Goal: Task Accomplishment & Management: Manage account settings

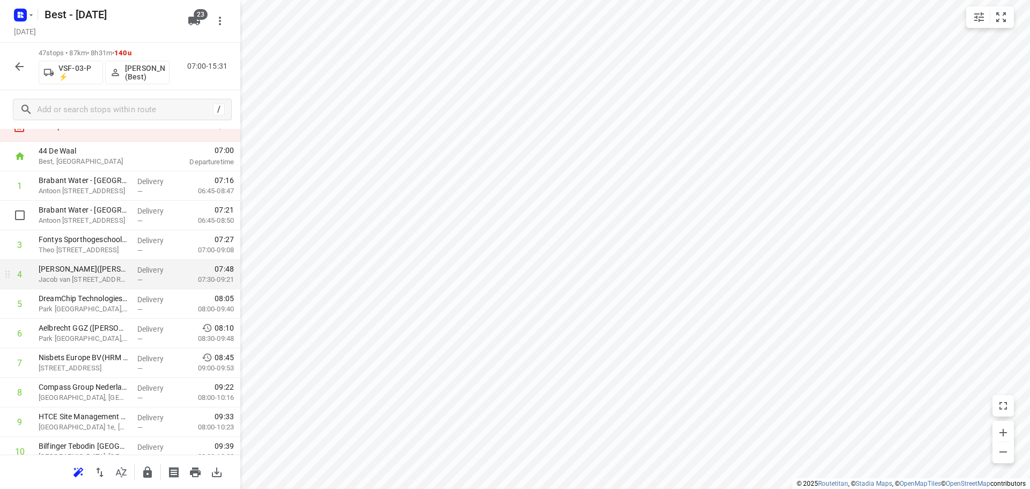
scroll to position [215, 0]
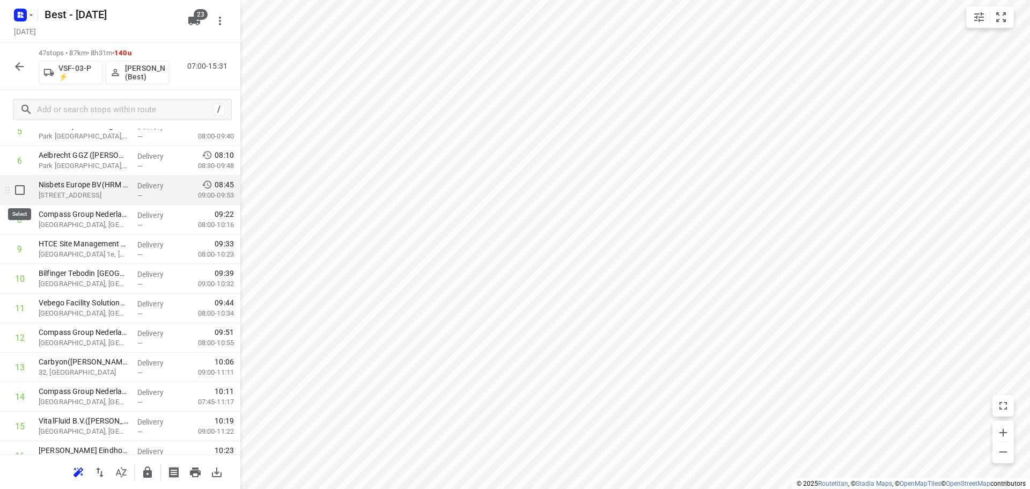
click at [27, 193] on input "checkbox" at bounding box center [19, 189] width 21 height 21
checkbox input "true"
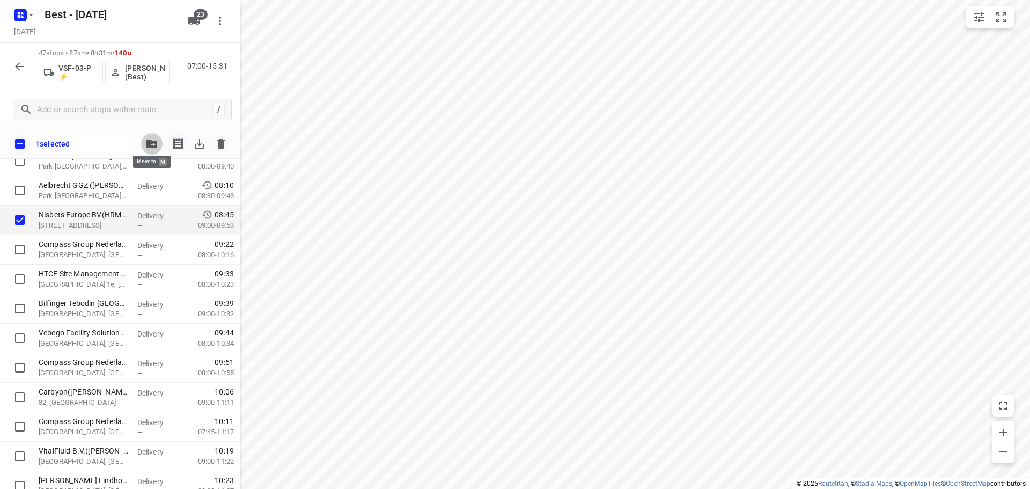
click at [149, 142] on icon "button" at bounding box center [151, 143] width 11 height 9
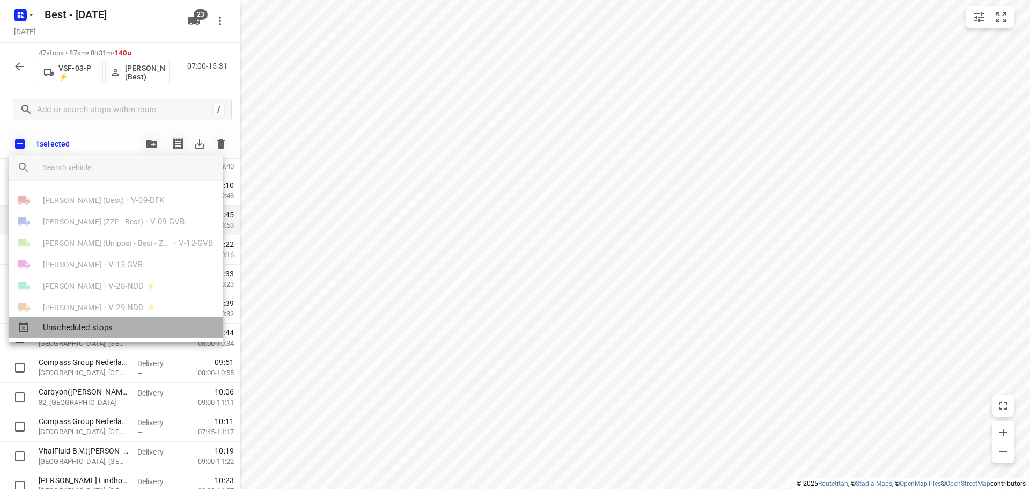
click at [54, 333] on span "Unscheduled stops" at bounding box center [129, 327] width 172 height 12
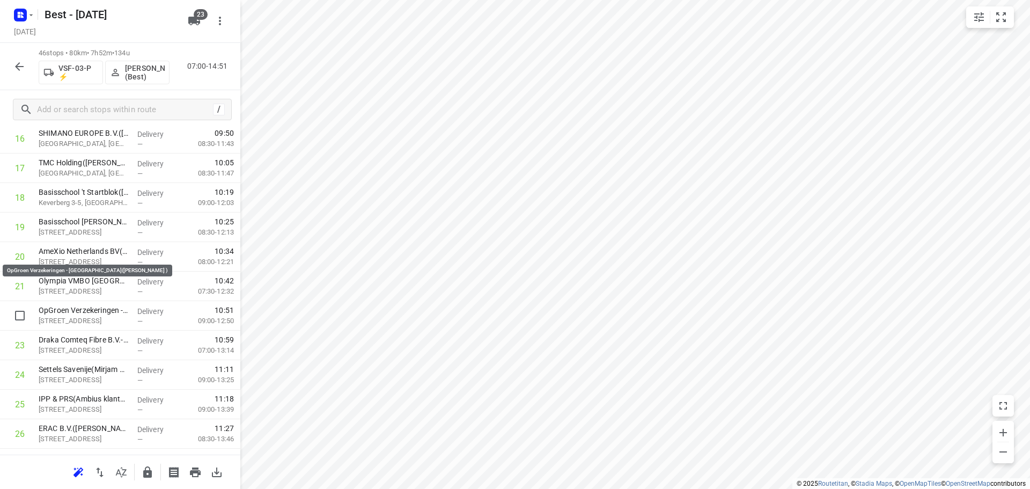
scroll to position [590, 0]
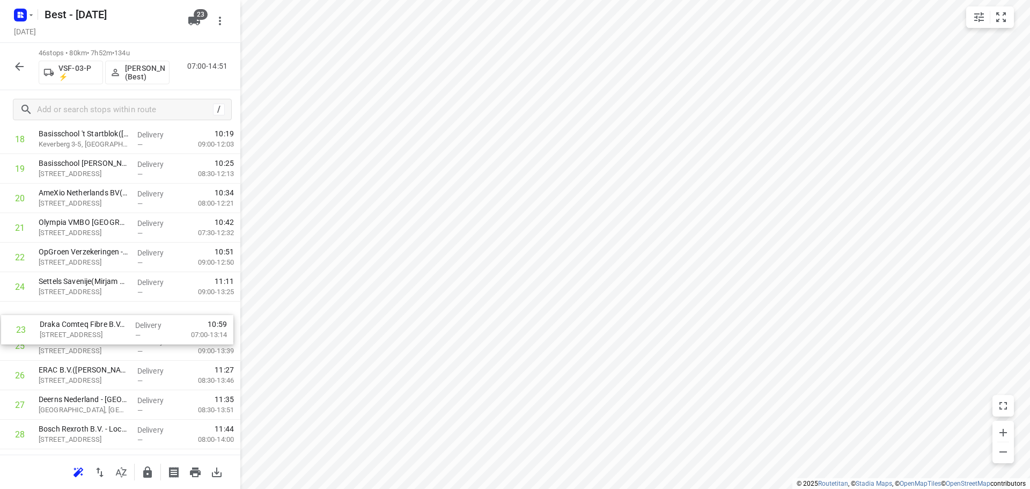
drag, startPoint x: 132, startPoint y: 282, endPoint x: 134, endPoint y: 341, distance: 58.5
click at [134, 341] on div "1 Brabant Water - Eindhoven - Kantoor(Arno Verspaandonk/ Dirk-Jan Stoop) Antoon…" at bounding box center [120, 301] width 240 height 1357
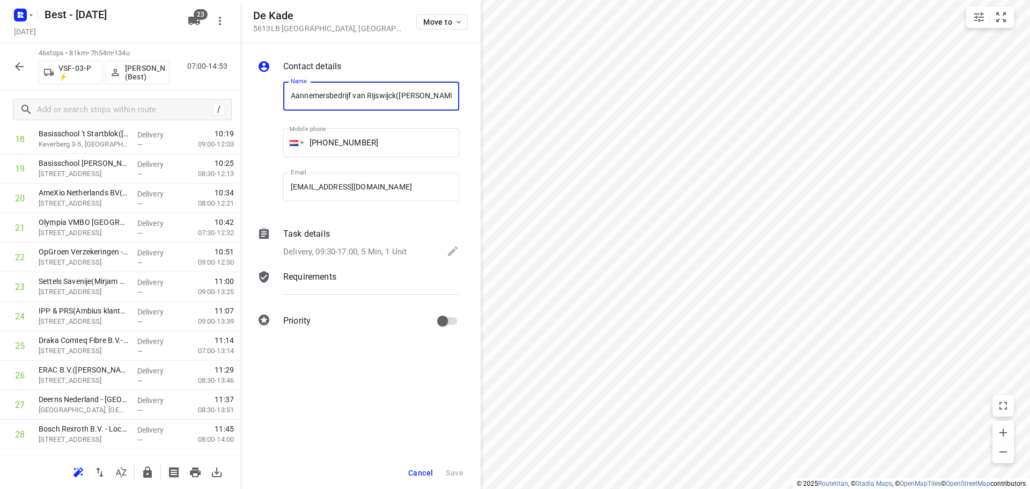
scroll to position [0, 18]
click at [415, 24] on div "De Kade 5613LB Eindhoven , Netherlands Move to" at bounding box center [360, 21] width 215 height 23
click at [420, 24] on button "Move to" at bounding box center [442, 21] width 52 height 15
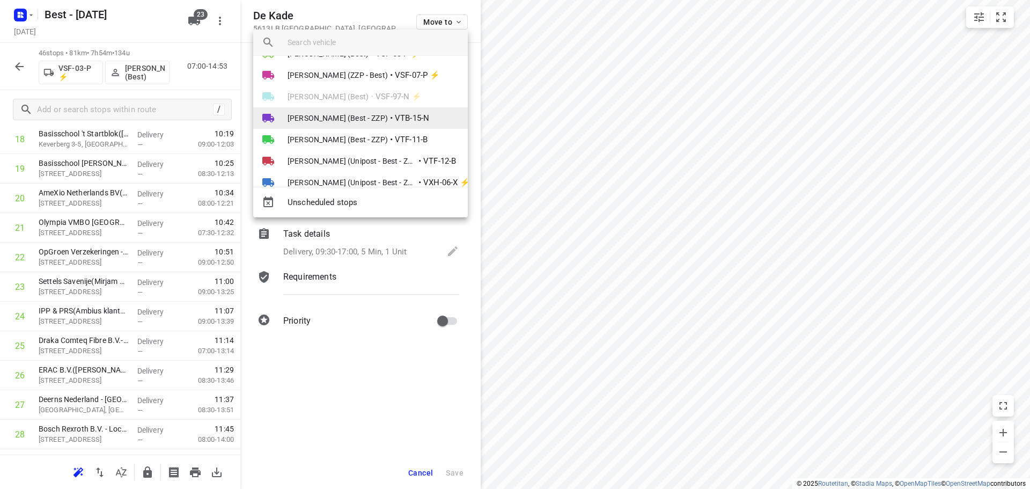
scroll to position [268, 0]
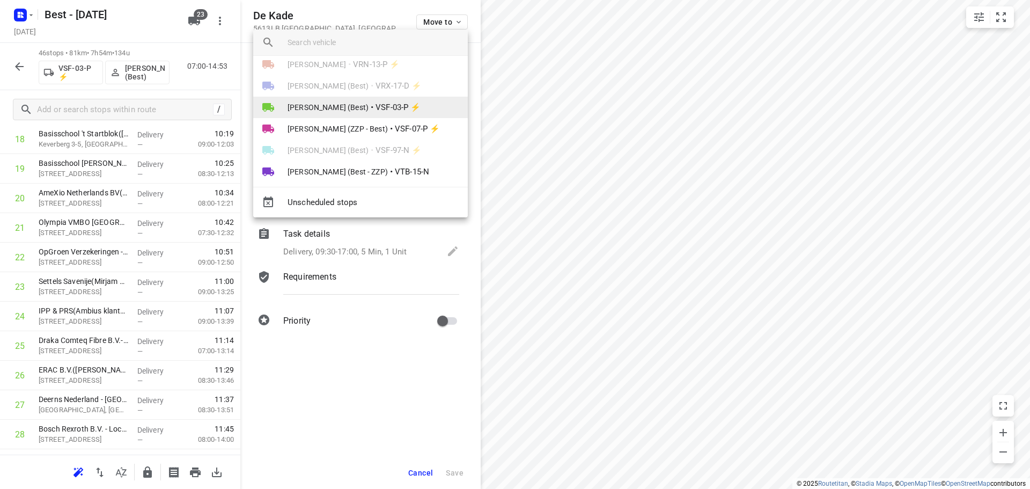
click at [359, 102] on span "Demi Walraven (Best)" at bounding box center [328, 107] width 81 height 11
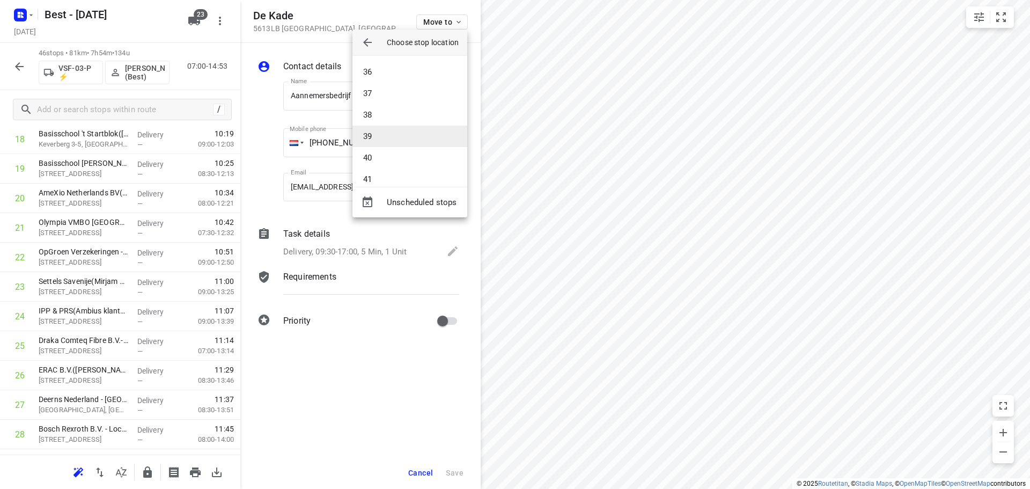
scroll to position [751, 0]
click at [391, 92] on li "37" at bounding box center [409, 92] width 115 height 21
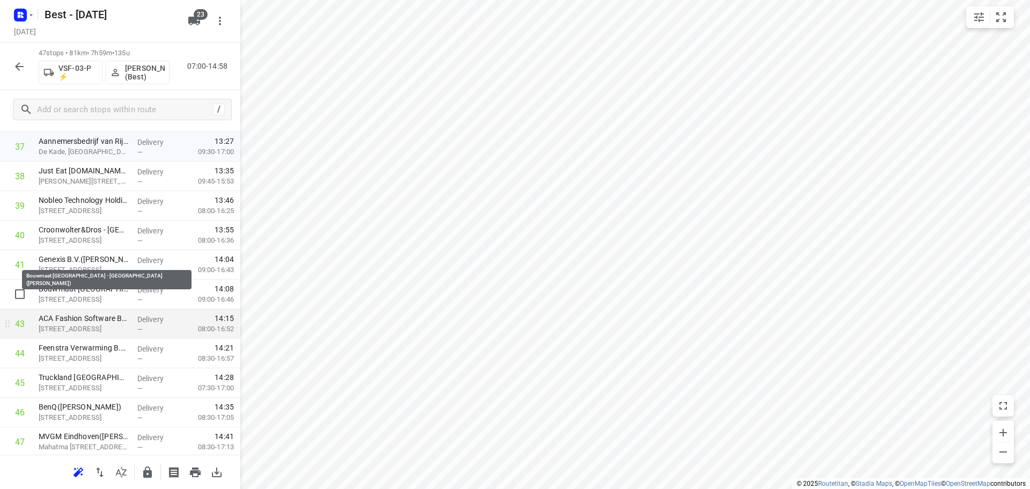
scroll to position [1175, 0]
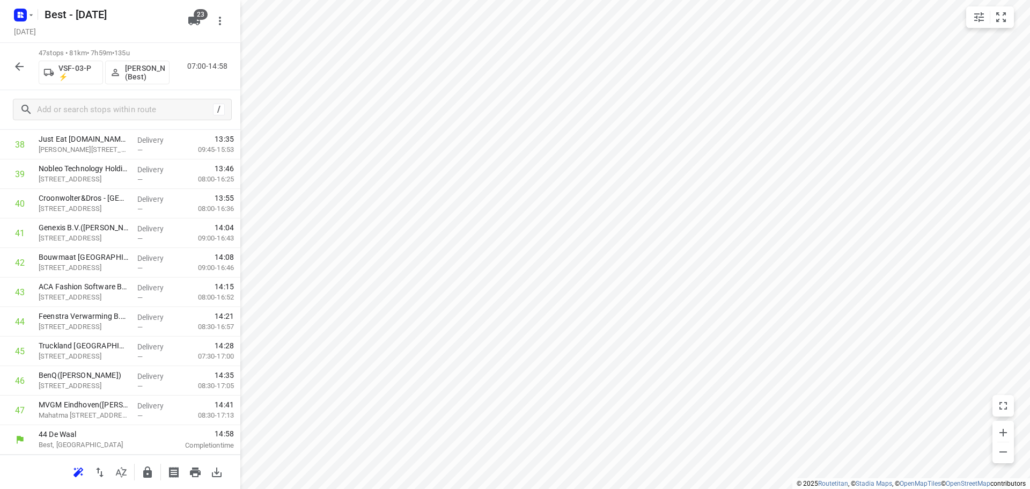
click at [142, 473] on icon "button" at bounding box center [147, 472] width 13 height 13
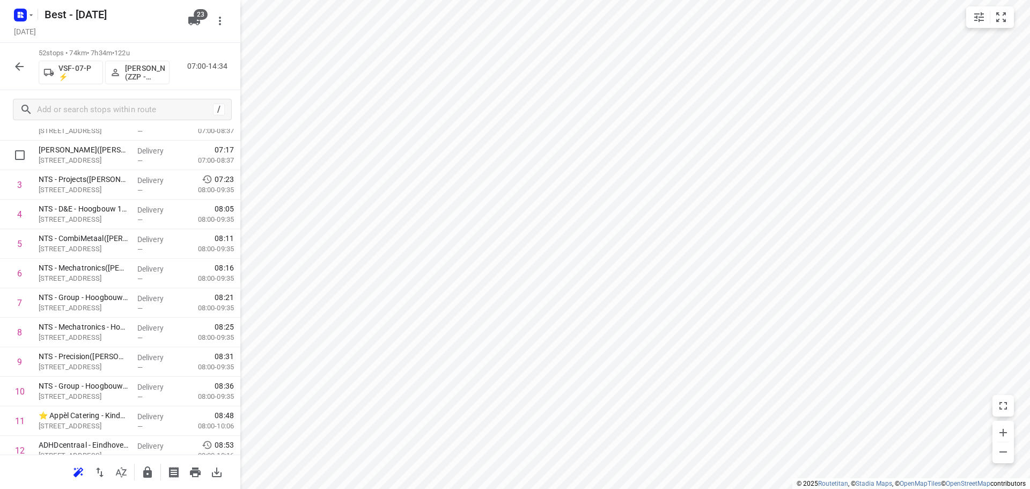
scroll to position [0, 0]
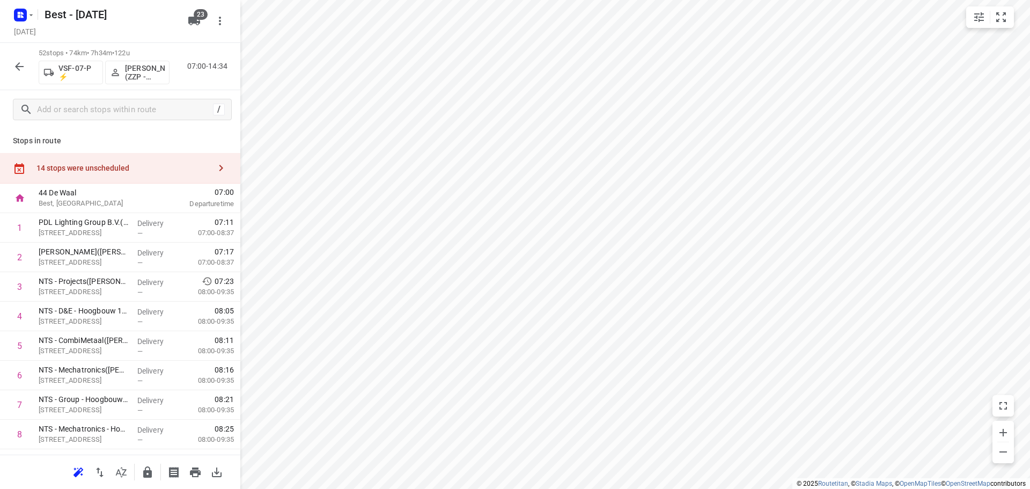
click at [139, 163] on div "14 stops were unscheduled" at bounding box center [120, 168] width 240 height 31
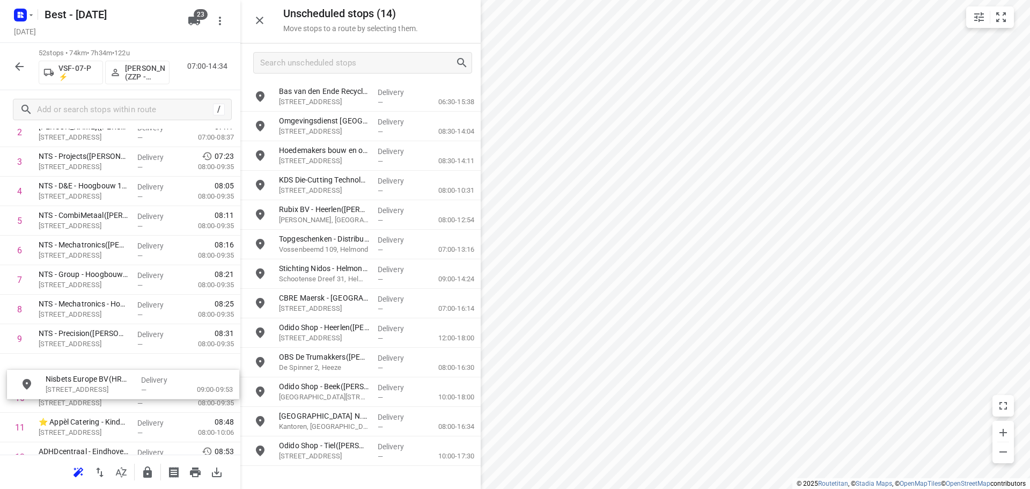
drag, startPoint x: 390, startPoint y: 104, endPoint x: 153, endPoint y: 393, distance: 374.4
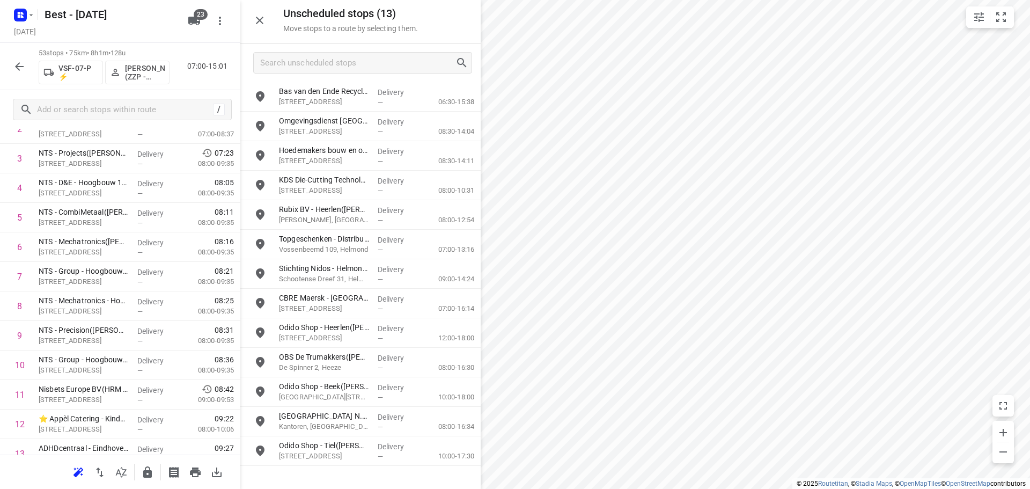
click at [260, 20] on icon "button" at bounding box center [260, 21] width 8 height 8
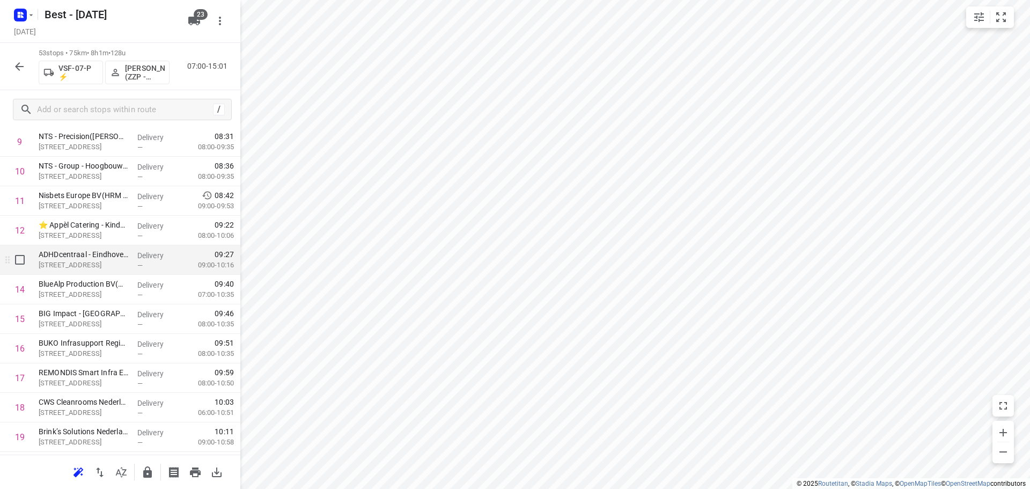
scroll to position [429, 0]
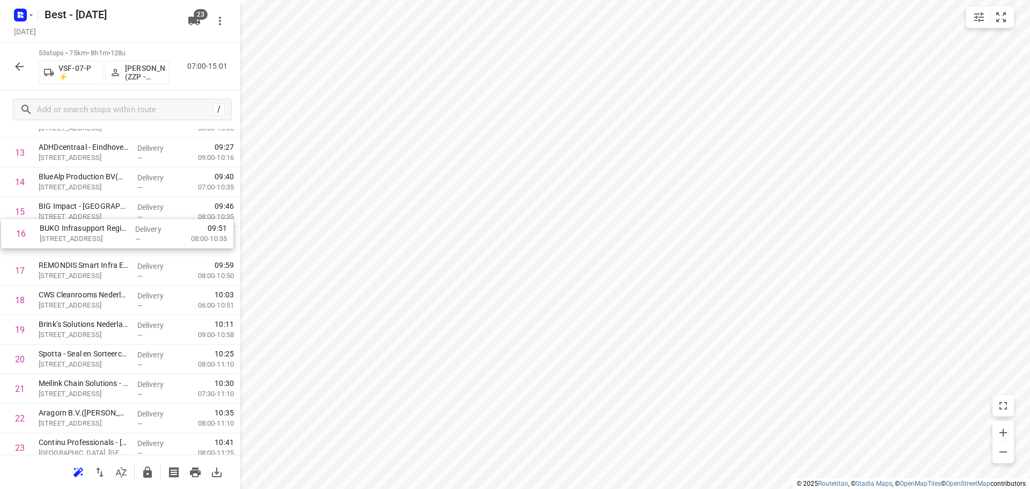
drag, startPoint x: 117, startPoint y: 243, endPoint x: 122, endPoint y: 212, distance: 31.0
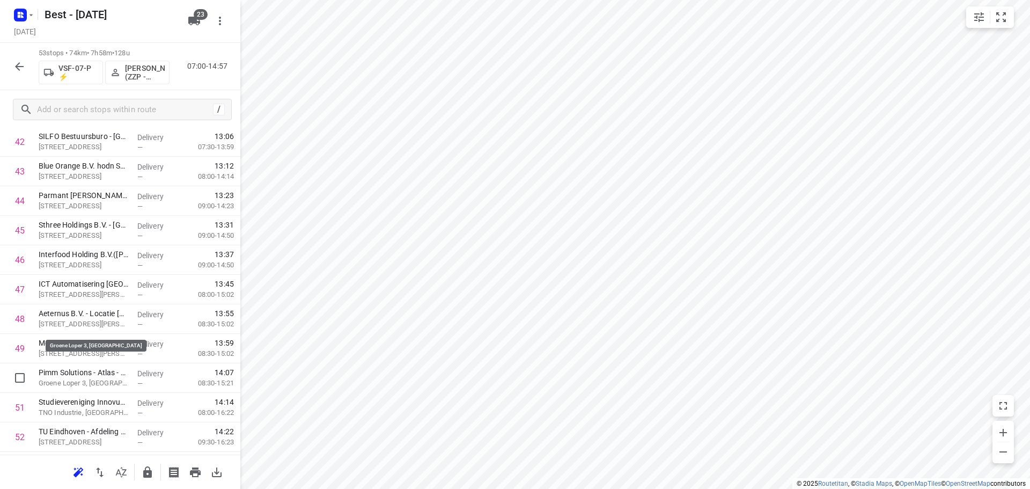
scroll to position [1352, 0]
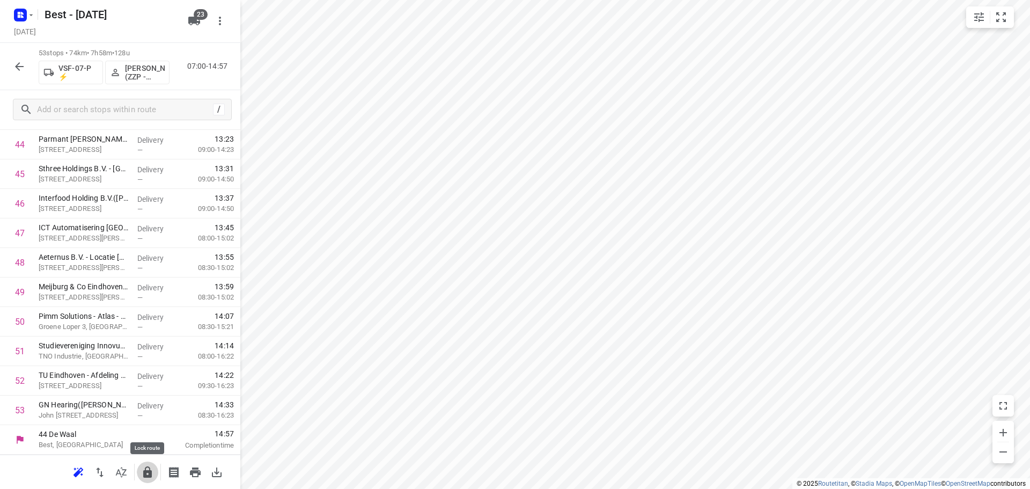
click at [149, 474] on icon "button" at bounding box center [147, 472] width 13 height 13
click at [24, 74] on button "button" at bounding box center [19, 66] width 21 height 21
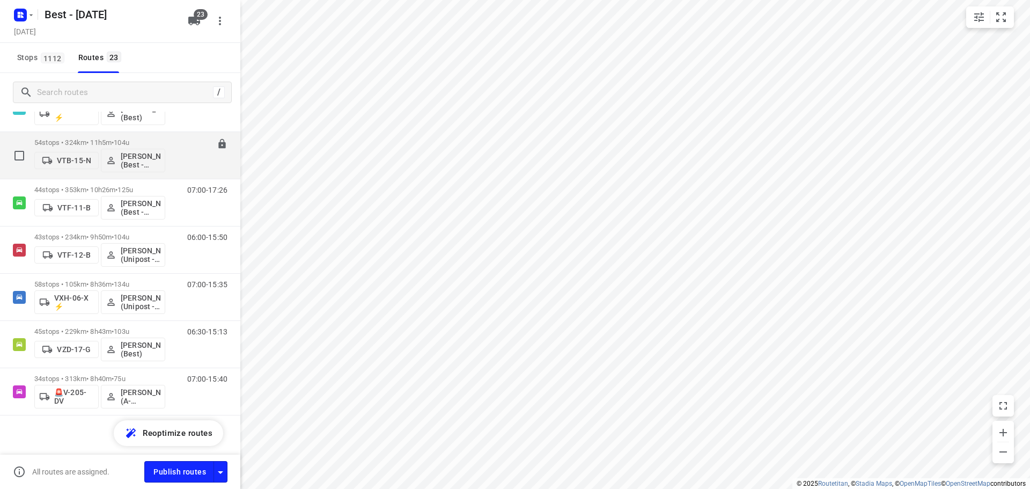
scroll to position [841, 0]
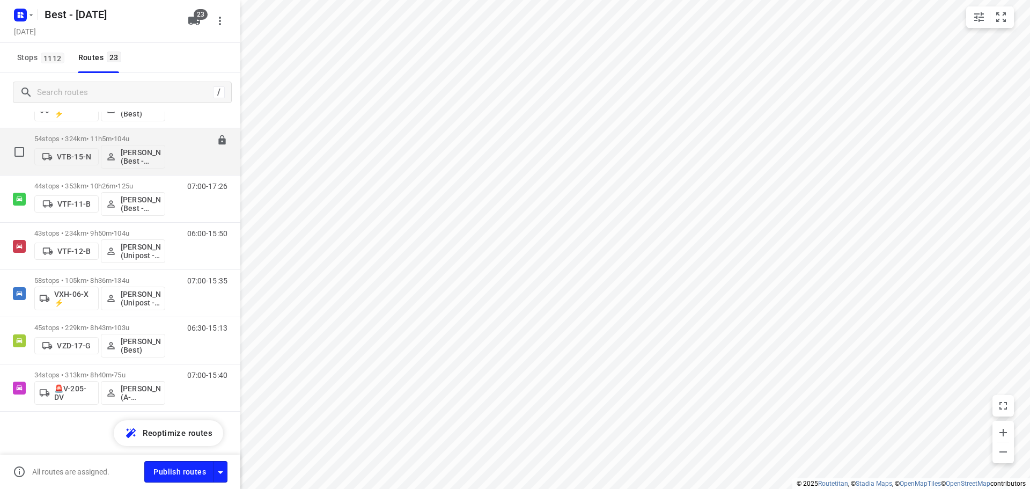
click at [93, 136] on p "54 stops • 324km • 11h5m • 104u" at bounding box center [99, 139] width 131 height 8
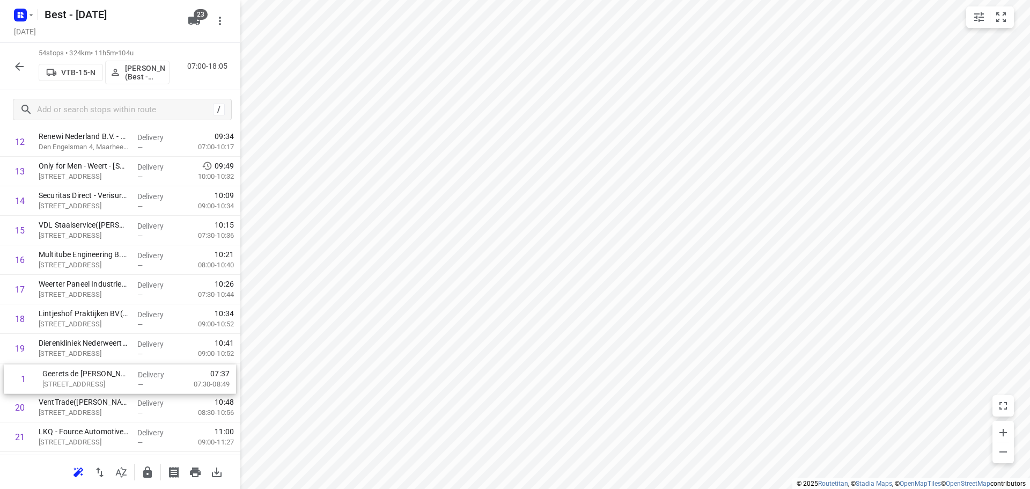
drag, startPoint x: 121, startPoint y: 219, endPoint x: 122, endPoint y: 372, distance: 152.9
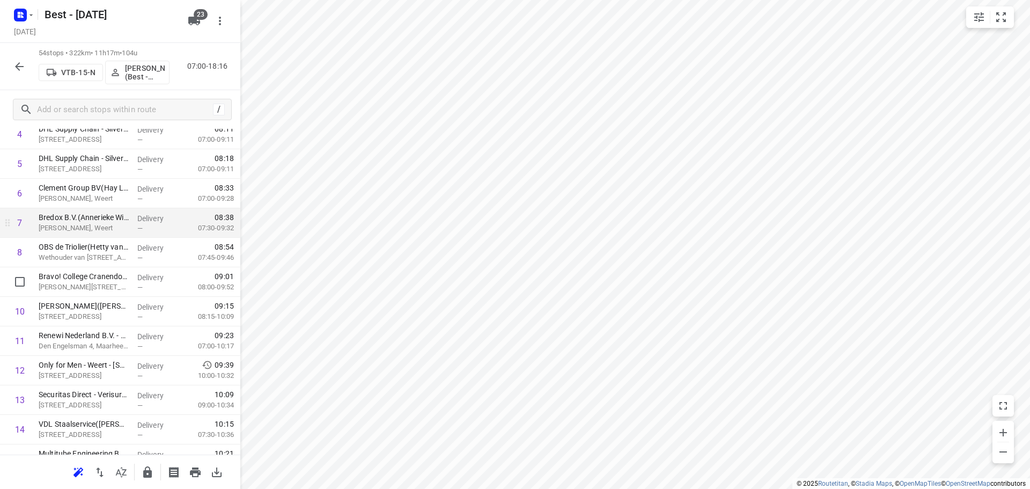
scroll to position [215, 0]
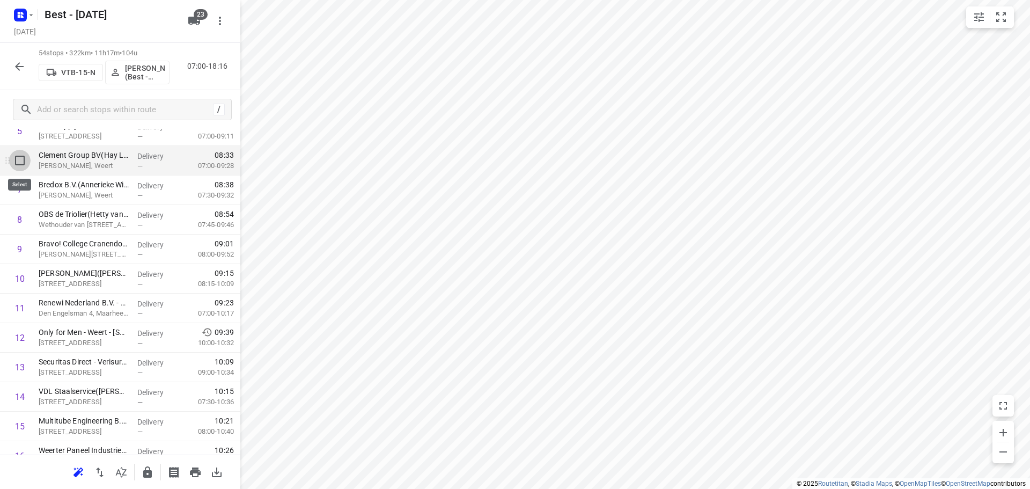
click at [17, 167] on input "checkbox" at bounding box center [19, 160] width 21 height 21
checkbox input "true"
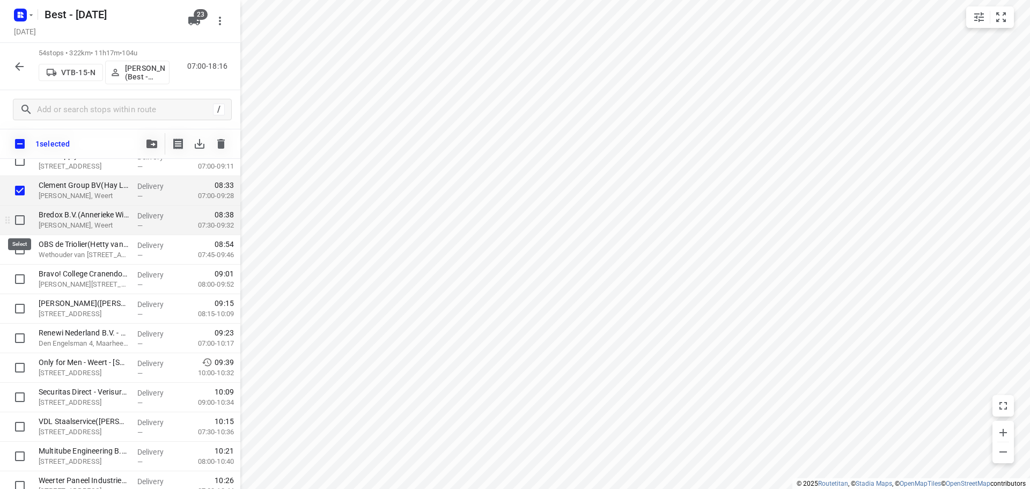
click at [11, 225] on input "checkbox" at bounding box center [19, 219] width 21 height 21
checkbox input "true"
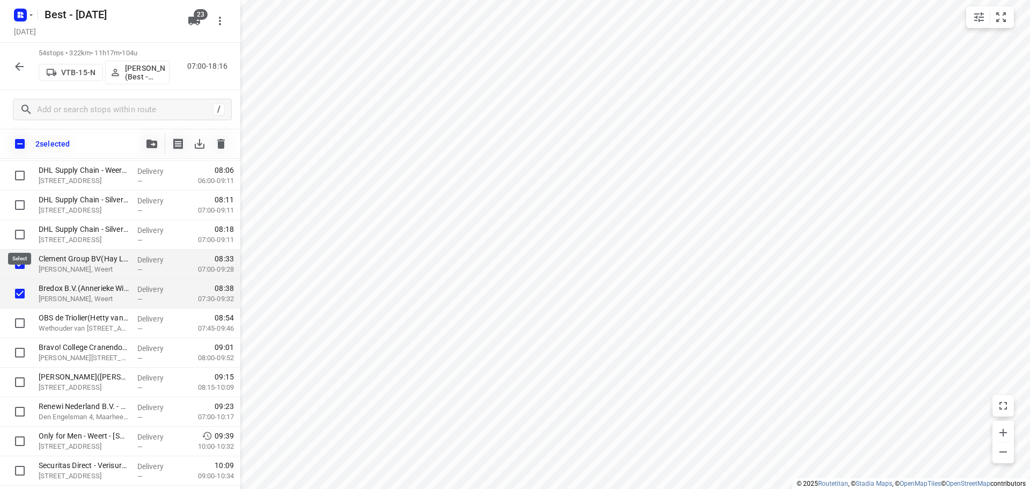
scroll to position [0, 0]
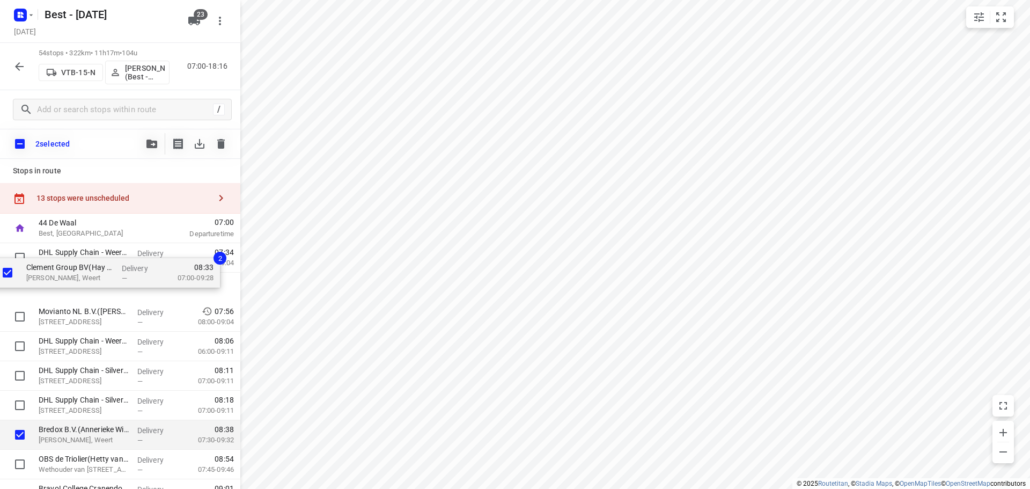
drag, startPoint x: 62, startPoint y: 414, endPoint x: 54, endPoint y: 265, distance: 149.4
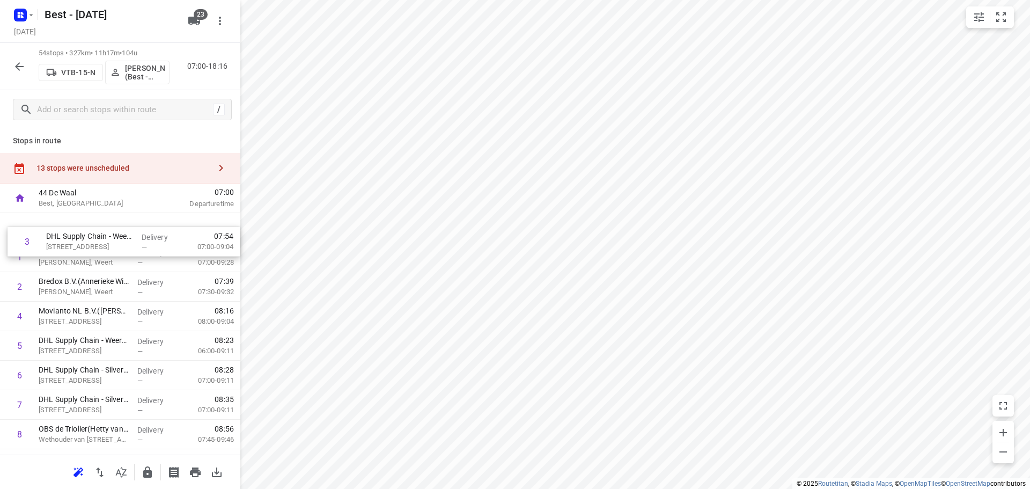
drag, startPoint x: 67, startPoint y: 284, endPoint x: 77, endPoint y: 227, distance: 57.8
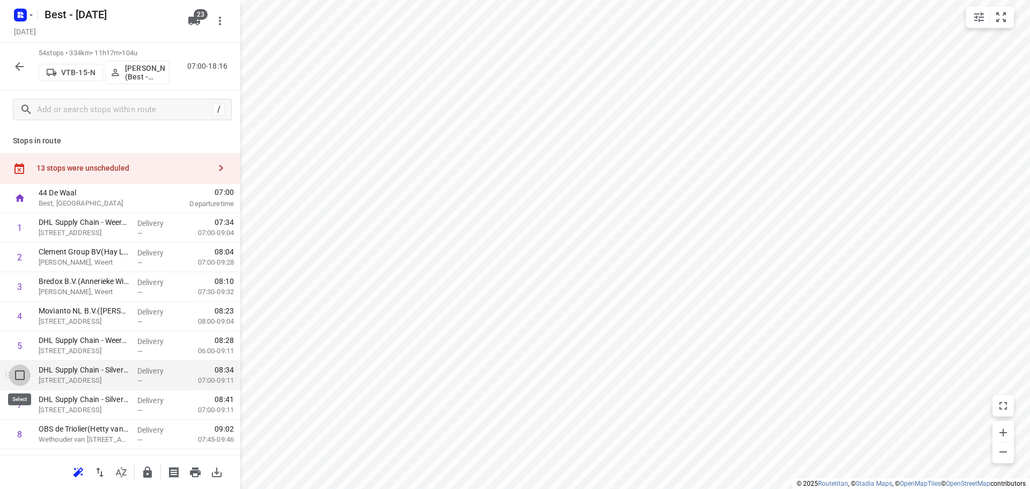
click at [15, 375] on input "checkbox" at bounding box center [19, 374] width 21 height 21
checkbox input "true"
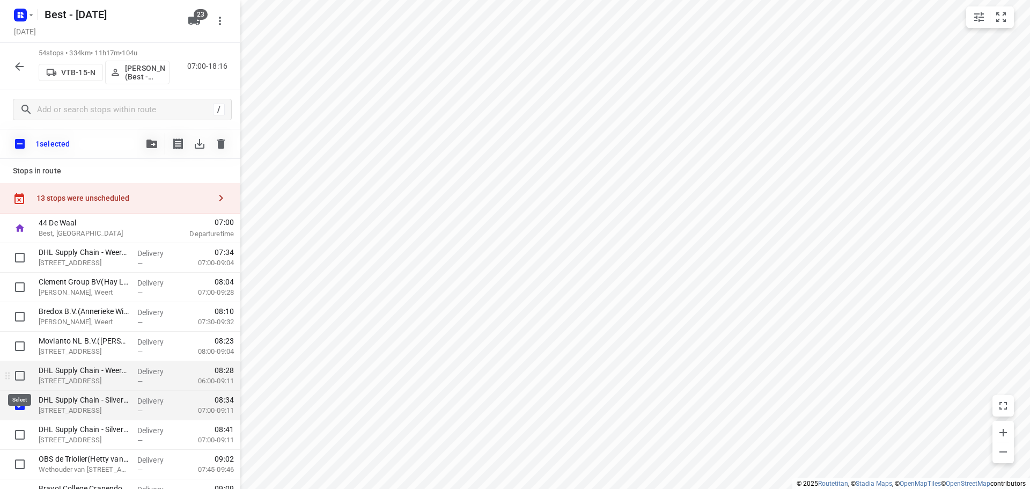
click at [17, 366] on input "checkbox" at bounding box center [19, 375] width 21 height 21
checkbox input "true"
click at [20, 431] on input "checkbox" at bounding box center [19, 434] width 21 height 21
checkbox input "true"
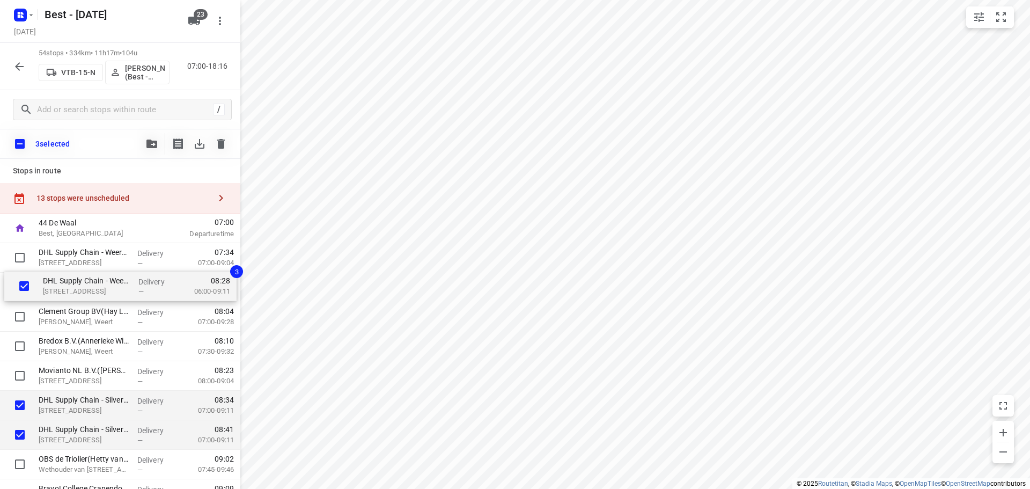
drag, startPoint x: 56, startPoint y: 384, endPoint x: 62, endPoint y: 289, distance: 95.7
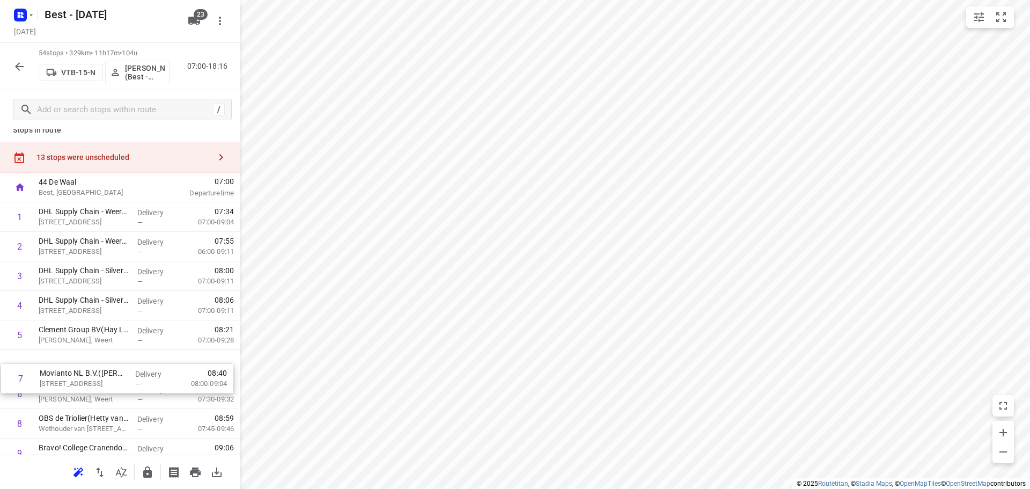
scroll to position [11, 0]
drag, startPoint x: 80, startPoint y: 403, endPoint x: 83, endPoint y: 334, distance: 69.8
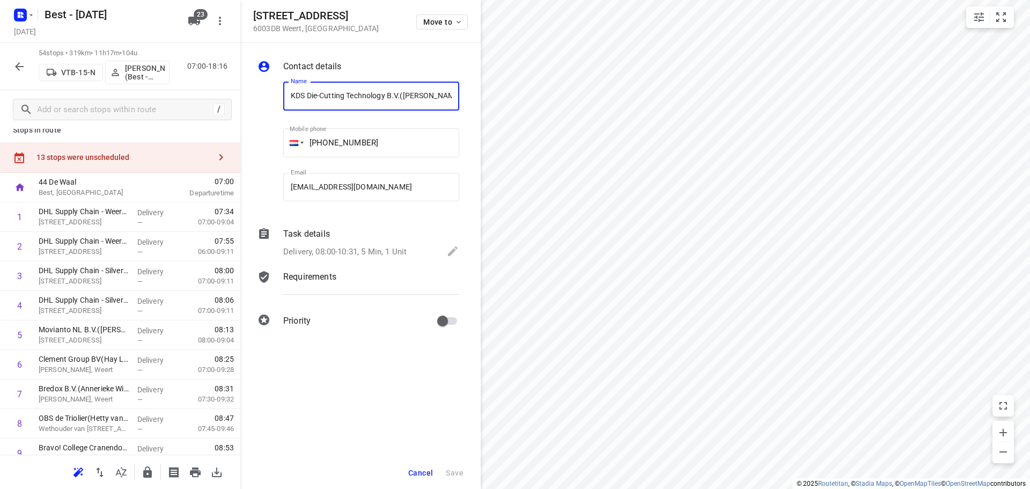
scroll to position [0, 20]
click at [436, 30] on div "Move to" at bounding box center [442, 21] width 52 height 23
click at [435, 20] on span "Move to" at bounding box center [443, 22] width 40 height 9
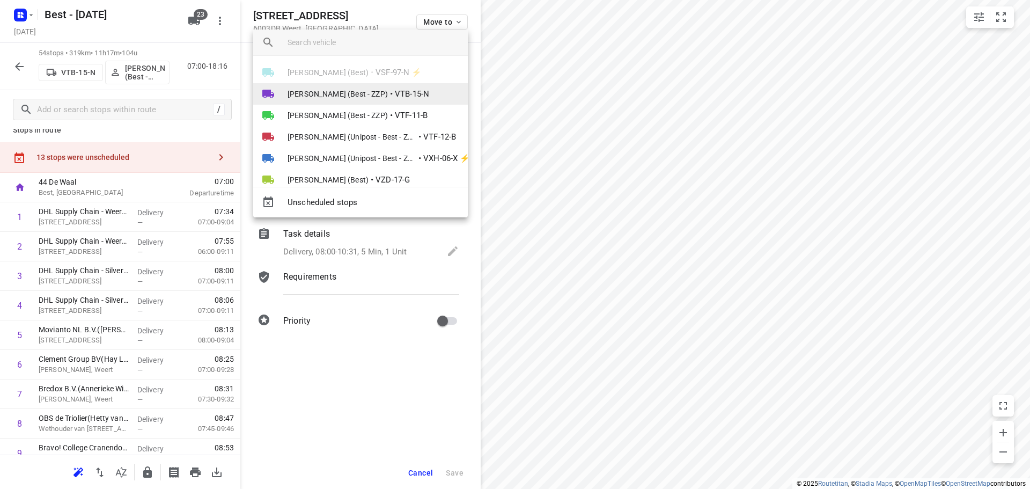
scroll to position [330, 0]
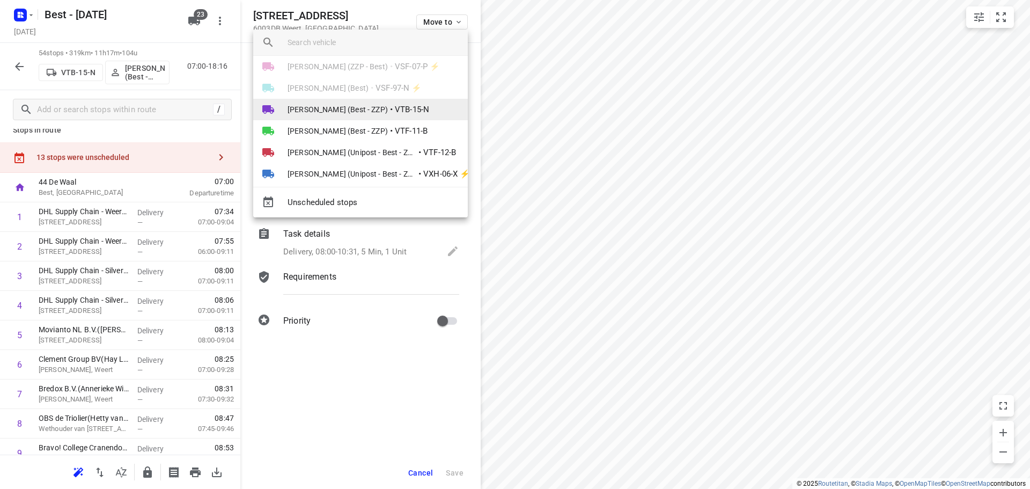
click at [340, 106] on span "[PERSON_NAME] (Best - ZZP)" at bounding box center [338, 109] width 100 height 11
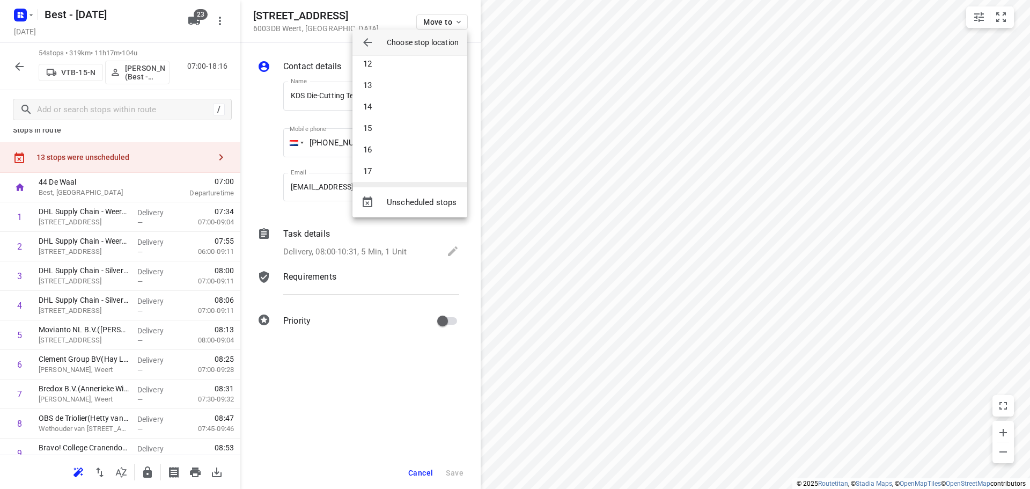
scroll to position [116, 0]
click at [380, 64] on li "6" at bounding box center [409, 62] width 115 height 21
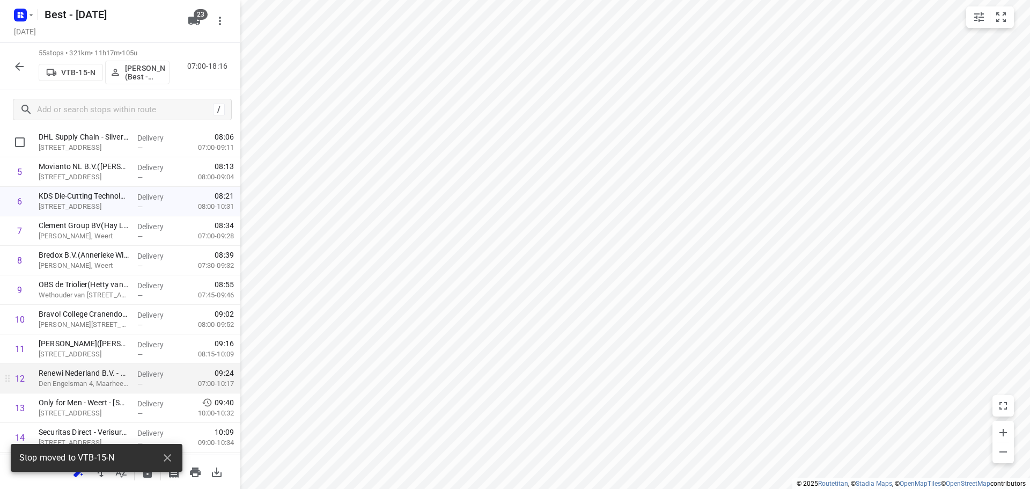
scroll to position [333, 0]
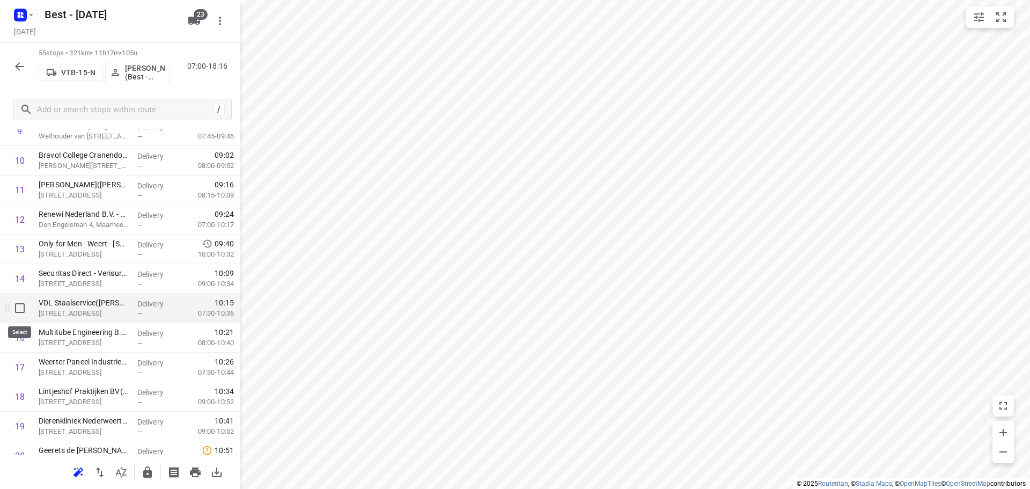
click at [23, 309] on input "checkbox" at bounding box center [19, 307] width 21 height 21
checkbox input "true"
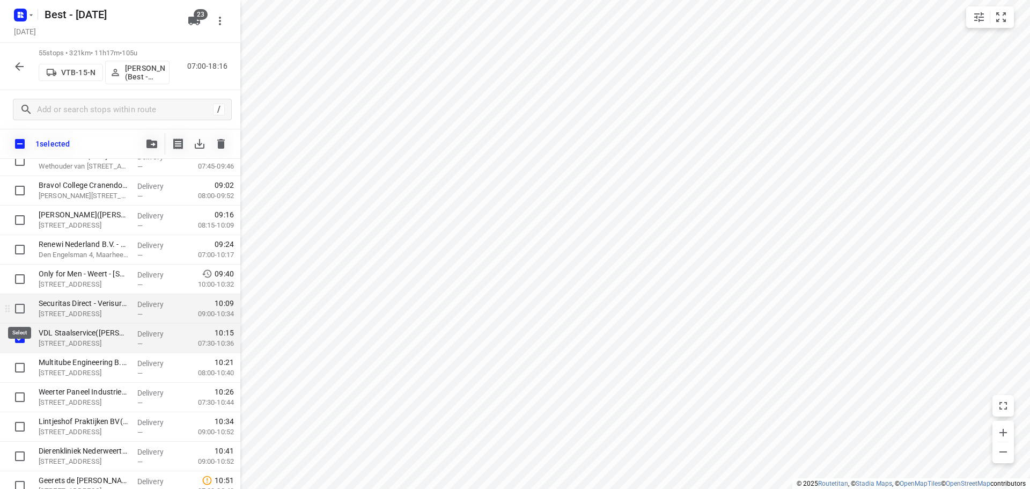
click at [17, 304] on input "checkbox" at bounding box center [19, 308] width 21 height 21
checkbox input "true"
click at [17, 375] on input "checkbox" at bounding box center [19, 367] width 21 height 21
checkbox input "true"
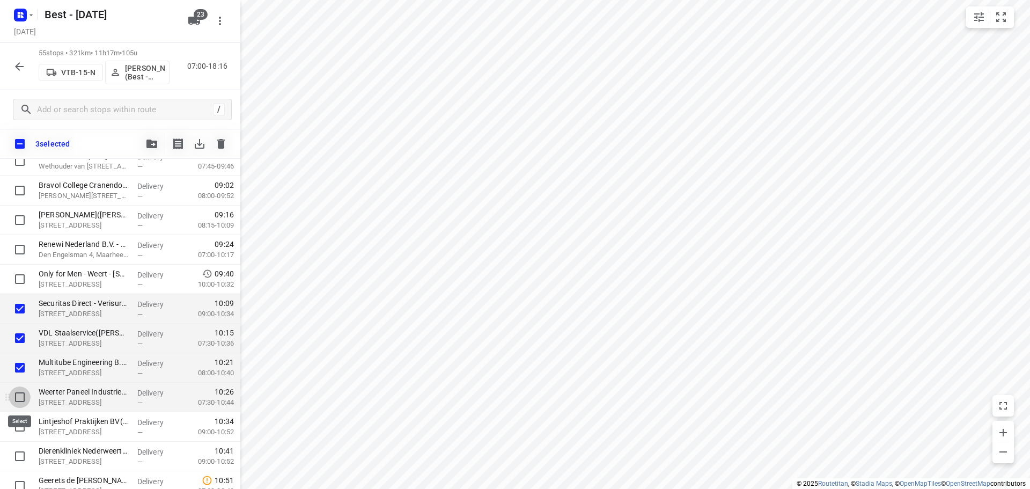
click at [13, 400] on input "checkbox" at bounding box center [19, 396] width 21 height 21
checkbox input "true"
click at [147, 151] on button "button" at bounding box center [151, 143] width 21 height 21
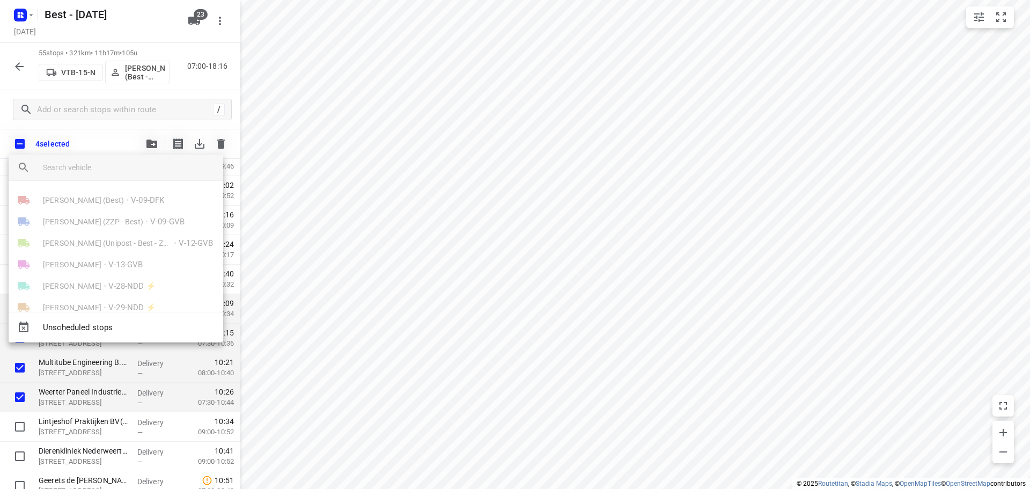
scroll to position [322, 0]
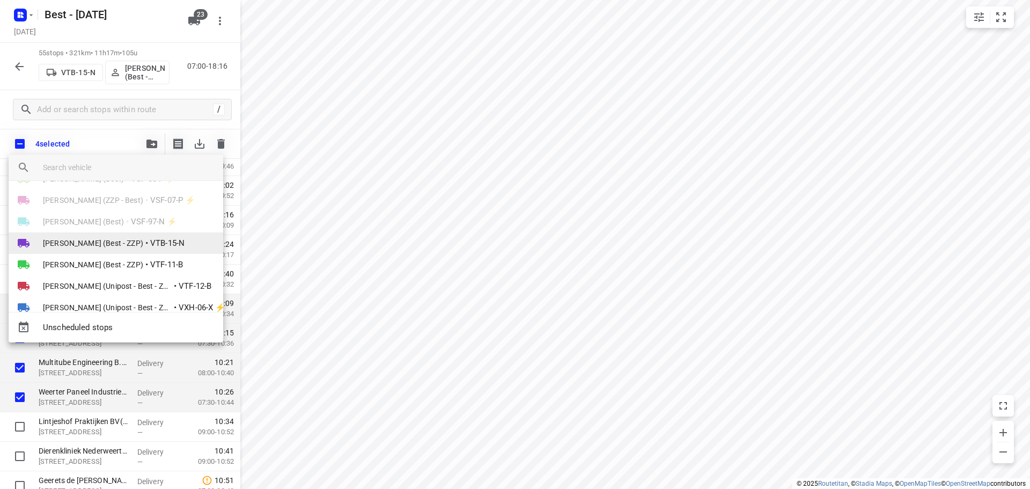
click at [79, 239] on span "[PERSON_NAME] (Best - ZZP)" at bounding box center [93, 243] width 100 height 11
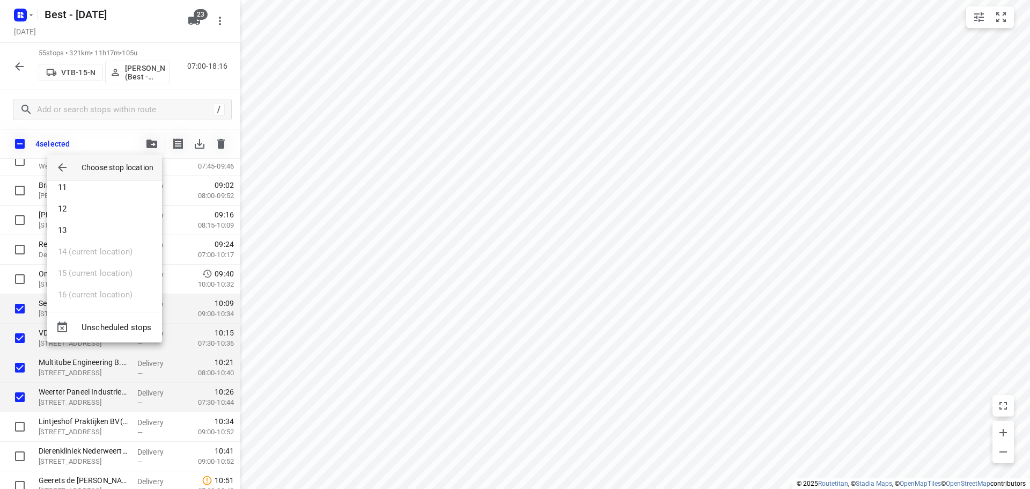
scroll to position [107, 0]
click at [67, 204] on li "6" at bounding box center [104, 195] width 115 height 21
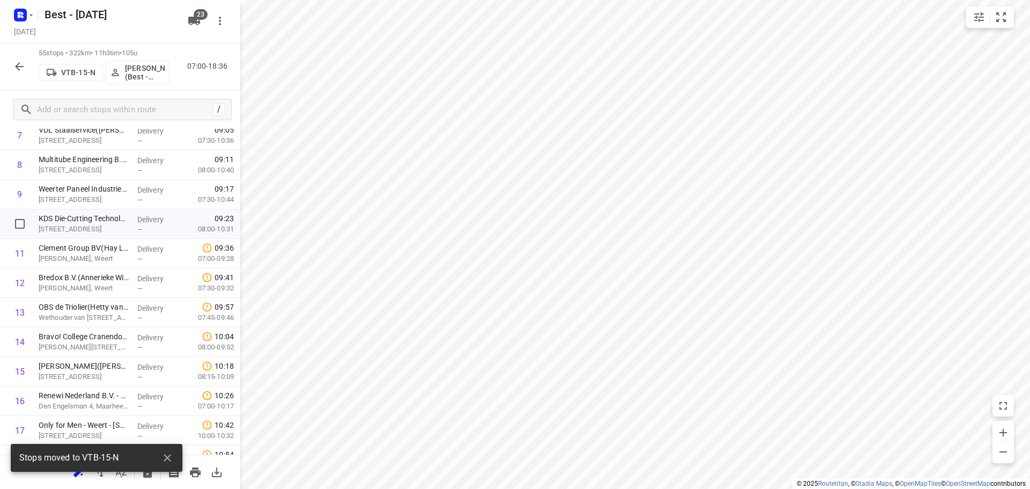
scroll to position [172, 0]
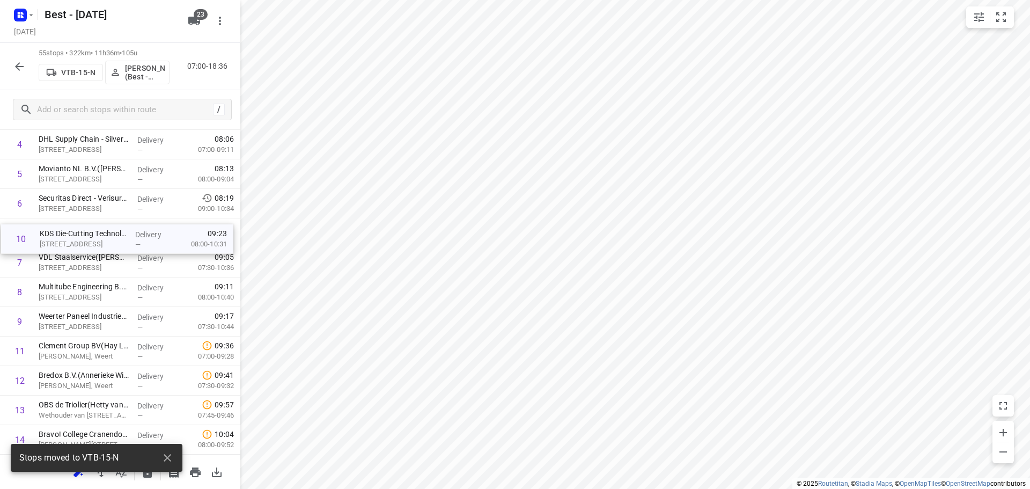
drag, startPoint x: 96, startPoint y: 314, endPoint x: 99, endPoint y: 202, distance: 112.2
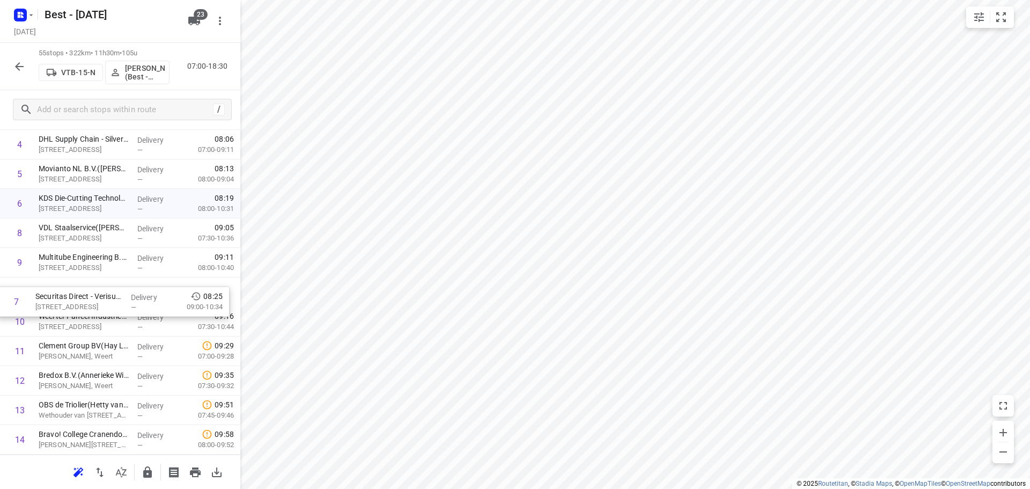
drag, startPoint x: 135, startPoint y: 230, endPoint x: 129, endPoint y: 317, distance: 86.5
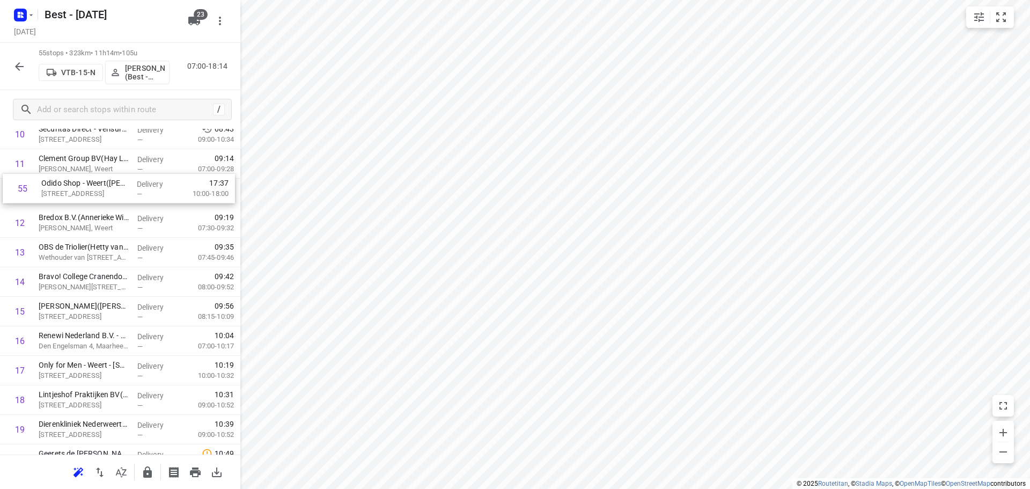
scroll to position [359, 0]
drag, startPoint x: 126, startPoint y: 405, endPoint x: 125, endPoint y: 322, distance: 82.6
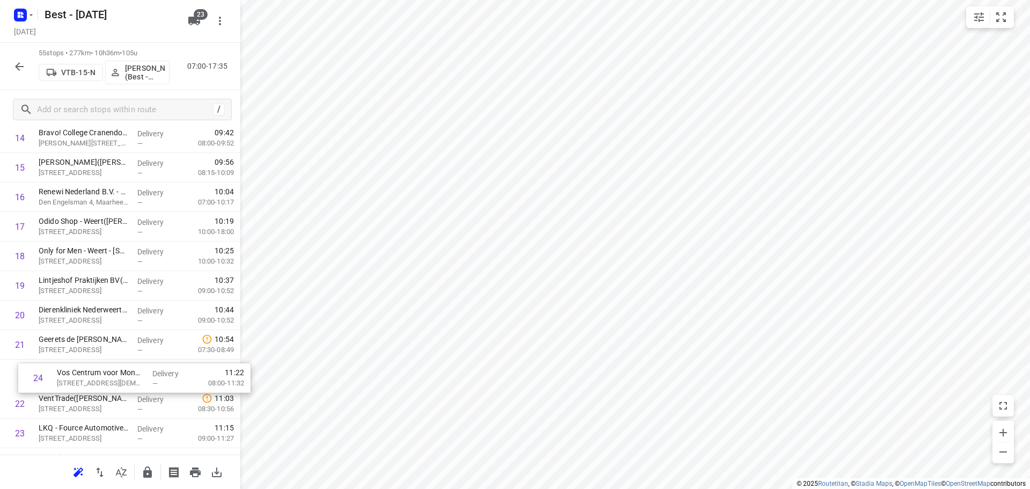
scroll to position [474, 0]
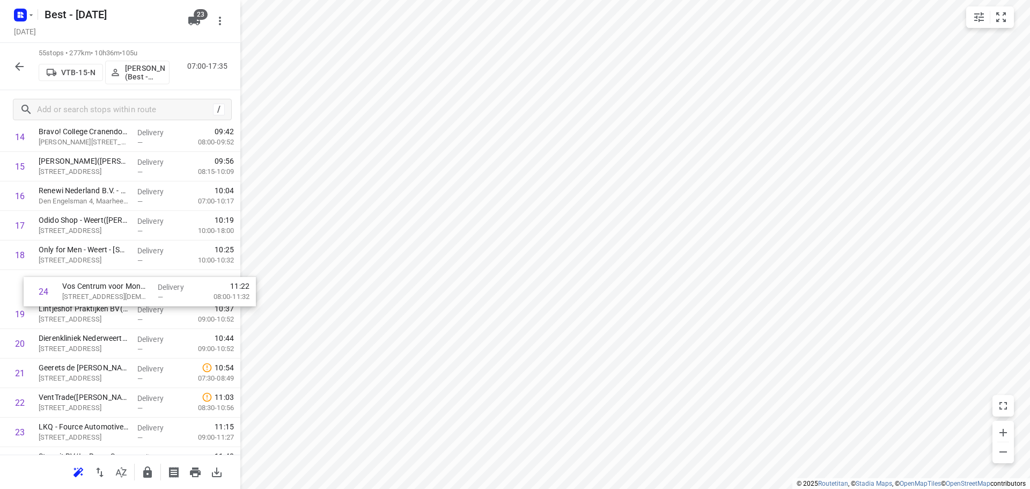
drag, startPoint x: 80, startPoint y: 429, endPoint x: 105, endPoint y: 271, distance: 159.7
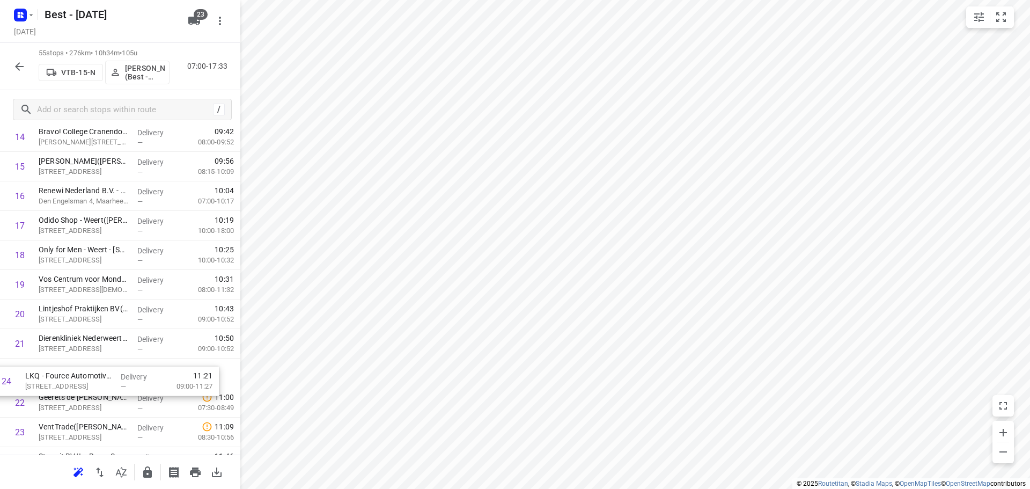
scroll to position [476, 0]
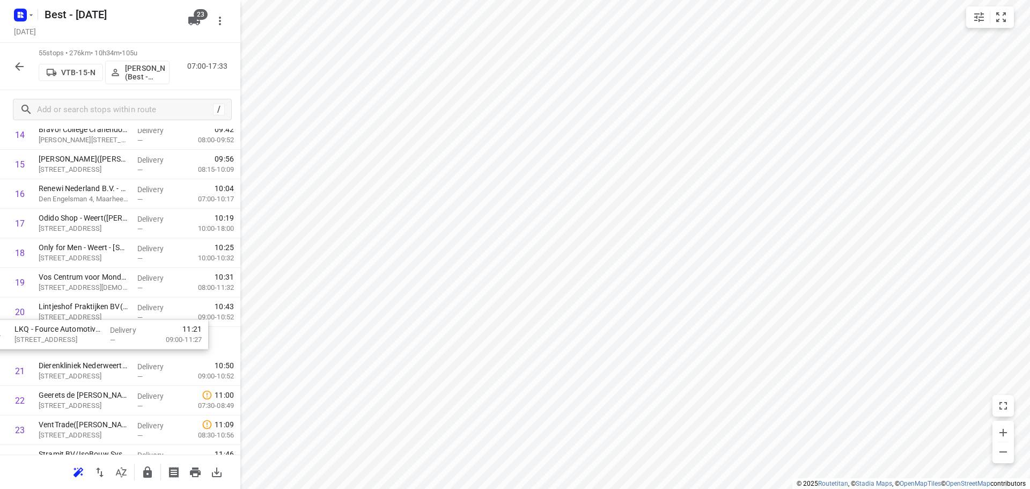
drag, startPoint x: 92, startPoint y: 425, endPoint x: 72, endPoint y: 297, distance: 129.8
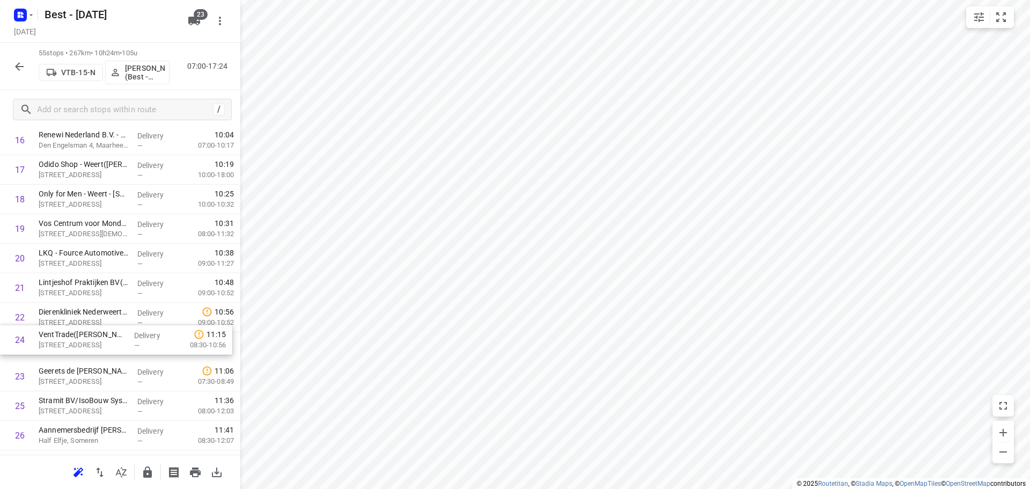
drag, startPoint x: 69, startPoint y: 368, endPoint x: 69, endPoint y: 327, distance: 40.8
click at [69, 327] on div "1 DHL Supply Chain - Weert 2(Anthony Kuijpers) Via Raeka 3, Weert Delivery — 07…" at bounding box center [120, 494] width 240 height 1623
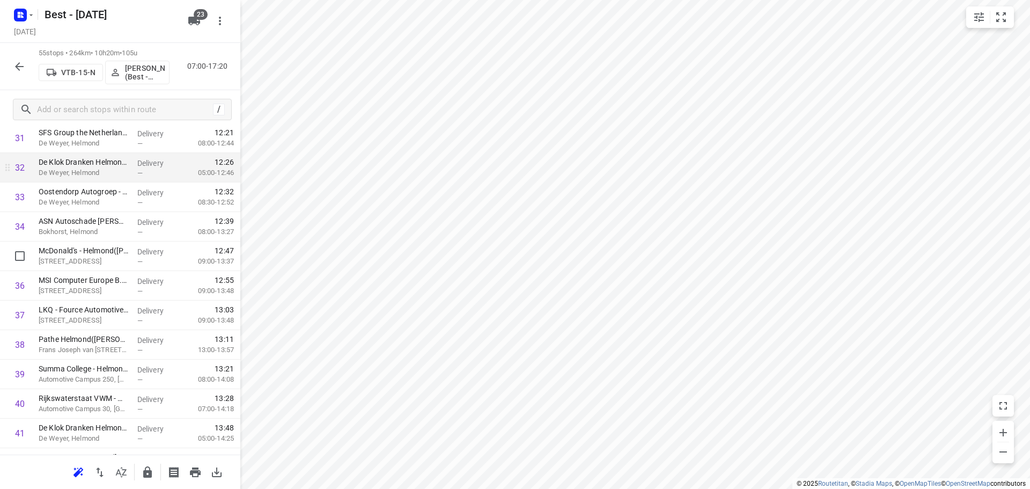
scroll to position [1013, 0]
drag, startPoint x: 56, startPoint y: 386, endPoint x: 59, endPoint y: 164, distance: 222.1
click at [59, 164] on div "1 DHL Supply Chain - Weert 2(Anthony Kuijpers) Via Raeka 3, Weert Delivery — 07…" at bounding box center [120, 21] width 240 height 1623
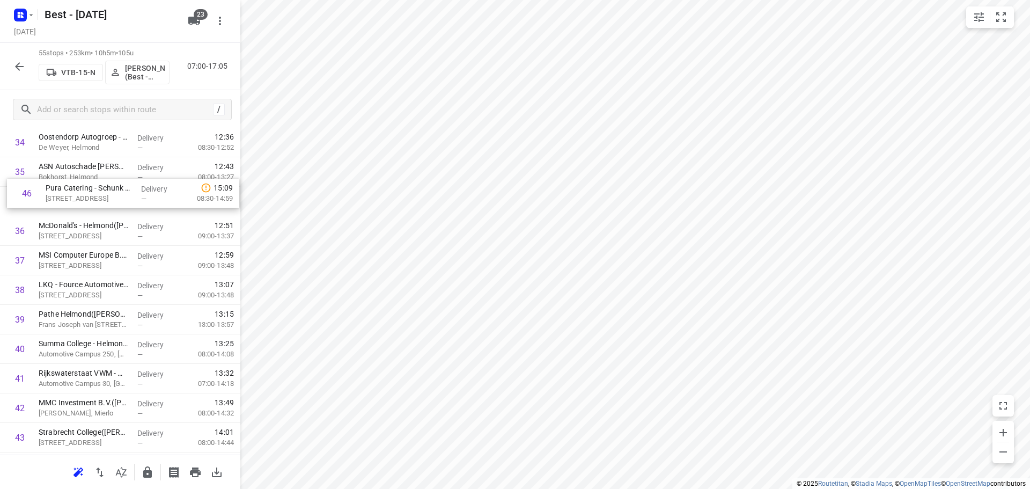
scroll to position [1048, 0]
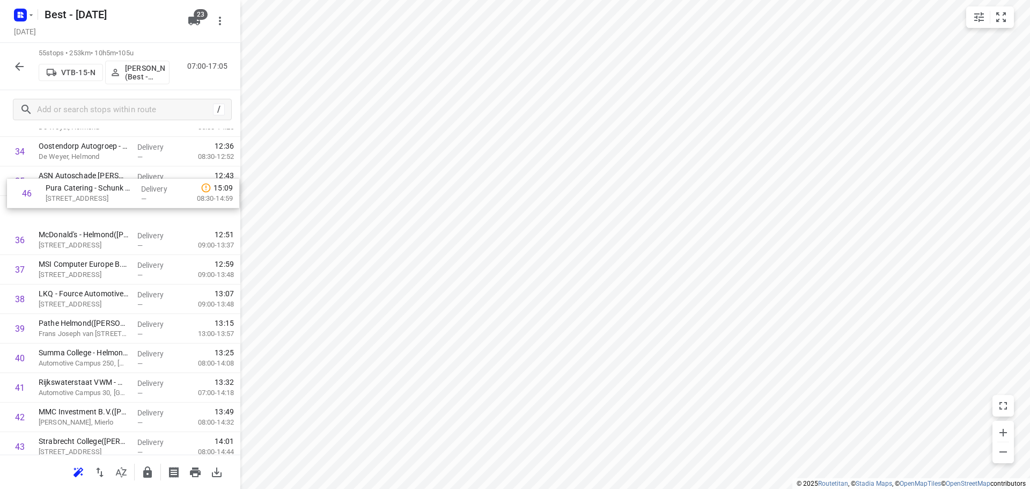
drag, startPoint x: 105, startPoint y: 447, endPoint x: 112, endPoint y: 187, distance: 260.3
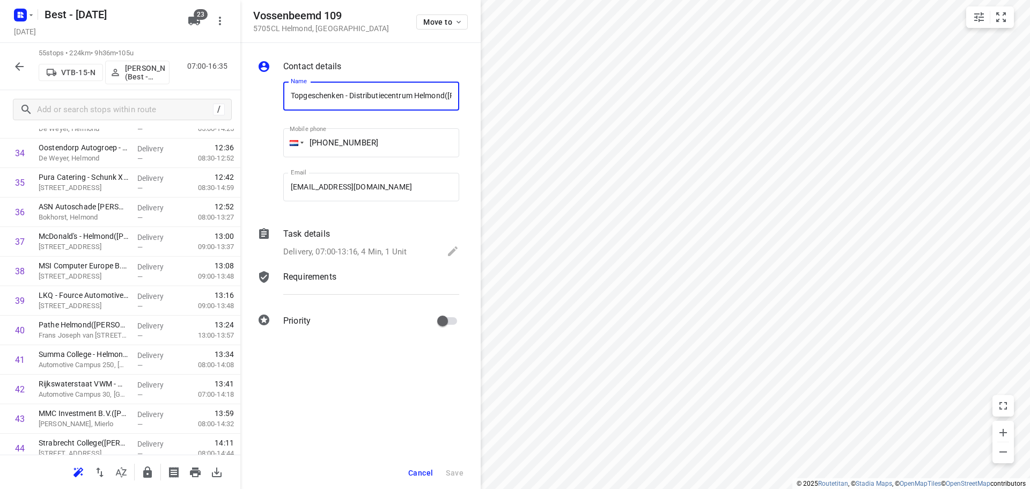
scroll to position [0, 58]
click at [449, 22] on span "Move to" at bounding box center [443, 22] width 40 height 9
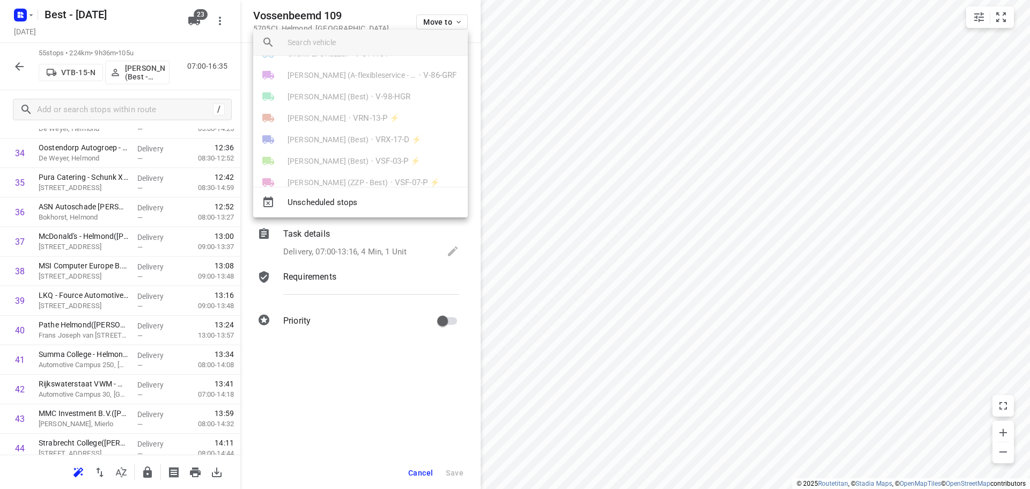
scroll to position [322, 0]
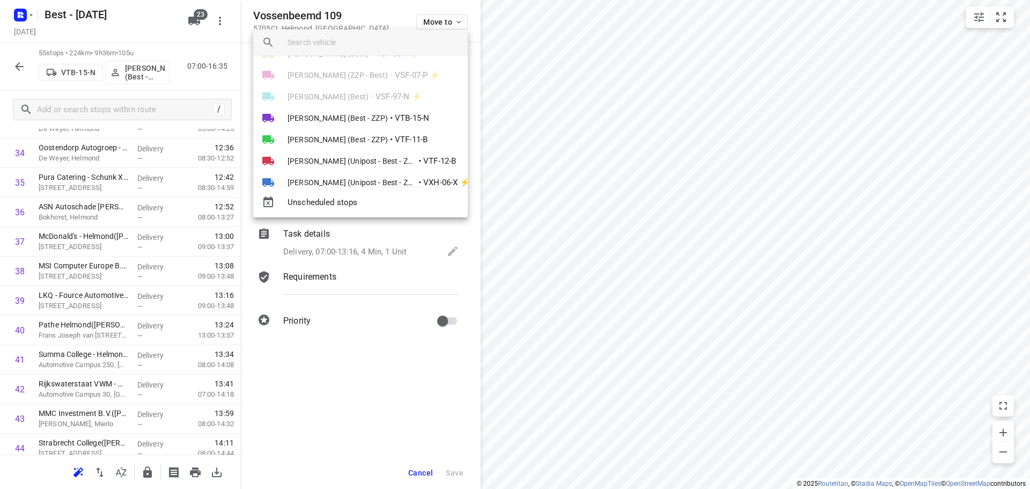
click at [322, 122] on span "[PERSON_NAME] (Best - ZZP)" at bounding box center [338, 118] width 100 height 11
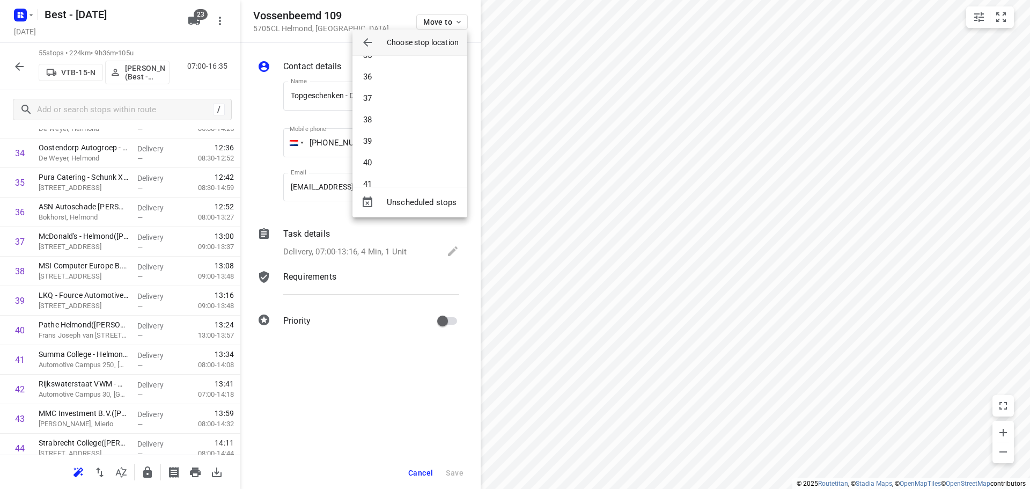
scroll to position [697, 0]
click at [378, 122] on li "36" at bounding box center [409, 124] width 115 height 21
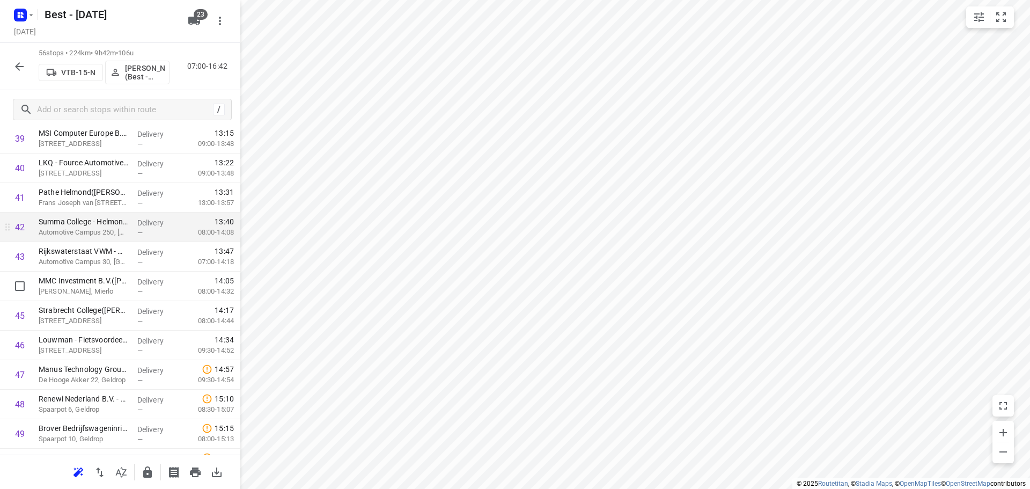
scroll to position [1209, 0]
drag, startPoint x: 52, startPoint y: 353, endPoint x: 68, endPoint y: 231, distance: 122.8
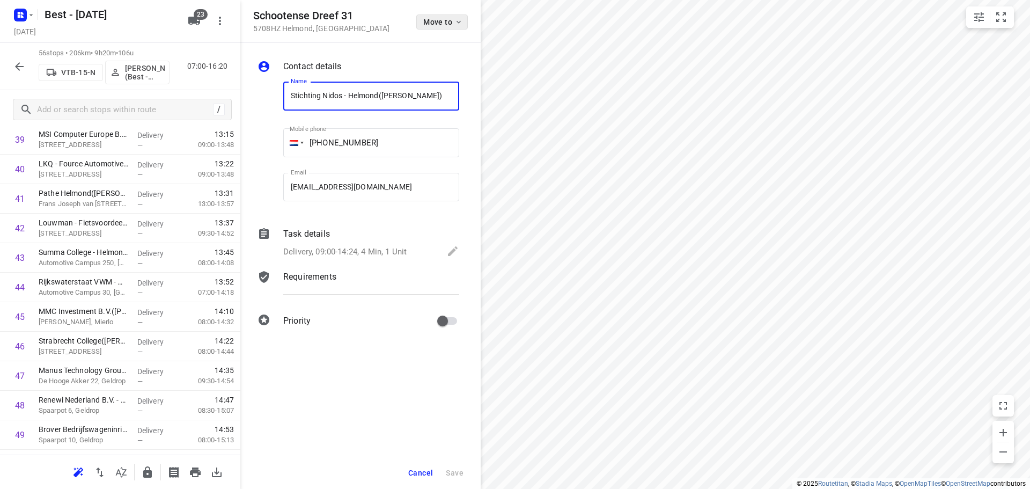
click at [431, 18] on span "Move to" at bounding box center [443, 22] width 40 height 9
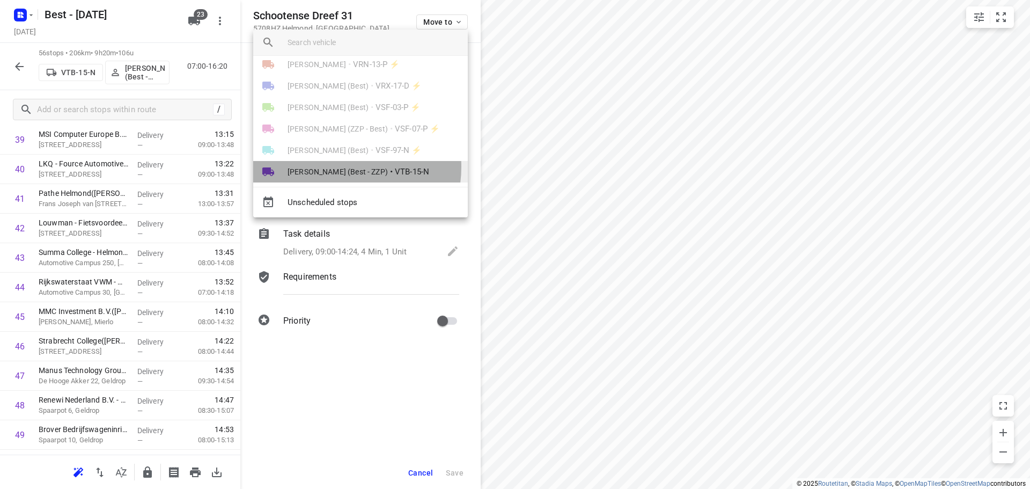
click at [340, 167] on span "[PERSON_NAME] (Best - ZZP)" at bounding box center [338, 171] width 100 height 11
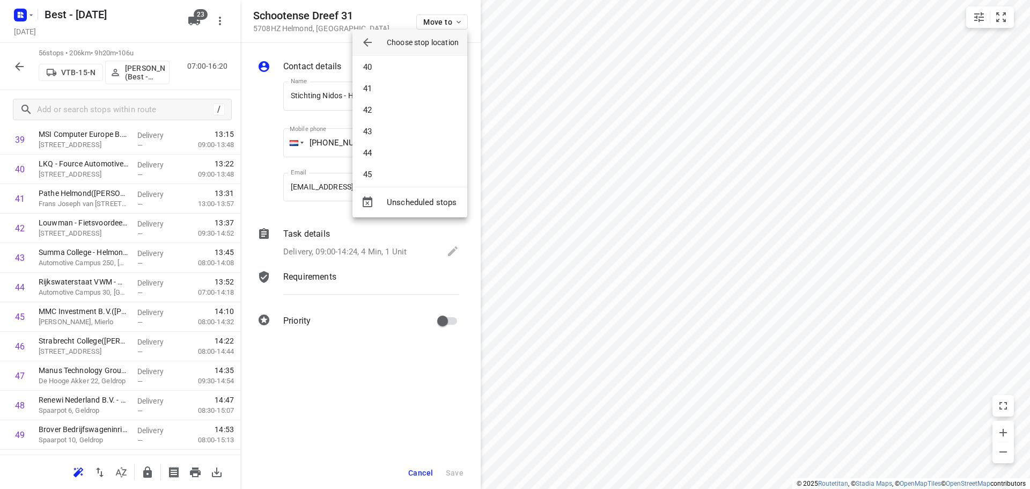
scroll to position [858, 0]
click at [387, 111] on li "43" at bounding box center [409, 113] width 115 height 21
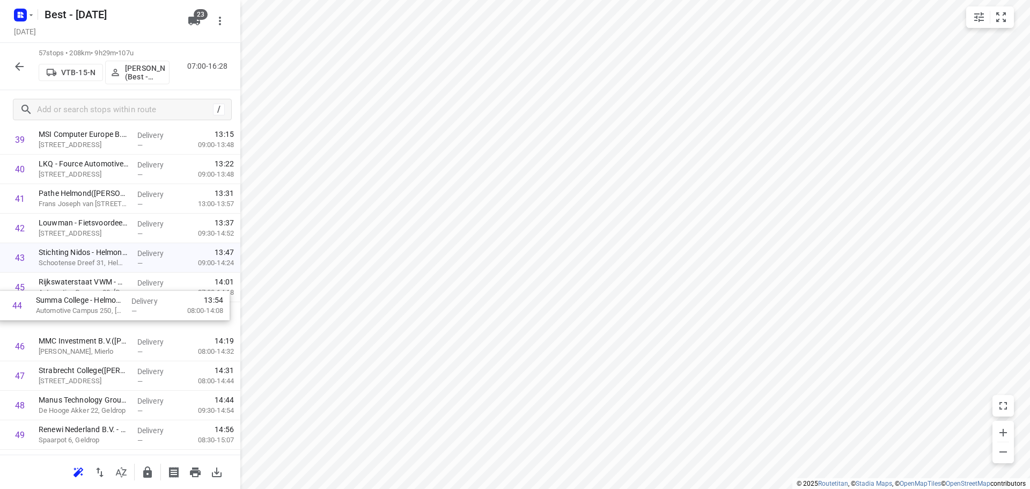
drag, startPoint x: 94, startPoint y: 289, endPoint x: 90, endPoint y: 320, distance: 31.3
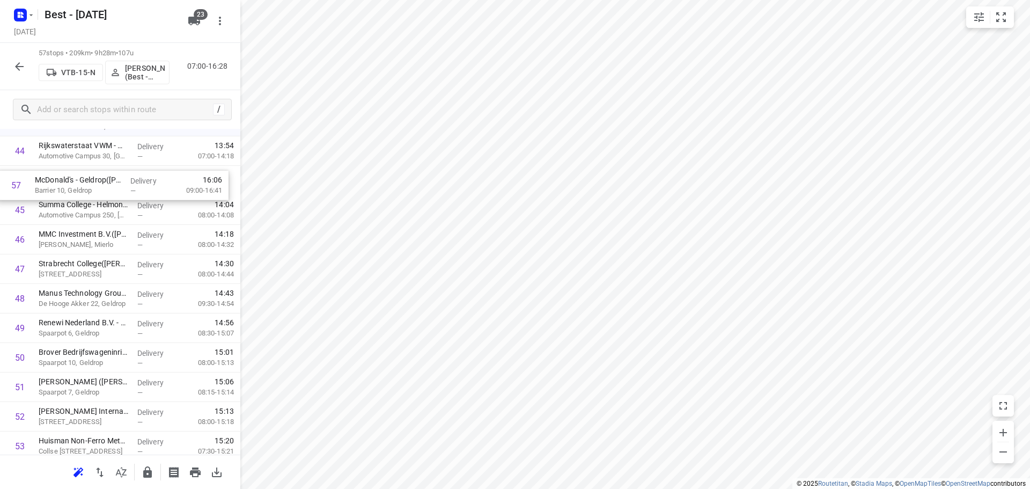
scroll to position [1341, 0]
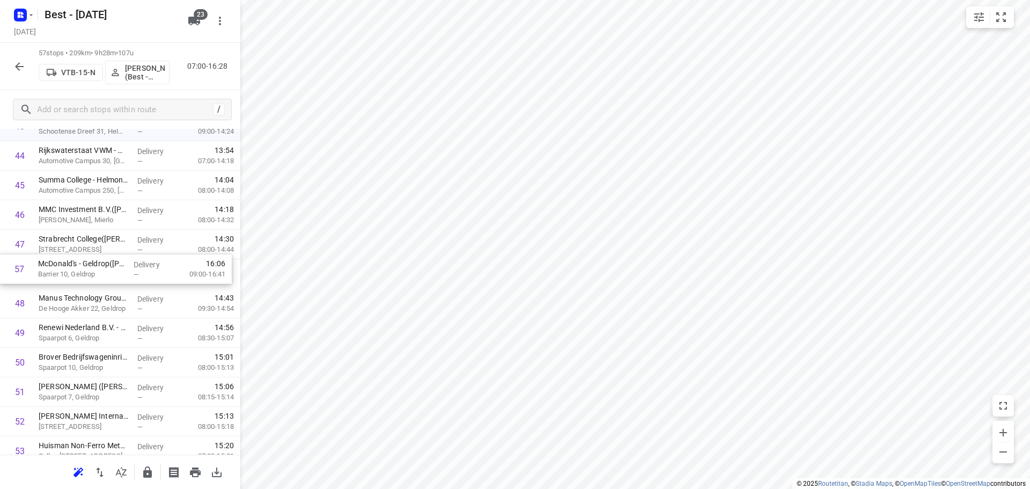
drag, startPoint x: 109, startPoint y: 408, endPoint x: 112, endPoint y: 261, distance: 147.6
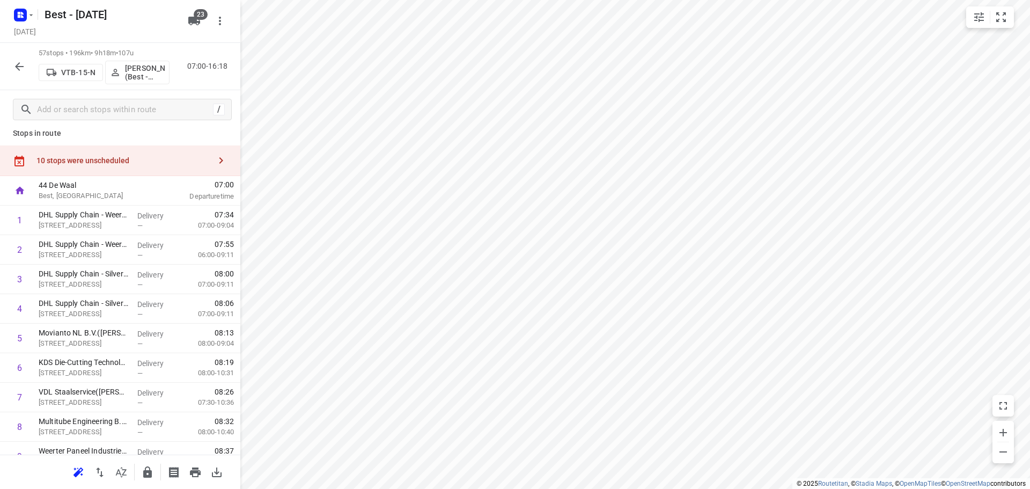
scroll to position [0, 0]
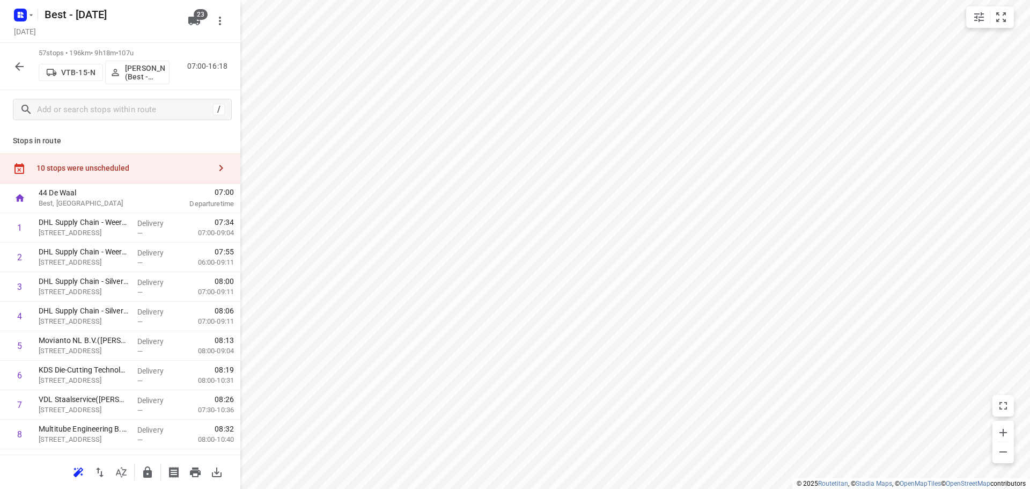
click at [136, 155] on div "10 stops were unscheduled" at bounding box center [120, 168] width 240 height 31
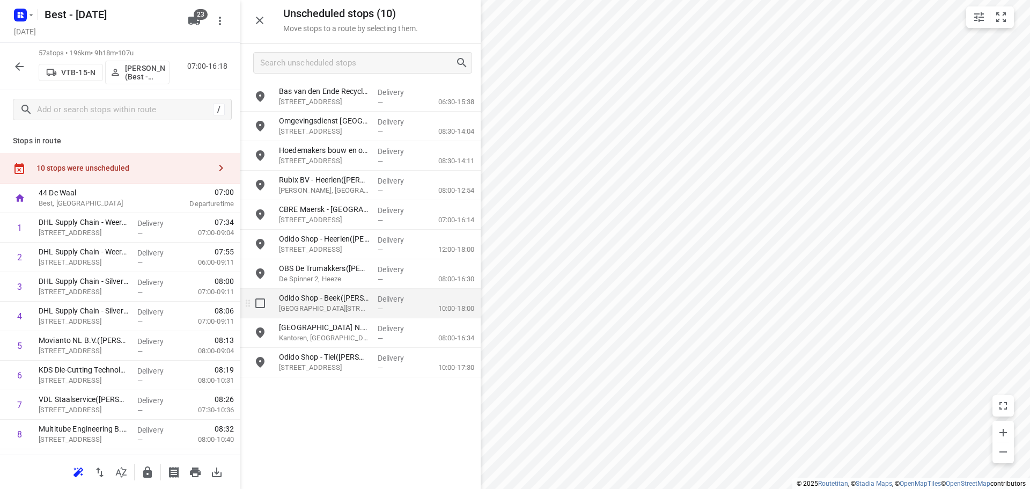
click at [299, 302] on p "Odido Shop - Beek(Melvin Cox)" at bounding box center [324, 297] width 90 height 11
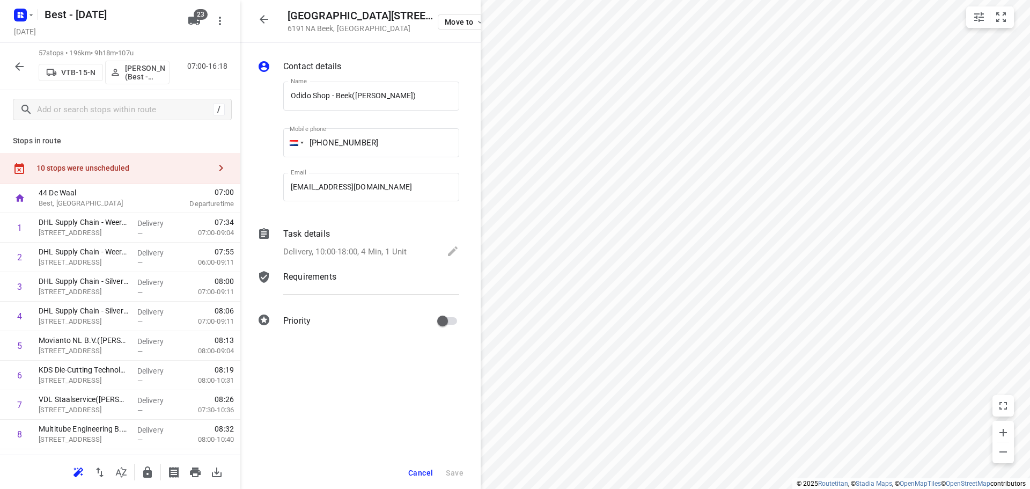
click at [187, 180] on div "10 stops were unscheduled" at bounding box center [120, 168] width 240 height 31
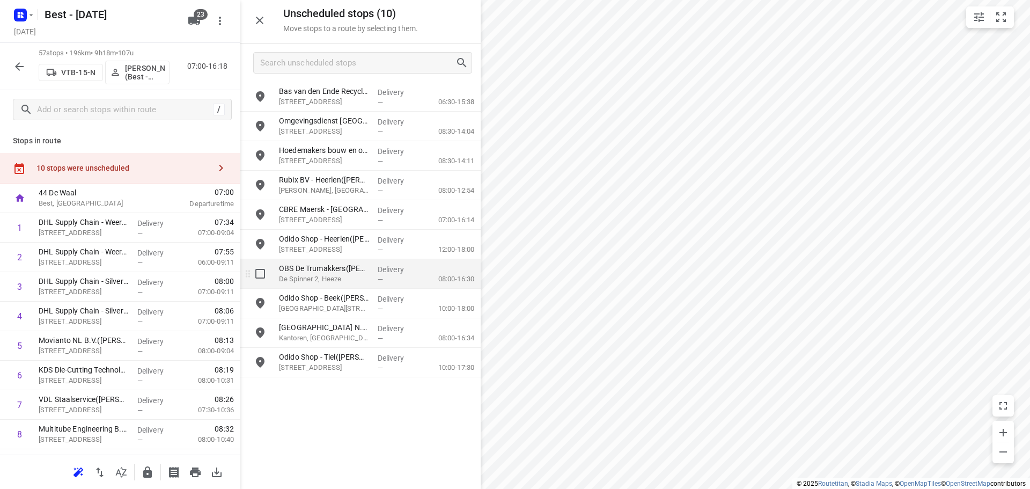
click at [328, 278] on p "De Spinner 2, Heeze" at bounding box center [324, 279] width 90 height 11
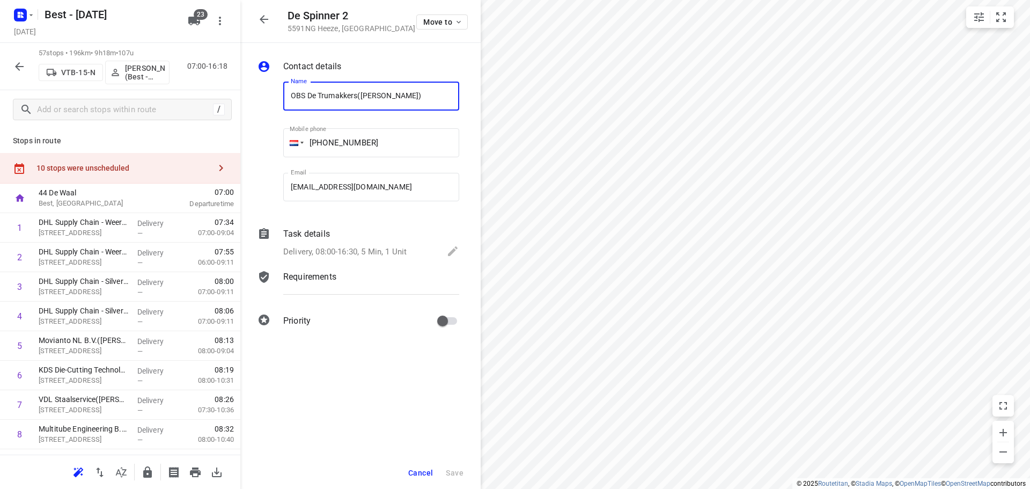
click at [385, 254] on p "Delivery, 08:00-16:30, 5 Min, 1 Unit" at bounding box center [344, 252] width 123 height 12
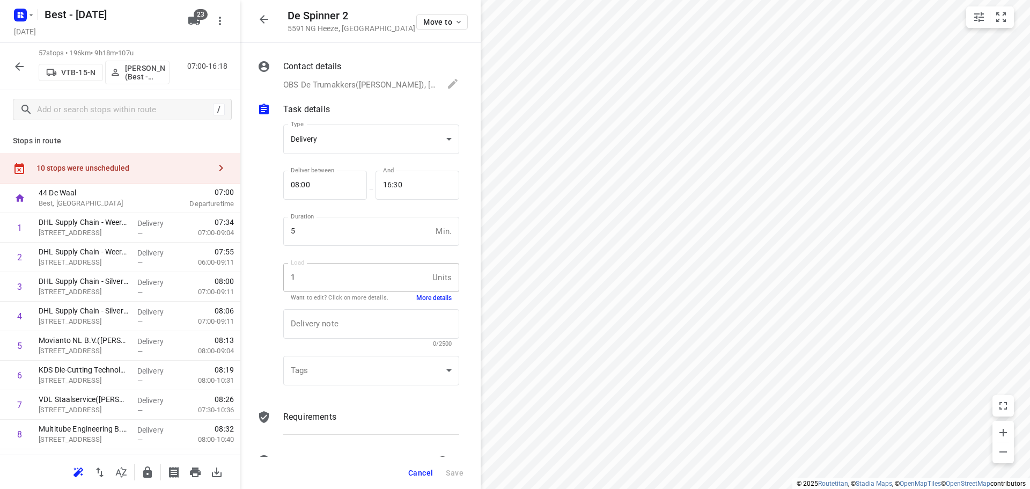
click at [422, 294] on button "More details" at bounding box center [433, 297] width 35 height 9
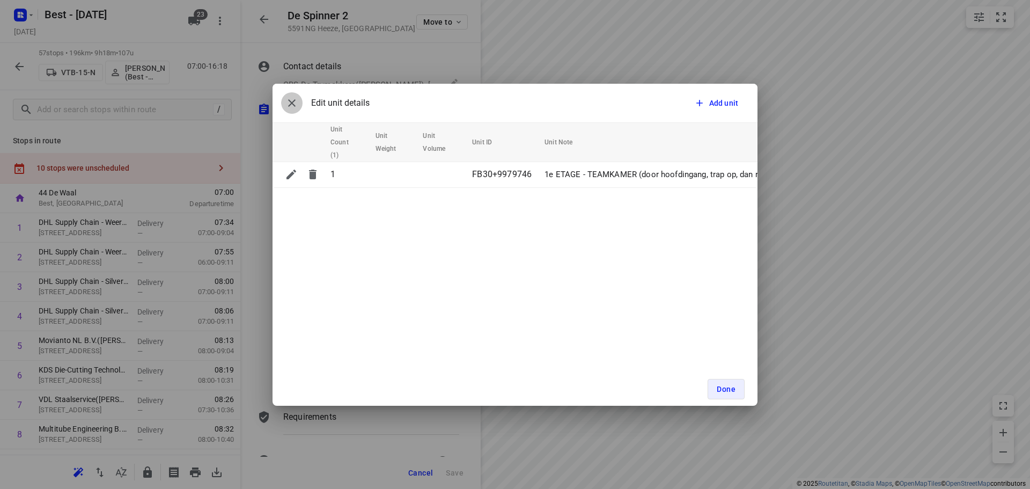
click at [290, 102] on icon "button" at bounding box center [291, 103] width 13 height 13
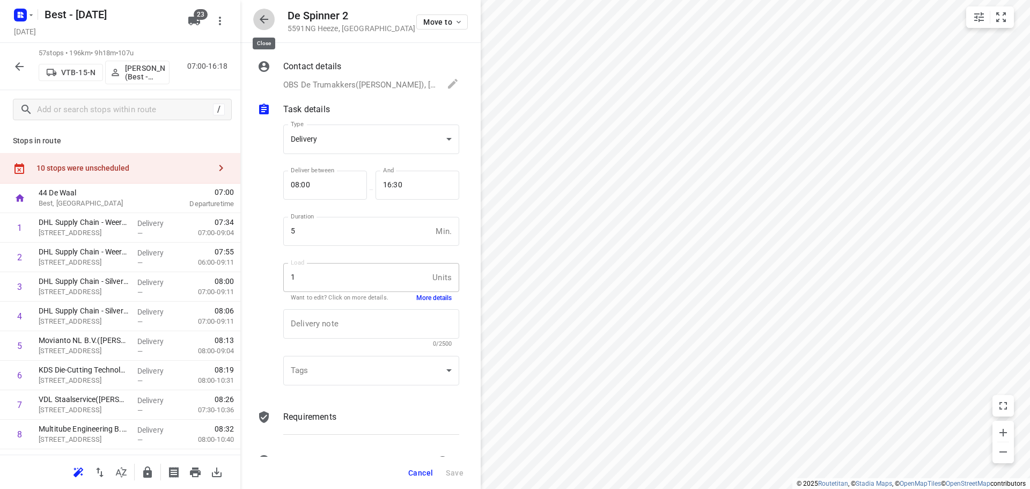
click at [259, 22] on icon "button" at bounding box center [264, 19] width 13 height 13
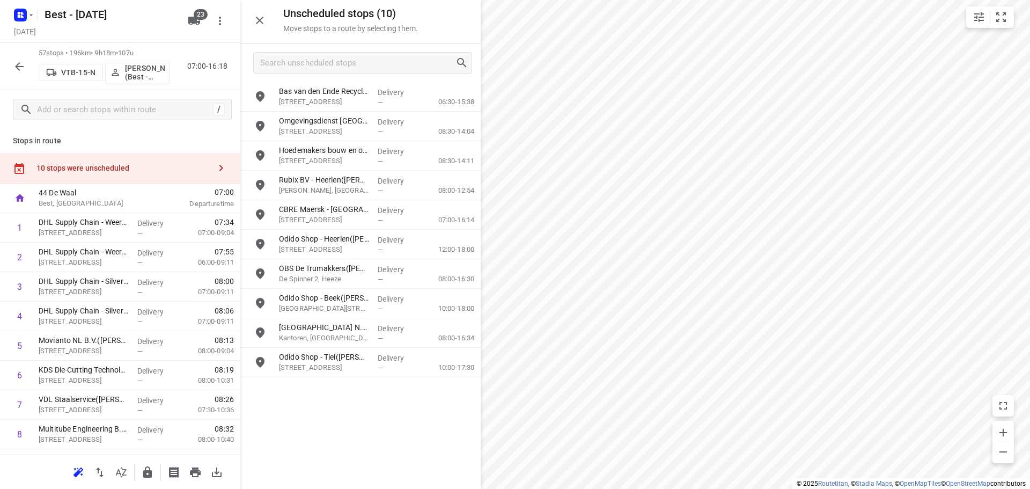
click at [260, 8] on div "Unscheduled stops ( 10 ) Move stops to a route by selecting them." at bounding box center [360, 21] width 240 height 43
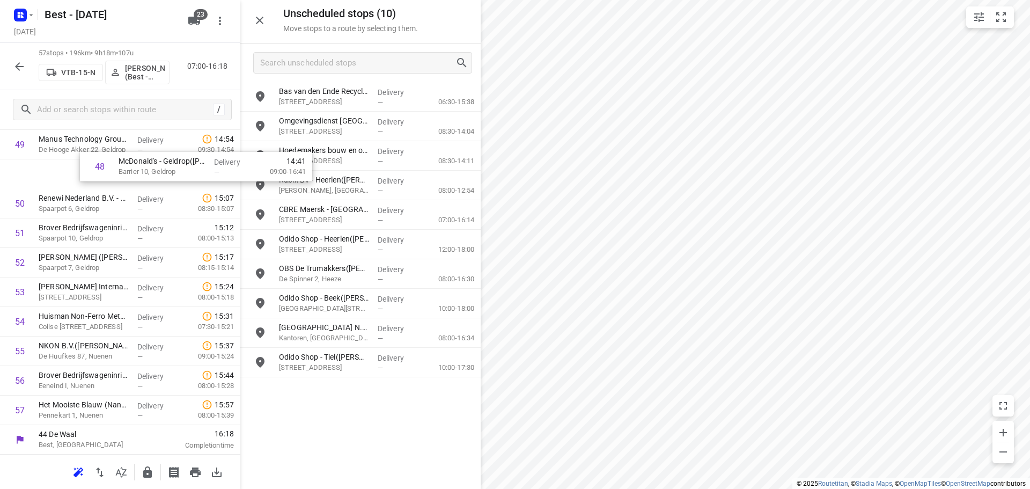
scroll to position [1467, 0]
drag, startPoint x: 69, startPoint y: 146, endPoint x: 322, endPoint y: 191, distance: 257.2
click at [240, 191] on div "Unscheduled stops ( 10 ) Move stops to a route by selecting them. Bas van den E…" at bounding box center [120, 244] width 240 height 489
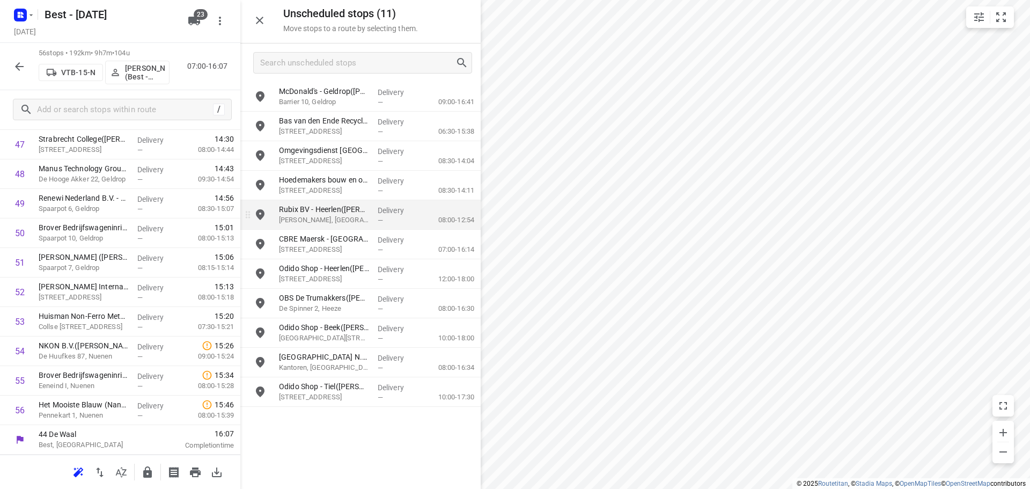
scroll to position [1441, 0]
click at [152, 475] on icon "button" at bounding box center [147, 472] width 13 height 13
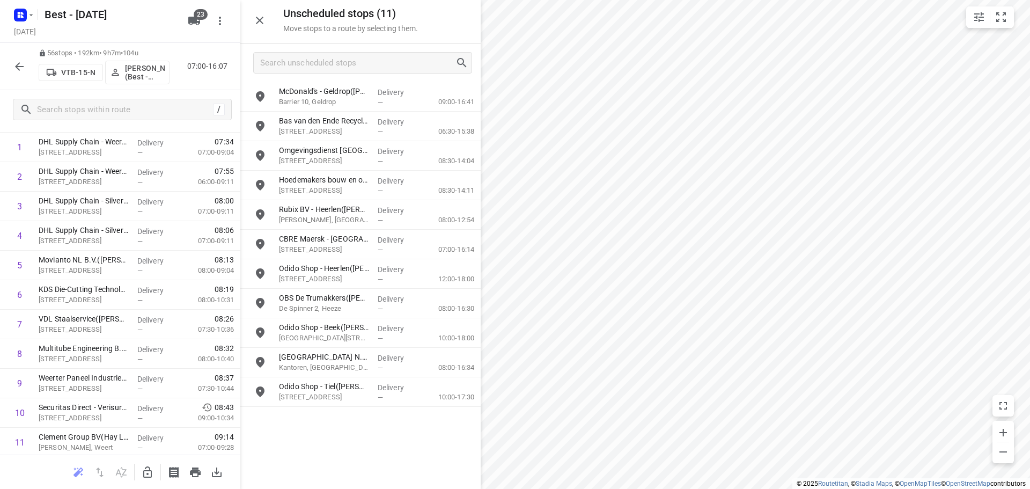
scroll to position [0, 0]
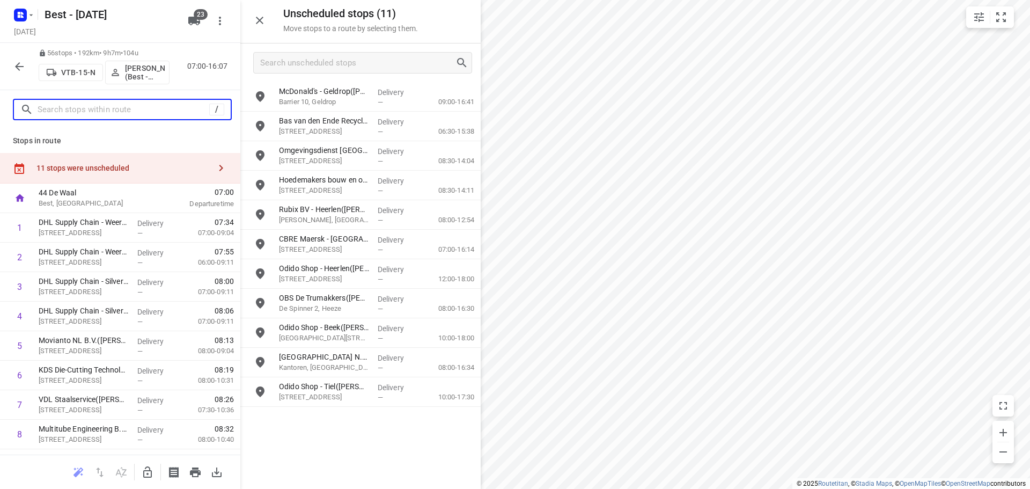
click at [139, 114] on input "text" at bounding box center [124, 109] width 172 height 17
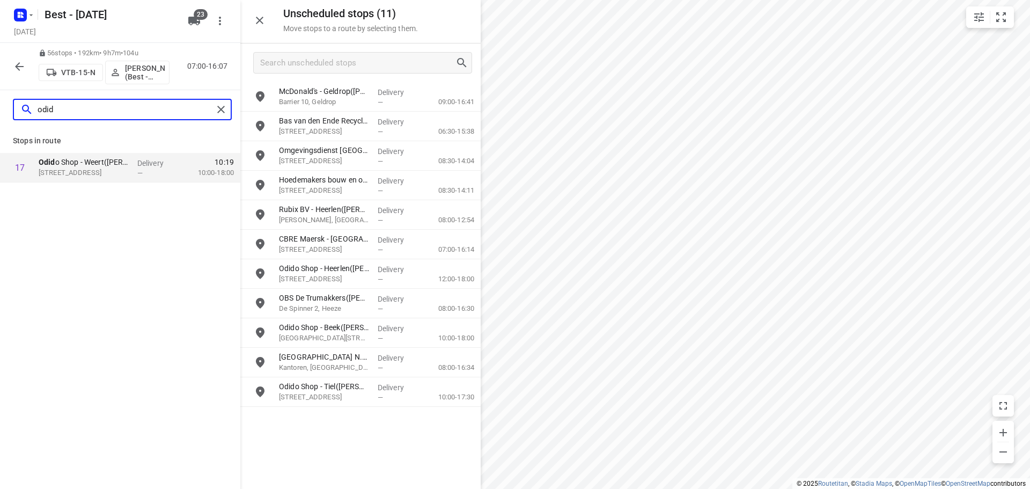
type input "odid"
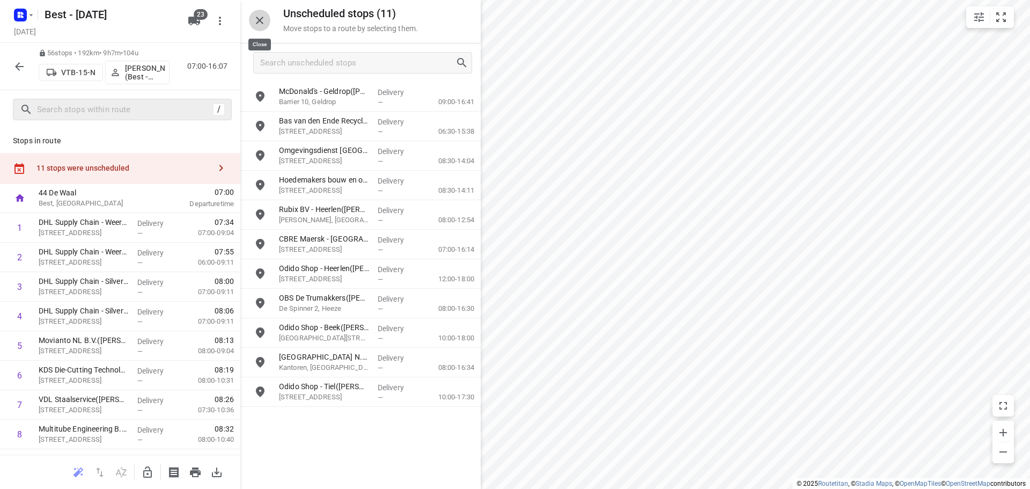
click at [258, 21] on icon "button" at bounding box center [259, 20] width 13 height 13
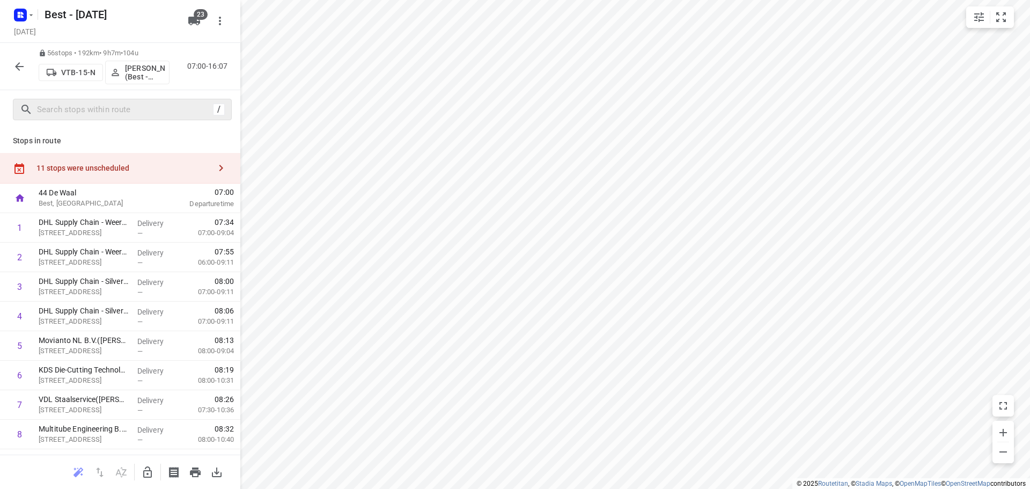
click at [12, 57] on button "button" at bounding box center [19, 66] width 21 height 21
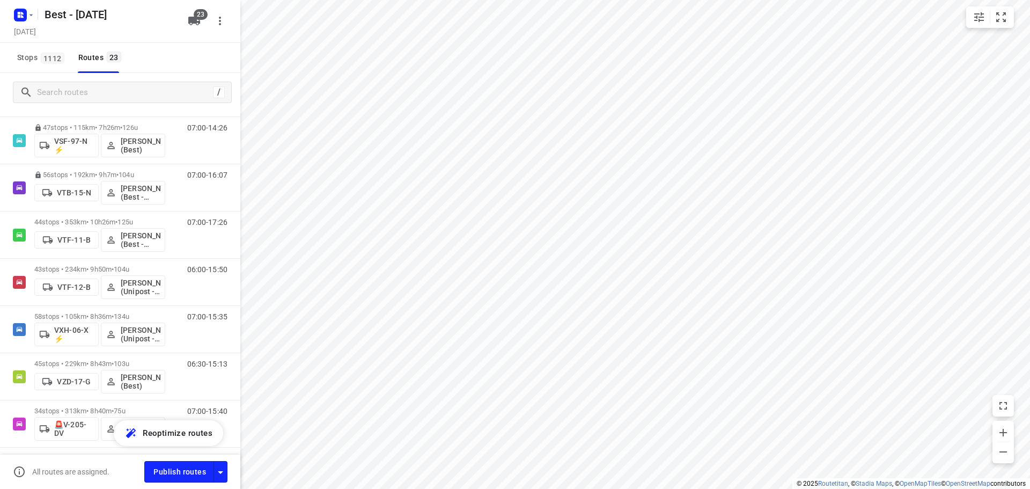
scroll to position [429, 0]
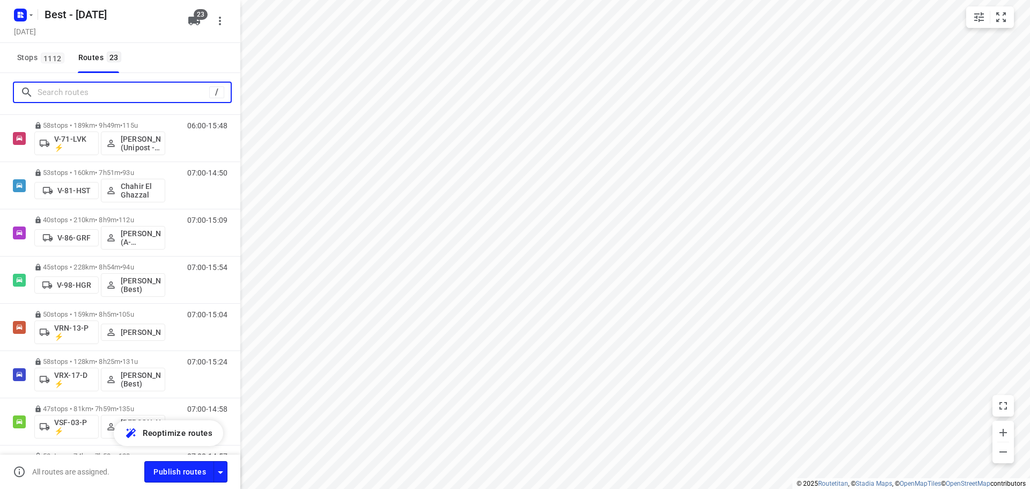
click at [162, 97] on input "Search routes" at bounding box center [124, 92] width 172 height 17
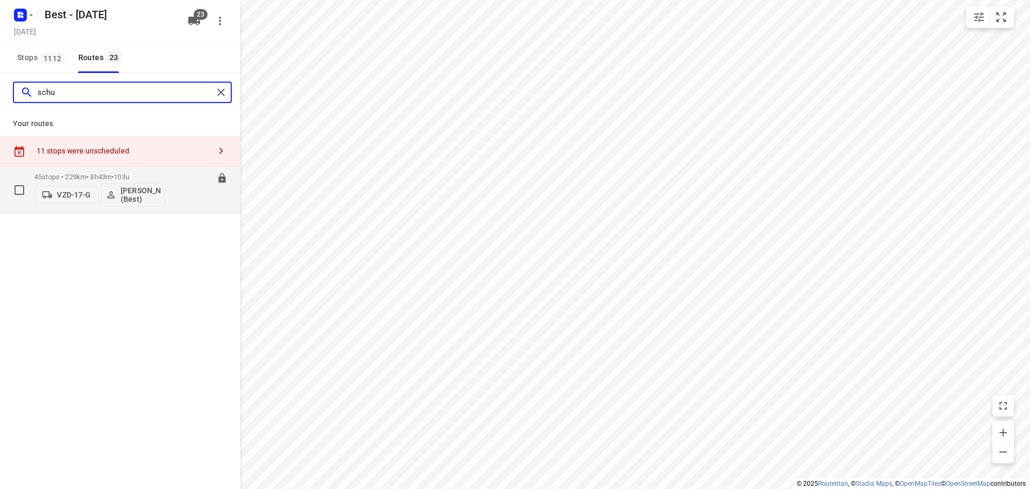
type input "schu"
click at [77, 175] on p "45 stops • 229km • 8h43m • 103u" at bounding box center [99, 177] width 131 height 8
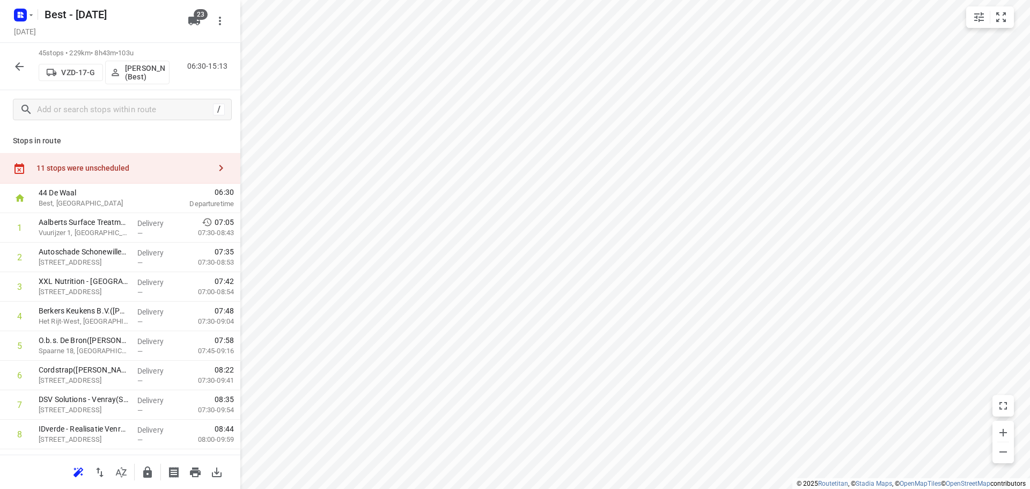
click at [181, 158] on div "11 stops were unscheduled" at bounding box center [120, 168] width 240 height 31
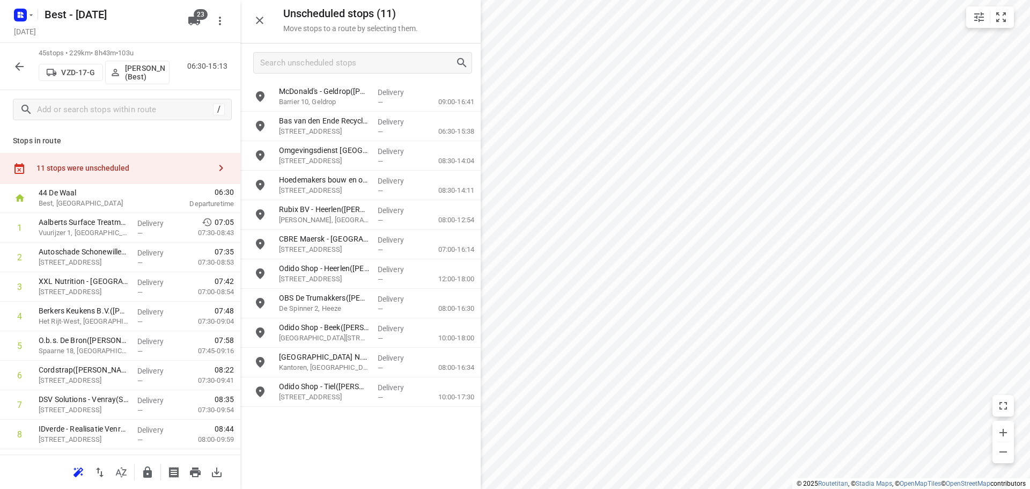
click at [263, 22] on icon "button" at bounding box center [259, 20] width 13 height 13
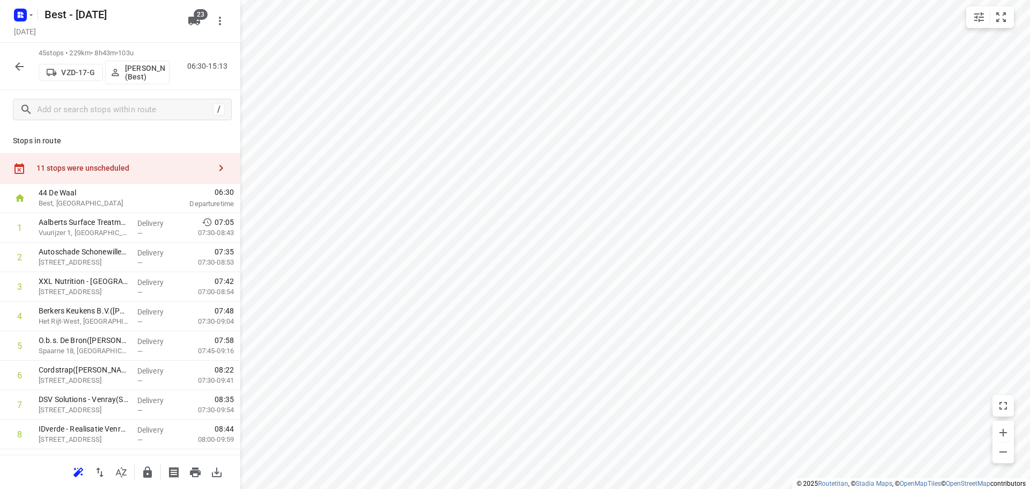
click at [173, 166] on div "11 stops were unscheduled" at bounding box center [123, 168] width 174 height 9
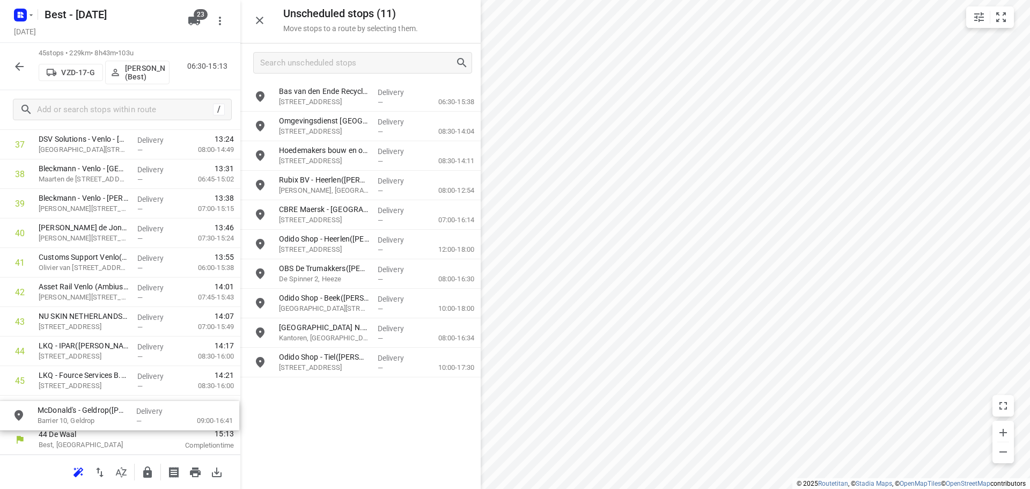
drag, startPoint x: 302, startPoint y: 102, endPoint x: 45, endPoint y: 427, distance: 413.6
click at [150, 467] on icon "button" at bounding box center [147, 472] width 13 height 13
click at [260, 19] on icon "button" at bounding box center [259, 20] width 13 height 13
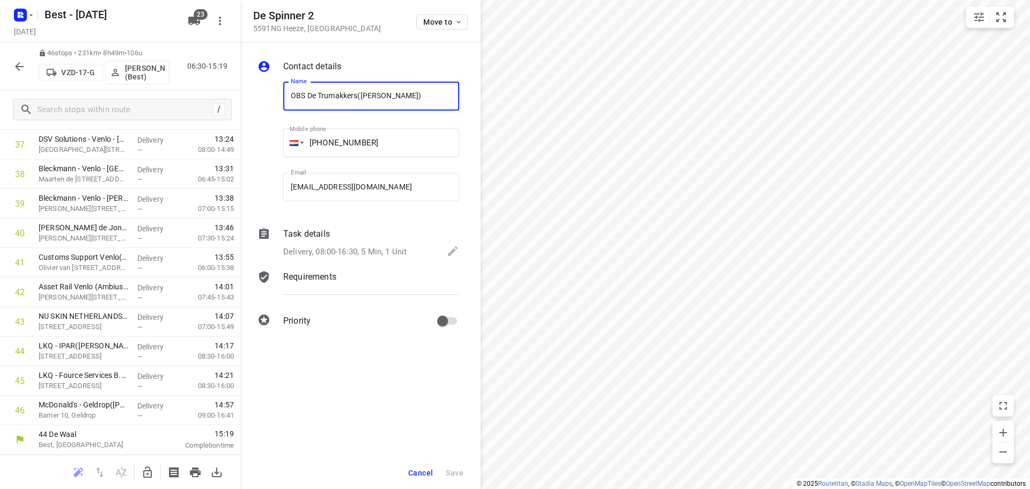
click at [342, 81] on div "Name OBS De Trumakkers(Lizenka Warmoeskerken) Name" at bounding box center [371, 98] width 185 height 55
drag, startPoint x: 361, startPoint y: 98, endPoint x: 245, endPoint y: 95, distance: 115.4
click at [245, 95] on div "Contact details Name OBS De Trumakkers(Lizenka Warmoeskerken) Name Mobile phone…" at bounding box center [360, 195] width 240 height 305
click at [355, 94] on input "OBS De Trumakkers(Lizenka Warmoeskerken)" at bounding box center [371, 96] width 176 height 29
drag, startPoint x: 358, startPoint y: 95, endPoint x: 255, endPoint y: 92, distance: 102.5
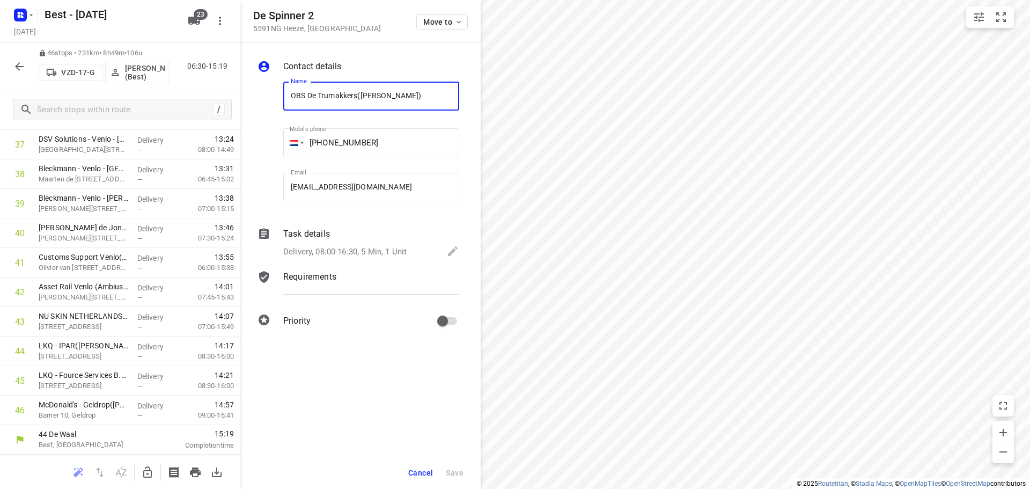
click at [255, 92] on div "Name OBS De Trumakkers(Lizenka Warmoeskerken) Name Mobile phone +04 02240033 ​ …" at bounding box center [358, 144] width 206 height 142
click at [9, 60] on div "46 stops • 231km • 8h49m • 106u VZD-17-G Mark Schultz (Best) 06:30-15:19" at bounding box center [120, 66] width 240 height 47
drag, startPoint x: 37, startPoint y: 13, endPoint x: 31, endPoint y: 12, distance: 6.5
click at [37, 12] on div "Best - Wednesday" at bounding box center [96, 13] width 172 height 19
click at [19, 16] on icon "button" at bounding box center [19, 16] width 3 height 3
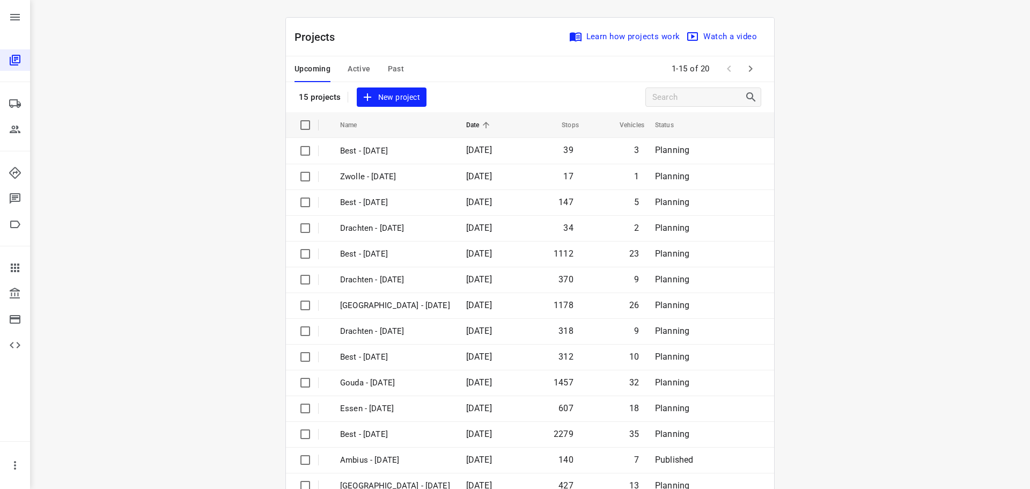
click at [758, 79] on div "Upcoming Active Past 1-15 of 20" at bounding box center [530, 69] width 488 height 26
click at [745, 74] on icon "button" at bounding box center [750, 68] width 13 height 13
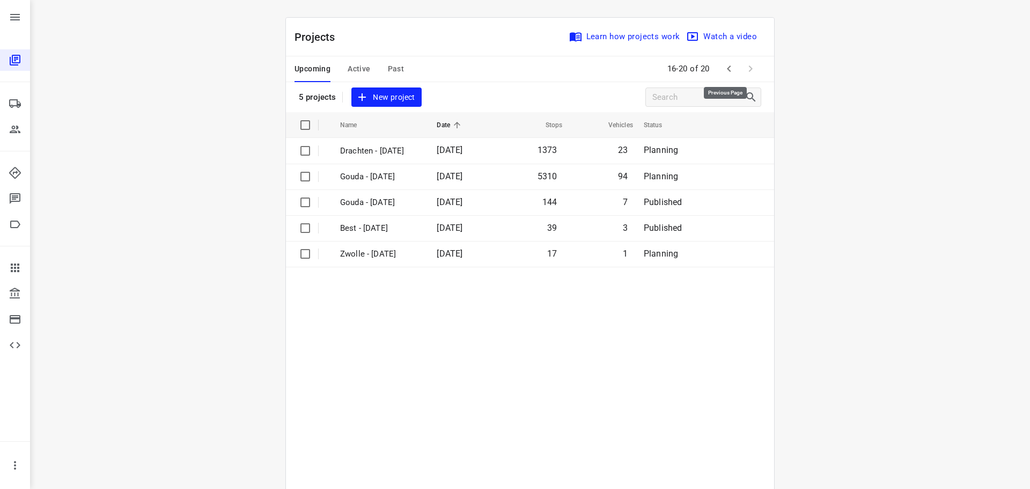
click at [723, 65] on icon "button" at bounding box center [729, 68] width 13 height 13
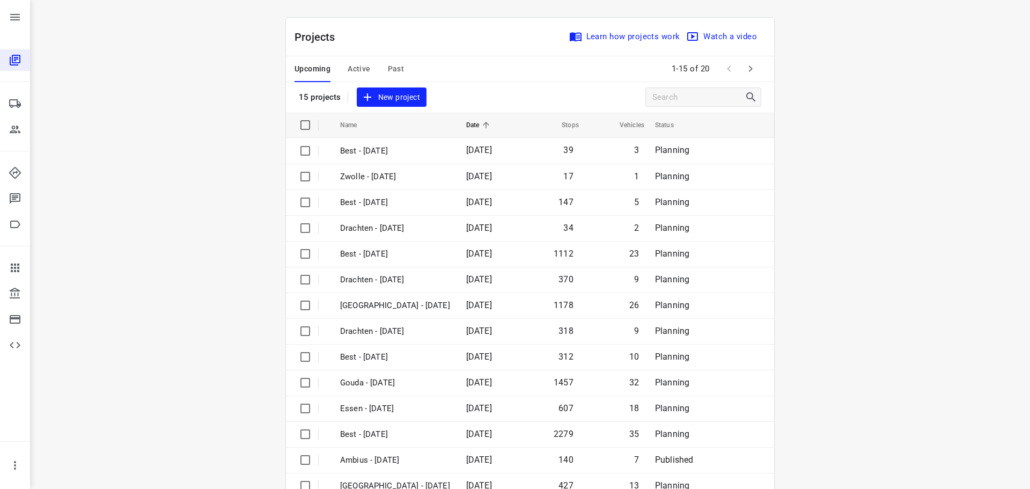
click at [749, 61] on button "button" at bounding box center [750, 68] width 21 height 21
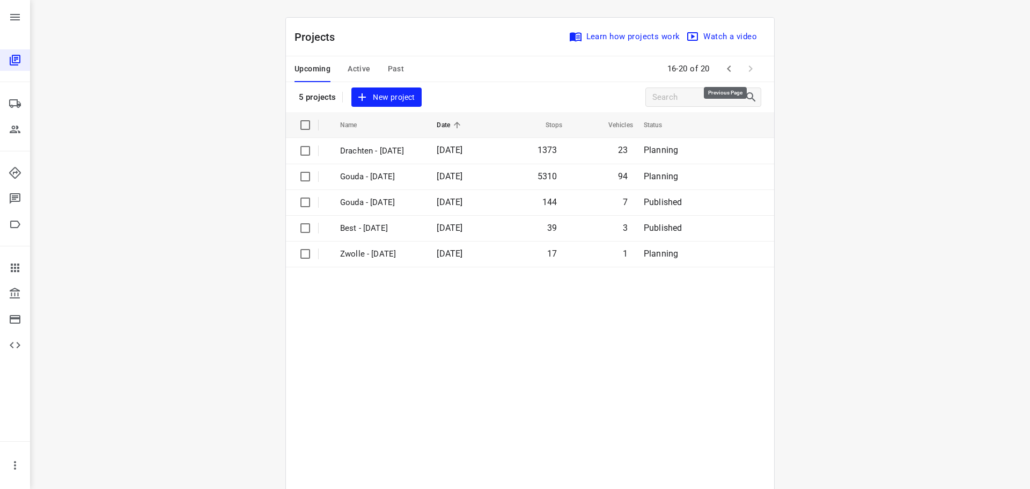
click at [721, 62] on button "button" at bounding box center [728, 68] width 21 height 21
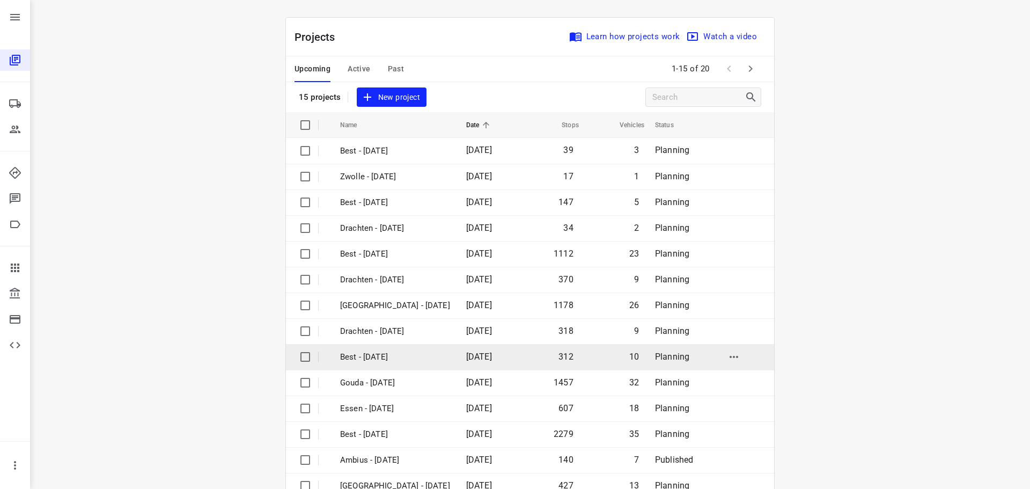
scroll to position [54, 0]
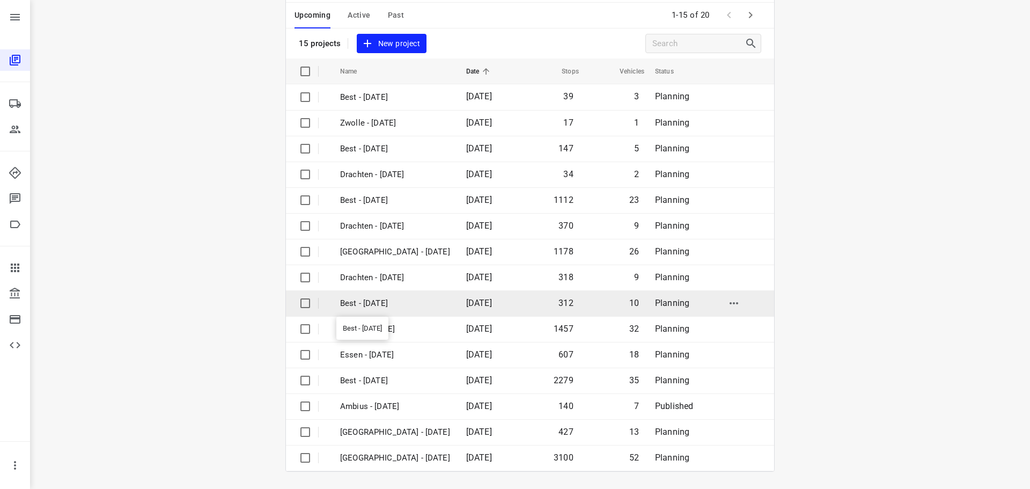
click at [403, 307] on p "Best - Tuesday" at bounding box center [395, 303] width 110 height 12
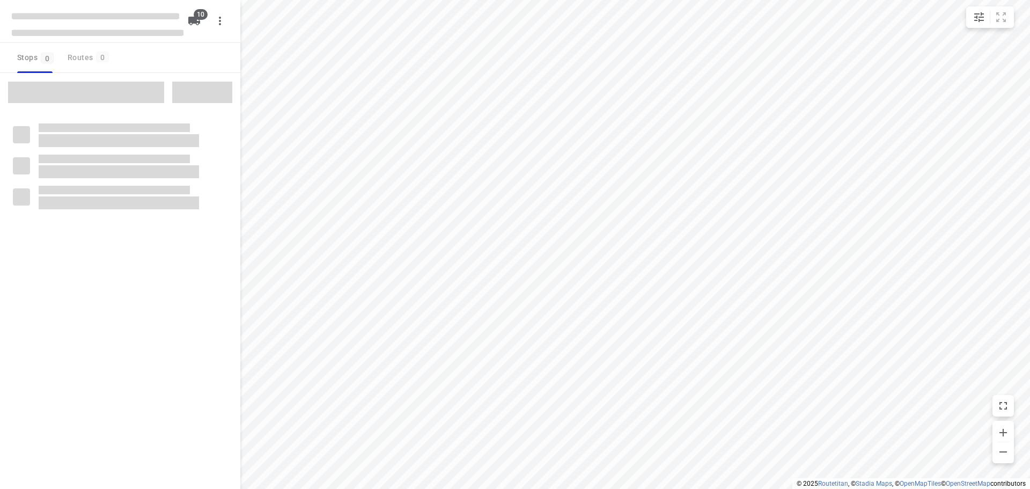
checkbox input "true"
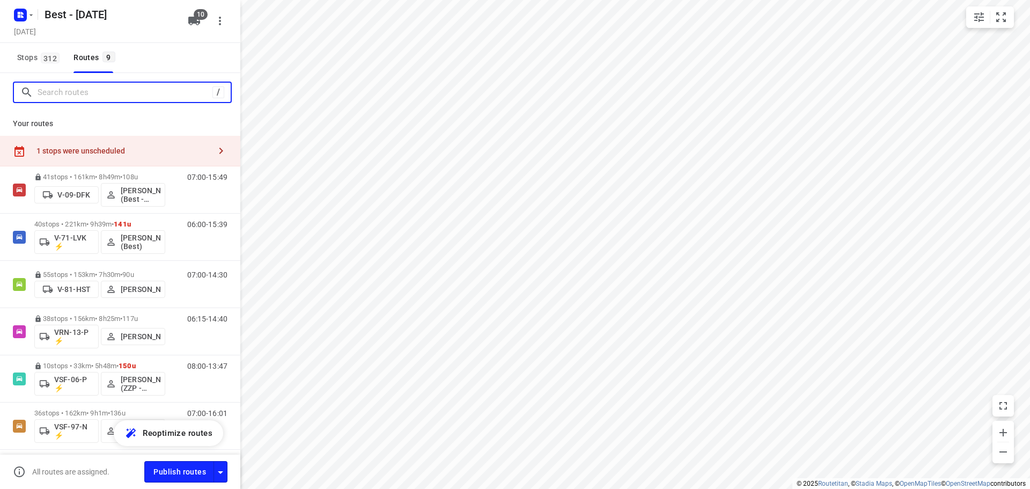
click at [85, 84] on input "Search routes" at bounding box center [125, 92] width 175 height 17
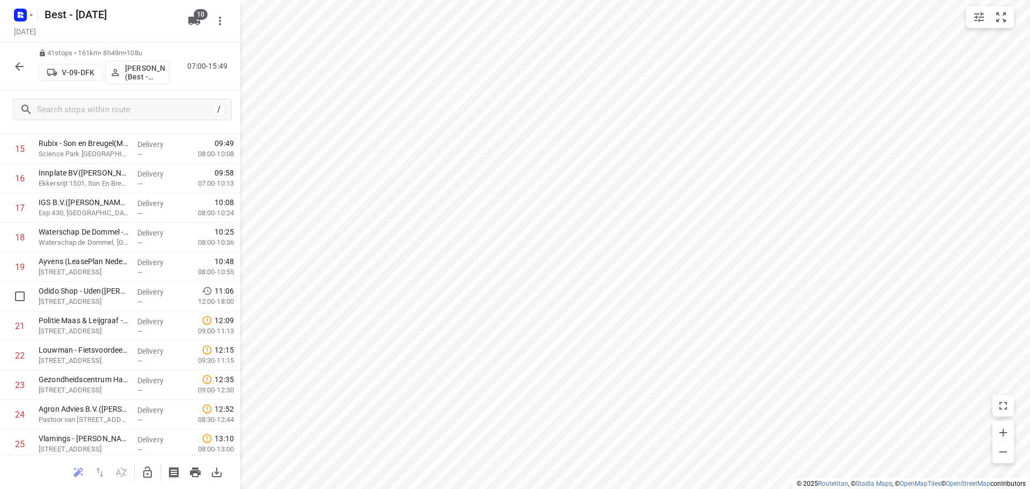
scroll to position [590, 0]
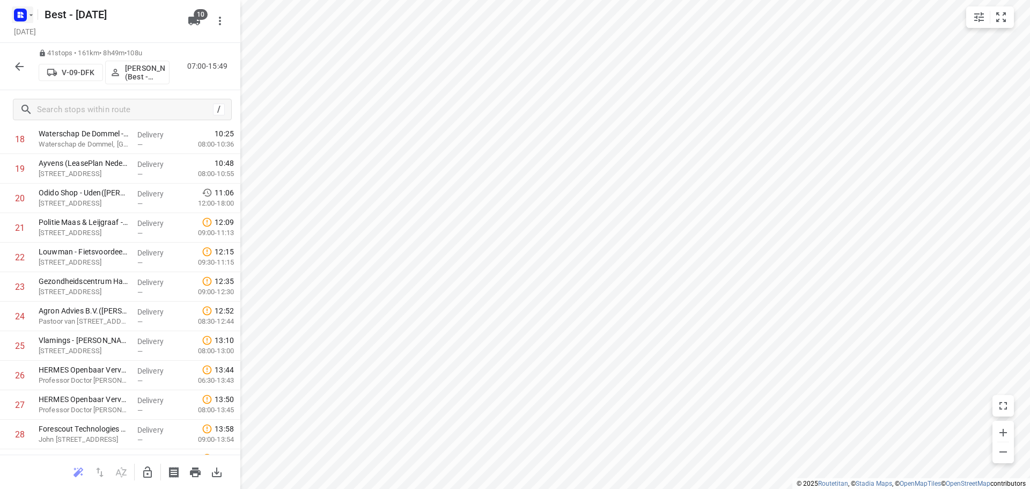
click at [21, 18] on rect "button" at bounding box center [20, 15] width 13 height 13
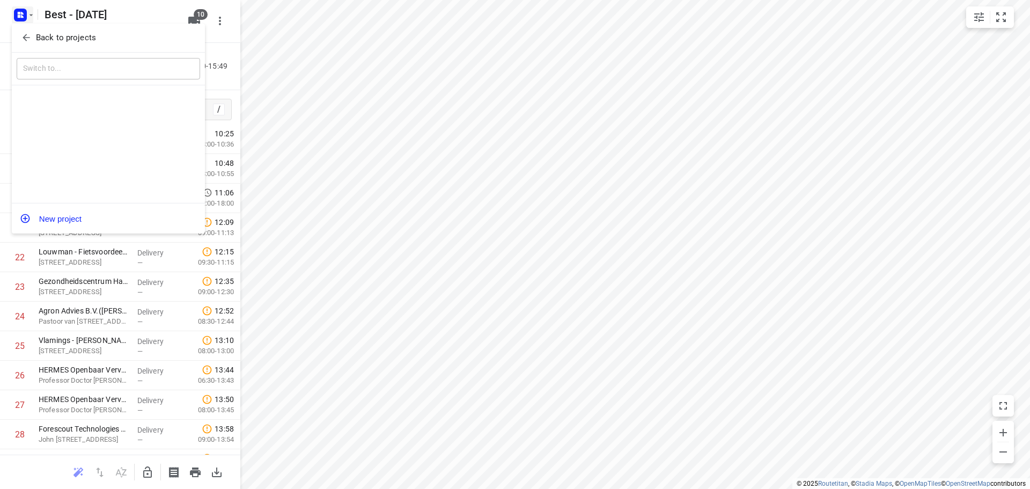
click at [33, 43] on span "Back to projects" at bounding box center [108, 38] width 175 height 12
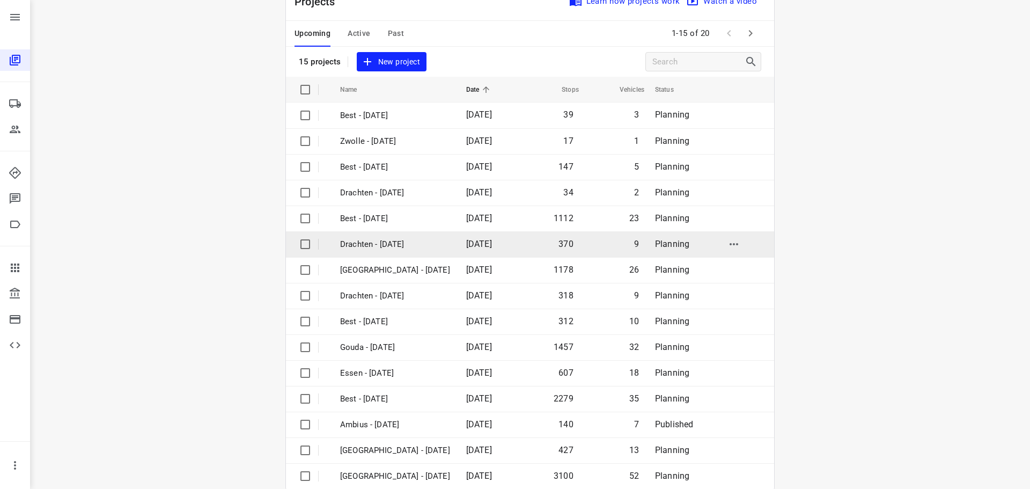
scroll to position [54, 0]
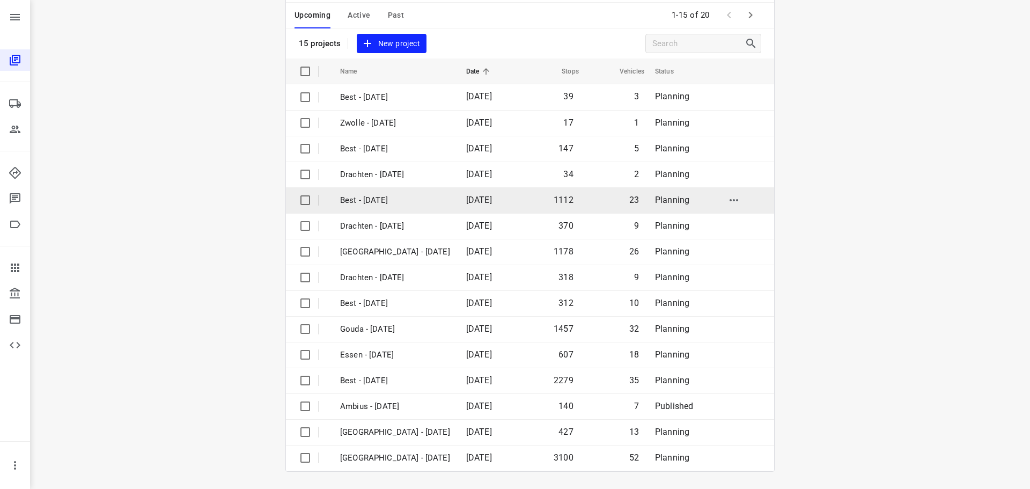
click at [384, 188] on td "Best - Wednesday" at bounding box center [393, 200] width 128 height 26
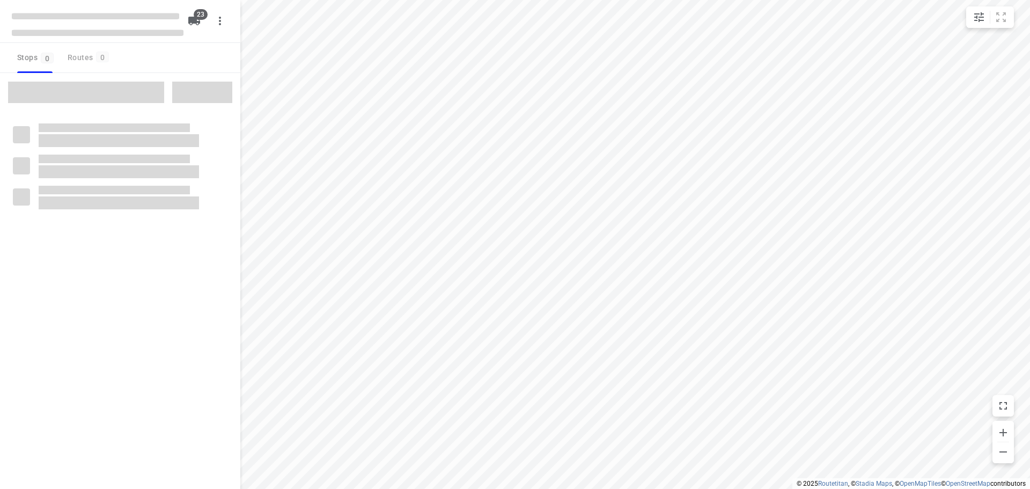
checkbox input "true"
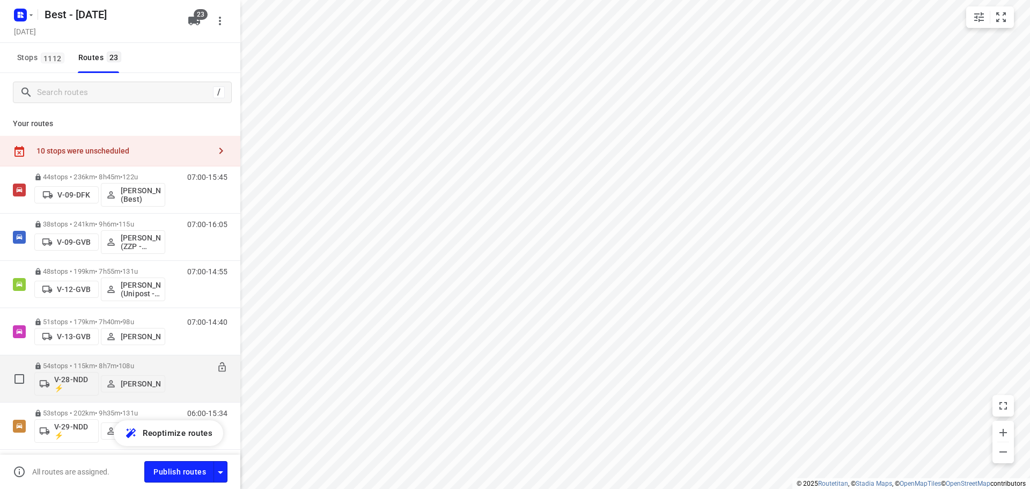
scroll to position [322, 0]
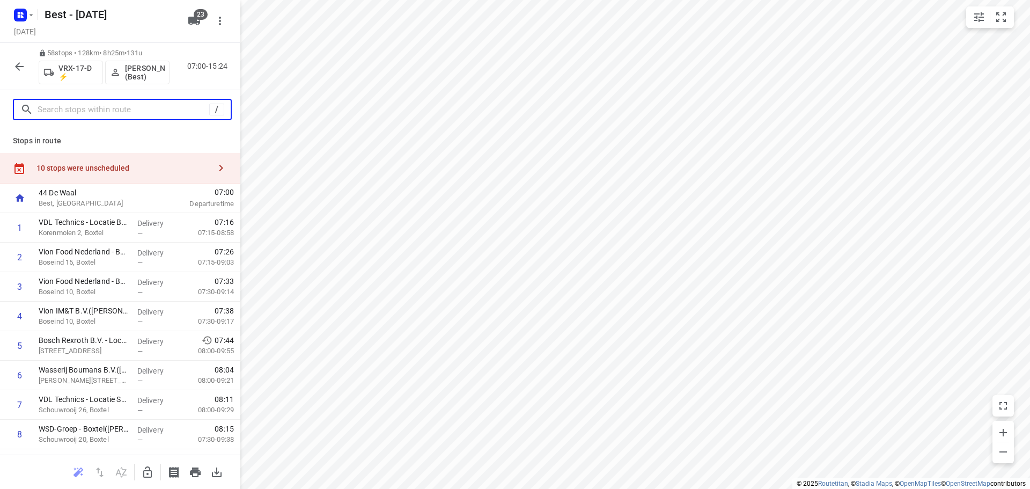
click at [126, 102] on input "text" at bounding box center [124, 109] width 172 height 17
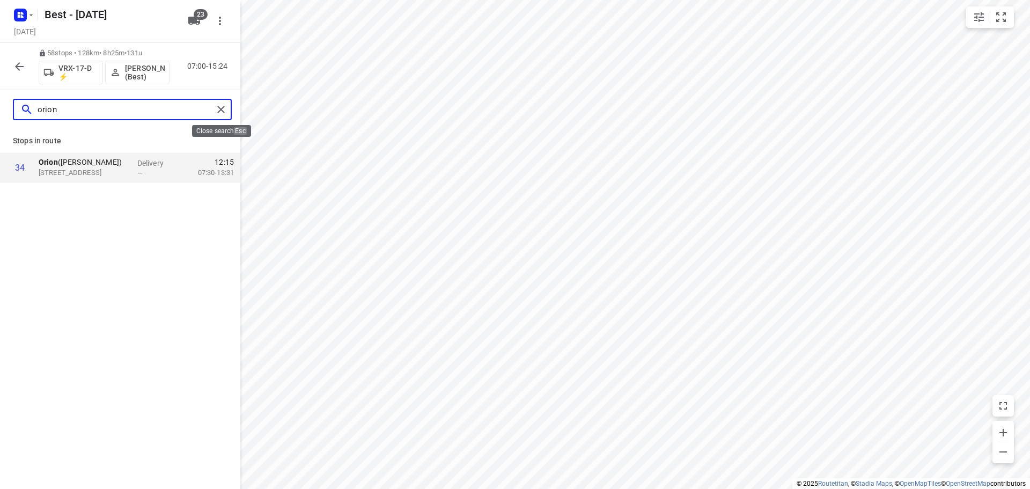
type input "orion"
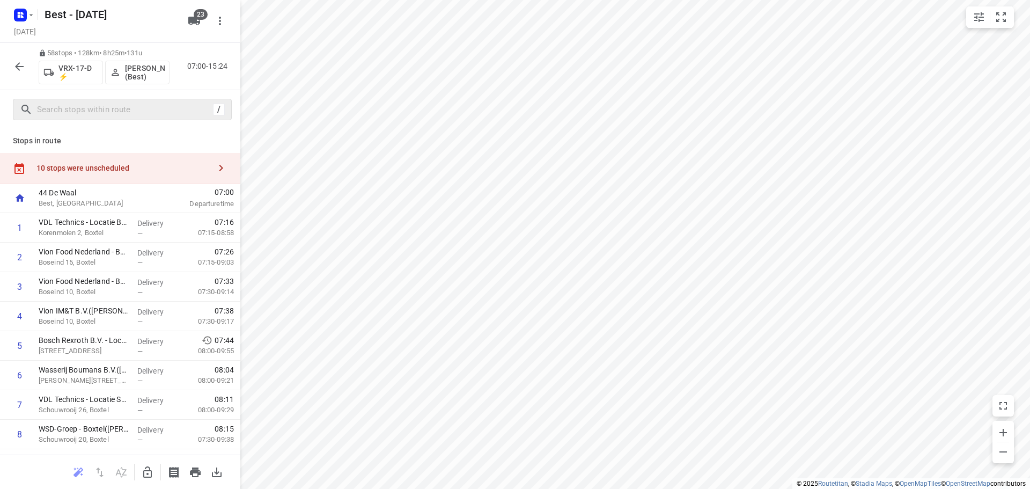
click at [7, 66] on div "58 stops • 128km • 8h25m • 131u VRX-17-D ⚡ Merijn Janssen (Best) 07:00-15:24" at bounding box center [120, 66] width 240 height 47
click at [13, 66] on icon "button" at bounding box center [19, 66] width 13 height 13
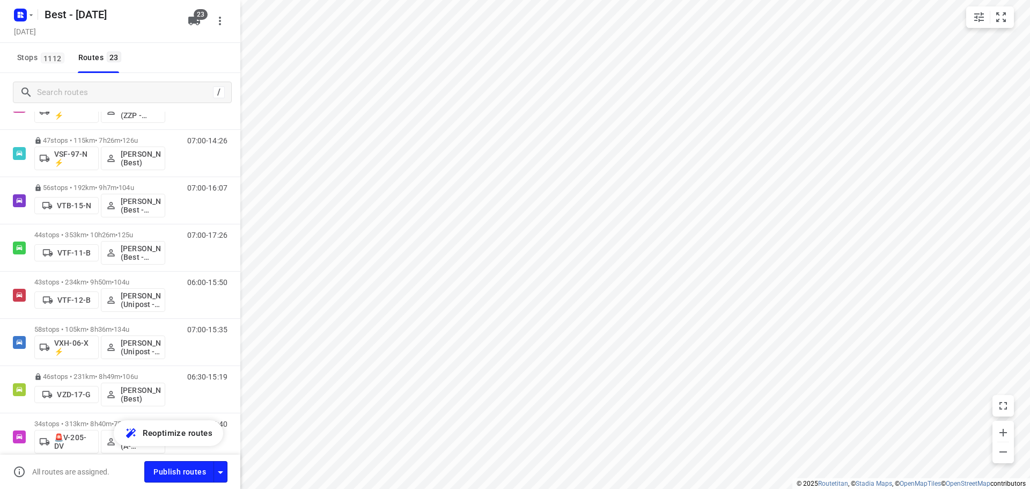
scroll to position [805, 0]
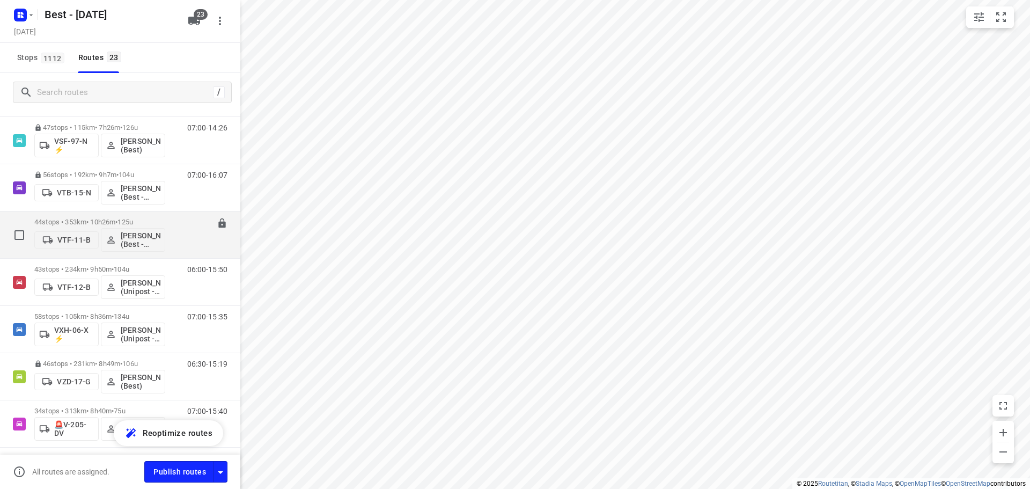
click at [71, 222] on p "44 stops • 353km • 10h26m • 125u" at bounding box center [99, 222] width 131 height 8
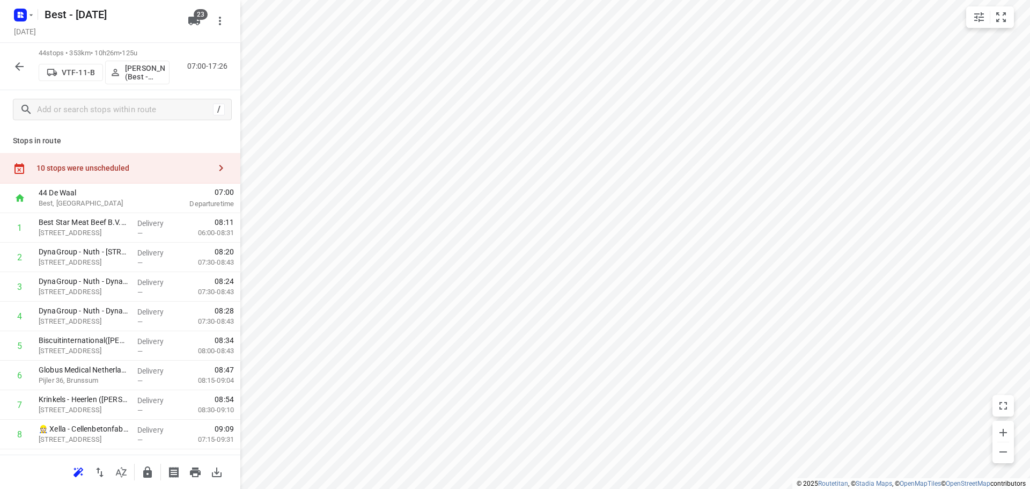
click at [8, 56] on div "44 stops • 353km • 10h26m • 125u VTF-11-B Maurice Vanderfeesten (Best - ZZP) 07…" at bounding box center [120, 66] width 240 height 47
click at [11, 61] on button "button" at bounding box center [19, 66] width 21 height 21
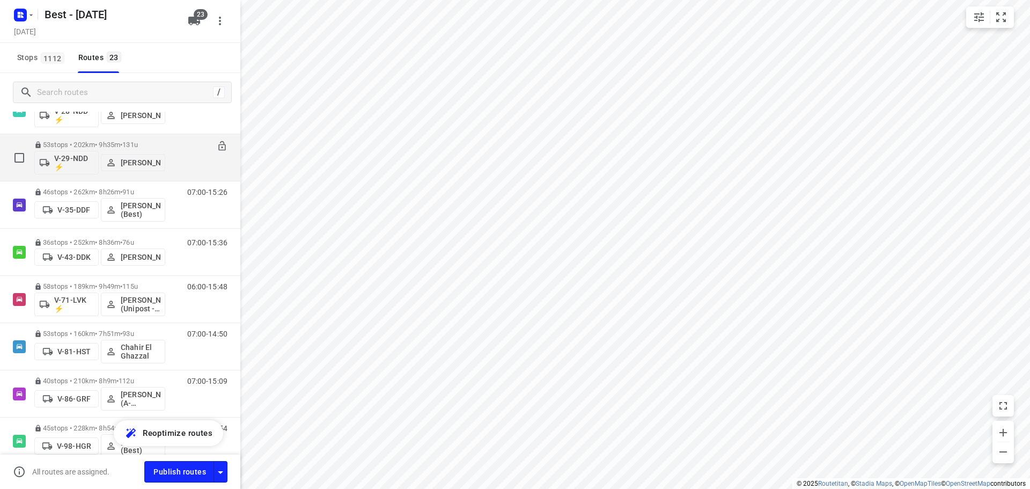
scroll to position [483, 0]
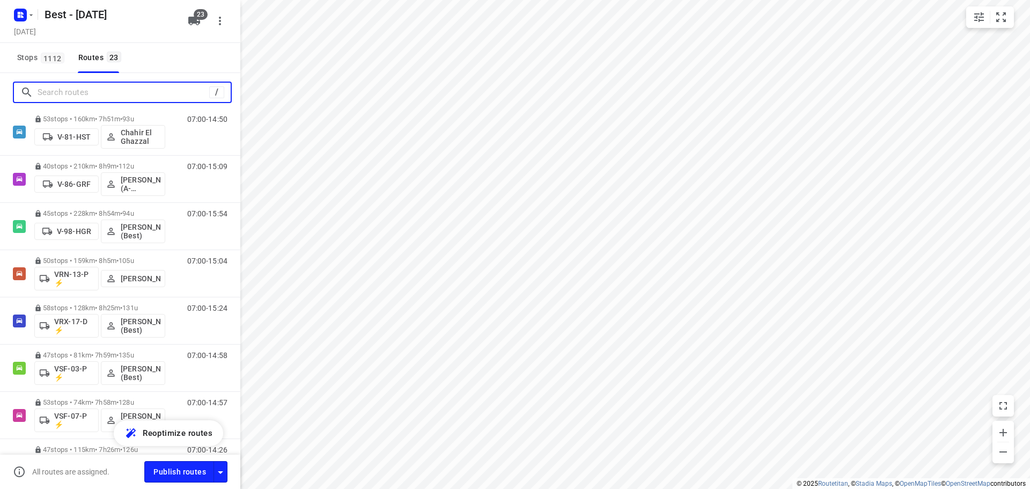
click at [111, 95] on input "Search routes" at bounding box center [124, 92] width 172 height 17
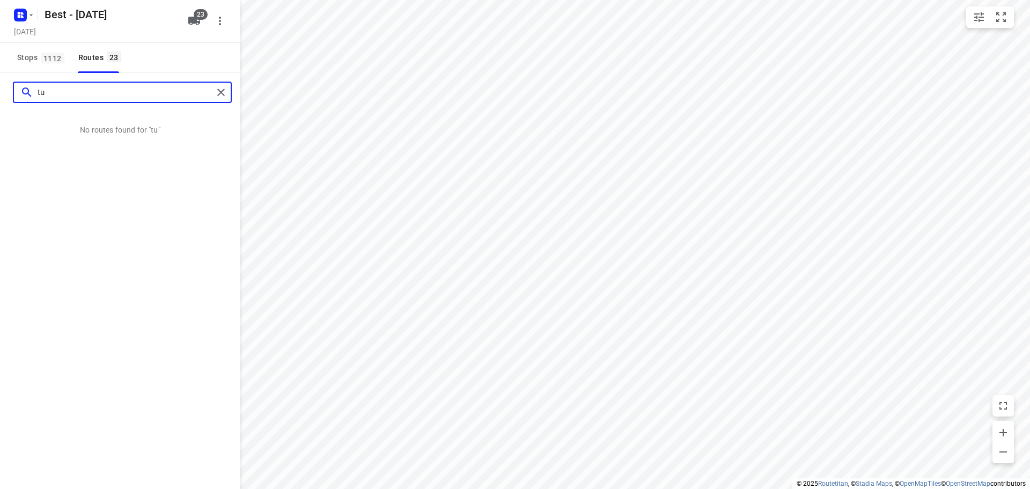
type input "t"
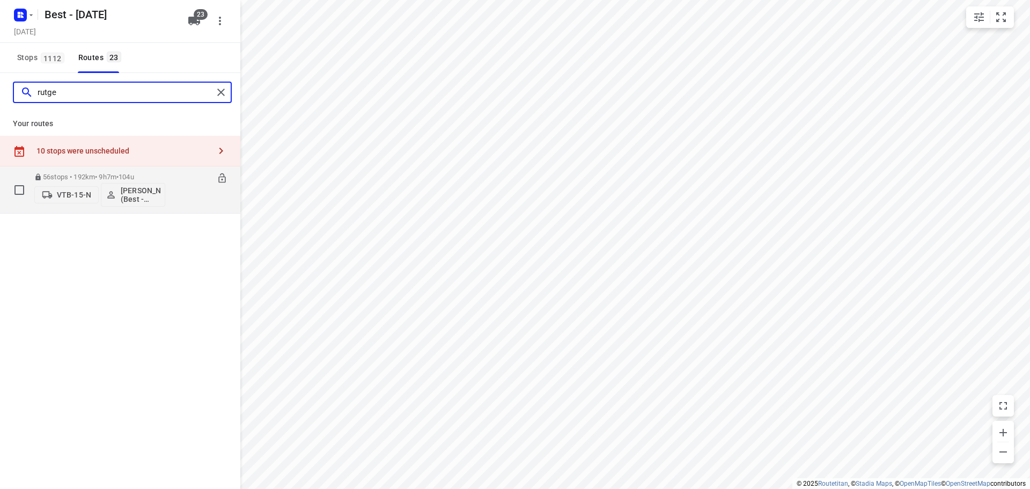
type input "rutge"
click at [52, 178] on p "56 stops • 192km • 9h7m • 104u" at bounding box center [99, 177] width 131 height 8
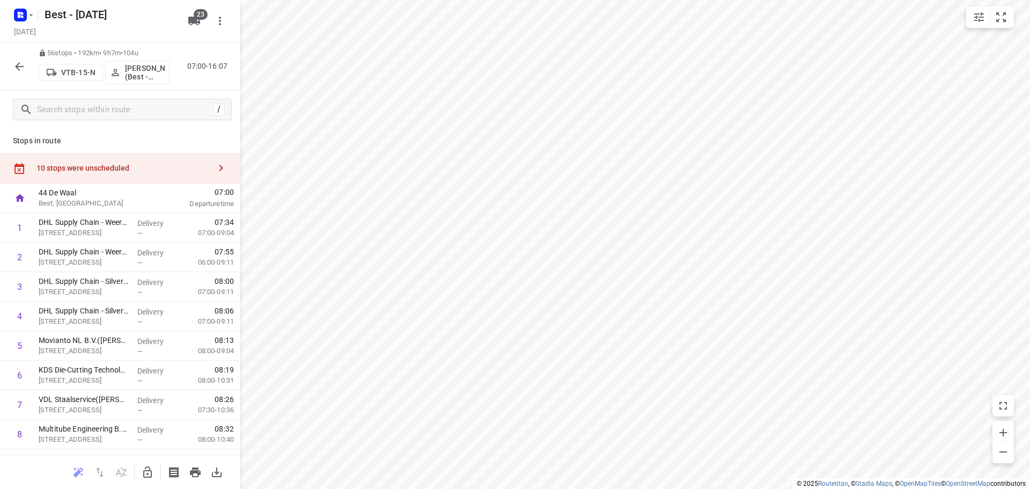
scroll to position [1441, 0]
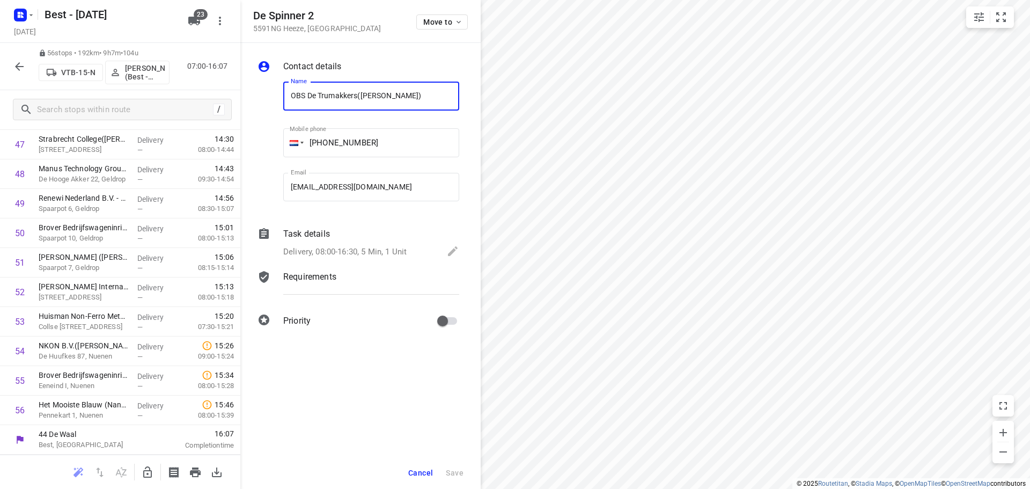
drag, startPoint x: 299, startPoint y: 84, endPoint x: 238, endPoint y: 76, distance: 61.2
click at [238, 76] on div "De Spinner 2 5591NG Heeze , Netherlands Move to Contact details Name OBS De Tru…" at bounding box center [120, 244] width 240 height 489
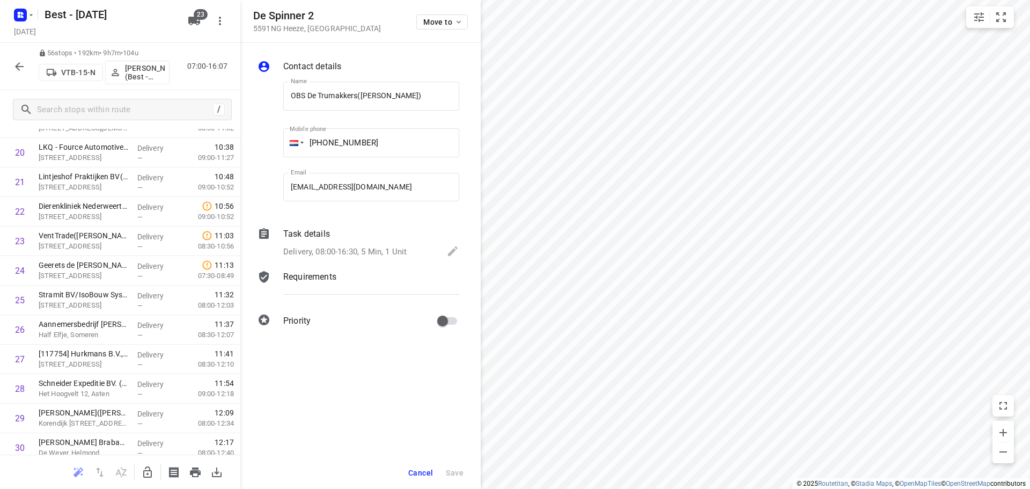
scroll to position [314, 0]
click at [145, 468] on icon "button" at bounding box center [147, 472] width 13 height 13
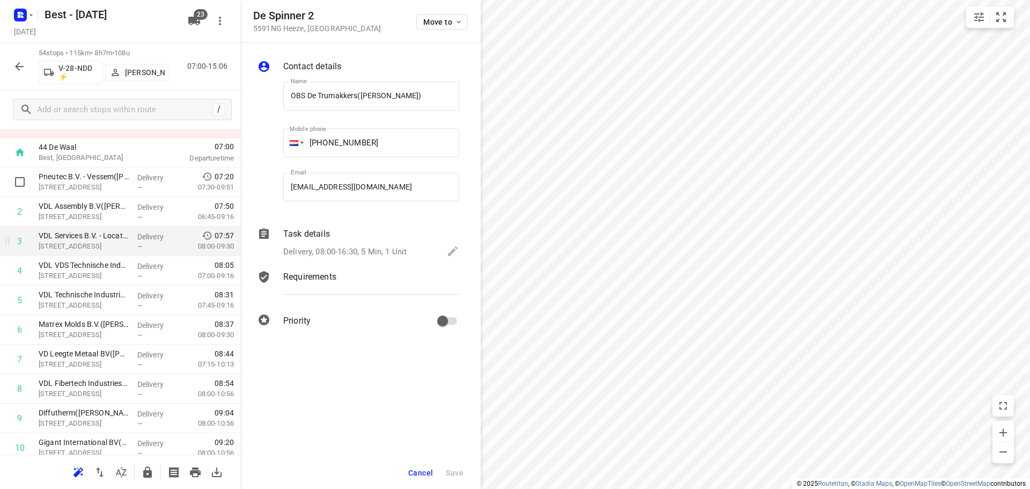
scroll to position [0, 0]
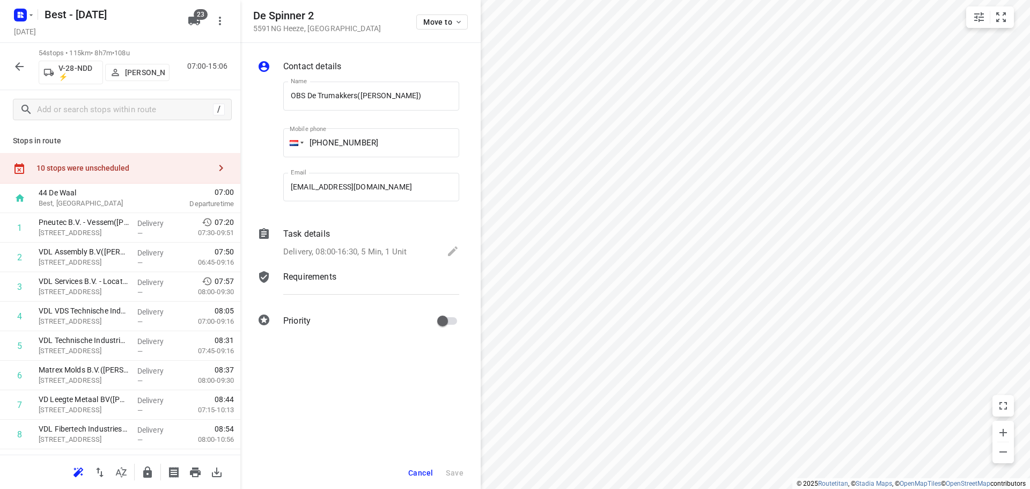
click at [189, 173] on div "10 stops were unscheduled" at bounding box center [120, 168] width 240 height 31
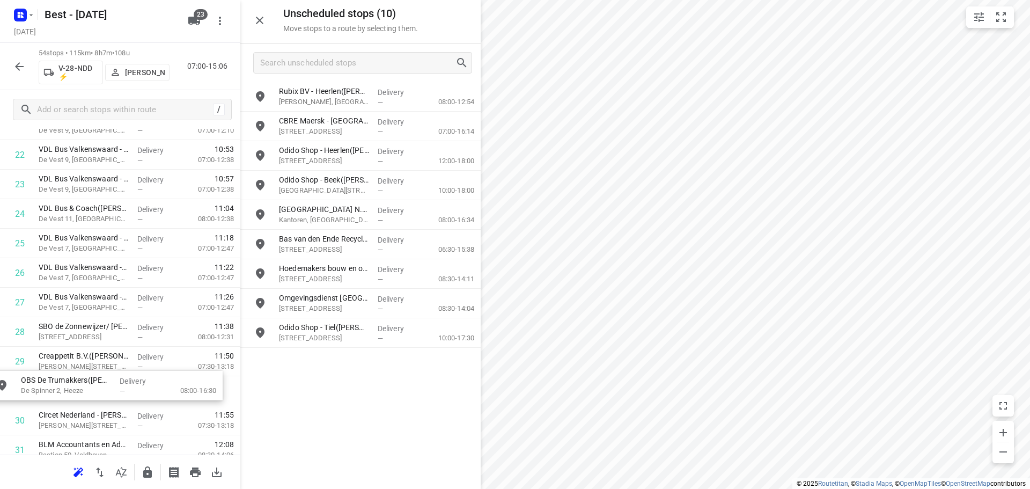
scroll to position [694, 0]
drag, startPoint x: 344, startPoint y: 163, endPoint x: 75, endPoint y: 373, distance: 341.3
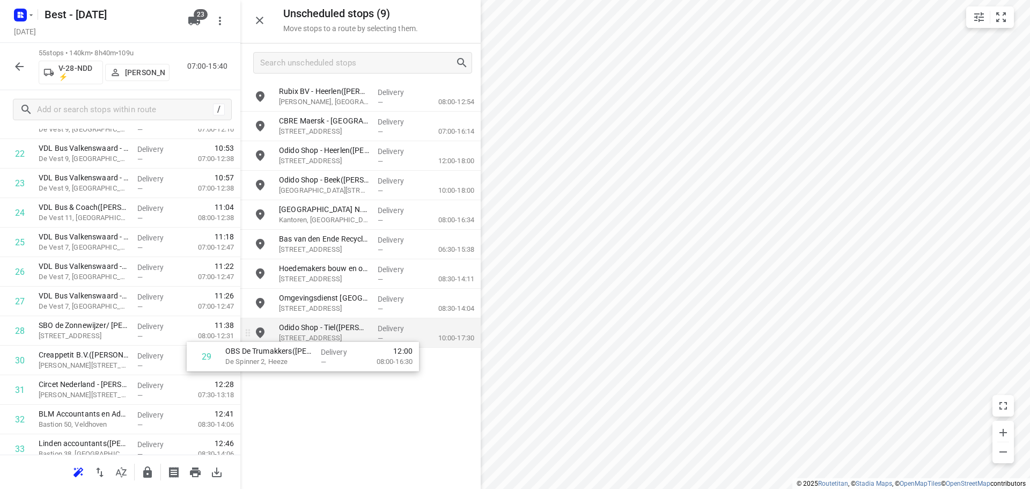
drag, startPoint x: 64, startPoint y: 362, endPoint x: 312, endPoint y: 344, distance: 249.1
click at [240, 350] on div "Unscheduled stops ( 9 ) Move stops to a route by selecting them. Rubix BV - Hee…" at bounding box center [120, 244] width 240 height 489
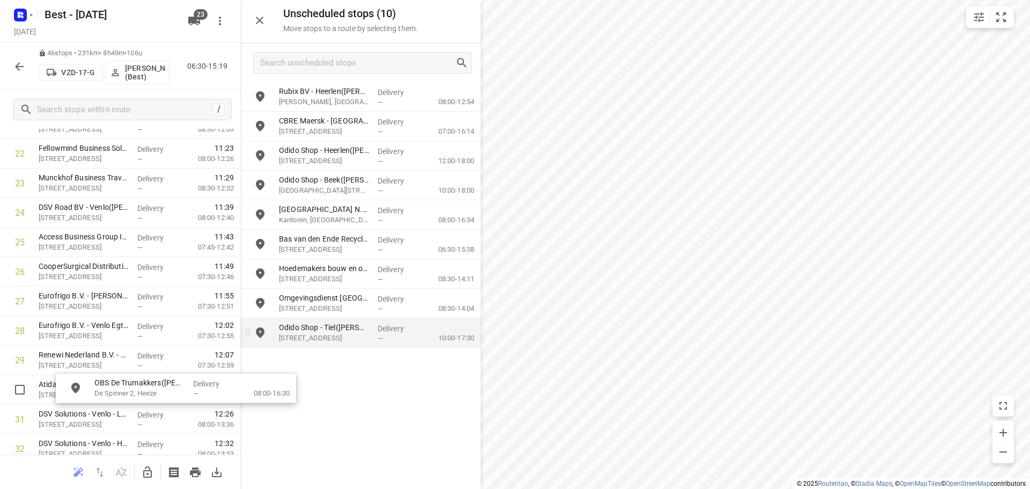
drag, startPoint x: 359, startPoint y: 95, endPoint x: 247, endPoint y: 328, distance: 258.4
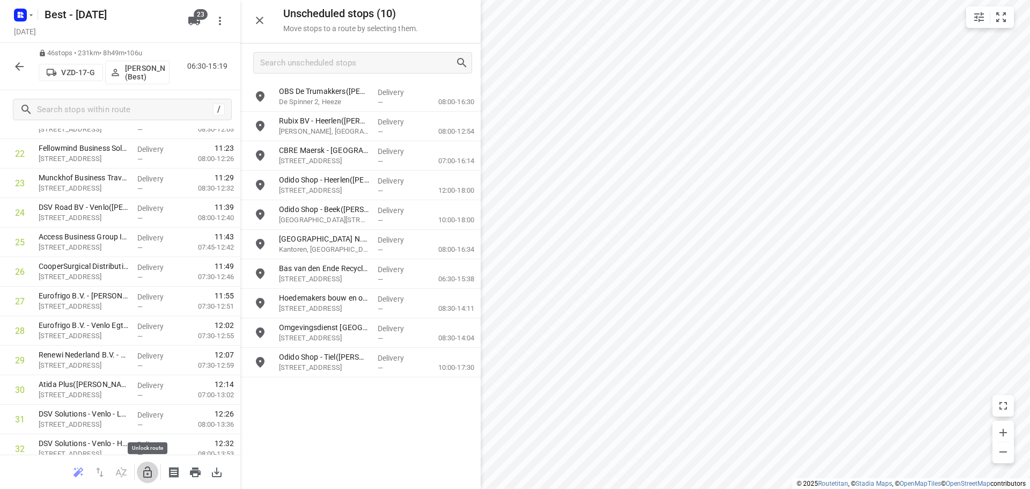
click at [156, 473] on button "button" at bounding box center [147, 471] width 21 height 21
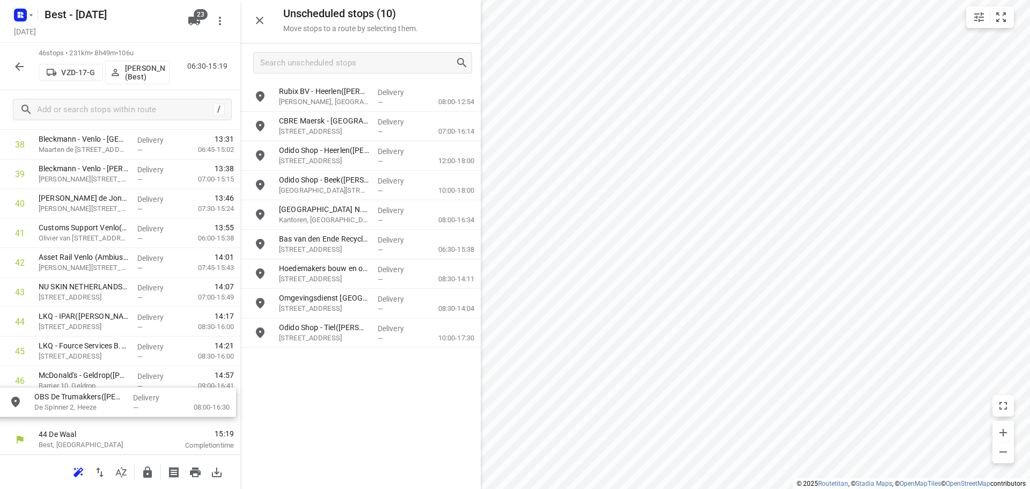
drag, startPoint x: 332, startPoint y: 104, endPoint x: 83, endPoint y: 410, distance: 394.3
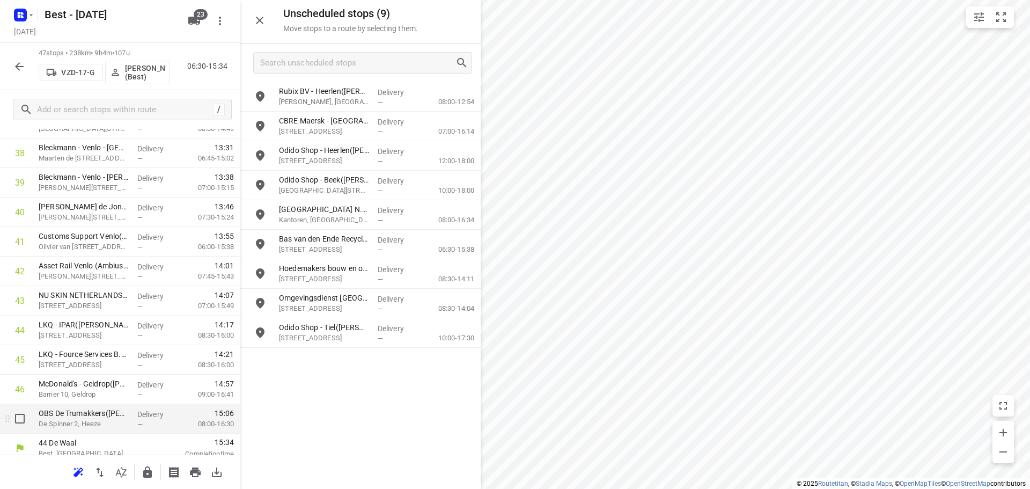
scroll to position [1175, 0]
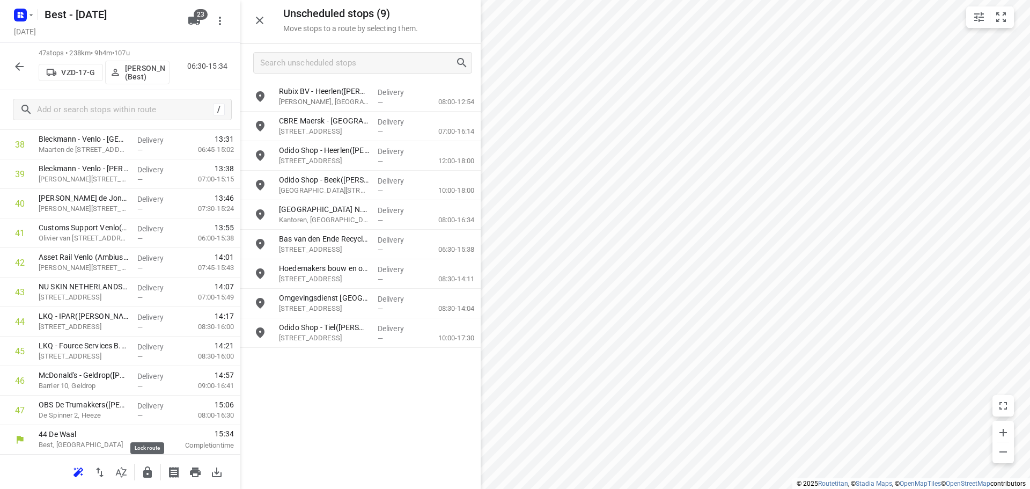
click at [147, 466] on icon "button" at bounding box center [147, 472] width 13 height 13
click at [268, 14] on button "button" at bounding box center [259, 20] width 21 height 21
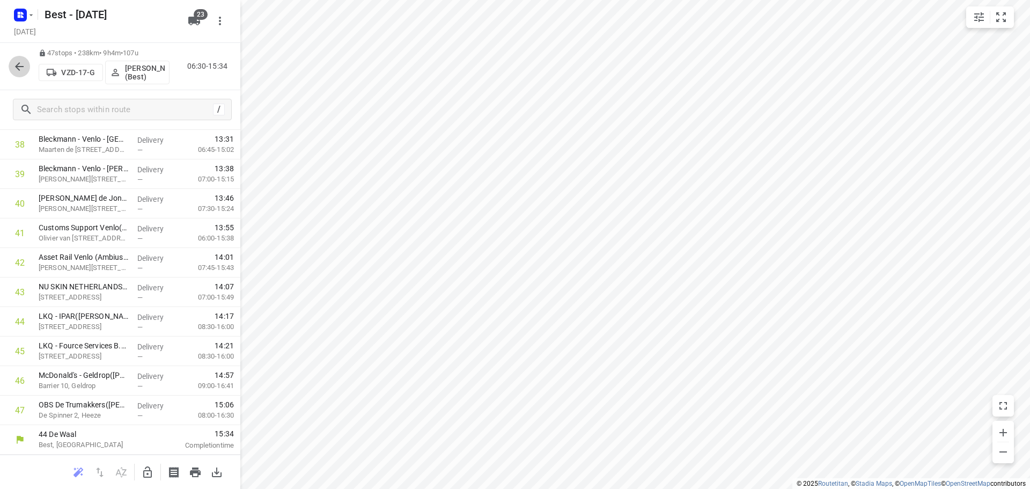
click at [13, 66] on icon "button" at bounding box center [19, 66] width 13 height 13
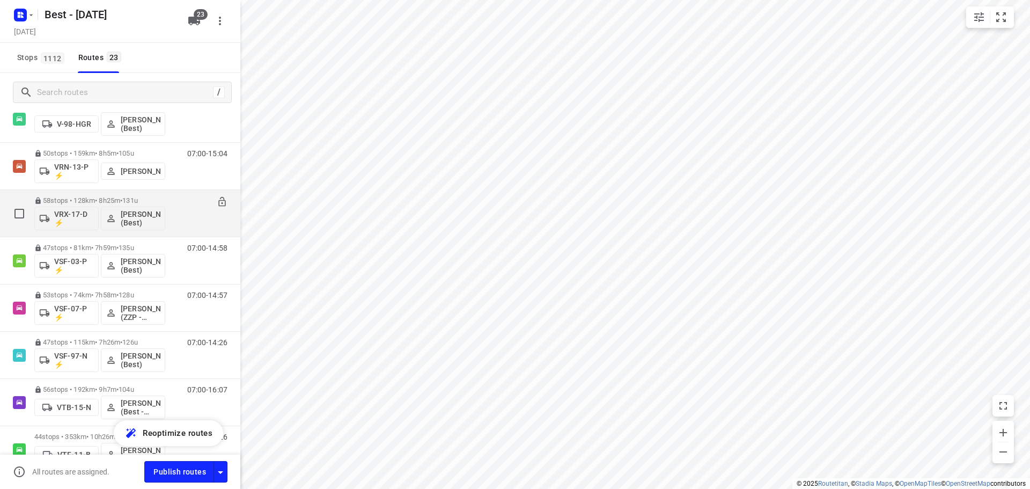
scroll to position [805, 0]
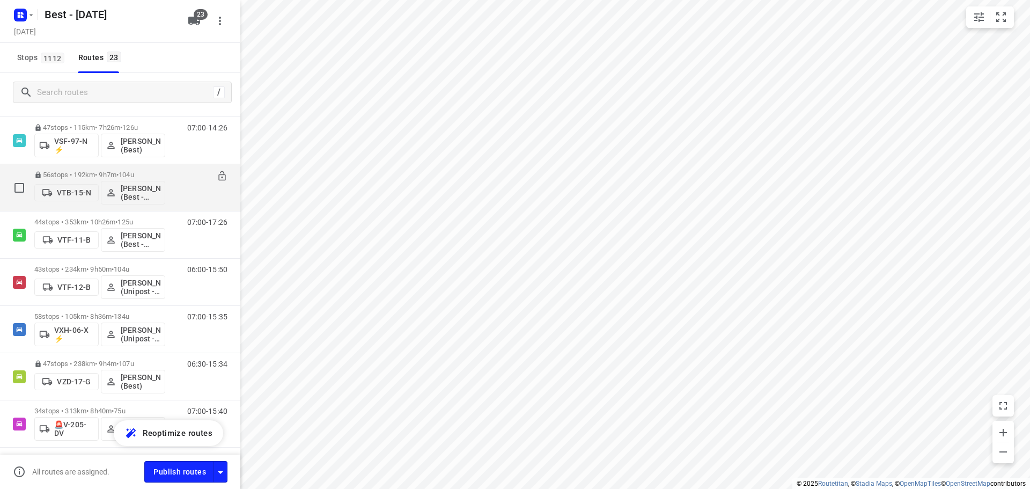
click at [82, 170] on div "56 stops • 192km • 9h7m • 104u VTB-15-N Rutger de Bruin (Best - ZZP)" at bounding box center [99, 187] width 131 height 45
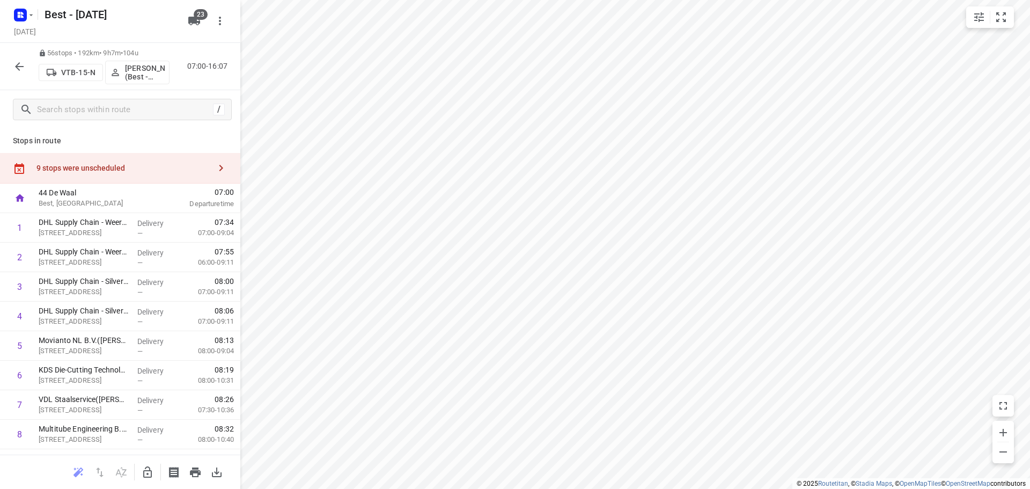
click at [21, 71] on icon "button" at bounding box center [19, 66] width 13 height 13
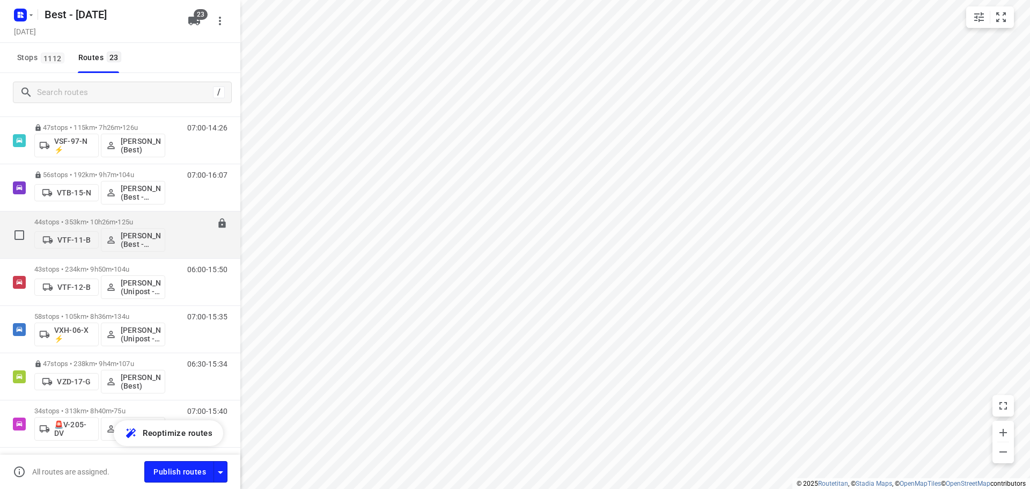
click at [77, 218] on p "44 stops • 353km • 10h26m • 125u" at bounding box center [99, 222] width 131 height 8
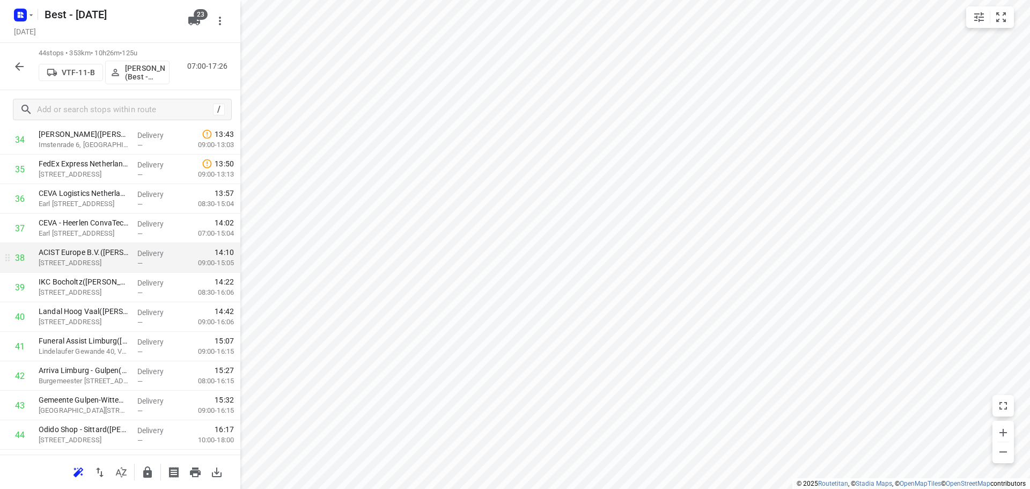
scroll to position [1086, 0]
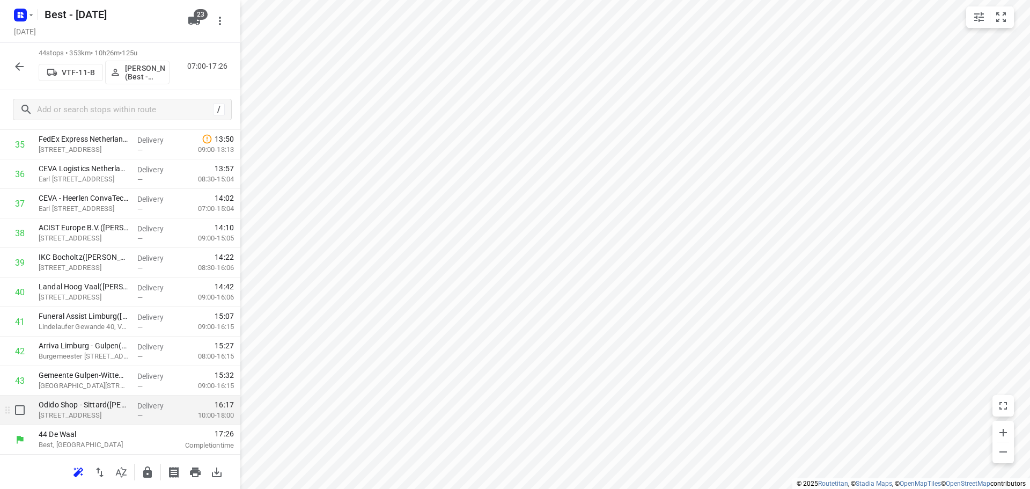
click at [33, 407] on div at bounding box center [17, 410] width 34 height 30
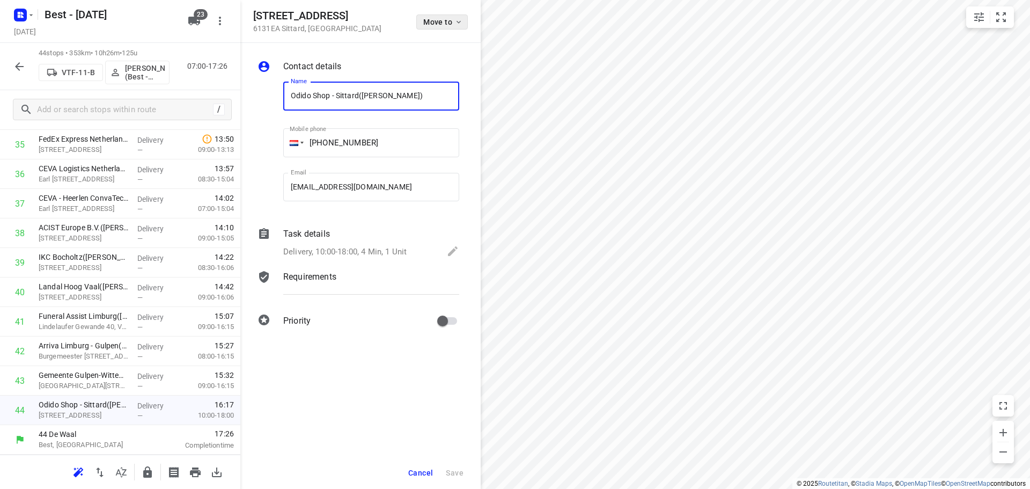
click at [430, 19] on span "Move to" at bounding box center [443, 22] width 40 height 9
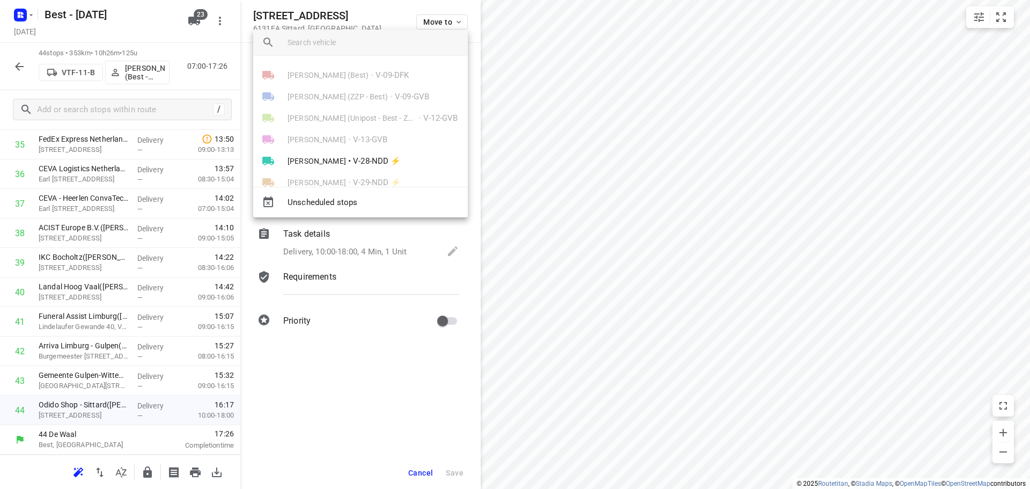
click at [369, 203] on span "Unscheduled stops" at bounding box center [374, 202] width 172 height 12
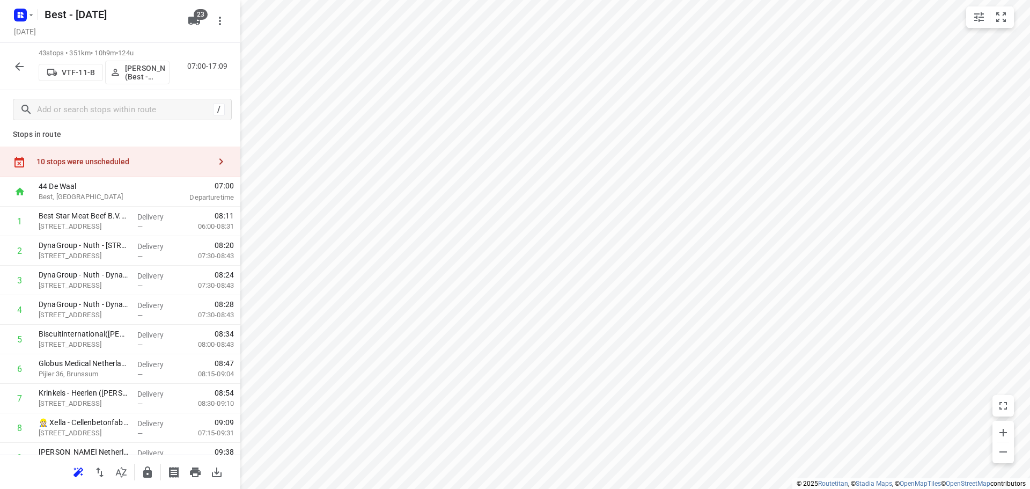
scroll to position [0, 0]
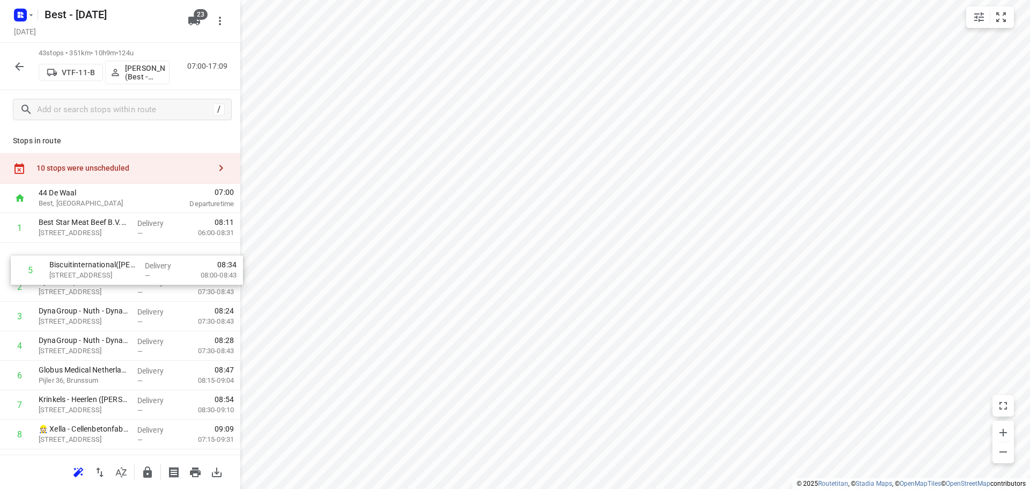
drag, startPoint x: 111, startPoint y: 344, endPoint x: 123, endPoint y: 251, distance: 94.2
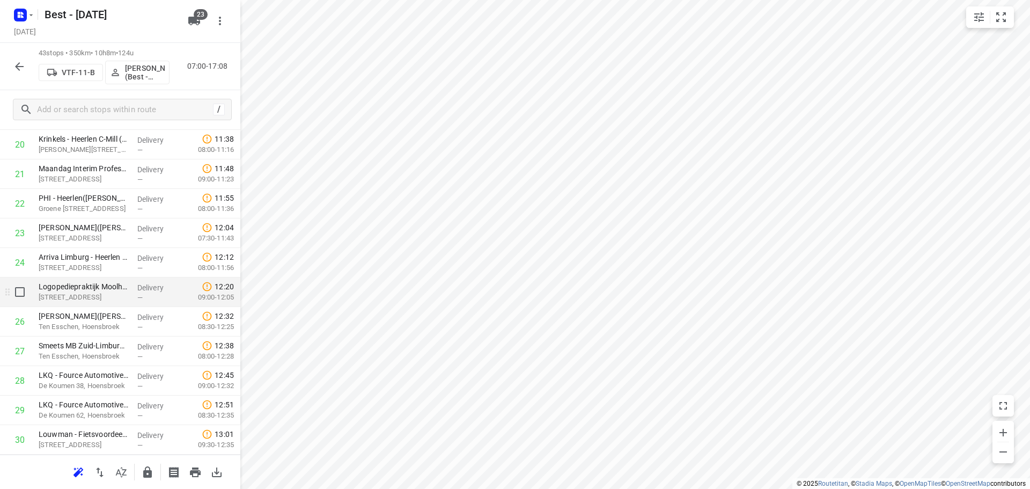
scroll to position [751, 0]
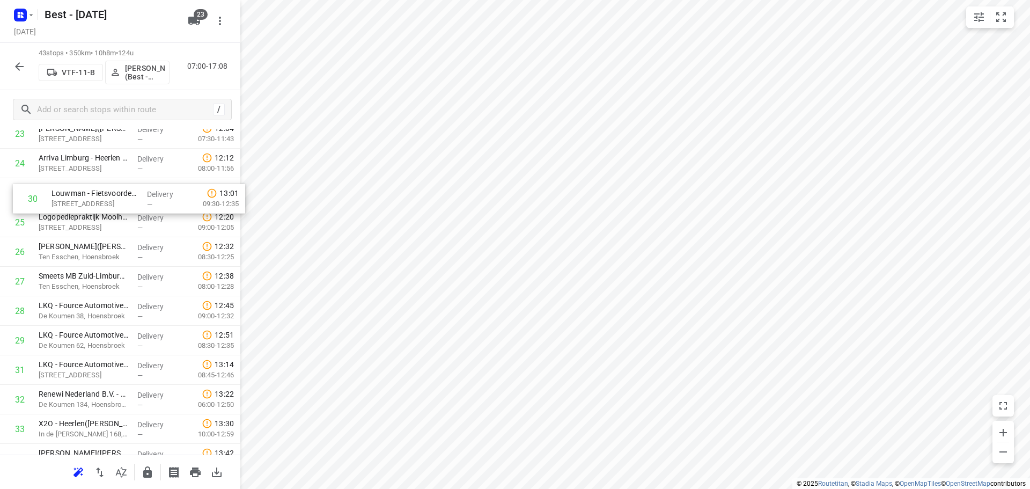
drag, startPoint x: 93, startPoint y: 332, endPoint x: 107, endPoint y: 197, distance: 135.3
click at [107, 197] on div "1 Best Star Meat Beef B.V.(Roland Moederscheim) Horselstraat 2, Nuth Delivery —…" at bounding box center [120, 104] width 240 height 1269
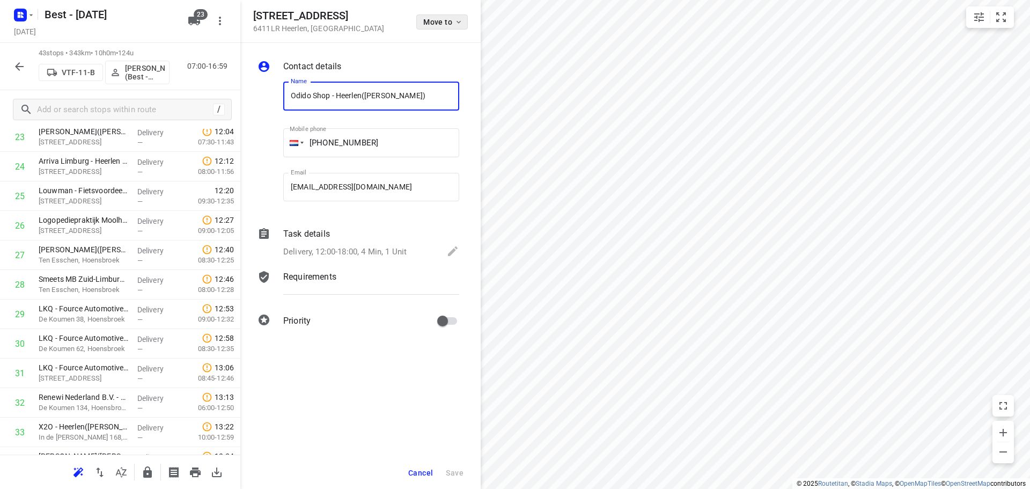
click at [437, 26] on button "Move to" at bounding box center [442, 21] width 52 height 15
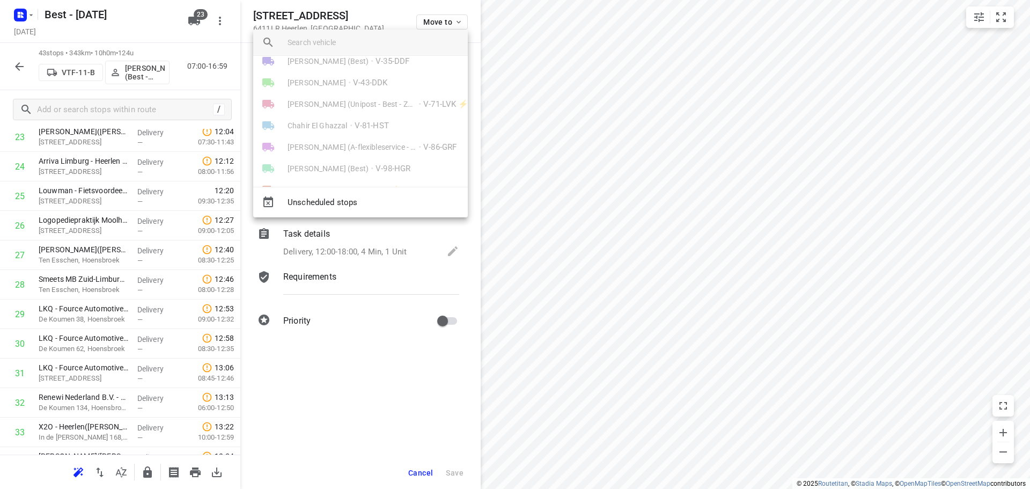
scroll to position [322, 0]
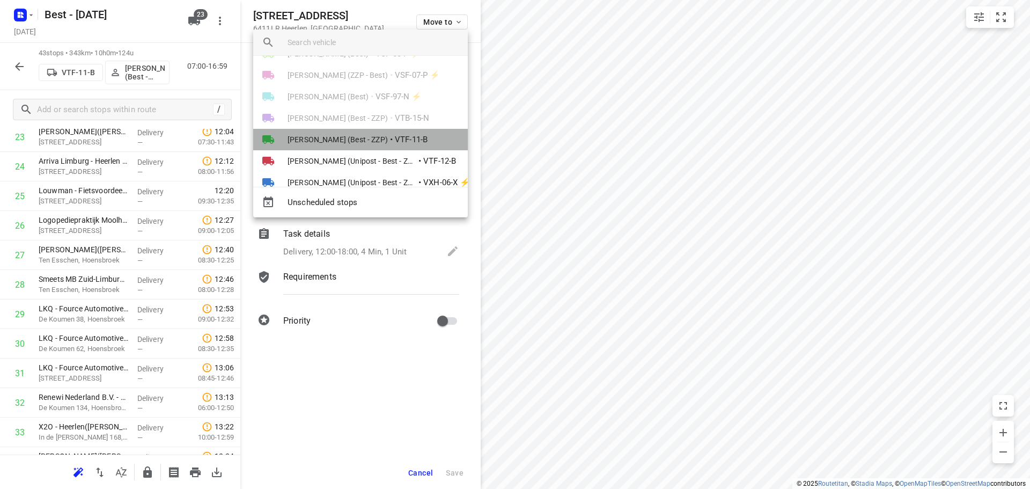
click at [378, 130] on li "Maurice Vanderfeesten (Best - ZZP) • VTF-11-B" at bounding box center [360, 139] width 215 height 21
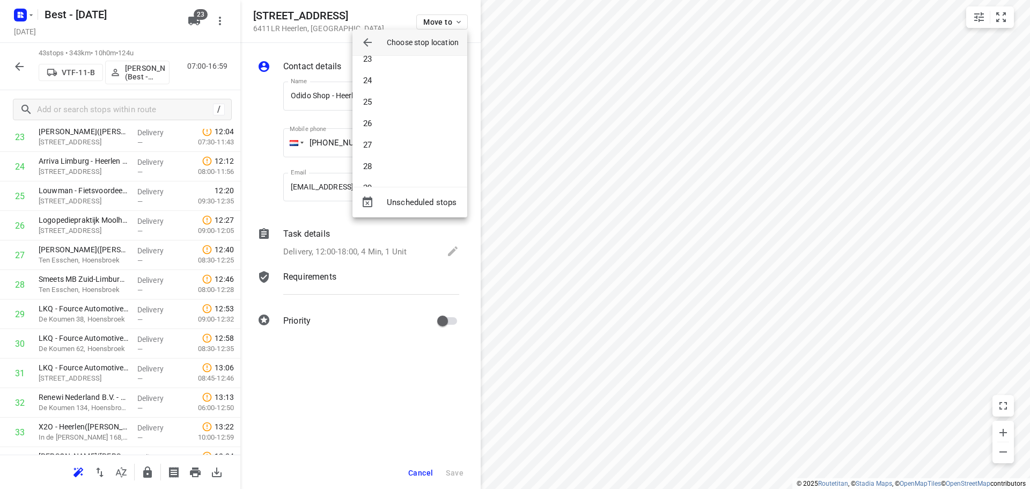
scroll to position [483, 0]
click at [380, 124] on li "26" at bounding box center [409, 124] width 115 height 21
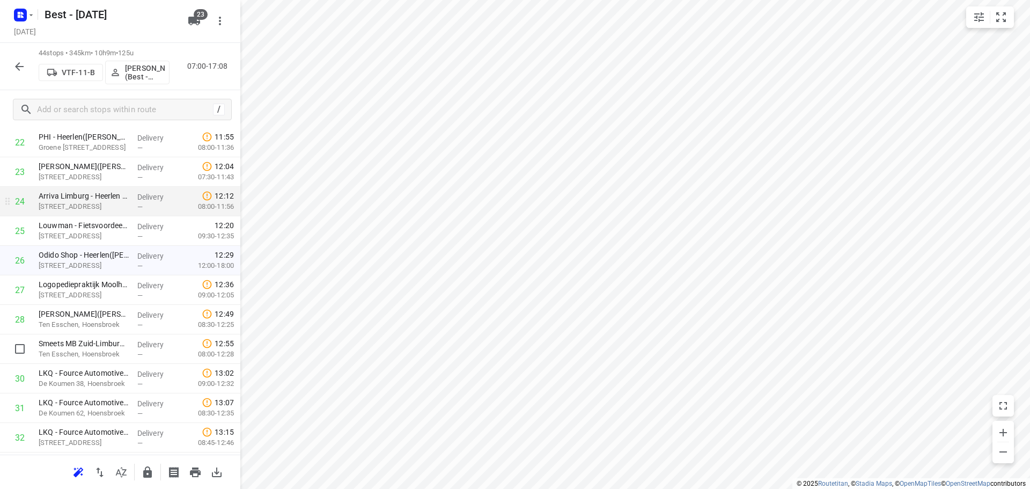
scroll to position [633, 0]
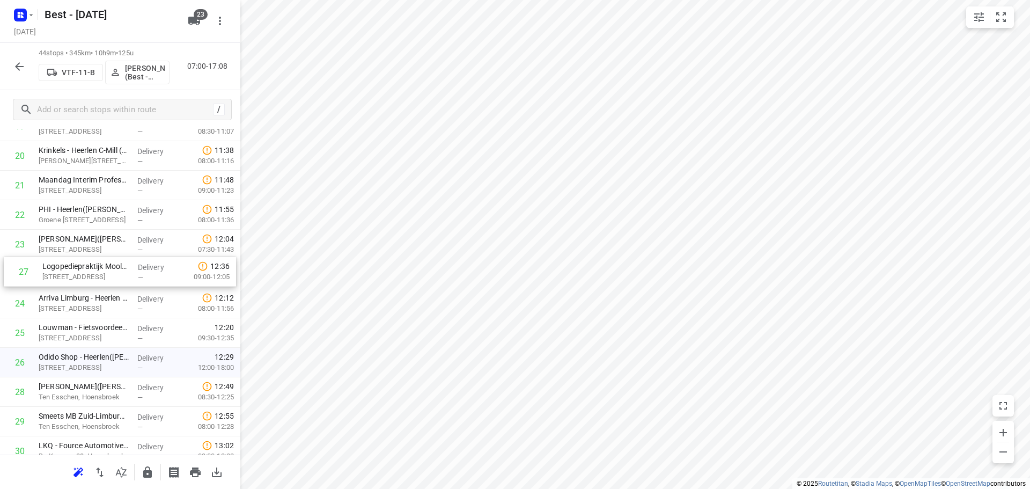
drag, startPoint x: 77, startPoint y: 357, endPoint x: 82, endPoint y: 242, distance: 114.9
click at [82, 242] on div "1 Best Star Meat Beef B.V.(Roland Moederscheim) Horselstraat 2, Nuth Delivery —…" at bounding box center [120, 229] width 240 height 1298
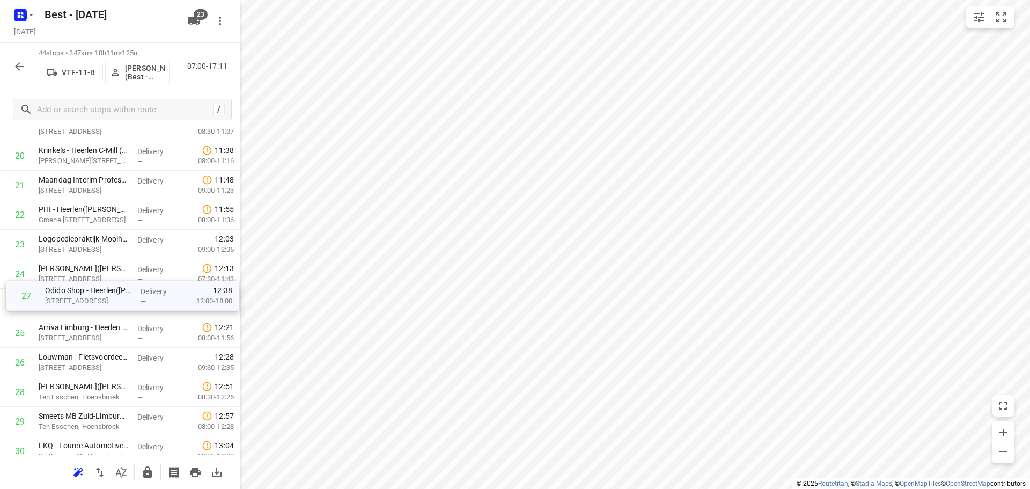
drag, startPoint x: 80, startPoint y: 363, endPoint x: 89, endPoint y: 276, distance: 87.9
click at [89, 277] on div "1 Best Star Meat Beef B.V.(Roland Moederscheim) Horselstraat 2, Nuth Delivery —…" at bounding box center [120, 229] width 240 height 1298
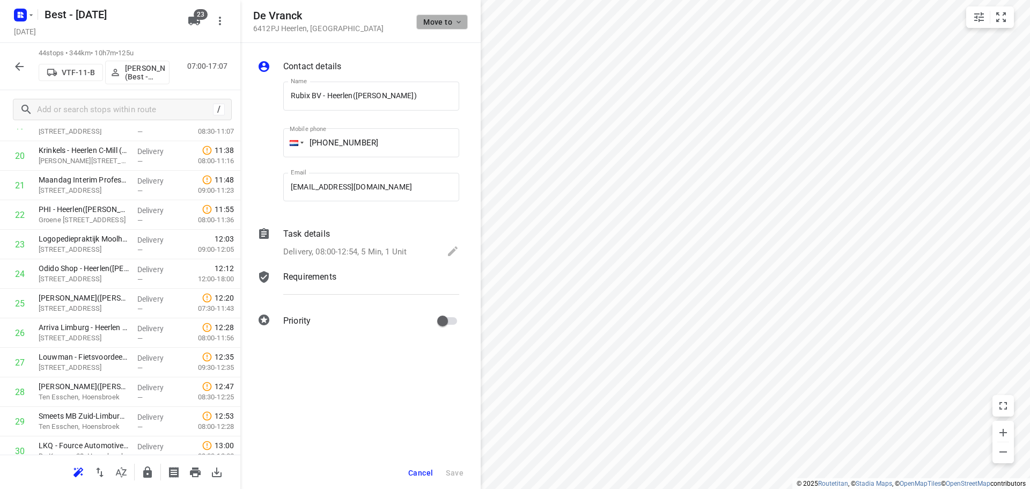
click at [459, 16] on button "Move to" at bounding box center [442, 21] width 52 height 15
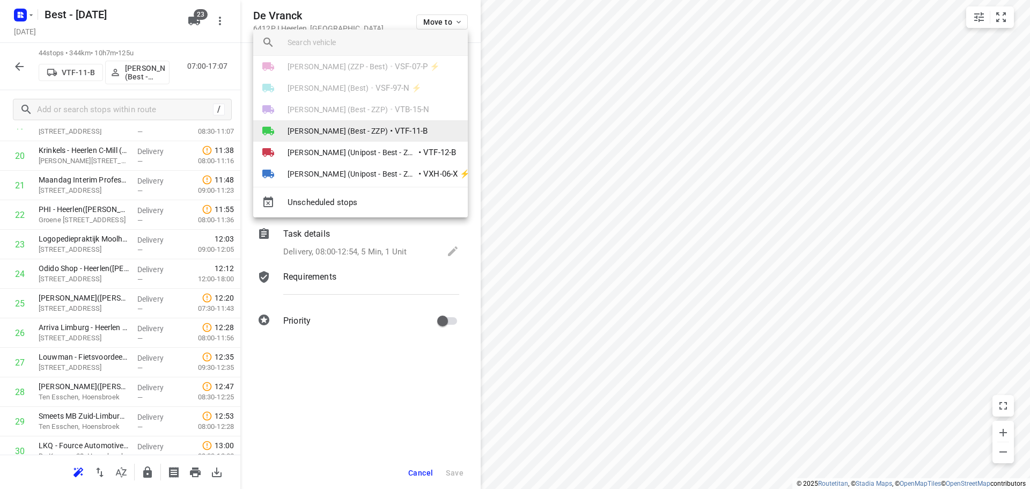
click at [369, 123] on li "Maurice Vanderfeesten (Best - ZZP) • VTF-11-B" at bounding box center [360, 130] width 215 height 21
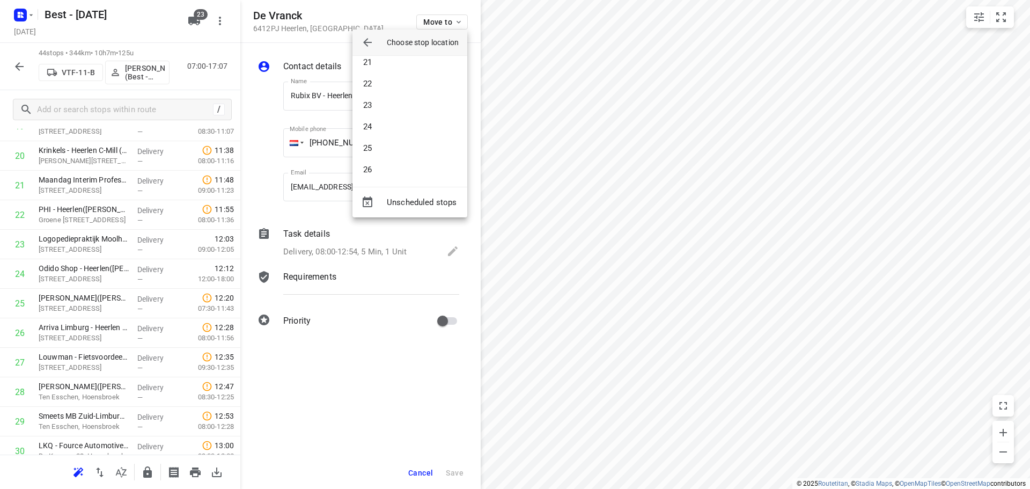
scroll to position [599, 0]
click at [386, 90] on li "30" at bounding box center [409, 94] width 115 height 21
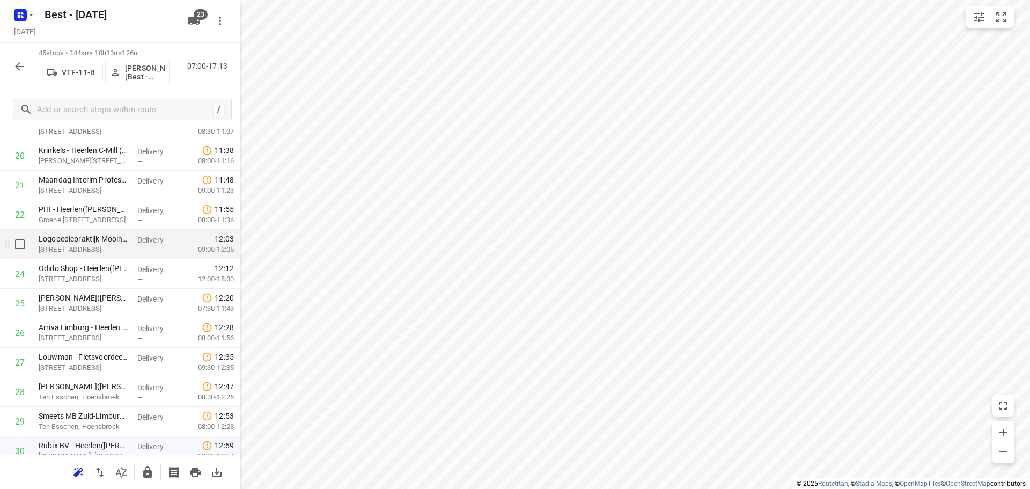
scroll to position [847, 0]
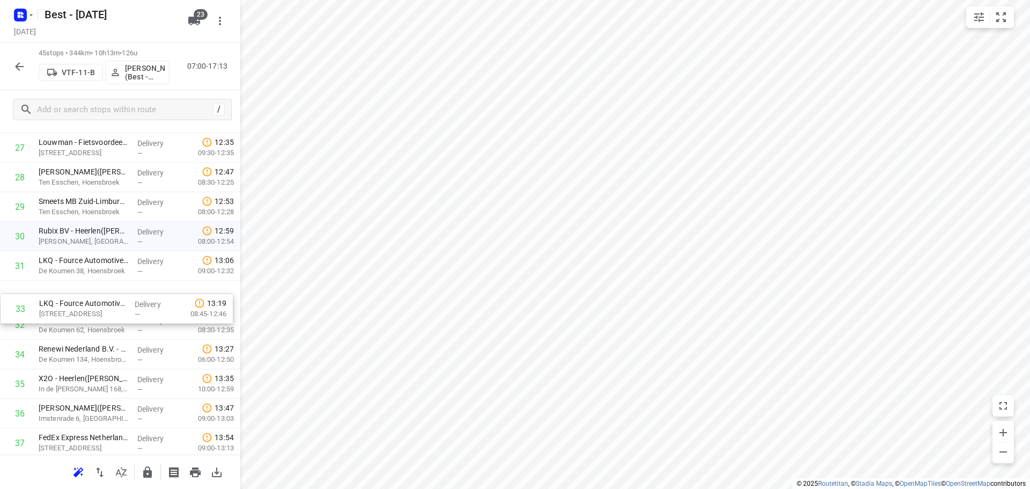
drag, startPoint x: 90, startPoint y: 326, endPoint x: 93, endPoint y: 295, distance: 30.7
click at [92, 299] on div "1 Best Star Meat Beef B.V.(Roland Moederscheim) Horselstraat 2, Nuth Delivery —…" at bounding box center [120, 30] width 240 height 1328
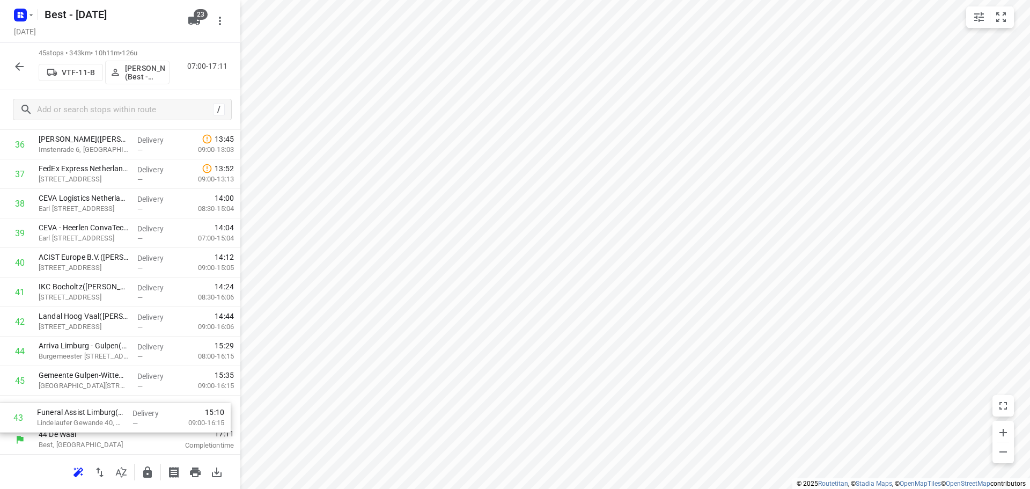
drag, startPoint x: 104, startPoint y: 340, endPoint x: 101, endPoint y: 416, distance: 75.7
click at [145, 466] on icon "button" at bounding box center [147, 472] width 13 height 13
click at [11, 60] on button "button" at bounding box center [19, 66] width 21 height 21
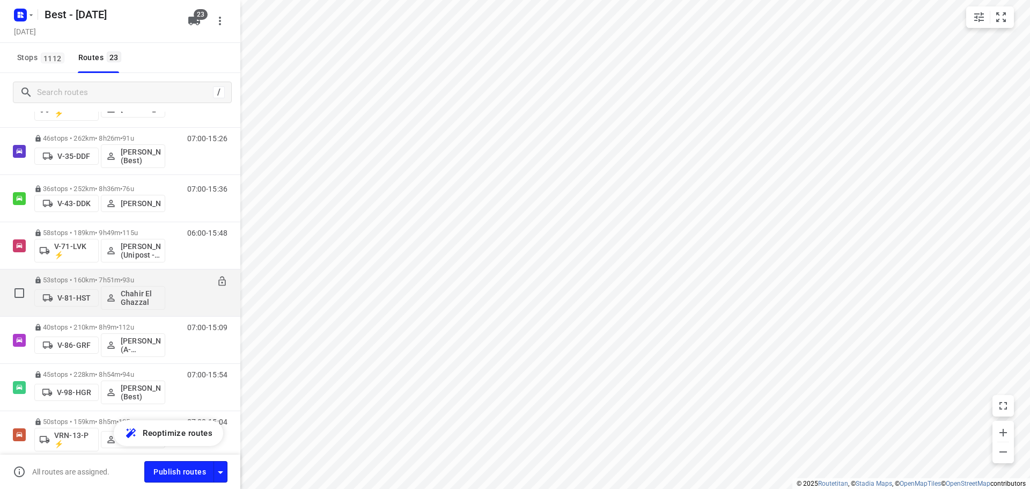
scroll to position [54, 0]
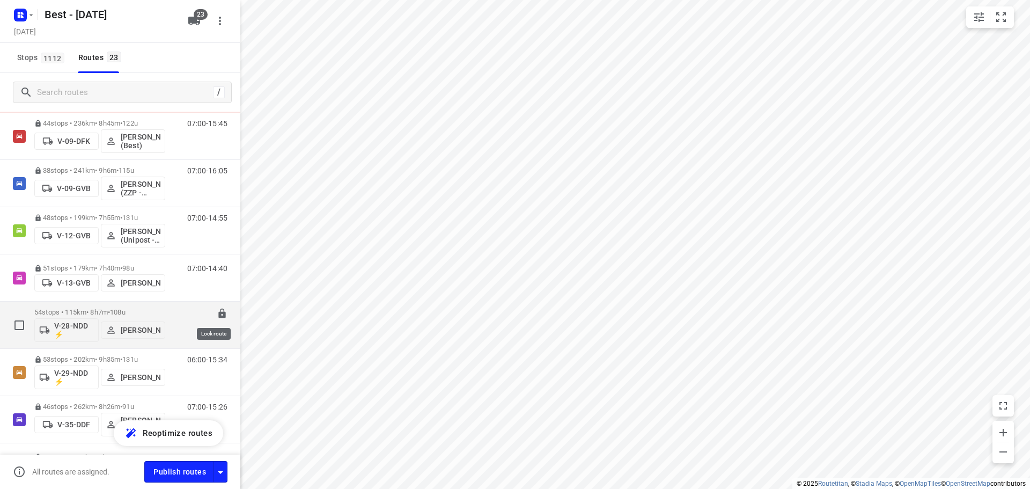
click at [217, 315] on icon at bounding box center [222, 313] width 11 height 11
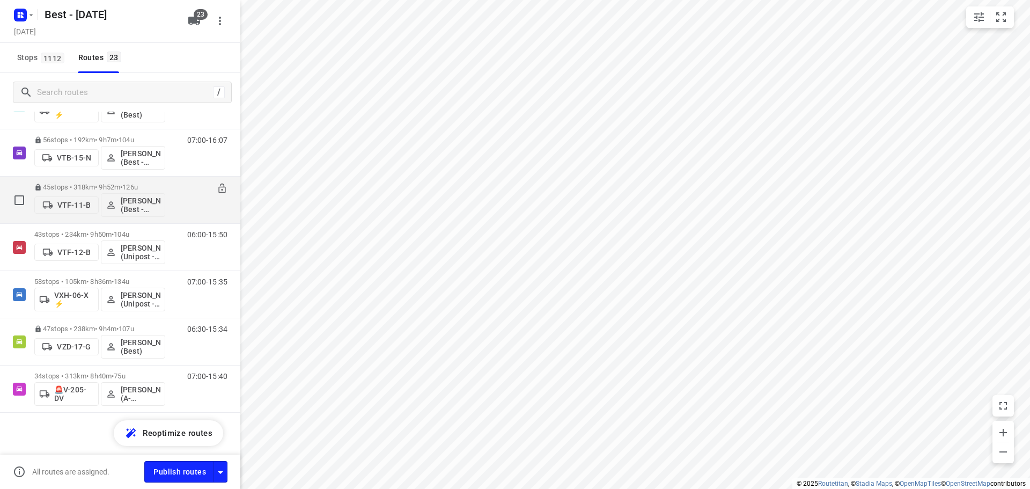
scroll to position [841, 0]
click at [100, 187] on p "45 stops • 318km • 9h52m • 126u" at bounding box center [99, 186] width 131 height 8
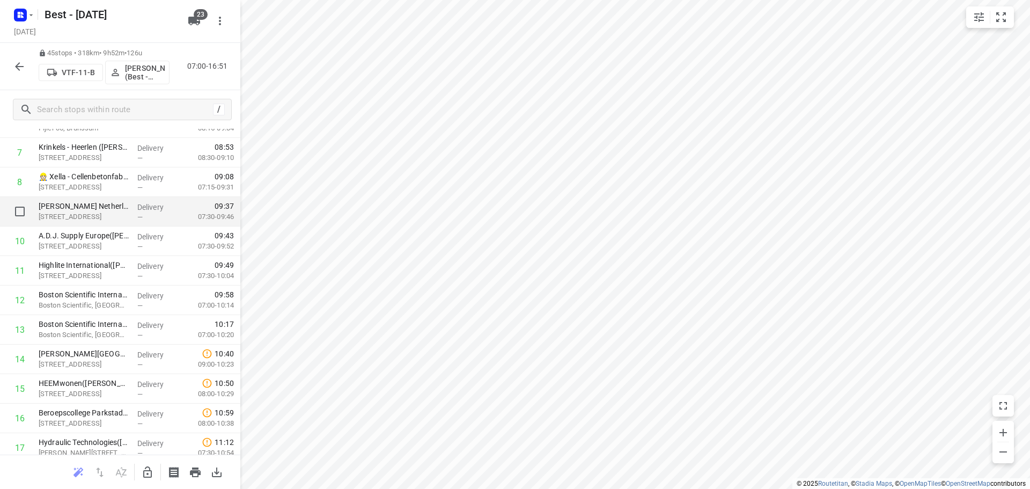
scroll to position [322, 0]
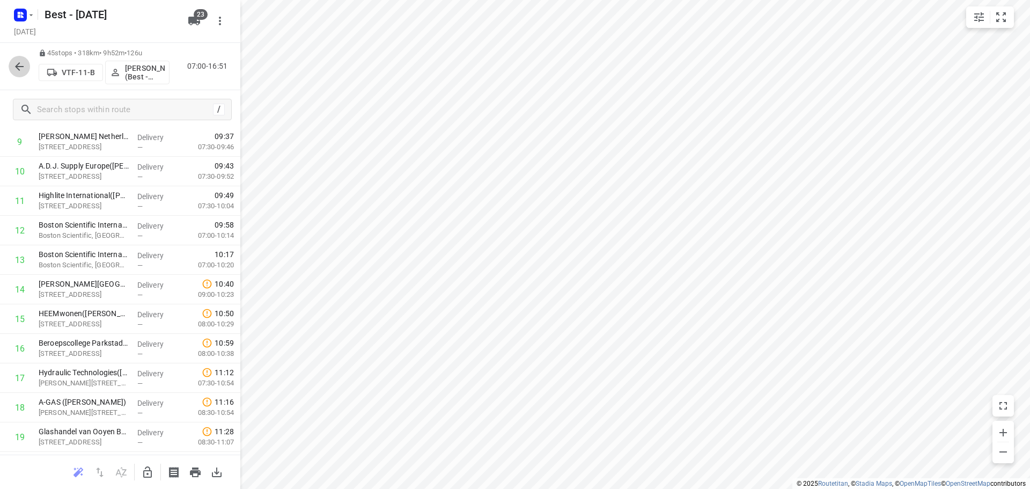
click at [23, 70] on icon "button" at bounding box center [19, 66] width 13 height 13
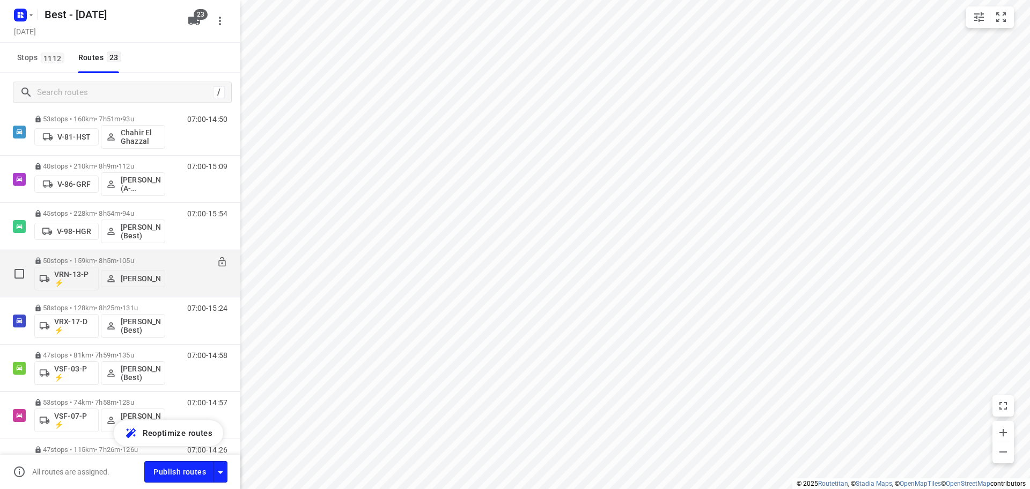
scroll to position [841, 0]
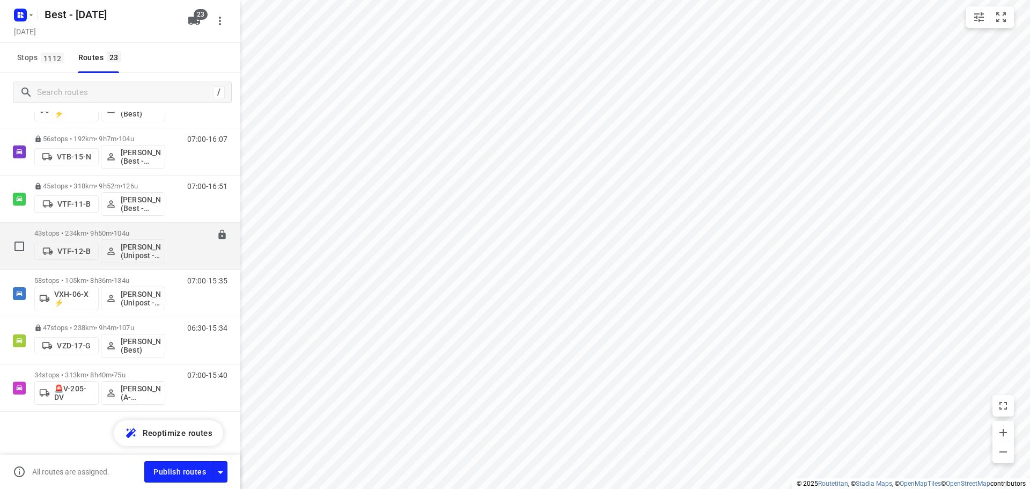
click at [77, 233] on p "43 stops • 234km • 9h50m • 104u" at bounding box center [99, 233] width 131 height 8
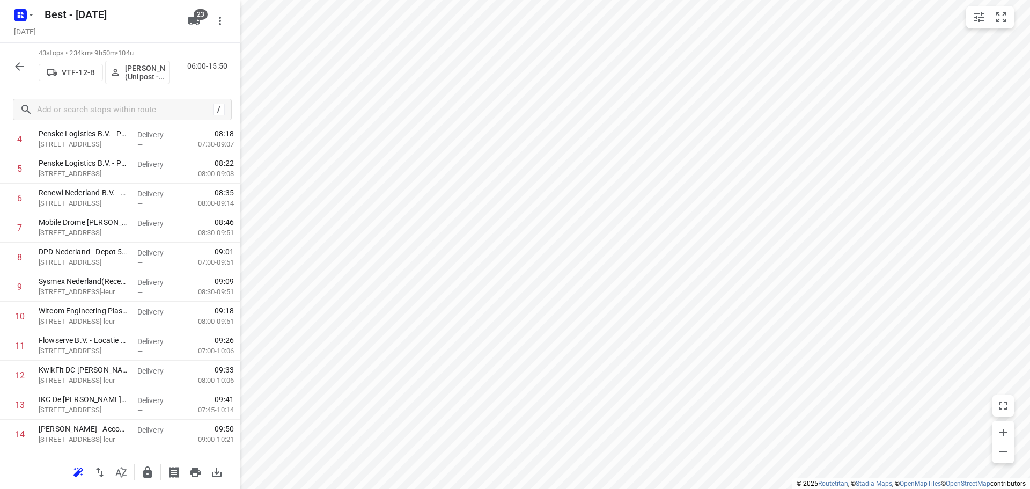
scroll to position [376, 0]
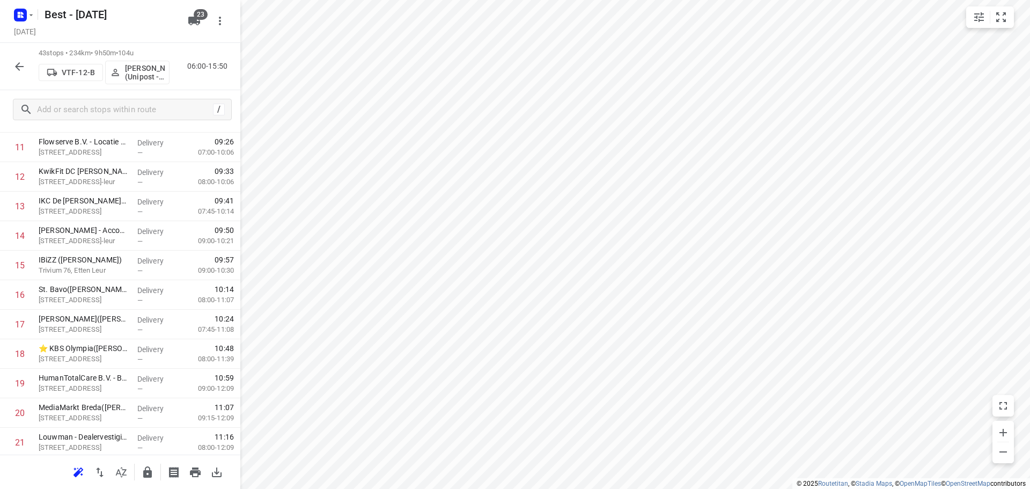
click at [144, 479] on button "button" at bounding box center [147, 471] width 21 height 21
click at [8, 68] on div "43 stops • 234km • 9h50m • 104u VTF-12-B Ahmad Abazid (Unipost - Best - ZZP) 06…" at bounding box center [120, 66] width 240 height 47
click at [16, 70] on icon "button" at bounding box center [19, 66] width 13 height 13
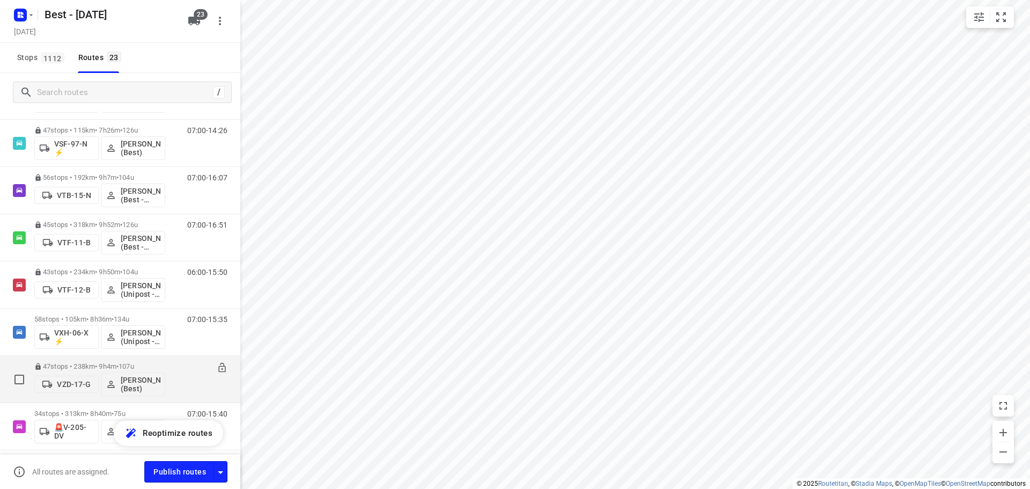
scroll to position [822, 0]
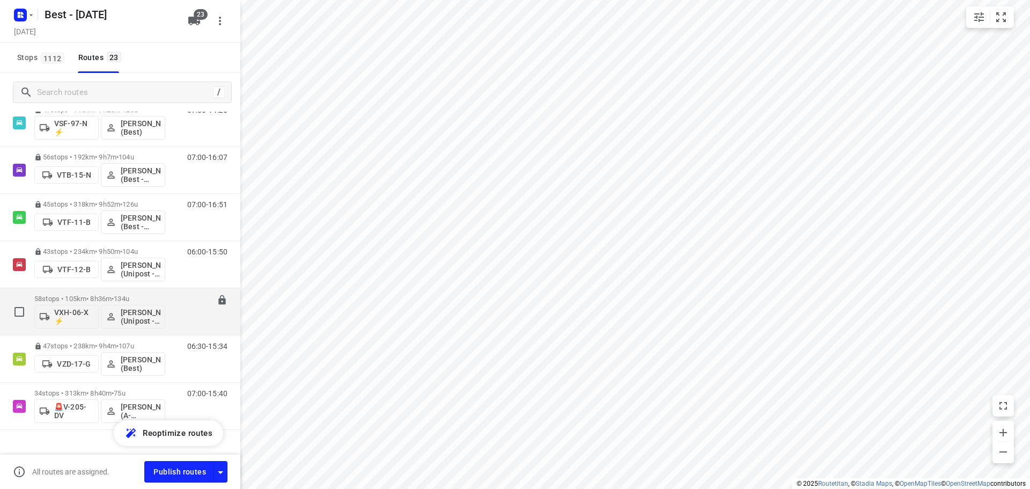
click at [89, 298] on p "58 stops • 105km • 8h36m • 134u" at bounding box center [99, 299] width 131 height 8
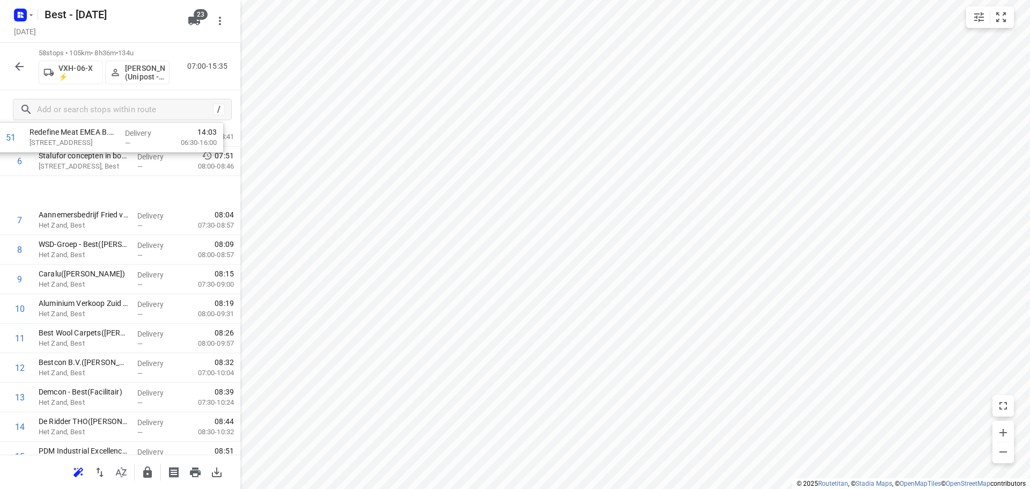
scroll to position [180, 0]
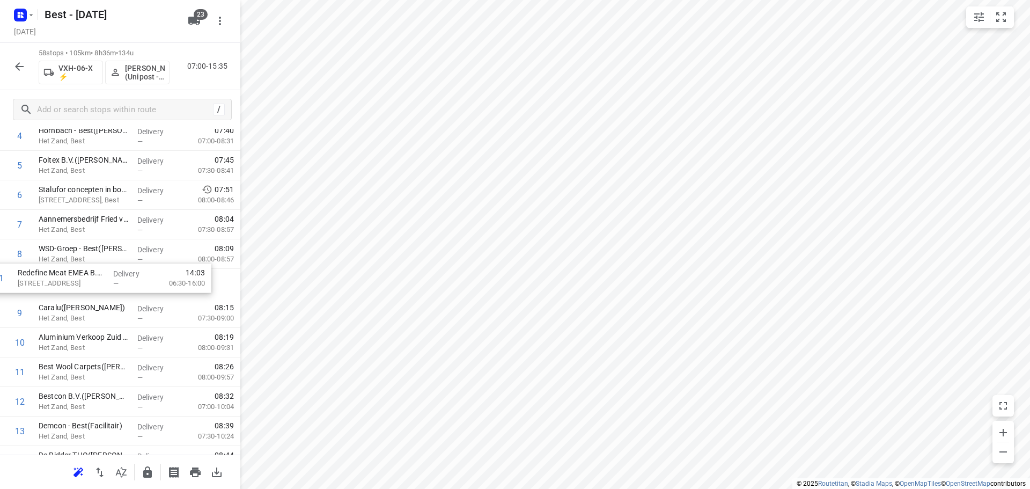
drag, startPoint x: 86, startPoint y: 205, endPoint x: 65, endPoint y: 280, distance: 76.9
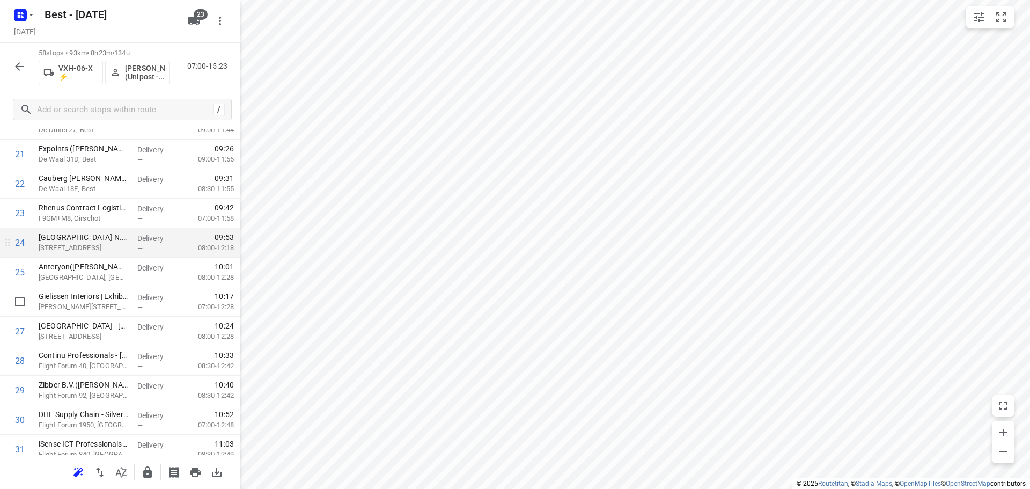
scroll to position [663, 0]
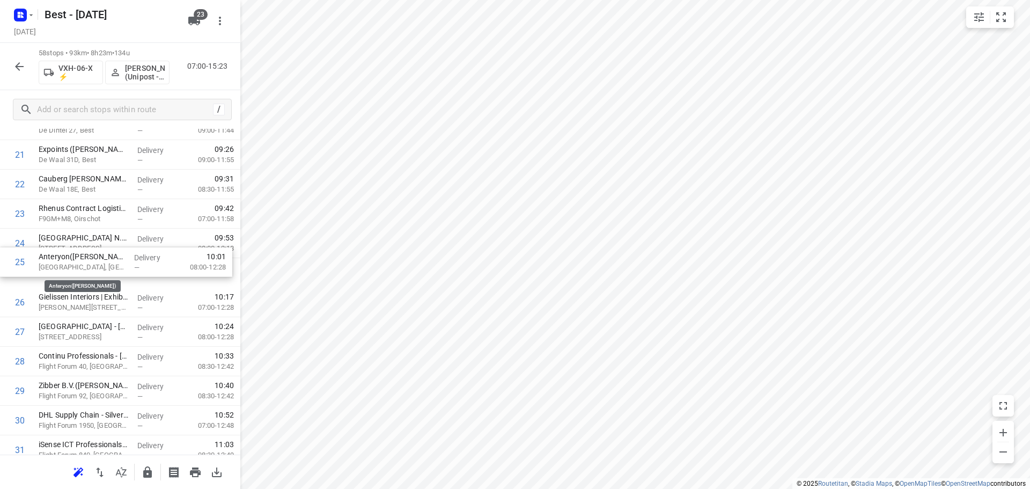
drag, startPoint x: 84, startPoint y: 265, endPoint x: 83, endPoint y: 238, distance: 26.8
click at [83, 238] on div "1 Matas Electronics BV(Bernadette Antonis) De Waal 42, Best Delivery — 07:02 06…" at bounding box center [120, 405] width 240 height 1711
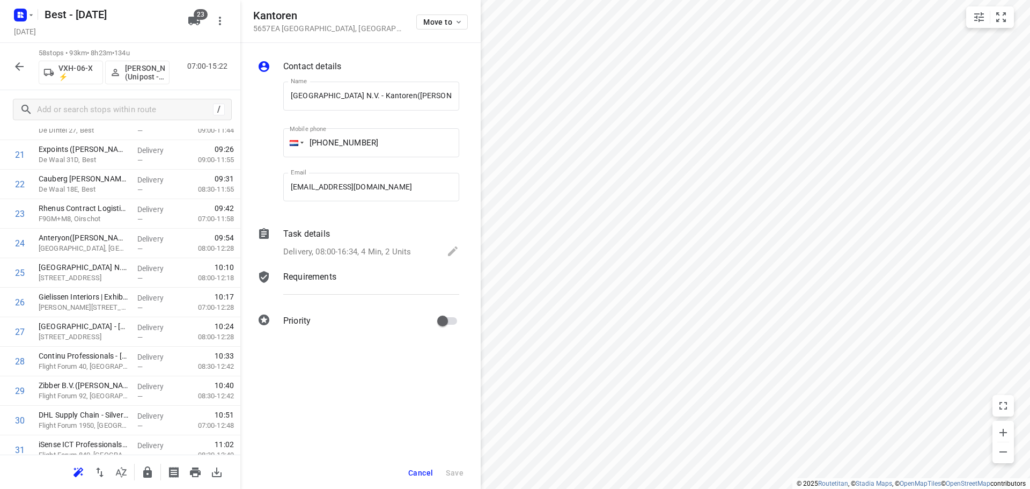
scroll to position [0, 11]
click at [444, 14] on div "Move to" at bounding box center [442, 21] width 52 height 23
click at [431, 22] on span "Move to" at bounding box center [443, 22] width 40 height 9
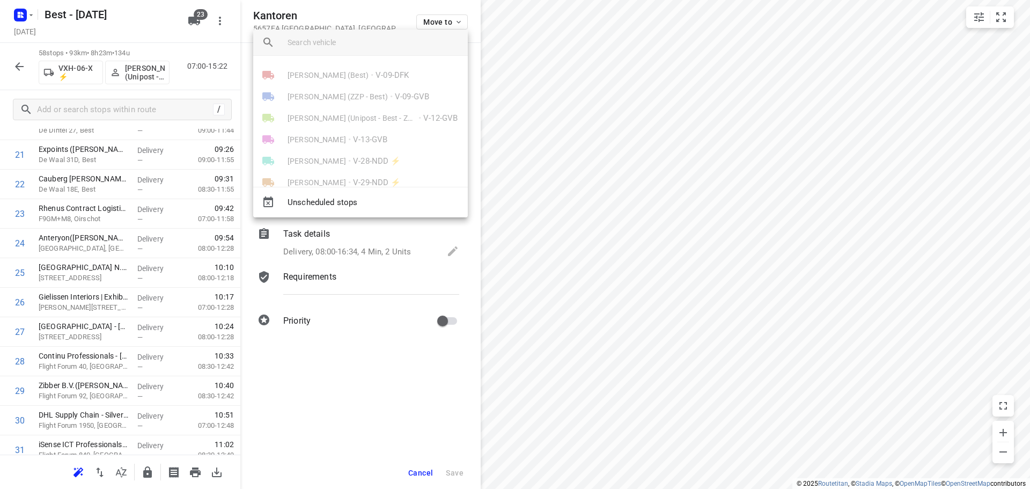
scroll to position [384, 0]
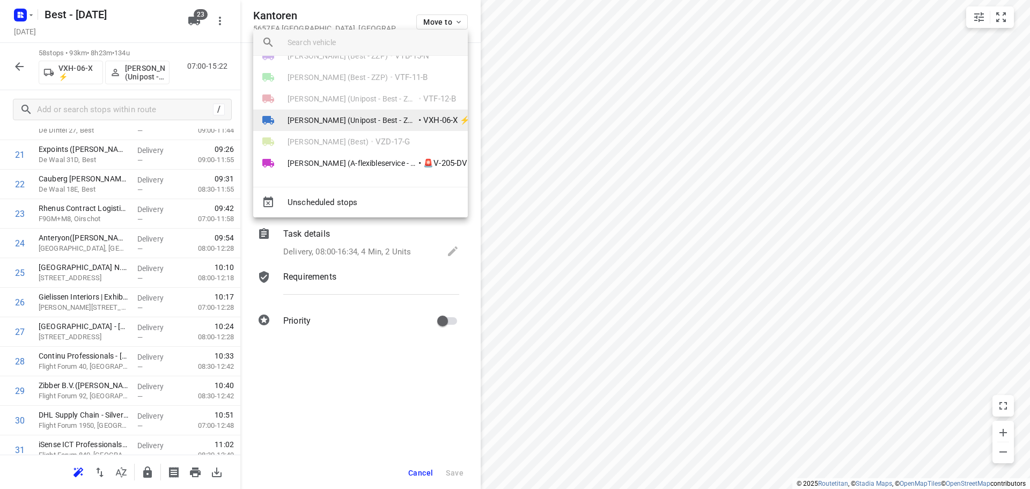
click at [359, 114] on li "Hamza Alzeadi (Unipost - Best - ZZP) • VXH-06-X ⚡" at bounding box center [360, 119] width 215 height 21
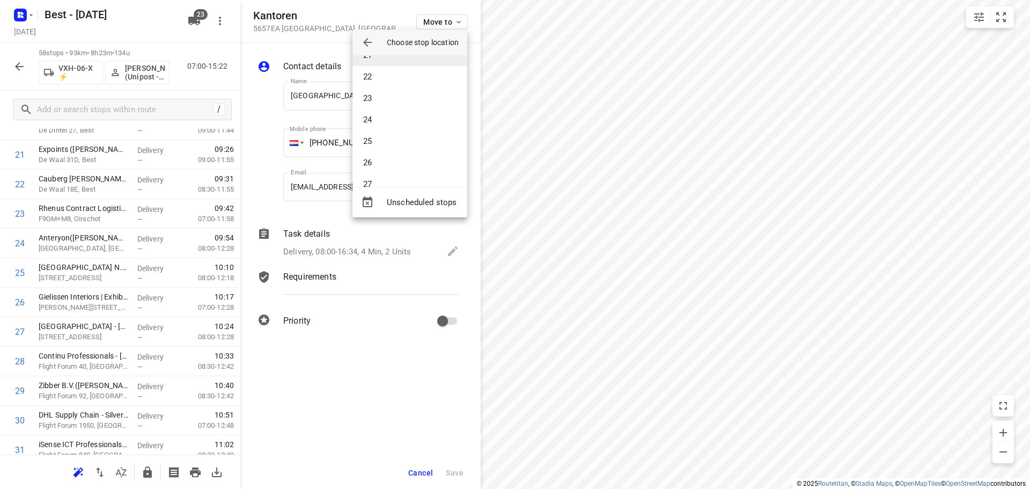
scroll to position [491, 0]
click at [378, 133] on li "27" at bounding box center [409, 137] width 115 height 21
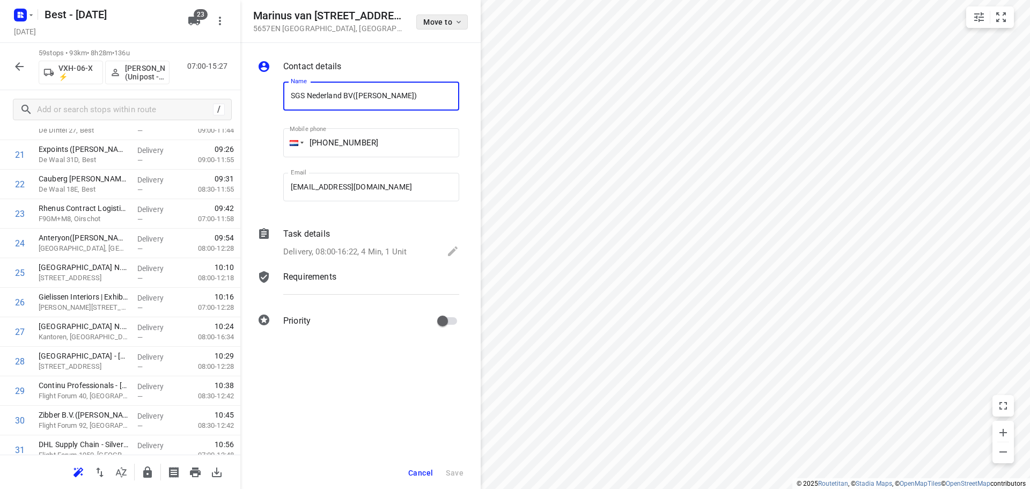
click at [438, 20] on span "Move to" at bounding box center [443, 22] width 40 height 9
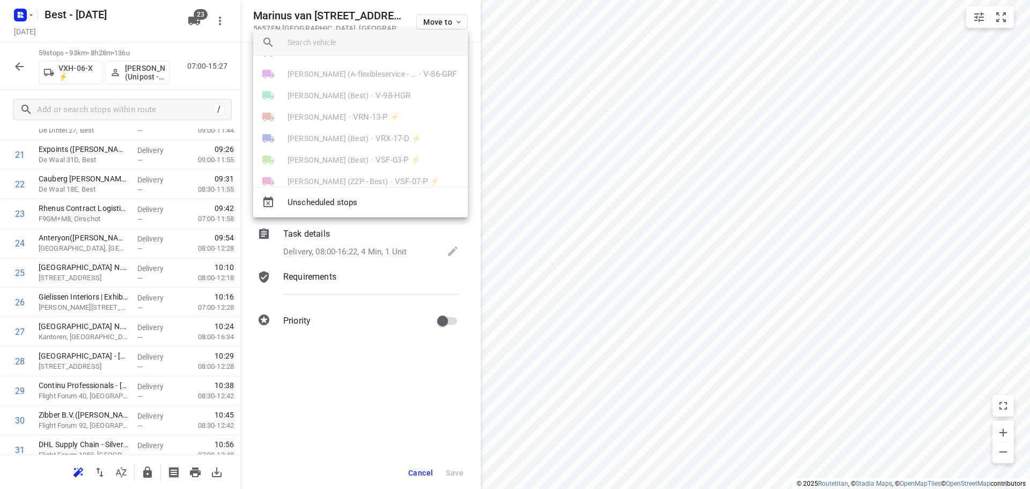
scroll to position [376, 0]
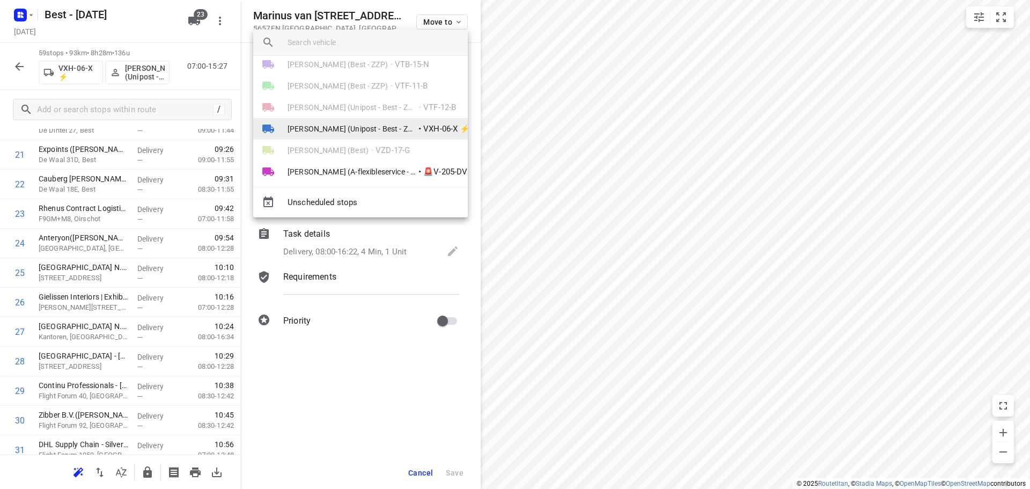
click at [359, 126] on span "[PERSON_NAME] (Unipost - Best - ZZP)" at bounding box center [352, 128] width 129 height 11
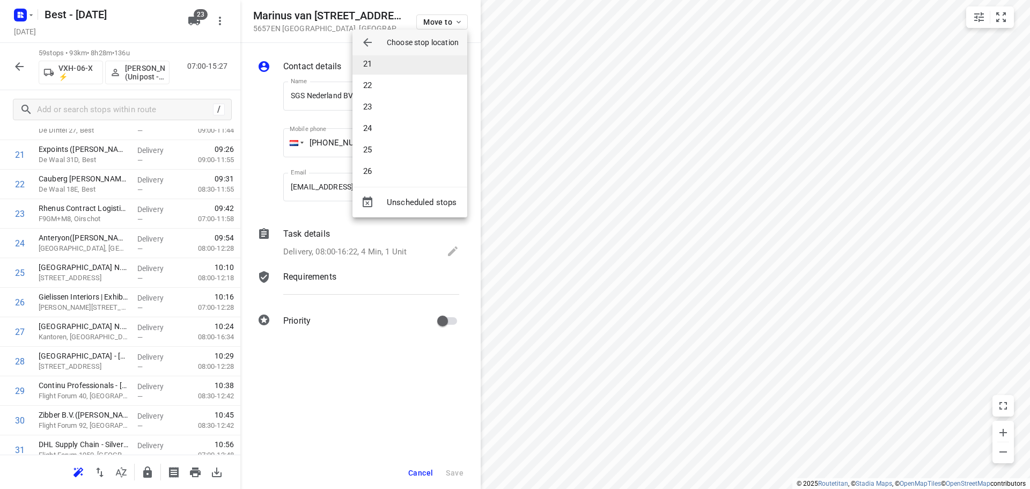
scroll to position [483, 0]
click at [374, 181] on li "29" at bounding box center [409, 188] width 115 height 21
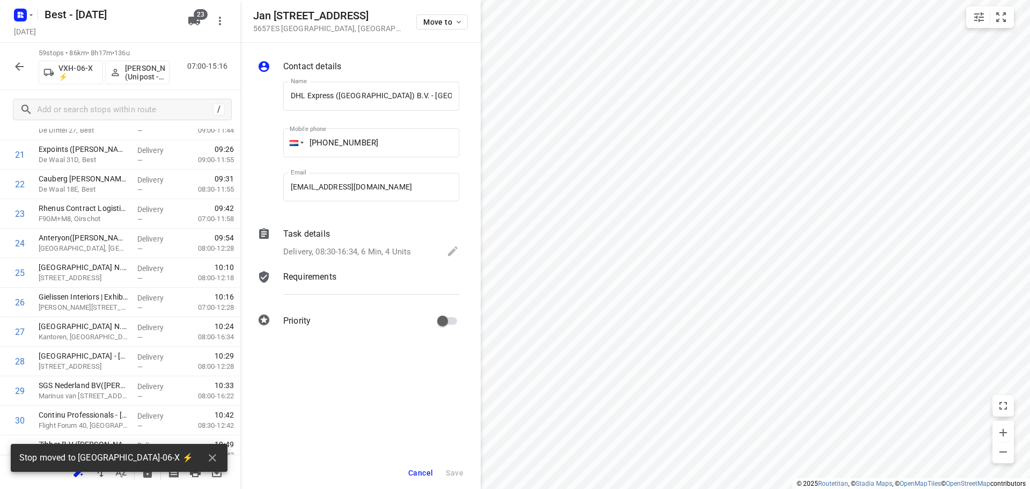
scroll to position [0, 42]
click at [421, 11] on div "Move to" at bounding box center [442, 21] width 52 height 23
click at [430, 19] on span "Move to" at bounding box center [443, 22] width 40 height 9
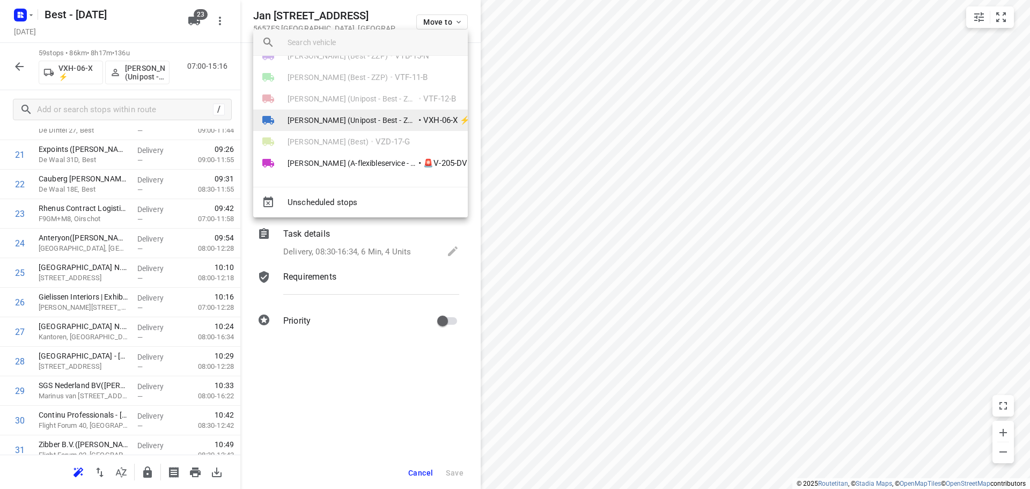
click at [351, 121] on span "[PERSON_NAME] (Unipost - Best - ZZP)" at bounding box center [352, 120] width 129 height 11
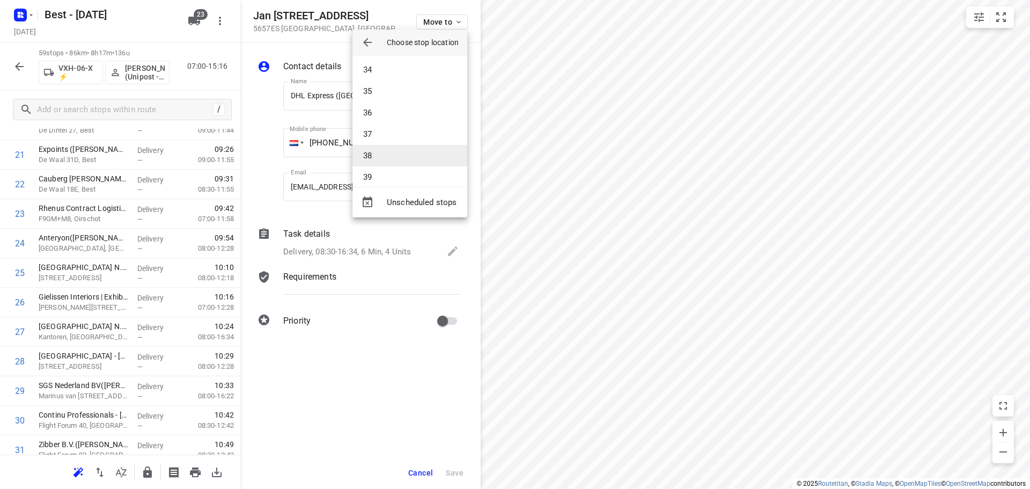
scroll to position [599, 0]
click at [380, 99] on li "30" at bounding box center [409, 94] width 115 height 21
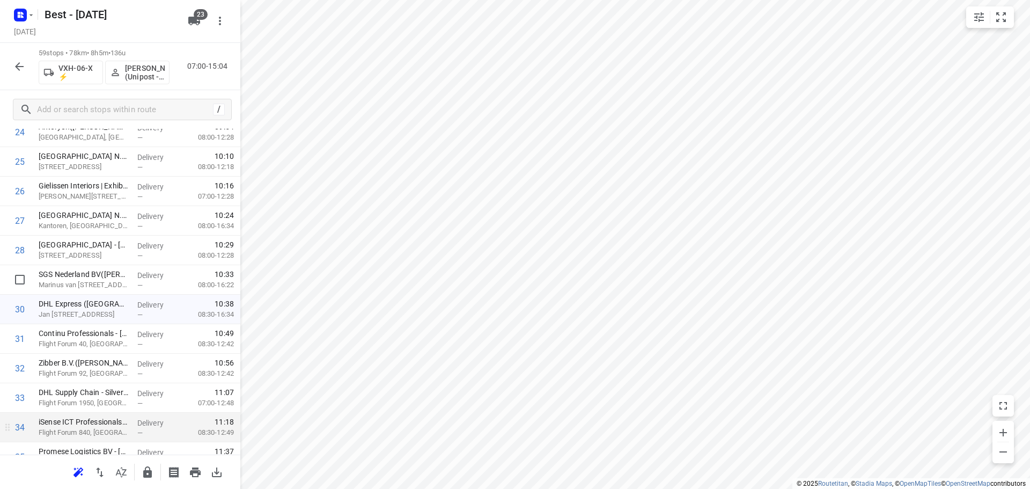
scroll to position [931, 0]
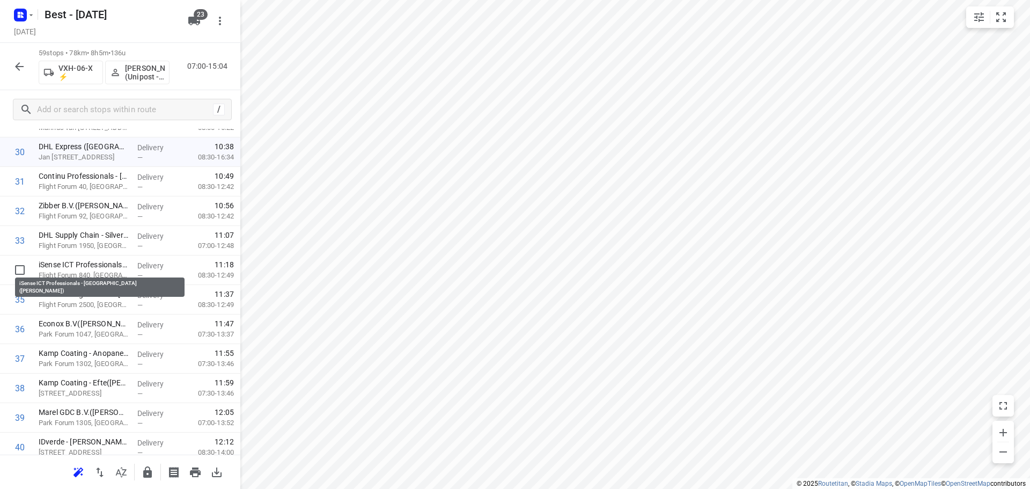
drag, startPoint x: 92, startPoint y: 263, endPoint x: 96, endPoint y: 239, distance: 24.5
click at [96, 239] on div "1 Matas Electronics BV(Bernadette Antonis) De Waal 42, Best Delivery — 07:02 06…" at bounding box center [120, 152] width 240 height 1741
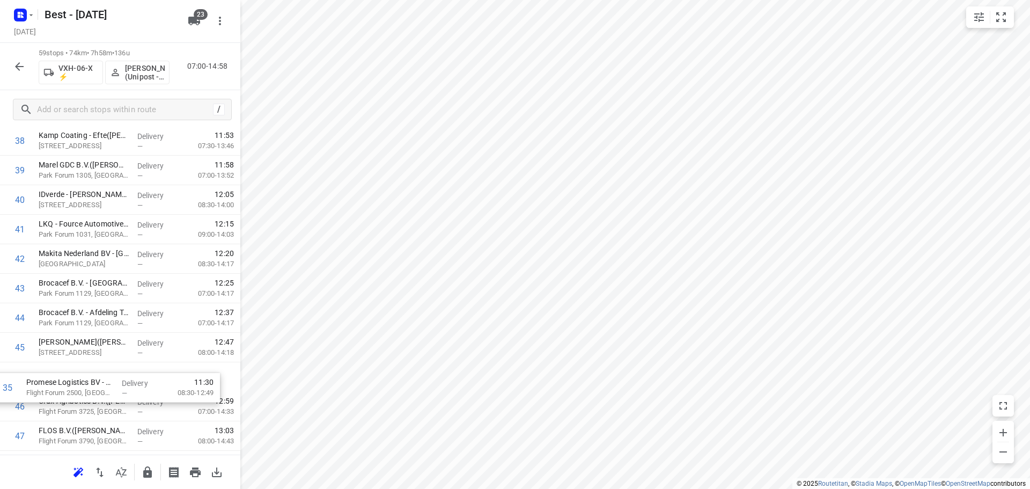
scroll to position [1152, 0]
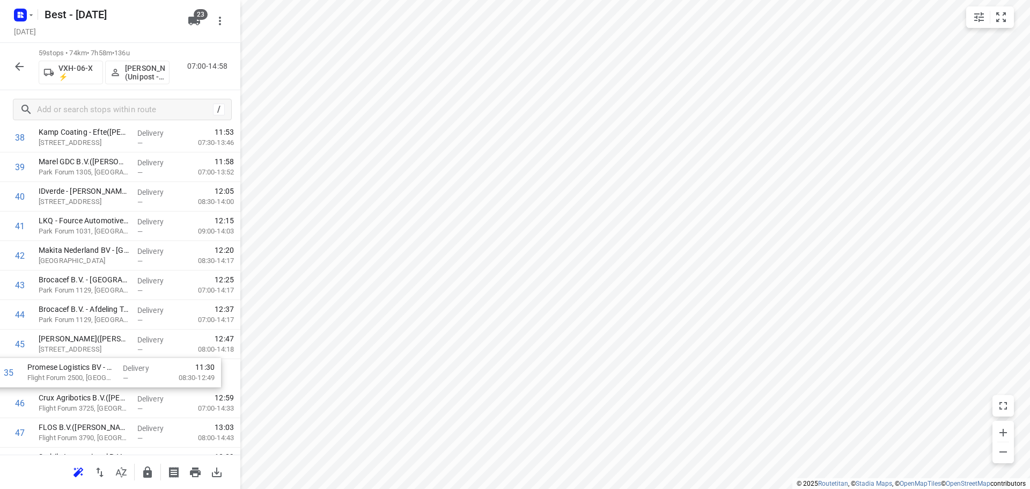
drag, startPoint x: 106, startPoint y: 197, endPoint x: 94, endPoint y: 381, distance: 185.0
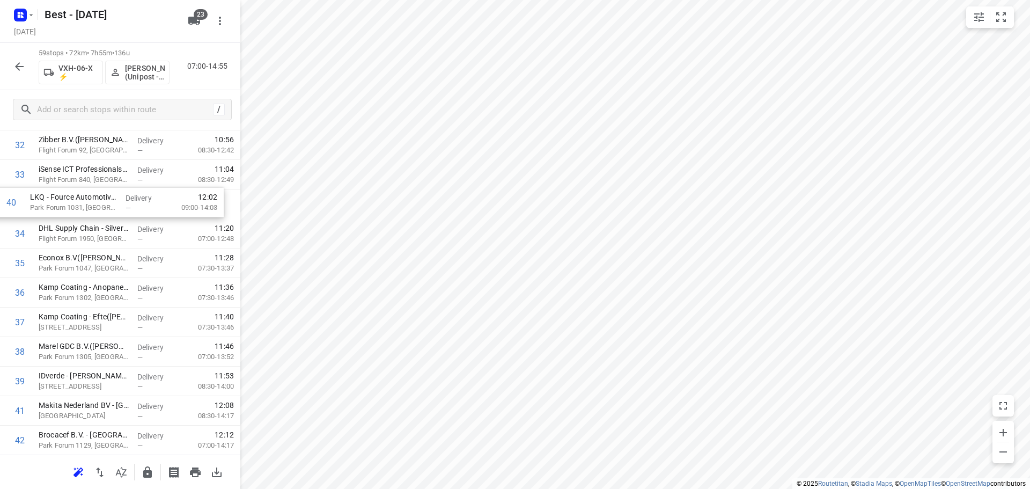
scroll to position [997, 0]
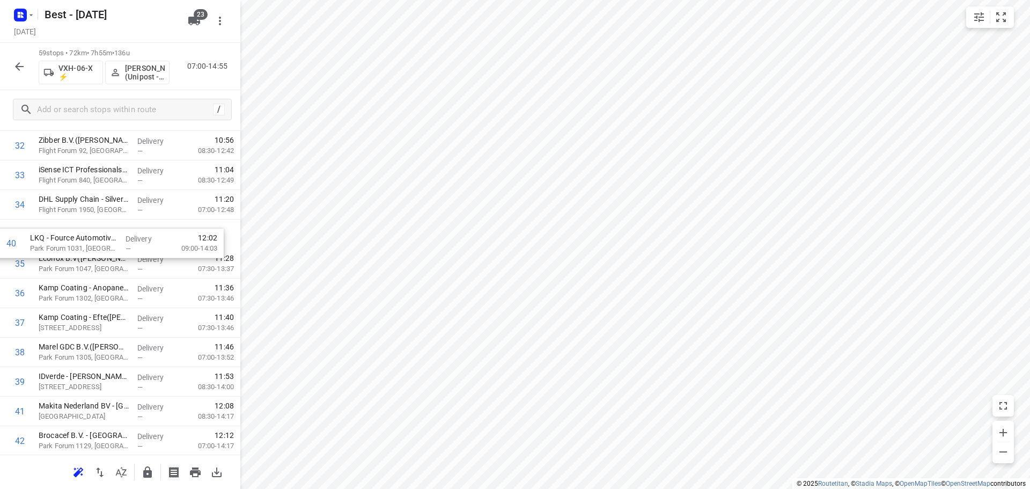
drag, startPoint x: 99, startPoint y: 219, endPoint x: 91, endPoint y: 257, distance: 38.3
click at [91, 257] on div "1 Matas Electronics BV(Bernadette Antonis) De Waal 42, Best Delivery — 07:02 06…" at bounding box center [120, 86] width 240 height 1741
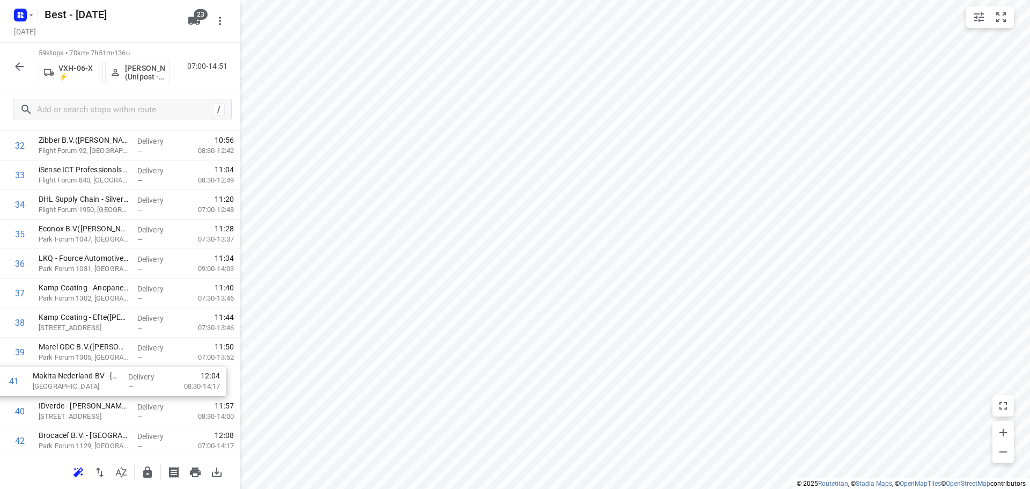
scroll to position [1002, 0]
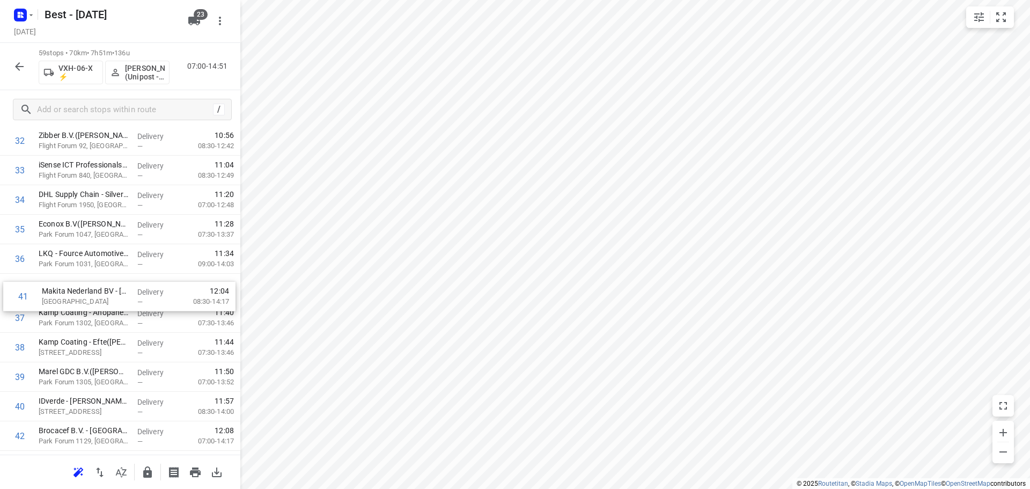
drag, startPoint x: 93, startPoint y: 398, endPoint x: 96, endPoint y: 277, distance: 120.2
click at [96, 277] on div "1 Matas Electronics BV(Bernadette Antonis) De Waal 42, Best Delivery — 07:02 06…" at bounding box center [120, 81] width 240 height 1741
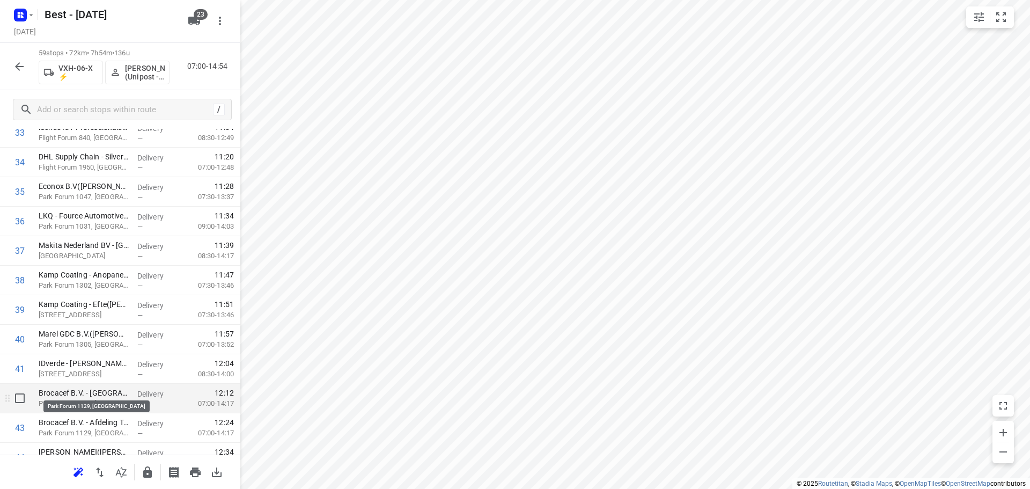
scroll to position [1055, 0]
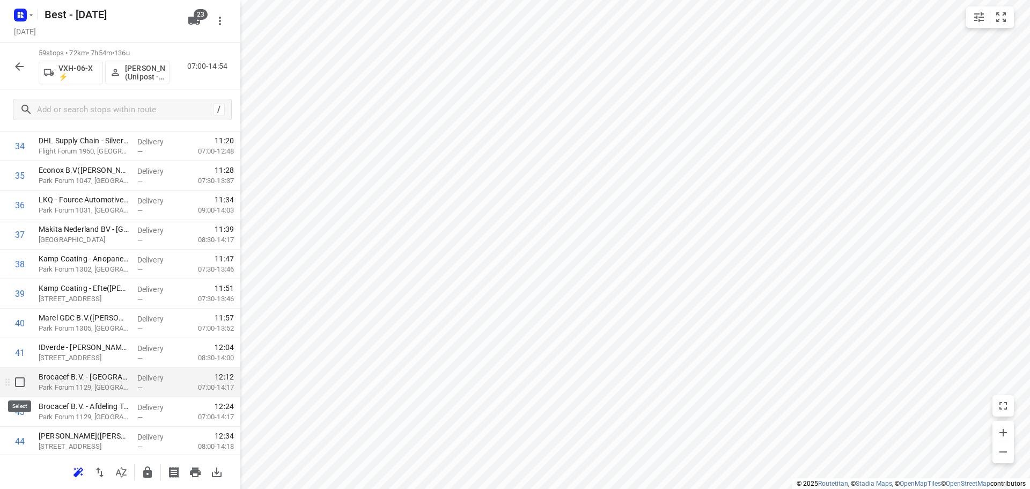
click at [18, 384] on input "checkbox" at bounding box center [19, 381] width 21 height 21
checkbox input "true"
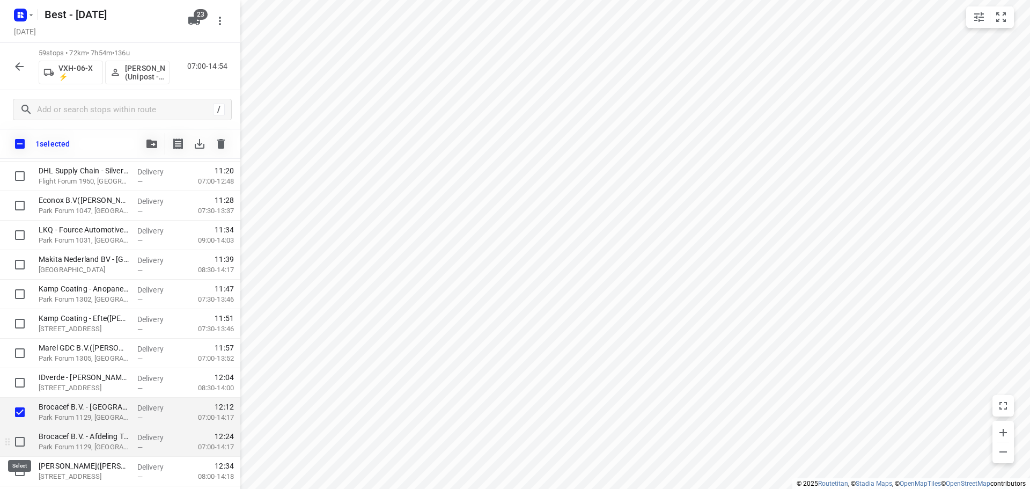
click at [23, 440] on input "checkbox" at bounding box center [19, 441] width 21 height 21
checkbox input "true"
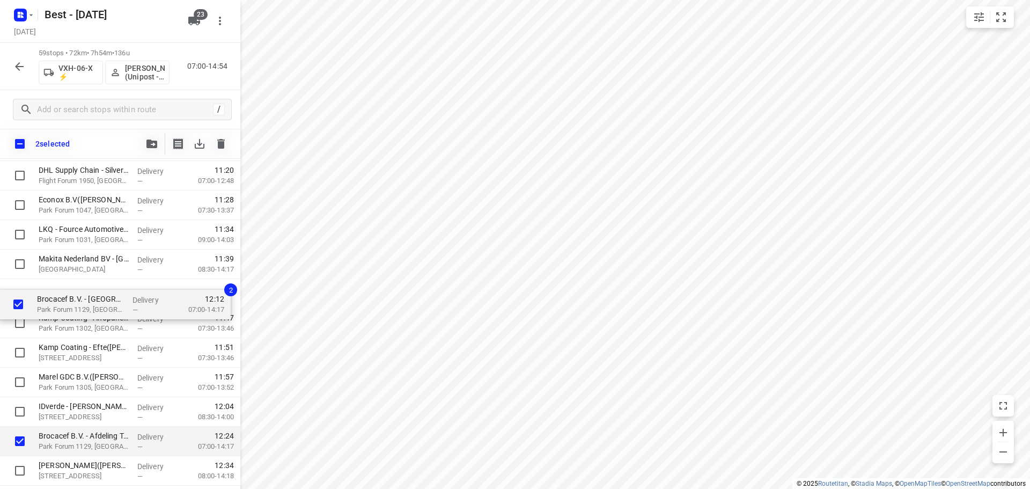
drag, startPoint x: 64, startPoint y: 416, endPoint x: 62, endPoint y: 301, distance: 114.8
click at [62, 301] on div "Matas Electronics BV(Bernadette Antonis) De Waal 42, Best Delivery — 07:02 06:3…" at bounding box center [120, 57] width 240 height 1741
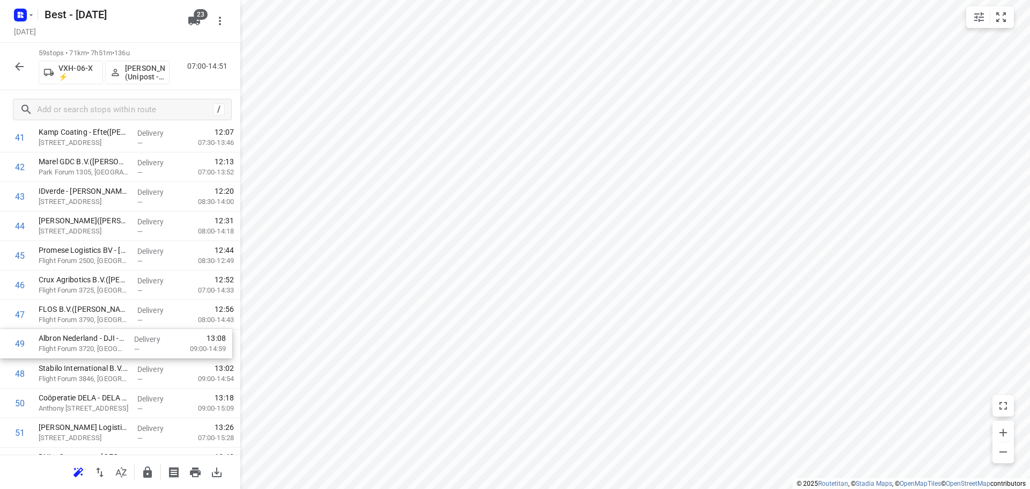
scroll to position [1271, 0]
drag, startPoint x: 98, startPoint y: 379, endPoint x: 87, endPoint y: 330, distance: 49.9
drag, startPoint x: 77, startPoint y: 347, endPoint x: 85, endPoint y: 322, distance: 25.3
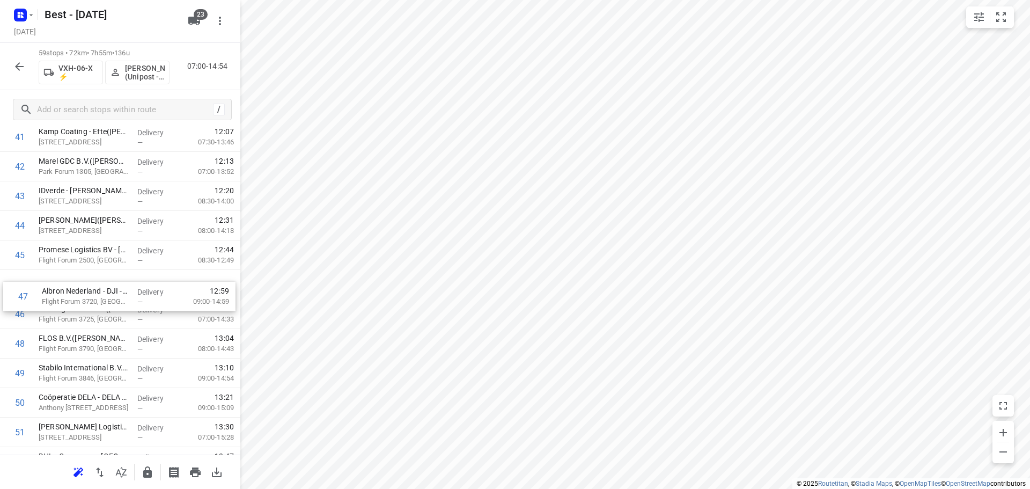
drag, startPoint x: 83, startPoint y: 321, endPoint x: 86, endPoint y: 290, distance: 31.3
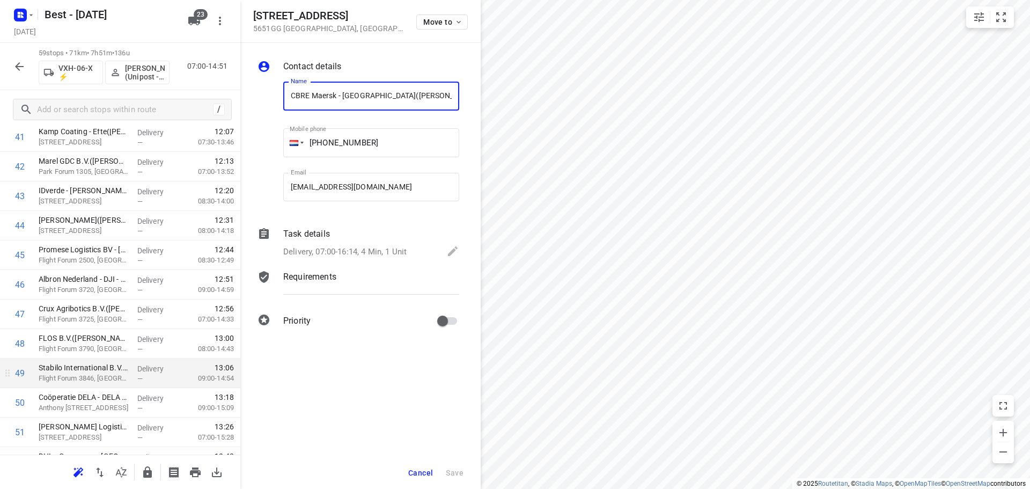
scroll to position [0, 10]
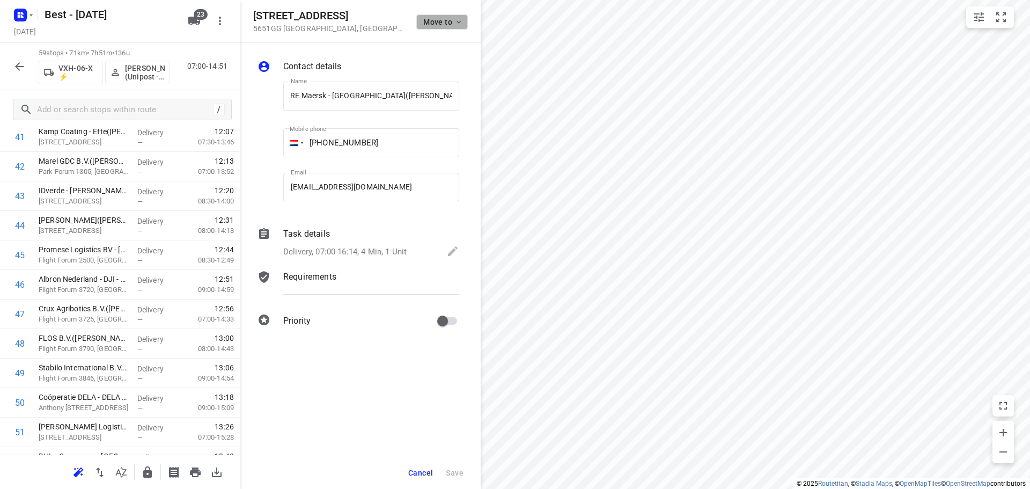
click at [442, 19] on span "Move to" at bounding box center [443, 22] width 40 height 9
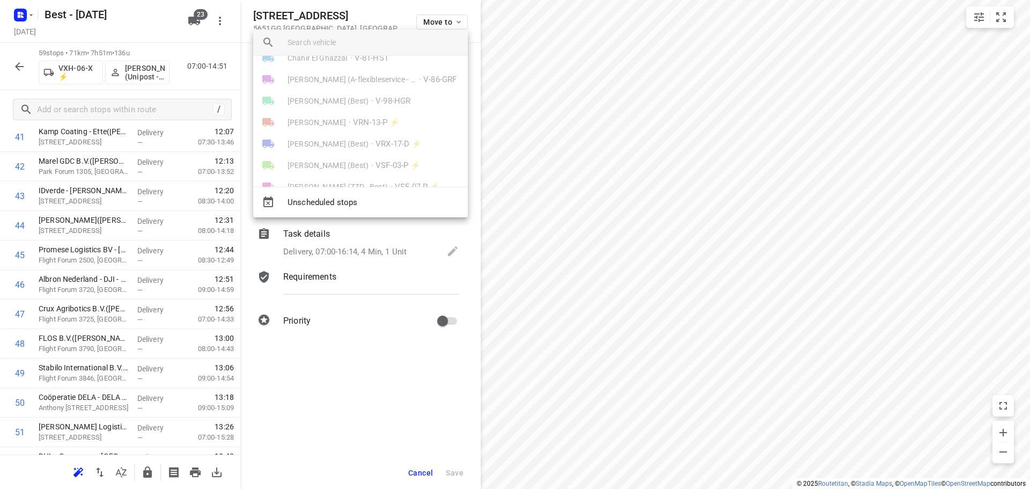
scroll to position [376, 0]
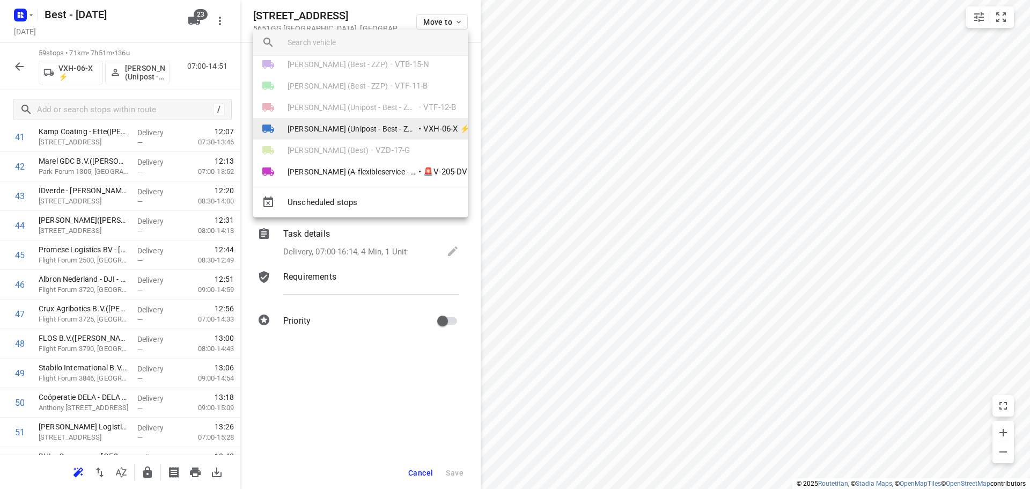
click at [361, 122] on li "Hamza Alzeadi (Unipost - Best - ZZP) • VXH-06-X ⚡" at bounding box center [360, 128] width 215 height 21
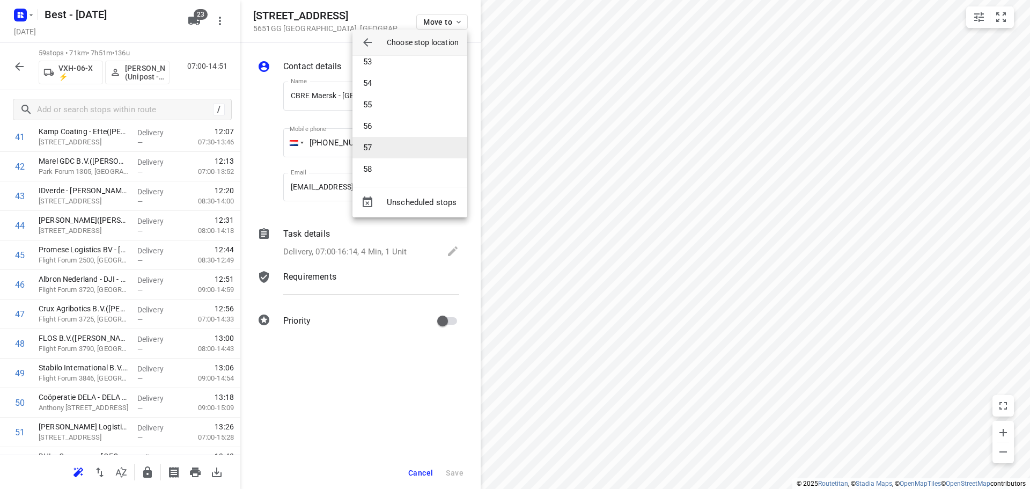
scroll to position [1127, 0]
click at [385, 100] on li "55" at bounding box center [409, 102] width 115 height 21
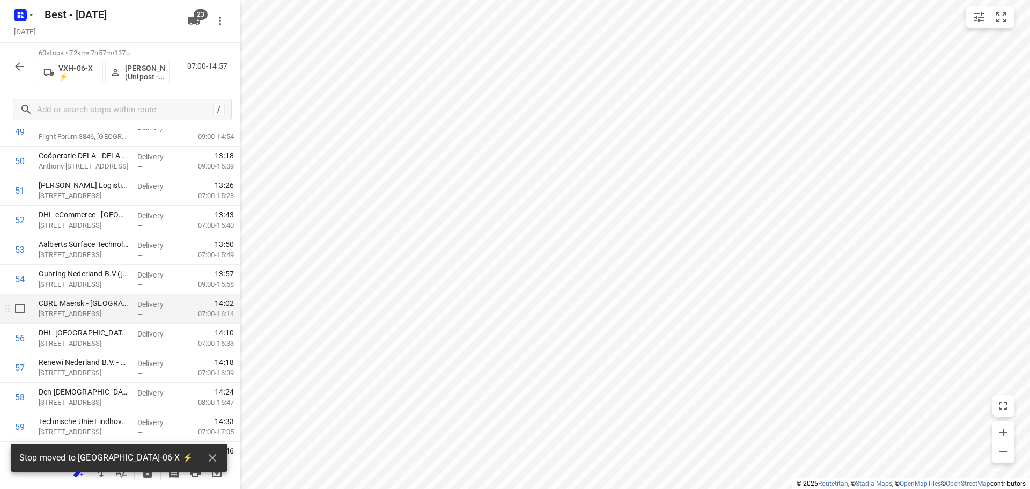
scroll to position [1539, 0]
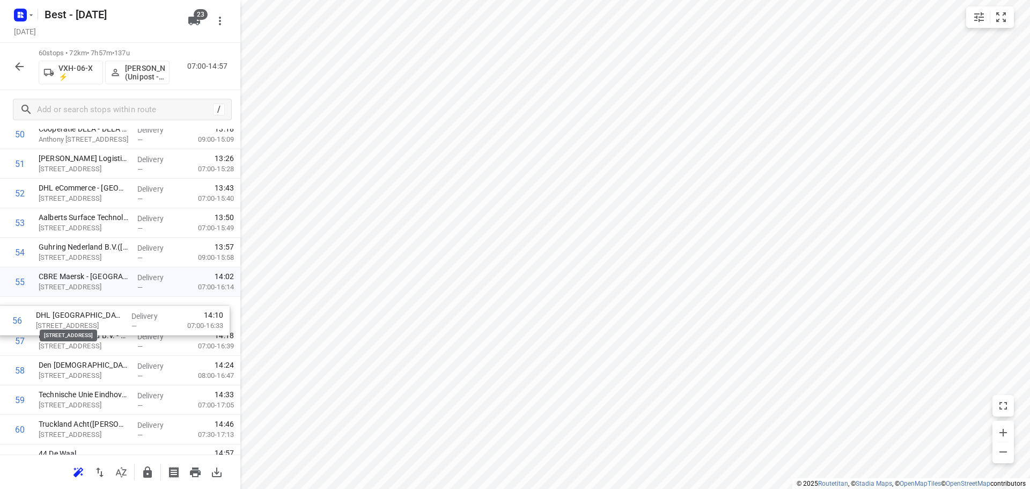
drag, startPoint x: 100, startPoint y: 315, endPoint x: 97, endPoint y: 334, distance: 19.1
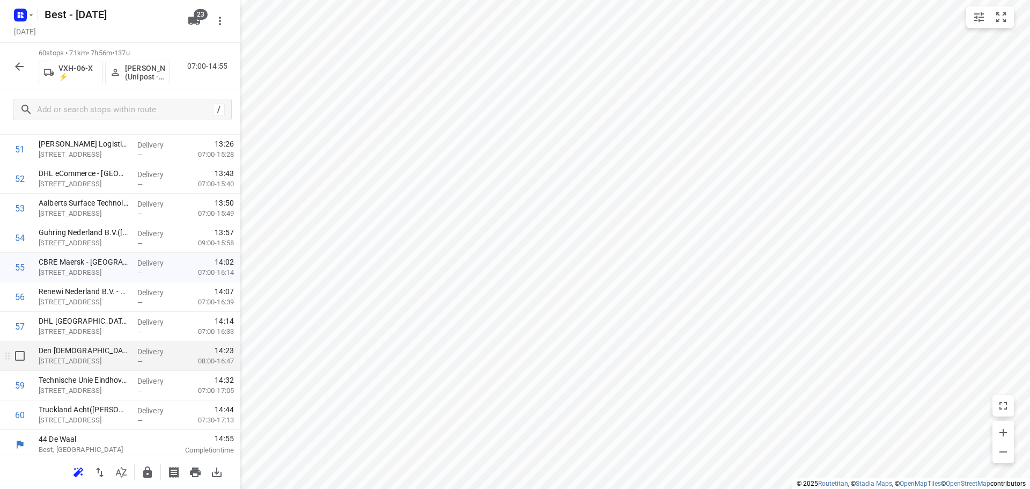
scroll to position [1559, 0]
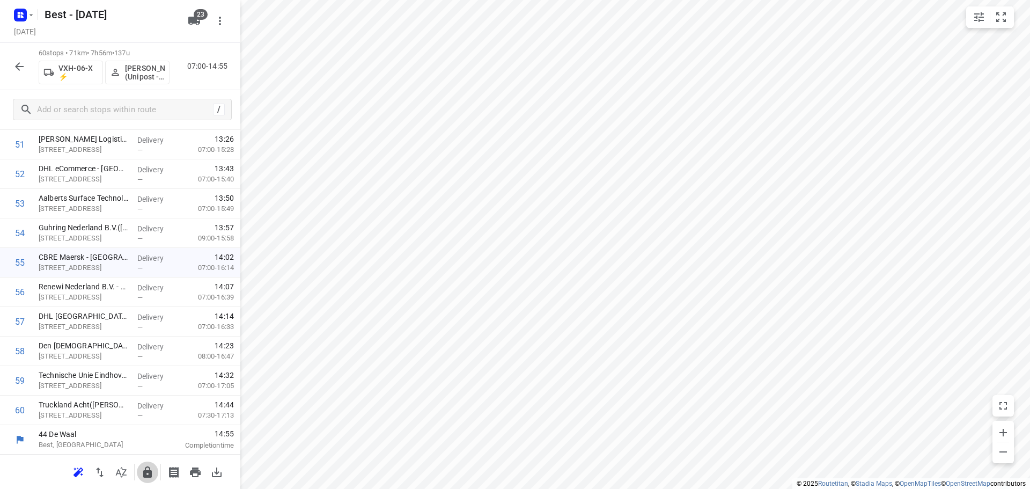
click at [150, 466] on icon "button" at bounding box center [147, 472] width 13 height 13
click at [13, 63] on icon "button" at bounding box center [19, 66] width 13 height 13
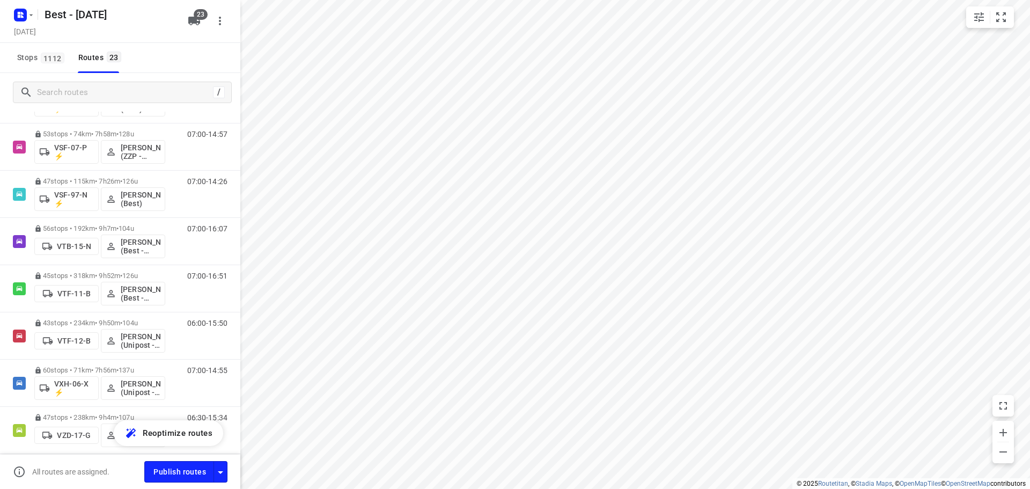
scroll to position [841, 0]
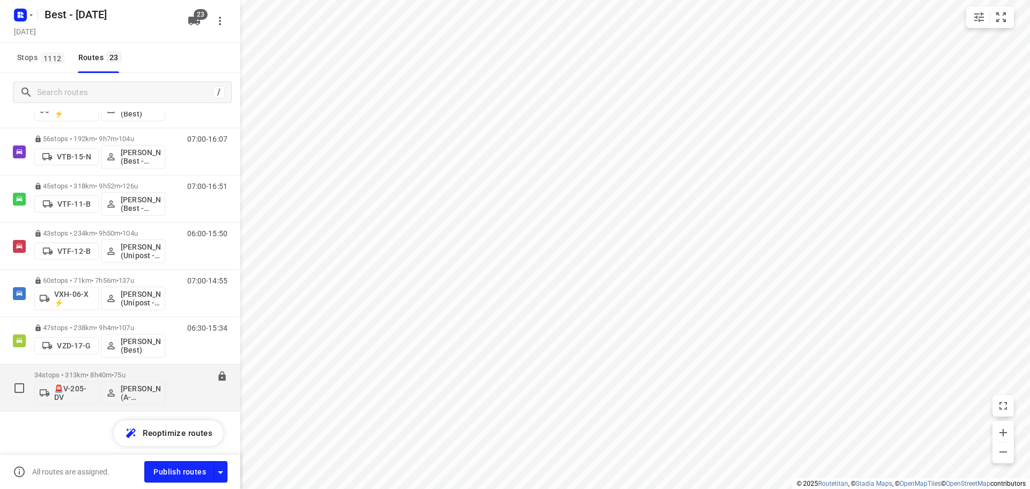
click at [82, 369] on div "34 stops • 313km • 8h40m • 75u 🚨V-205-DV Souliman Aoussar (A-flexibleservice - …" at bounding box center [99, 387] width 131 height 45
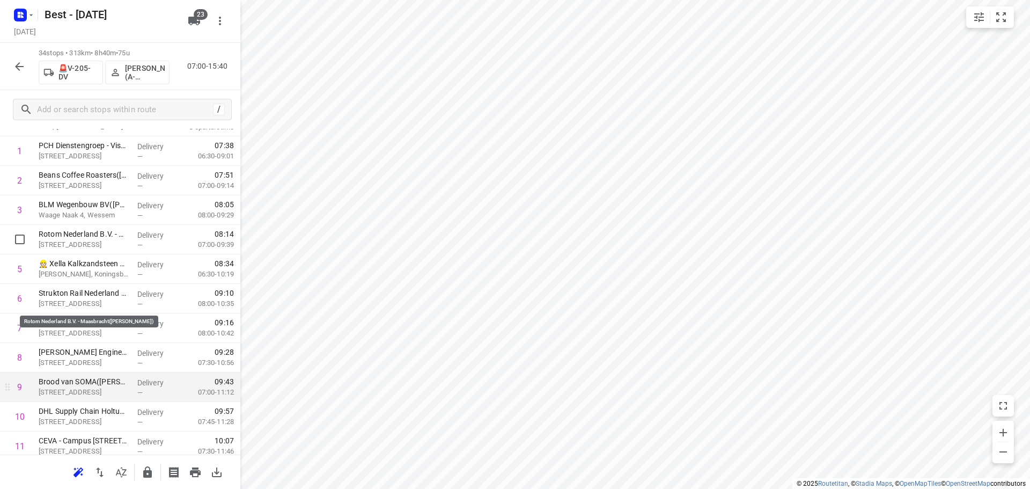
scroll to position [161, 0]
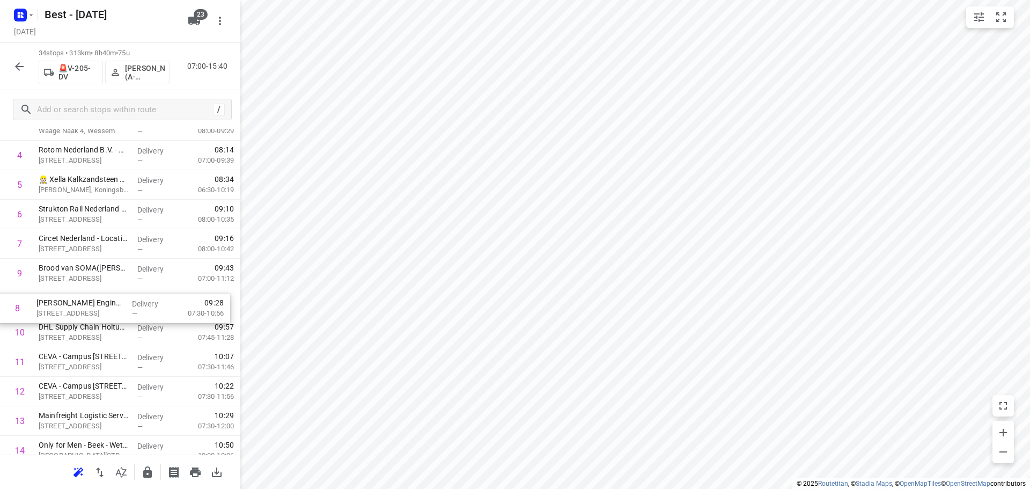
drag, startPoint x: 101, startPoint y: 284, endPoint x: 98, endPoint y: 322, distance: 38.3
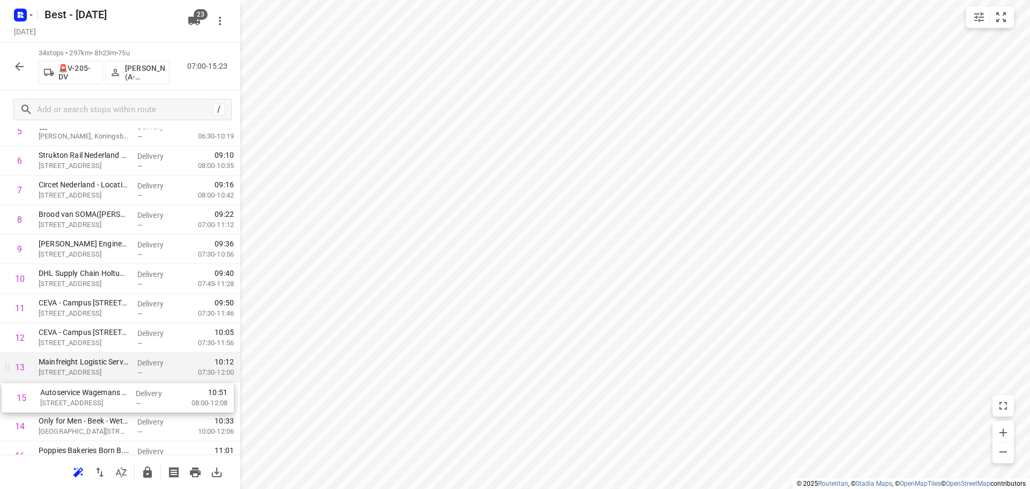
scroll to position [219, 0]
drag, startPoint x: 70, startPoint y: 418, endPoint x: 71, endPoint y: 376, distance: 41.9
click at [72, 379] on div "1 PCH Dienstengroep - Visser & Smit Hanab - Kelpen Oler(Dion Boezaart) Begijnho…" at bounding box center [120, 496] width 240 height 1003
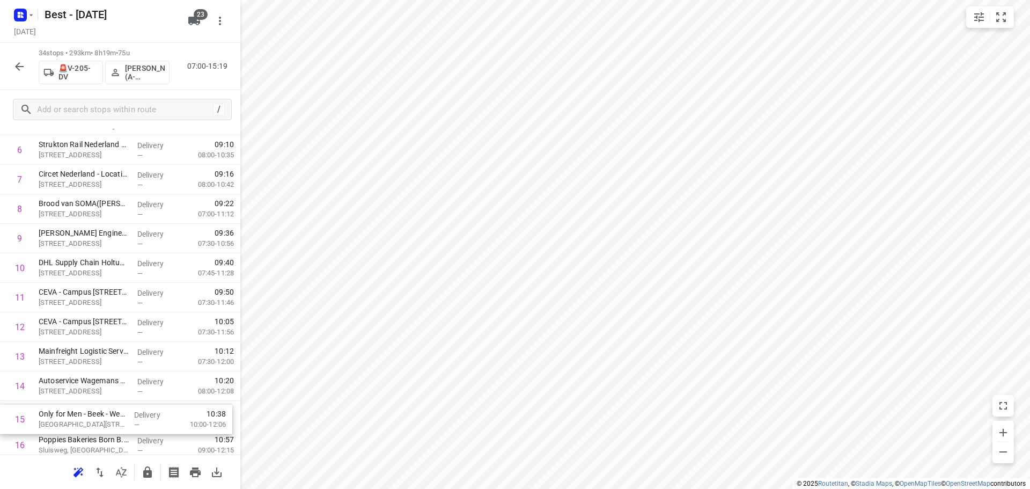
drag, startPoint x: 134, startPoint y: 413, endPoint x: 134, endPoint y: 402, distance: 10.7
click at [134, 402] on div "1 PCH Dienstengroep - Visser & Smit Hanab - Kelpen Oler(Dion Boezaart) Begijnho…" at bounding box center [120, 489] width 240 height 1003
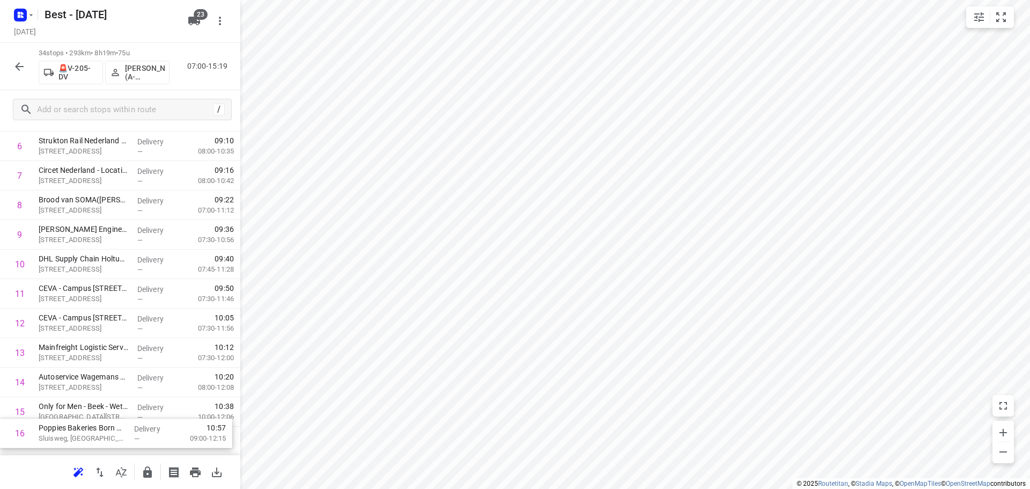
drag, startPoint x: 113, startPoint y: 423, endPoint x: 113, endPoint y: 401, distance: 22.0
click at [113, 404] on div "1 PCH Dienstengroep - Visser & Smit Hanab - Kelpen Oler(Dion Boezaart) Begijnho…" at bounding box center [120, 485] width 240 height 1003
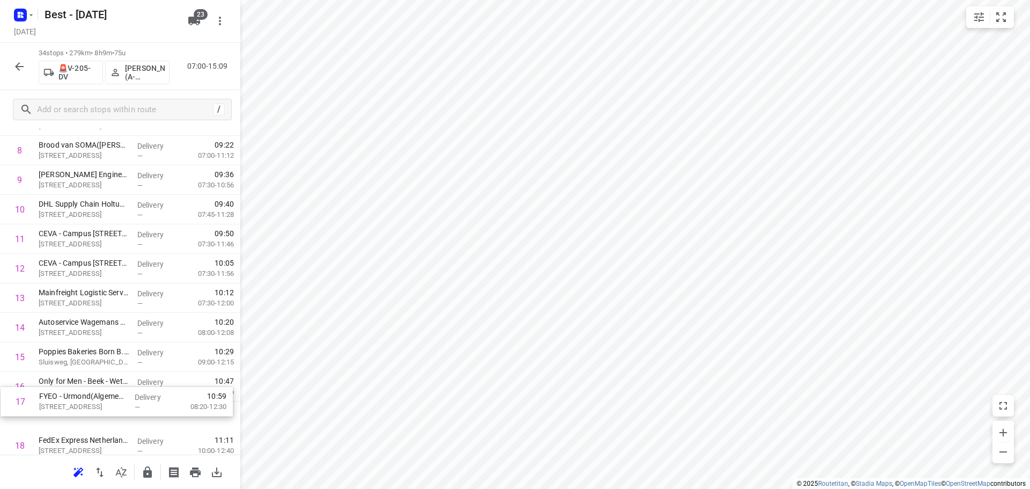
drag, startPoint x: 72, startPoint y: 401, endPoint x: 72, endPoint y: 385, distance: 16.1
click at [72, 396] on div "1 PCH Dienstengroep - Visser & Smit Hanab - Kelpen Oler(Dion Boezaart) Begijnho…" at bounding box center [120, 430] width 240 height 1003
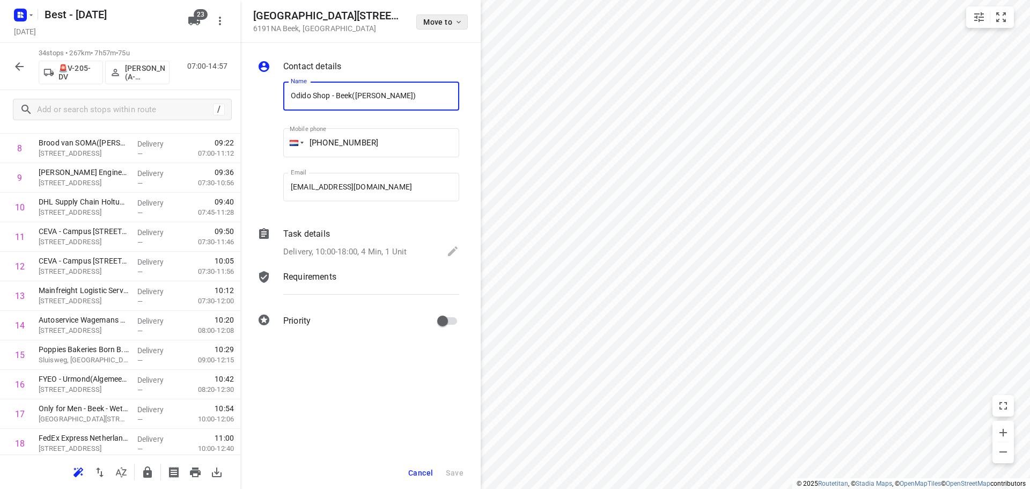
click at [429, 23] on span "Move to" at bounding box center [443, 22] width 40 height 9
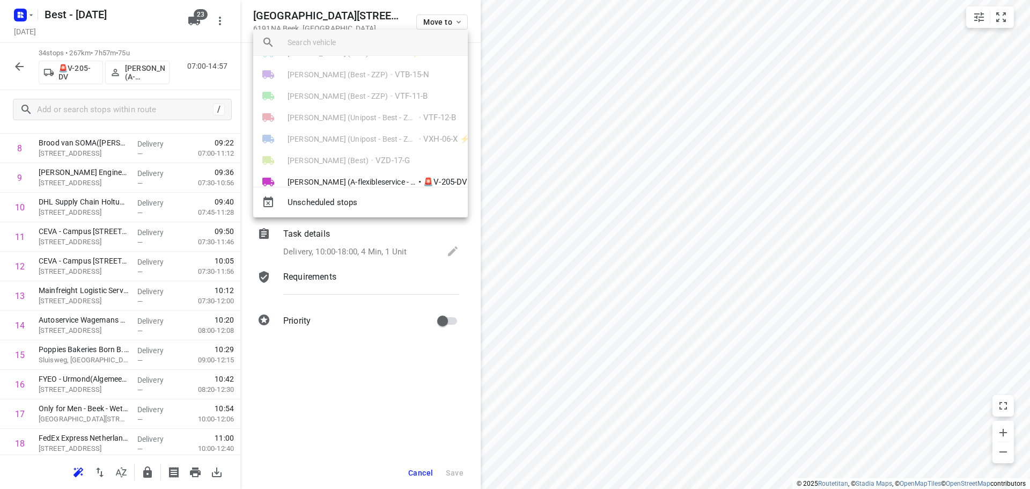
scroll to position [384, 0]
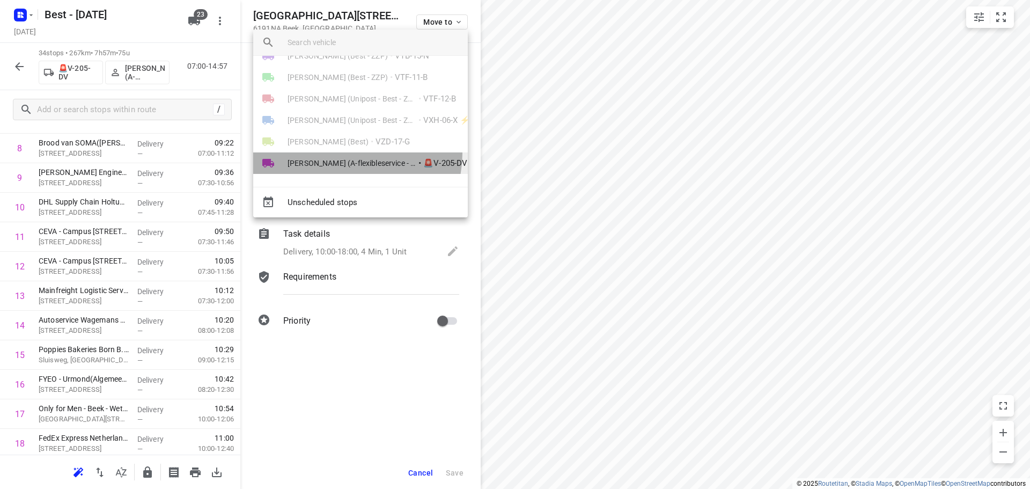
click at [349, 153] on li "Souliman Aoussar (A-flexibleservice - Best - ZZP) • 🚨V-205-DV" at bounding box center [360, 162] width 215 height 21
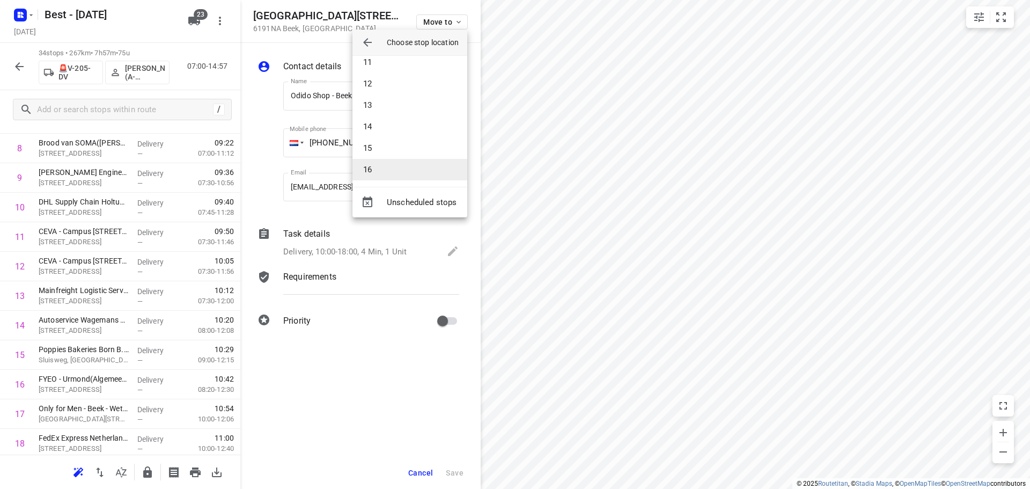
scroll to position [277, 0]
click at [377, 164] on li "18" at bounding box center [409, 158] width 115 height 21
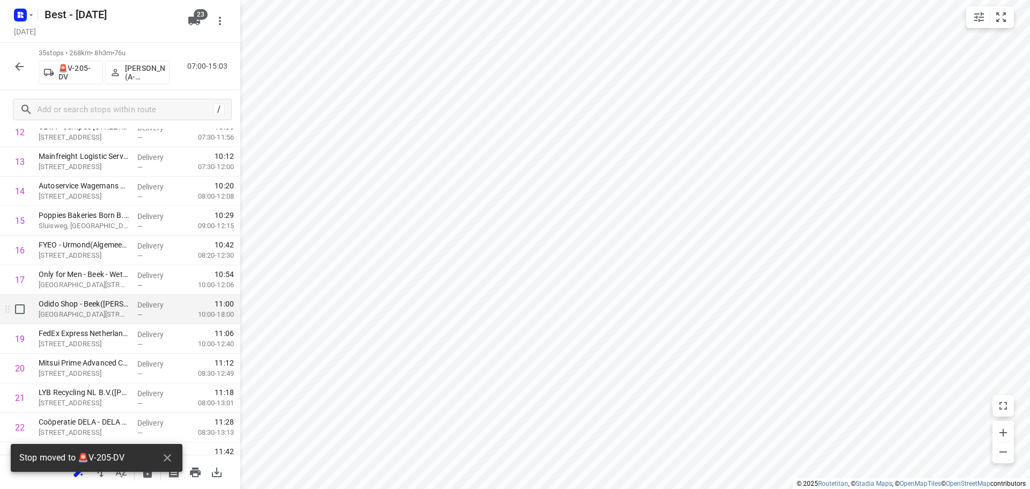
scroll to position [447, 0]
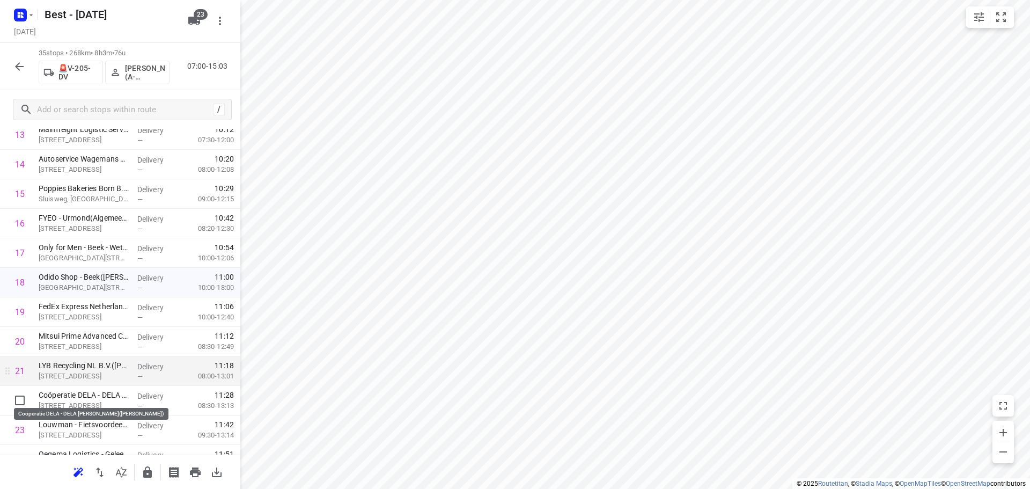
drag, startPoint x: 74, startPoint y: 391, endPoint x: 75, endPoint y: 371, distance: 20.5
click at [75, 372] on div "1 PCH Dienstengroep - Visser & Smit Hanab - Kelpen Oler(Dion Boezaart) Begijnho…" at bounding box center [120, 282] width 240 height 1033
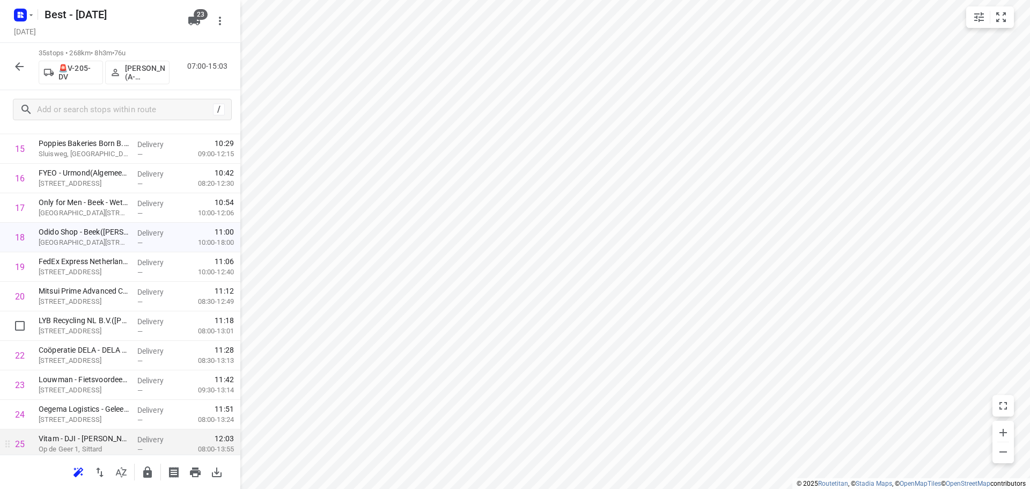
scroll to position [557, 0]
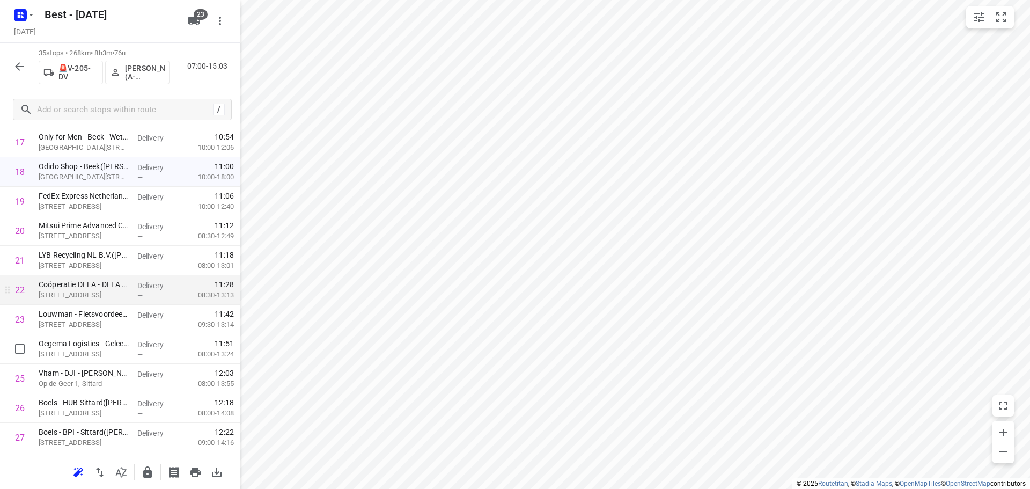
drag, startPoint x: 93, startPoint y: 336, endPoint x: 98, endPoint y: 299, distance: 37.3
click at [98, 299] on div "1 PCH Dienstengroep - Visser & Smit Hanab - Kelpen Oler(Dion Boezaart) Begijnho…" at bounding box center [120, 172] width 240 height 1033
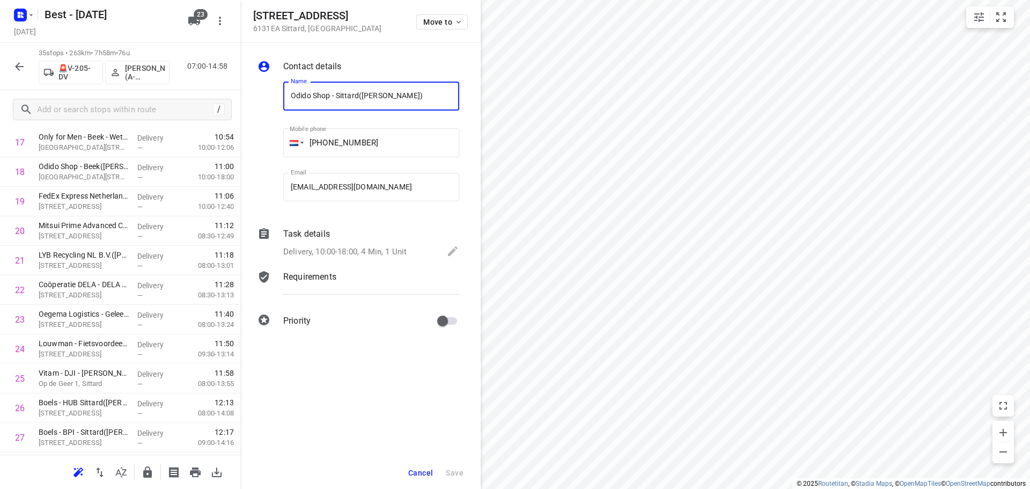
click at [432, 10] on div "Move to" at bounding box center [442, 21] width 52 height 23
click at [429, 18] on span "Move to" at bounding box center [443, 22] width 40 height 9
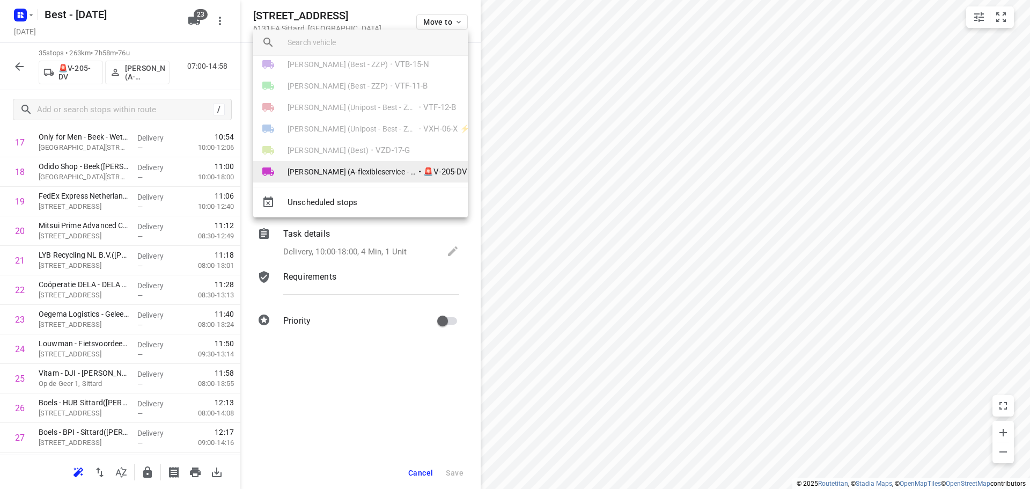
click at [363, 167] on span "[PERSON_NAME] (A-flexibleservice - Best - ZZP)" at bounding box center [352, 171] width 129 height 11
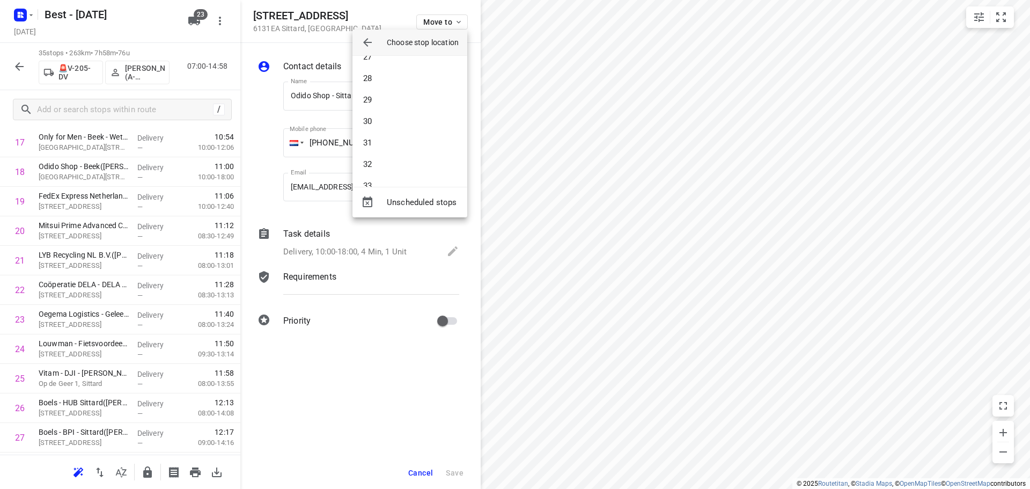
scroll to position [472, 0]
click at [378, 137] on li "26" at bounding box center [409, 134] width 115 height 21
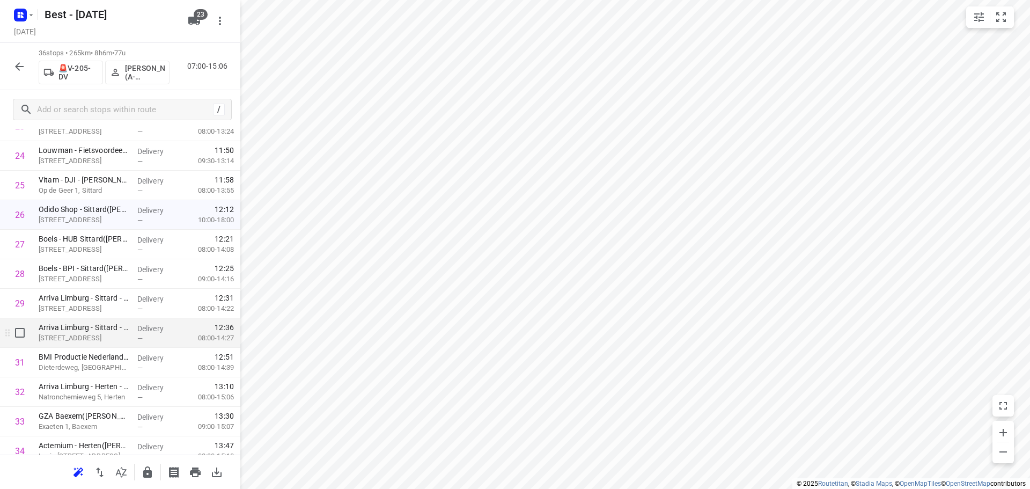
scroll to position [850, 0]
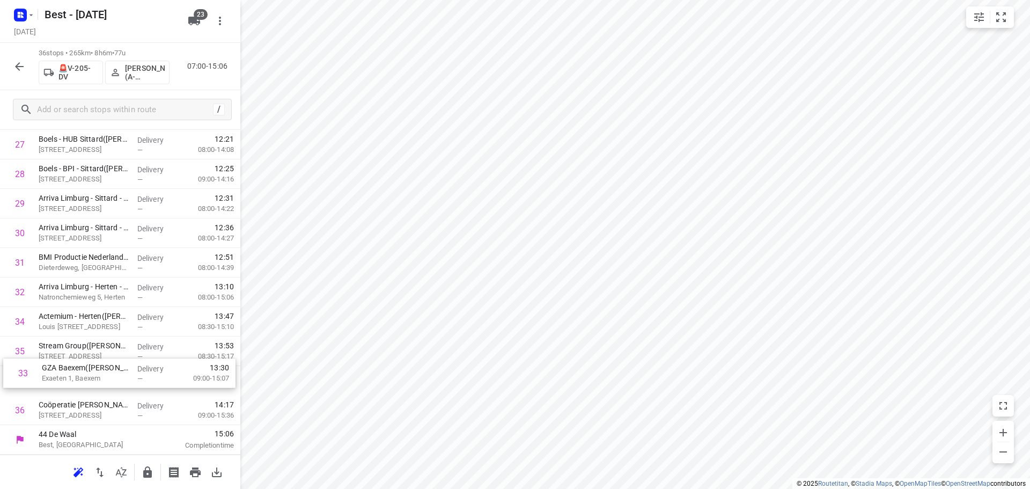
drag, startPoint x: 47, startPoint y: 326, endPoint x: 49, endPoint y: 392, distance: 66.0
click at [144, 476] on icon "button" at bounding box center [147, 471] width 9 height 11
click at [26, 73] on button "button" at bounding box center [19, 66] width 21 height 21
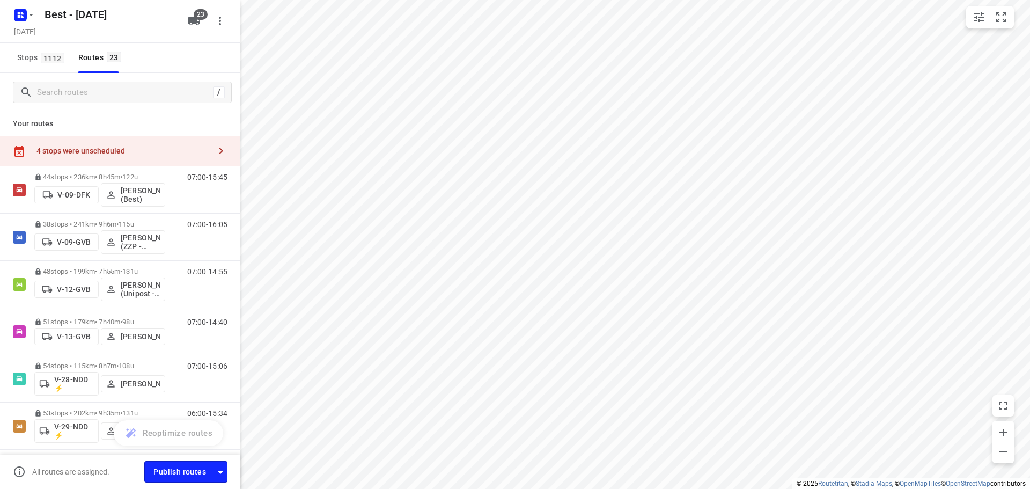
click at [84, 139] on div "4 stops were unscheduled" at bounding box center [120, 151] width 240 height 31
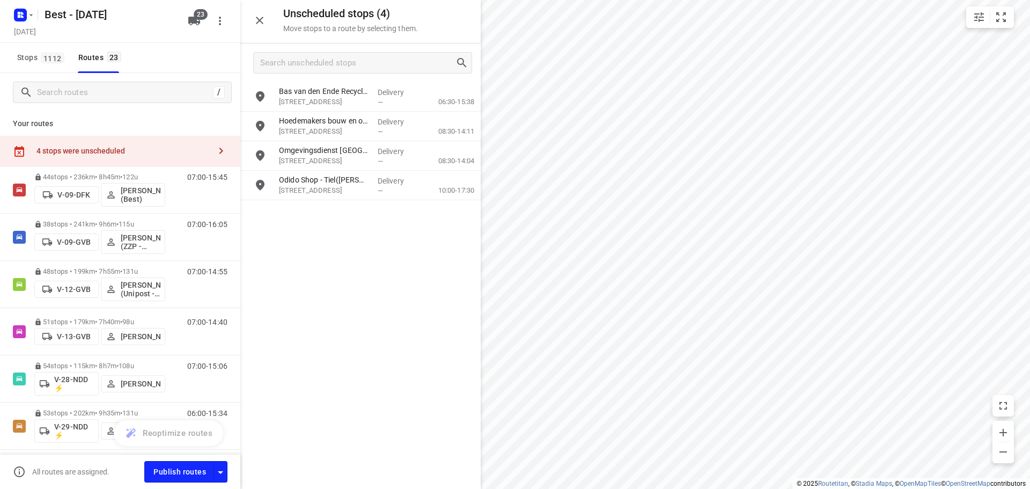
click at [391, 201] on div "Bas van den Ende Recycling Schijndel B.V.(Mandy Leenders) Duinweg 12, Schijndel…" at bounding box center [360, 142] width 240 height 120
click at [381, 187] on span "—" at bounding box center [380, 191] width 5 height 8
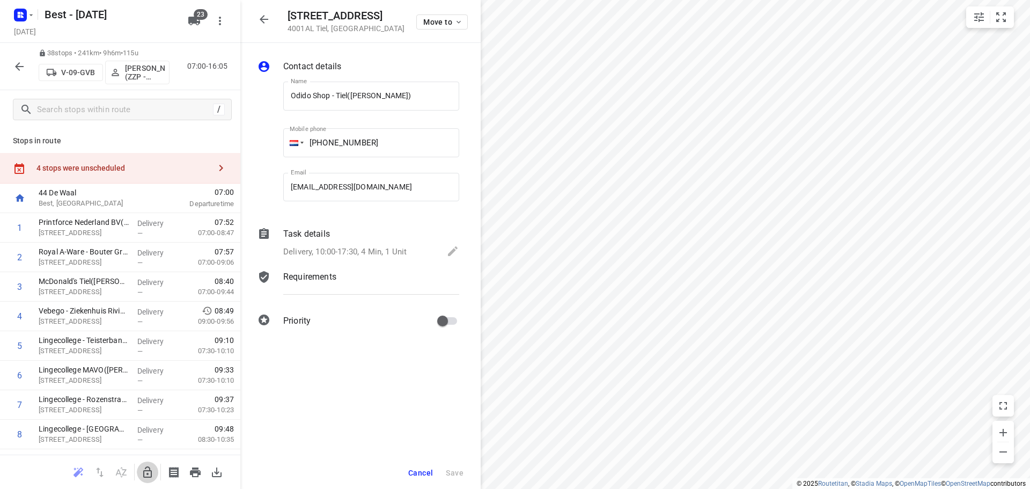
click at [144, 467] on icon "button" at bounding box center [147, 472] width 13 height 13
click at [271, 22] on button "button" at bounding box center [263, 19] width 21 height 21
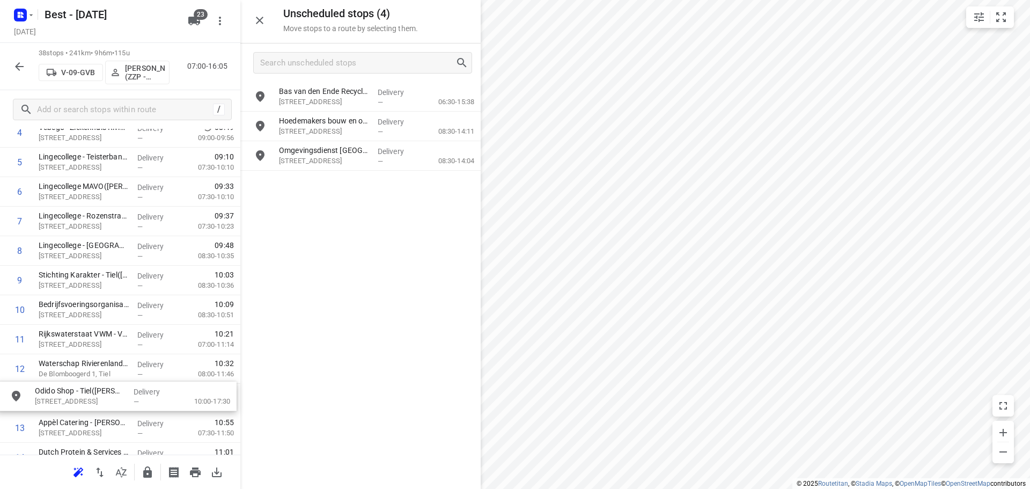
scroll to position [186, 0]
drag, startPoint x: 315, startPoint y: 180, endPoint x: 77, endPoint y: 339, distance: 286.0
click at [144, 472] on icon "button" at bounding box center [147, 471] width 9 height 11
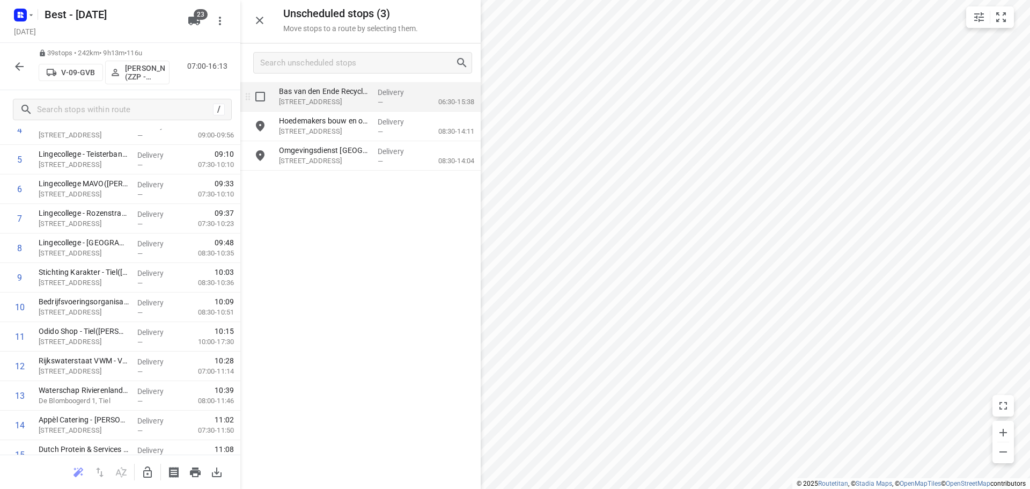
click at [374, 100] on div "Delivery —" at bounding box center [397, 97] width 48 height 30
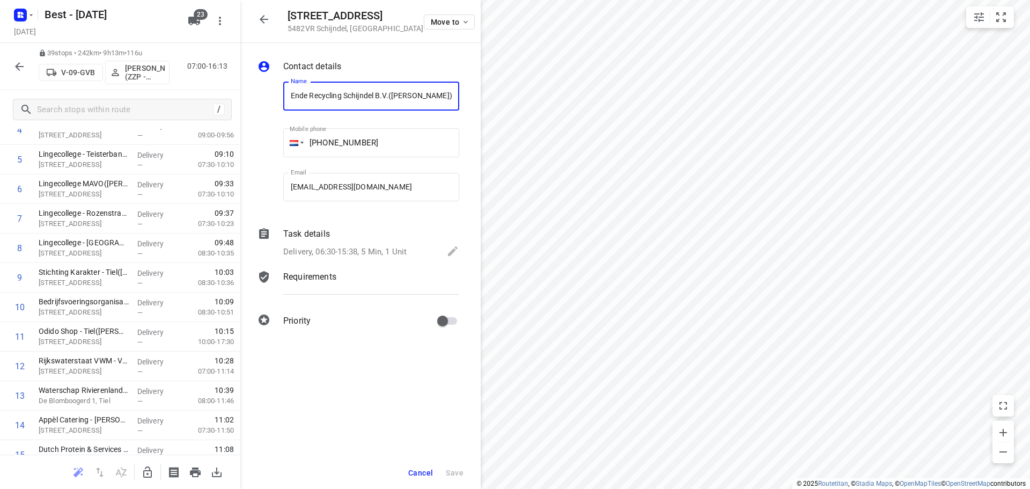
scroll to position [0, 0]
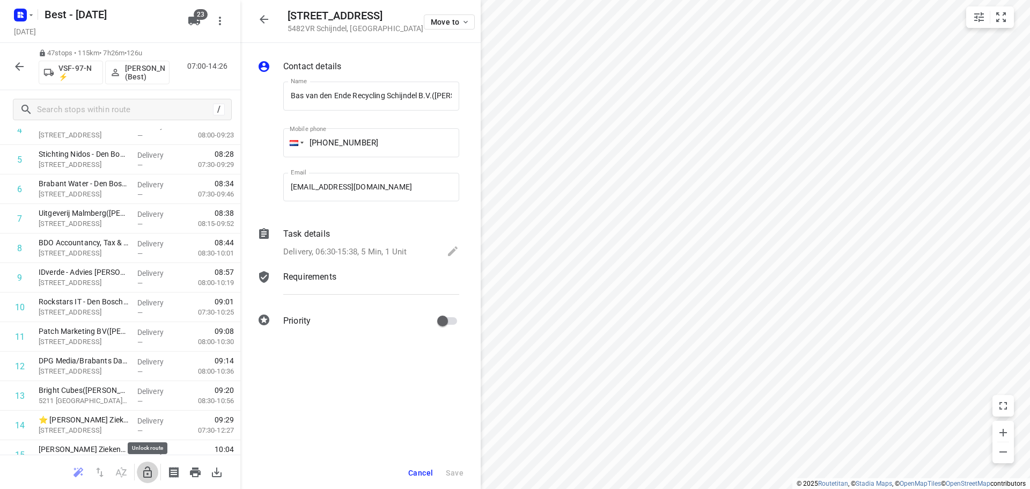
click at [143, 464] on button "button" at bounding box center [147, 471] width 21 height 21
click at [261, 23] on icon "button" at bounding box center [264, 19] width 13 height 13
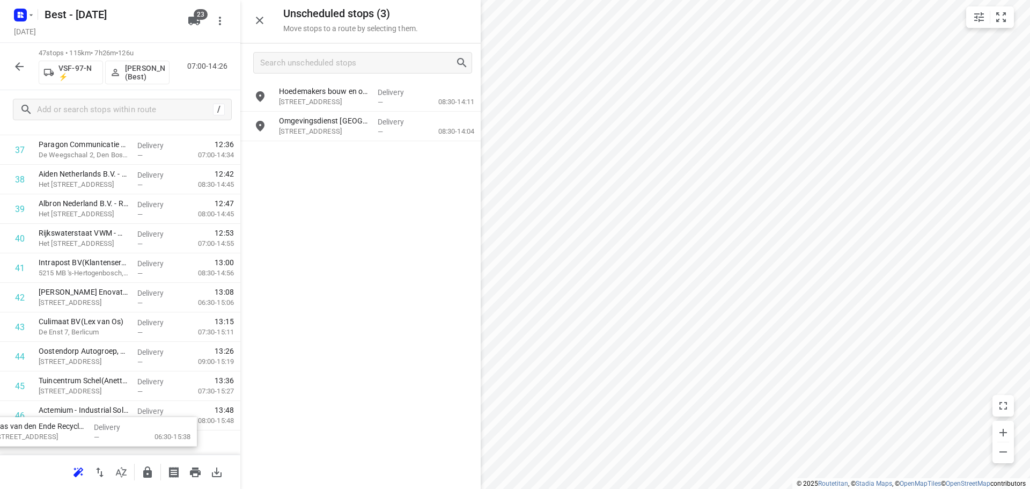
scroll to position [1213, 0]
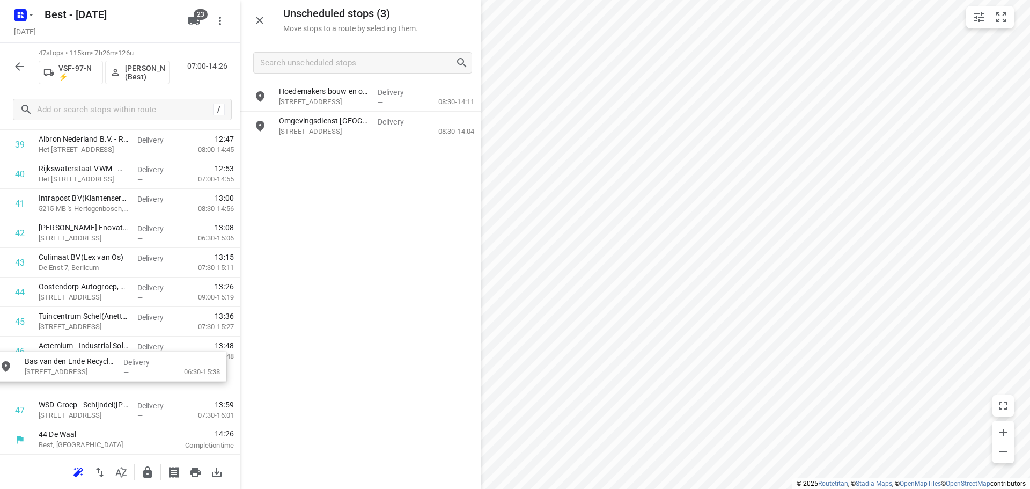
drag, startPoint x: 330, startPoint y: 90, endPoint x: 76, endPoint y: 363, distance: 373.5
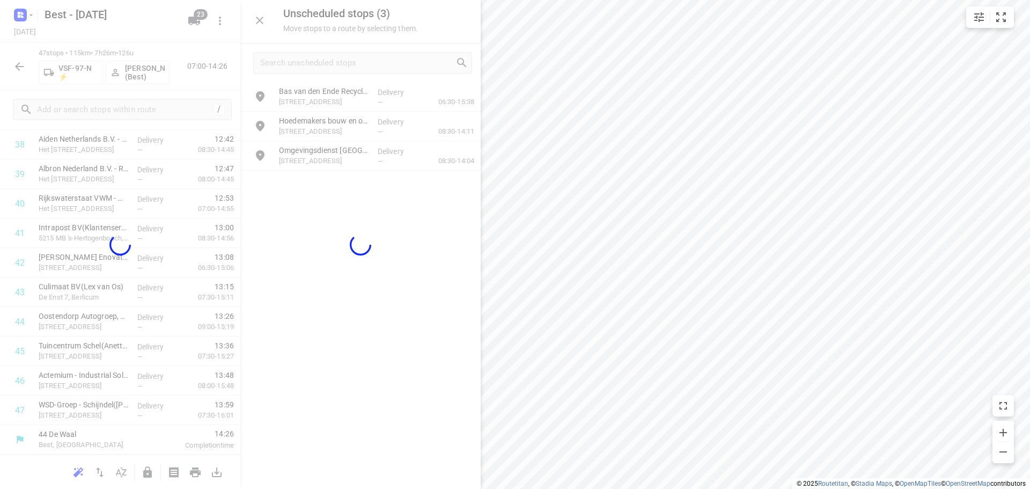
scroll to position [1175, 0]
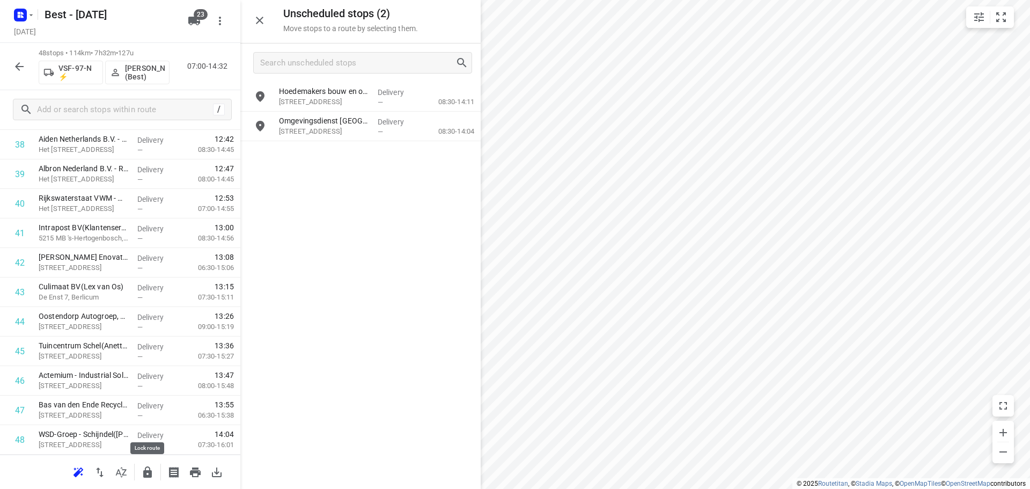
click at [150, 475] on icon "button" at bounding box center [147, 471] width 9 height 11
click at [263, 23] on icon "button" at bounding box center [260, 21] width 8 height 8
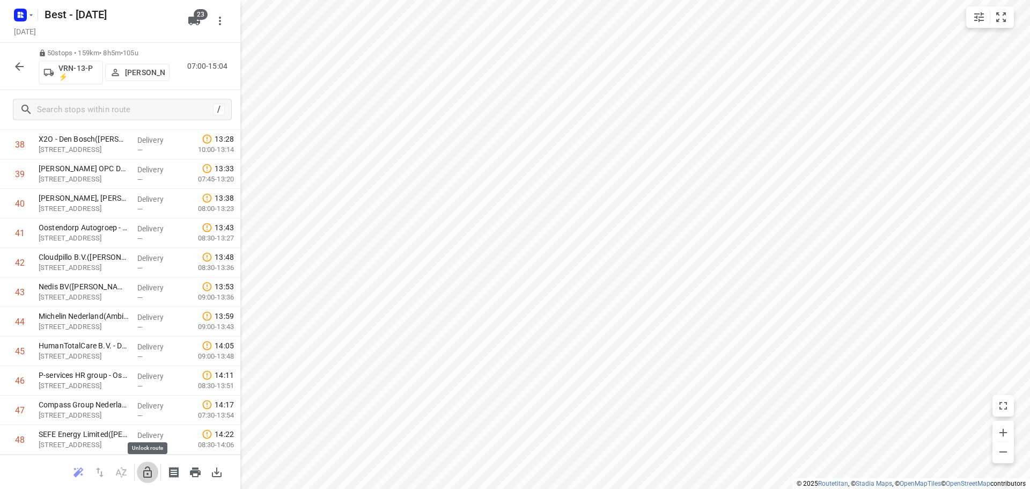
click at [142, 469] on icon "button" at bounding box center [147, 472] width 13 height 13
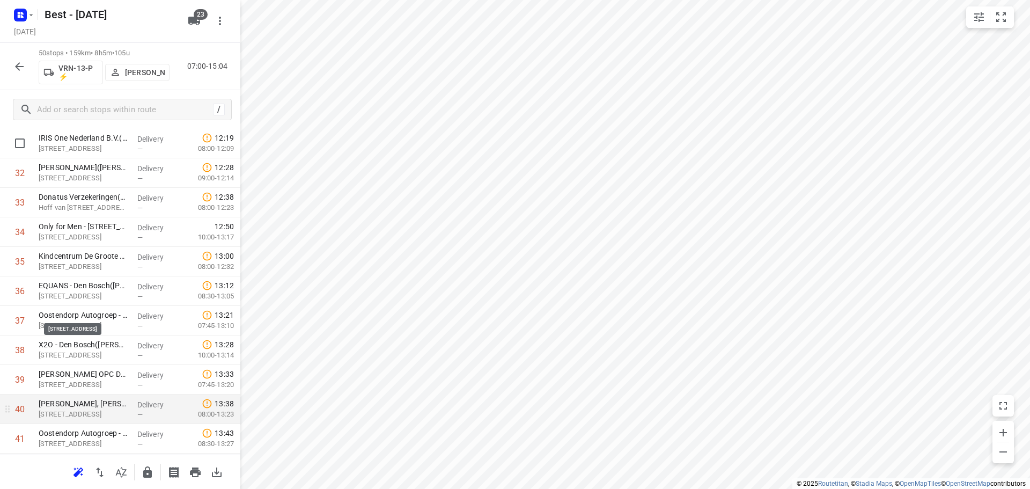
scroll to position [1073, 0]
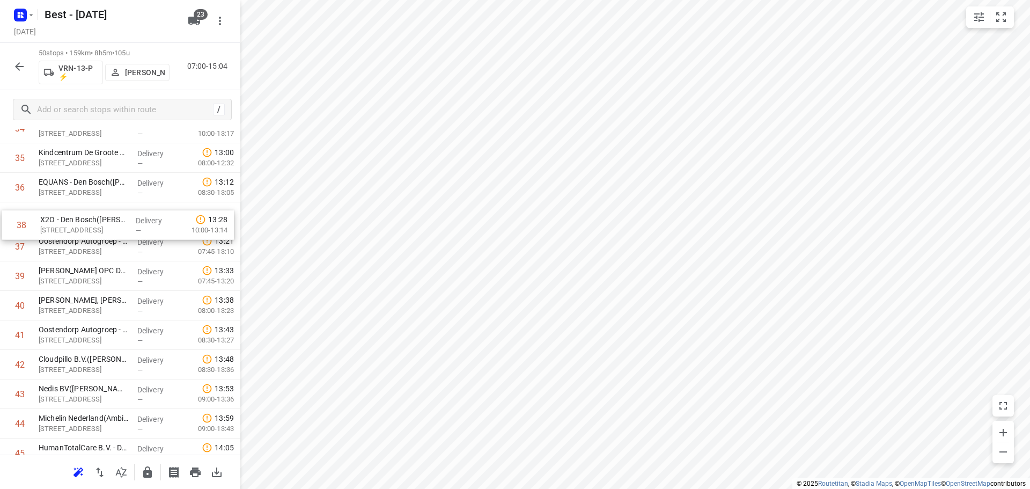
drag, startPoint x: 104, startPoint y: 251, endPoint x: 109, endPoint y: 215, distance: 36.3
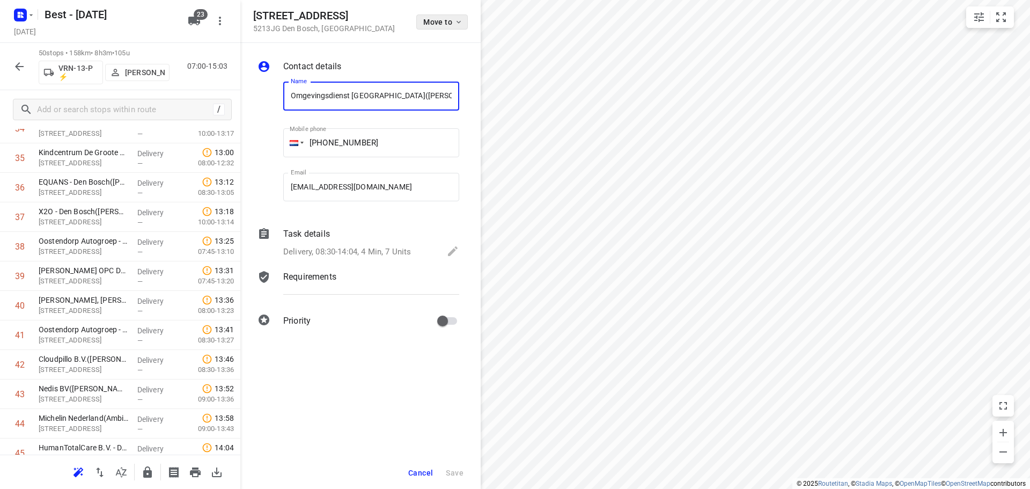
click at [429, 27] on button "Move to" at bounding box center [442, 21] width 52 height 15
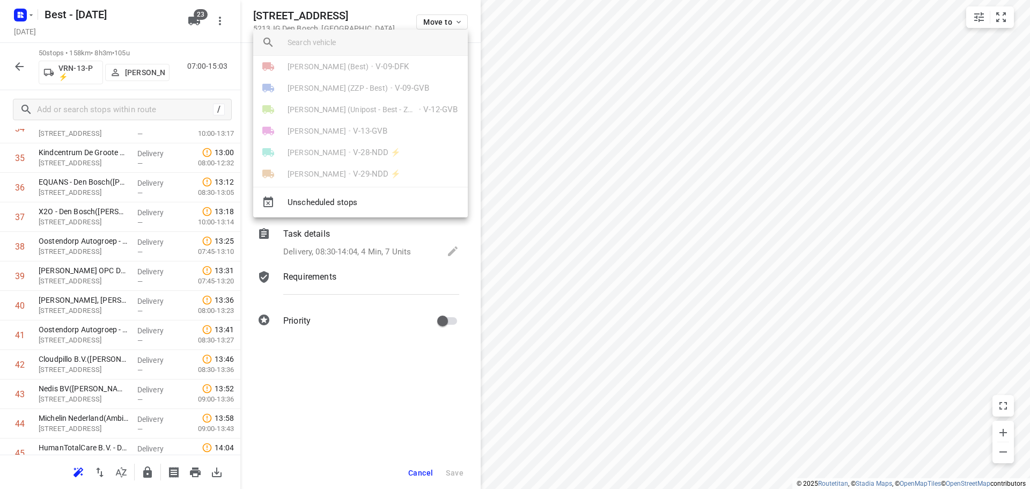
scroll to position [0, 0]
click at [276, 14] on div at bounding box center [515, 244] width 1030 height 489
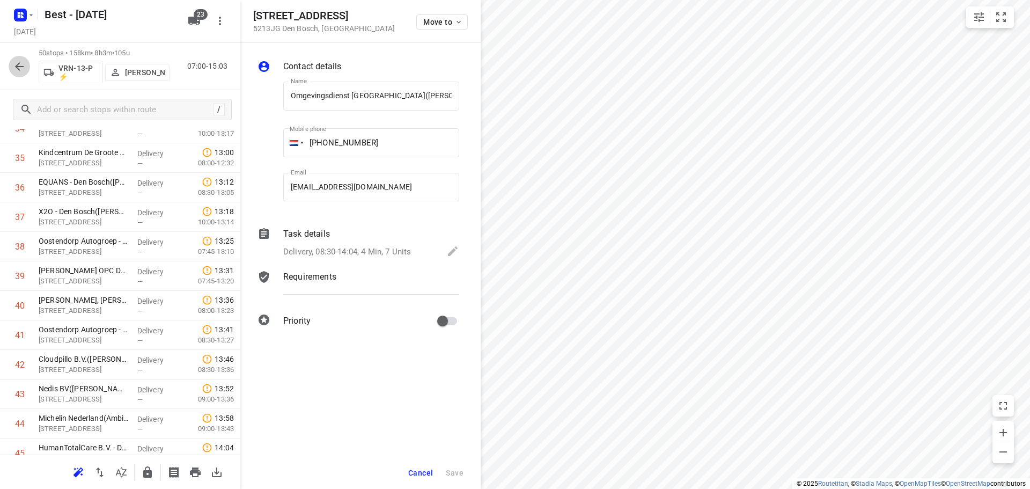
click at [15, 68] on icon "button" at bounding box center [19, 66] width 13 height 13
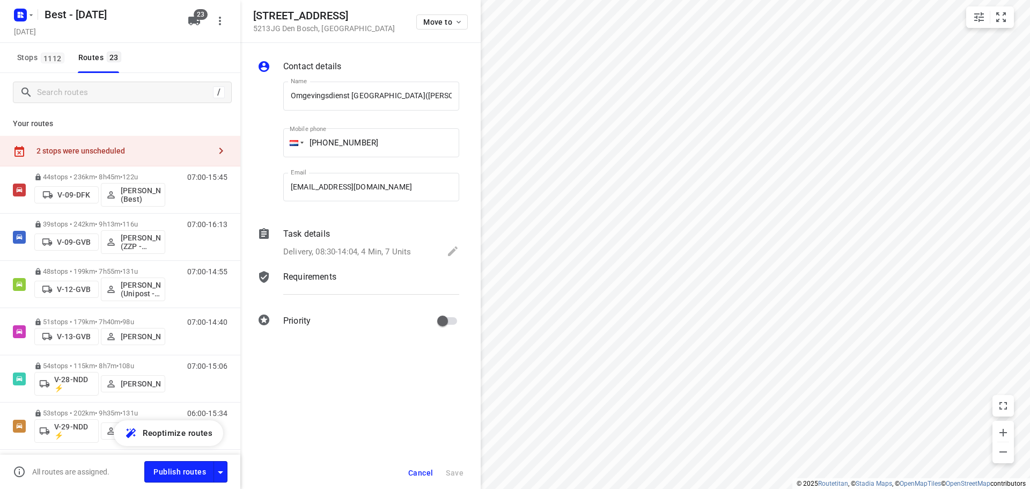
click at [150, 151] on div "2 stops were unscheduled" at bounding box center [123, 150] width 174 height 9
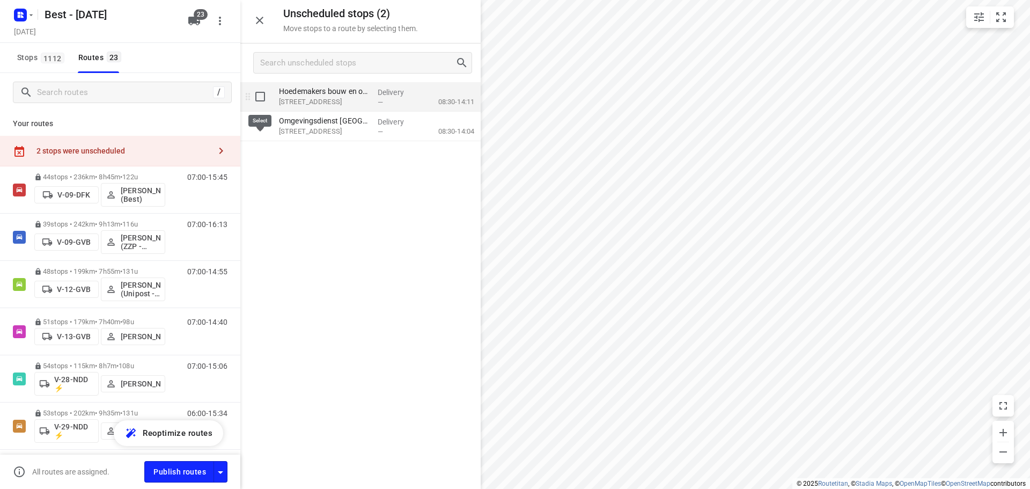
click at [259, 99] on input "grid" at bounding box center [259, 96] width 21 height 21
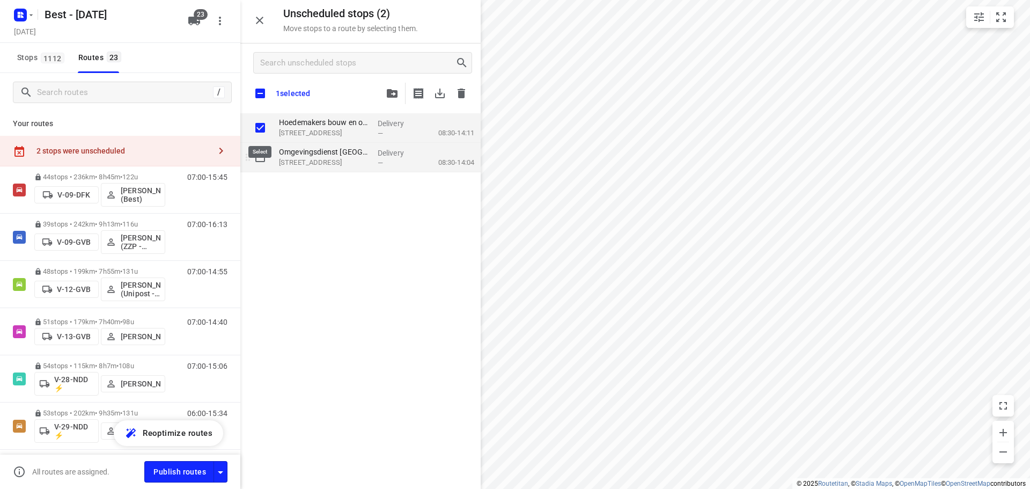
checkbox input "true"
click at [263, 164] on input "grid" at bounding box center [259, 156] width 21 height 21
checkbox input "true"
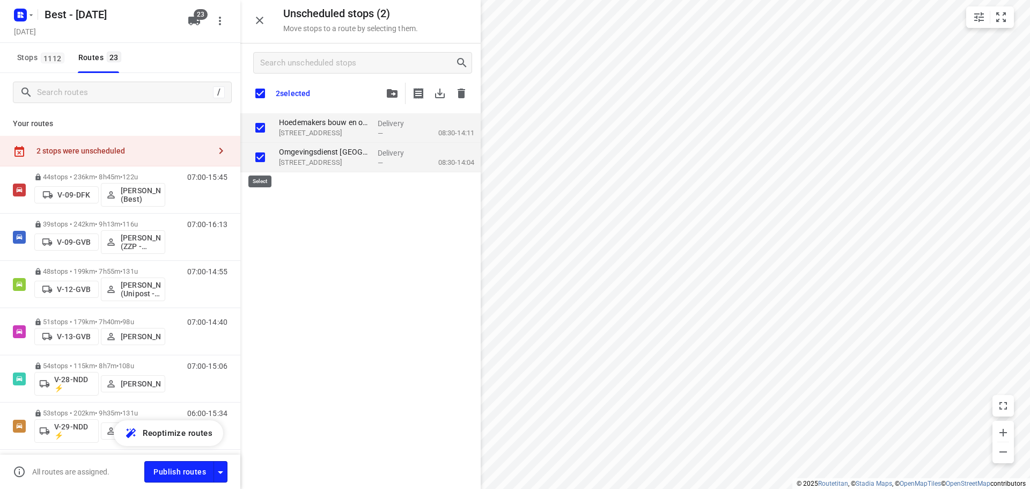
checkbox input "true"
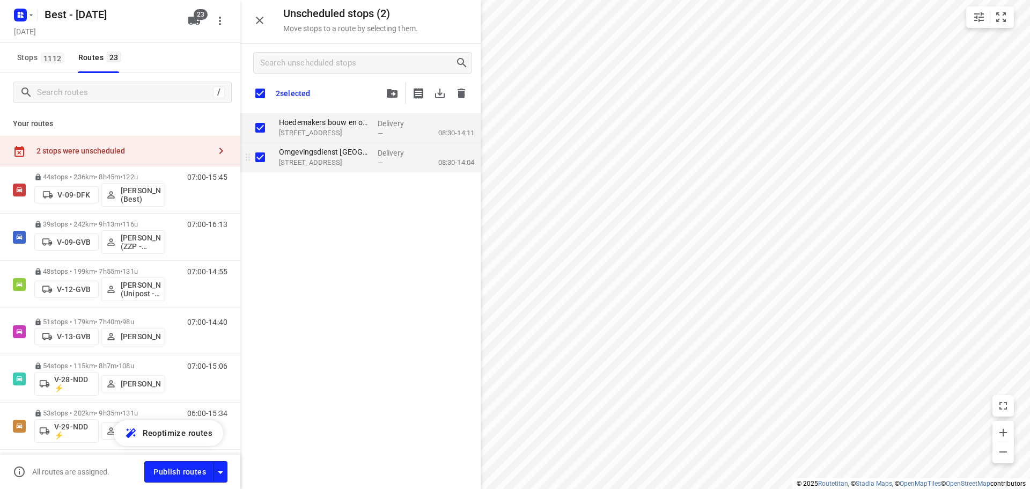
checkbox input "true"
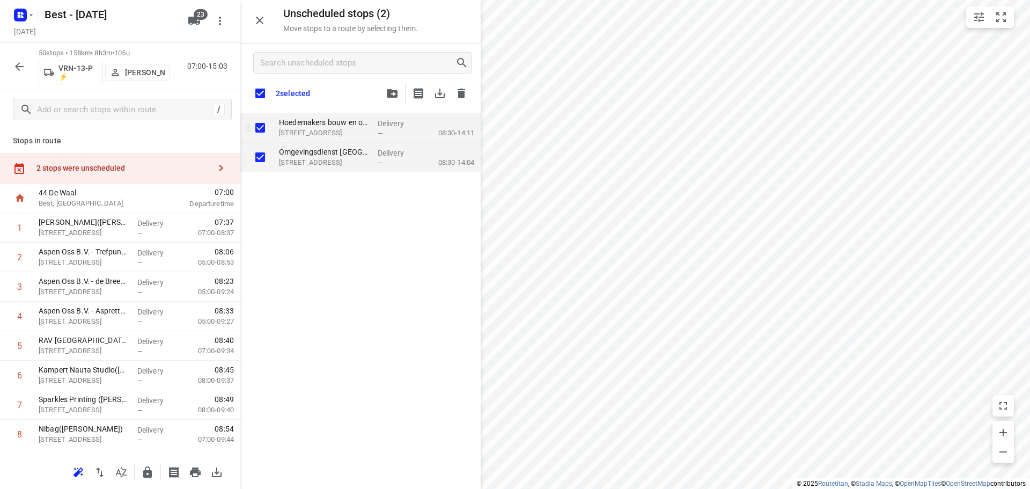
checkbox input "true"
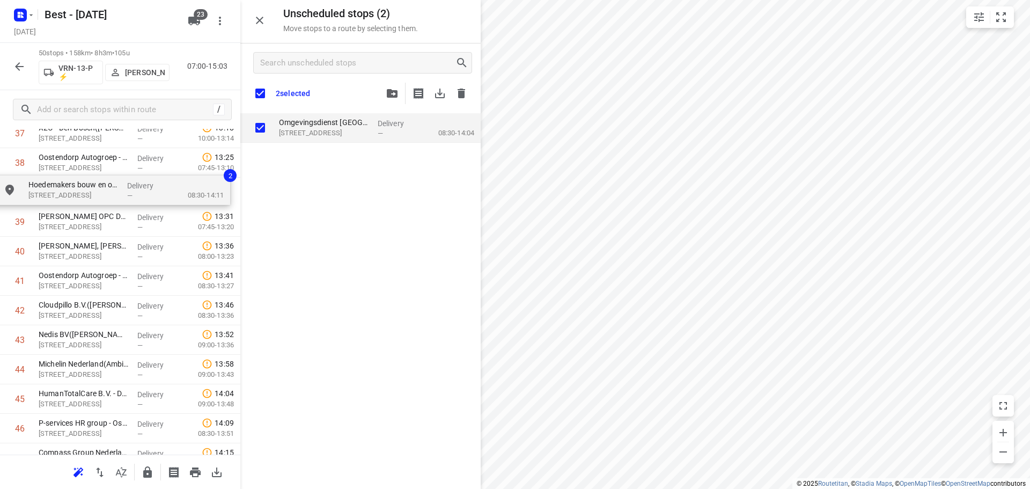
drag, startPoint x: 372, startPoint y: 124, endPoint x: 118, endPoint y: 187, distance: 261.5
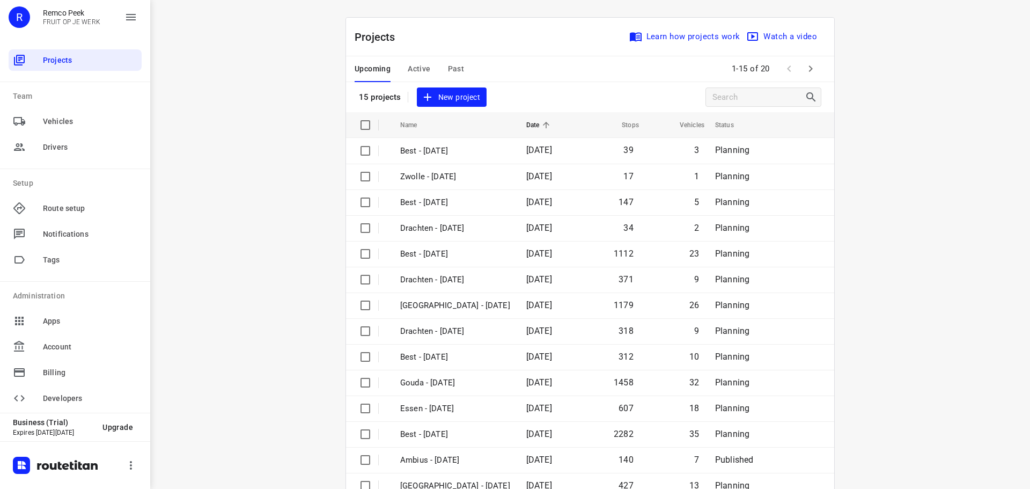
click at [450, 60] on button "Past" at bounding box center [456, 69] width 17 height 26
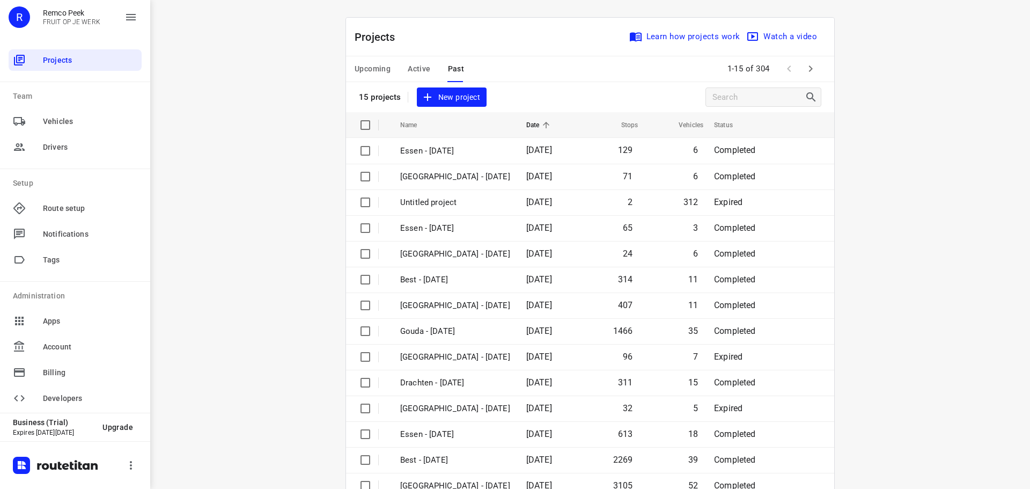
click at [809, 59] on button "button" at bounding box center [810, 68] width 21 height 21
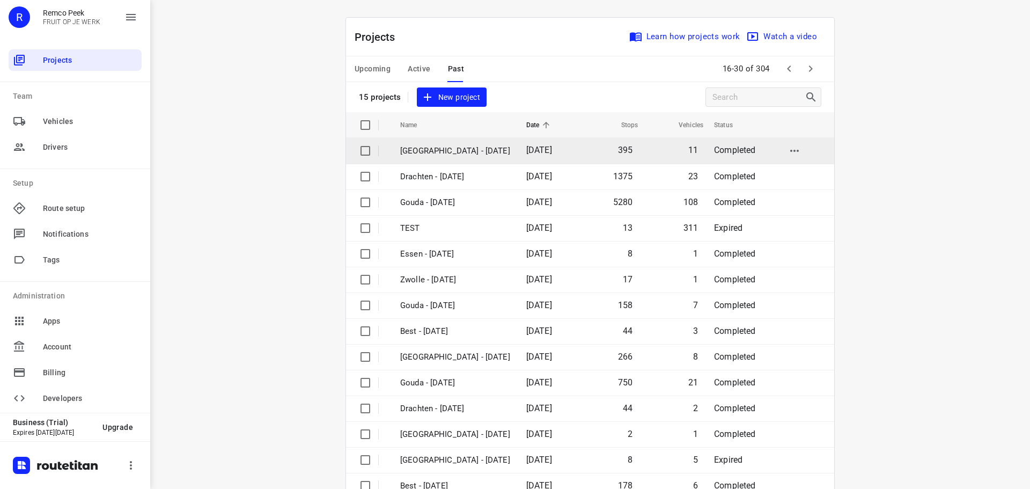
scroll to position [54, 0]
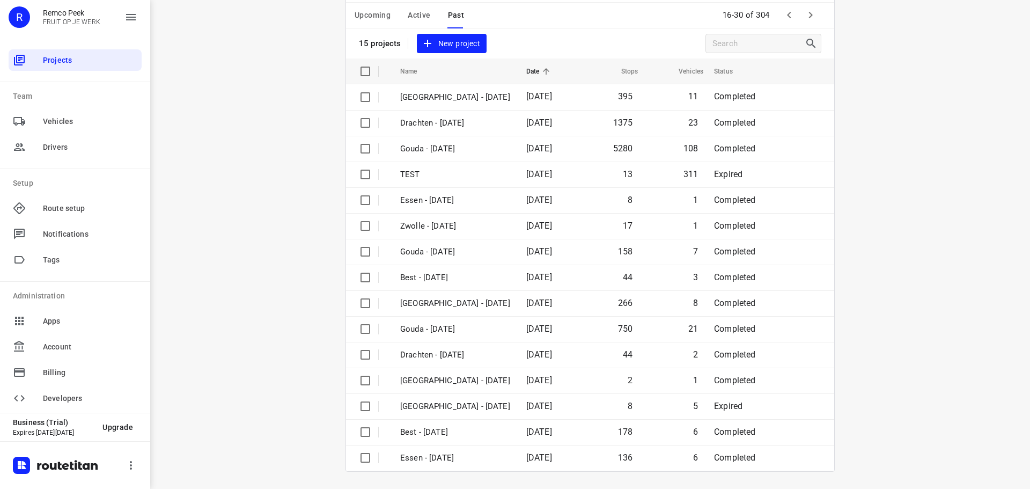
click at [804, 6] on button "button" at bounding box center [810, 14] width 21 height 21
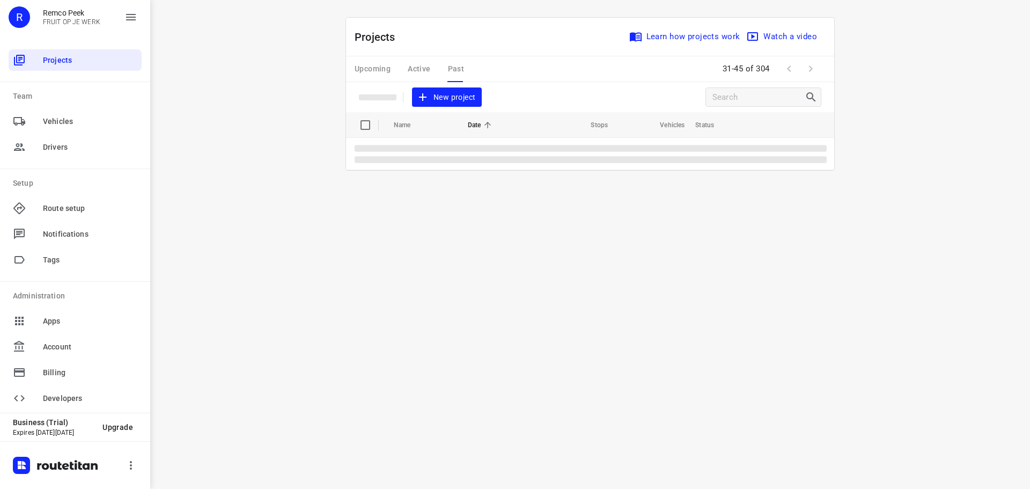
scroll to position [0, 0]
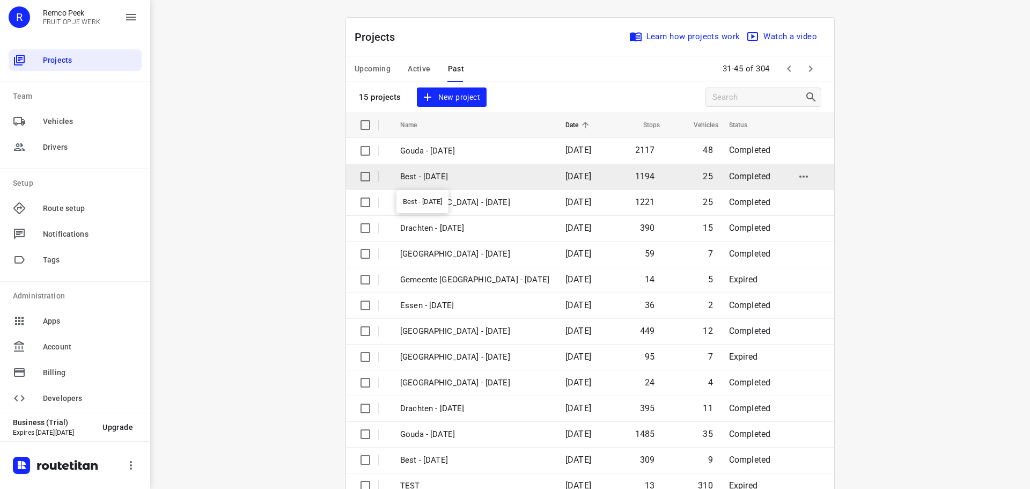
click at [453, 173] on p "Best - [DATE]" at bounding box center [474, 177] width 149 height 12
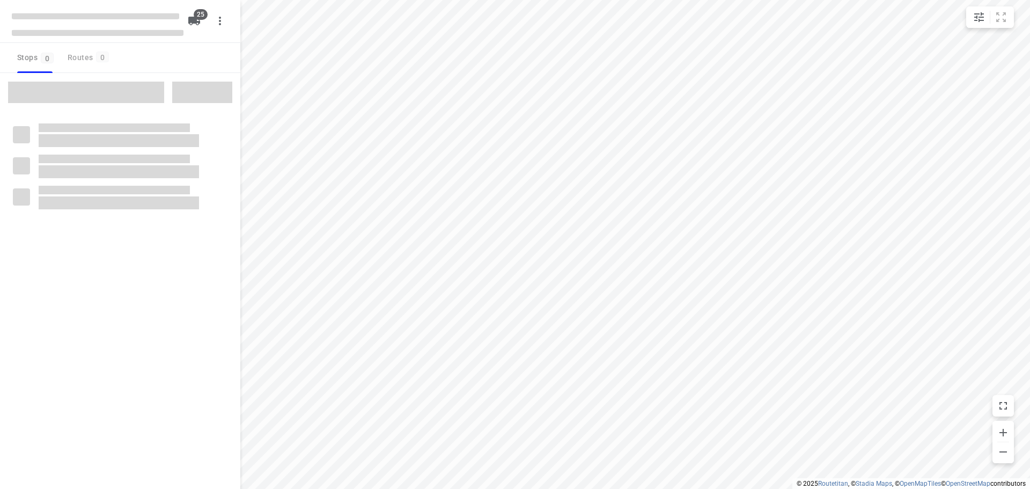
checkbox input "true"
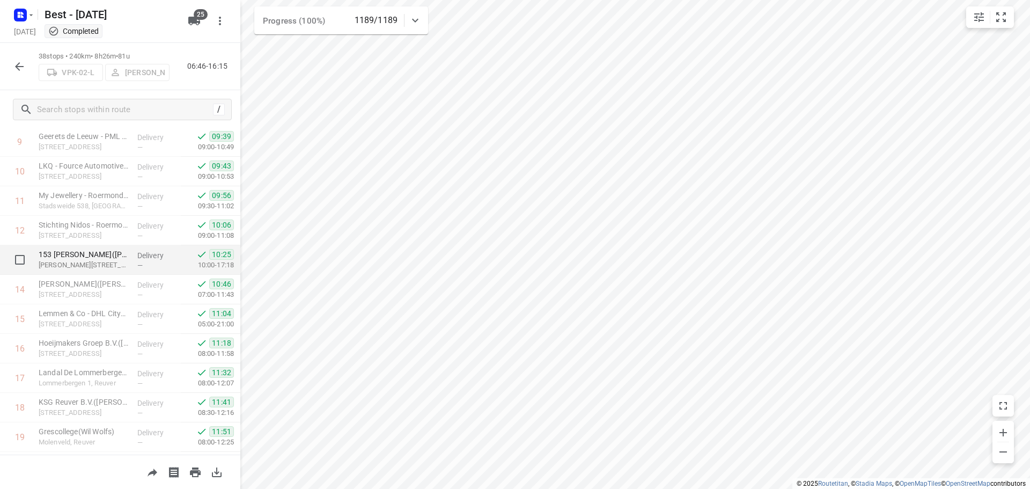
scroll to position [161, 0]
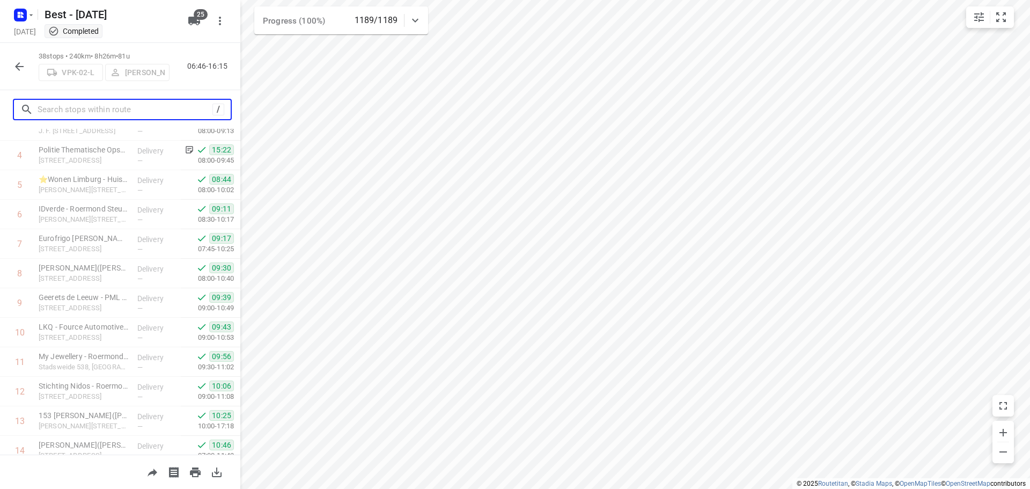
click at [118, 110] on input "text" at bounding box center [125, 109] width 175 height 17
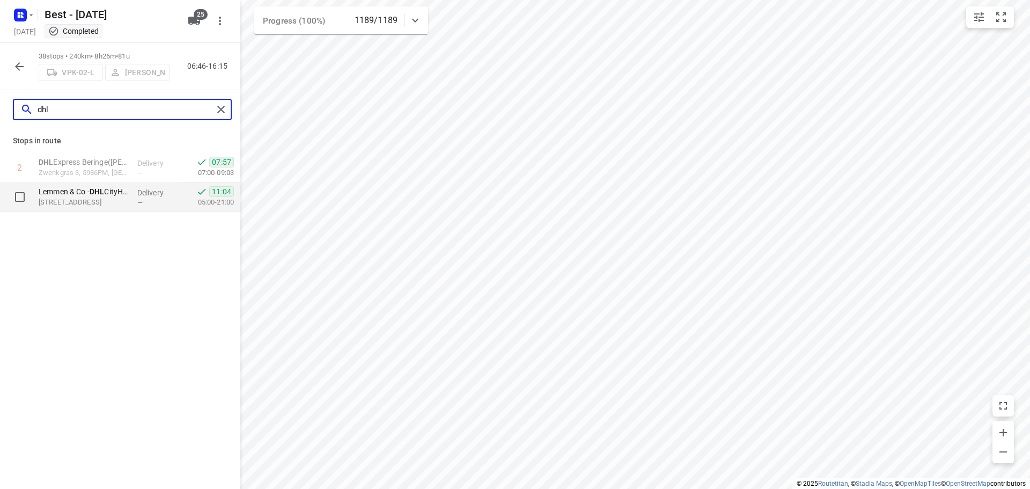
type input "dhl"
click at [104, 190] on b "DHL" at bounding box center [97, 191] width 14 height 9
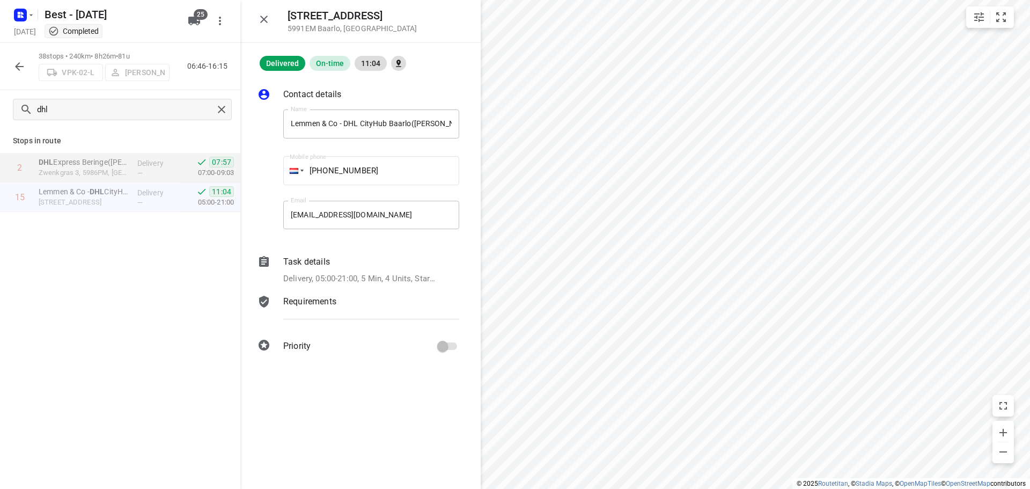
click at [340, 268] on div "Task details" at bounding box center [371, 261] width 176 height 13
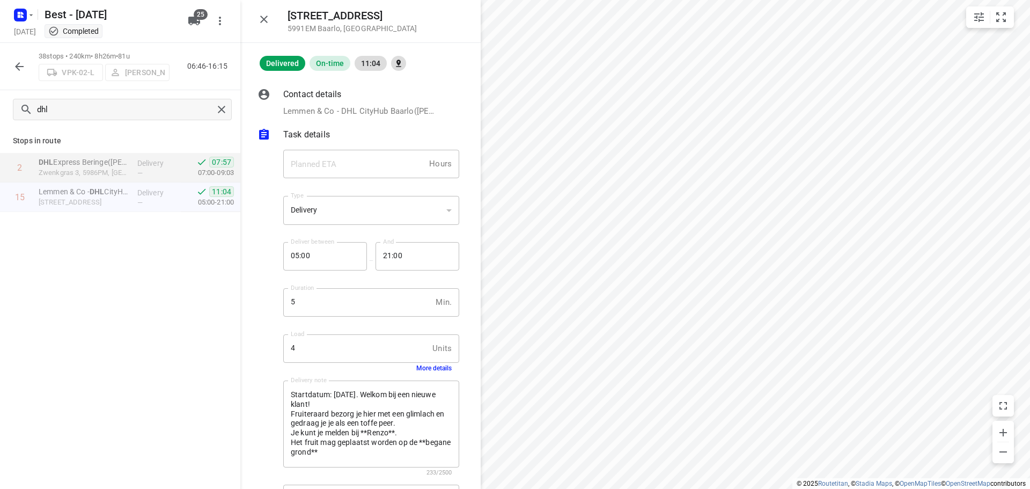
click at [427, 365] on div "Load 4 Units Load More details" at bounding box center [371, 353] width 176 height 38
click at [427, 366] on button "More details" at bounding box center [433, 368] width 35 height 8
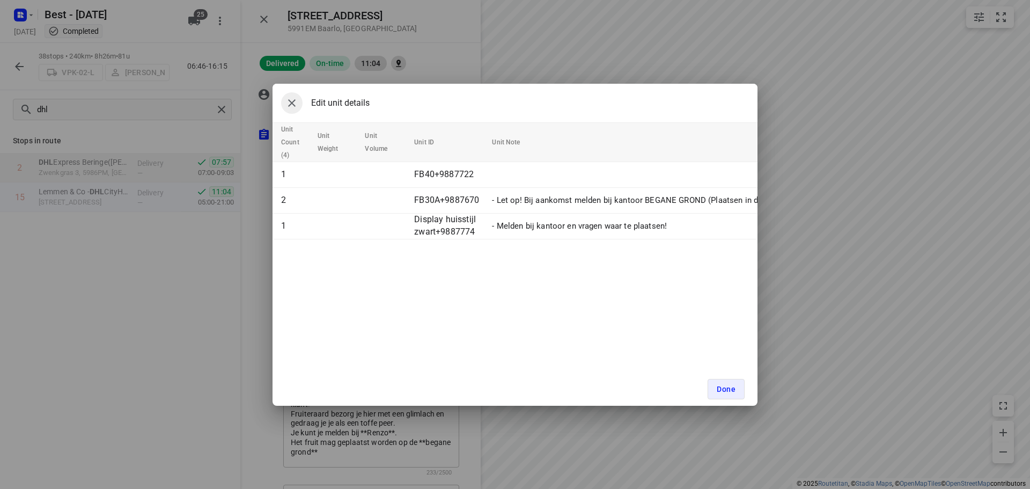
click at [293, 94] on button "button" at bounding box center [291, 102] width 21 height 21
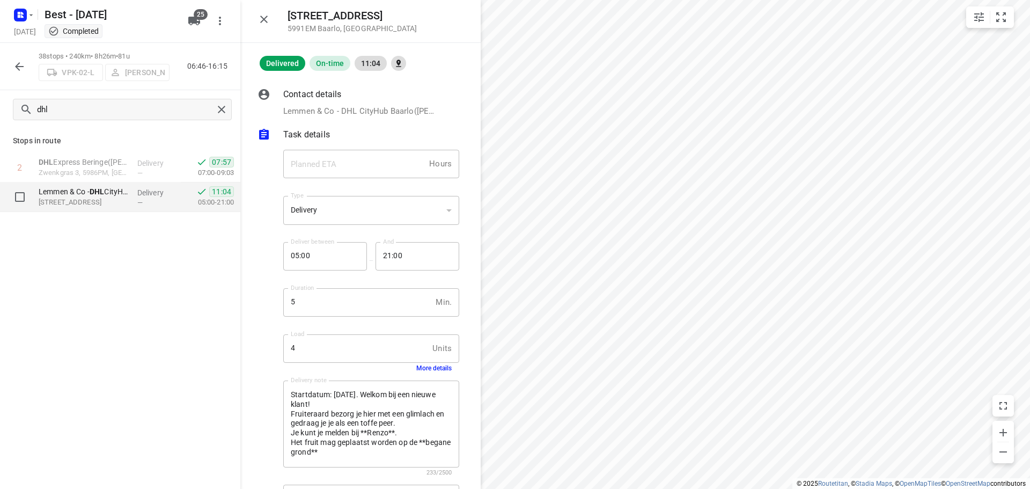
click at [151, 192] on p "Delivery" at bounding box center [157, 192] width 40 height 11
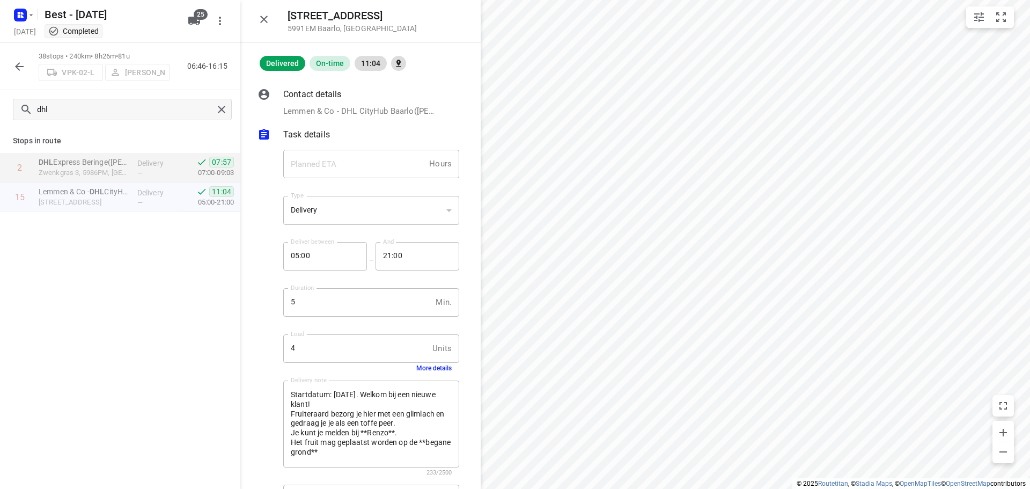
click at [253, 18] on div "Kruisstraat 11 5991EM Baarlo , Netherlands" at bounding box center [360, 21] width 240 height 43
click at [261, 19] on icon "button" at bounding box center [264, 19] width 13 height 13
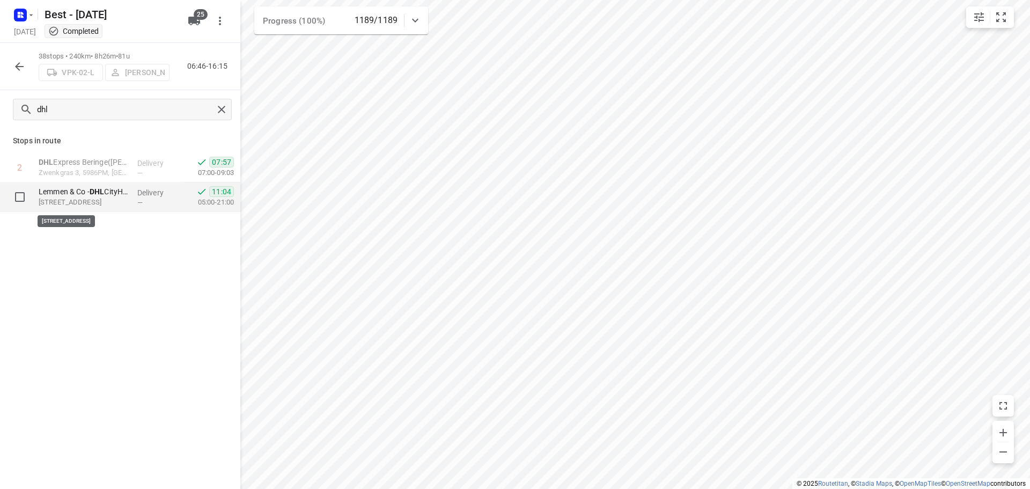
click at [116, 200] on p "Kruisstraat 11, 5991EM, Baarlo, NL" at bounding box center [84, 202] width 90 height 11
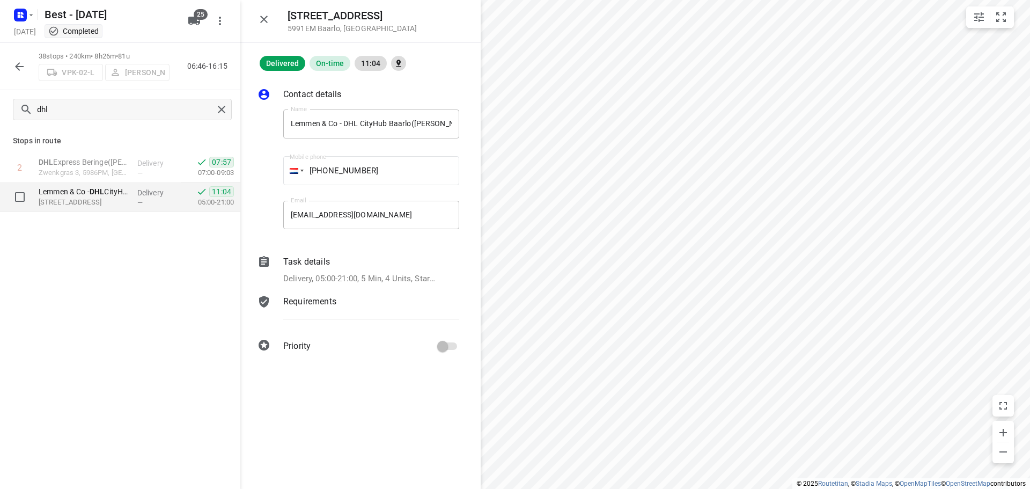
click at [108, 187] on p "Lemmen & Co - DHL CityHub Baarlo(Renzo Bos)" at bounding box center [84, 191] width 90 height 11
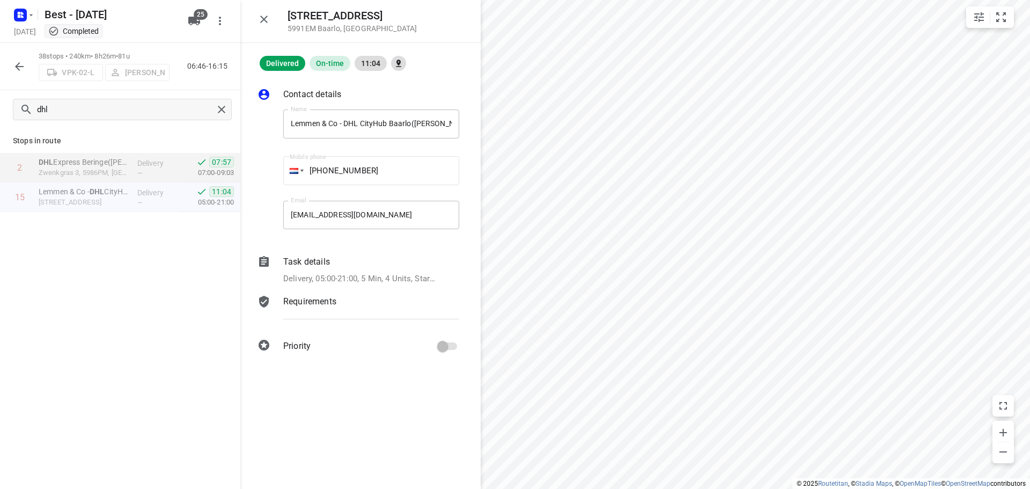
click at [347, 260] on div "Task details" at bounding box center [371, 261] width 176 height 13
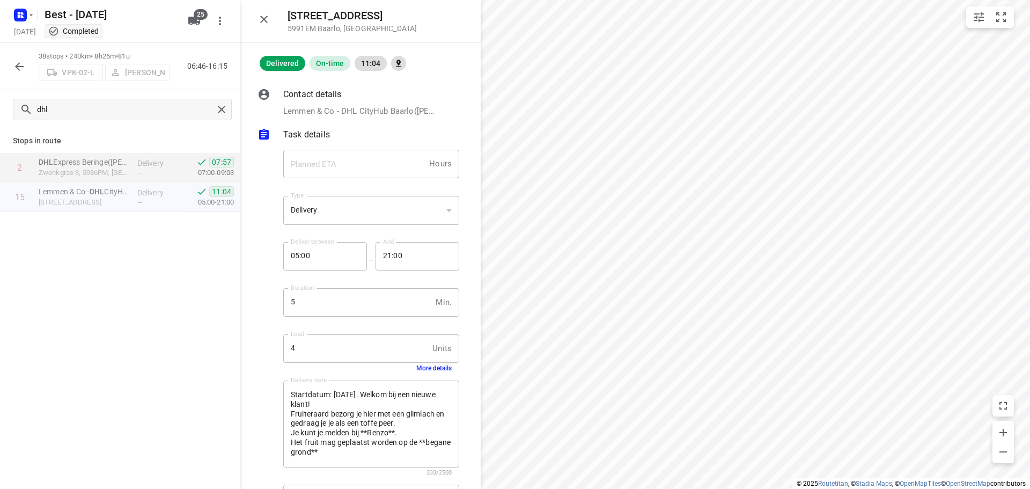
click at [416, 364] on button "More details" at bounding box center [433, 368] width 35 height 8
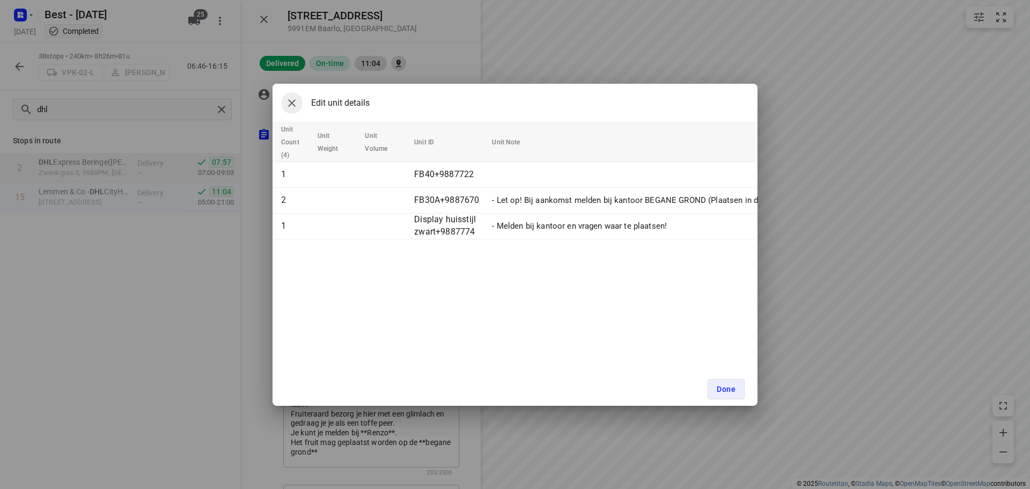
click at [290, 101] on icon "button" at bounding box center [291, 103] width 13 height 13
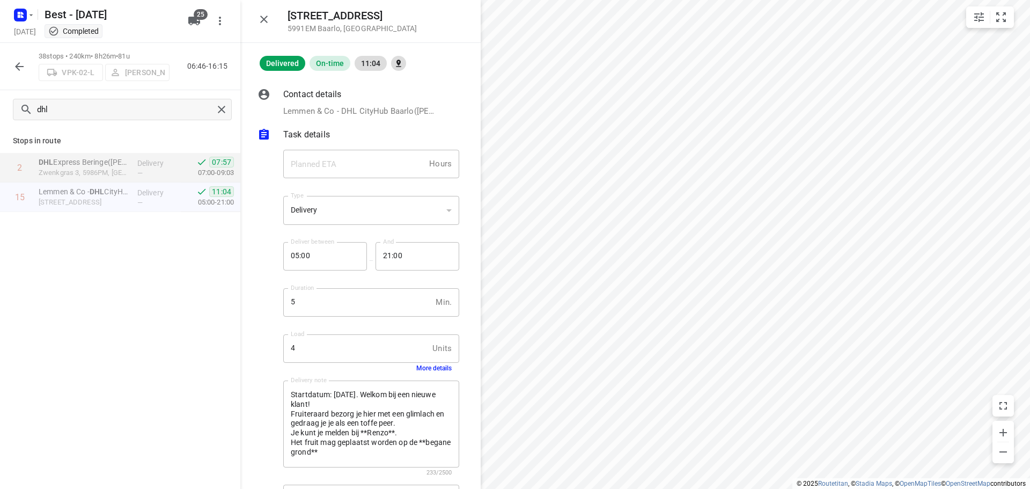
click at [333, 115] on p "Lemmen & Co - DHL CityHub Baarlo(Renzo Bos), +0614255758, delivery+9887774@frui…" at bounding box center [359, 111] width 153 height 12
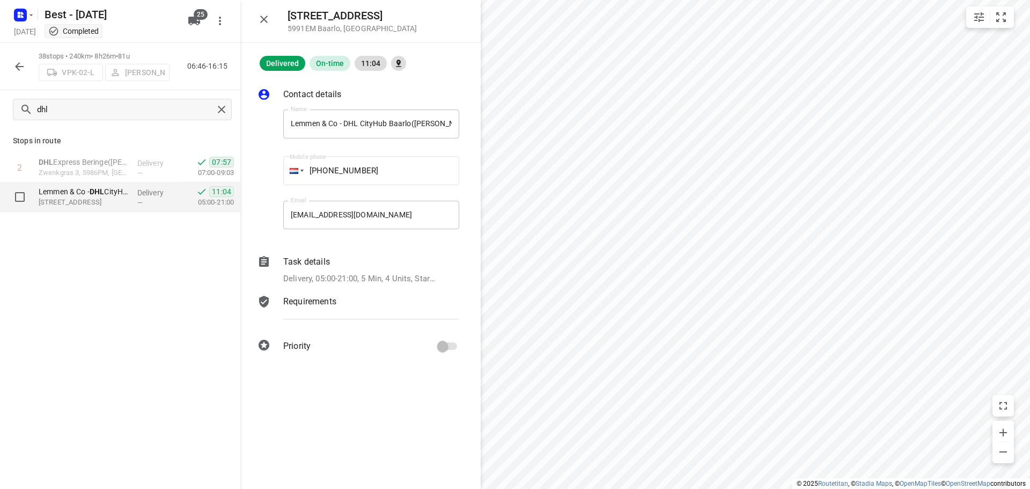
click at [139, 197] on p "Delivery" at bounding box center [157, 192] width 40 height 11
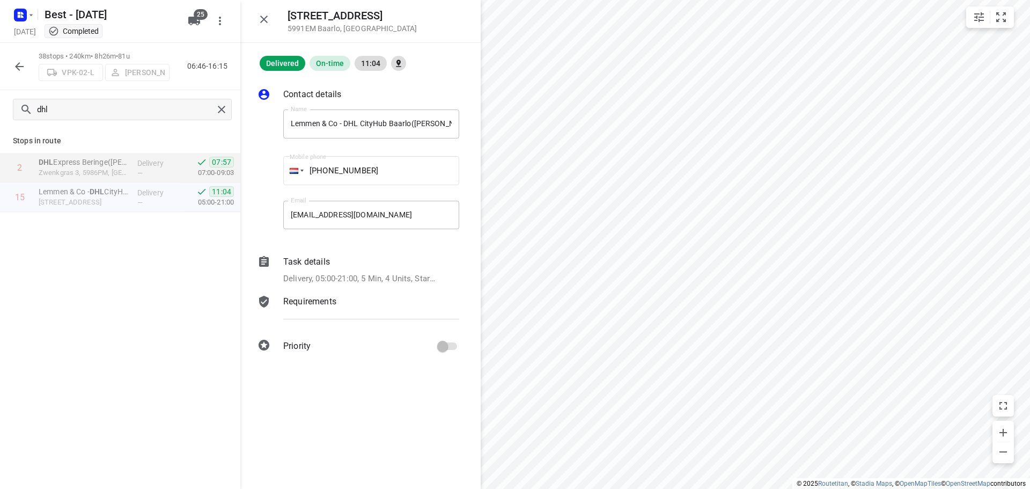
click at [333, 286] on div "Task details Delivery, 05:00-21:00, 5 Min, 4 Units, Startdatum: maandag 22 sept…" at bounding box center [371, 270] width 180 height 34
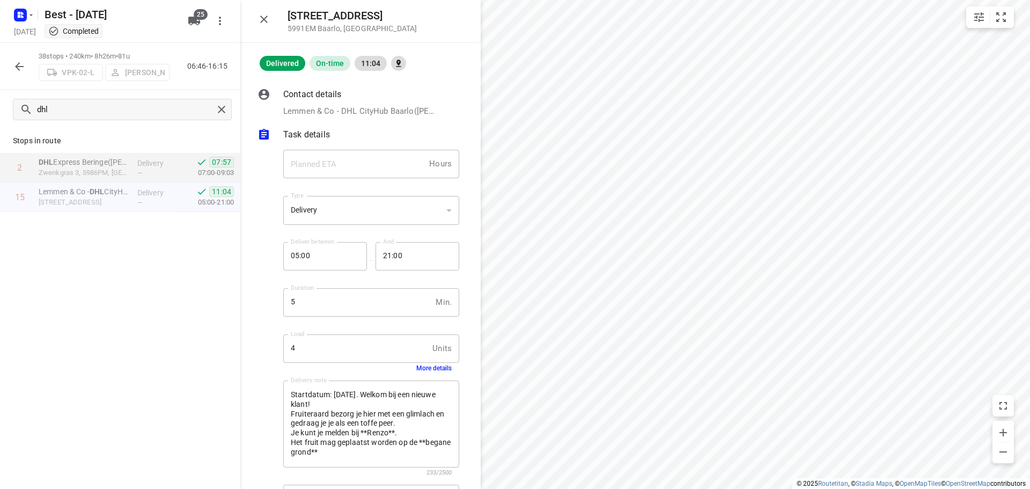
click at [424, 384] on div "Startdatum: maandag 22 september. Welkom bij een nieuwe klant! Fruiteraard bezo…" at bounding box center [371, 423] width 176 height 87
click at [430, 369] on button "More details" at bounding box center [433, 368] width 35 height 8
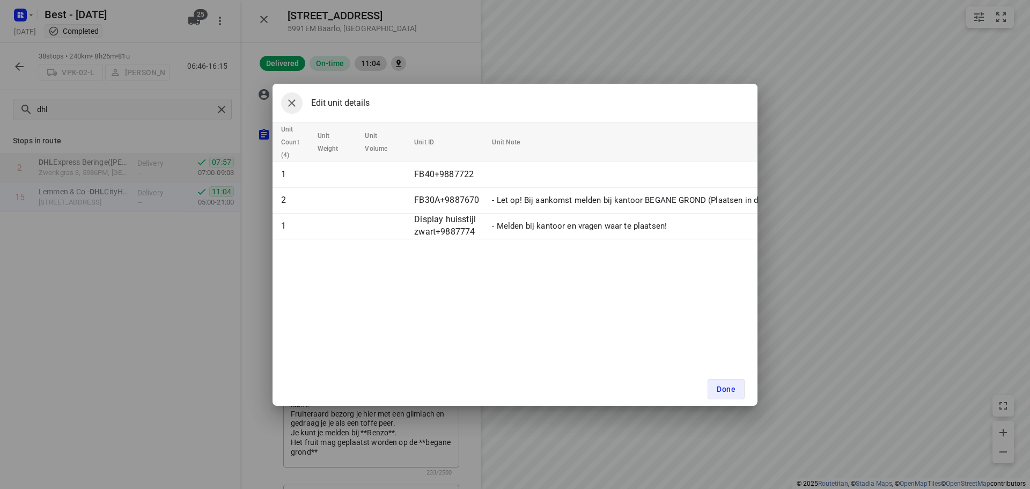
click at [294, 102] on icon "button" at bounding box center [291, 103] width 13 height 13
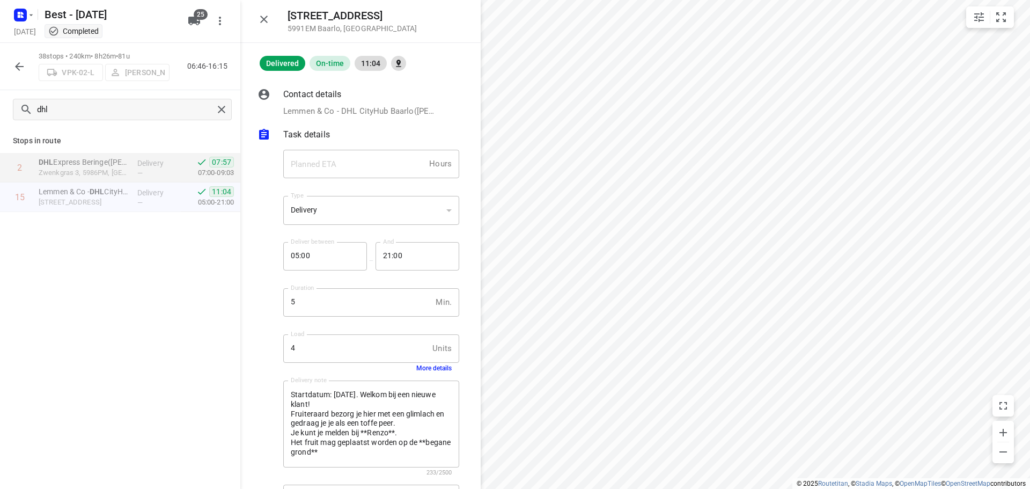
click at [264, 19] on icon "button" at bounding box center [264, 20] width 8 height 8
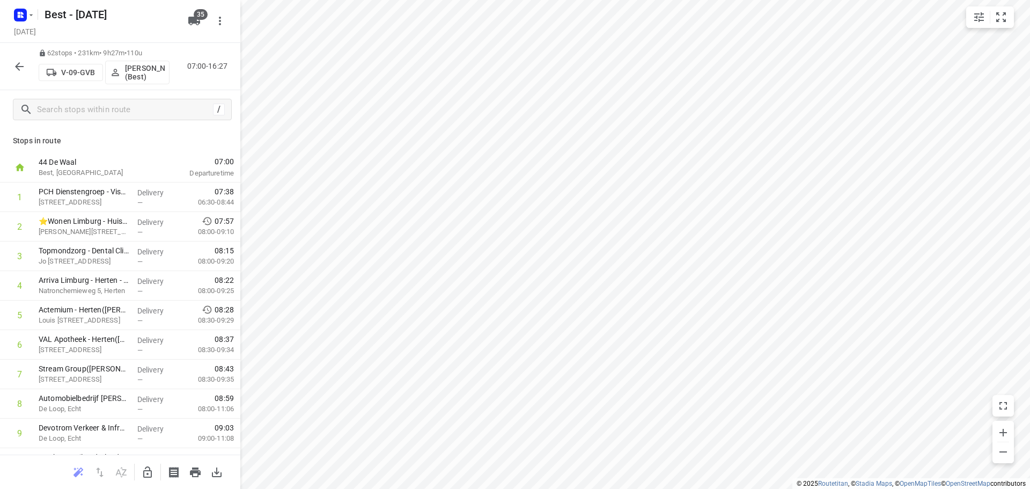
scroll to position [1043, 0]
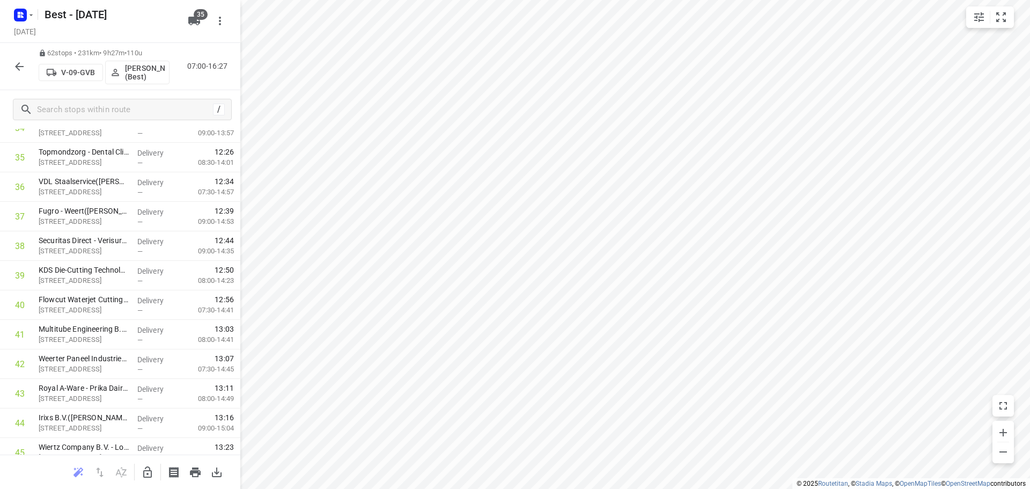
click at [24, 67] on icon "button" at bounding box center [19, 66] width 9 height 9
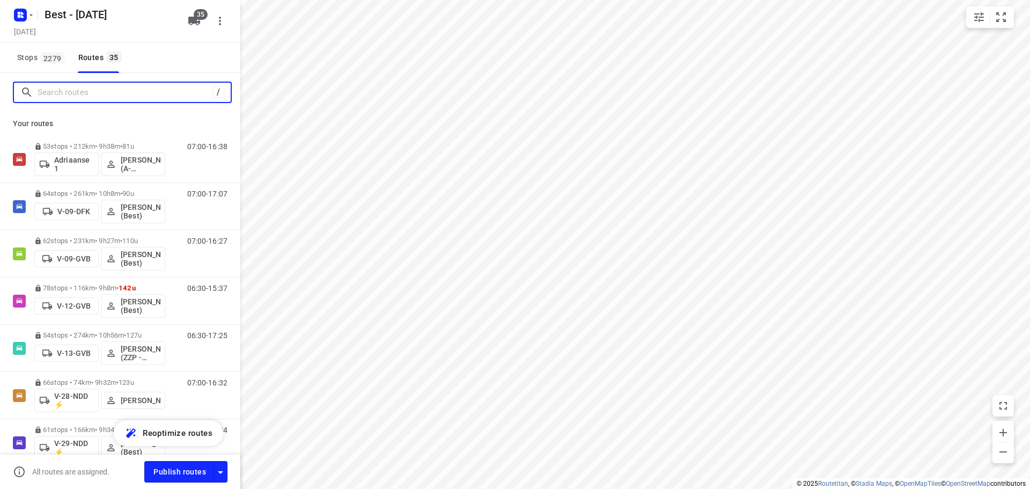
click at [55, 89] on input "Search routes" at bounding box center [125, 92] width 175 height 17
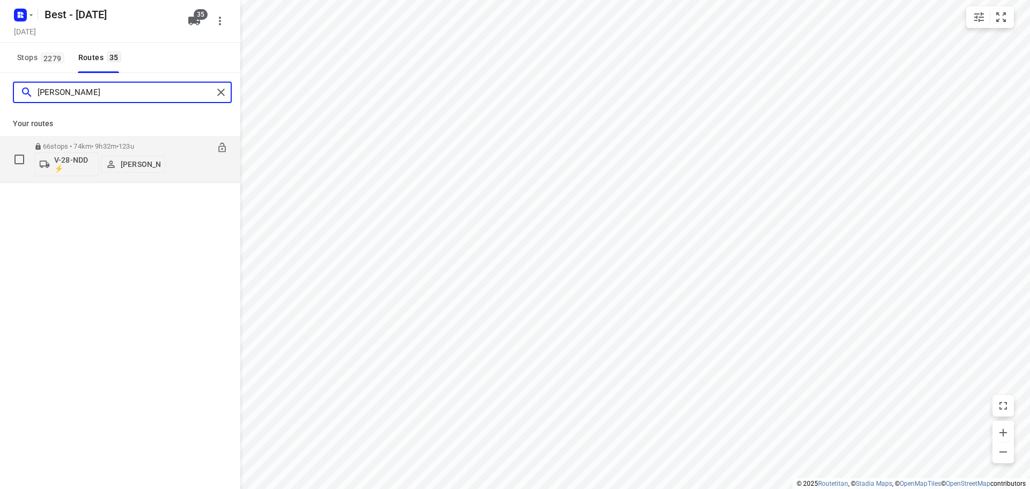
type input "andy"
click at [50, 141] on div "66 stops • 74km • 9h32m • 123u V-28-NDD ⚡ Andy De Vreede" at bounding box center [99, 159] width 131 height 45
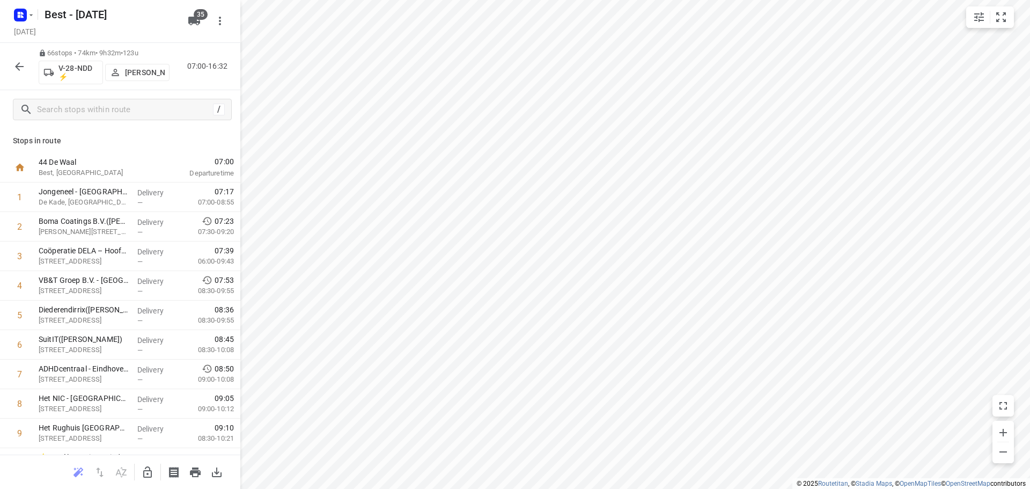
click at [92, 98] on div "/" at bounding box center [120, 109] width 240 height 39
click at [90, 122] on div "/" at bounding box center [120, 109] width 240 height 39
click at [91, 121] on div "/" at bounding box center [120, 109] width 240 height 39
click at [98, 114] on input "text" at bounding box center [134, 109] width 193 height 17
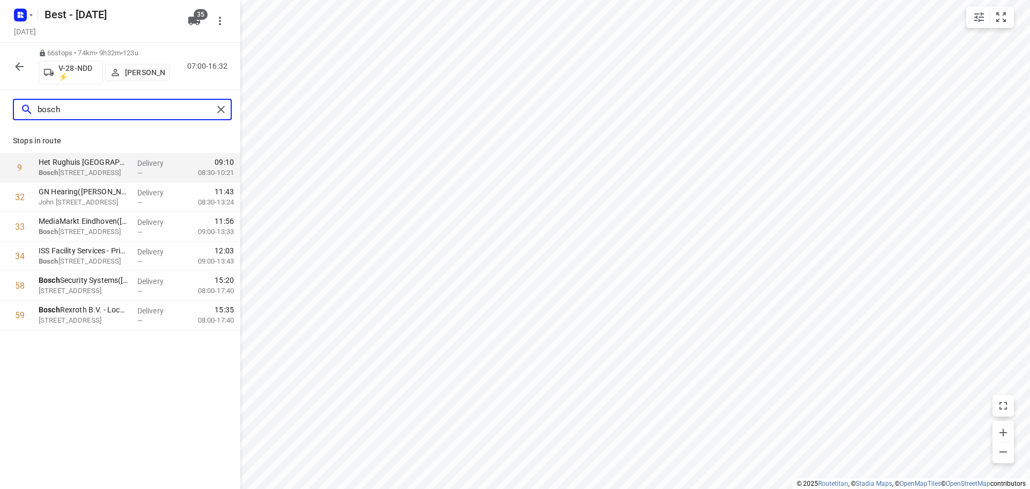
type input "bosch"
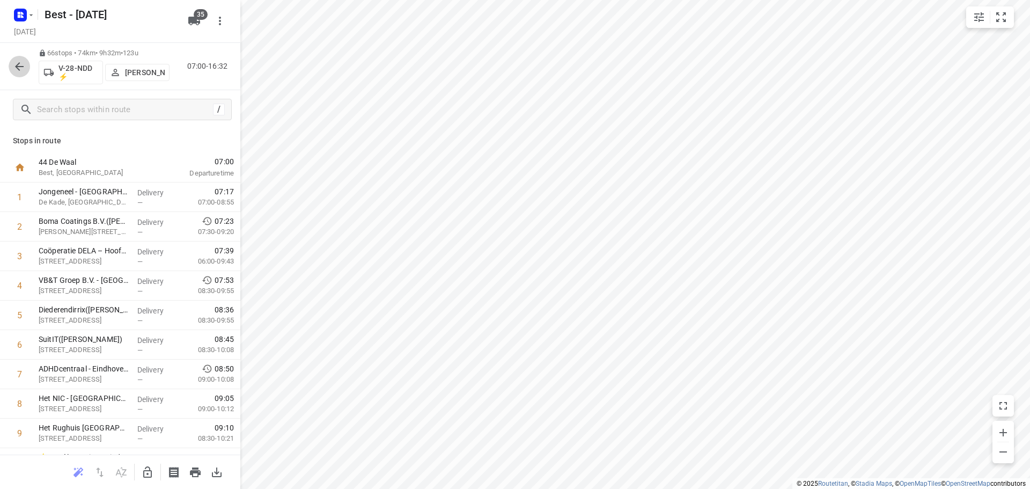
click at [22, 72] on button "button" at bounding box center [19, 66] width 21 height 21
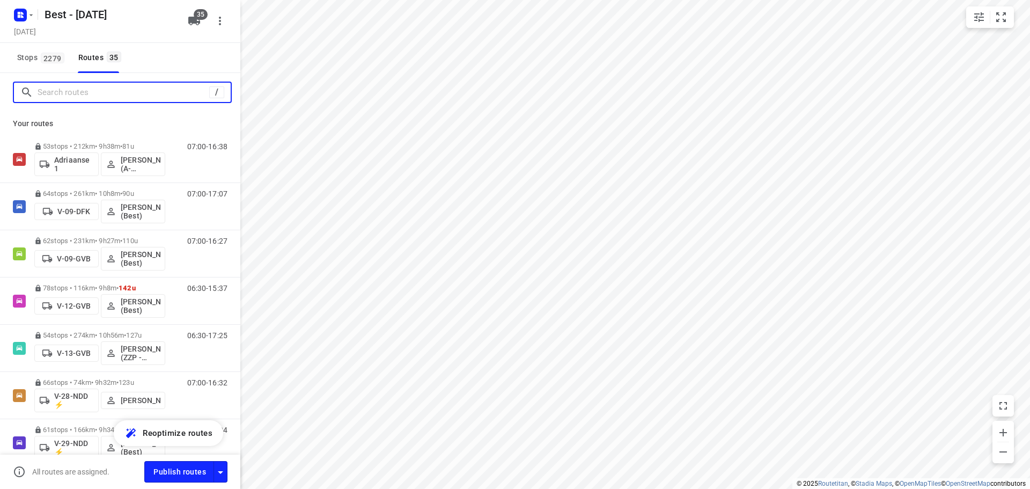
click at [139, 92] on input "Search routes" at bounding box center [124, 92] width 172 height 17
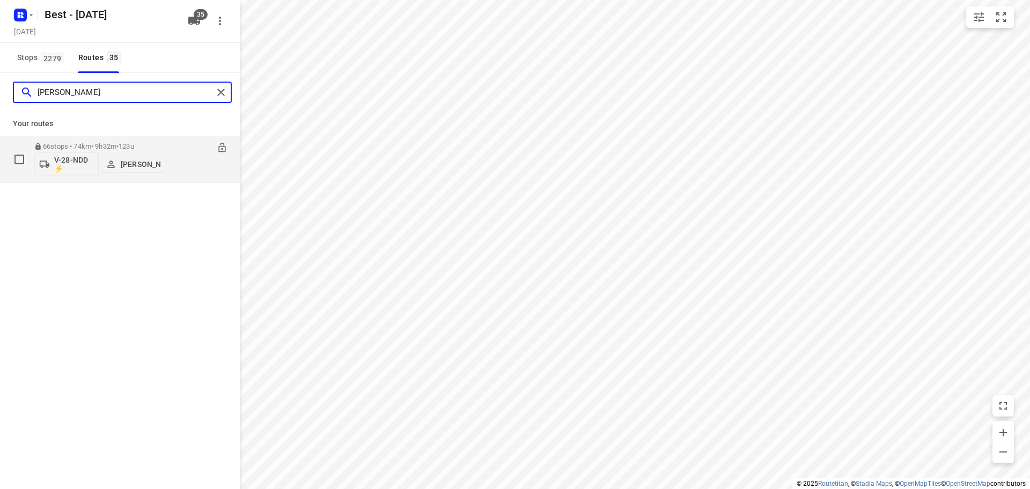
type input "andy"
click at [104, 143] on p "66 stops • 74km • 9h32m • 123u" at bounding box center [99, 146] width 131 height 8
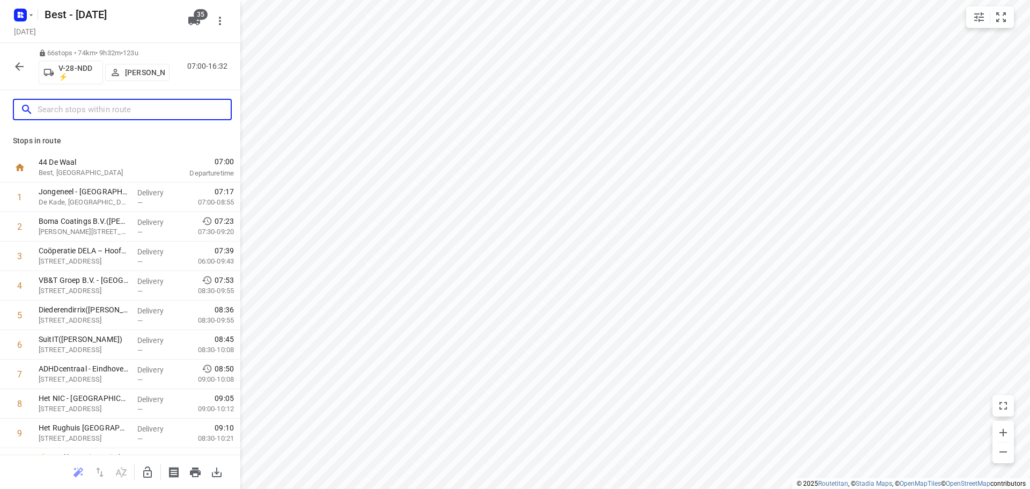
click at [342, 178] on div "i © 2025 Routetitan , © Stadia Maps , © OpenMapTiles © OpenStreetMap contributo…" at bounding box center [515, 244] width 1030 height 489
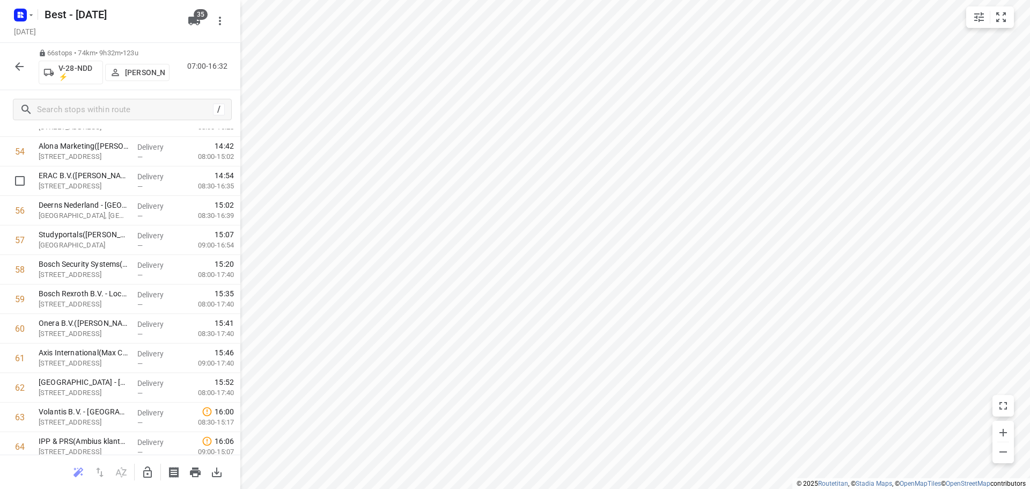
scroll to position [1556, 0]
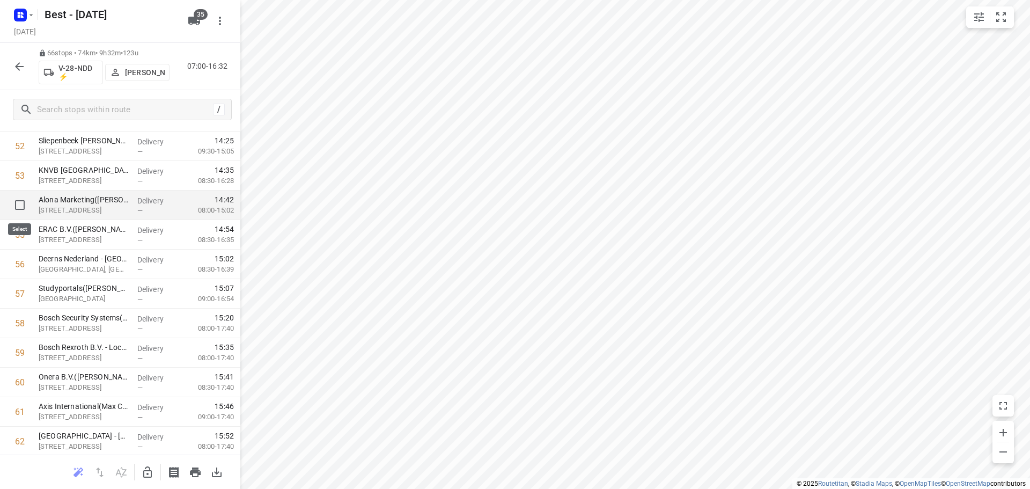
click at [14, 205] on input "checkbox" at bounding box center [19, 204] width 21 height 21
checkbox input "true"
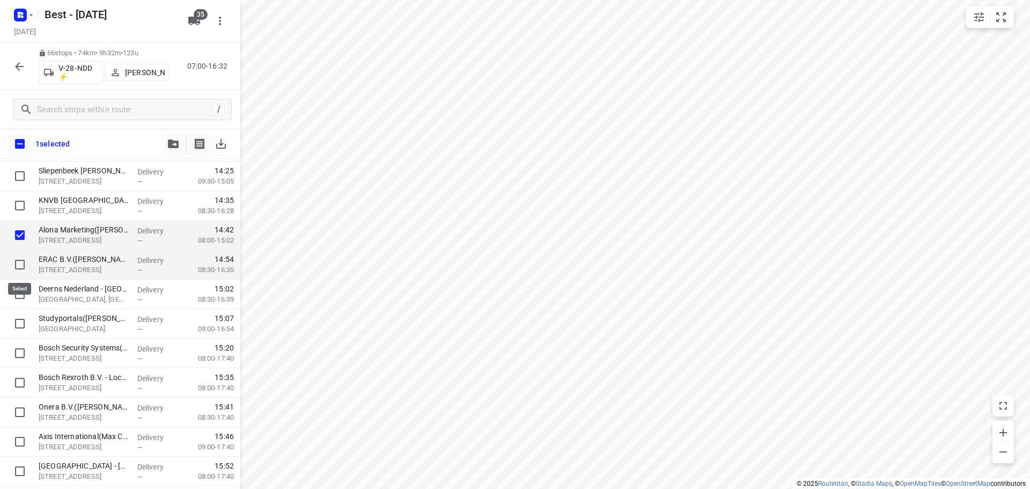
click at [21, 266] on input "checkbox" at bounding box center [19, 264] width 21 height 21
checkbox input "true"
click at [12, 290] on input "checkbox" at bounding box center [19, 293] width 21 height 21
checkbox input "true"
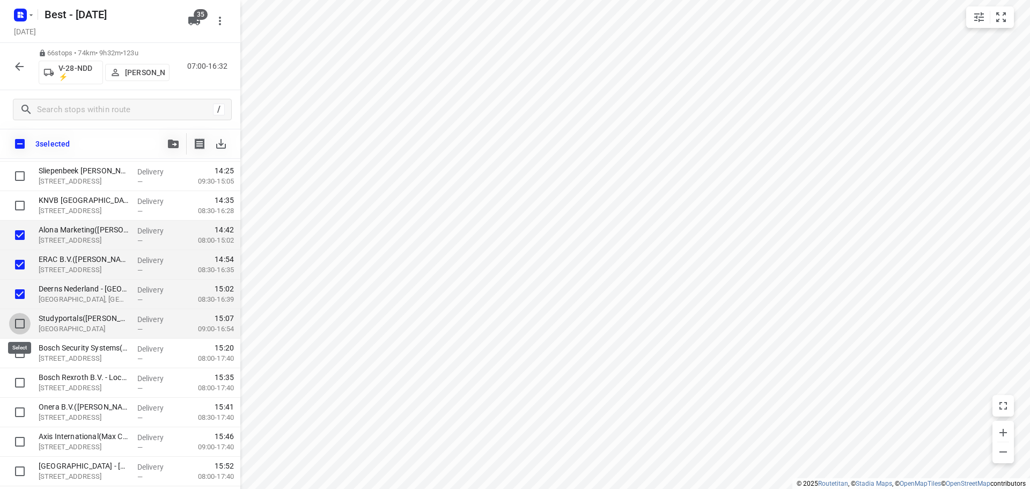
click at [12, 324] on input "checkbox" at bounding box center [19, 323] width 21 height 21
checkbox input "true"
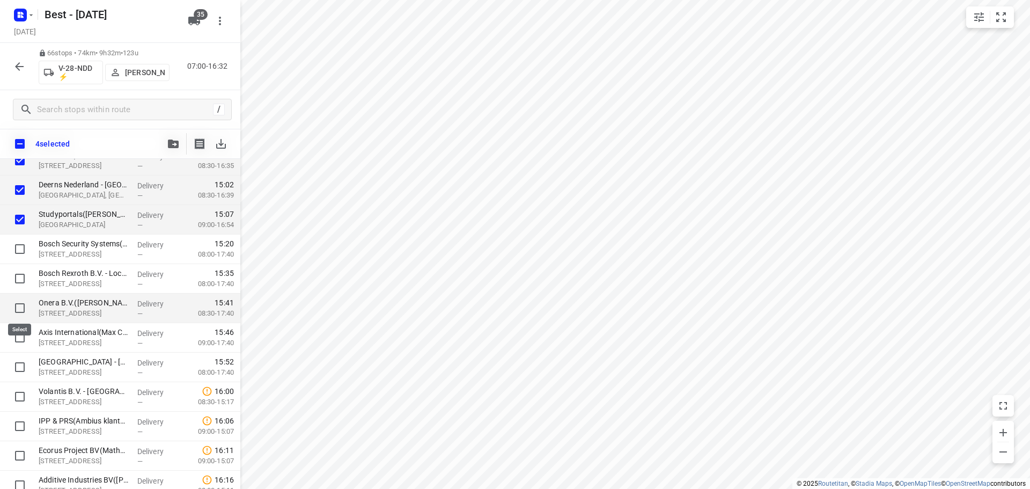
scroll to position [1663, 0]
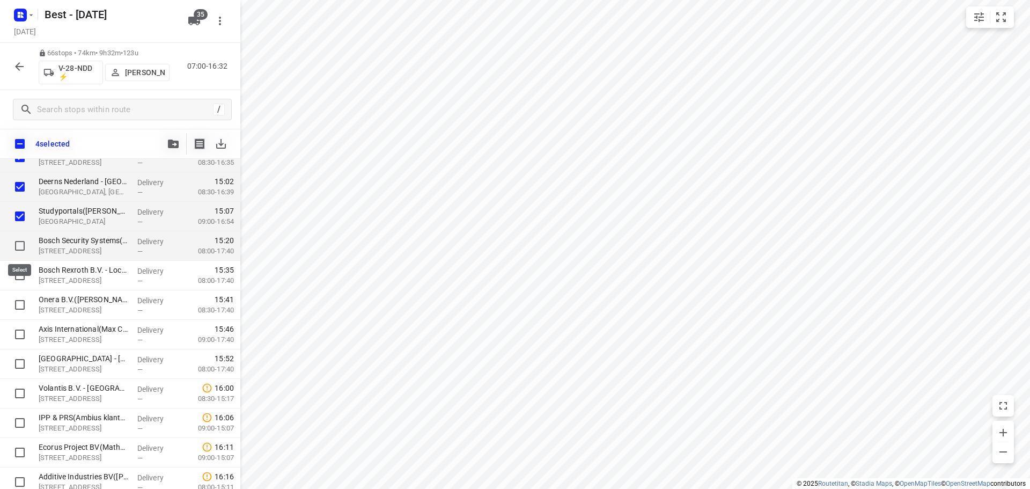
click at [24, 243] on input "checkbox" at bounding box center [19, 245] width 21 height 21
checkbox input "true"
click at [21, 264] on div at bounding box center [17, 276] width 34 height 30
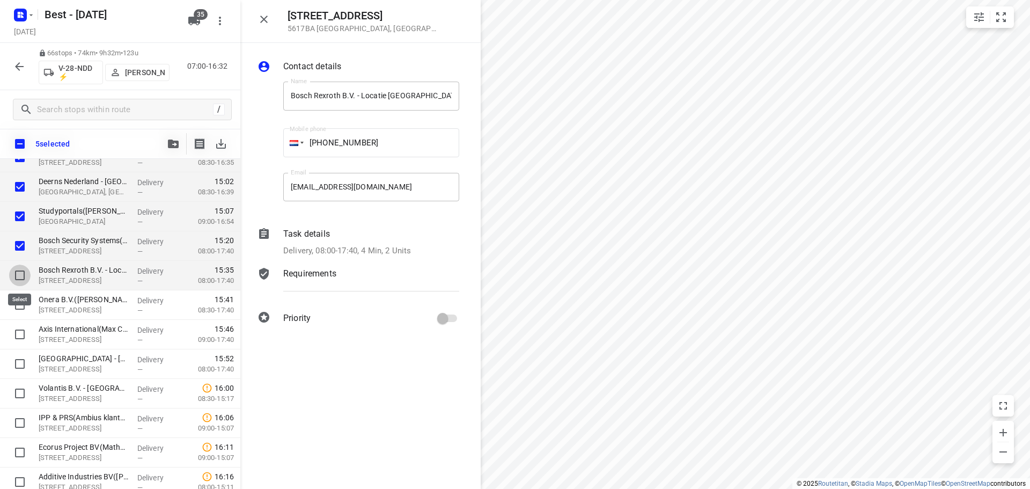
click at [23, 265] on input "checkbox" at bounding box center [19, 274] width 21 height 21
checkbox input "true"
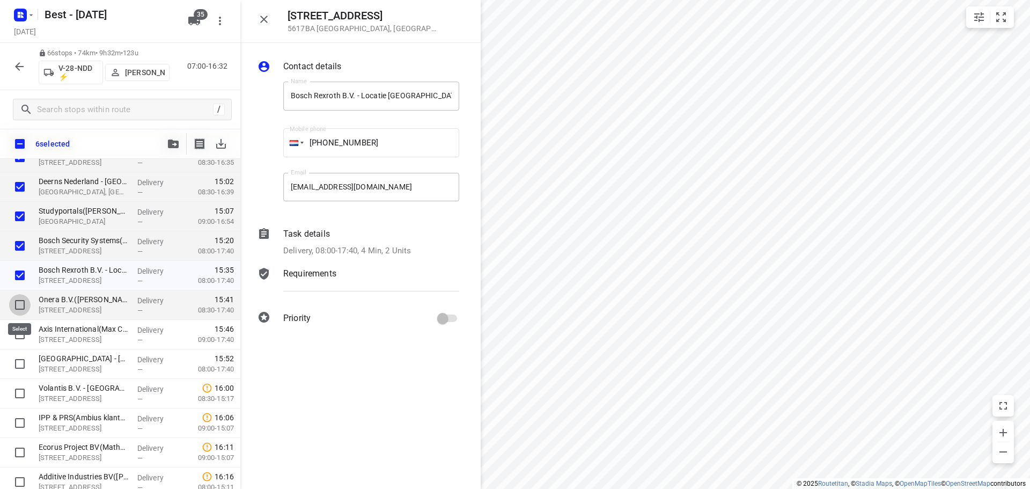
click at [14, 304] on input "checkbox" at bounding box center [19, 304] width 21 height 21
checkbox input "true"
click at [17, 334] on input "checkbox" at bounding box center [19, 334] width 21 height 21
checkbox input "true"
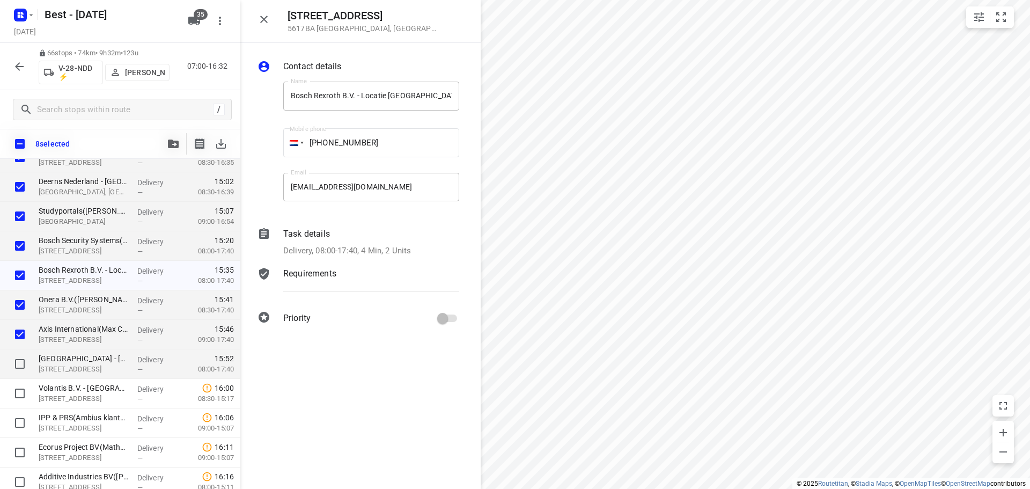
click at [6, 372] on div at bounding box center [17, 364] width 34 height 30
click at [23, 359] on input "checkbox" at bounding box center [19, 363] width 21 height 21
checkbox input "true"
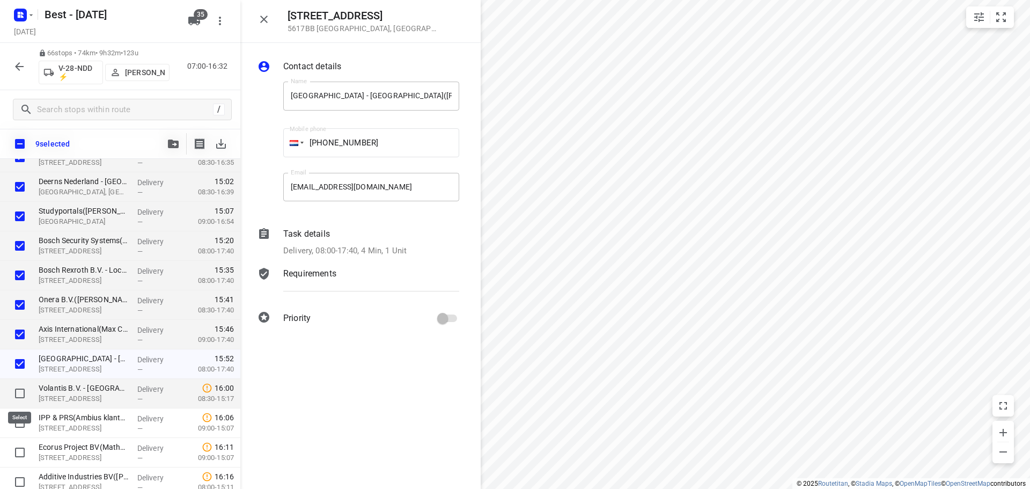
click at [14, 387] on input "checkbox" at bounding box center [19, 393] width 21 height 21
click at [20, 389] on input "checkbox" at bounding box center [19, 393] width 21 height 21
checkbox input "false"
click at [168, 146] on icon "button" at bounding box center [173, 143] width 11 height 9
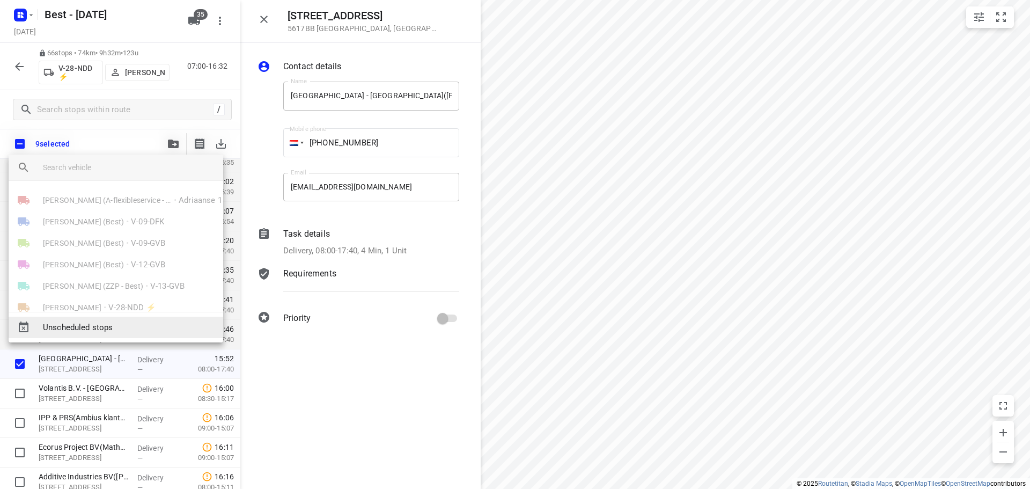
click at [127, 325] on span "Unscheduled stops" at bounding box center [129, 327] width 172 height 12
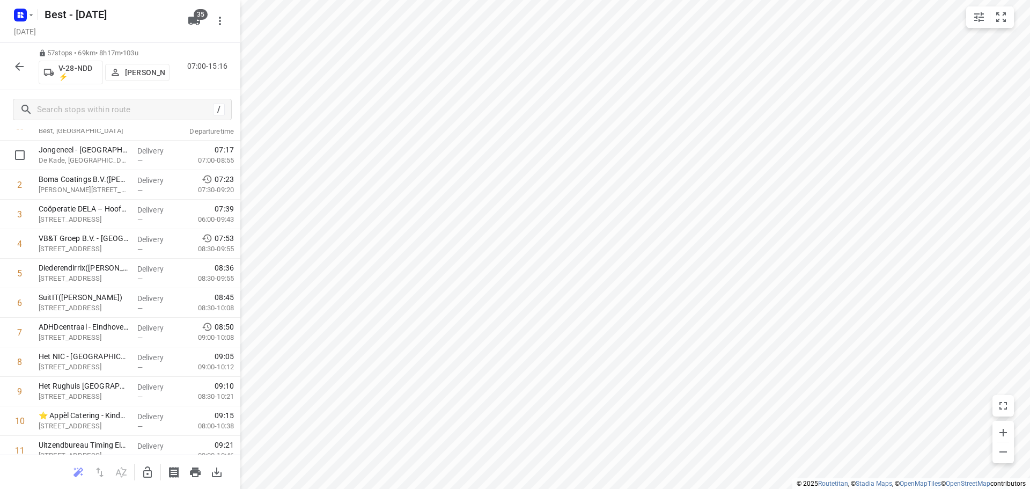
scroll to position [0, 0]
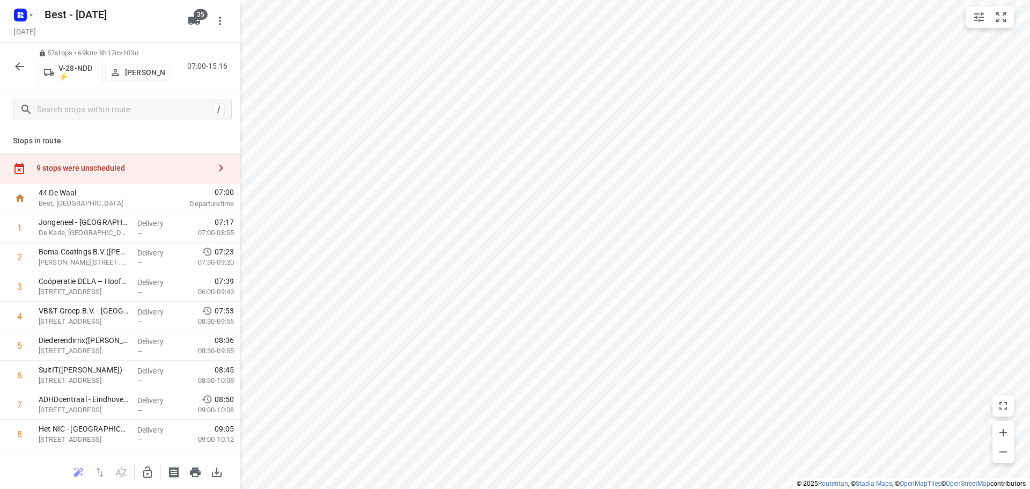
click at [164, 166] on div "9 stops were unscheduled" at bounding box center [123, 168] width 174 height 9
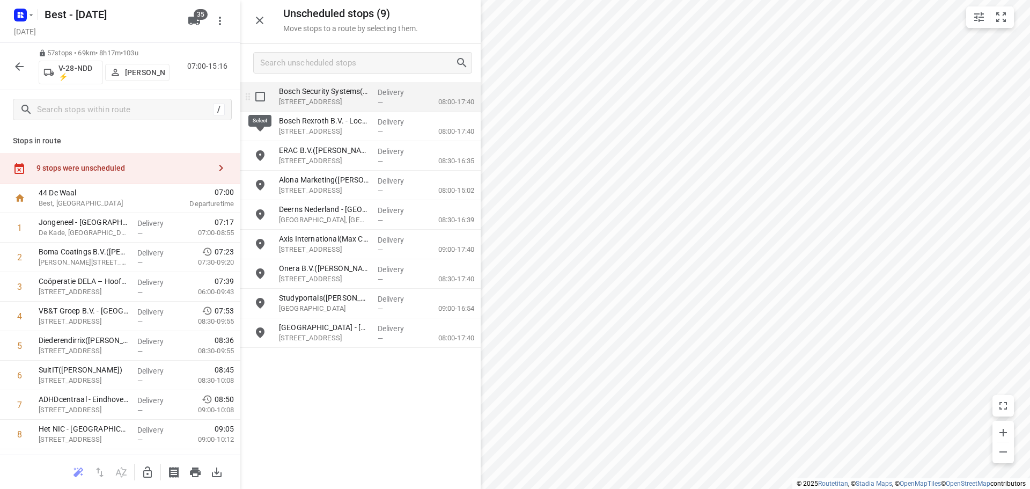
click at [261, 97] on input "grid" at bounding box center [259, 96] width 21 height 21
checkbox input "true"
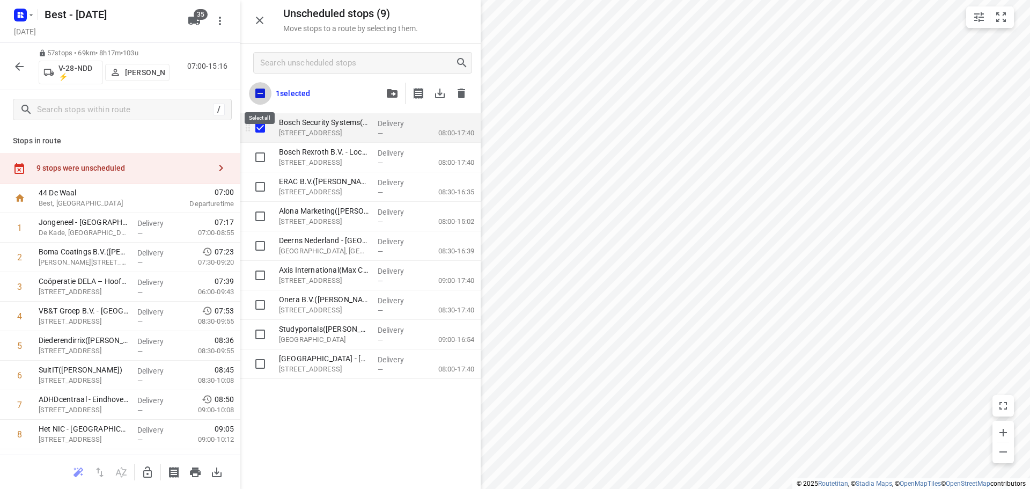
click at [261, 97] on input "checkbox" at bounding box center [260, 93] width 23 height 23
checkbox input "true"
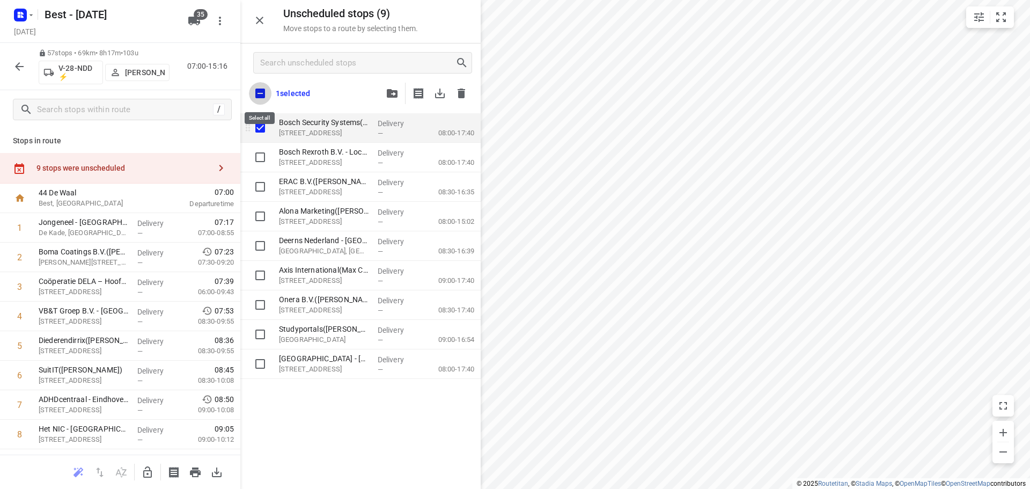
checkbox input "true"
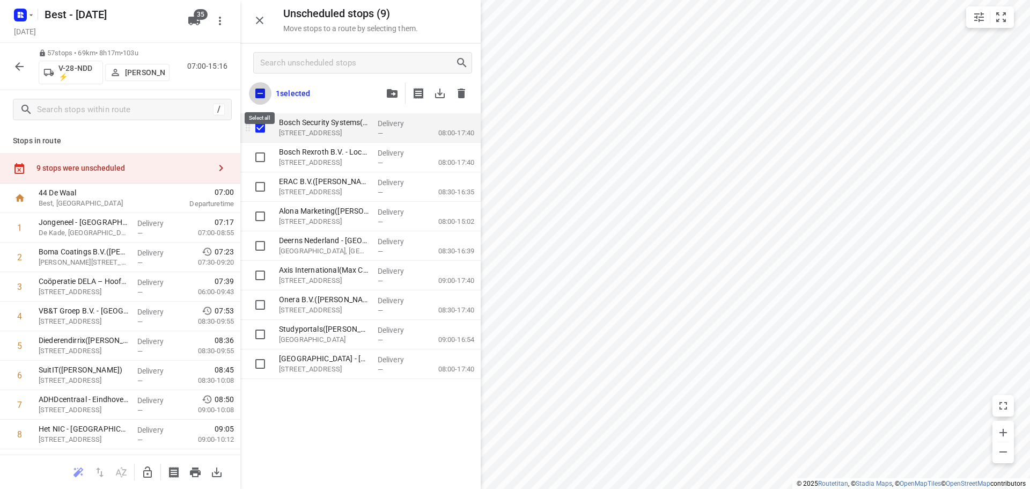
checkbox input "true"
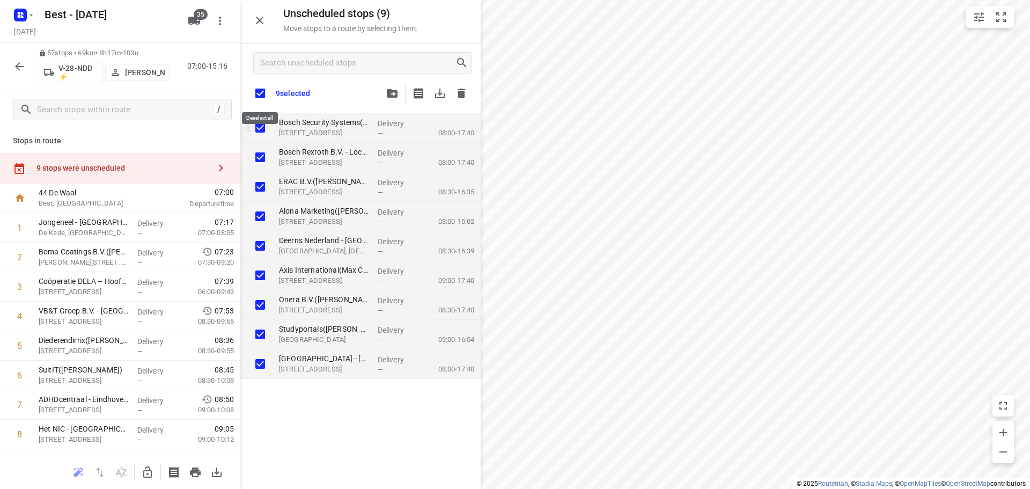
checkbox input "true"
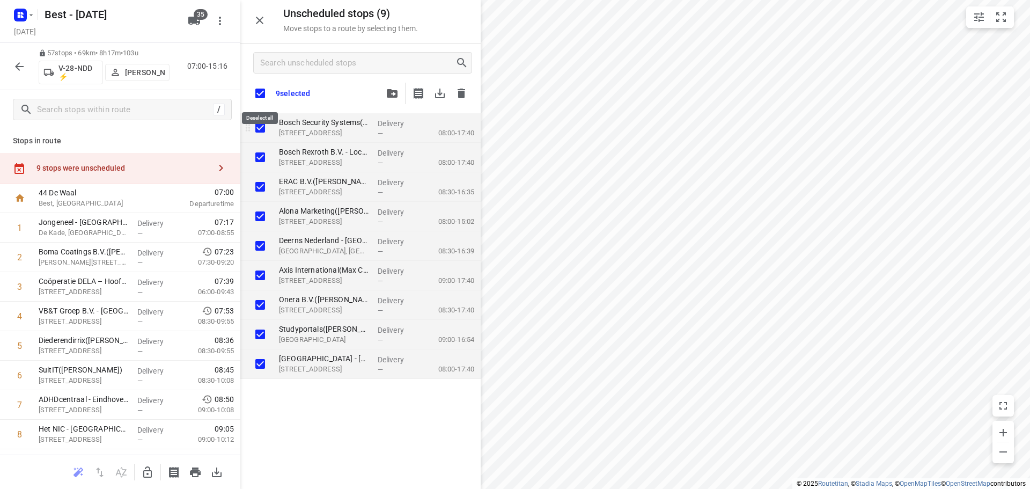
checkbox input "true"
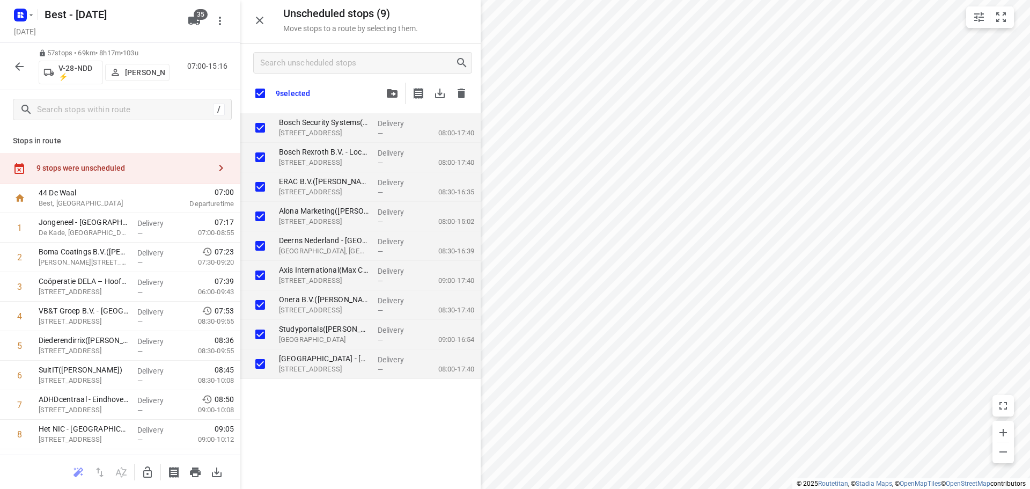
checkbox input "true"
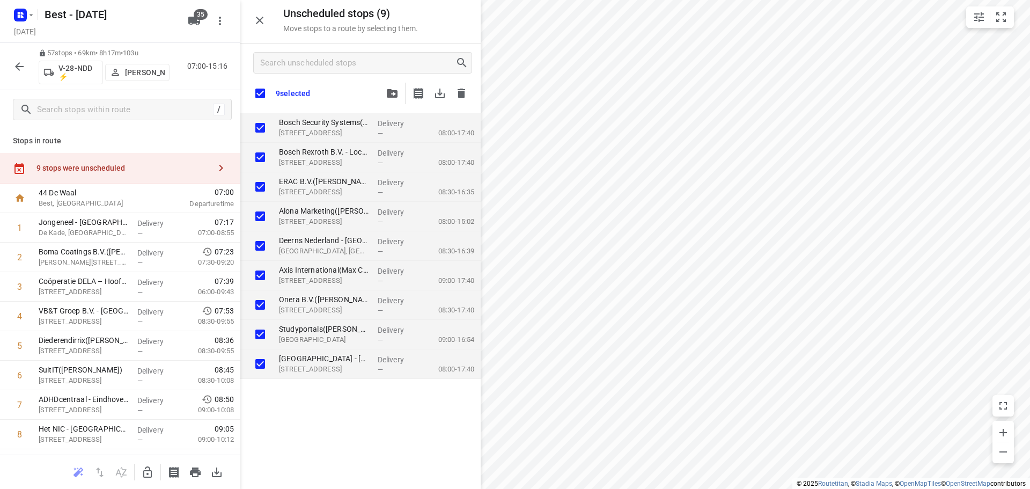
checkbox input "true"
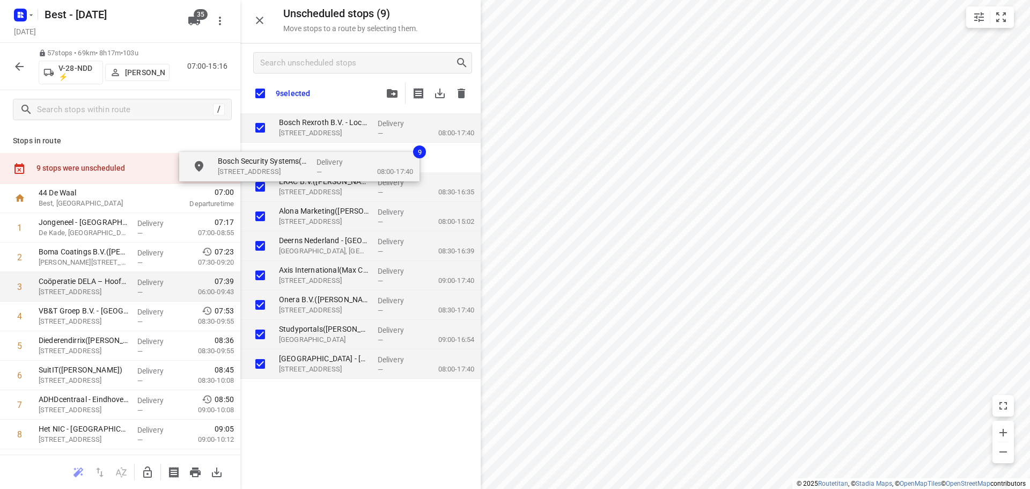
checkbox input "true"
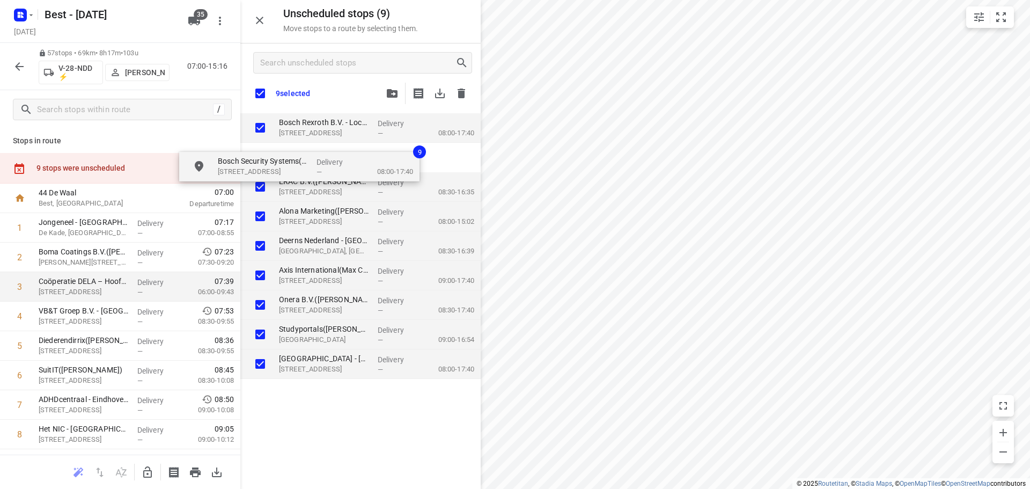
checkbox input "true"
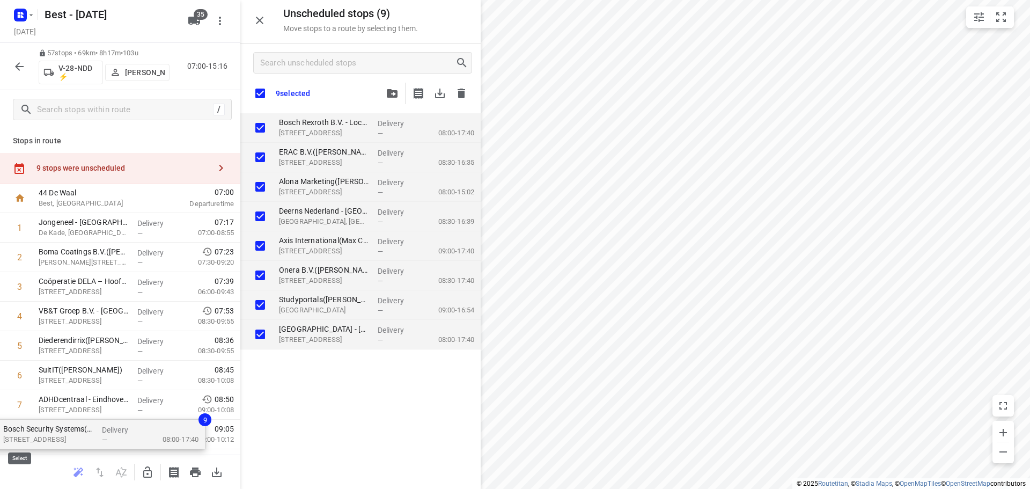
checkbox input "true"
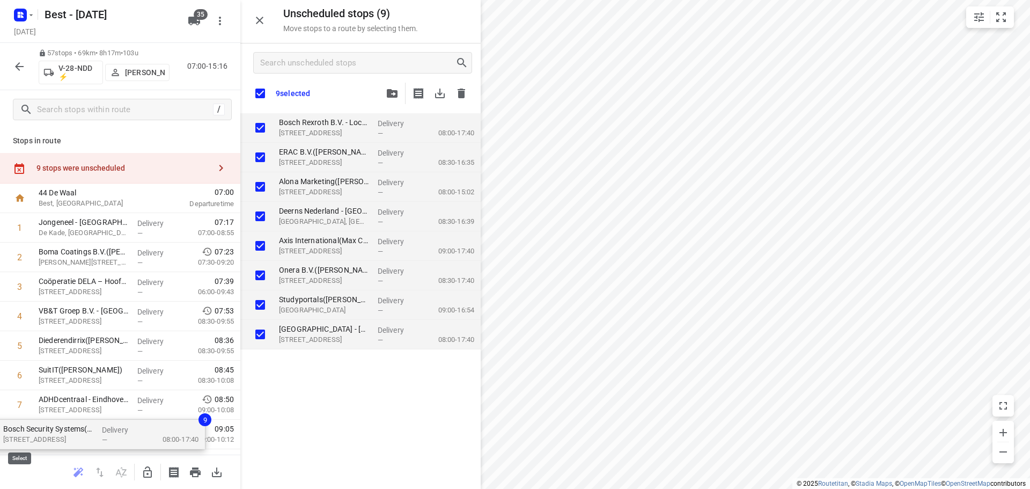
checkbox input "true"
drag, startPoint x: 310, startPoint y: 128, endPoint x: 311, endPoint y: 298, distance: 170.6
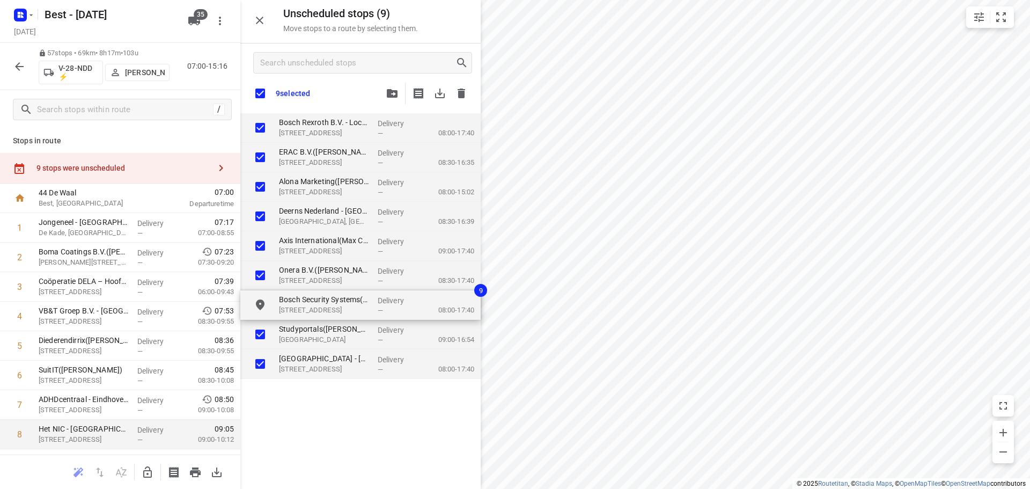
checkbox input "true"
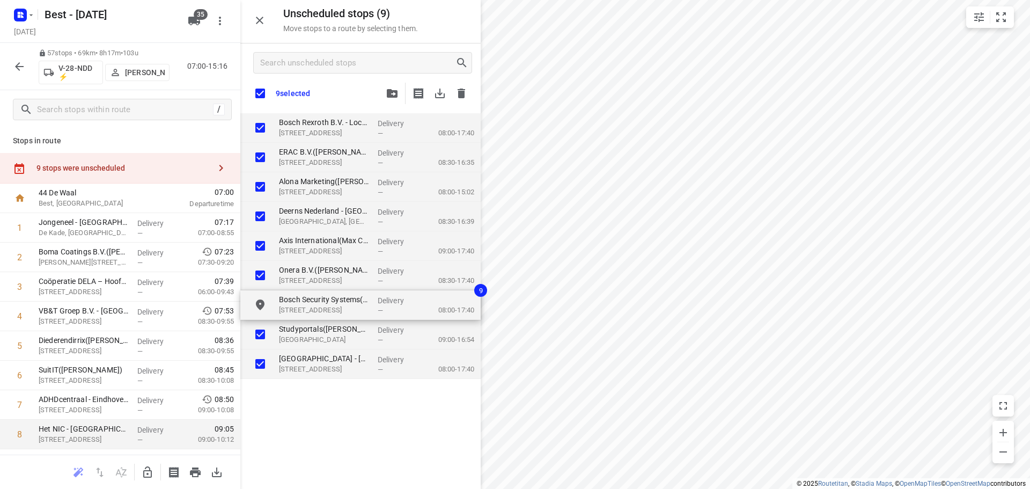
checkbox input "true"
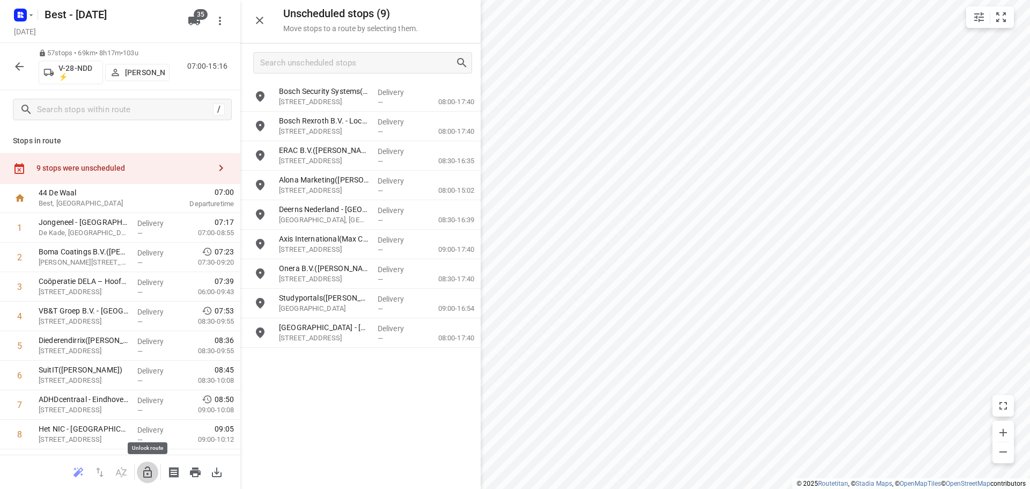
click at [145, 475] on icon "button" at bounding box center [147, 472] width 13 height 13
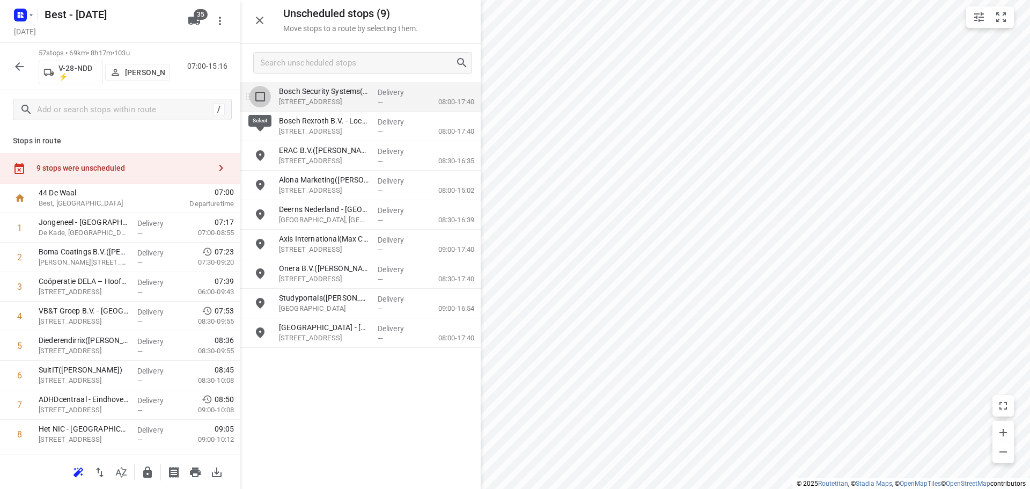
click at [262, 92] on input "grid" at bounding box center [259, 96] width 21 height 21
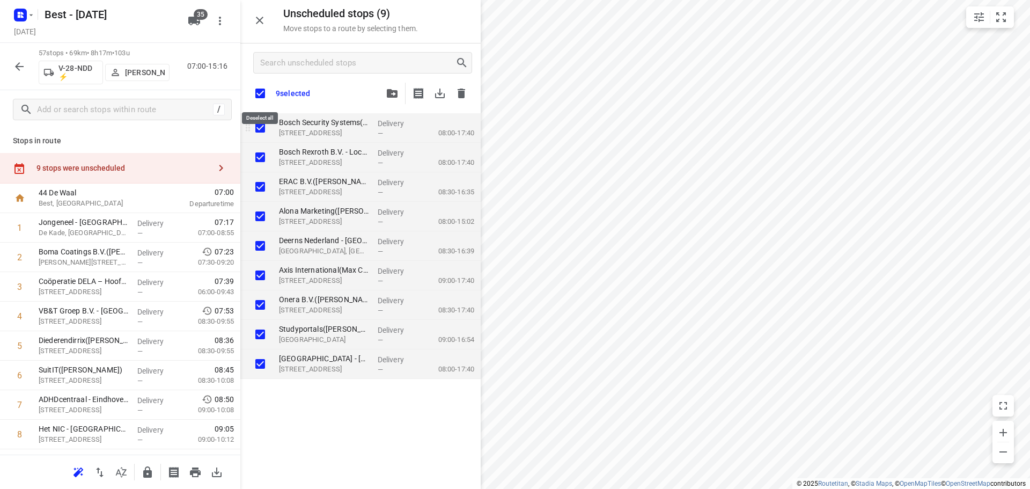
checkbox input "true"
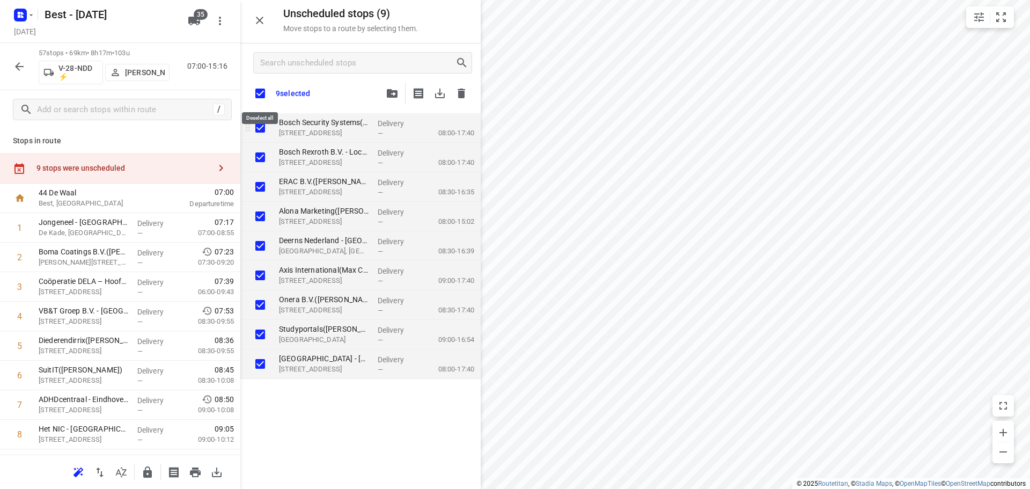
checkbox input "true"
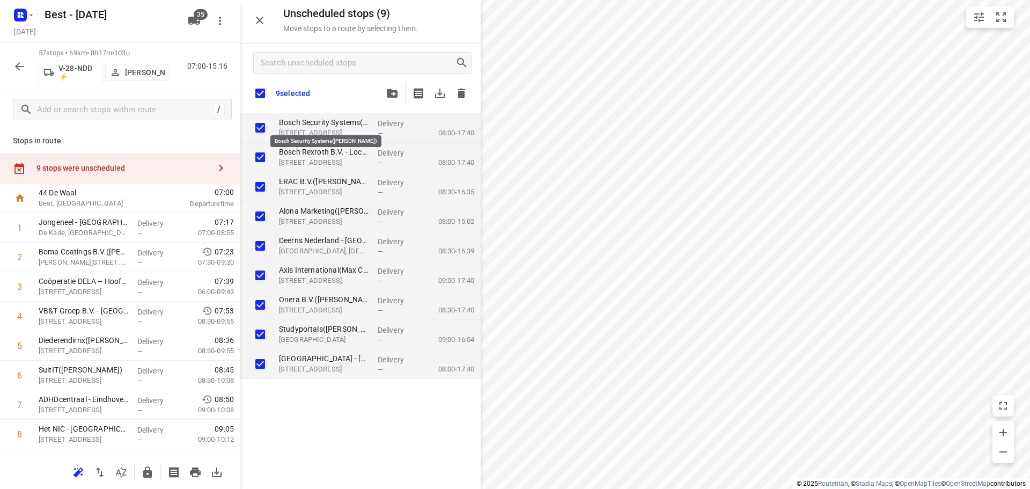
checkbox input "true"
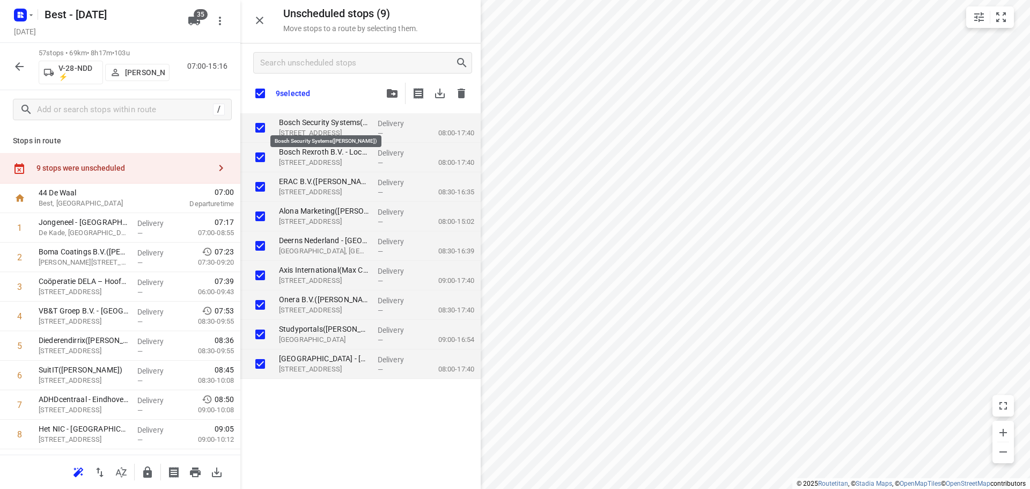
checkbox input "true"
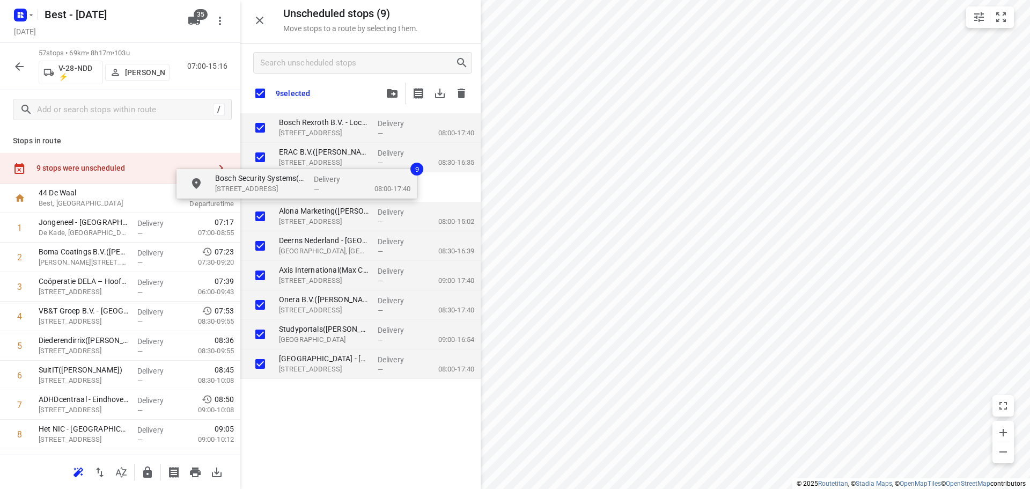
checkbox input "true"
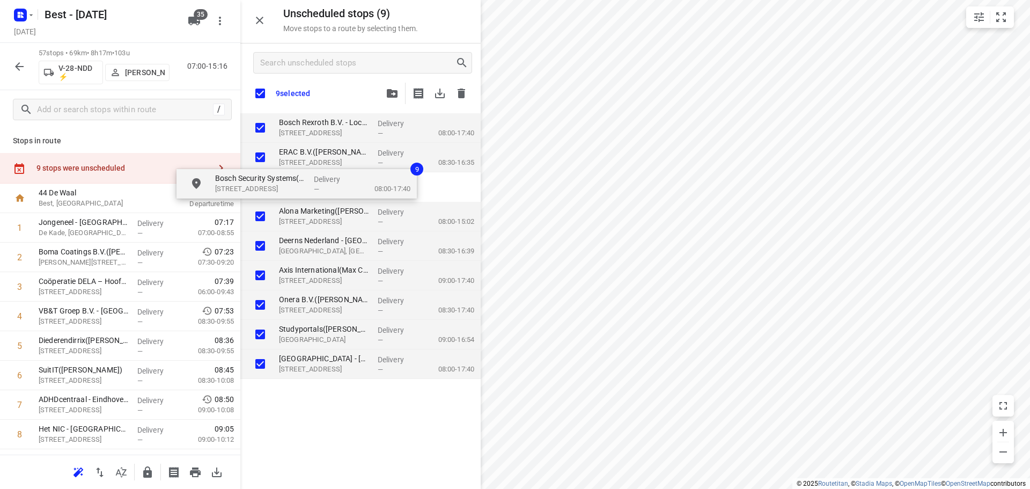
checkbox input "true"
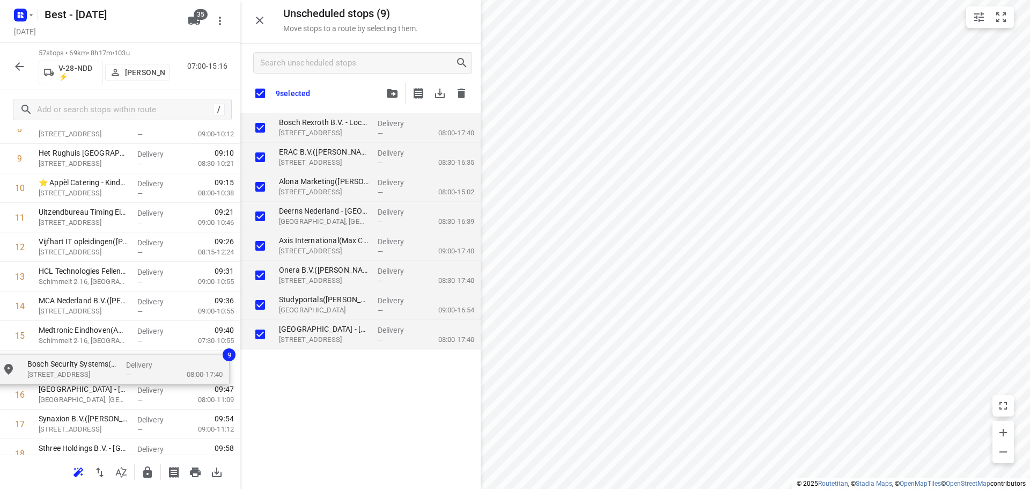
scroll to position [307, 0]
drag, startPoint x: 326, startPoint y: 127, endPoint x: 77, endPoint y: 363, distance: 342.3
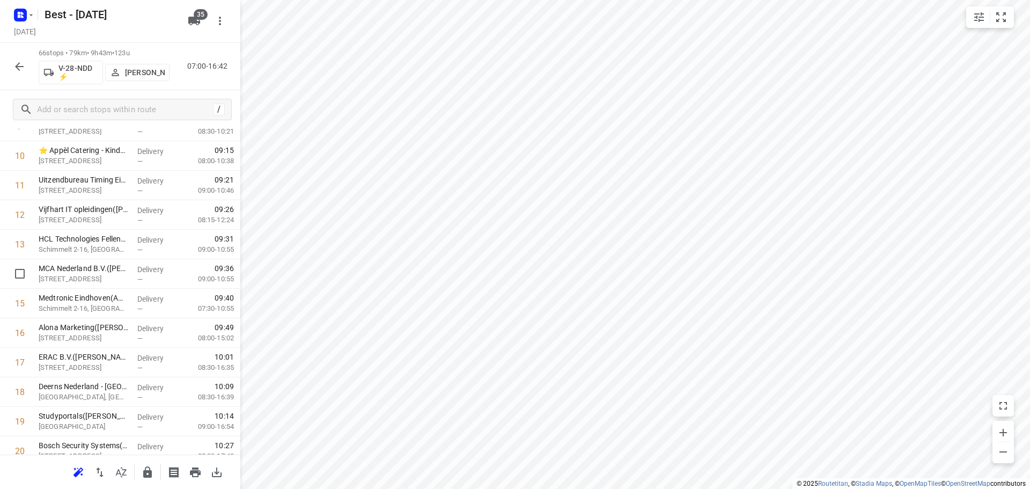
scroll to position [521, 0]
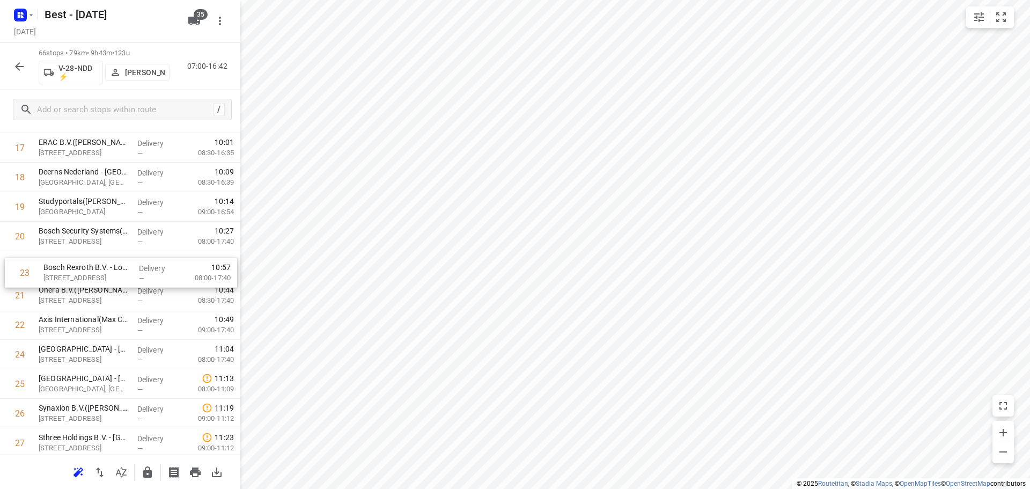
drag, startPoint x: 72, startPoint y: 328, endPoint x: 79, endPoint y: 264, distance: 64.3
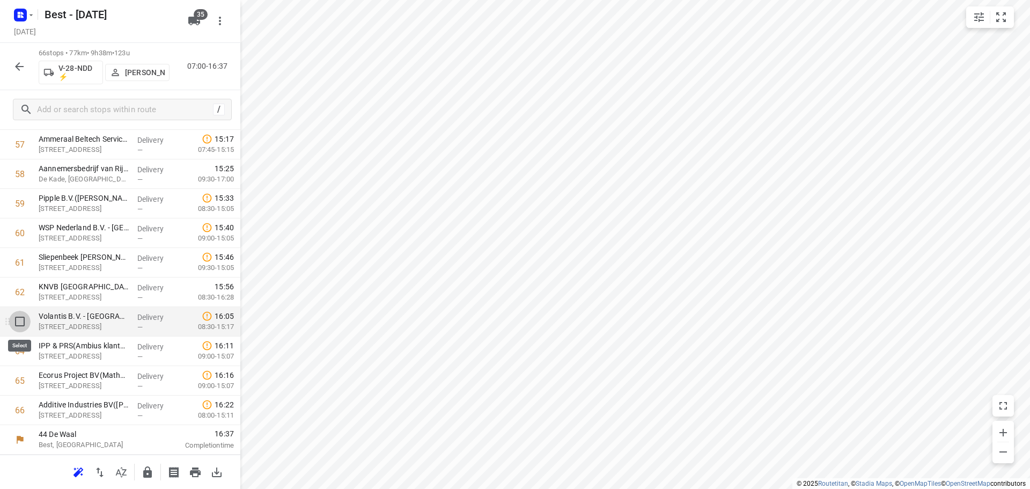
click at [13, 330] on input "checkbox" at bounding box center [19, 321] width 21 height 21
checkbox input "true"
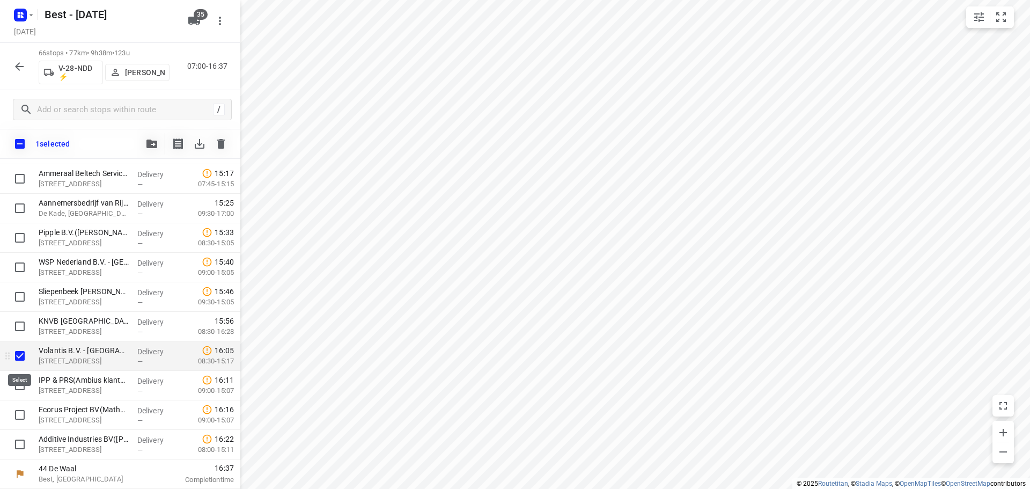
scroll to position [1701, 0]
drag, startPoint x: 18, startPoint y: 378, endPoint x: 22, endPoint y: 394, distance: 16.7
click at [18, 378] on input "checkbox" at bounding box center [19, 384] width 21 height 21
checkbox input "true"
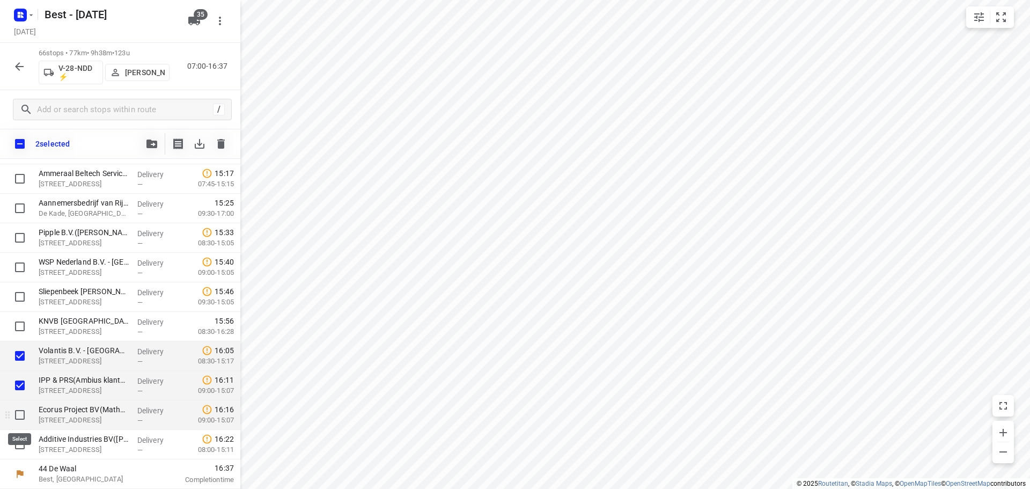
click at [17, 415] on input "checkbox" at bounding box center [19, 414] width 21 height 21
checkbox input "true"
click at [17, 436] on input "checkbox" at bounding box center [19, 443] width 21 height 21
checkbox input "true"
click at [143, 149] on button "button" at bounding box center [151, 143] width 21 height 21
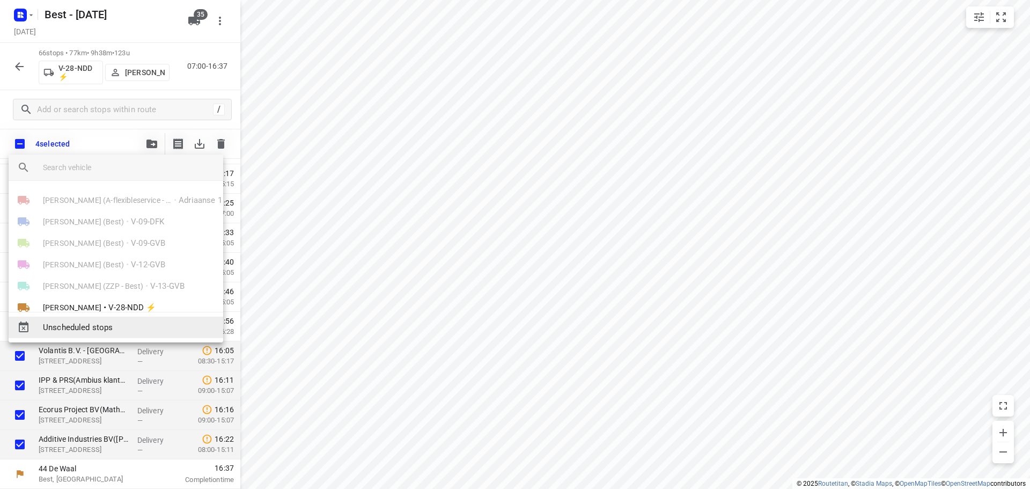
click at [112, 319] on div "Unscheduled stops" at bounding box center [116, 327] width 215 height 21
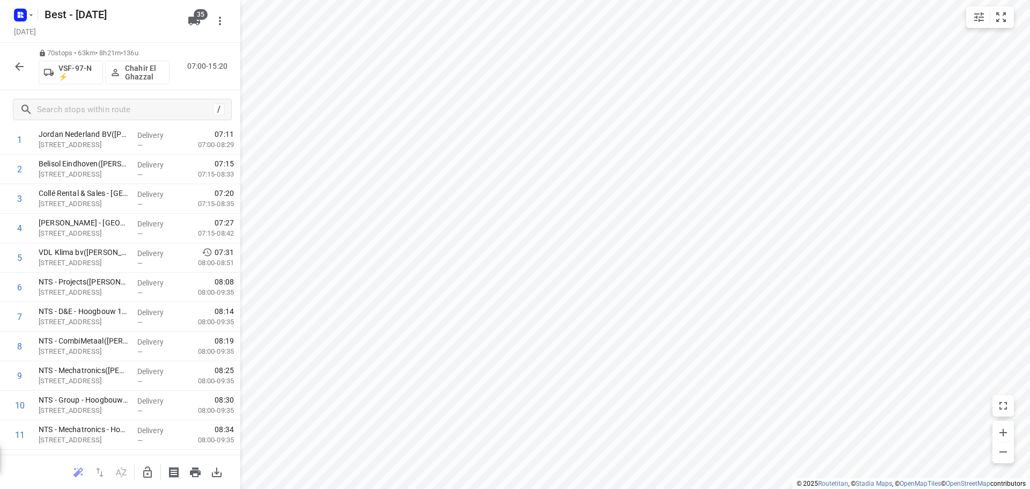
scroll to position [0, 0]
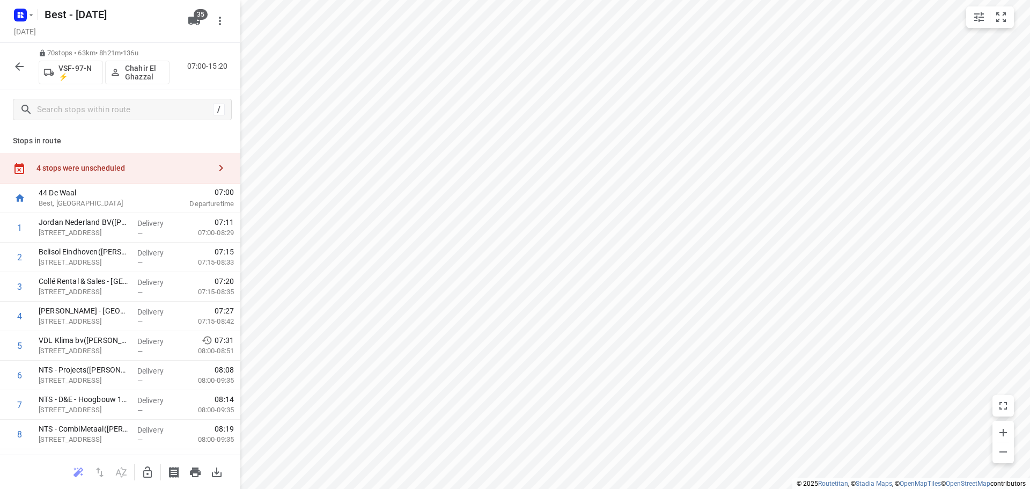
click at [159, 163] on div "4 stops were unscheduled" at bounding box center [120, 168] width 240 height 31
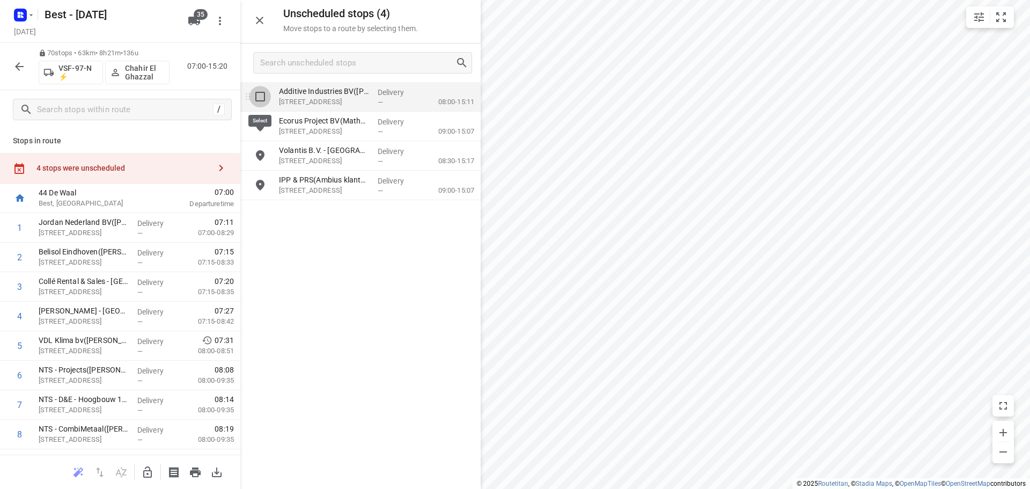
click at [258, 99] on input "grid" at bounding box center [259, 96] width 21 height 21
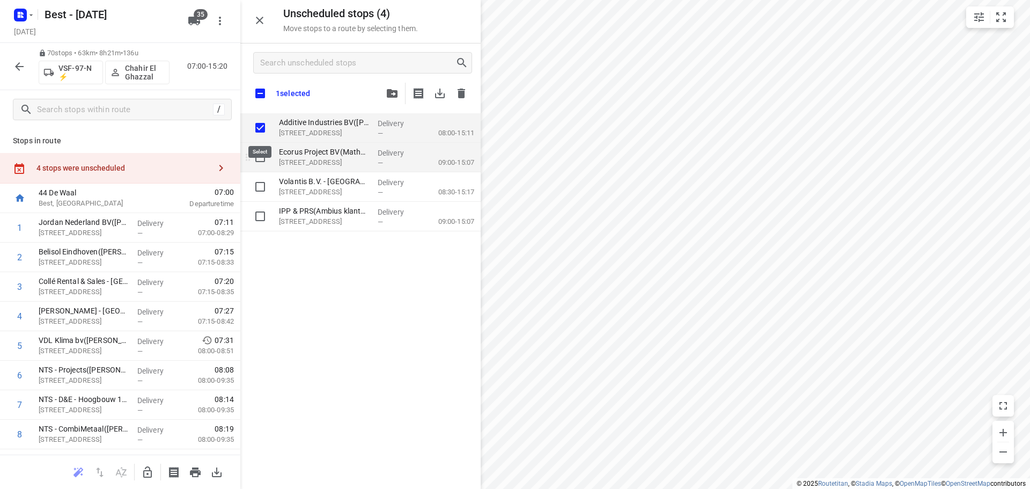
checkbox input "true"
click at [262, 151] on input "grid" at bounding box center [259, 156] width 21 height 21
checkbox input "true"
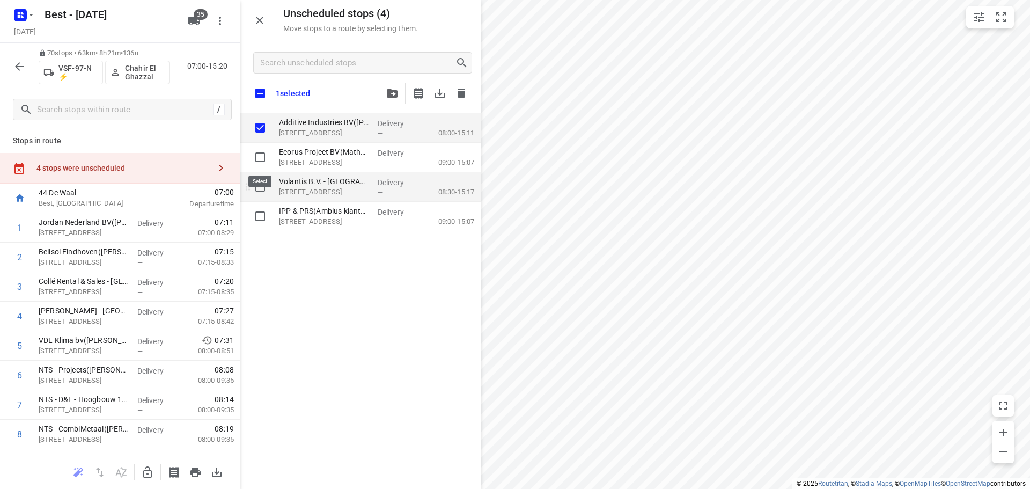
checkbox input "true"
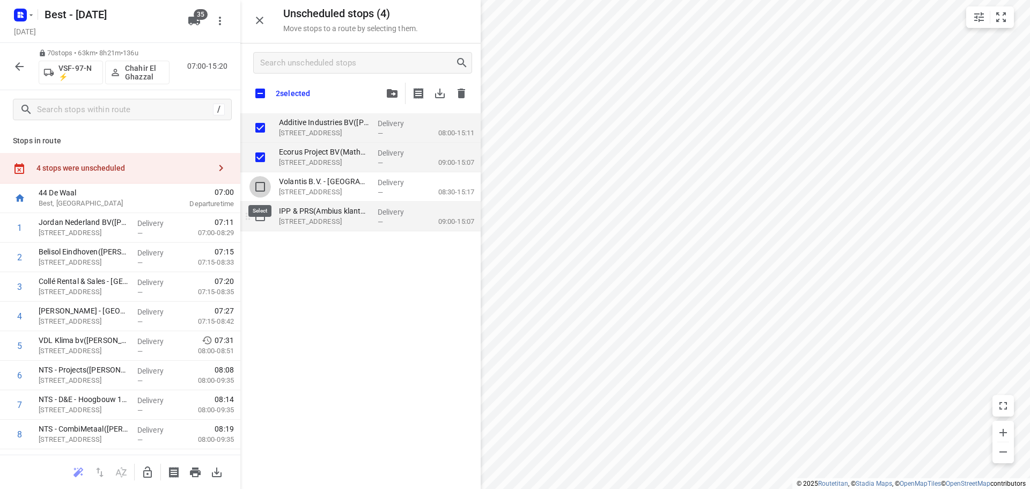
drag, startPoint x: 258, startPoint y: 195, endPoint x: 261, endPoint y: 207, distance: 11.7
click at [258, 195] on input "grid" at bounding box center [259, 186] width 21 height 21
checkbox input "true"
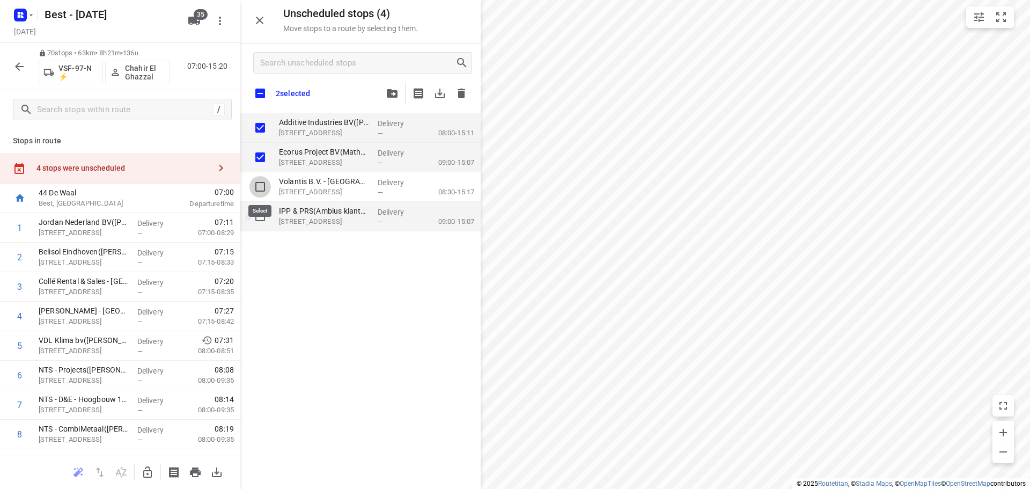
checkbox input "true"
click at [262, 220] on input "grid" at bounding box center [259, 215] width 21 height 21
checkbox input "true"
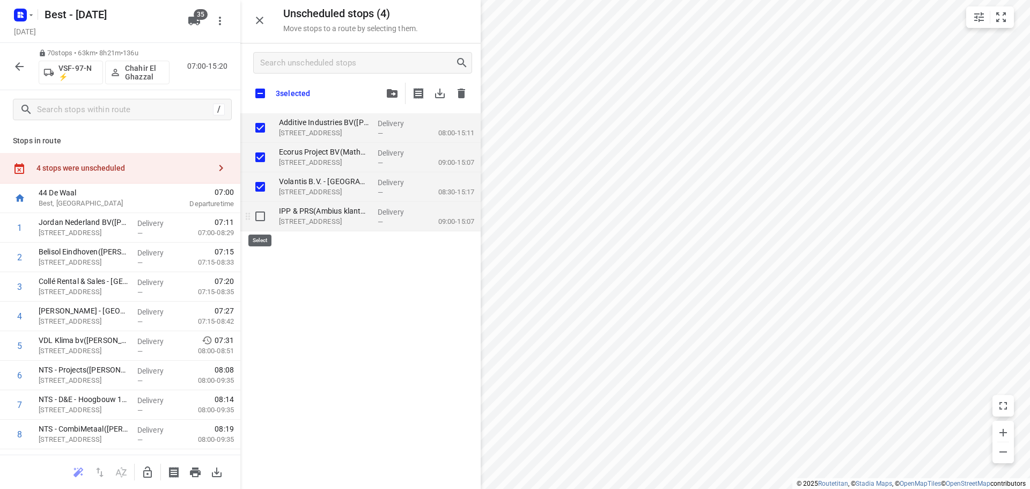
checkbox input "true"
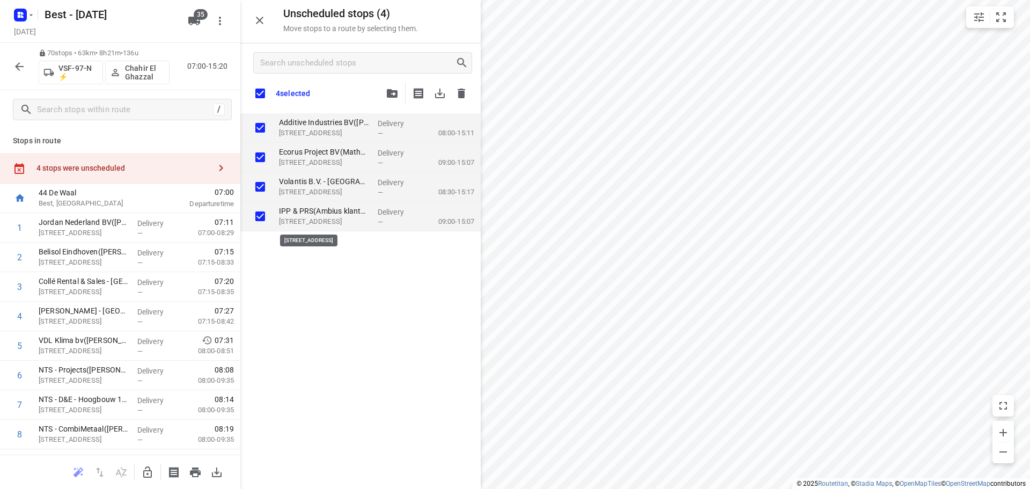
checkbox input "true"
click at [151, 469] on icon "button" at bounding box center [147, 472] width 13 height 13
checkbox input "true"
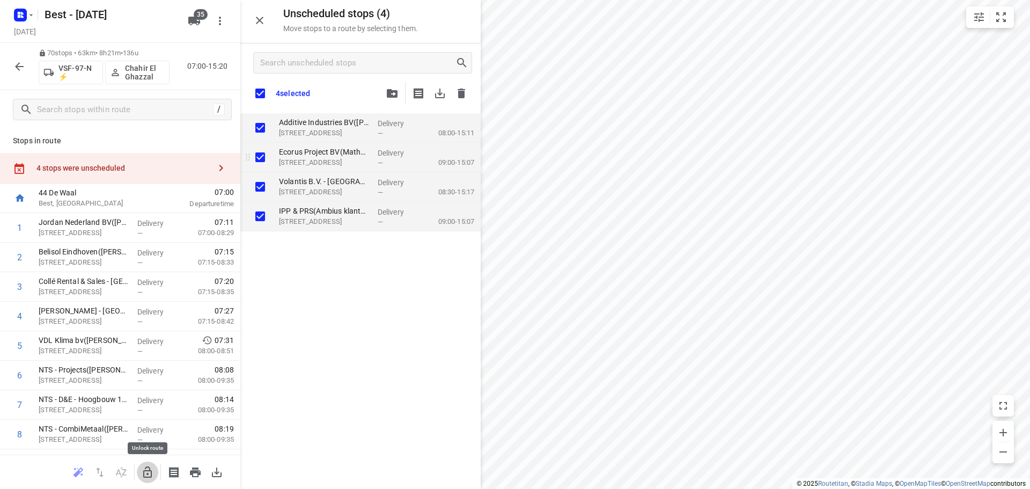
checkbox input "true"
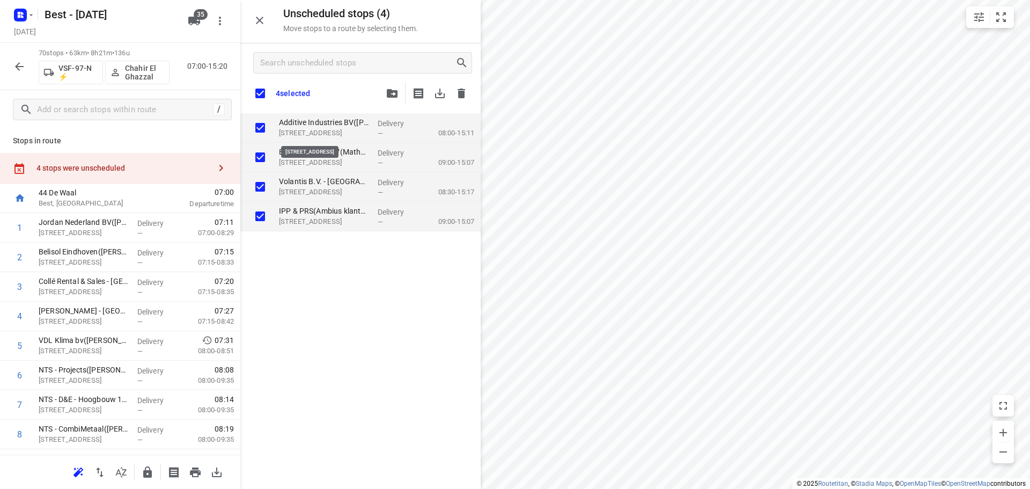
checkbox input "true"
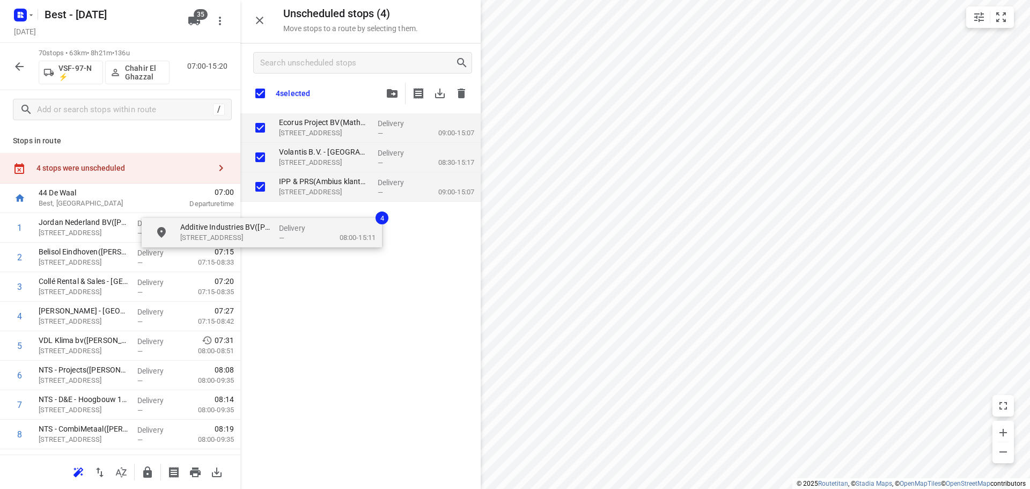
checkbox input "true"
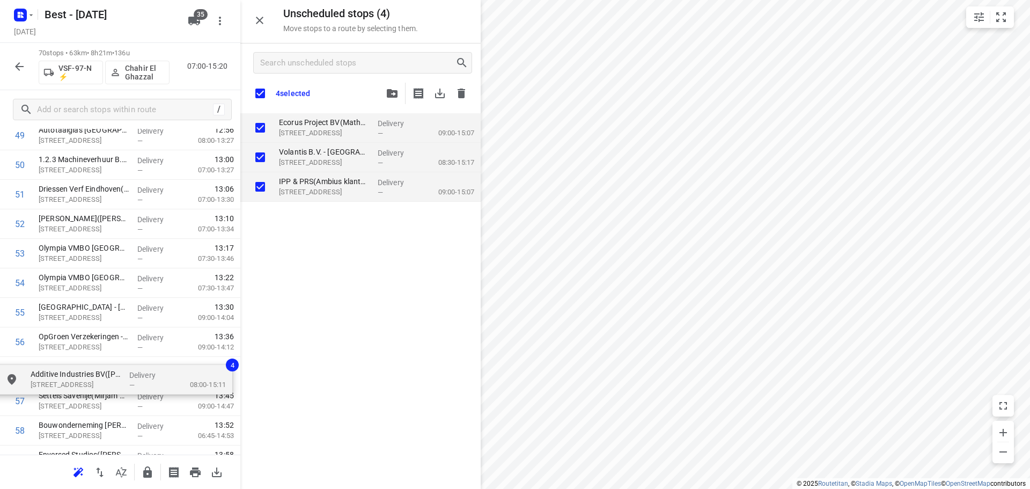
scroll to position [1511, 0]
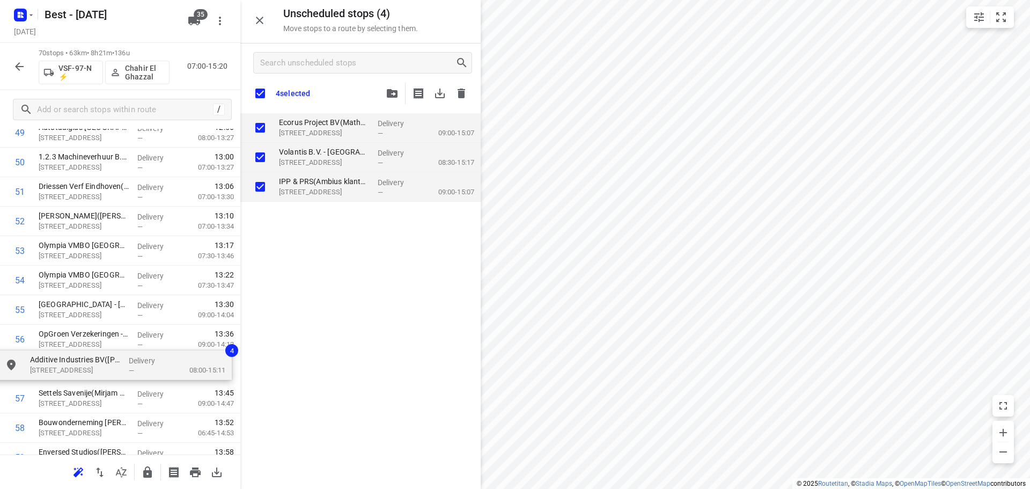
drag, startPoint x: 343, startPoint y: 131, endPoint x: 93, endPoint y: 372, distance: 347.6
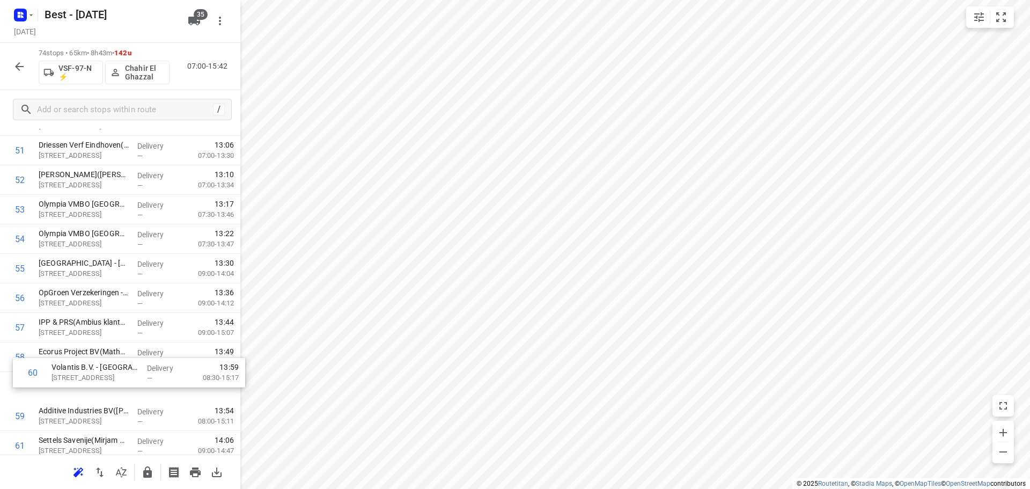
scroll to position [1522, 0]
drag, startPoint x: 53, startPoint y: 422, endPoint x: 58, endPoint y: 322, distance: 99.9
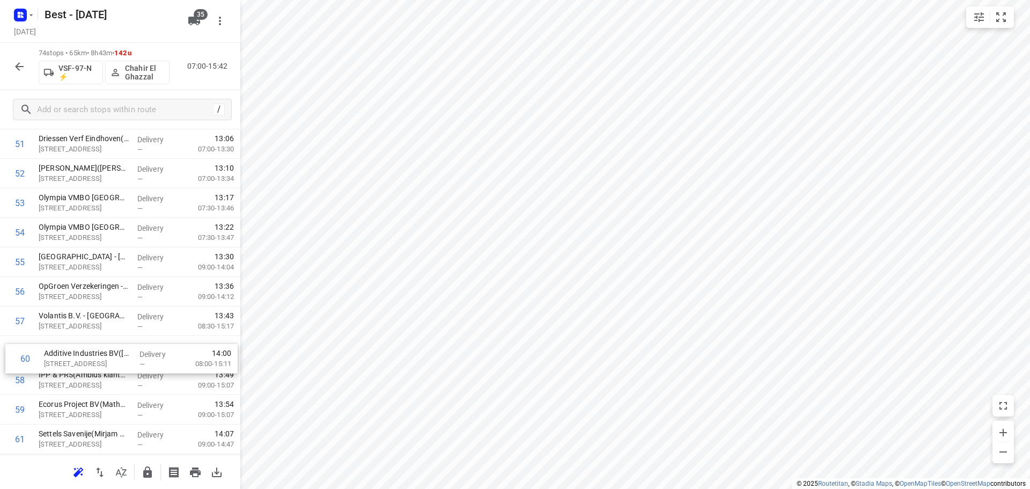
drag, startPoint x: 84, startPoint y: 407, endPoint x: 91, endPoint y: 339, distance: 69.0
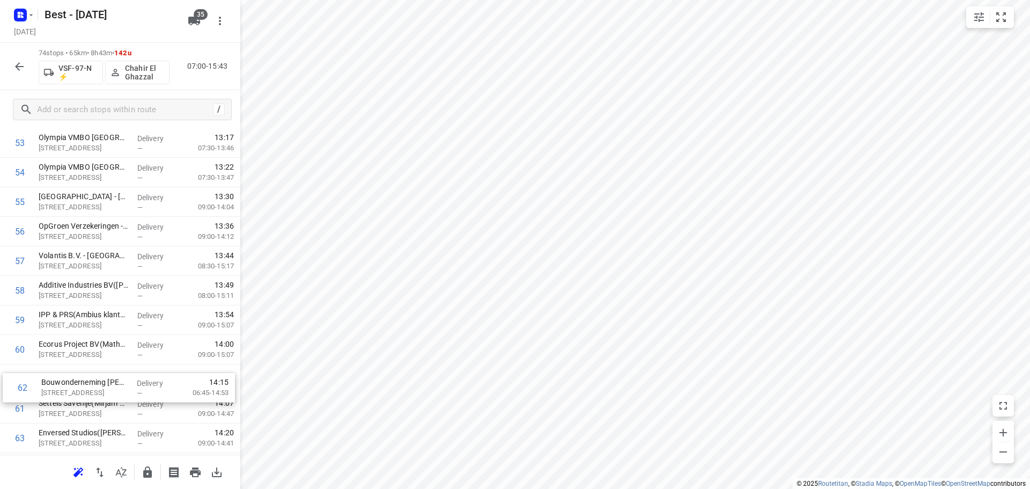
drag, startPoint x: 90, startPoint y: 425, endPoint x: 93, endPoint y: 390, distance: 35.6
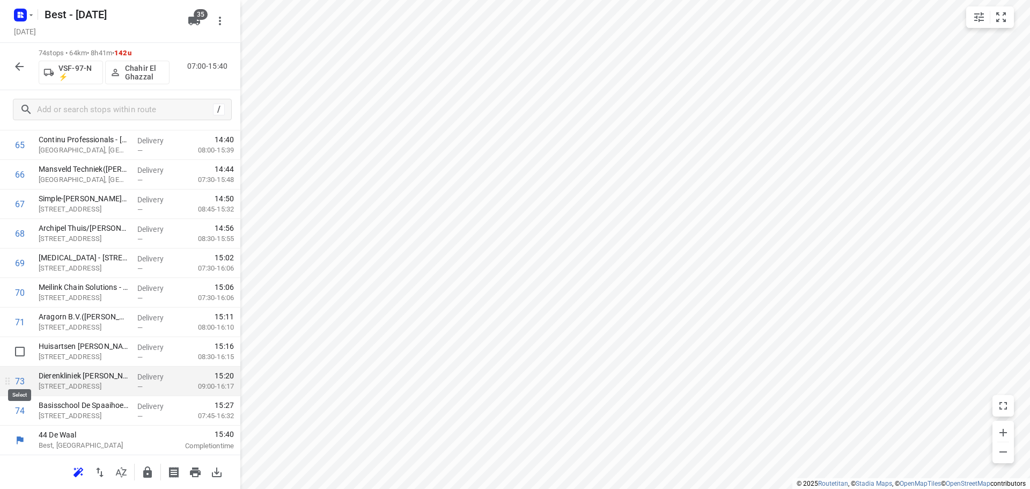
scroll to position [1941, 0]
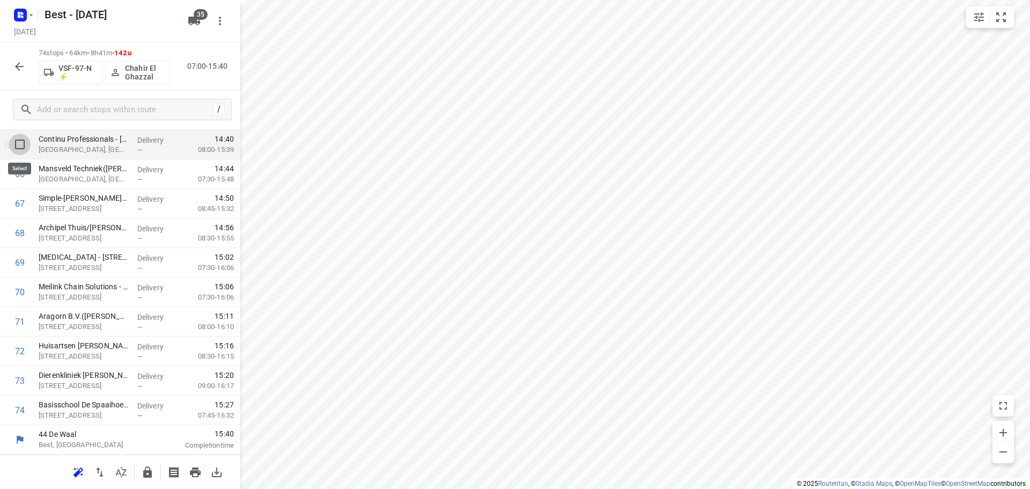
click at [20, 147] on input "checkbox" at bounding box center [19, 144] width 21 height 21
checkbox input "true"
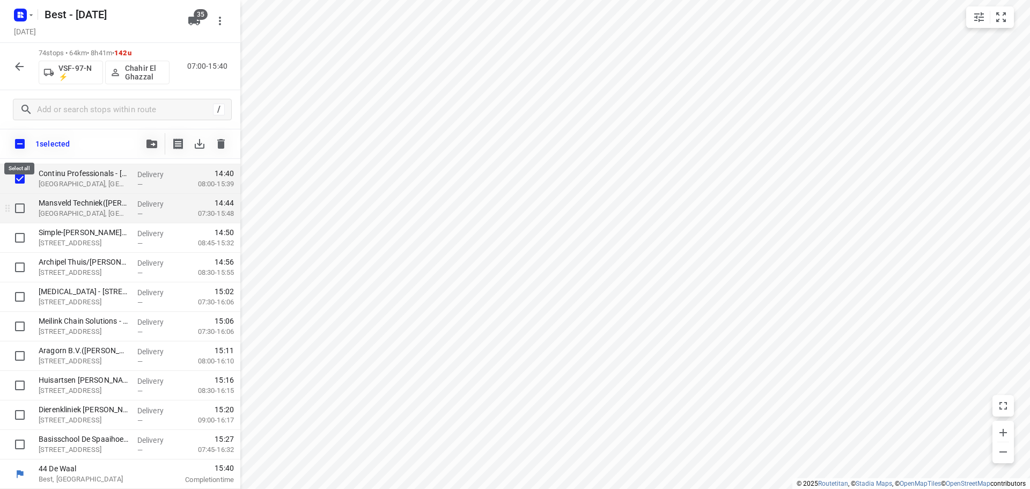
scroll to position [1937, 0]
click at [14, 208] on input "checkbox" at bounding box center [19, 207] width 21 height 21
checkbox input "true"
click at [24, 240] on input "checkbox" at bounding box center [19, 237] width 21 height 21
checkbox input "true"
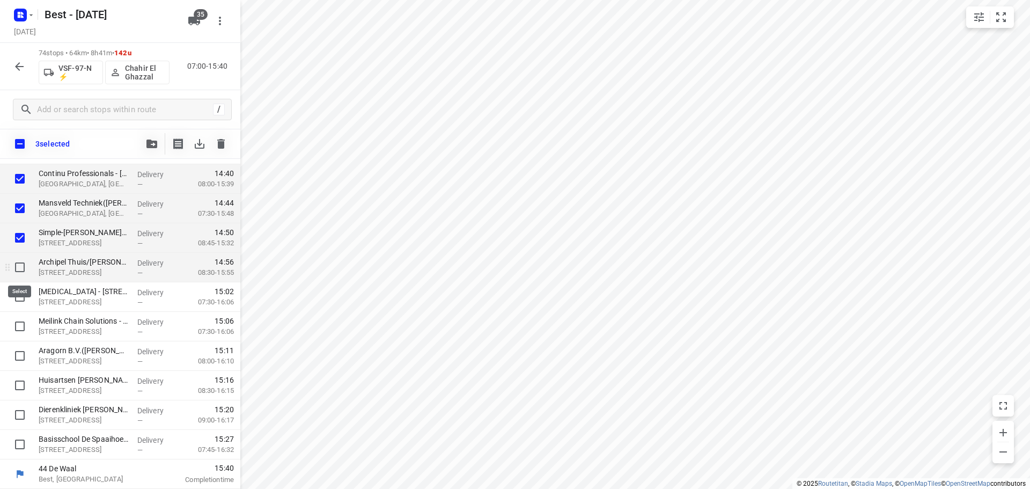
click at [23, 270] on input "checkbox" at bounding box center [19, 266] width 21 height 21
checkbox input "true"
click at [22, 305] on input "checkbox" at bounding box center [19, 296] width 21 height 21
checkbox input "true"
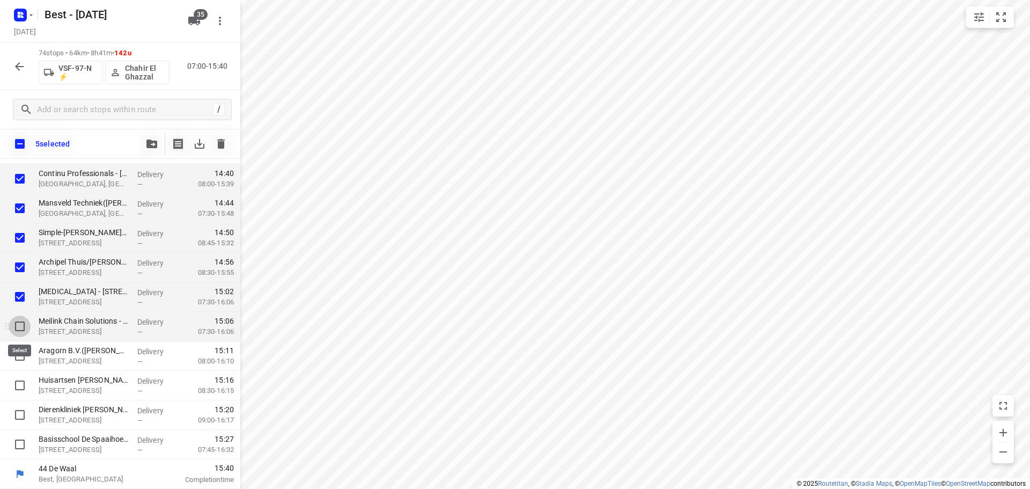
click at [16, 327] on input "checkbox" at bounding box center [19, 325] width 21 height 21
checkbox input "true"
click at [155, 138] on button "button" at bounding box center [151, 143] width 21 height 21
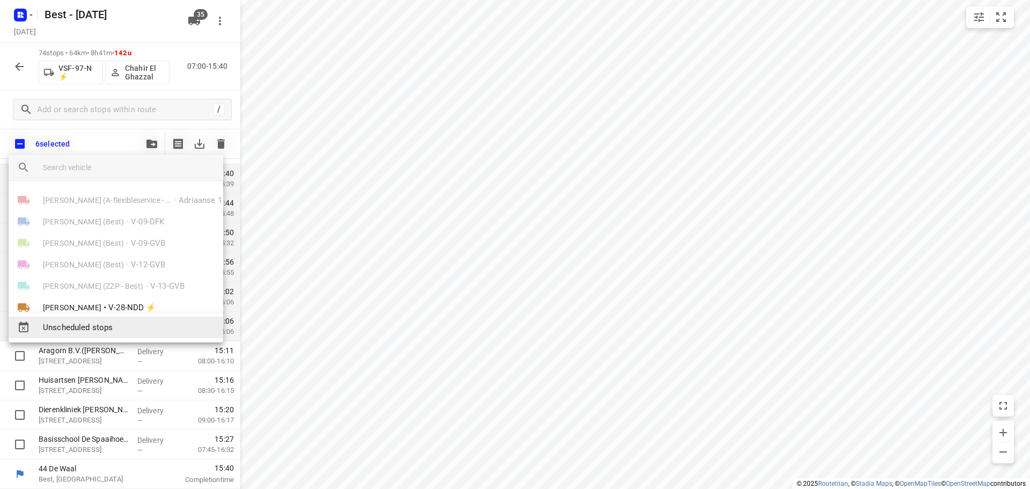
click at [86, 328] on span "Unscheduled stops" at bounding box center [129, 327] width 172 height 12
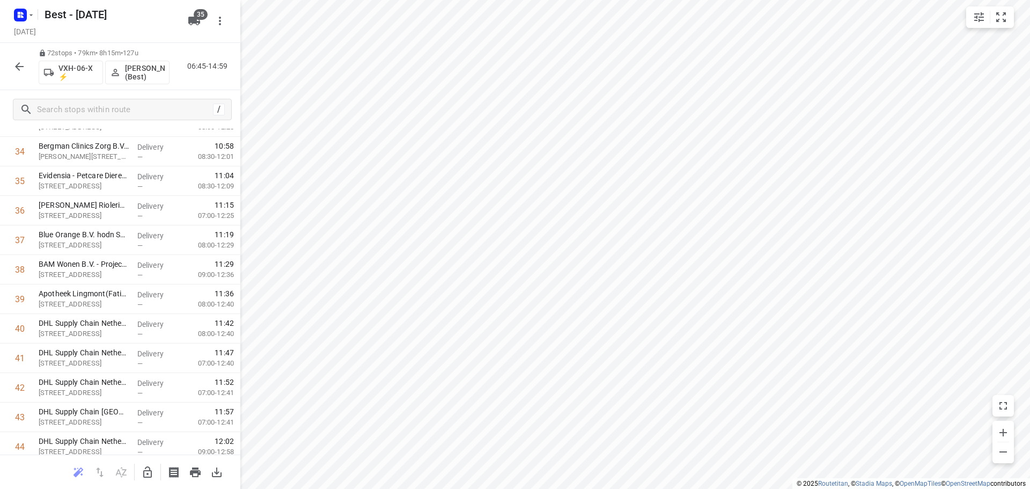
scroll to position [0, 0]
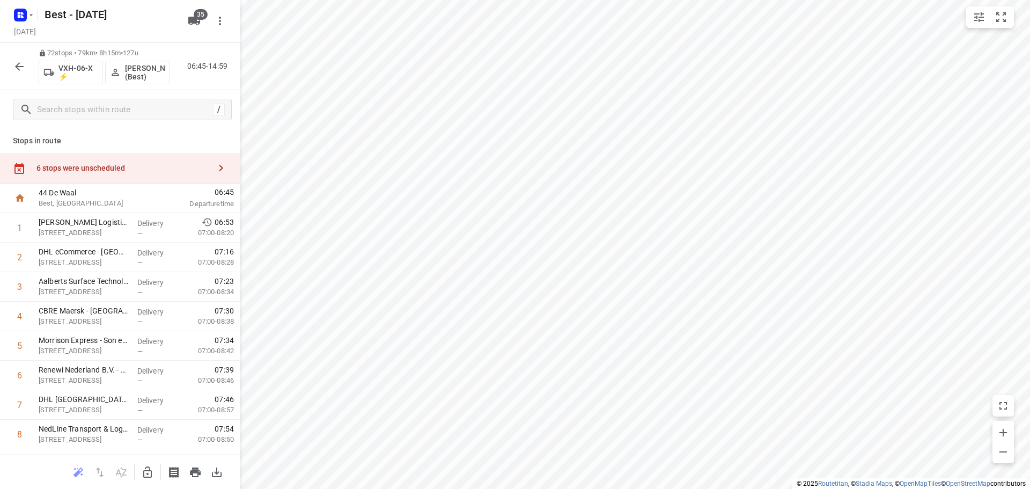
click at [146, 474] on icon "button" at bounding box center [147, 472] width 13 height 13
click at [165, 161] on div "6 stops were unscheduled" at bounding box center [120, 168] width 240 height 31
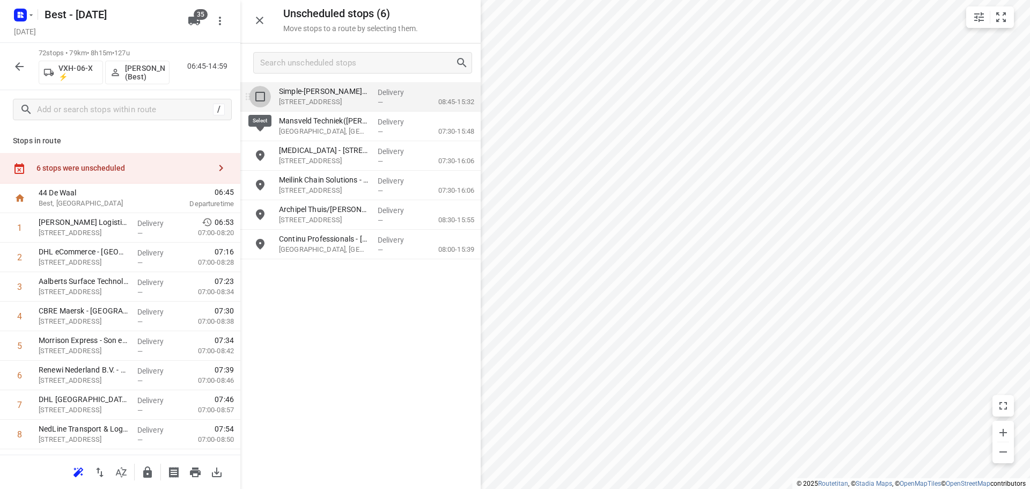
click at [265, 97] on input "grid" at bounding box center [259, 96] width 21 height 21
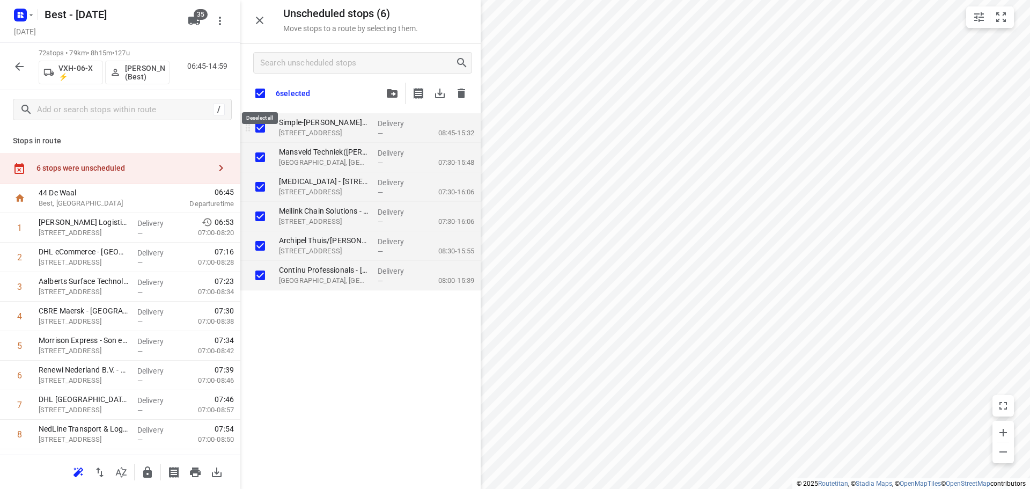
checkbox input "true"
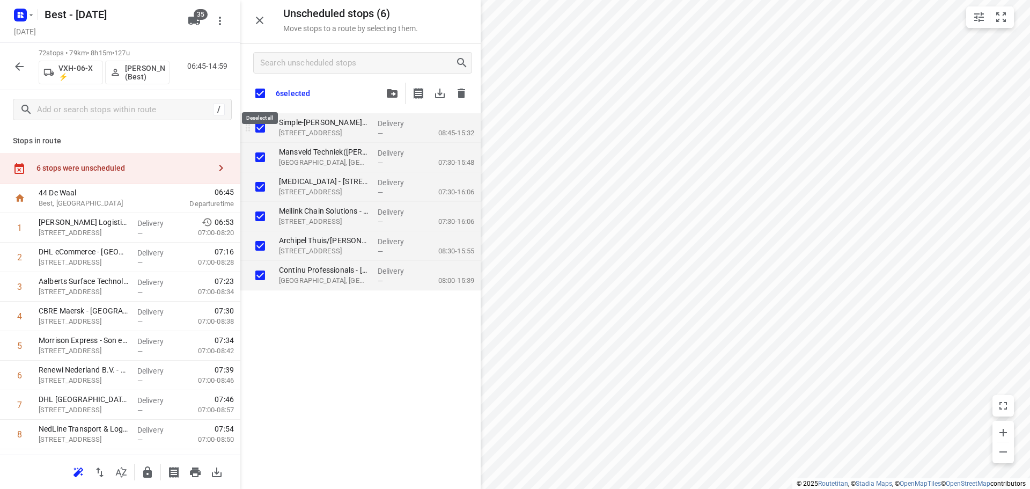
checkbox input "true"
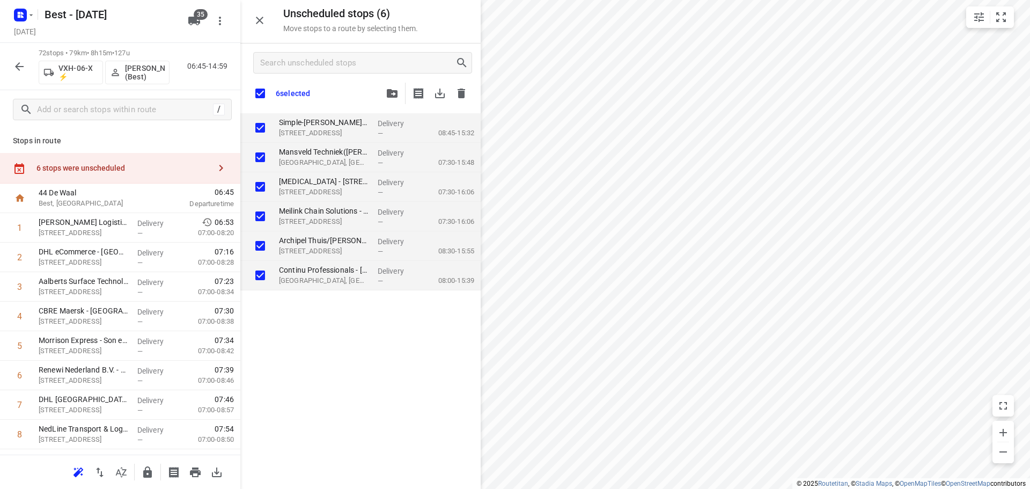
checkbox input "true"
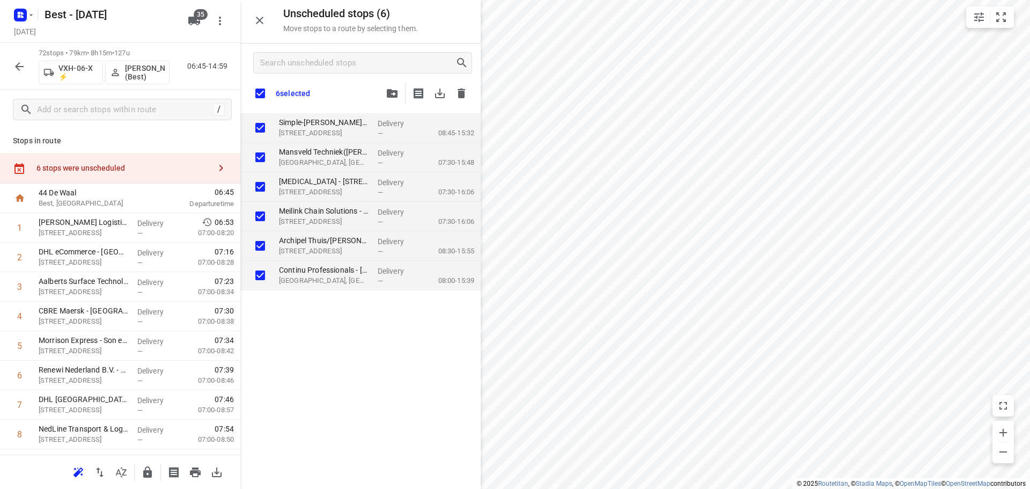
checkbox input "true"
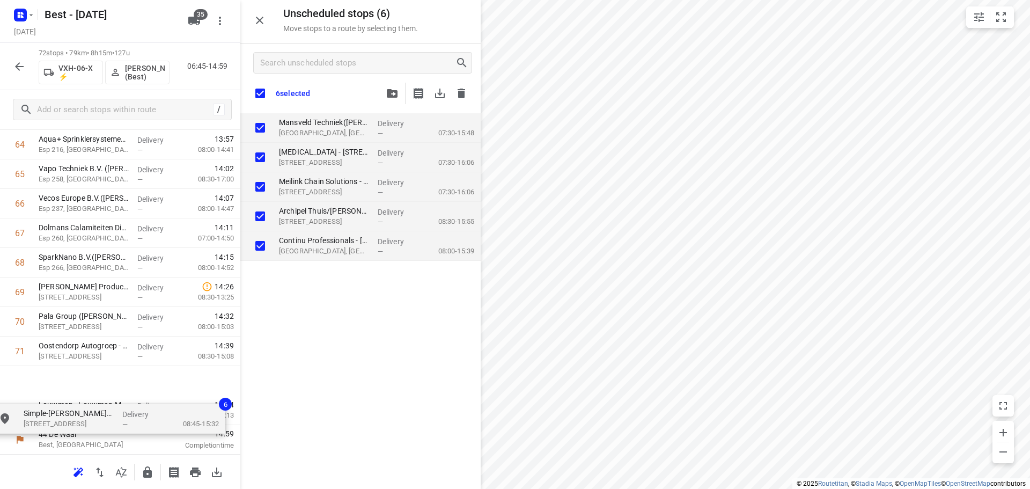
scroll to position [1950, 0]
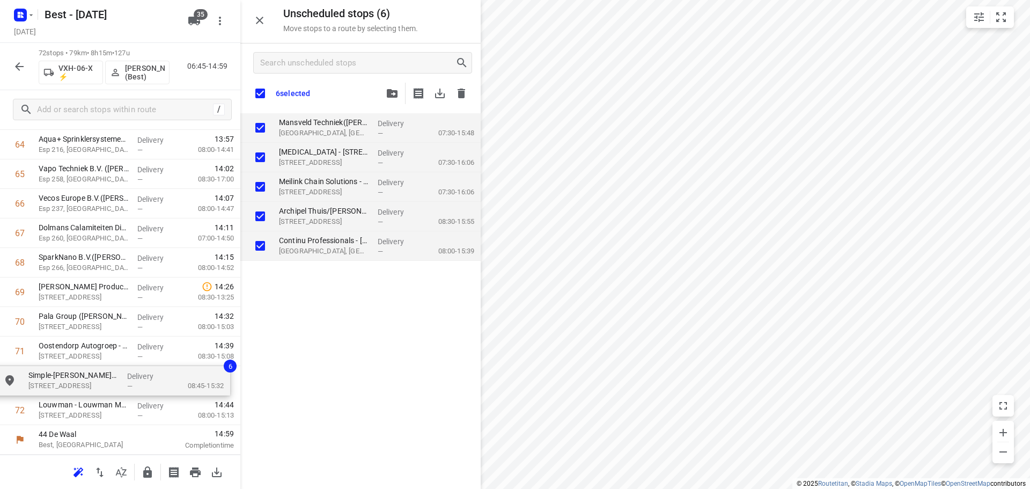
drag, startPoint x: 291, startPoint y: 115, endPoint x: 33, endPoint y: 392, distance: 378.5
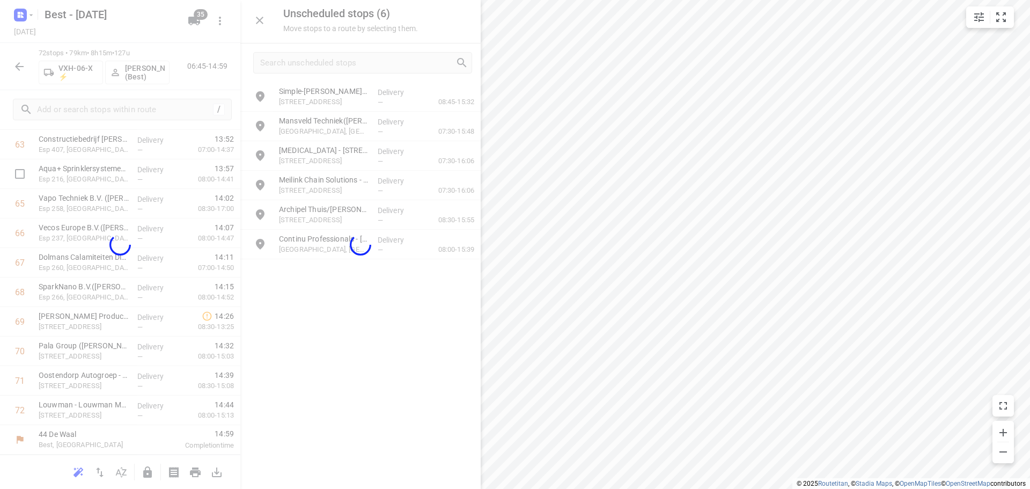
scroll to position [1913, 0]
drag, startPoint x: 258, startPoint y: 26, endPoint x: 398, endPoint y: 94, distance: 155.2
click at [258, 25] on div at bounding box center [360, 244] width 240 height 489
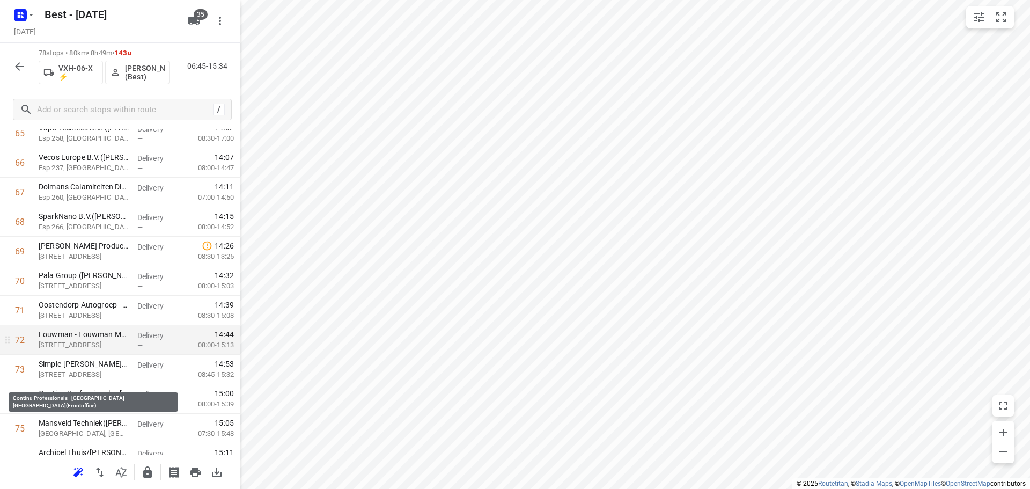
scroll to position [1966, 0]
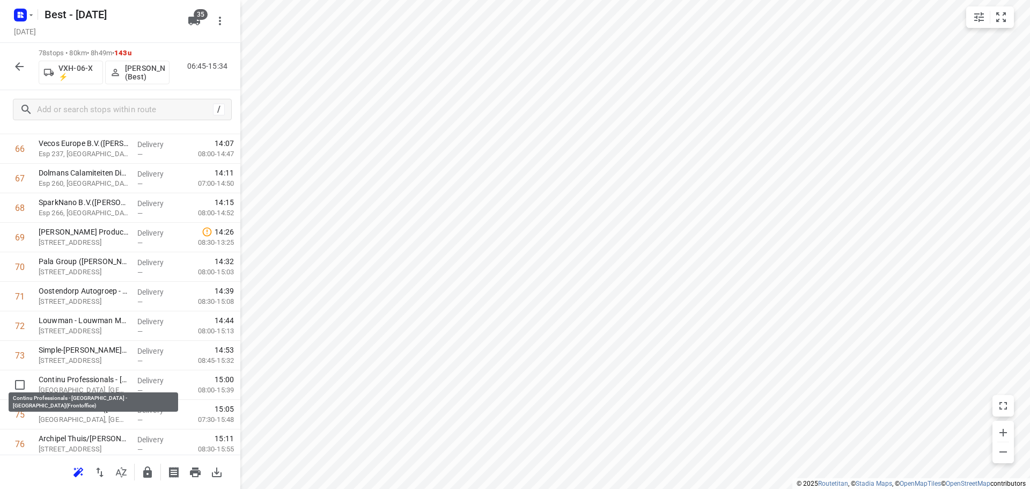
drag, startPoint x: 97, startPoint y: 376, endPoint x: 98, endPoint y: 344, distance: 31.7
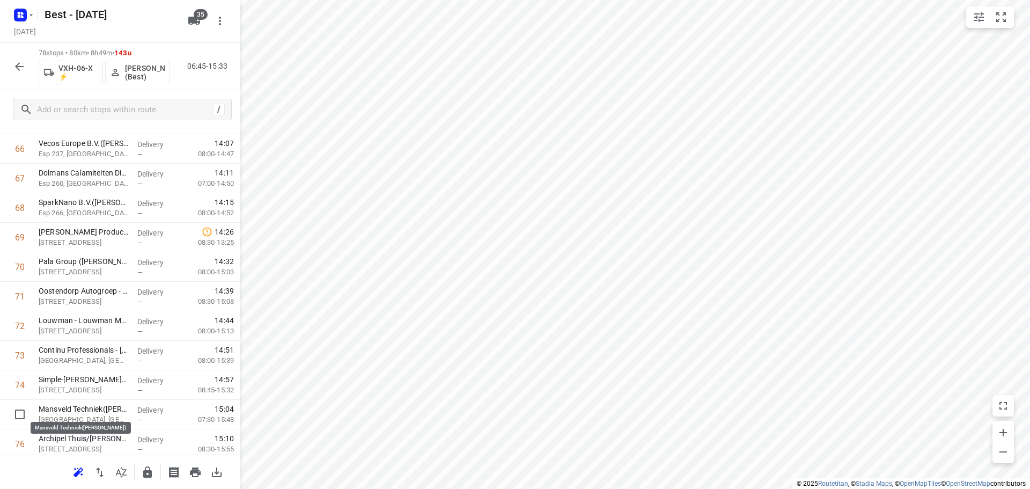
drag, startPoint x: 89, startPoint y: 413, endPoint x: 97, endPoint y: 381, distance: 33.3
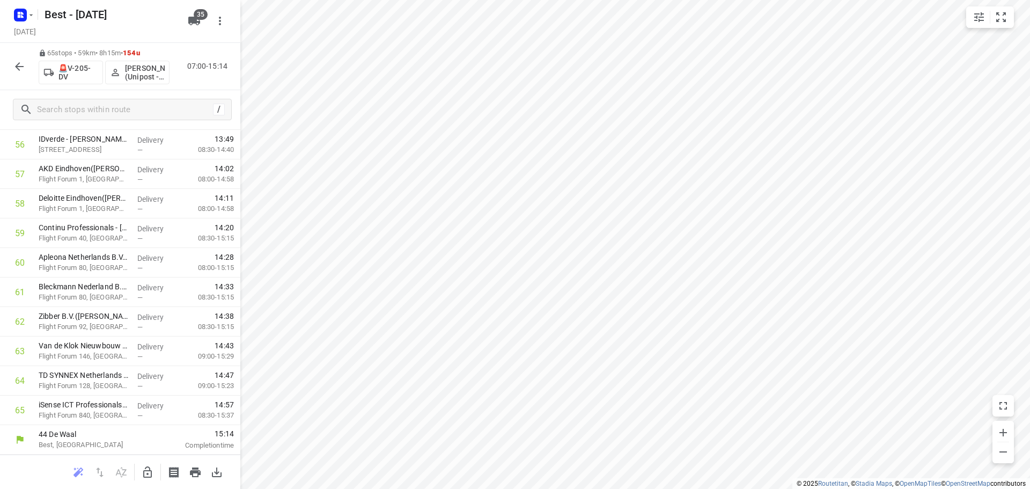
scroll to position [1676, 0]
click at [14, 61] on icon "button" at bounding box center [19, 66] width 13 height 13
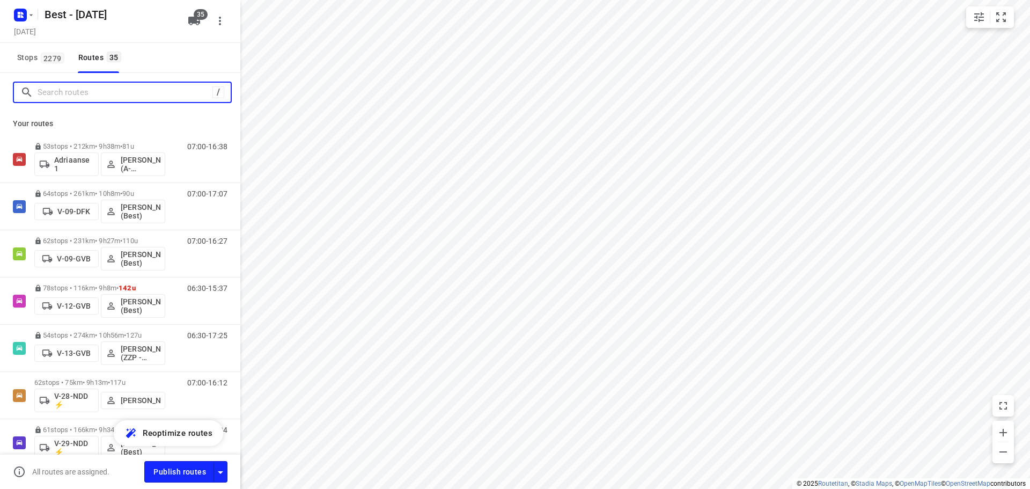
click at [102, 95] on input "Search routes" at bounding box center [125, 92] width 175 height 17
type input "b"
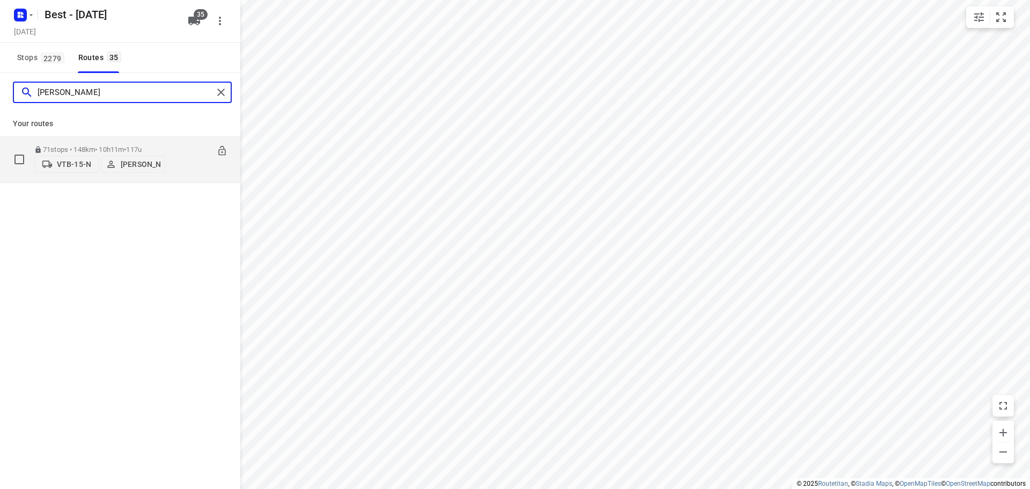
type input "niels"
click at [98, 145] on p "71 stops • 148km • 10h11m • 117u" at bounding box center [99, 149] width 131 height 8
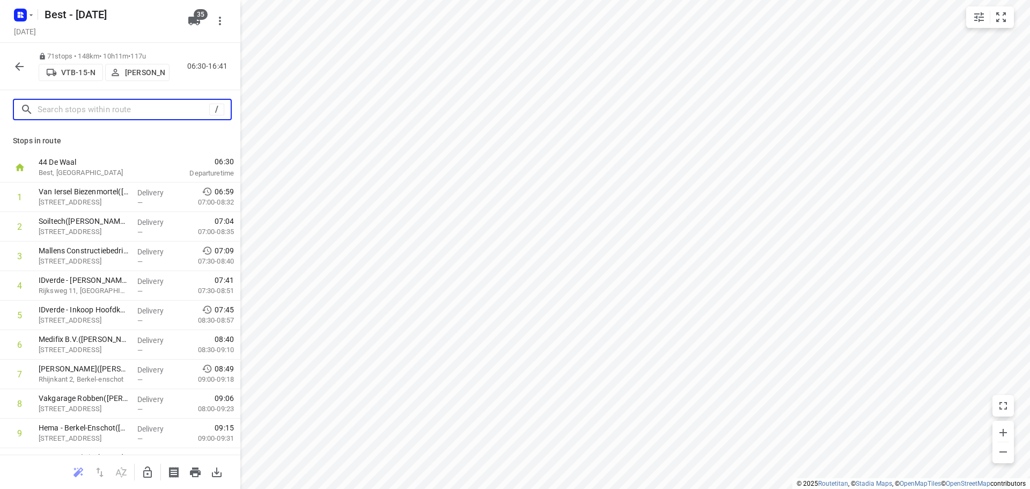
click at [117, 109] on input "text" at bounding box center [124, 109] width 172 height 17
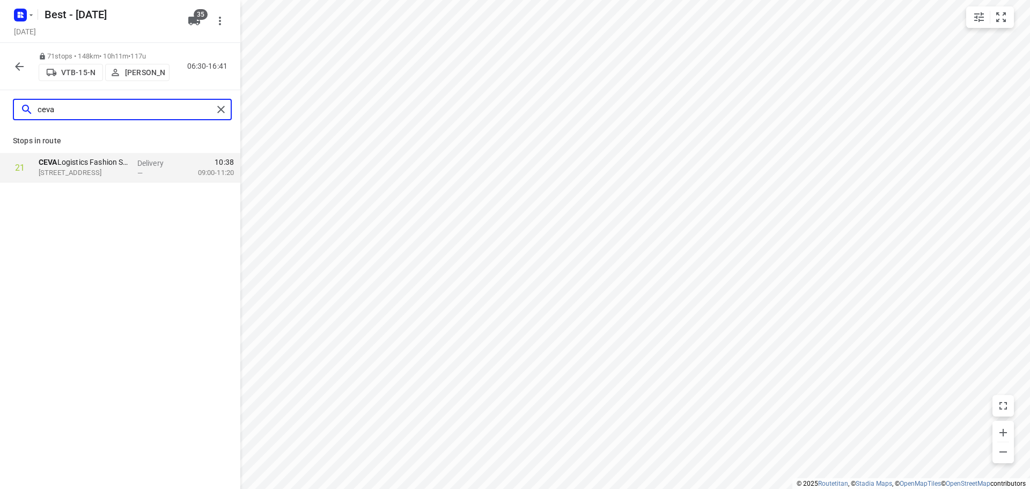
type input "ceva"
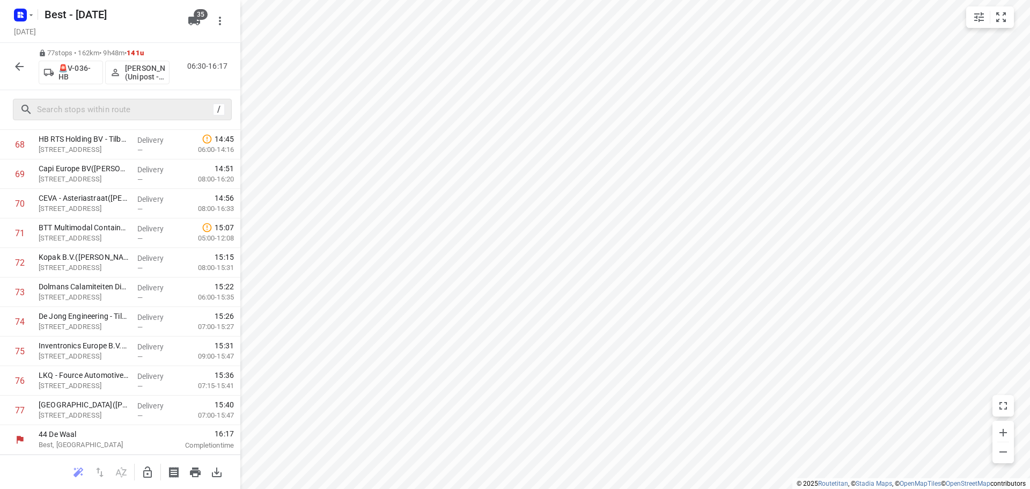
scroll to position [0, 0]
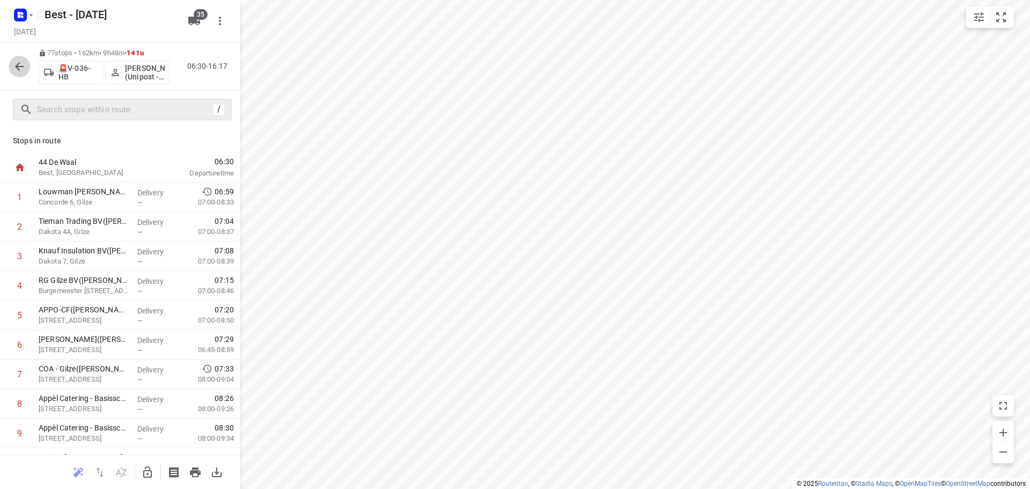
click at [25, 71] on icon "button" at bounding box center [19, 66] width 13 height 13
click at [15, 60] on icon "button" at bounding box center [19, 66] width 13 height 13
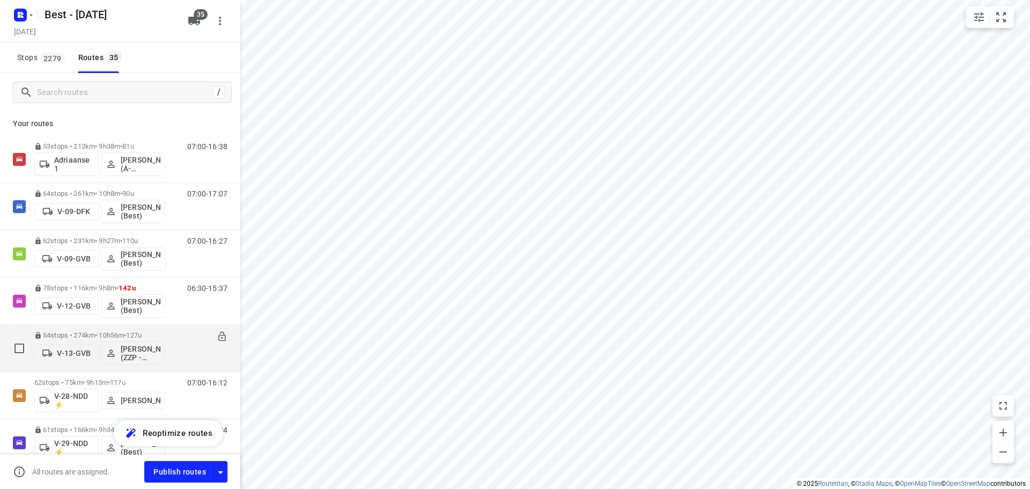
click at [78, 328] on div "54 stops • 274km • 10h56m • 127u V-13-GVB Eugenio van den Heuvel (ZZP - Best)" at bounding box center [99, 348] width 131 height 45
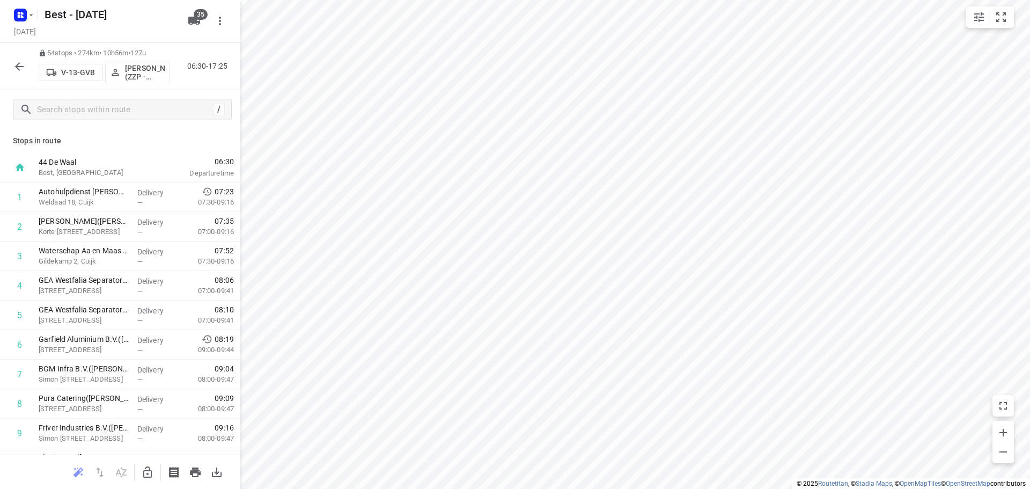
click at [20, 68] on icon "button" at bounding box center [19, 66] width 13 height 13
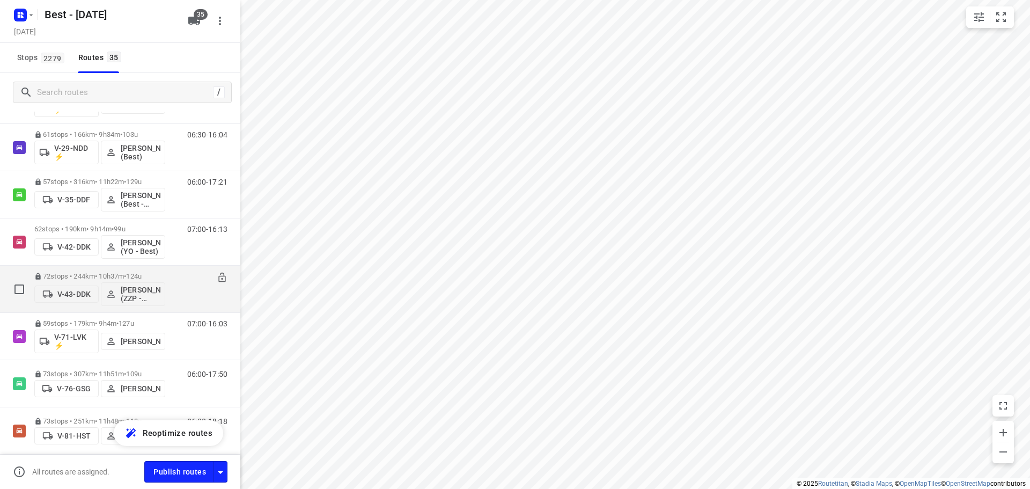
scroll to position [391, 0]
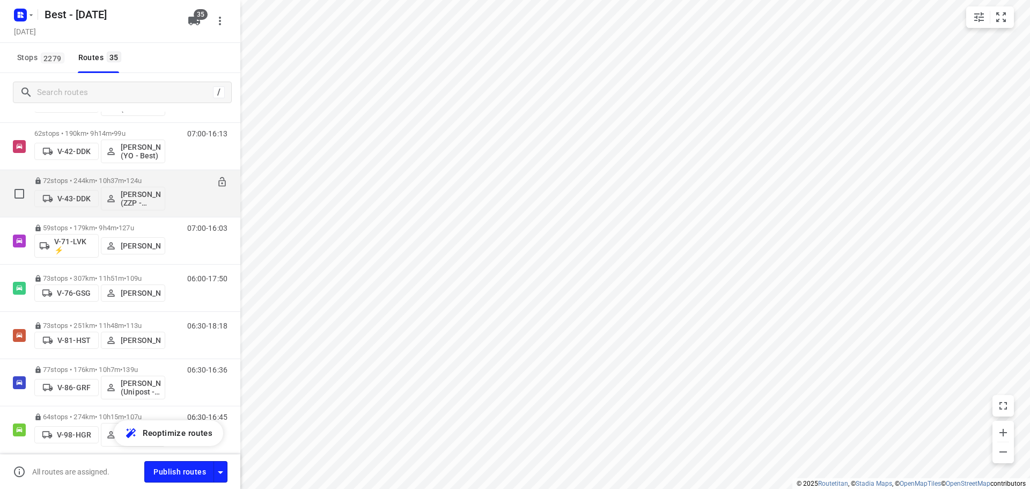
click at [79, 183] on p "72 stops • 244km • 10h37m • 124u" at bounding box center [99, 181] width 131 height 8
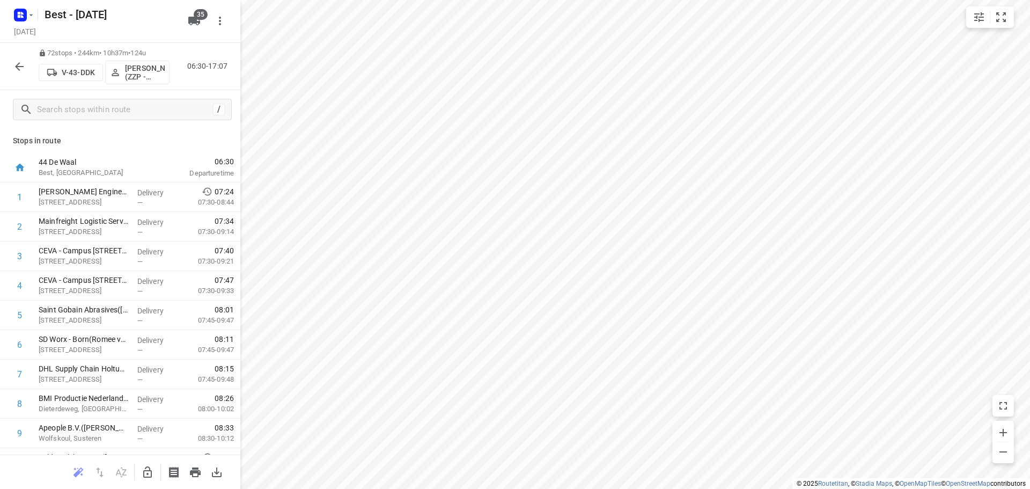
click at [19, 72] on icon "button" at bounding box center [19, 66] width 13 height 13
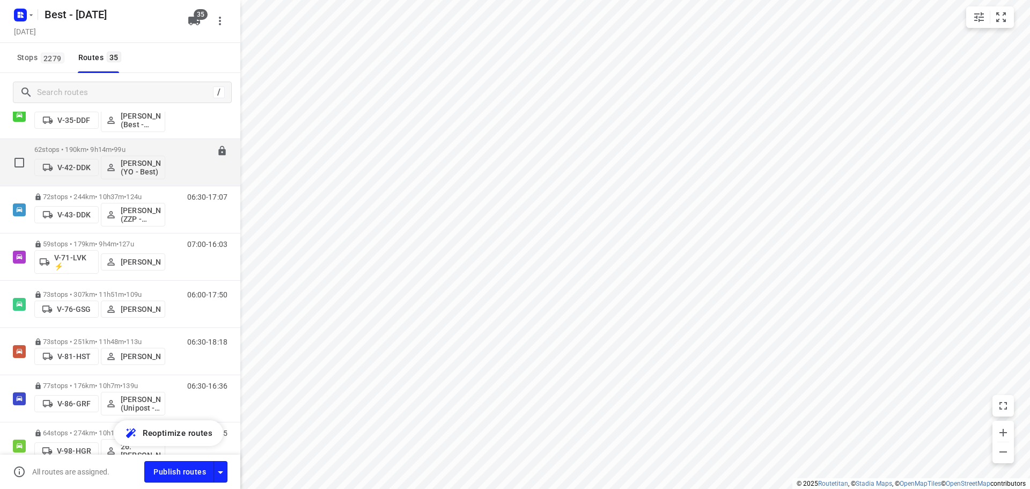
scroll to position [376, 0]
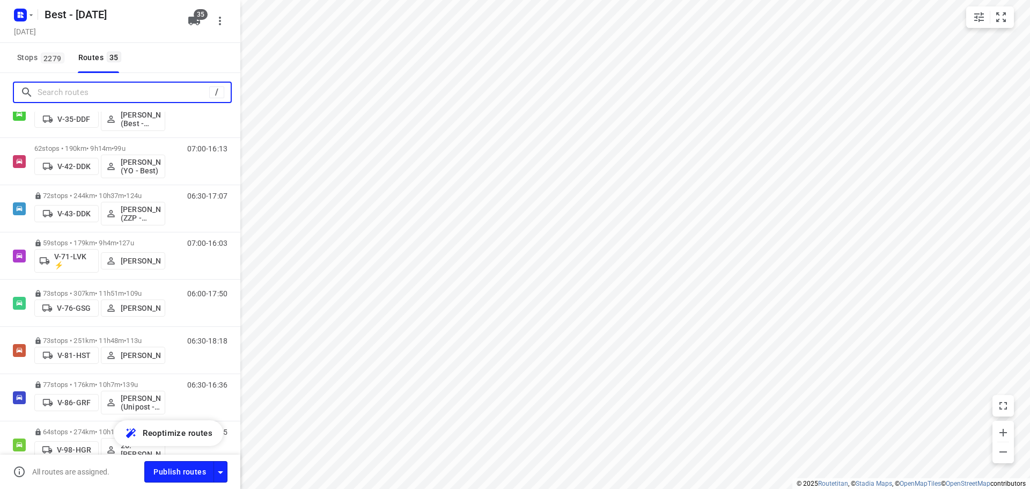
click at [82, 87] on input "Search routes" at bounding box center [124, 92] width 172 height 17
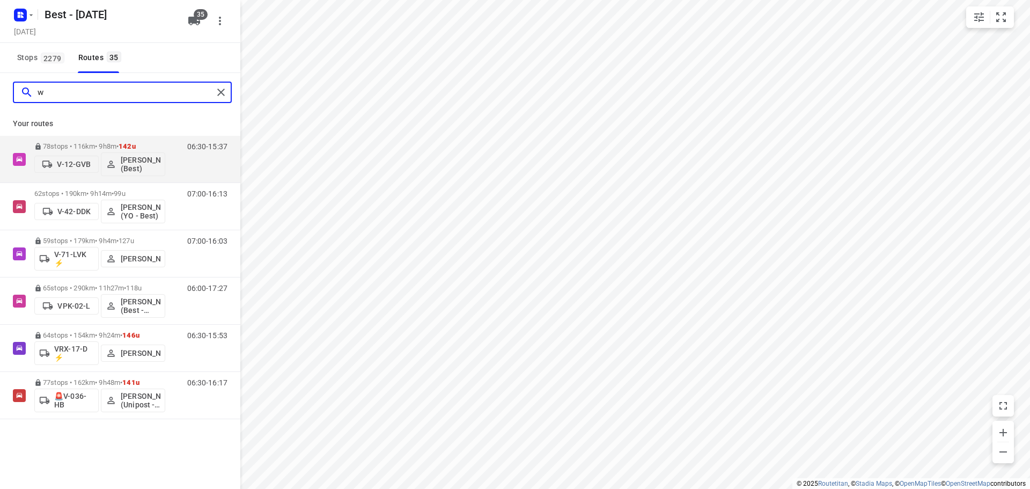
scroll to position [0, 0]
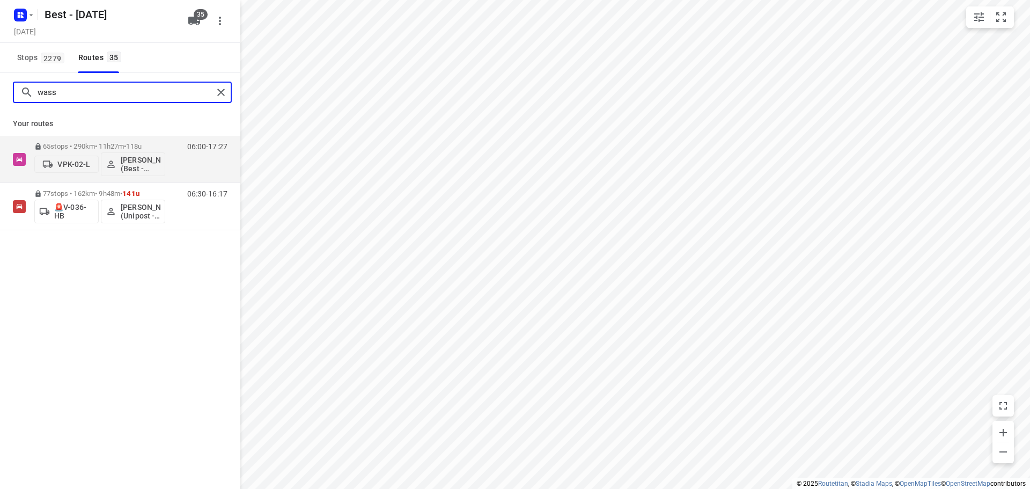
click at [210, 91] on input "wass" at bounding box center [125, 92] width 175 height 17
click at [201, 91] on input "wass" at bounding box center [125, 92] width 175 height 17
type input "w"
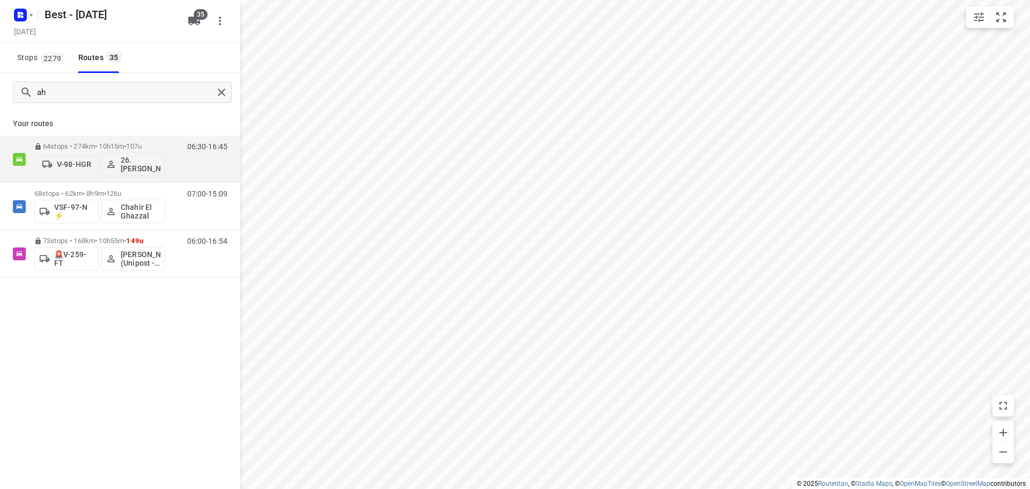
click at [70, 80] on div "ah" at bounding box center [120, 92] width 240 height 39
click at [74, 86] on input "ah" at bounding box center [125, 92] width 175 height 17
type input "a"
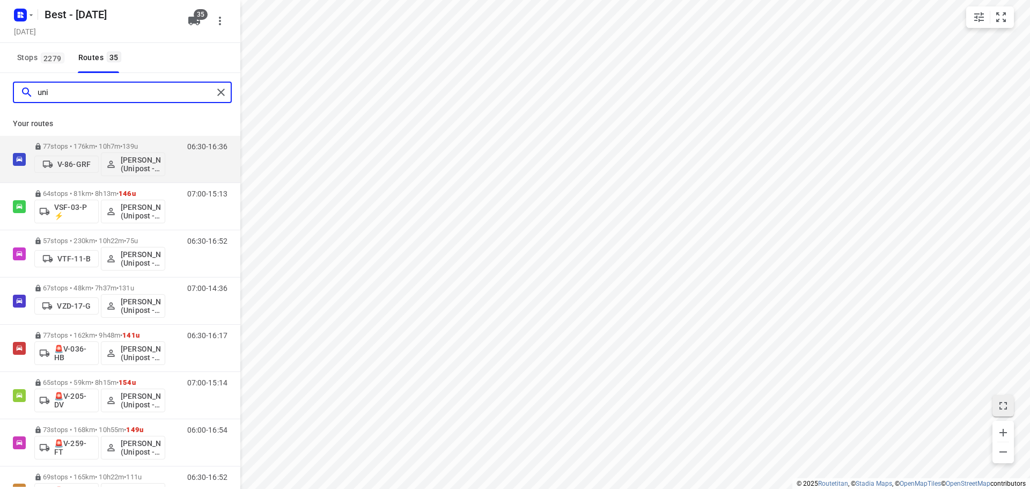
type input "uni"
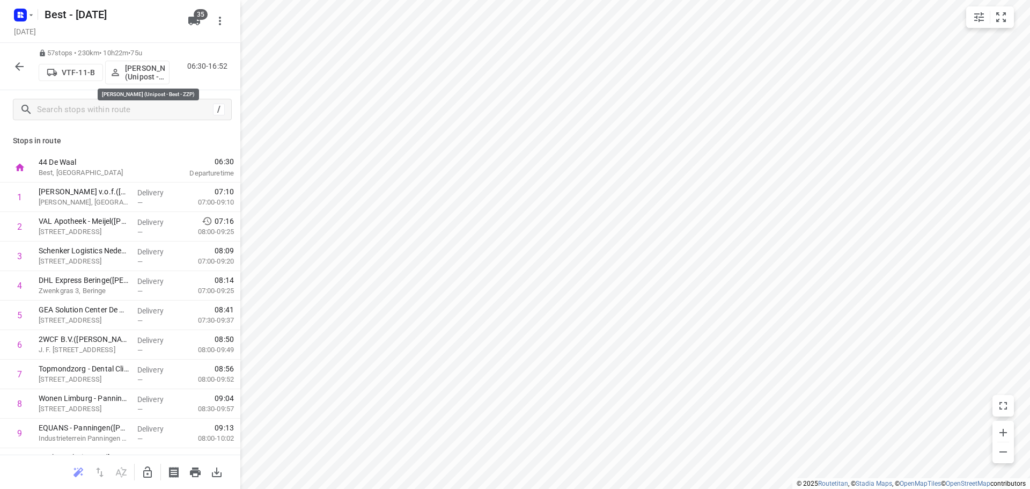
click at [143, 77] on p "Omar Alzeadi (Unipost - Best - ZZP)" at bounding box center [145, 72] width 40 height 17
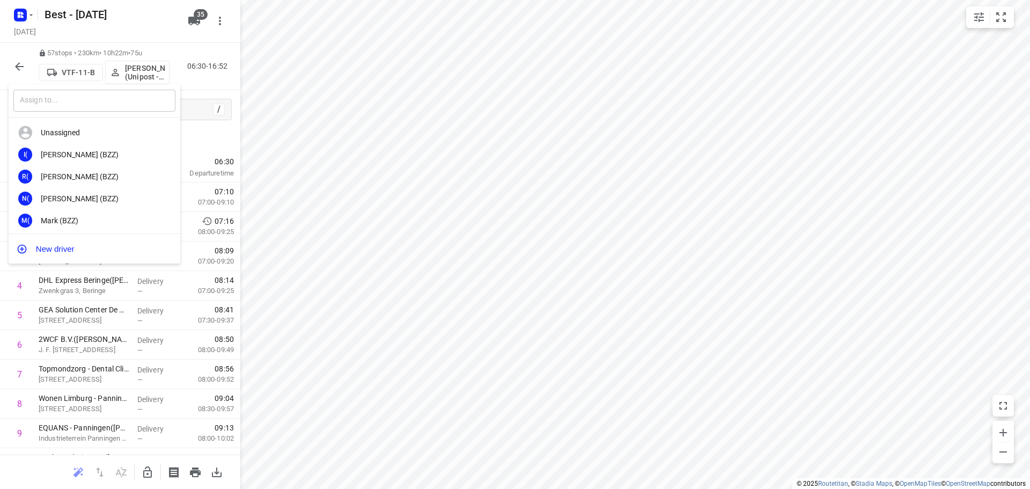
drag, startPoint x: 96, startPoint y: 106, endPoint x: 104, endPoint y: 76, distance: 30.4
click at [97, 101] on input "text" at bounding box center [94, 101] width 162 height 22
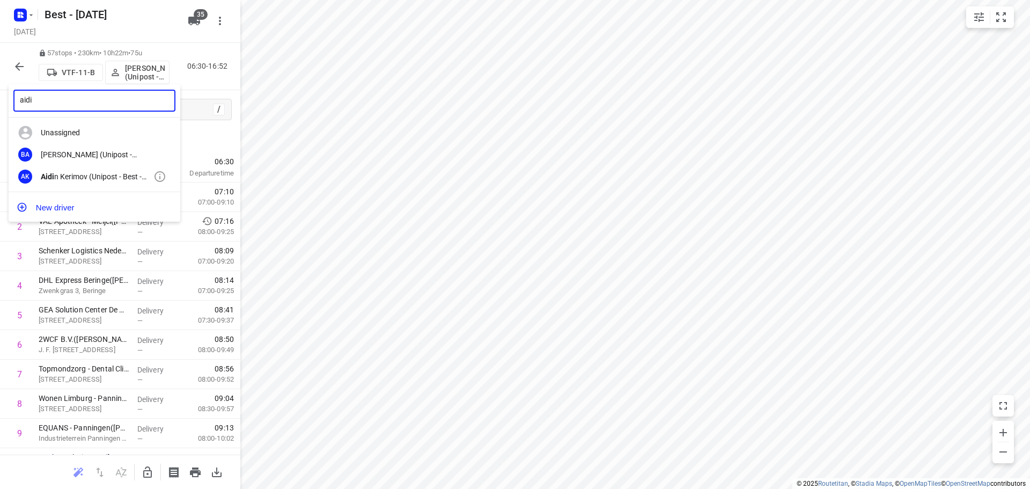
type input "aidi"
click at [47, 178] on b "Aidi" at bounding box center [47, 176] width 13 height 9
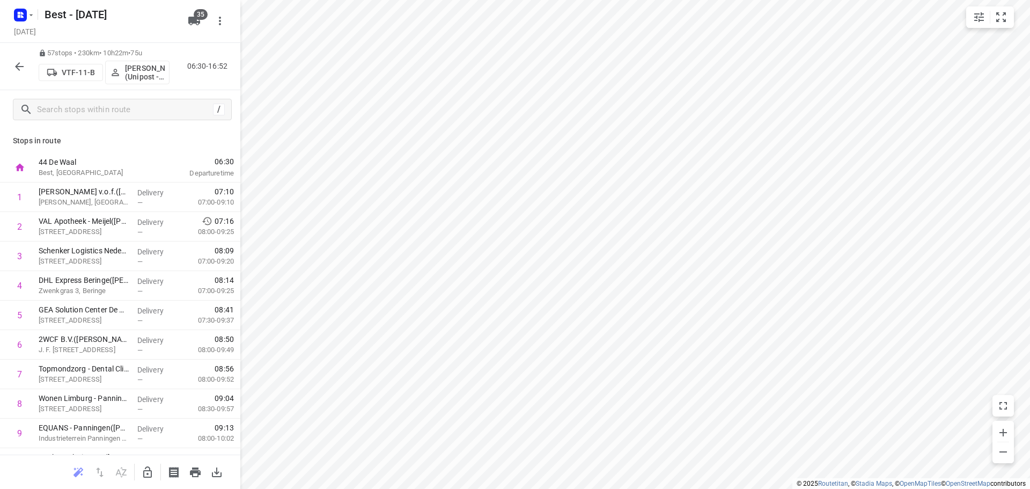
click at [8, 70] on div "57 stops • 230km • 10h22m • 75u VTF-11-B Aidin Kerimov (Unipost - Best - ZZP) 0…" at bounding box center [120, 66] width 240 height 47
click at [13, 69] on icon "button" at bounding box center [19, 66] width 13 height 13
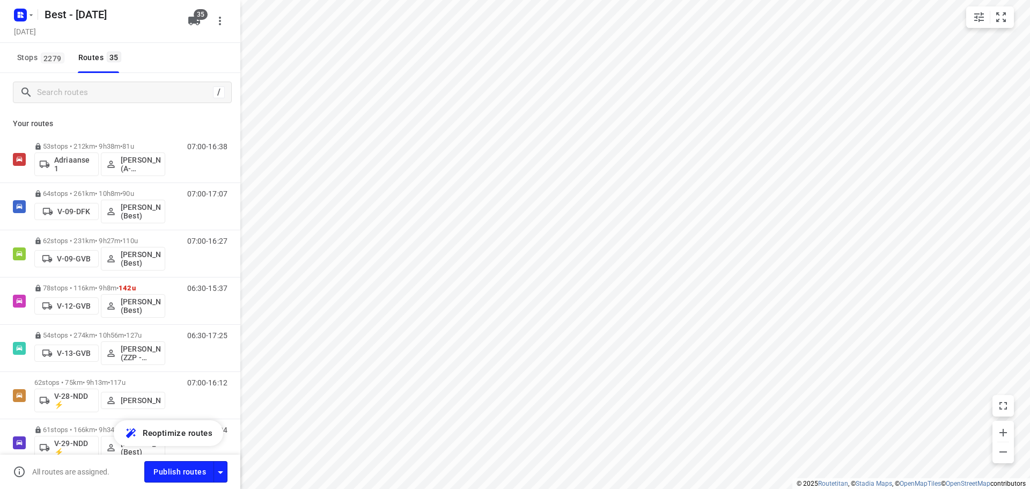
click at [77, 103] on div "/" at bounding box center [120, 92] width 240 height 39
click at [82, 96] on input "Search routes" at bounding box center [124, 92] width 172 height 17
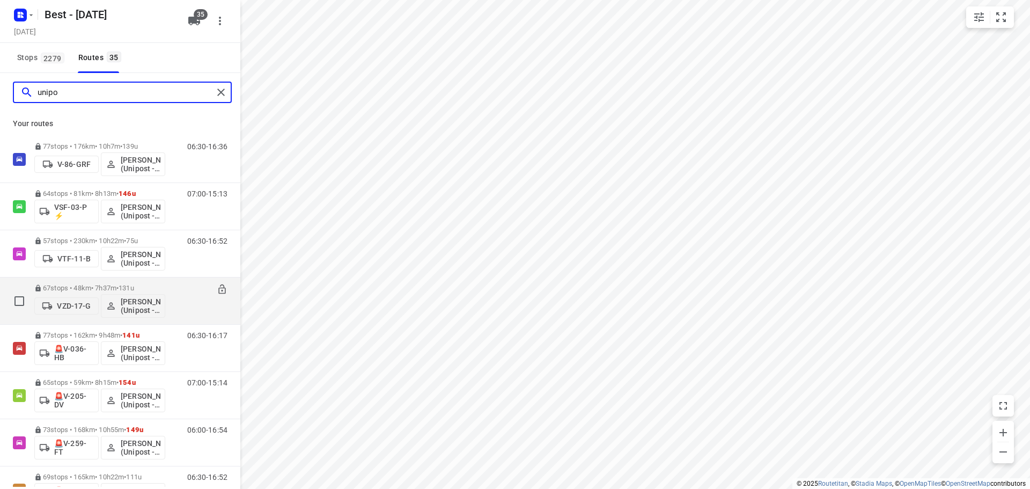
type input "unipo"
click at [97, 283] on div "67 stops • 48km • 7h37m • 131u VZD-17-G Hamza Alzeadi (Unipost - Best - ZZP)" at bounding box center [99, 300] width 131 height 45
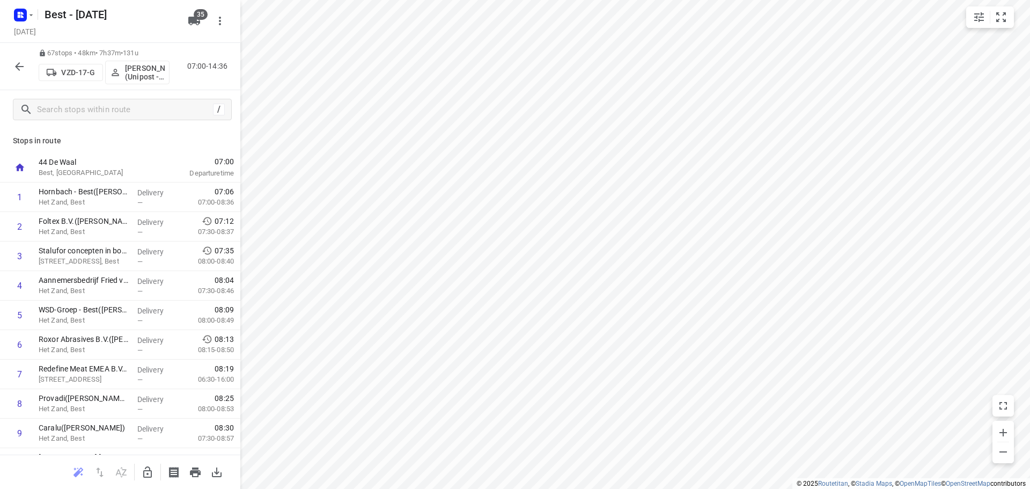
click at [27, 69] on button "button" at bounding box center [19, 66] width 21 height 21
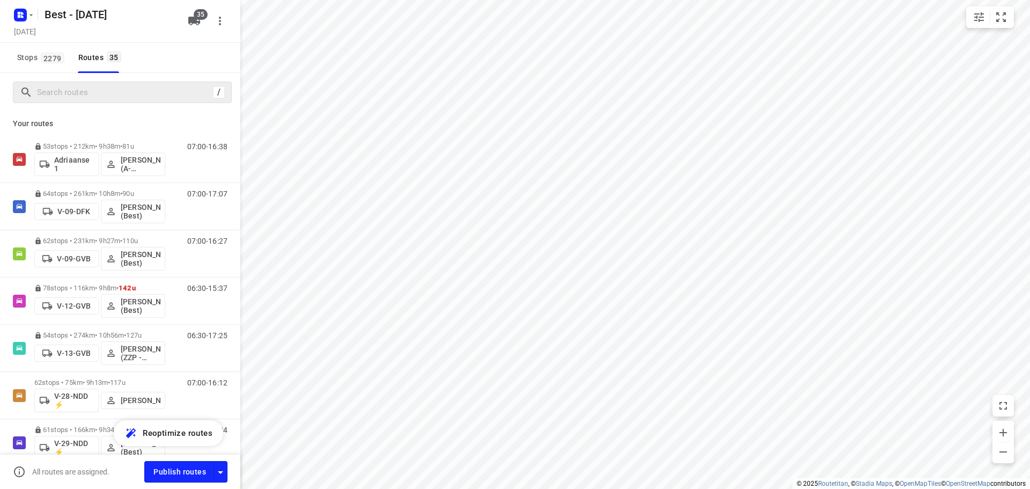
click at [124, 101] on div "/" at bounding box center [122, 92] width 219 height 21
click at [126, 96] on input "Search routes" at bounding box center [124, 92] width 172 height 17
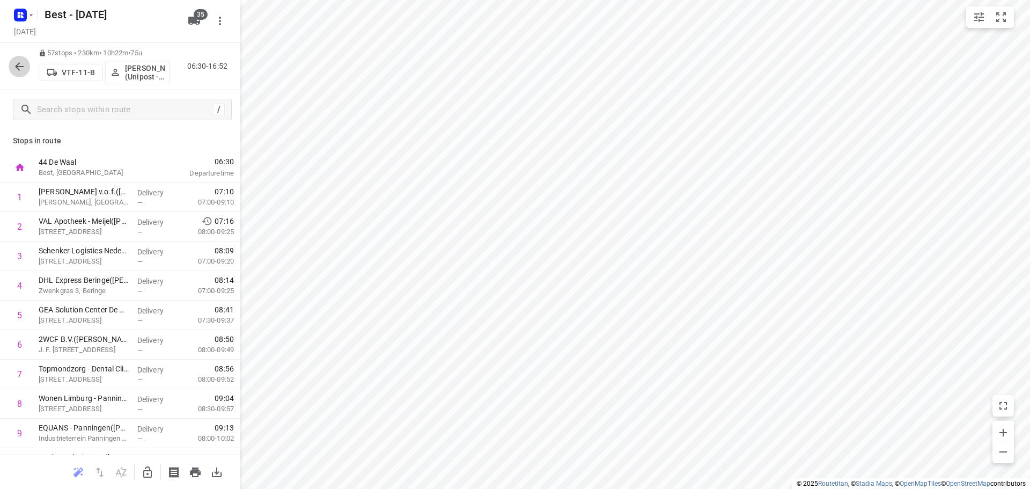
click at [10, 66] on button "button" at bounding box center [19, 66] width 21 height 21
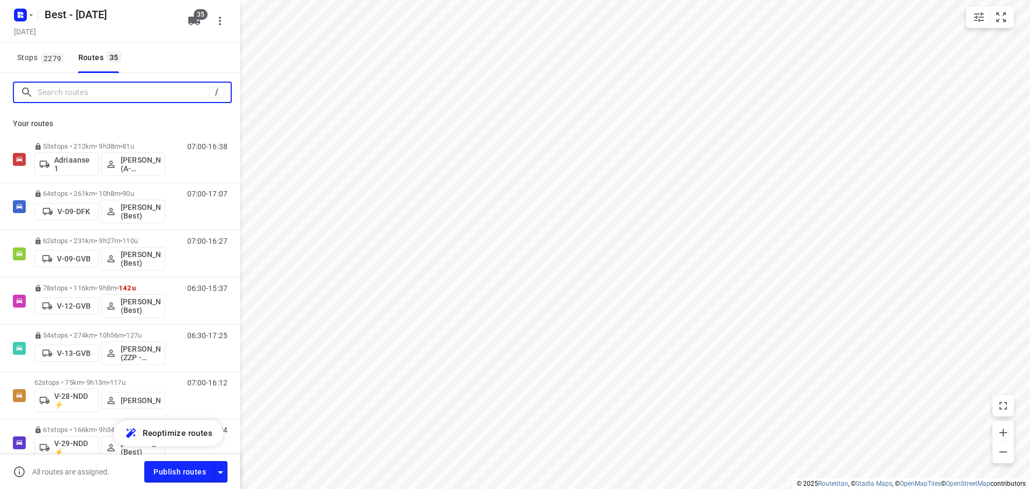
click at [111, 92] on input "Search routes" at bounding box center [124, 92] width 172 height 17
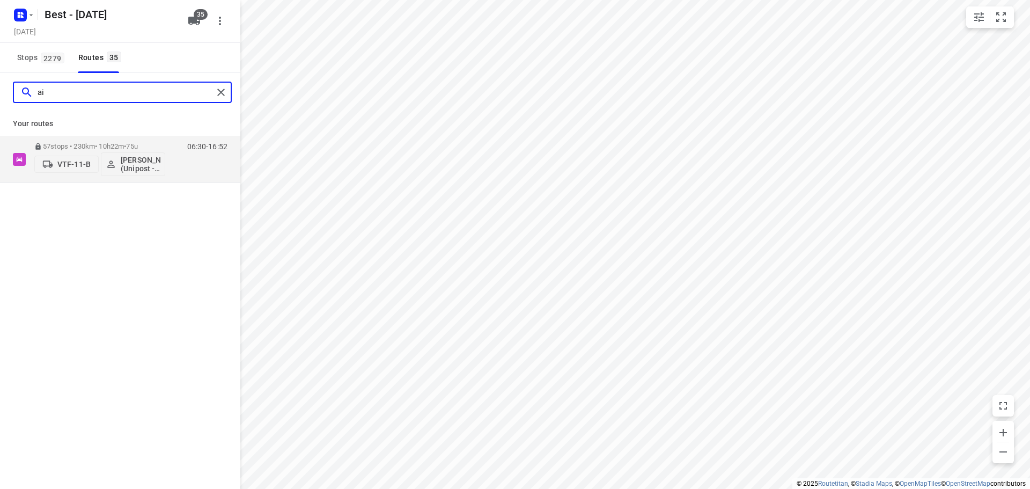
type input "a"
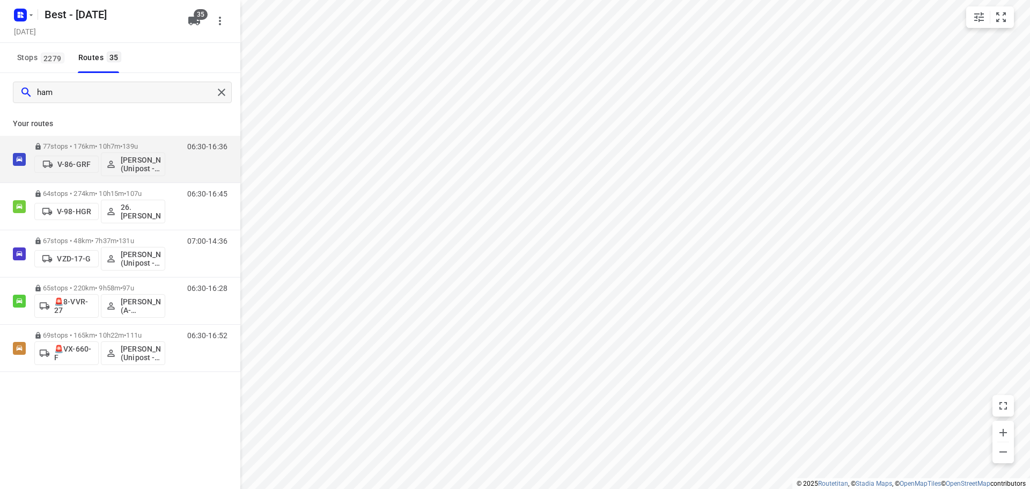
click at [159, 103] on div "ham" at bounding box center [120, 92] width 240 height 39
click at [159, 99] on input "ham" at bounding box center [125, 92] width 175 height 17
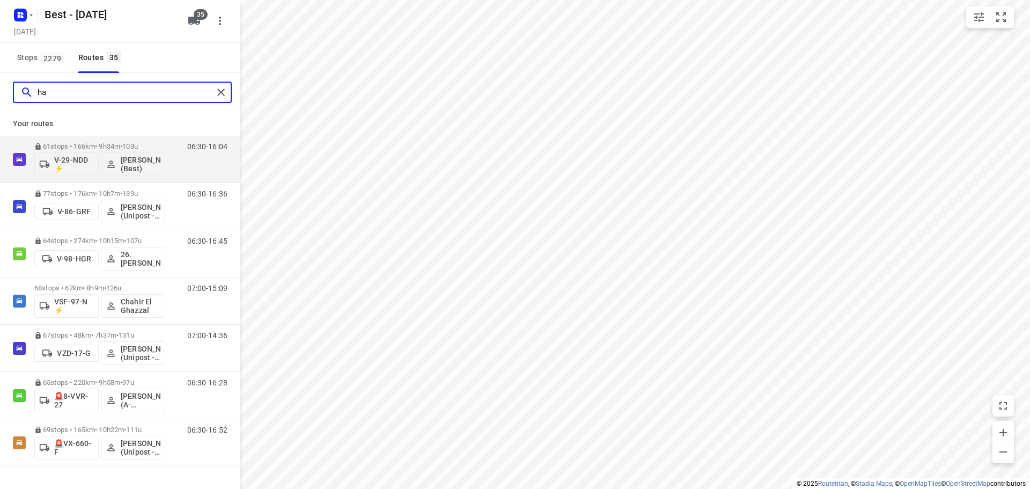
type input "h"
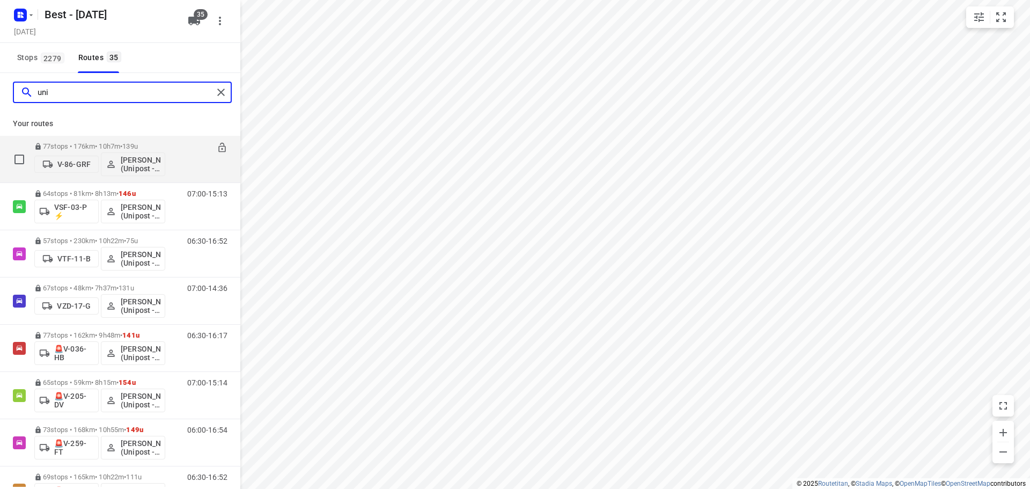
type input "uni"
click at [81, 106] on div "uni" at bounding box center [120, 92] width 240 height 39
click at [91, 84] on input "uni" at bounding box center [125, 92] width 175 height 17
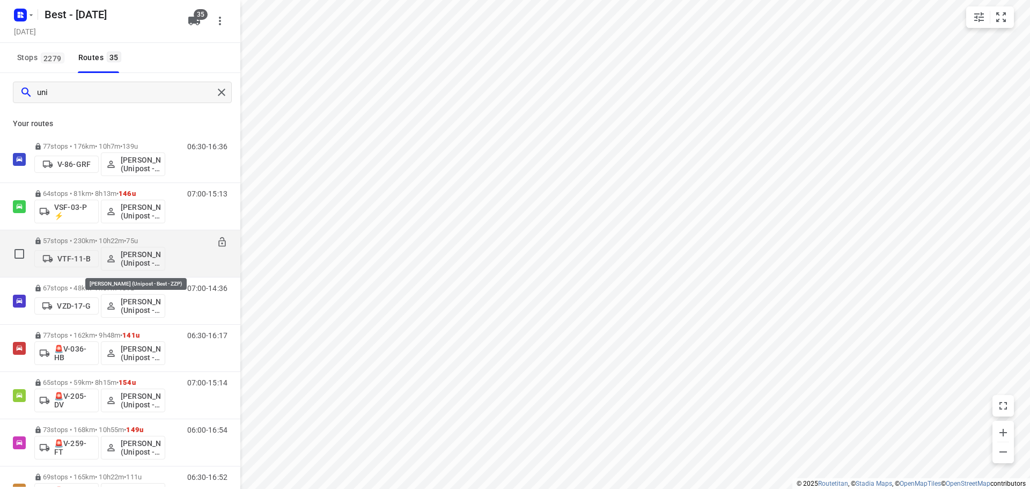
click at [137, 256] on p "[PERSON_NAME] (Unipost - Best - ZZP)" at bounding box center [141, 258] width 40 height 17
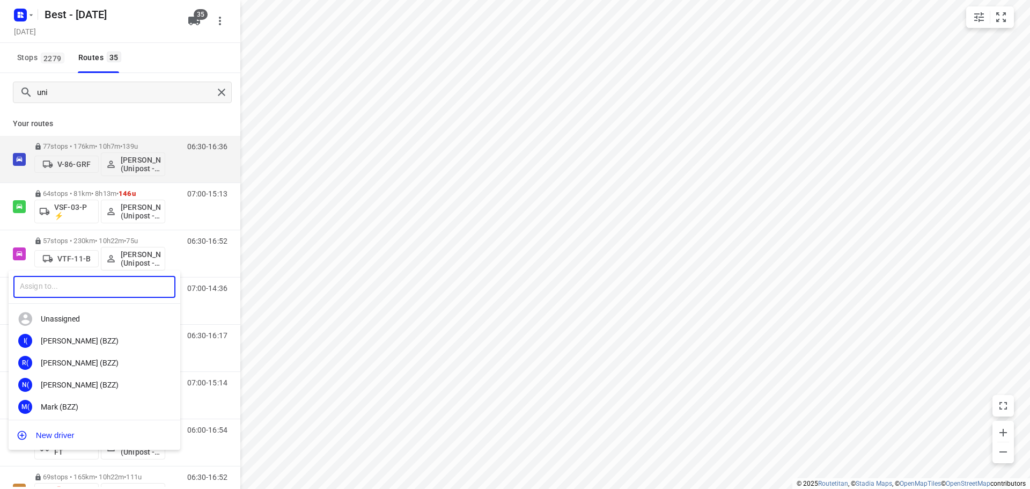
click at [71, 283] on input "text" at bounding box center [94, 287] width 162 height 22
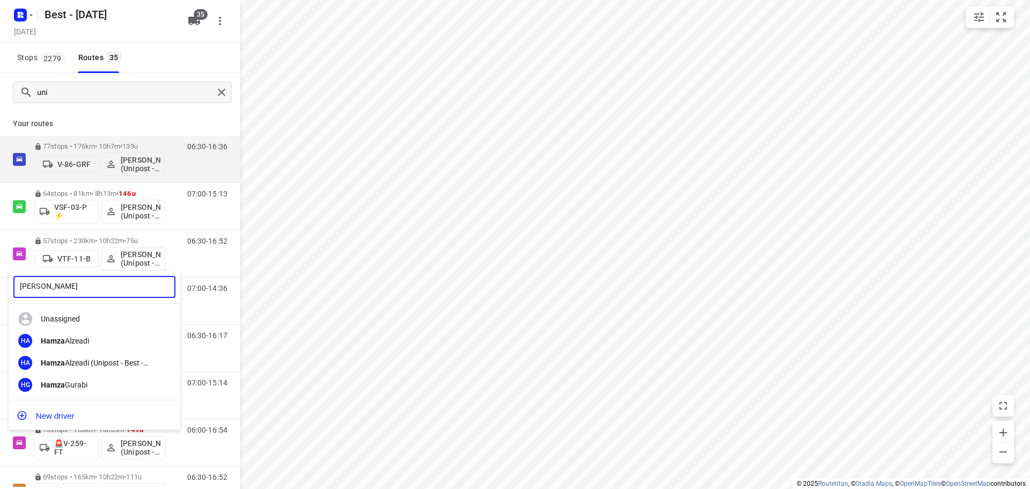
type input "hamza"
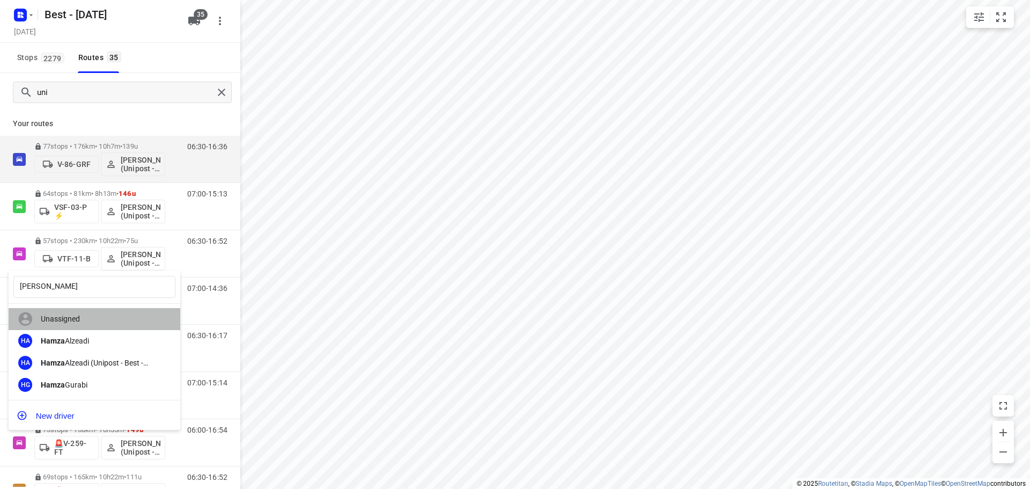
click at [82, 327] on div "Unassigned" at bounding box center [95, 319] width 172 height 22
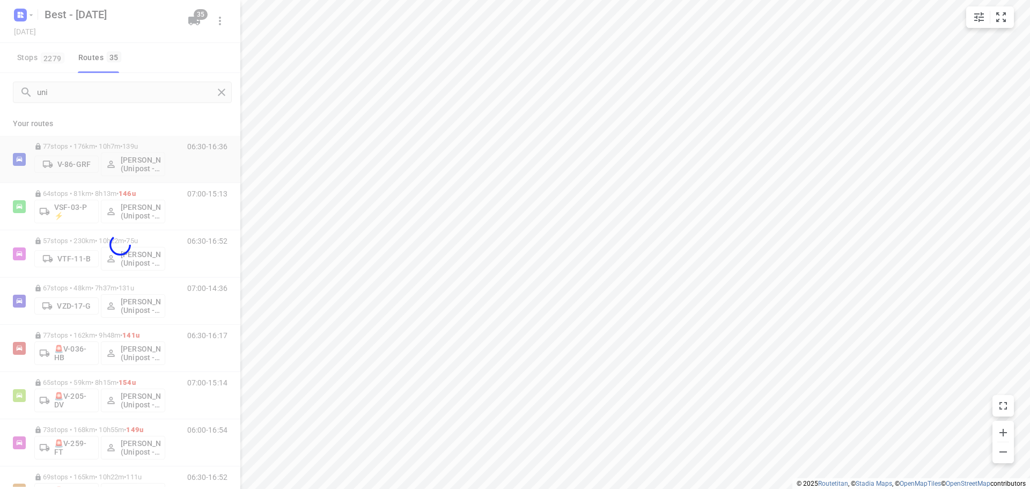
click at [82, 335] on div at bounding box center [120, 244] width 240 height 489
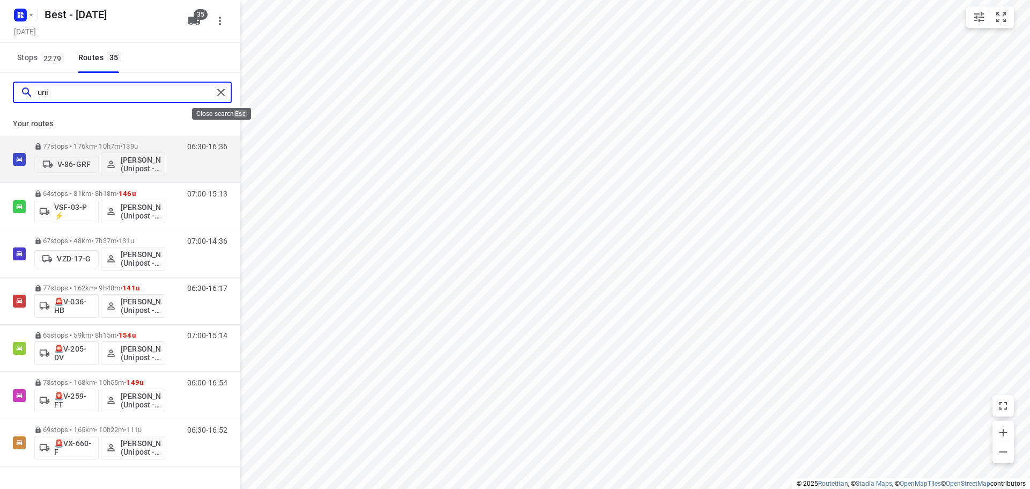
click at [213, 93] on div "uni" at bounding box center [122, 92] width 219 height 21
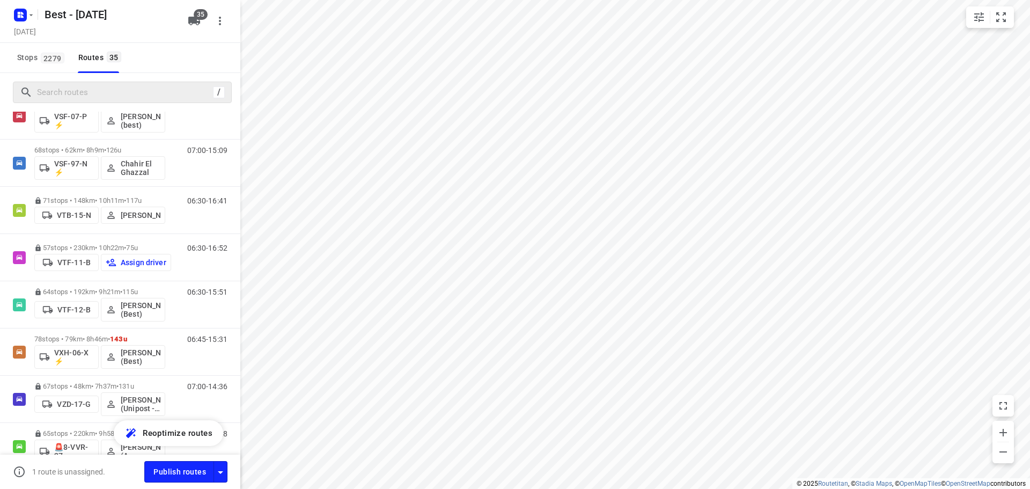
scroll to position [947, 0]
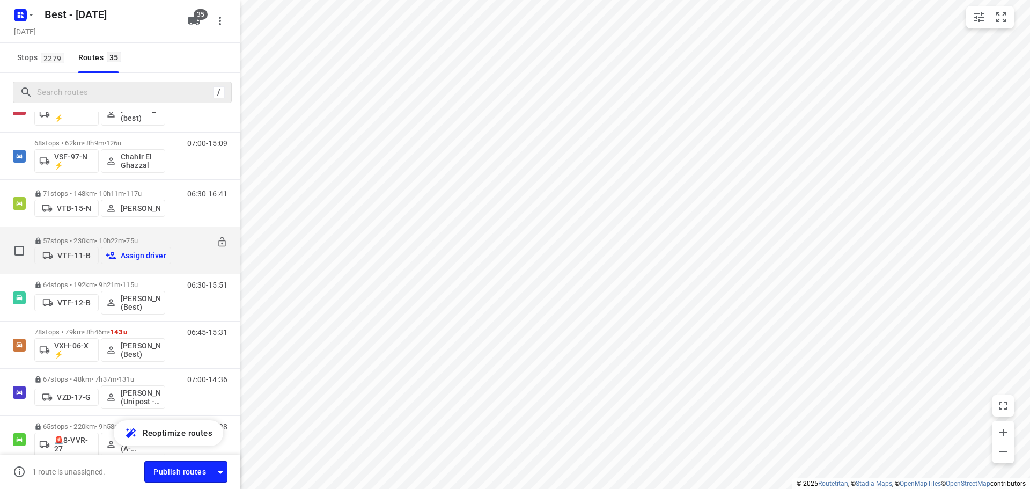
click at [134, 247] on button "Assign driver" at bounding box center [136, 255] width 70 height 17
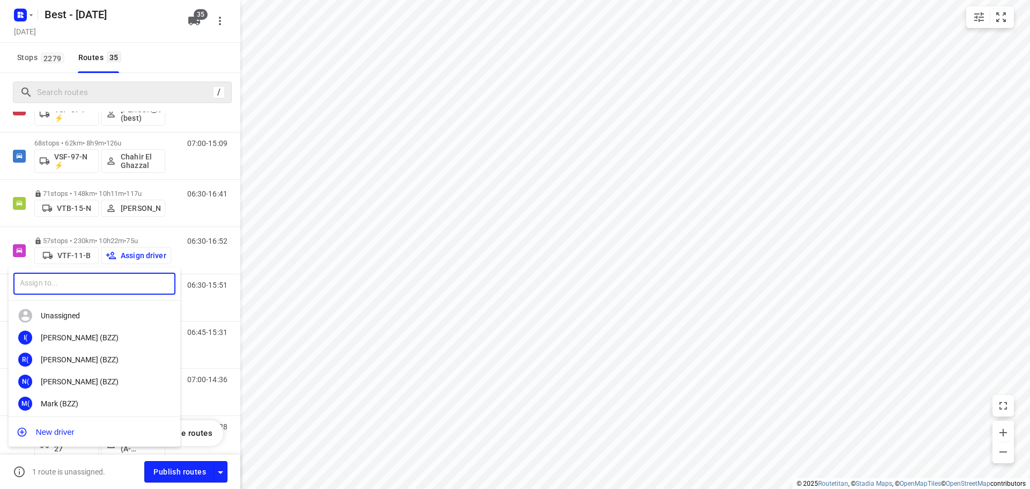
click at [89, 285] on input "text" at bounding box center [94, 284] width 162 height 22
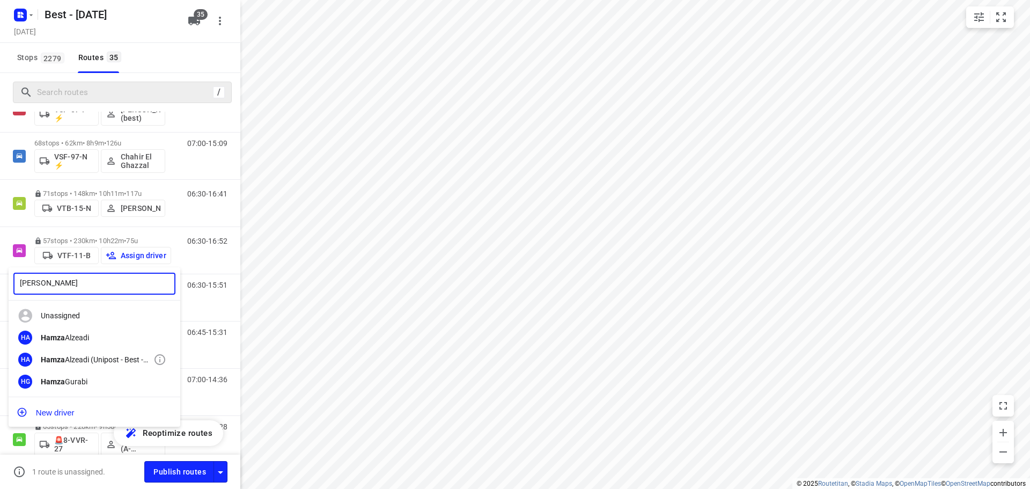
type input "hamza"
click at [77, 349] on div "HA Hamza Alzeadi (Unipost - Best - ZZP)" at bounding box center [95, 359] width 172 height 22
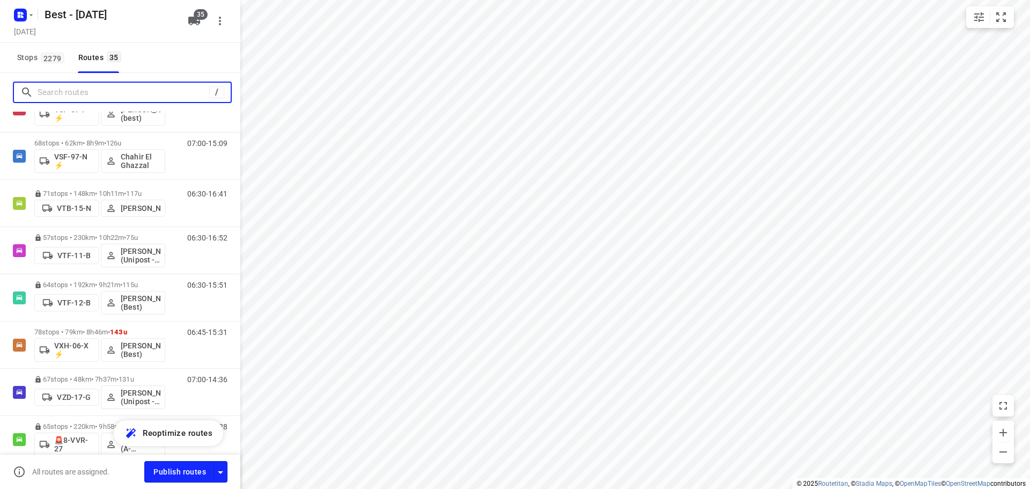
click at [120, 93] on input "Search routes" at bounding box center [124, 92] width 172 height 17
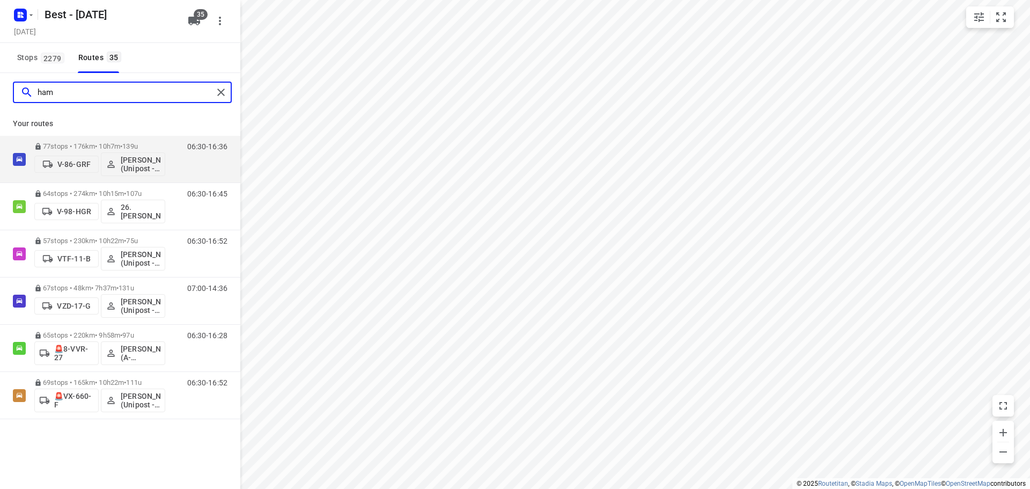
scroll to position [0, 0]
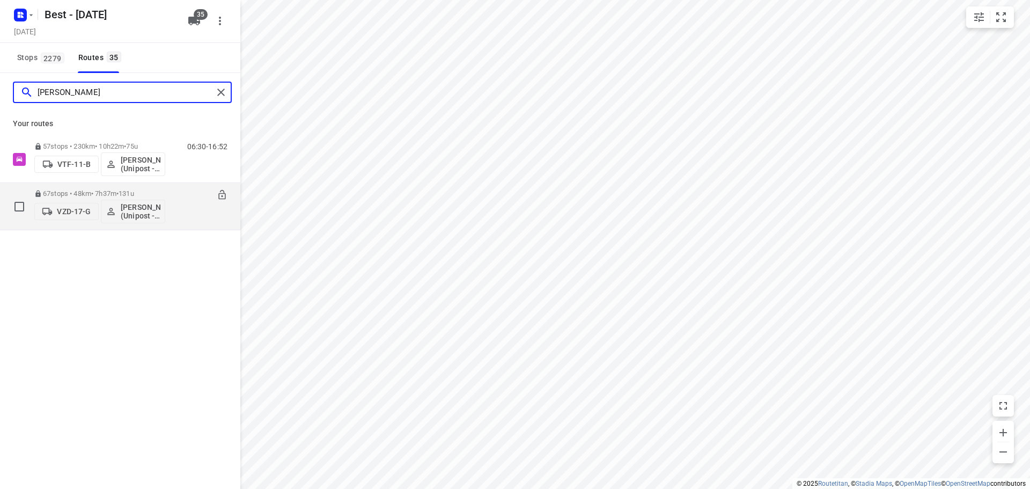
type input "hamza"
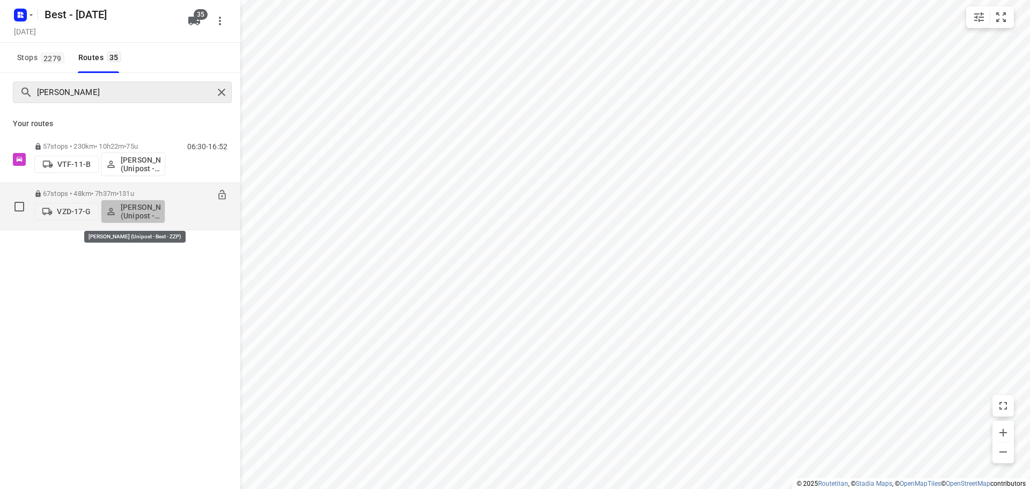
click at [124, 205] on p "[PERSON_NAME] (Unipost - Best - ZZP)" at bounding box center [141, 211] width 40 height 17
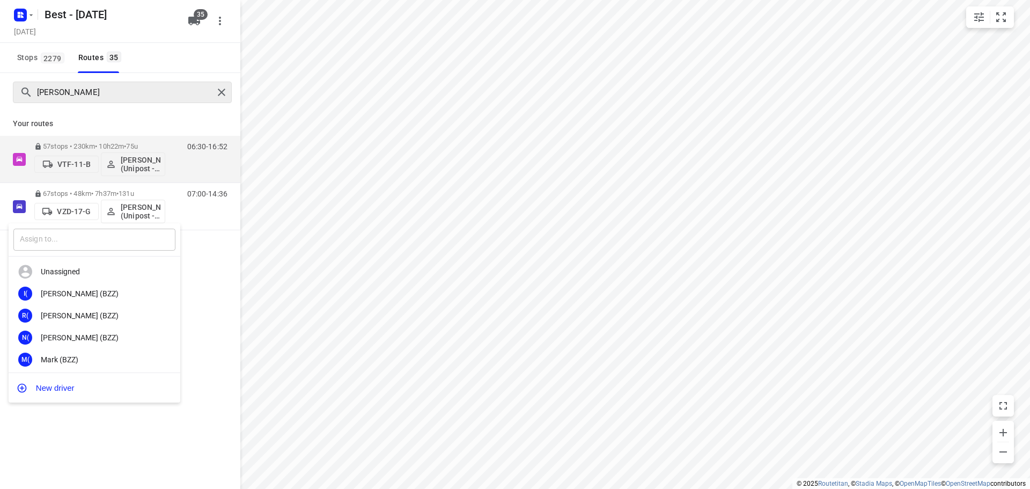
click at [101, 241] on input "text" at bounding box center [94, 240] width 162 height 22
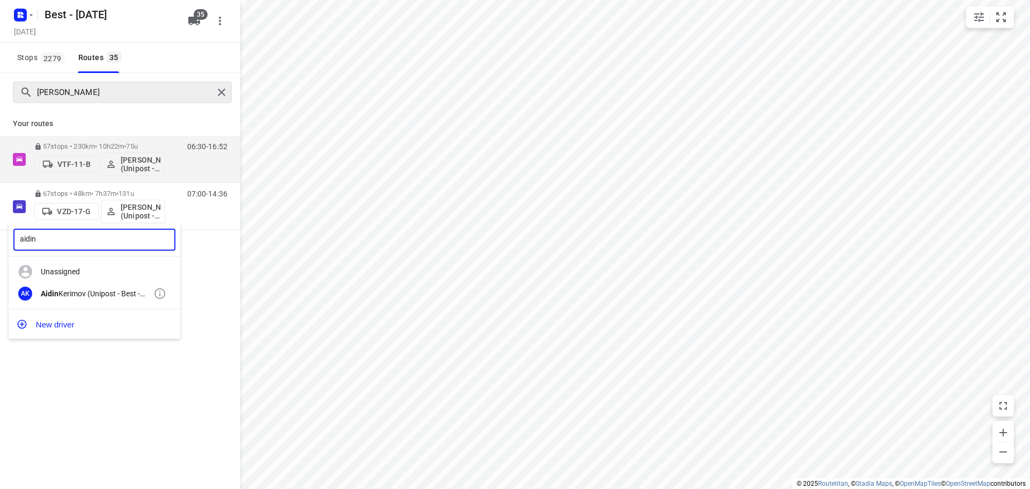
type input "aidin"
click at [49, 287] on div "AK Aidin Kerimov (Unipost - Best - ZZP)" at bounding box center [95, 294] width 172 height 22
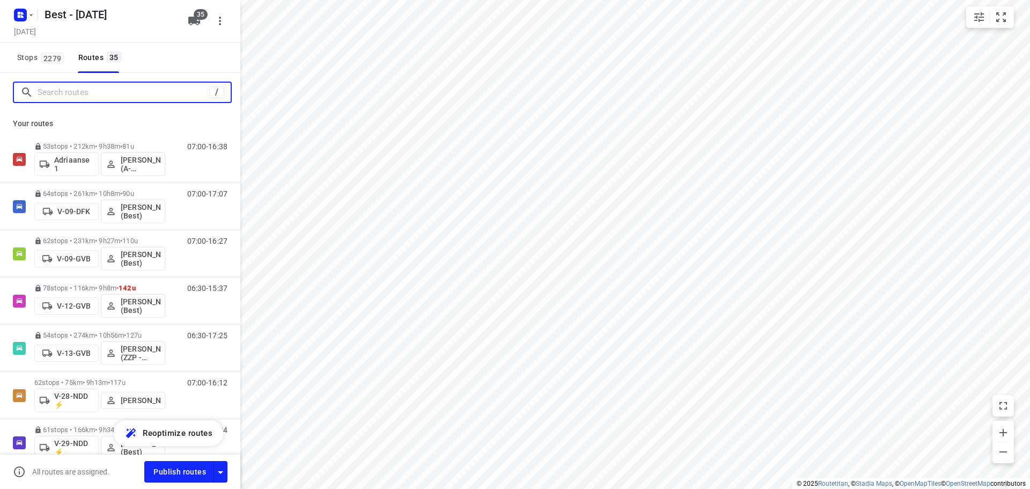
click at [157, 91] on input "Search routes" at bounding box center [124, 92] width 172 height 17
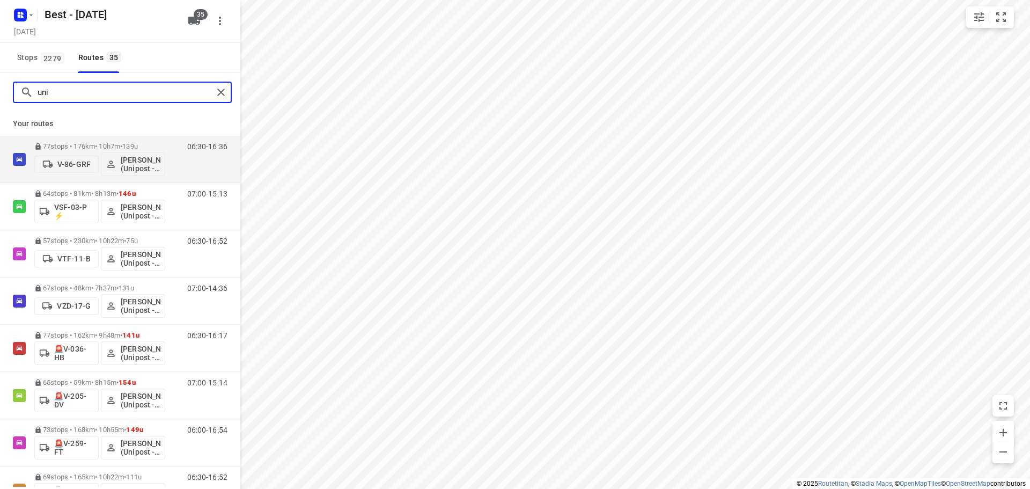
click at [142, 88] on input "uni" at bounding box center [125, 92] width 175 height 17
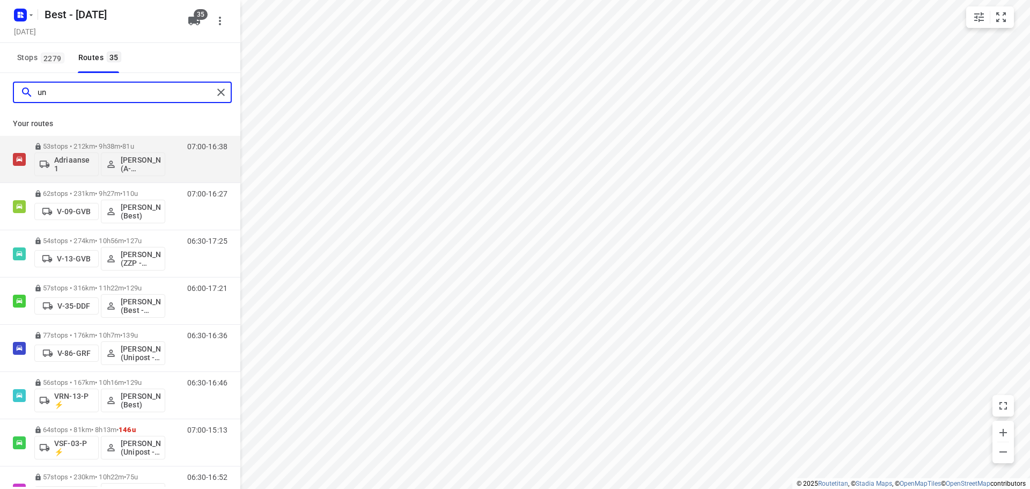
type input "u"
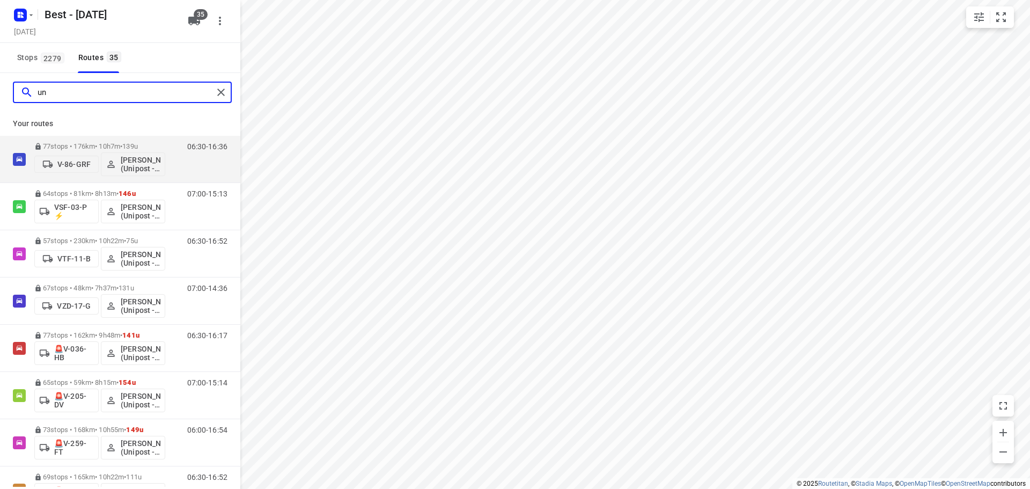
type input "uni"
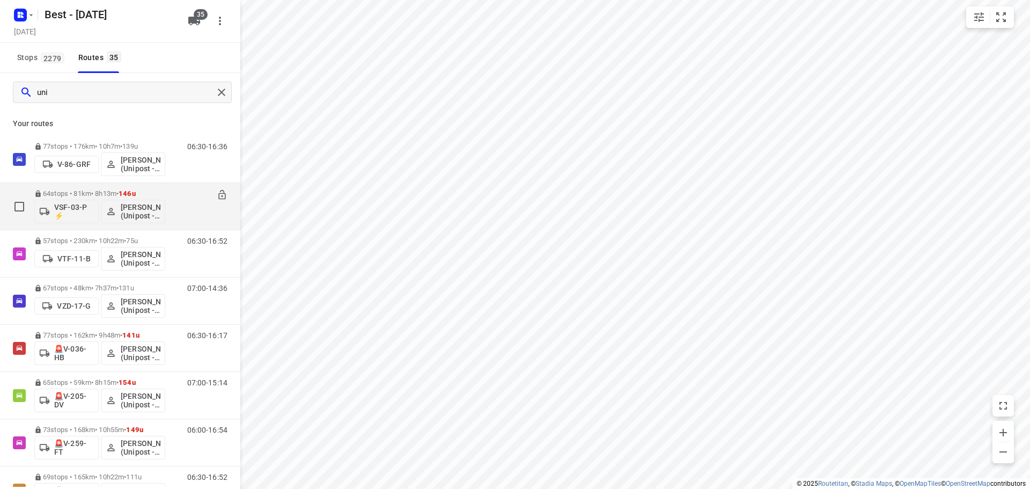
click at [208, 193] on div at bounding box center [217, 195] width 20 height 12
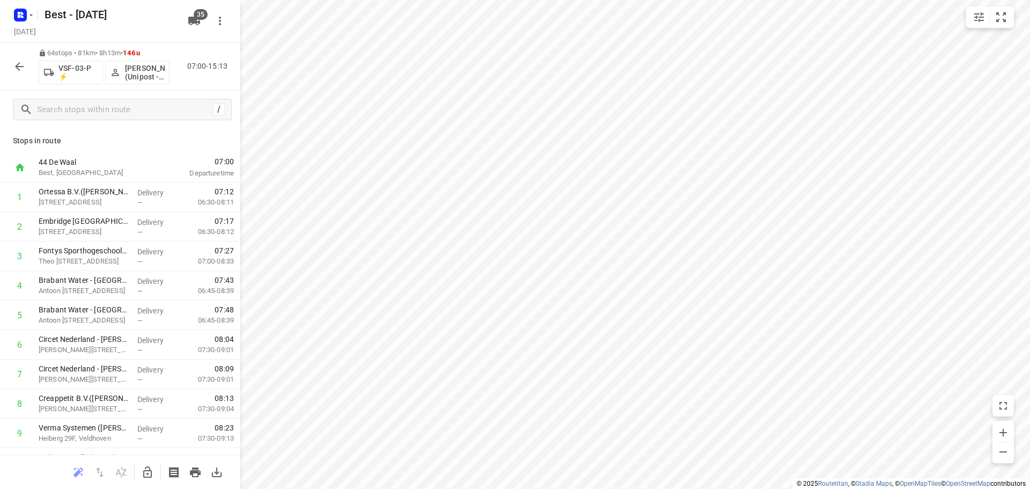
click at [22, 73] on button "button" at bounding box center [19, 66] width 21 height 21
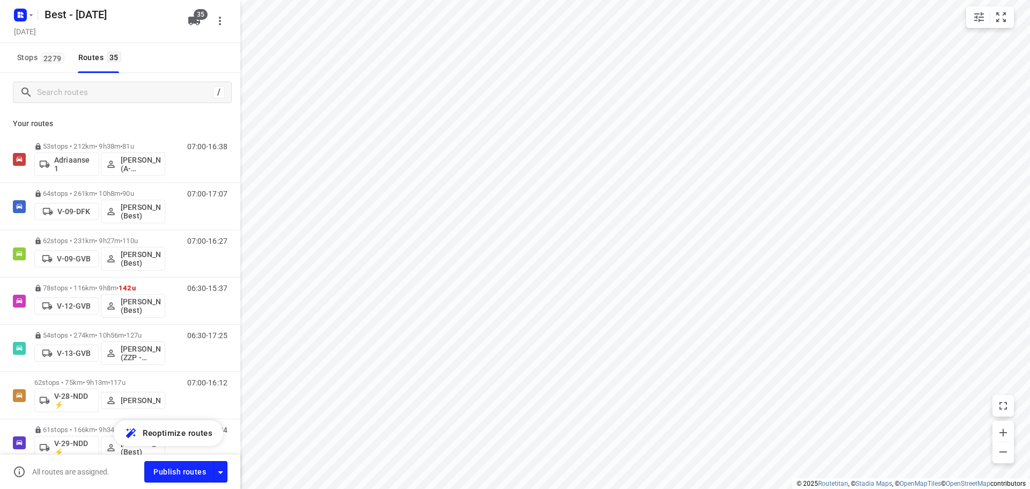
click at [182, 16] on div "Best - Monday Monday, Oct 06" at bounding box center [98, 21] width 172 height 38
click at [185, 18] on button "35" at bounding box center [193, 20] width 21 height 21
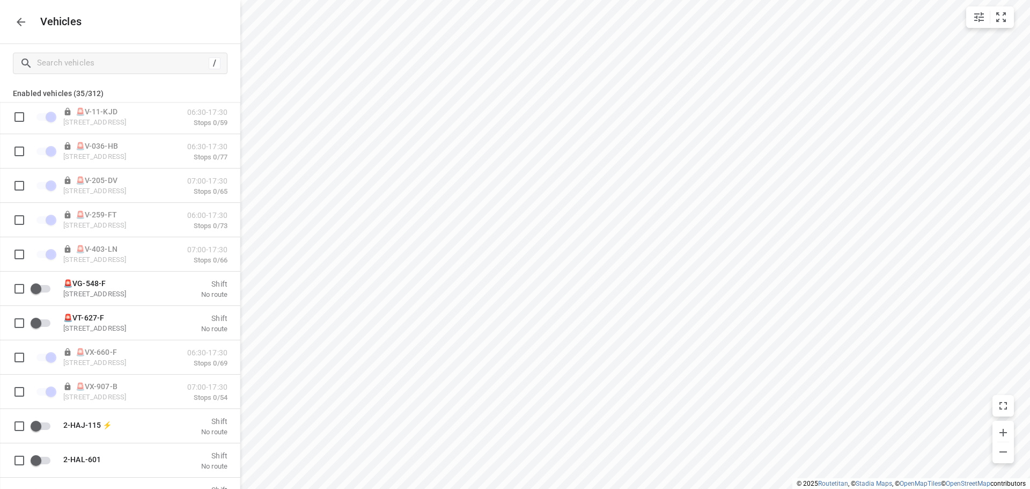
scroll to position [107, 0]
click at [126, 252] on div "🚨VG-548-F De Waal 44, 5684 PH Best, Netherlands" at bounding box center [116, 251] width 107 height 19
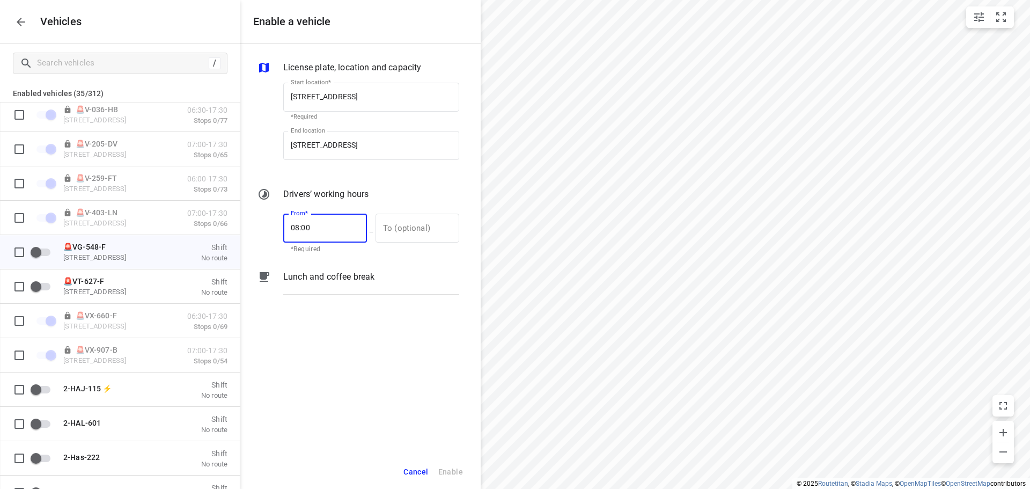
drag, startPoint x: 318, startPoint y: 227, endPoint x: 249, endPoint y: 211, distance: 70.0
click at [251, 211] on div "License plate, location and capacity Start location* De Waal 44, 5684 PH Best, …" at bounding box center [360, 249] width 240 height 410
type input "07:00"
click at [415, 239] on input "text" at bounding box center [412, 228] width 72 height 29
type input "17:00"
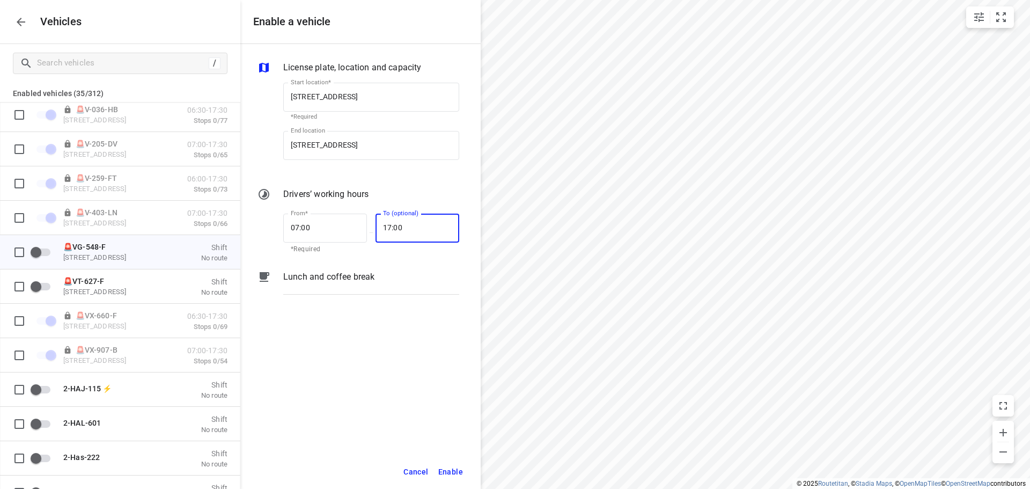
click at [446, 471] on span "Enable" at bounding box center [450, 471] width 25 height 13
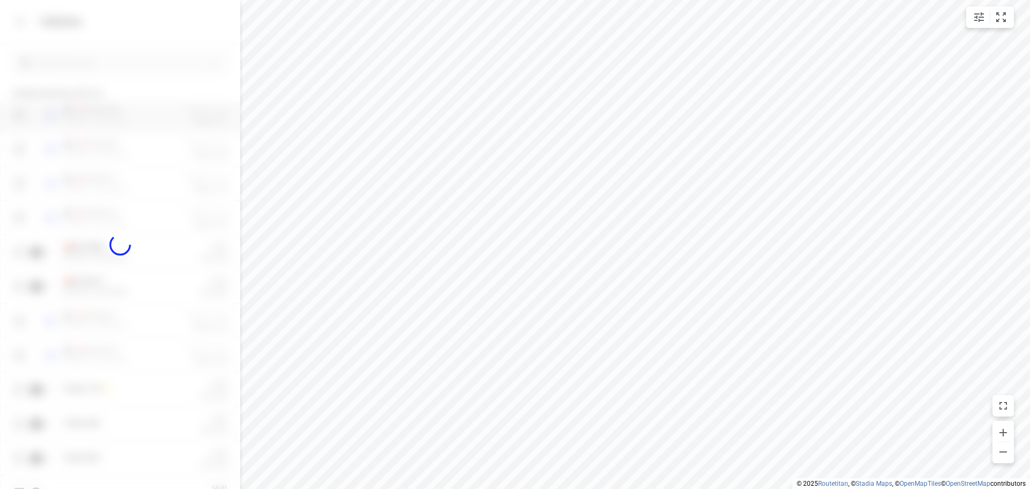
checkbox input "true"
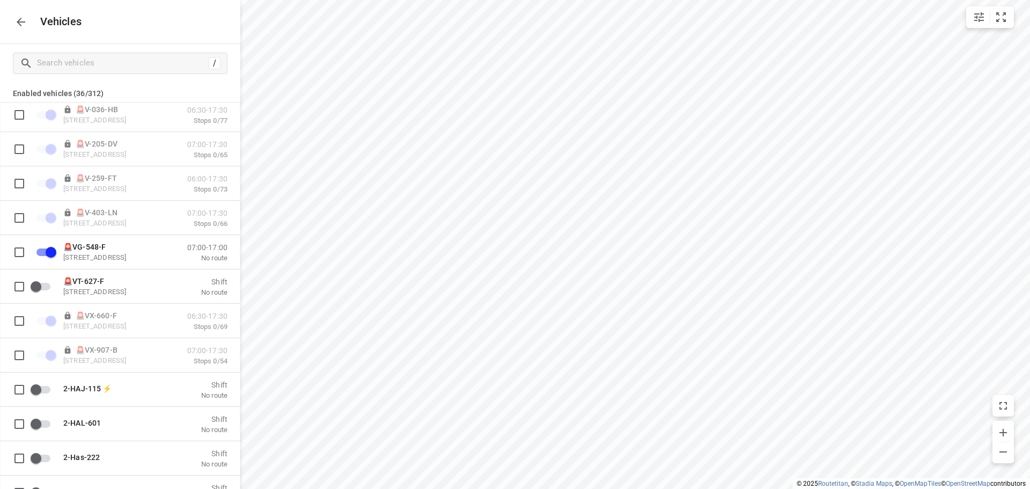
click at [18, 23] on icon "button" at bounding box center [21, 22] width 9 height 9
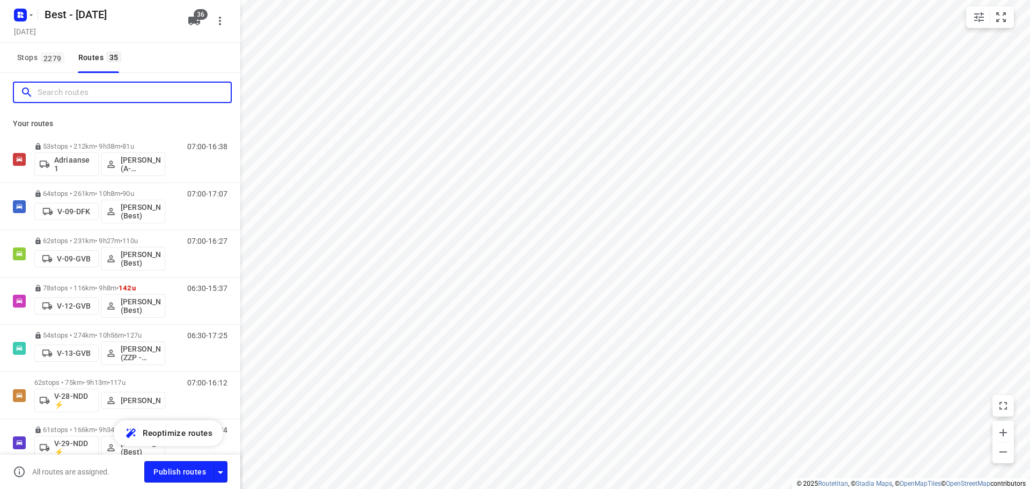
click at [70, 86] on input "Search routes" at bounding box center [134, 92] width 193 height 17
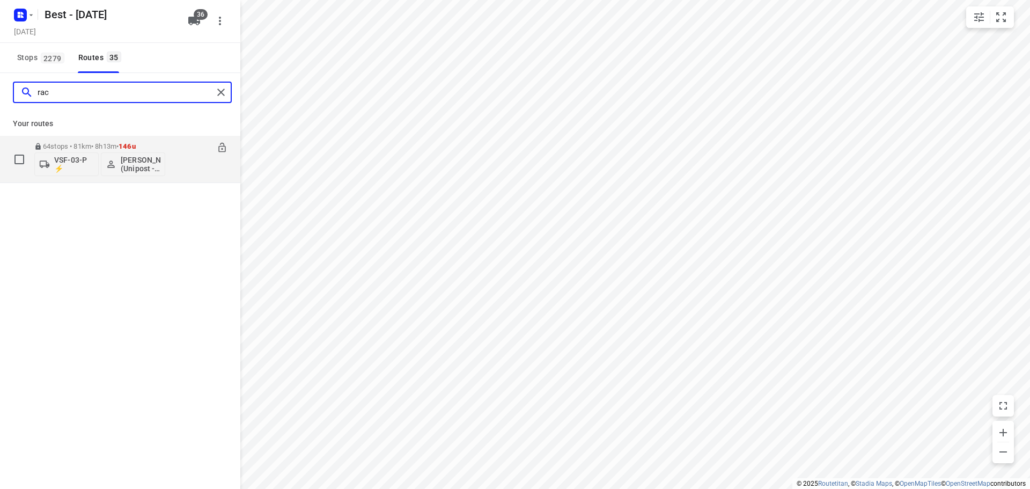
type input "rac"
click at [72, 167] on p "VSF-03-P ⚡" at bounding box center [74, 164] width 40 height 17
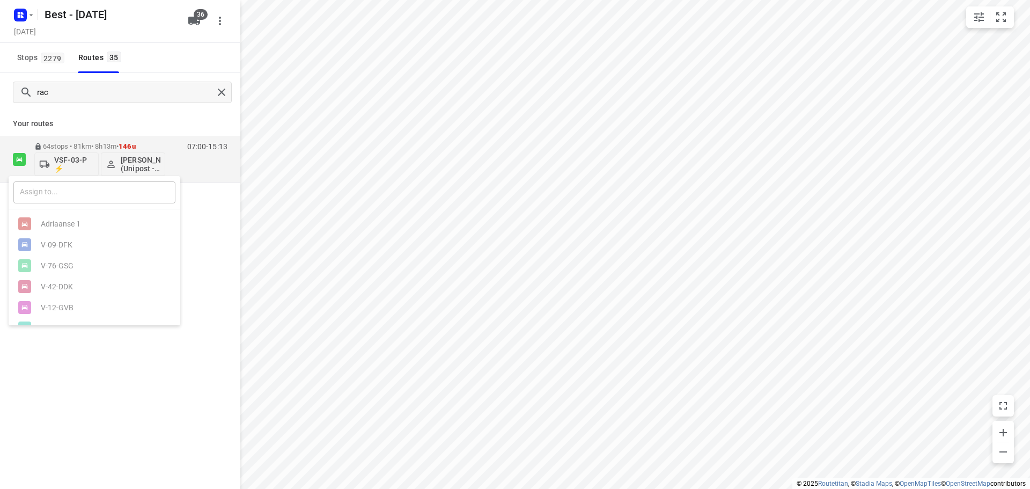
drag, startPoint x: 70, startPoint y: 195, endPoint x: 95, endPoint y: 192, distance: 25.4
click at [70, 195] on input "text" at bounding box center [94, 192] width 162 height 22
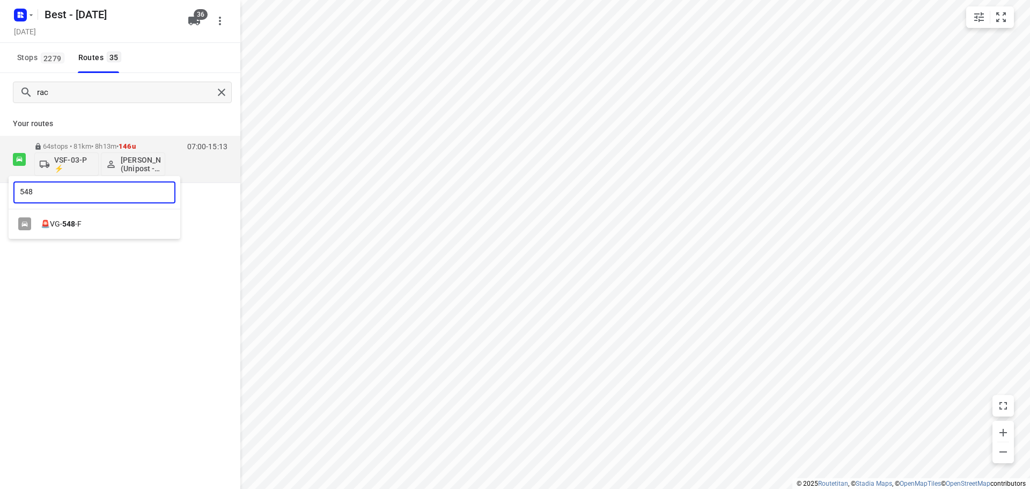
type input "548"
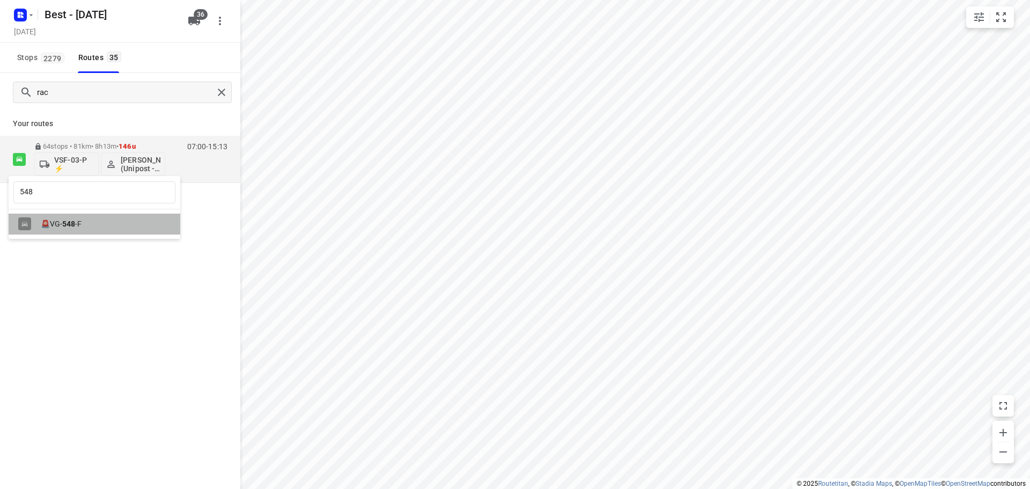
click at [79, 221] on div "🚨VG- 548 -F" at bounding box center [97, 223] width 113 height 9
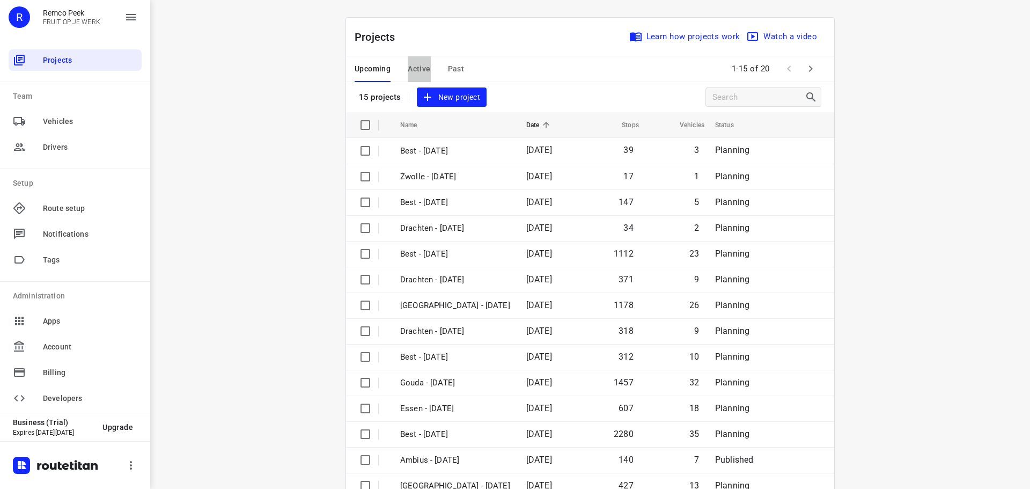
click at [409, 67] on span "Active" at bounding box center [419, 68] width 23 height 13
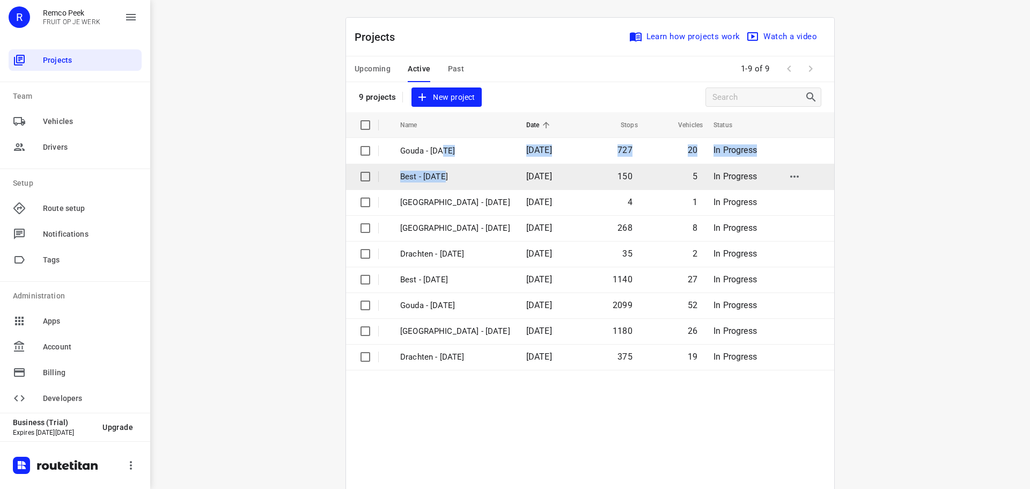
drag, startPoint x: 438, startPoint y: 162, endPoint x: 442, endPoint y: 173, distance: 11.9
click at [442, 173] on tbody "Gouda - [DATE] 727 20 In Progress Best - [DATE] 150 5 In Progress [GEOGRAPHIC_D…" at bounding box center [590, 344] width 488 height 412
click at [442, 173] on p "Best - [DATE]" at bounding box center [455, 177] width 110 height 12
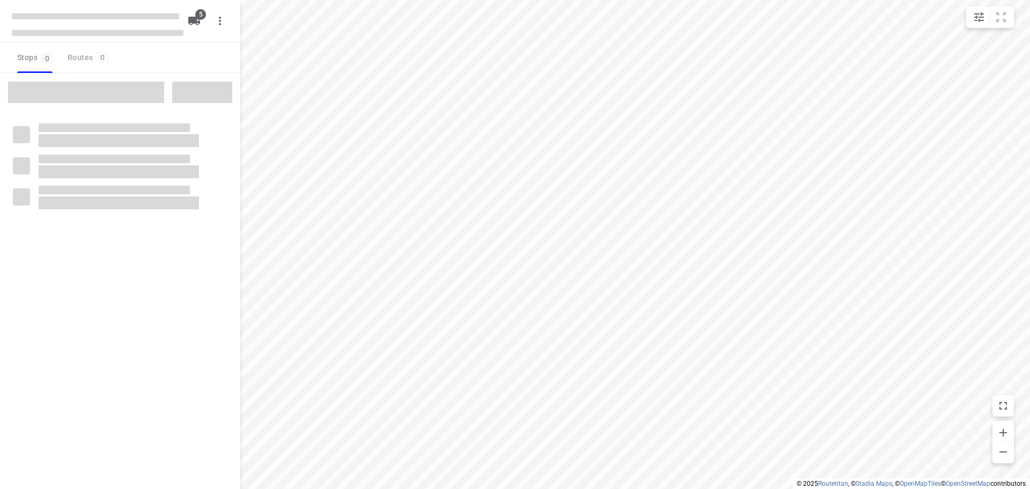
checkbox input "true"
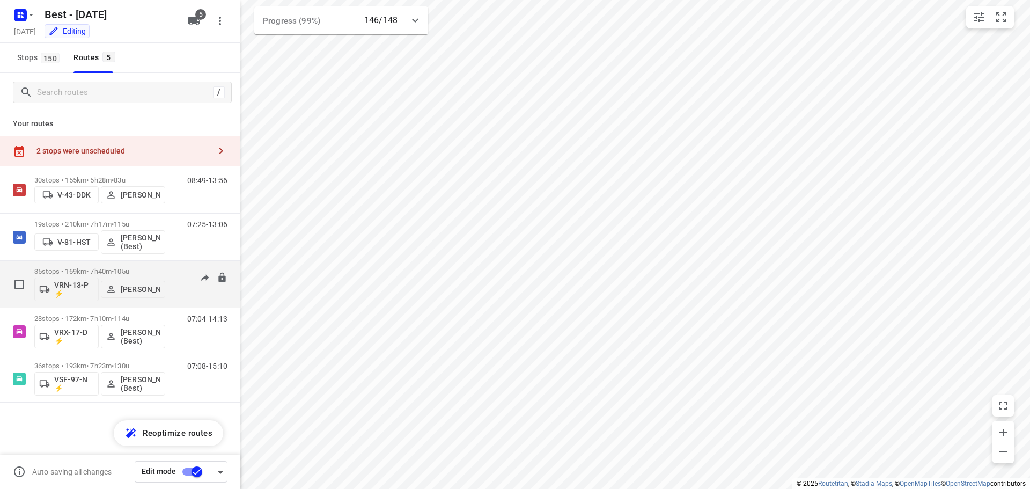
click at [92, 275] on p "35 stops • 169km • 7h40m • 105u" at bounding box center [99, 271] width 131 height 8
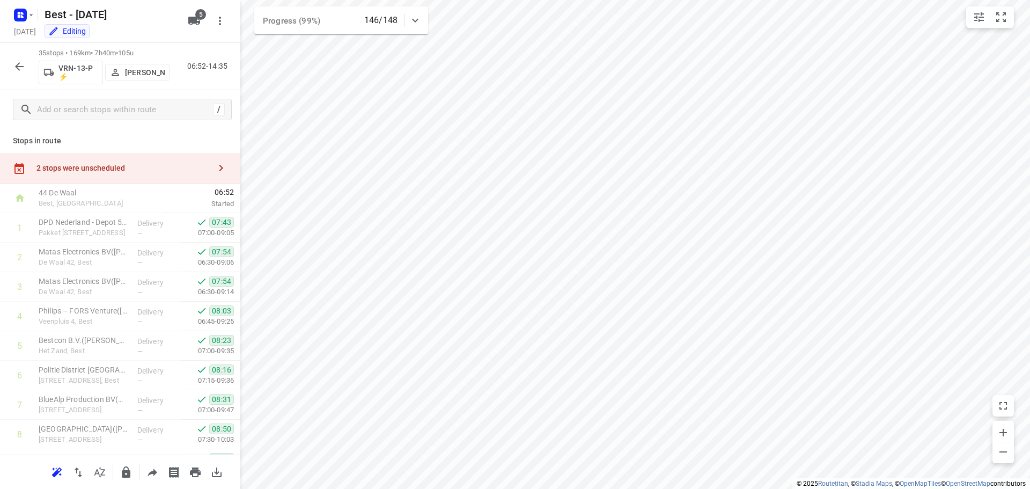
click at [23, 69] on icon "button" at bounding box center [19, 66] width 13 height 13
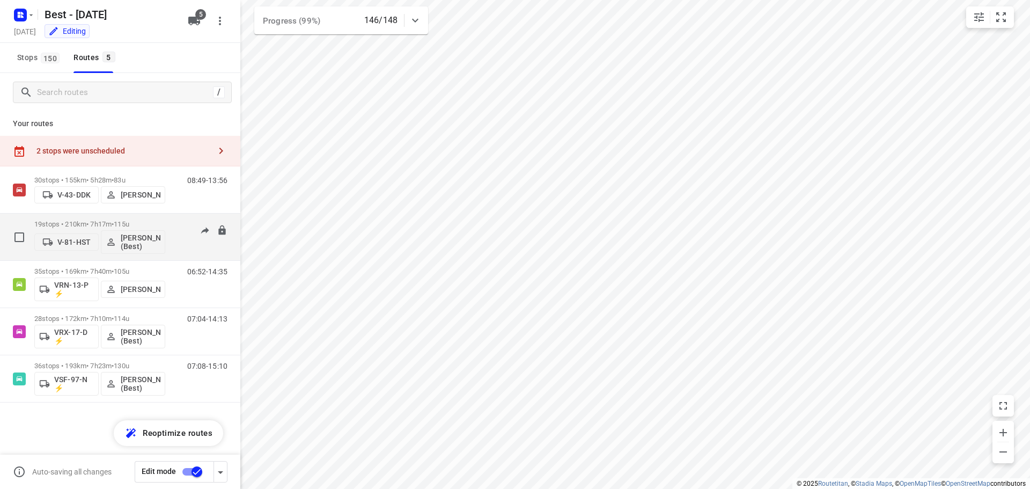
click at [82, 221] on p "19 stops • 210km • 7h17m • 115u" at bounding box center [99, 224] width 131 height 8
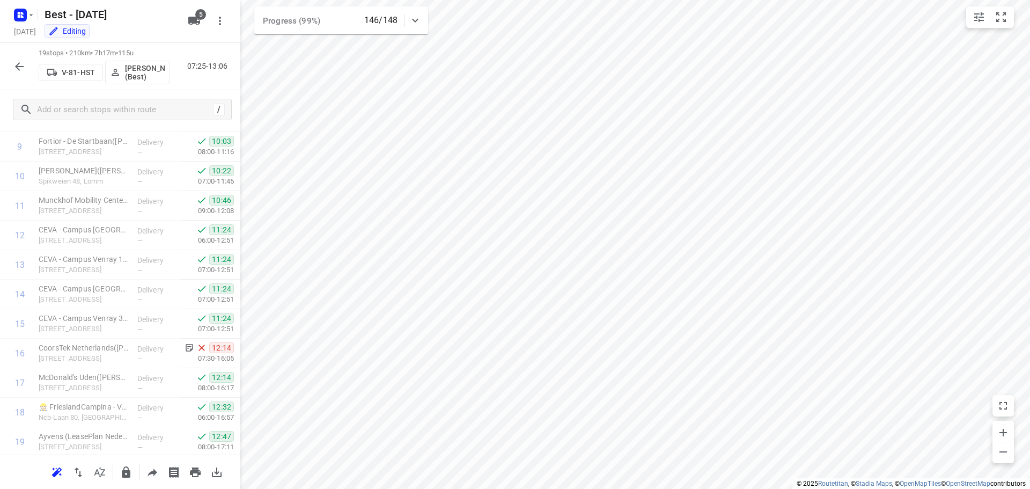
scroll to position [44, 0]
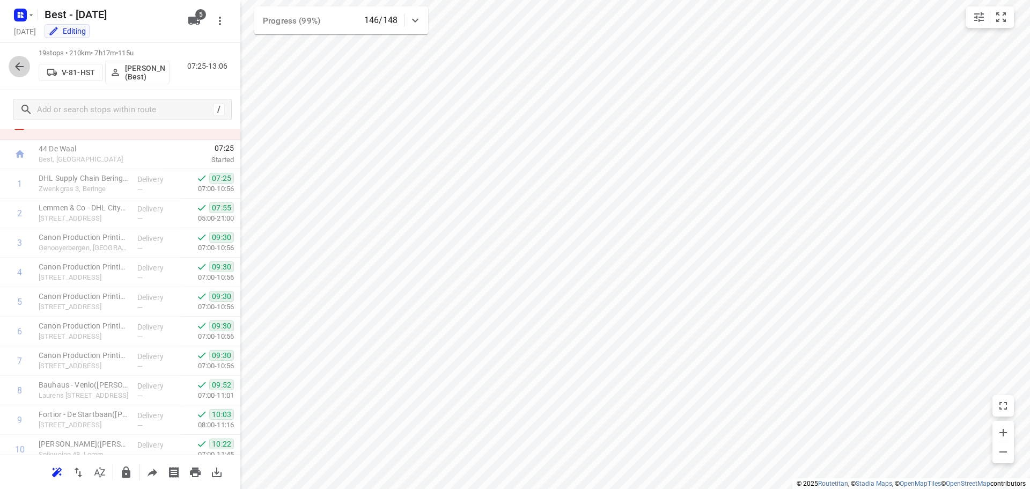
click at [12, 69] on button "button" at bounding box center [19, 66] width 21 height 21
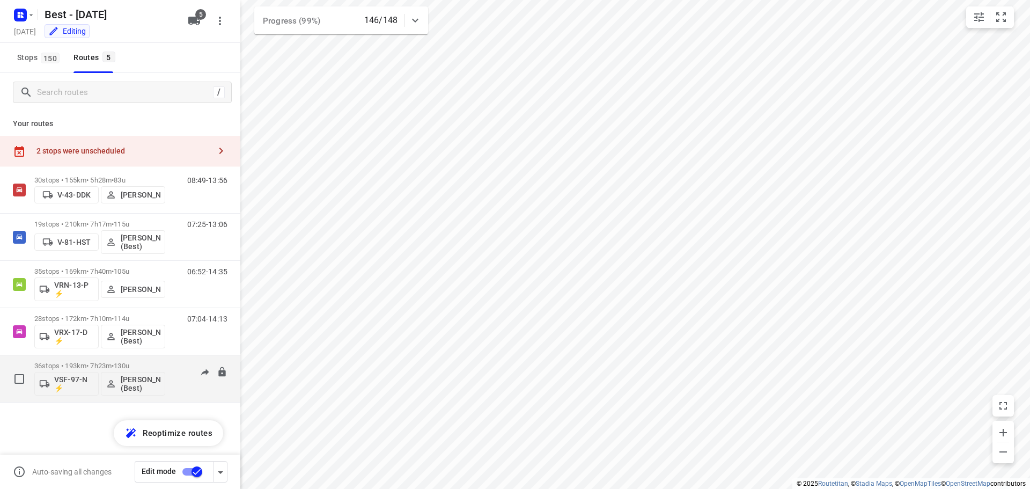
click at [77, 369] on p "36 stops • 193km • 7h23m • 130u" at bounding box center [99, 366] width 131 height 8
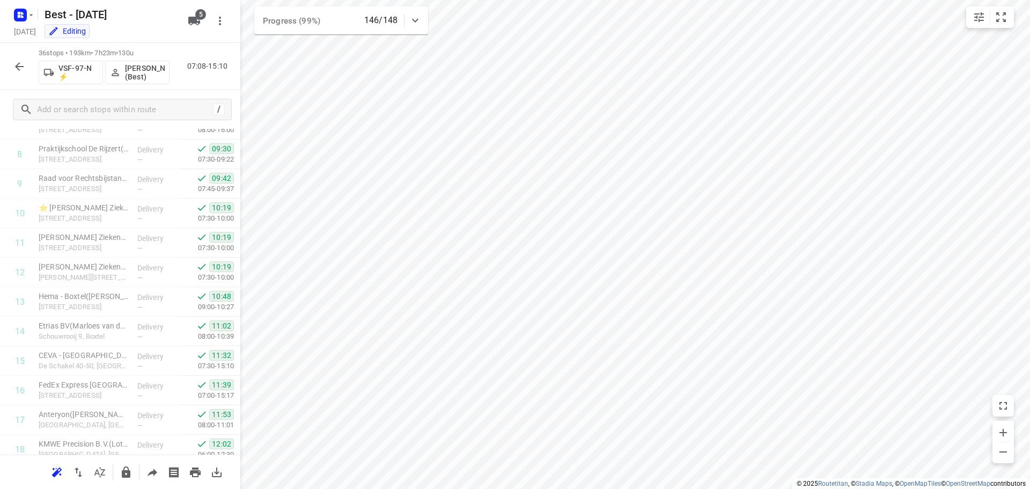
scroll to position [850, 0]
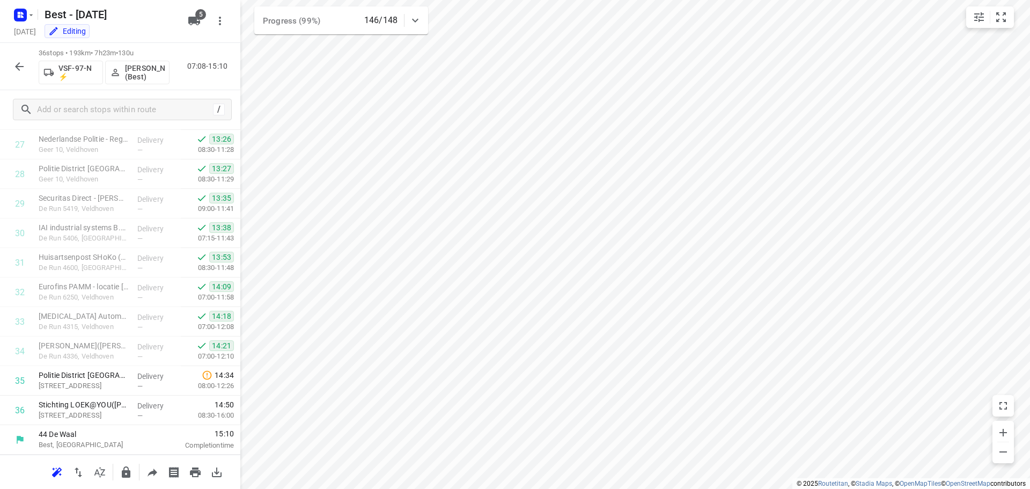
click at [25, 65] on icon "button" at bounding box center [19, 66] width 13 height 13
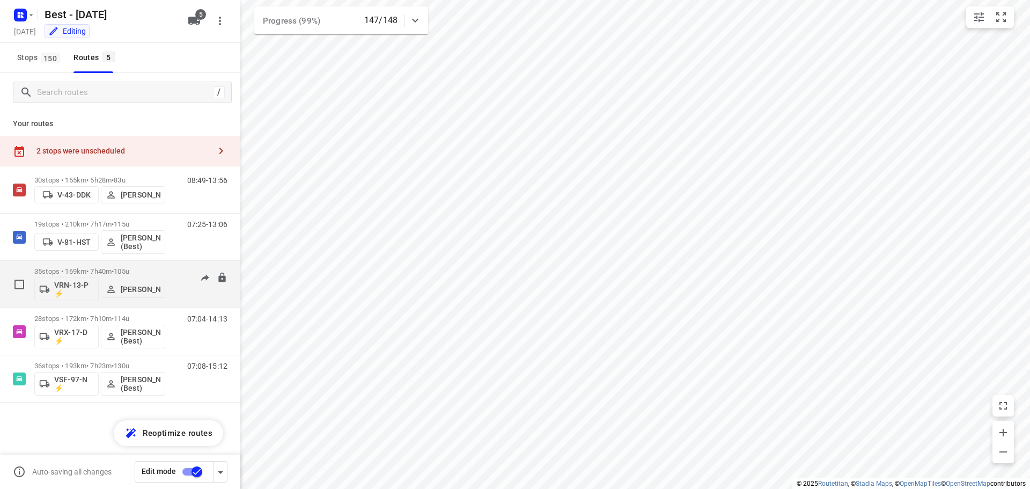
click at [114, 267] on span "•" at bounding box center [113, 271] width 2 height 8
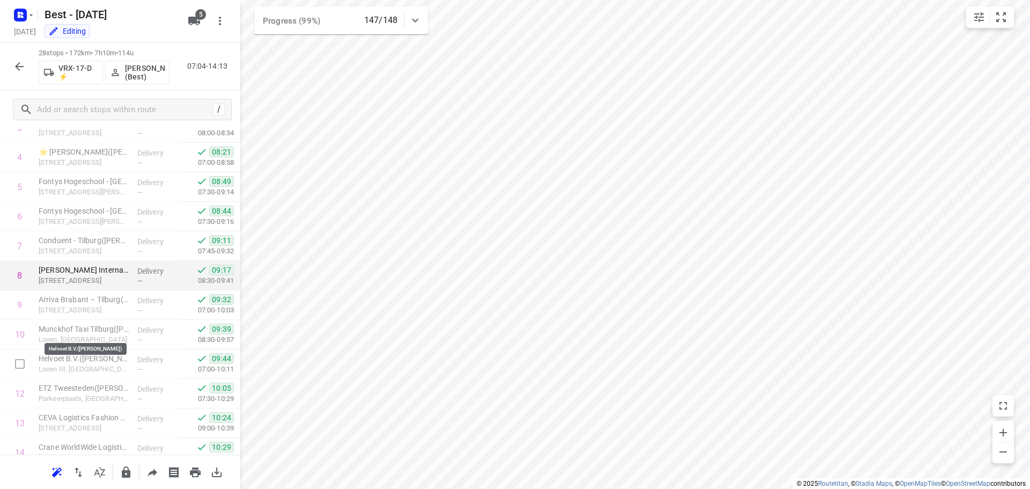
scroll to position [215, 0]
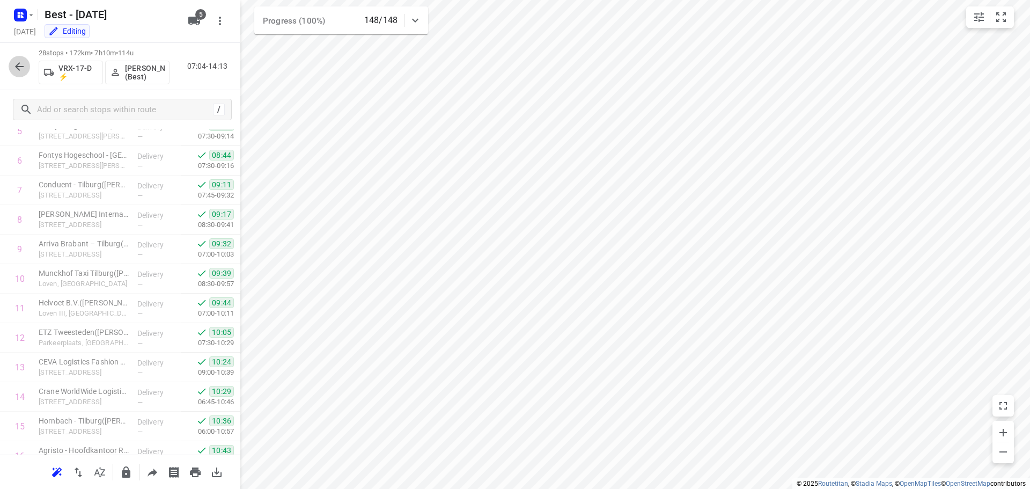
click at [17, 65] on icon "button" at bounding box center [19, 66] width 9 height 9
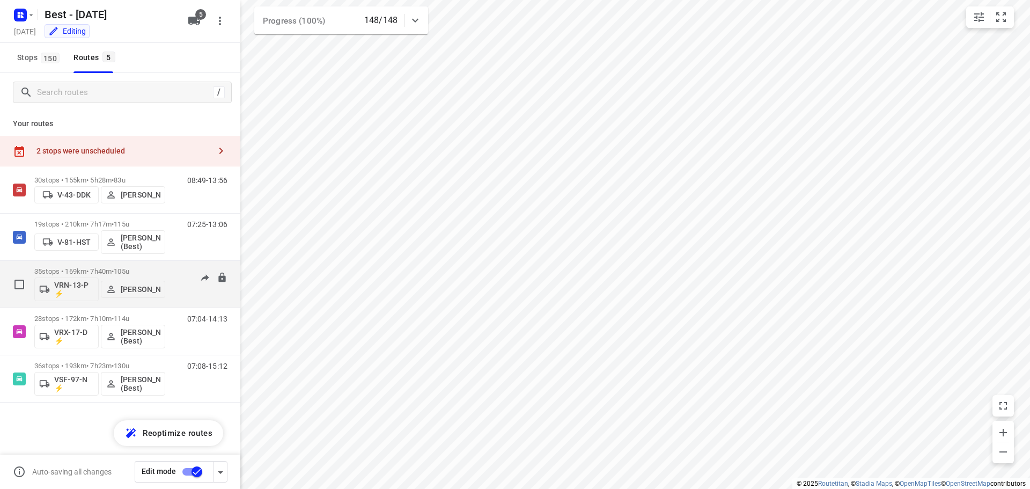
click at [111, 264] on div "35 stops • 169km • 7h40m • 105u VRN-13-P ⚡ [PERSON_NAME]" at bounding box center [99, 284] width 131 height 45
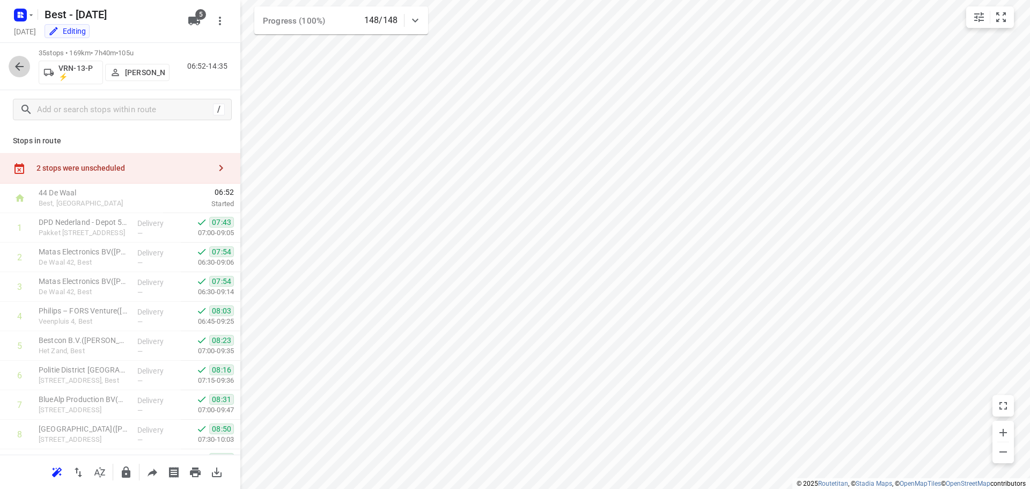
click at [9, 68] on button "button" at bounding box center [19, 66] width 21 height 21
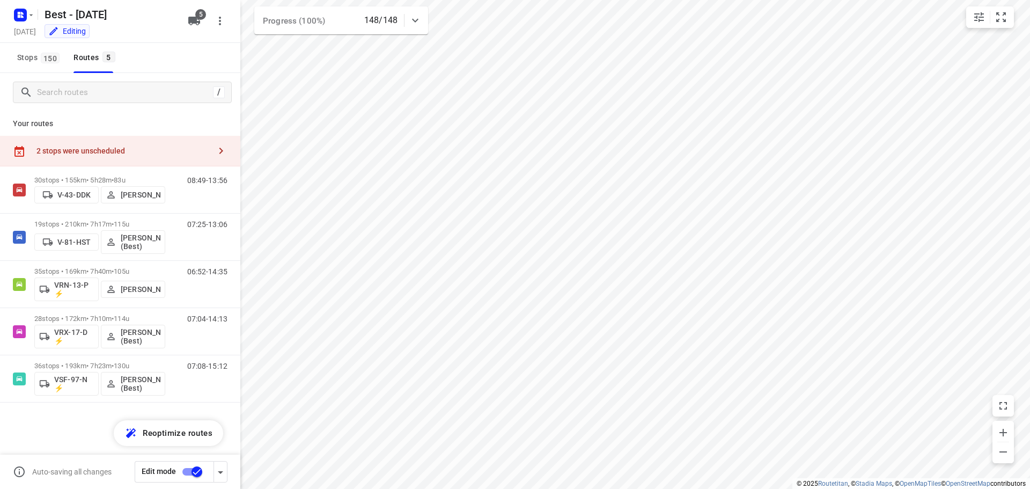
click at [141, 152] on div "2 stops were unscheduled" at bounding box center [123, 150] width 174 height 9
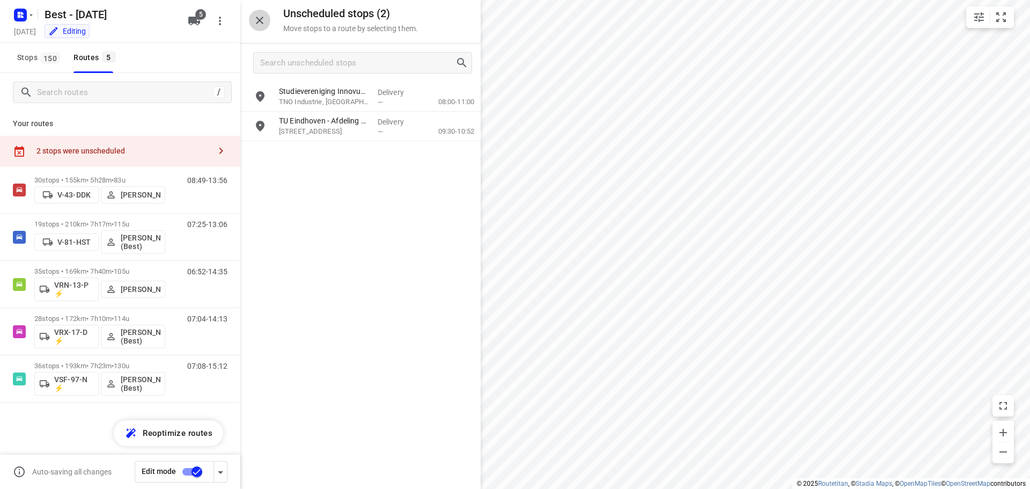
click at [267, 23] on button "button" at bounding box center [259, 20] width 21 height 21
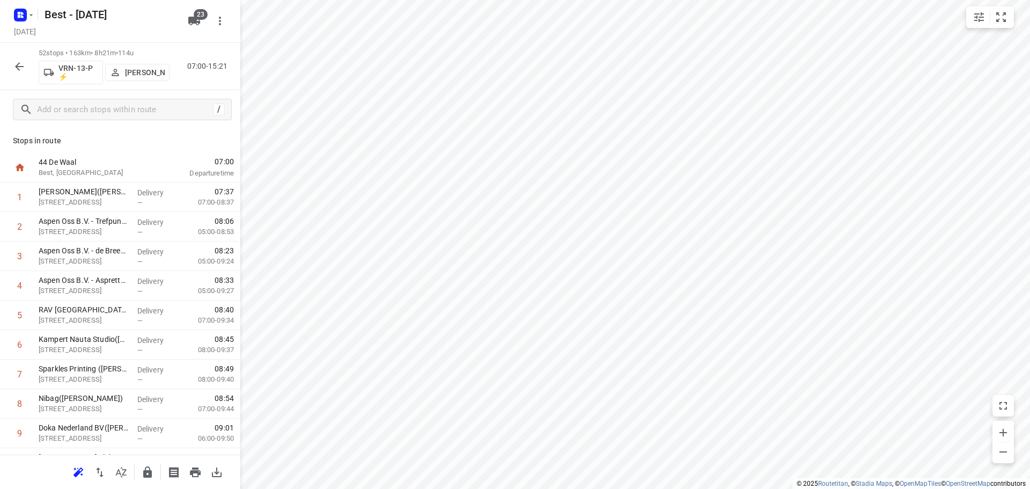
scroll to position [1157, 0]
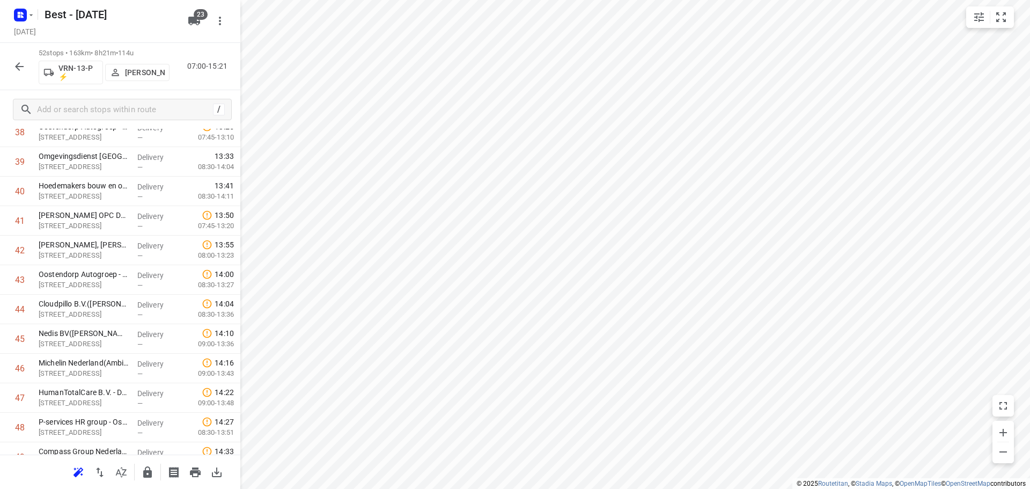
click at [150, 476] on icon "button" at bounding box center [147, 471] width 9 height 11
click at [23, 69] on icon "button" at bounding box center [19, 66] width 13 height 13
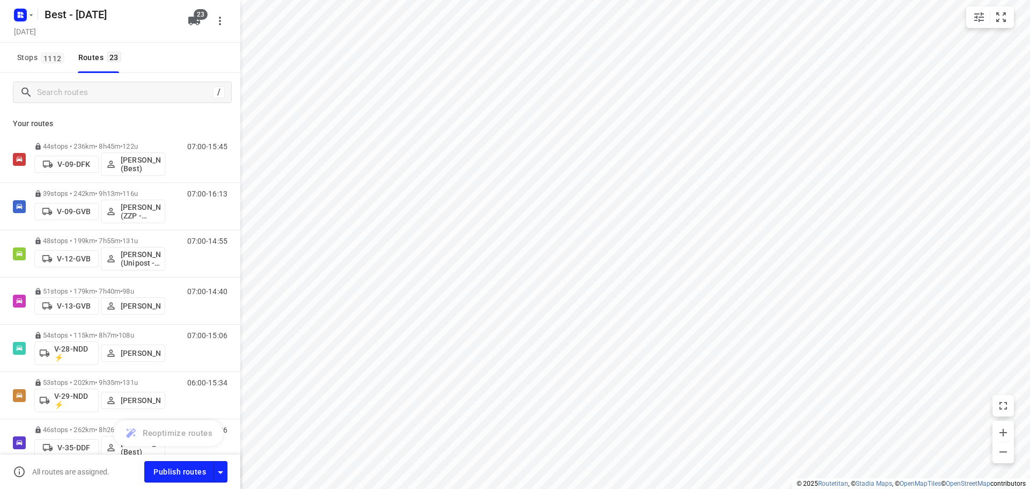
click at [227, 474] on div "Publish routes" at bounding box center [192, 471] width 96 height 21
click at [224, 472] on icon "button" at bounding box center [220, 472] width 13 height 13
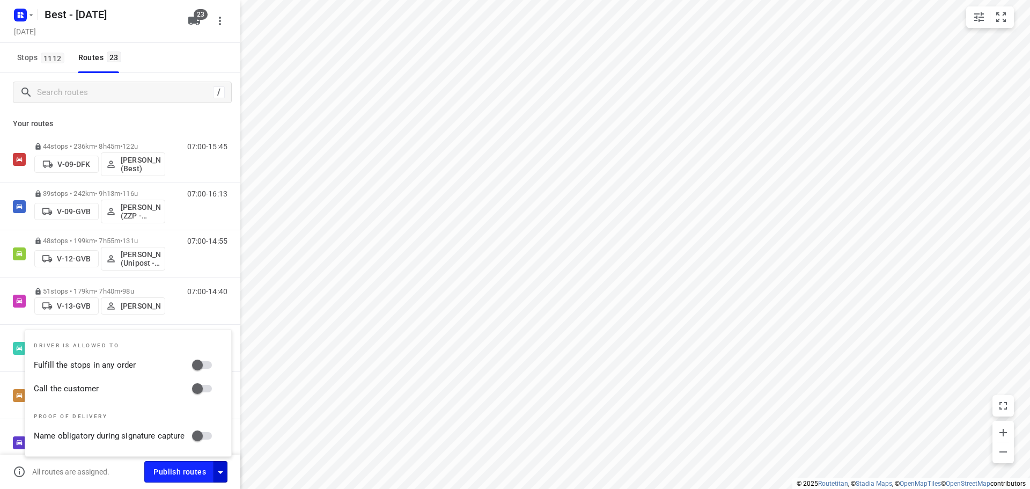
drag, startPoint x: 204, startPoint y: 350, endPoint x: 200, endPoint y: 376, distance: 26.6
click at [204, 349] on div "Driver is allowed to Fulfill the stops in any order Call the customer Proof of …" at bounding box center [128, 392] width 206 height 127
click at [201, 364] on input "Fulfill the stops in any order" at bounding box center [197, 365] width 61 height 20
checkbox input "true"
click at [197, 383] on input "Call the customer" at bounding box center [197, 388] width 61 height 20
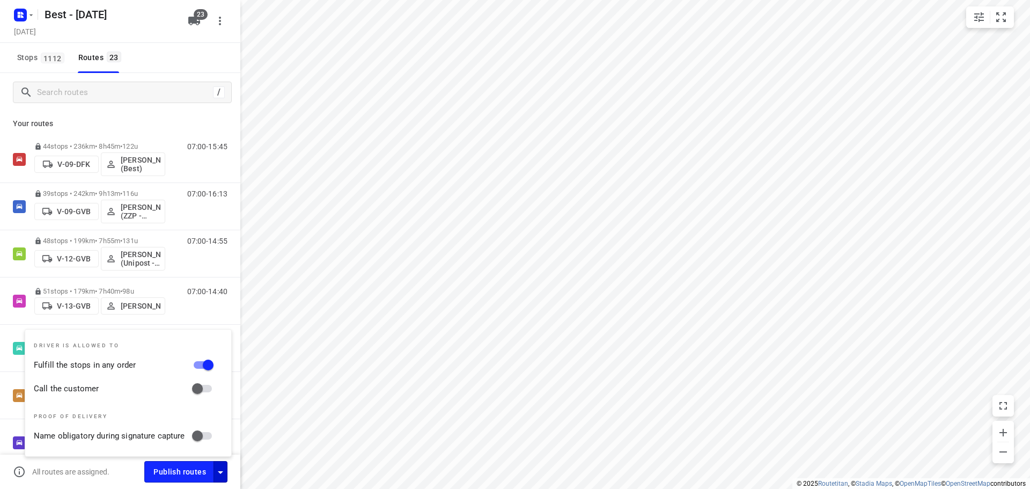
checkbox input "true"
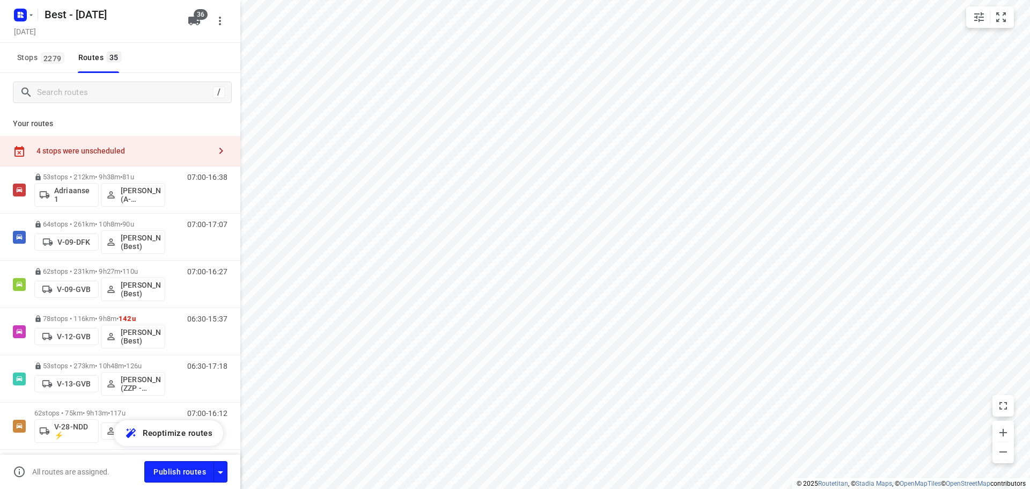
checkbox input "true"
click at [116, 145] on div "4 stops were unscheduled" at bounding box center [120, 151] width 240 height 31
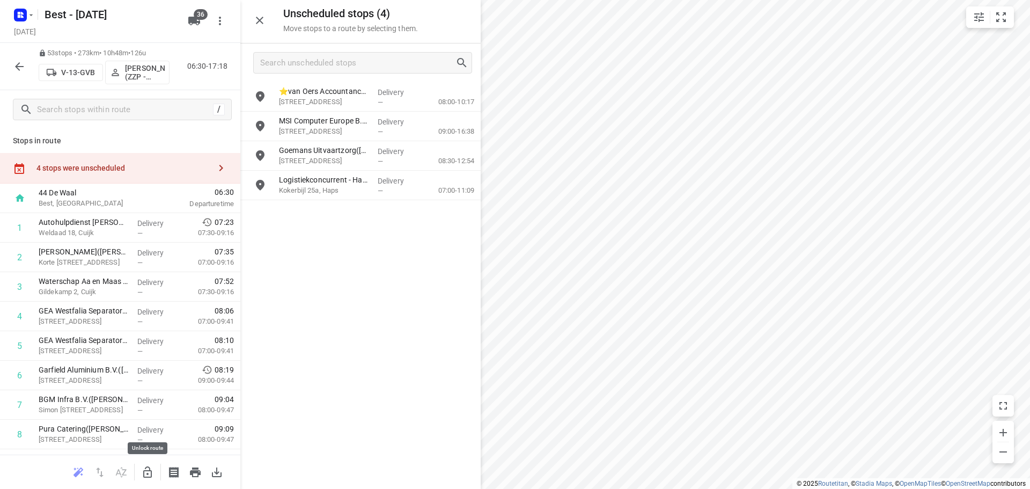
click at [145, 474] on icon "button" at bounding box center [147, 472] width 13 height 13
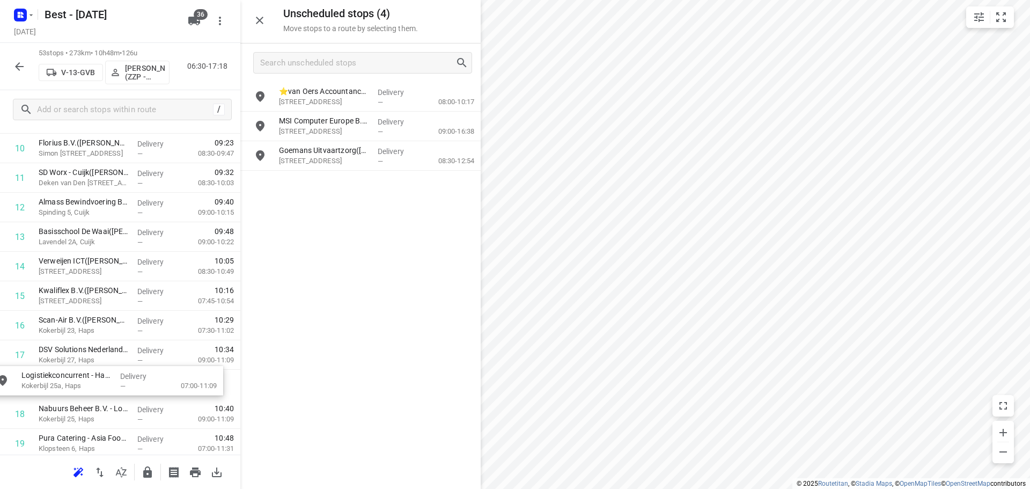
drag, startPoint x: 328, startPoint y: 189, endPoint x: 67, endPoint y: 389, distance: 329.1
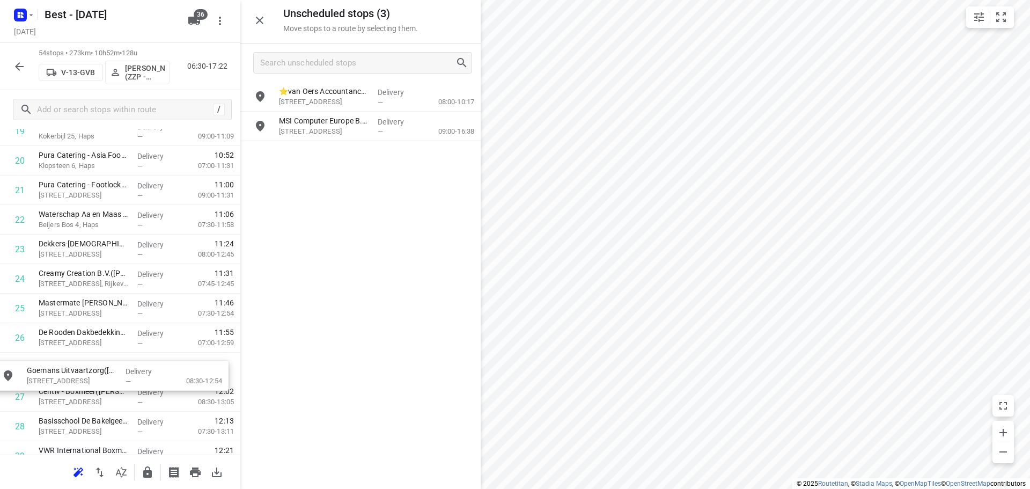
scroll to position [628, 0]
drag, startPoint x: 346, startPoint y: 160, endPoint x: 89, endPoint y: 380, distance: 338.3
click at [151, 473] on icon "button" at bounding box center [147, 471] width 9 height 11
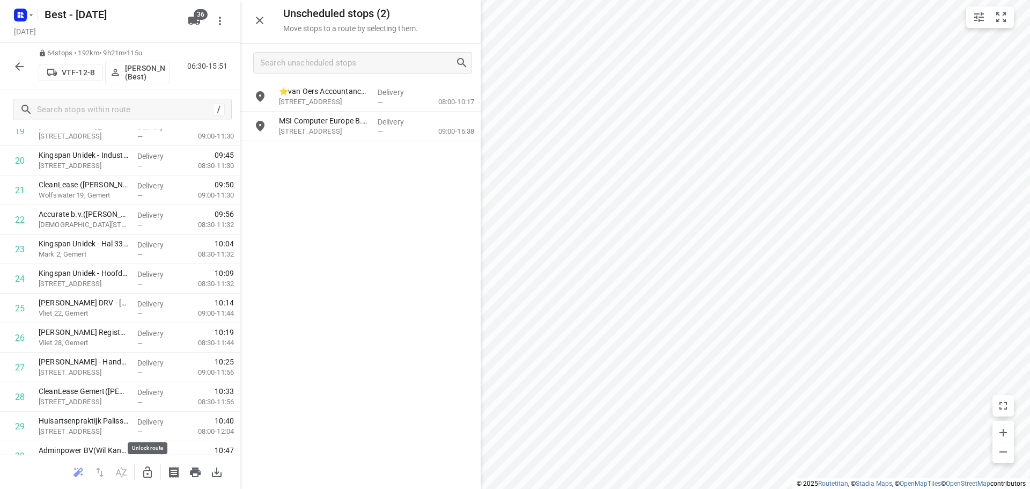
click at [148, 468] on icon "button" at bounding box center [147, 472] width 13 height 13
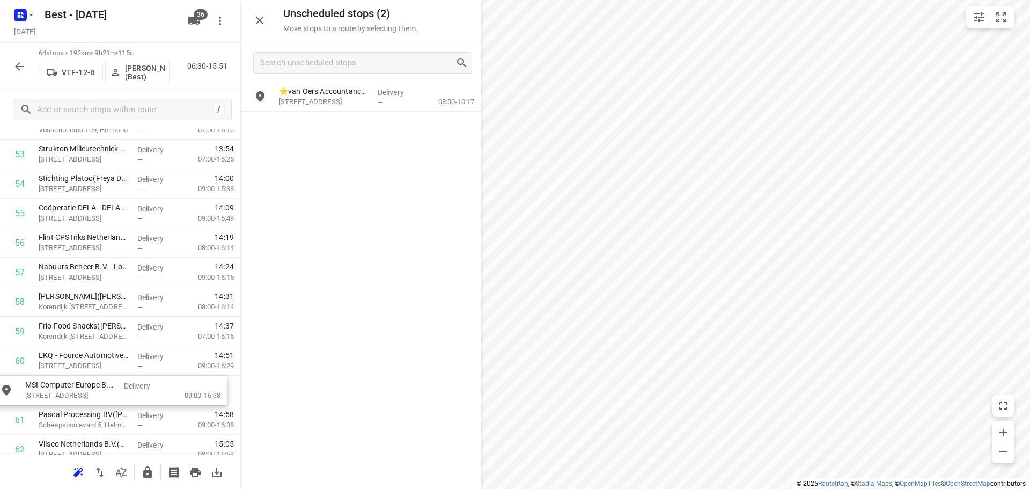
drag, startPoint x: 343, startPoint y: 121, endPoint x: 84, endPoint y: 392, distance: 374.2
click at [151, 470] on icon "button" at bounding box center [147, 471] width 9 height 11
click at [327, 117] on div "⭐van Oers Accountancy & Advies - [GEOGRAPHIC_DATA] 145([PERSON_NAME]) [STREET_A…" at bounding box center [360, 285] width 240 height 406
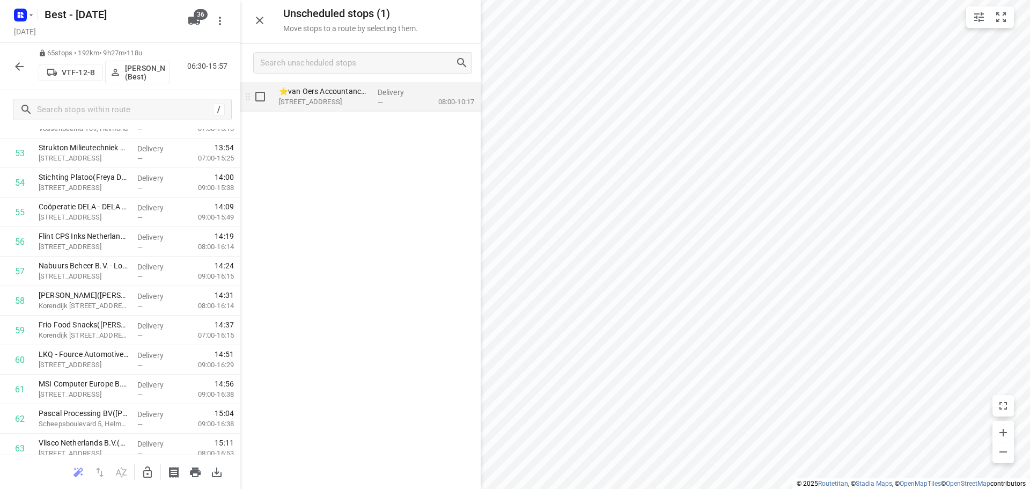
click at [334, 101] on p "[STREET_ADDRESS]" at bounding box center [324, 102] width 90 height 11
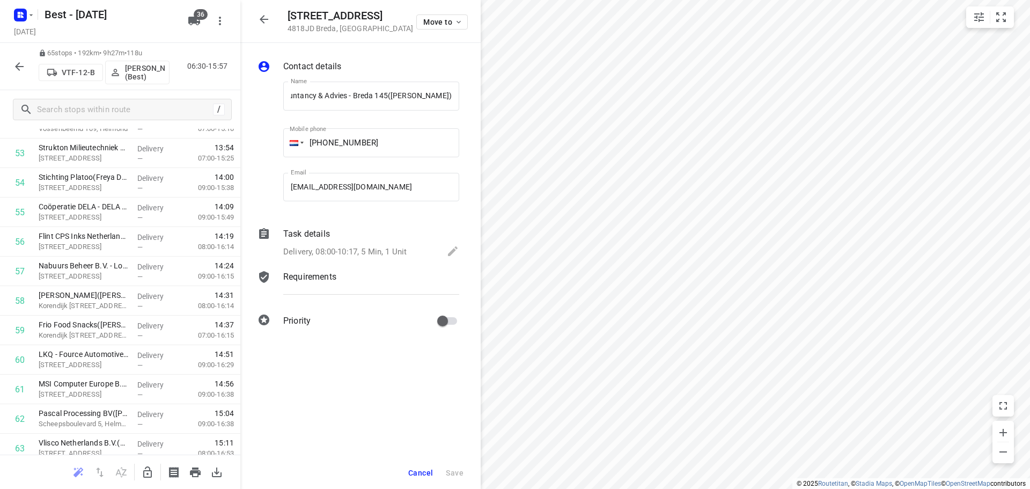
scroll to position [0, 0]
click at [145, 471] on icon "button" at bounding box center [147, 472] width 13 height 13
click at [259, 17] on icon "button" at bounding box center [264, 19] width 13 height 13
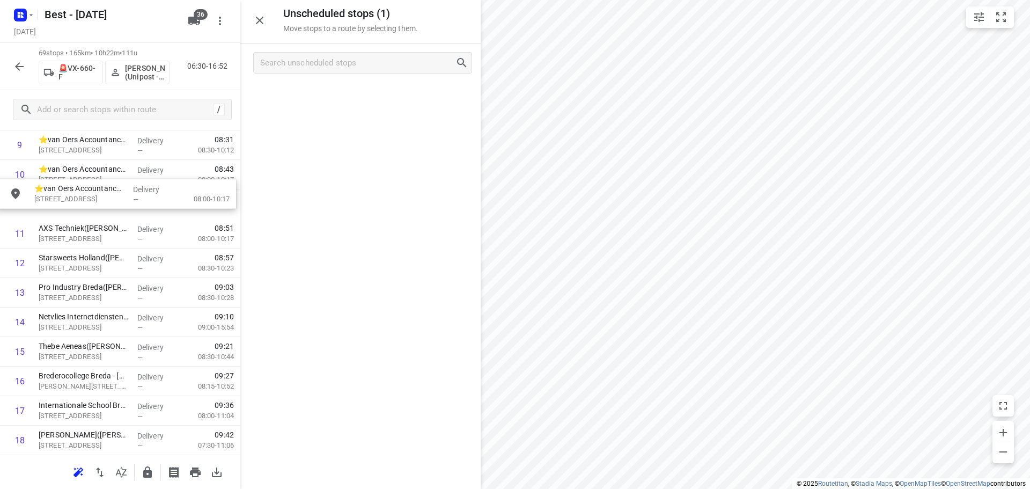
drag, startPoint x: 303, startPoint y: 132, endPoint x: 80, endPoint y: 195, distance: 230.8
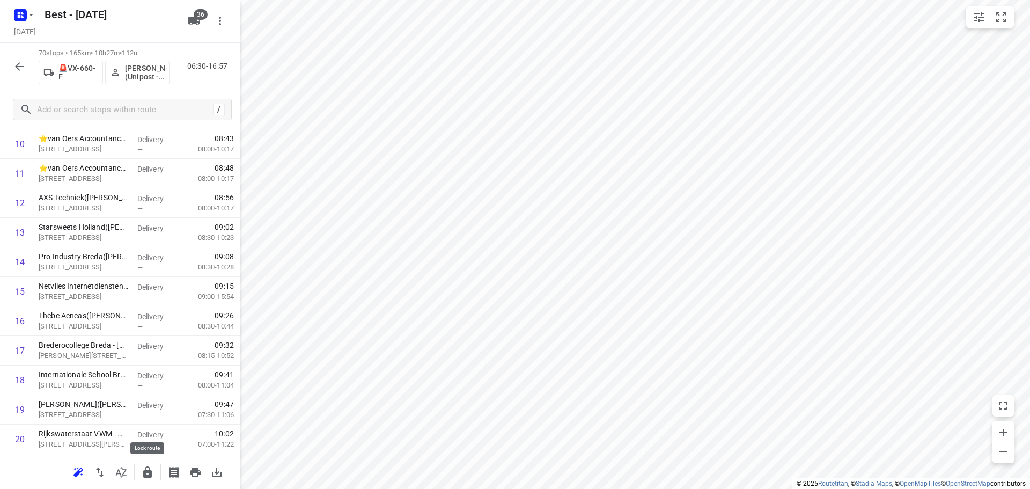
click at [142, 471] on icon "button" at bounding box center [147, 472] width 13 height 13
click at [30, 71] on div "70 stops • 165km • 10h27m • 112u 🚨VX-660-F Mohammed Raed (Unipost - Best - ZZP)…" at bounding box center [120, 66] width 240 height 47
click at [24, 69] on icon "button" at bounding box center [19, 66] width 13 height 13
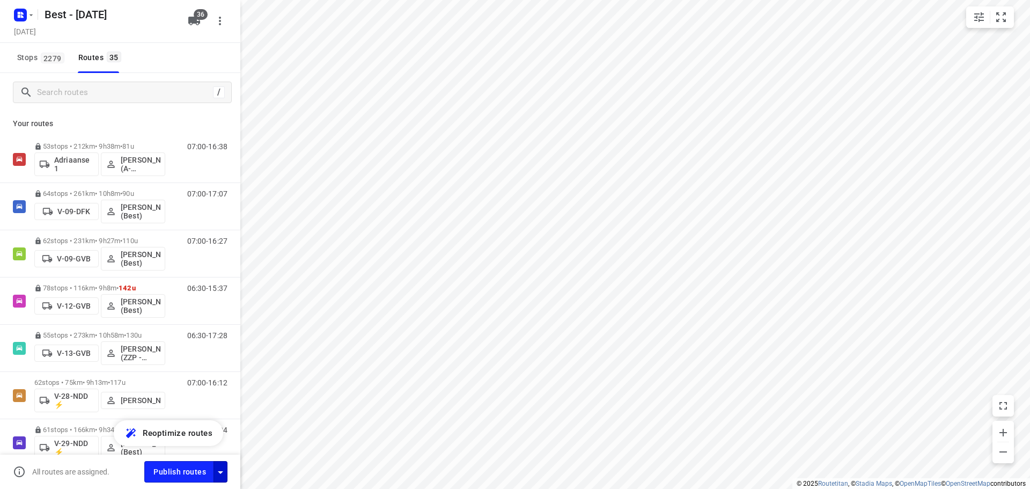
click at [217, 472] on icon "button" at bounding box center [220, 472] width 13 height 13
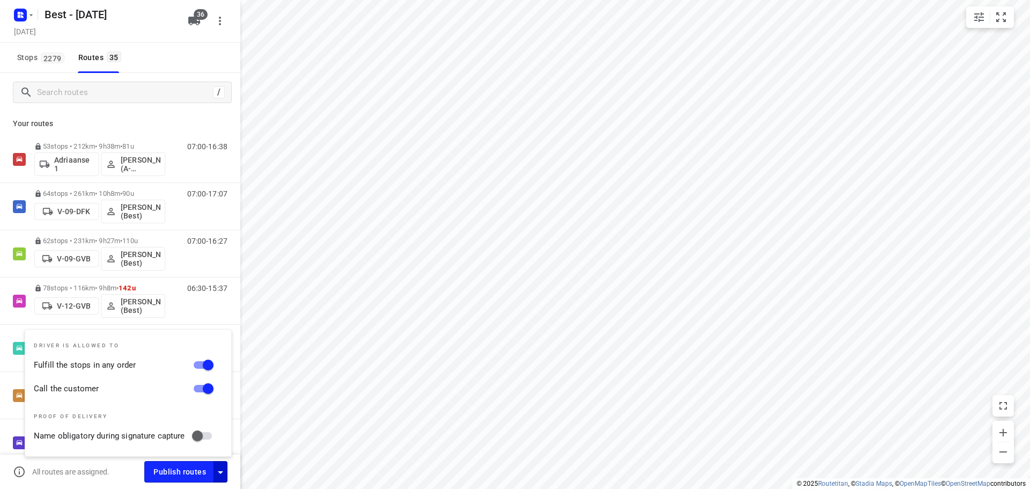
click at [191, 121] on p "Your routes" at bounding box center [120, 123] width 215 height 11
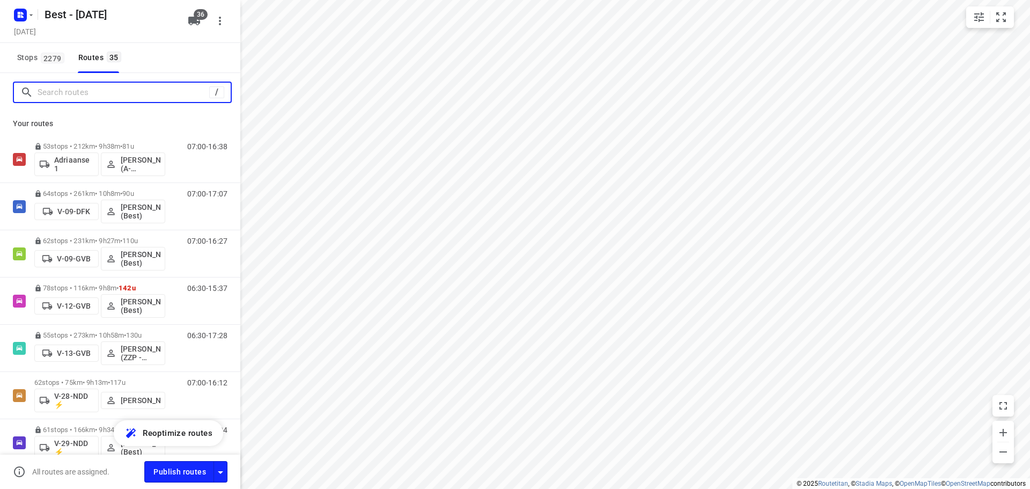
click at [130, 90] on input "Search routes" at bounding box center [124, 92] width 172 height 17
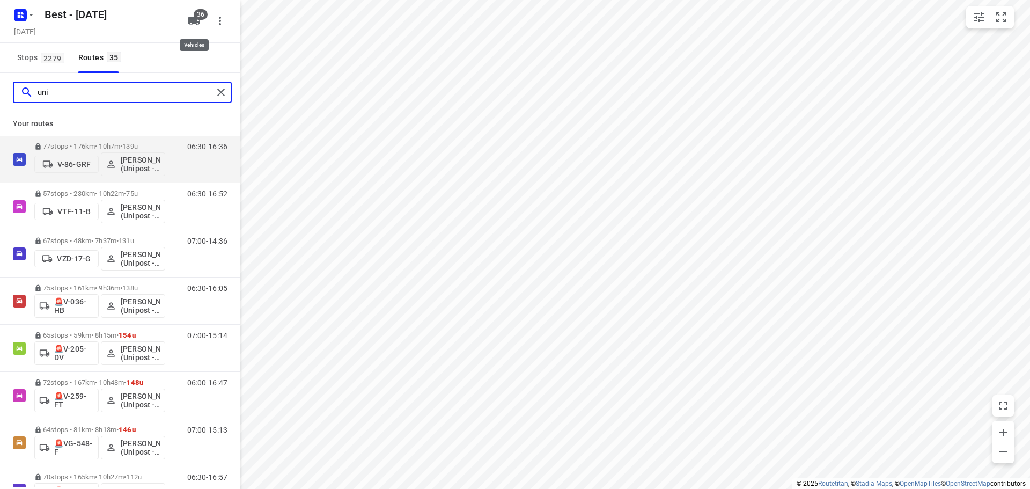
type input "uni"
click at [192, 26] on icon "button" at bounding box center [194, 20] width 13 height 13
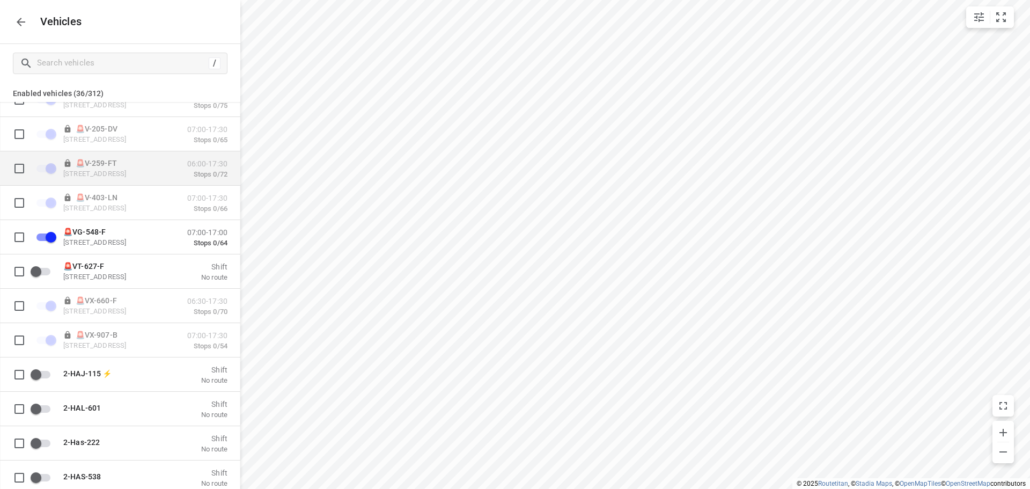
scroll to position [161, 0]
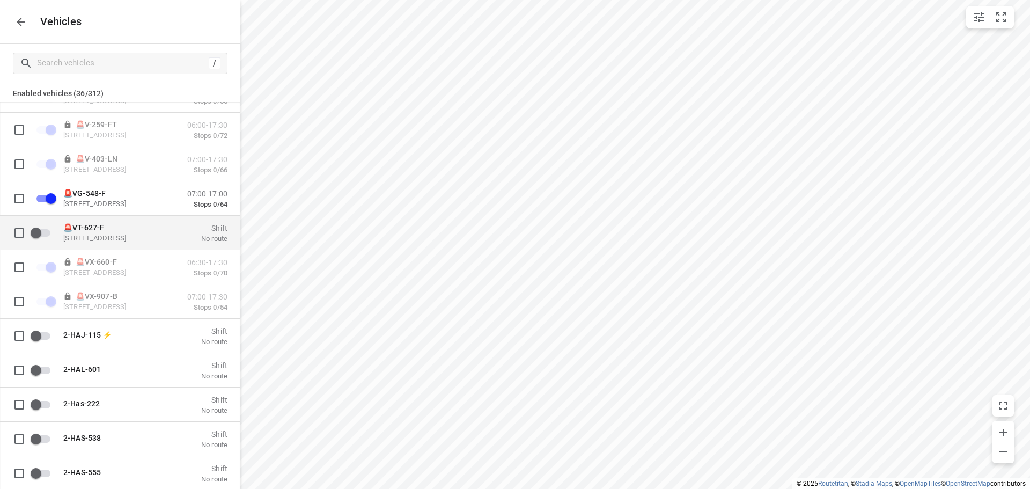
click at [115, 231] on p "🚨VT-627-F" at bounding box center [116, 227] width 107 height 9
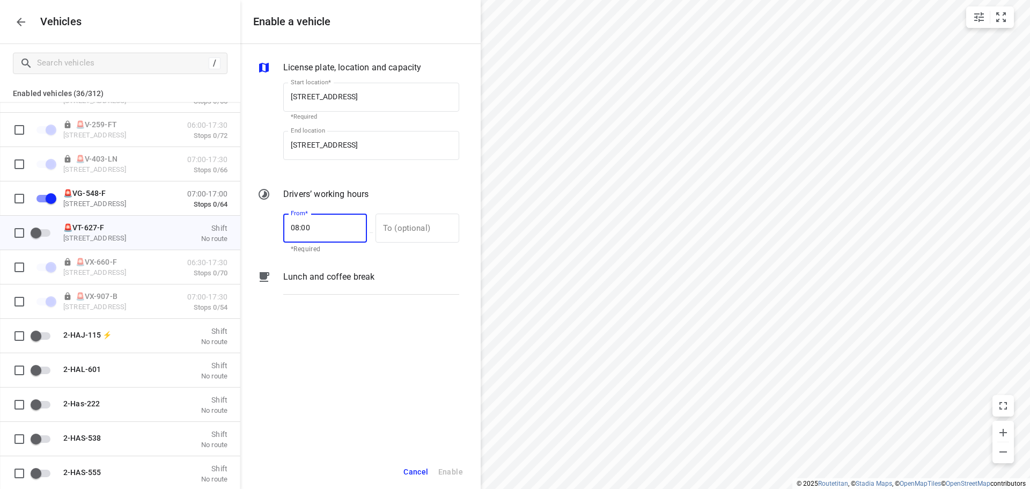
drag, startPoint x: 325, startPoint y: 221, endPoint x: 262, endPoint y: 223, distance: 62.3
click at [262, 223] on div "From* 08:00 From* *Required — To (optional) To (optional)" at bounding box center [358, 232] width 206 height 46
type input "07:00"
click at [421, 226] on input "text" at bounding box center [412, 228] width 72 height 29
type input "17:00"
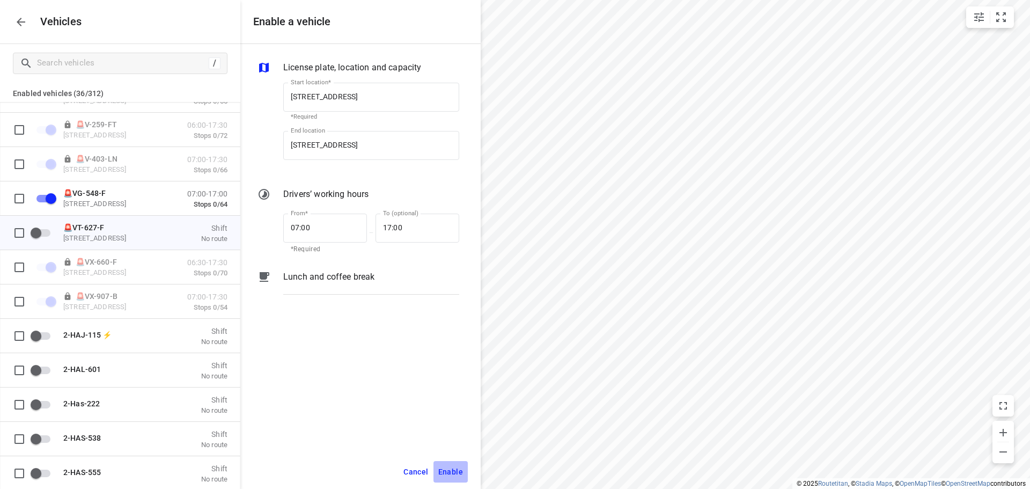
click at [458, 462] on button "Enable" at bounding box center [450, 472] width 34 height 22
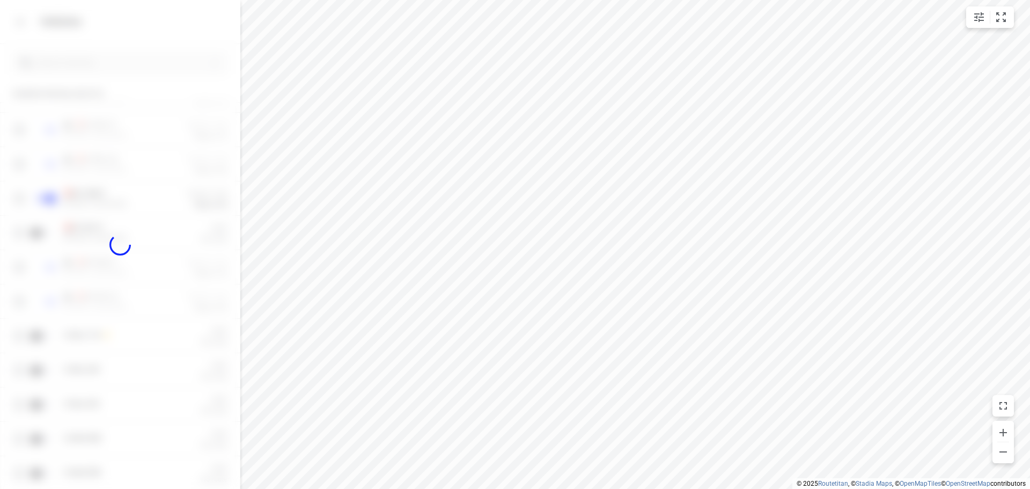
checkbox input "true"
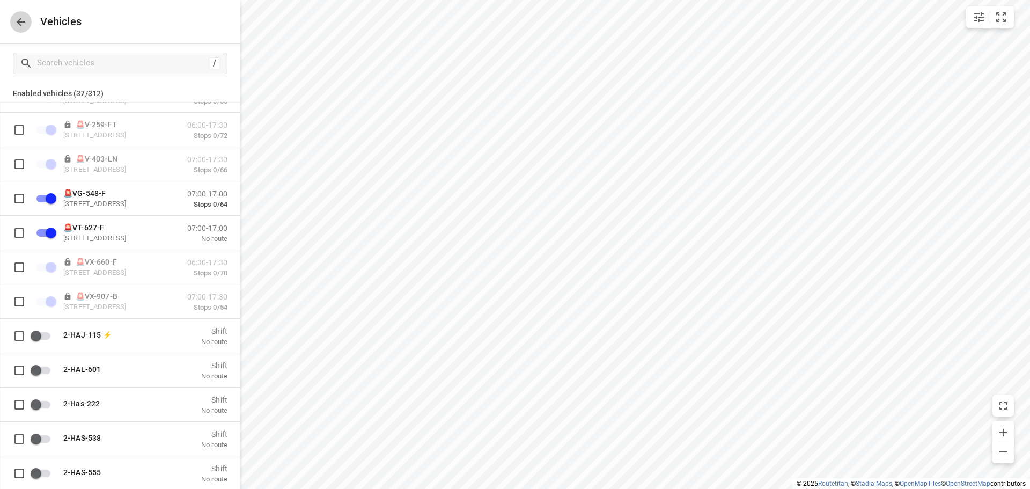
click at [19, 25] on icon "button" at bounding box center [20, 22] width 13 height 13
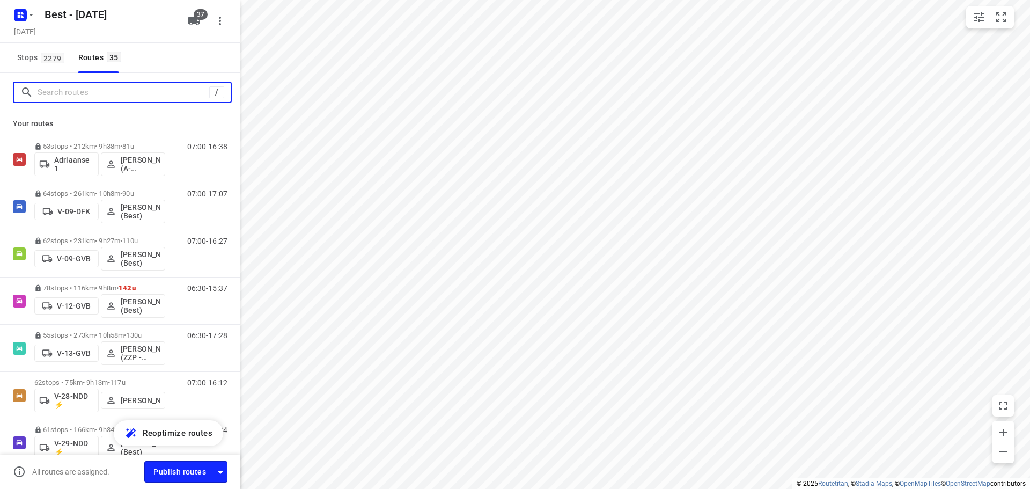
drag, startPoint x: 60, startPoint y: 95, endPoint x: 77, endPoint y: 88, distance: 18.5
click at [60, 95] on input "Search routes" at bounding box center [124, 92] width 172 height 17
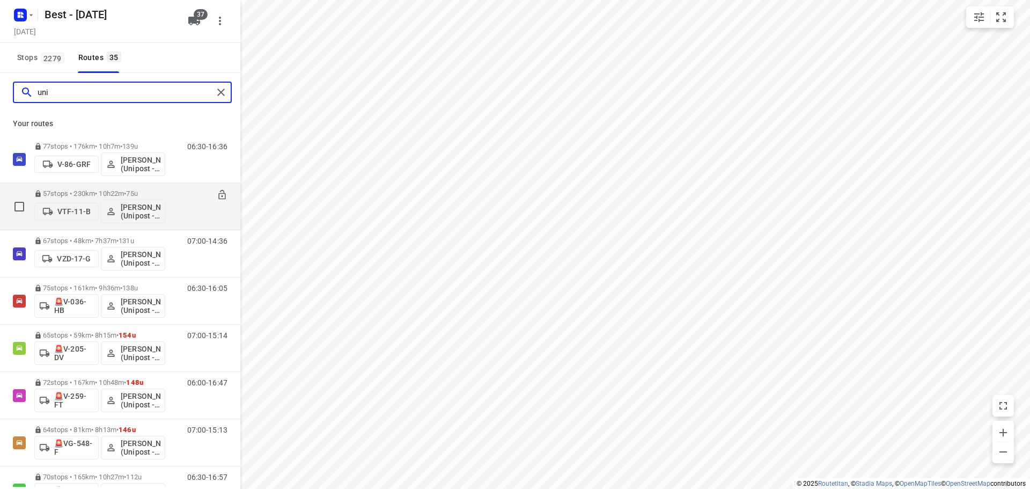
type input "uni"
click at [70, 206] on span "VTF-11-B" at bounding box center [66, 211] width 55 height 11
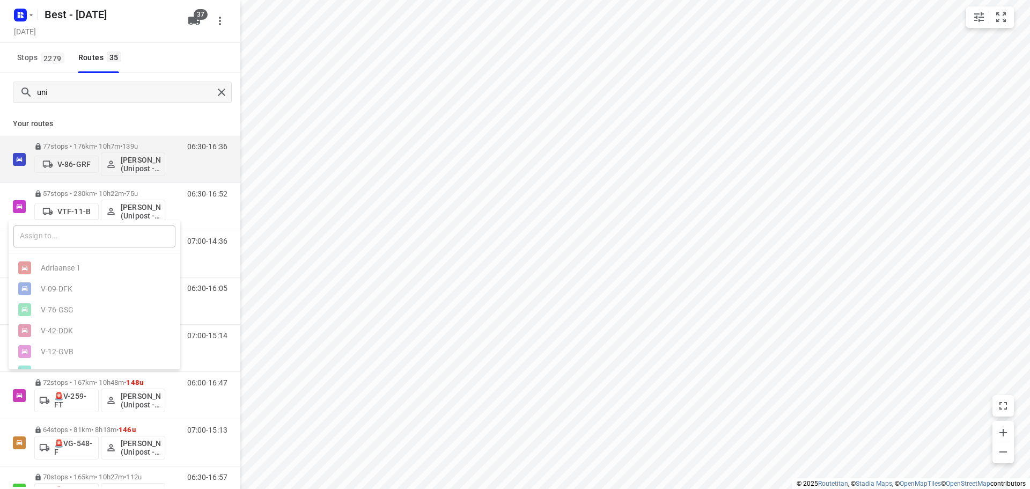
click at [57, 234] on input "text" at bounding box center [94, 236] width 162 height 22
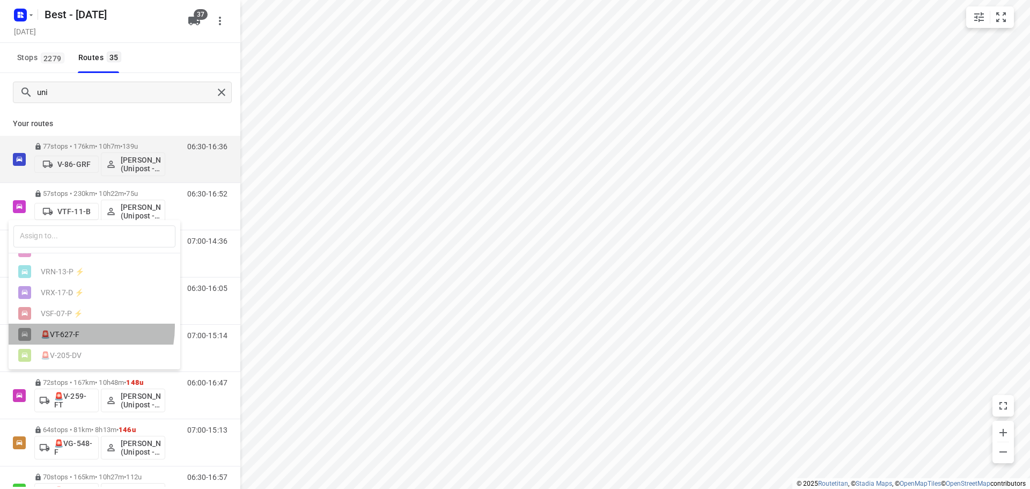
click at [66, 343] on div "🚨VT-627-F" at bounding box center [95, 334] width 172 height 21
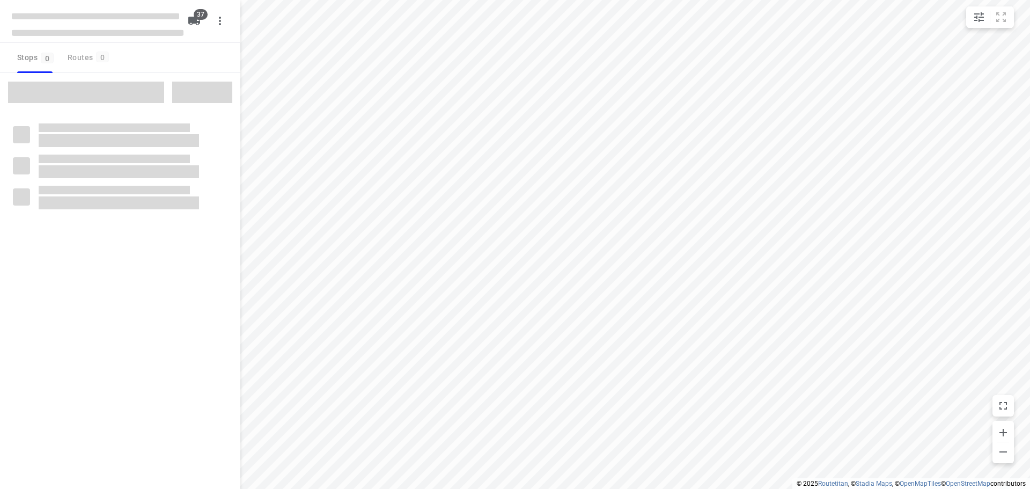
checkbox input "true"
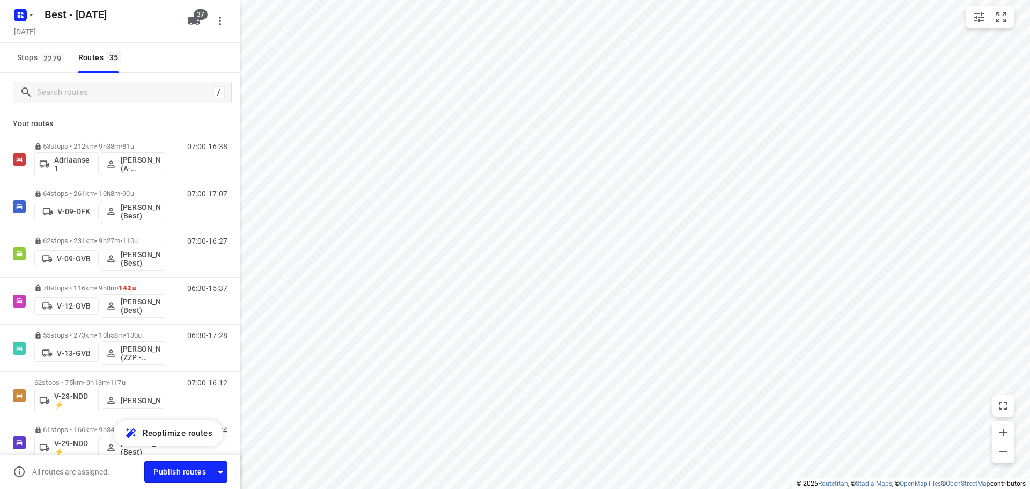
drag, startPoint x: 72, startPoint y: 106, endPoint x: 80, endPoint y: 99, distance: 10.3
click at [74, 104] on div "/" at bounding box center [120, 92] width 240 height 39
click at [82, 97] on input "Search routes" at bounding box center [124, 92] width 172 height 17
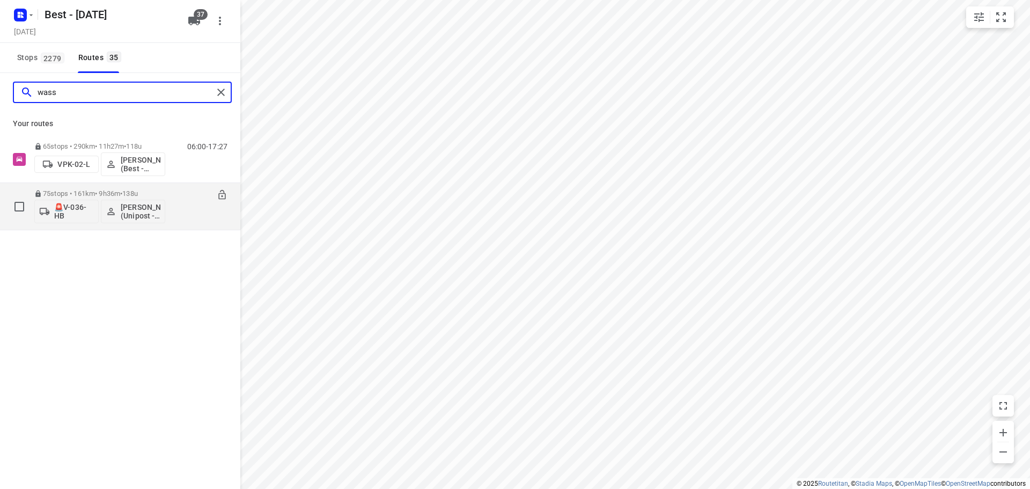
type input "wass"
click at [64, 202] on button "🚨V-036-HB" at bounding box center [66, 212] width 64 height 24
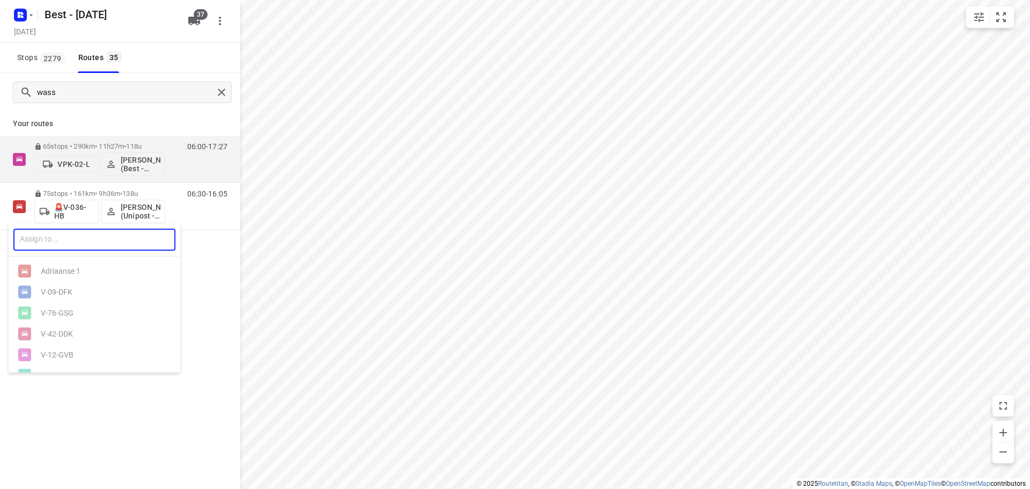
click at [62, 237] on input "text" at bounding box center [94, 240] width 162 height 22
type input "0"
type input "1"
click at [89, 137] on div at bounding box center [515, 244] width 1030 height 489
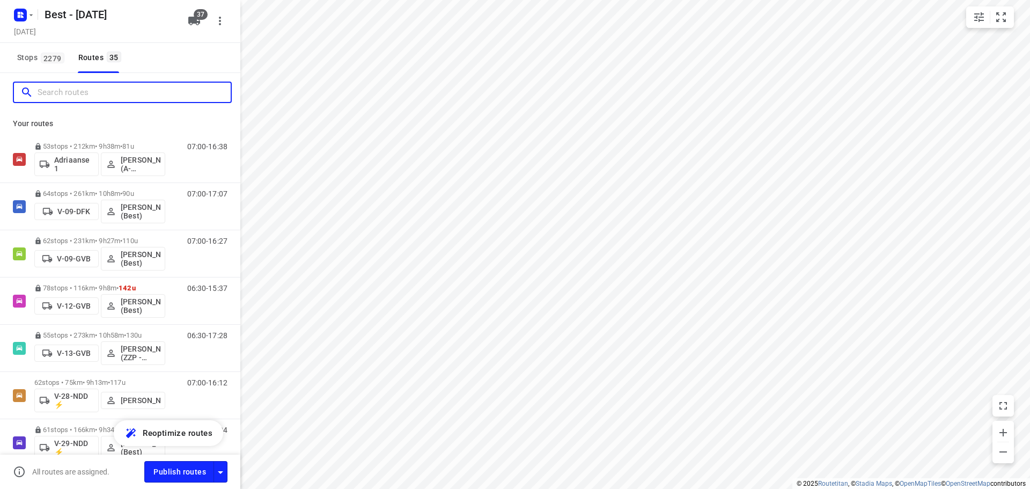
click at [150, 99] on input "Search routes" at bounding box center [134, 92] width 193 height 17
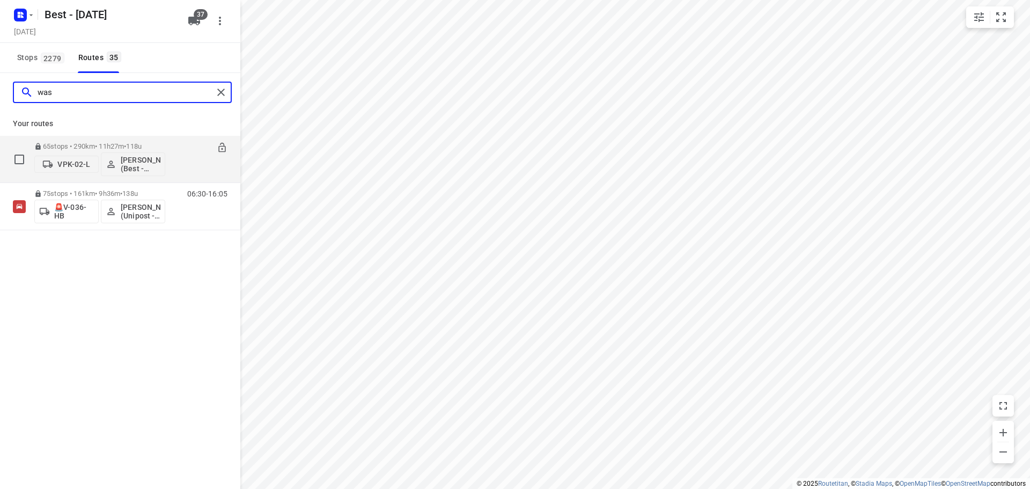
type input "was"
click at [59, 163] on p "VPK-02-L" at bounding box center [73, 164] width 33 height 9
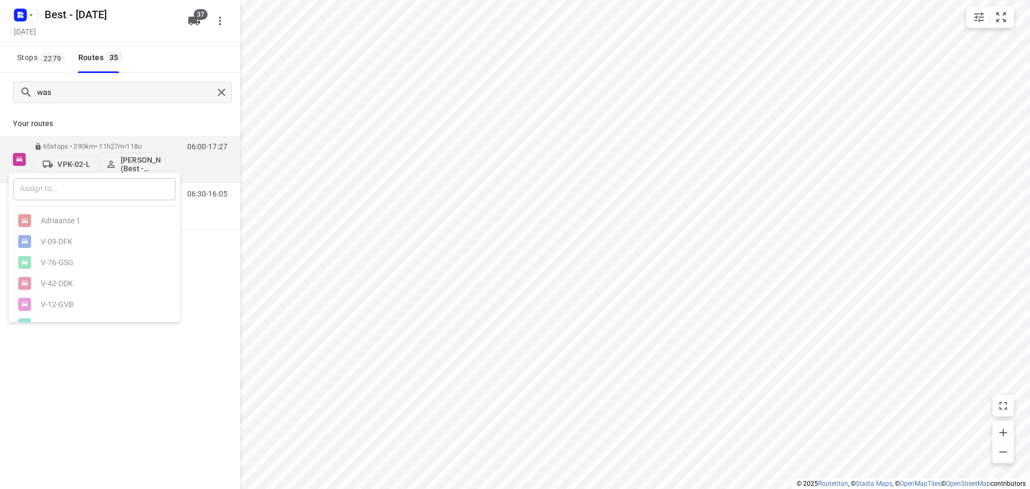
click at [59, 184] on input "text" at bounding box center [94, 189] width 162 height 22
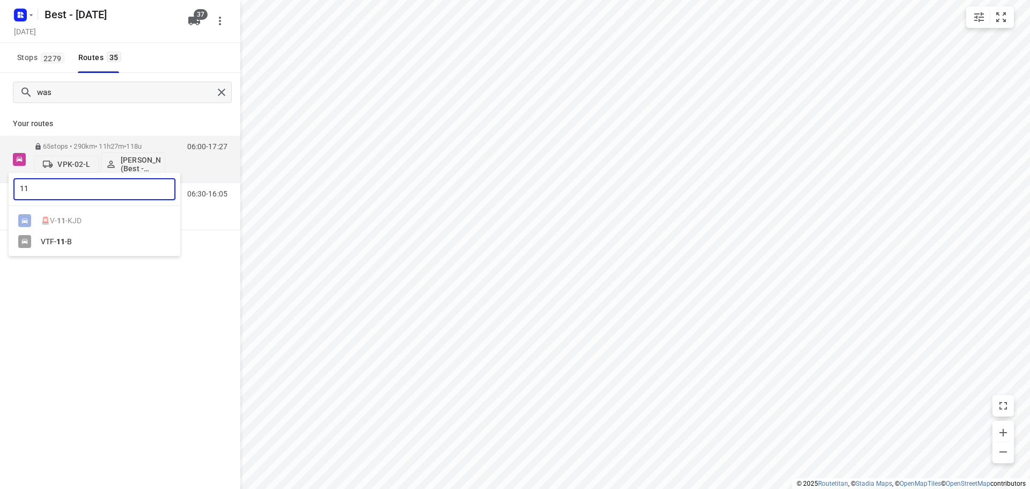
type input "11"
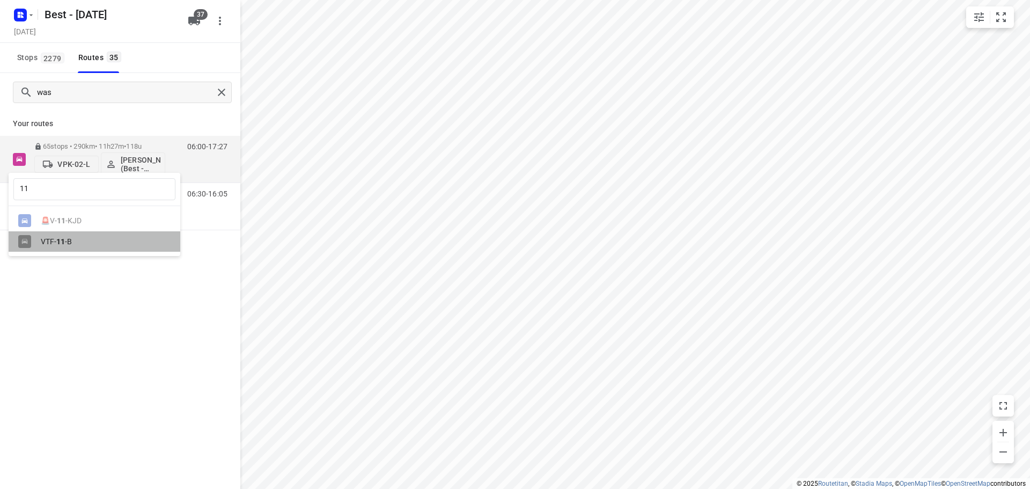
click at [63, 250] on div "VTF- 11 -B" at bounding box center [95, 241] width 172 height 21
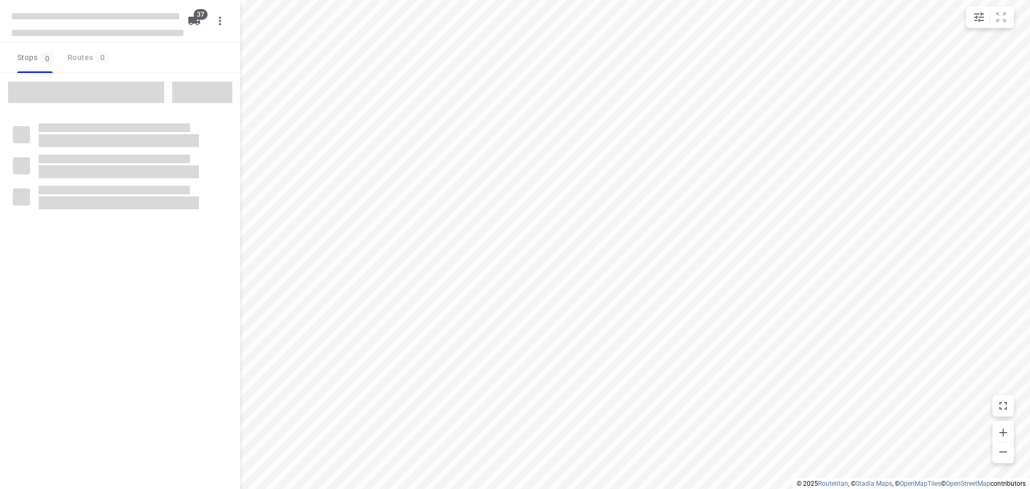
checkbox input "true"
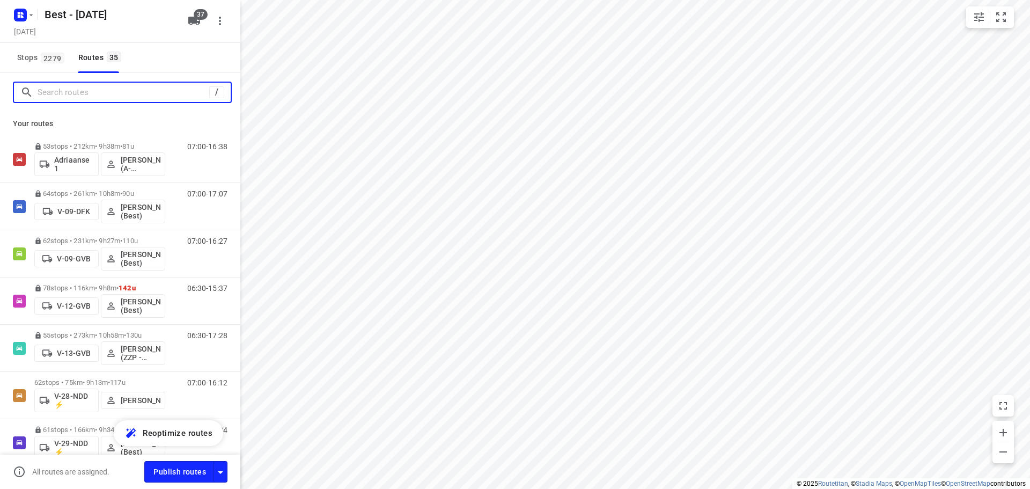
click at [72, 85] on input "Search routes" at bounding box center [124, 92] width 172 height 17
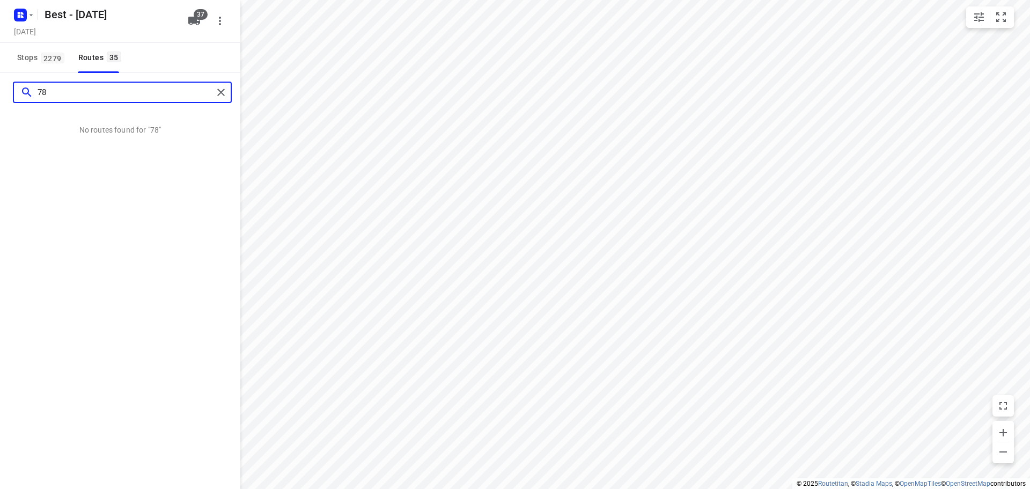
type input "7"
type input "0"
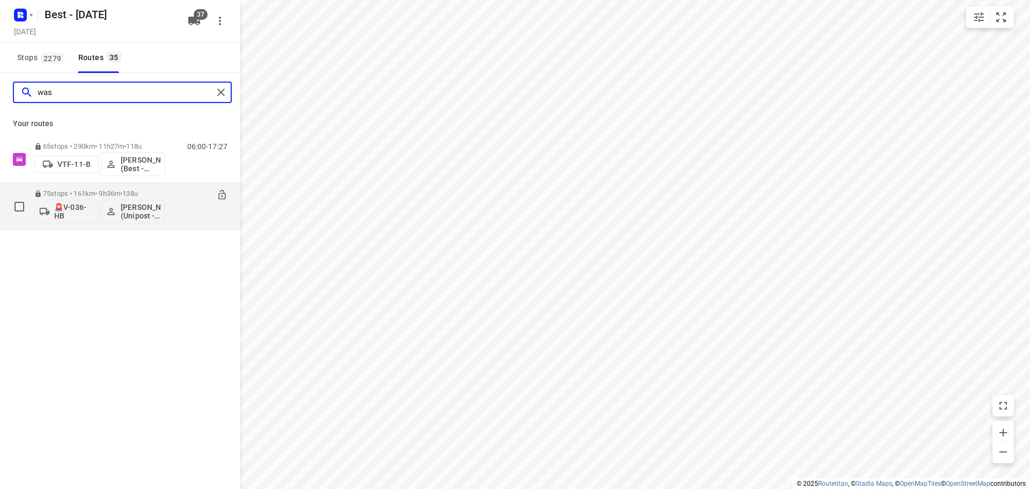
type input "was"
click at [60, 205] on p "🚨V-036-HB" at bounding box center [74, 211] width 40 height 17
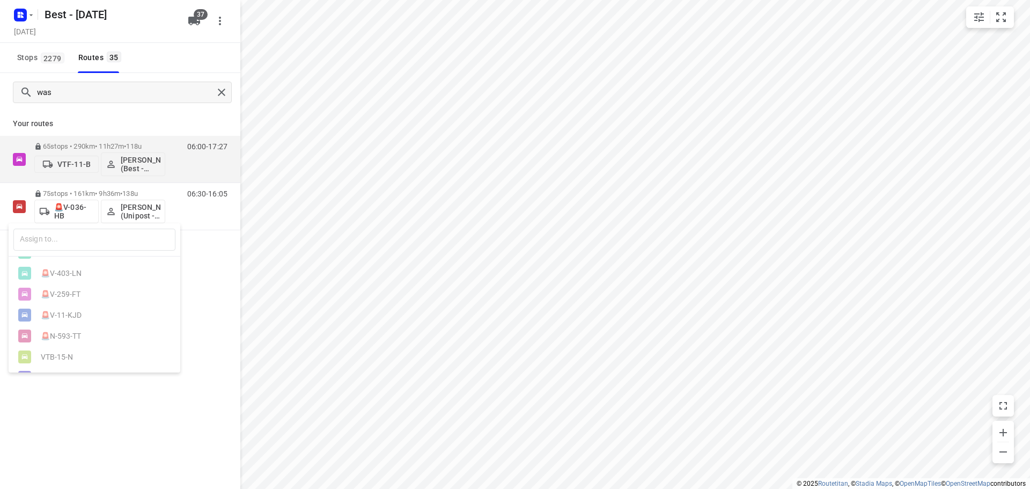
scroll to position [706, 0]
click at [68, 313] on div "VSF-03-P ⚡" at bounding box center [97, 316] width 113 height 9
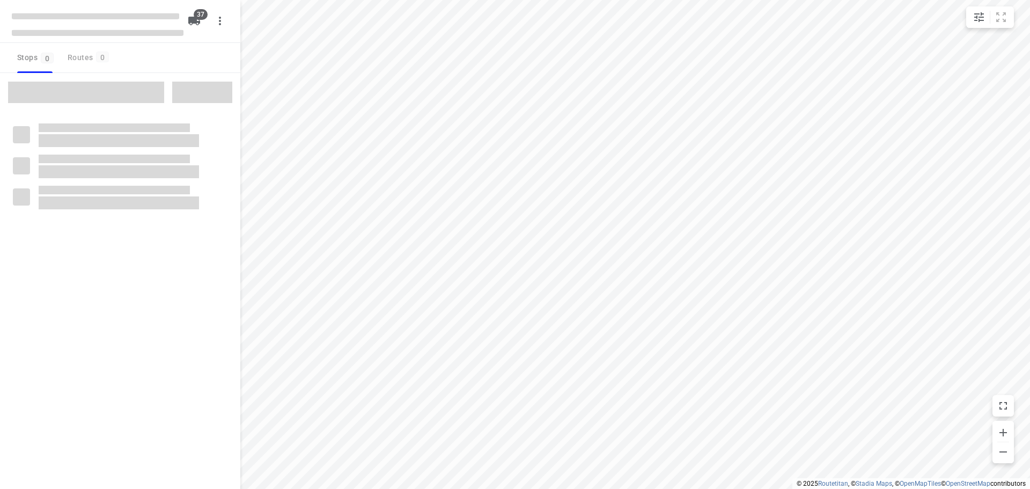
checkbox input "true"
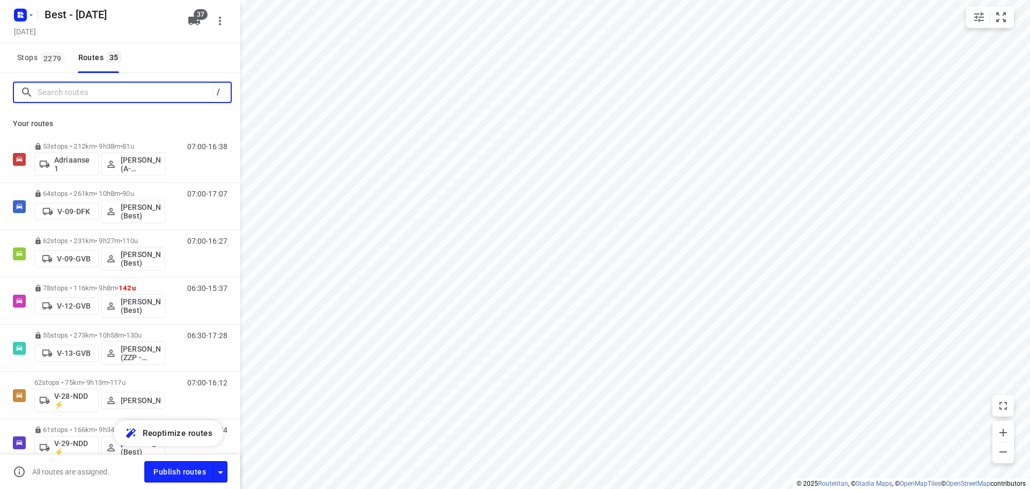
click at [117, 88] on input "Search routes" at bounding box center [125, 92] width 175 height 17
type input "q"
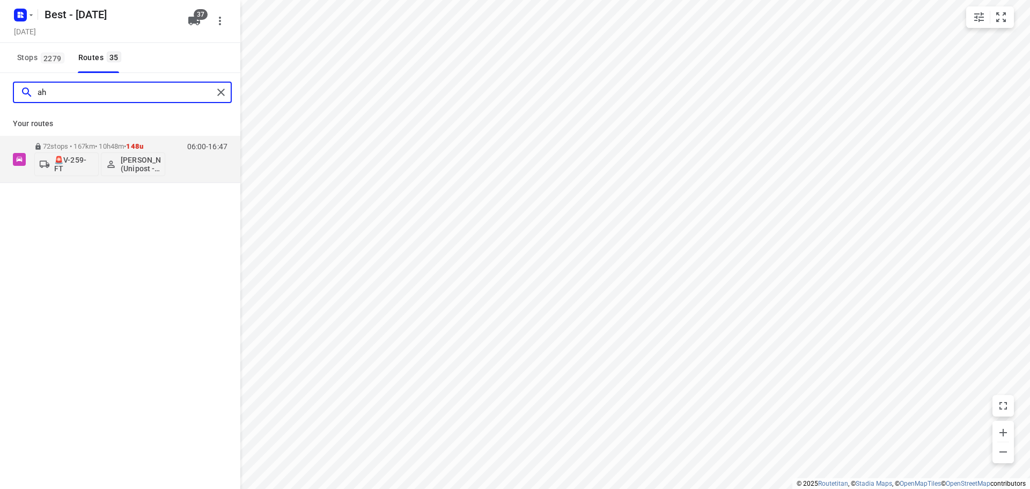
type input "a"
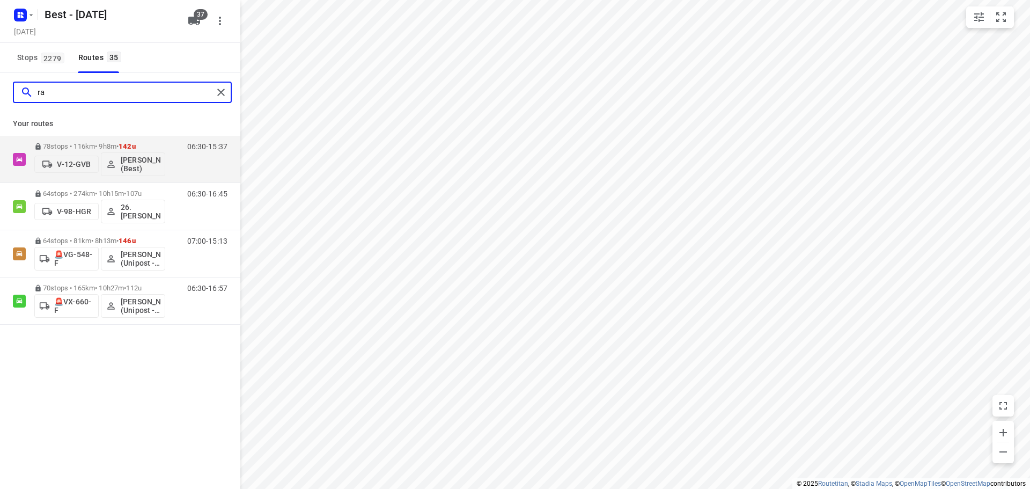
type input "r"
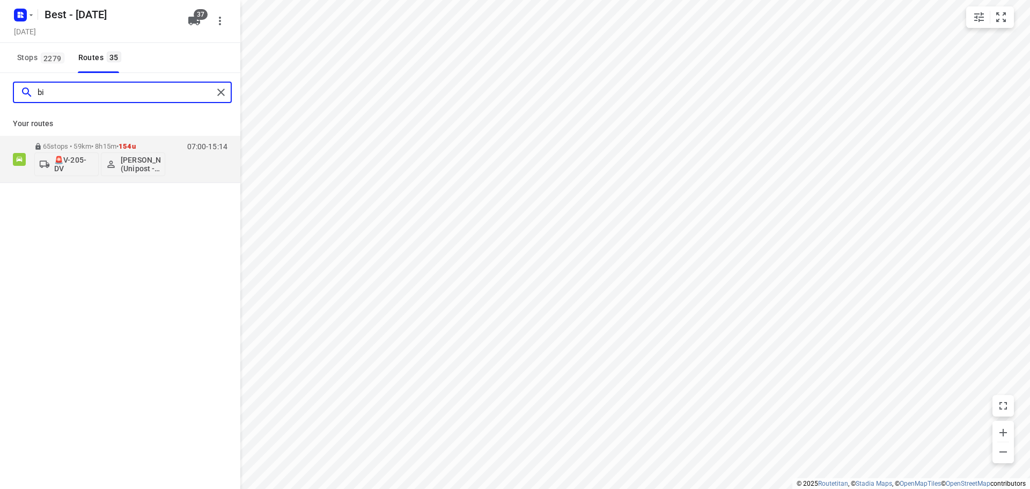
type input "b"
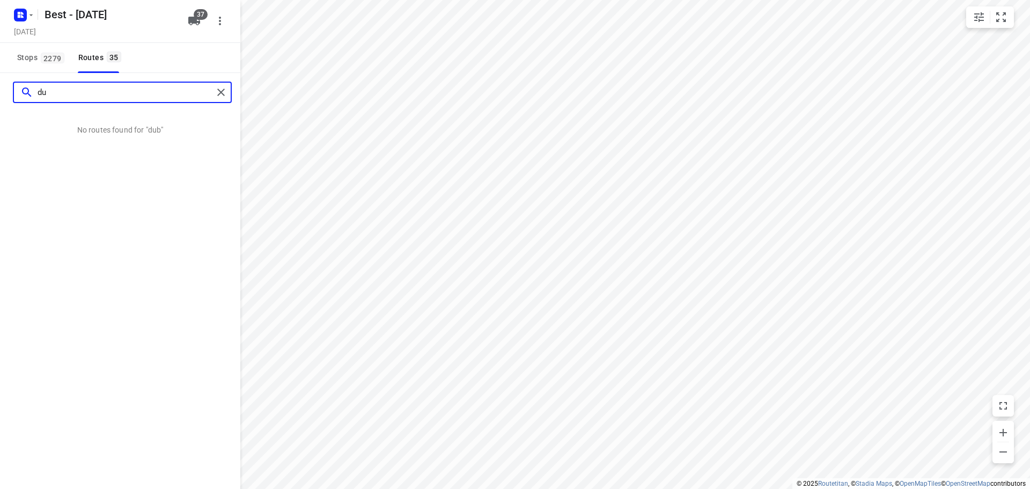
type input "d"
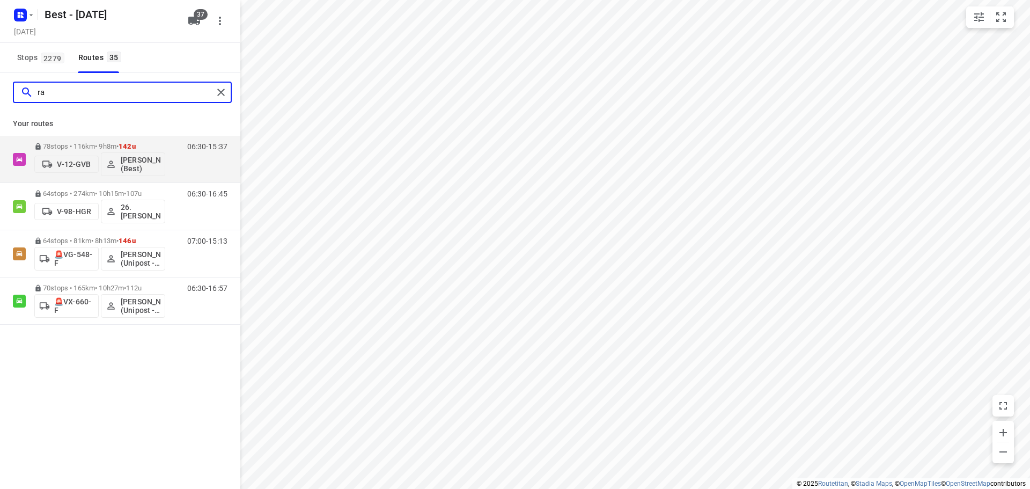
type input "r"
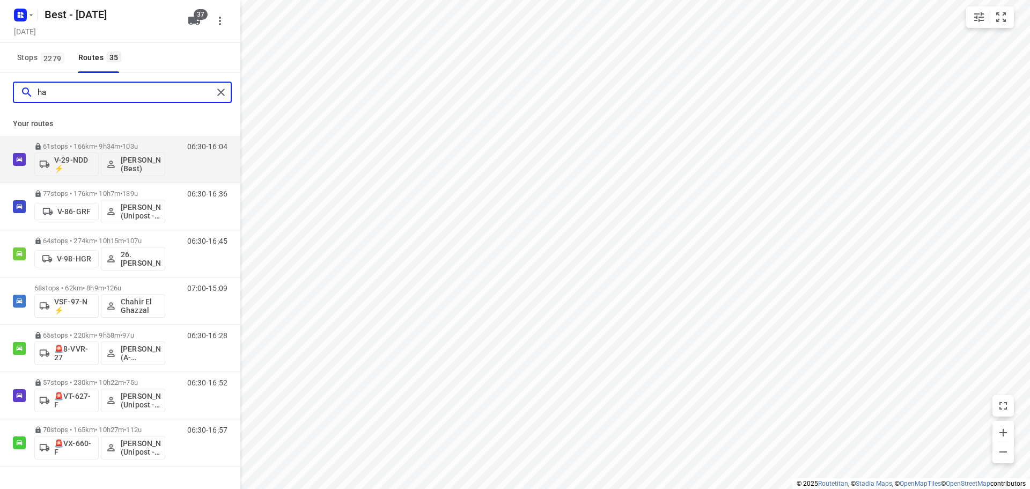
type input "h"
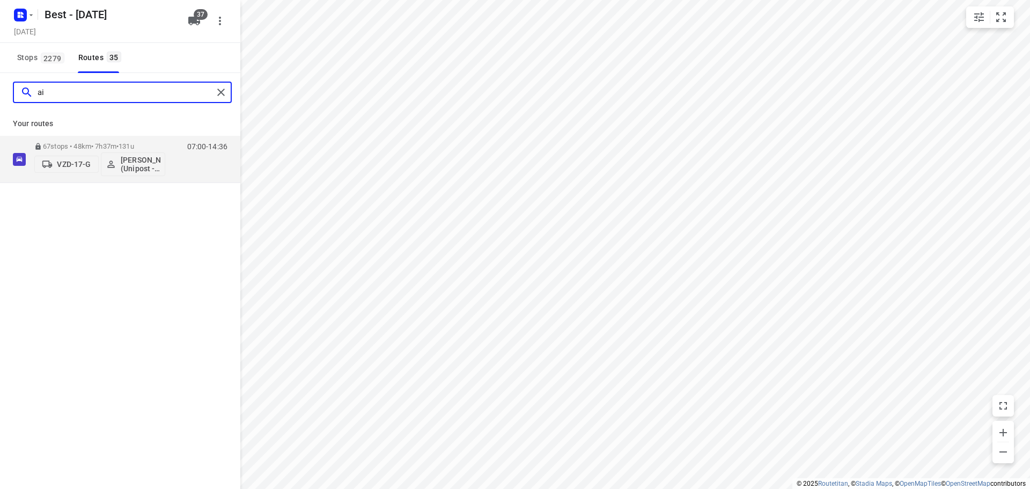
type input "a"
type input "was"
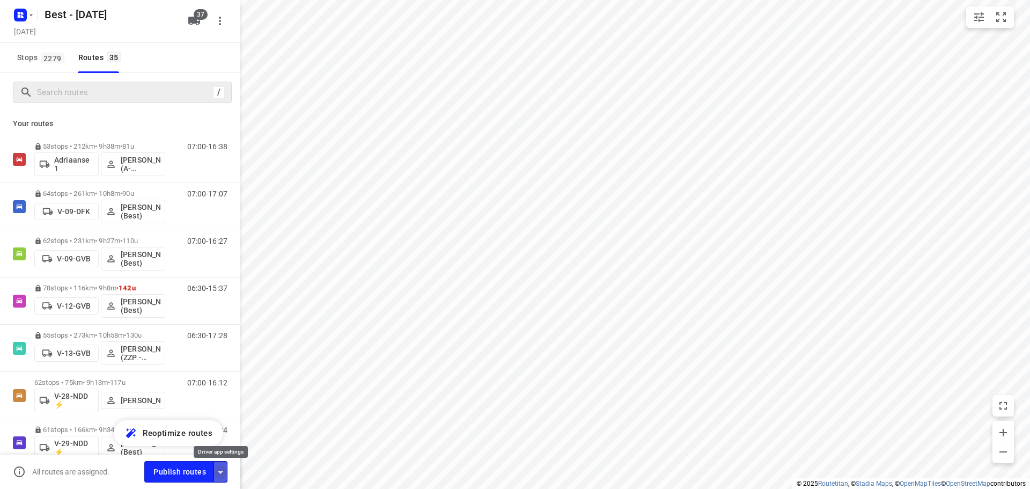
click at [219, 474] on icon "button" at bounding box center [220, 472] width 13 height 13
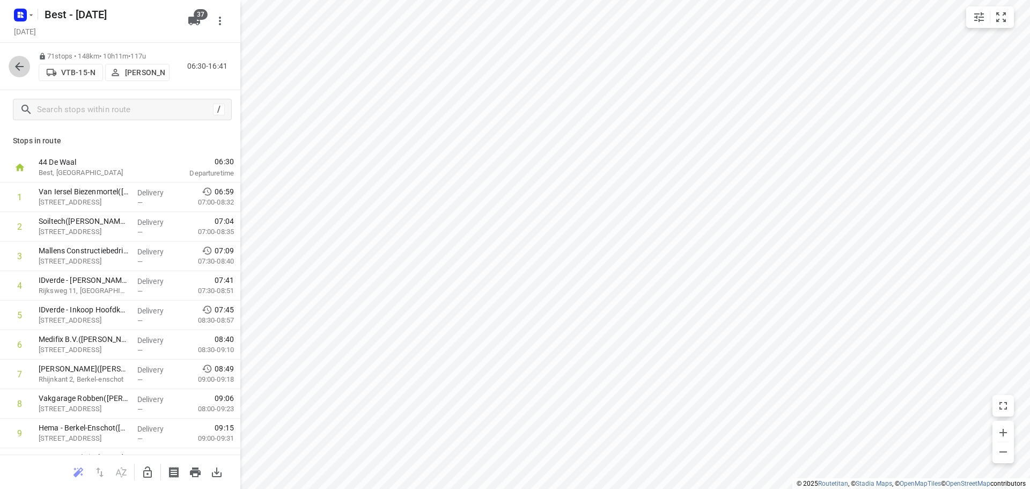
click at [25, 67] on icon "button" at bounding box center [19, 66] width 13 height 13
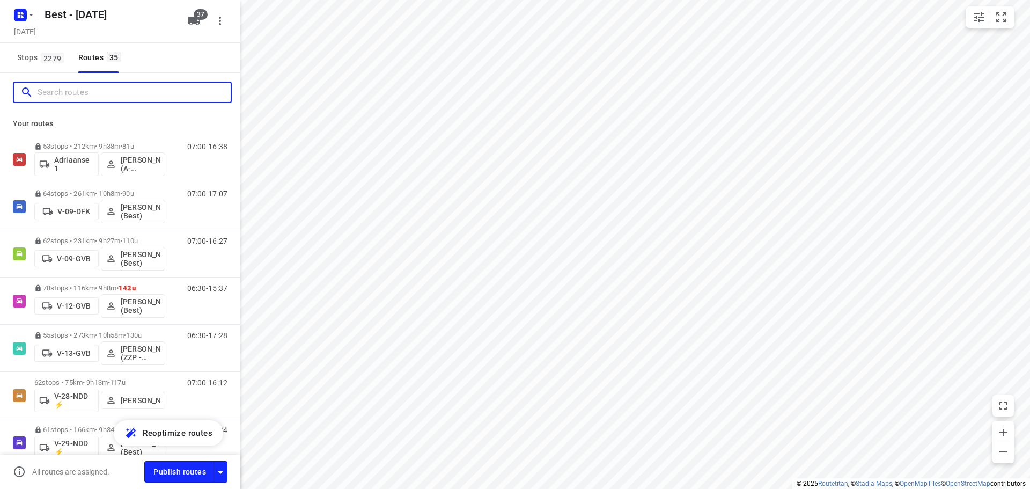
click at [59, 91] on input "Search routes" at bounding box center [134, 92] width 193 height 17
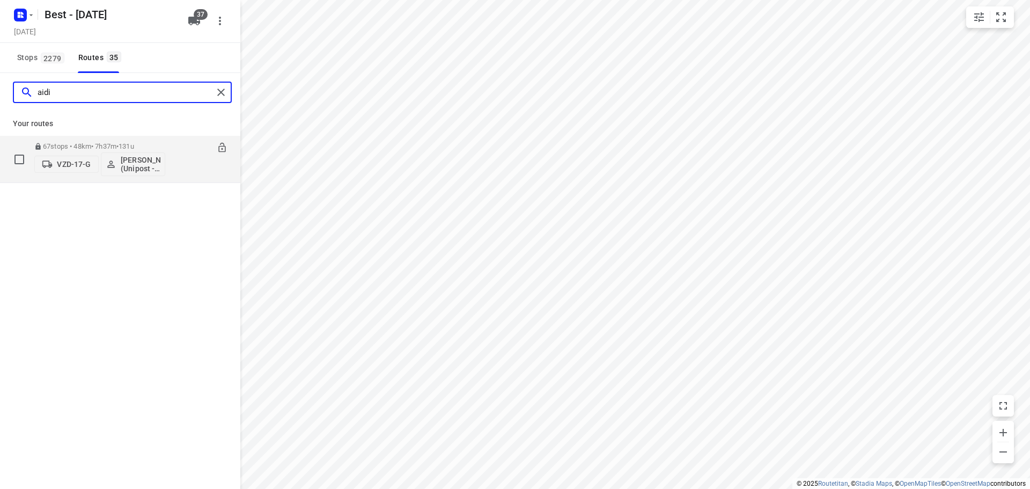
type input "aidi"
click at [60, 168] on span "VZD-17-G" at bounding box center [66, 164] width 55 height 11
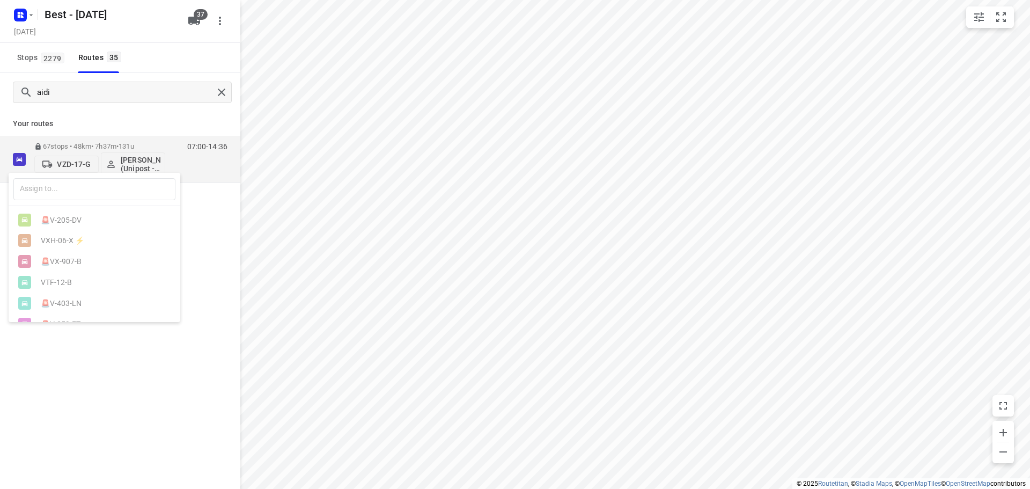
scroll to position [322, 0]
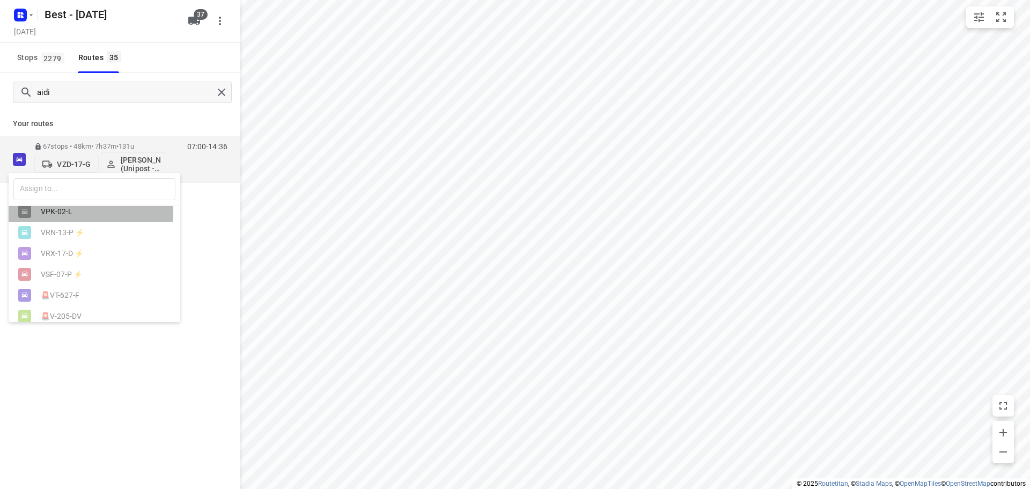
click at [80, 216] on div "VPK-02-L" at bounding box center [97, 211] width 113 height 9
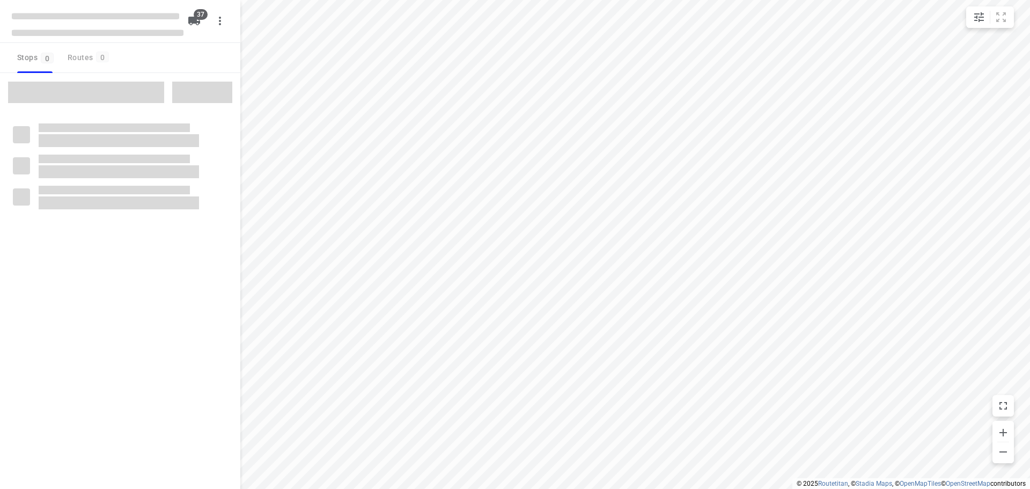
checkbox input "true"
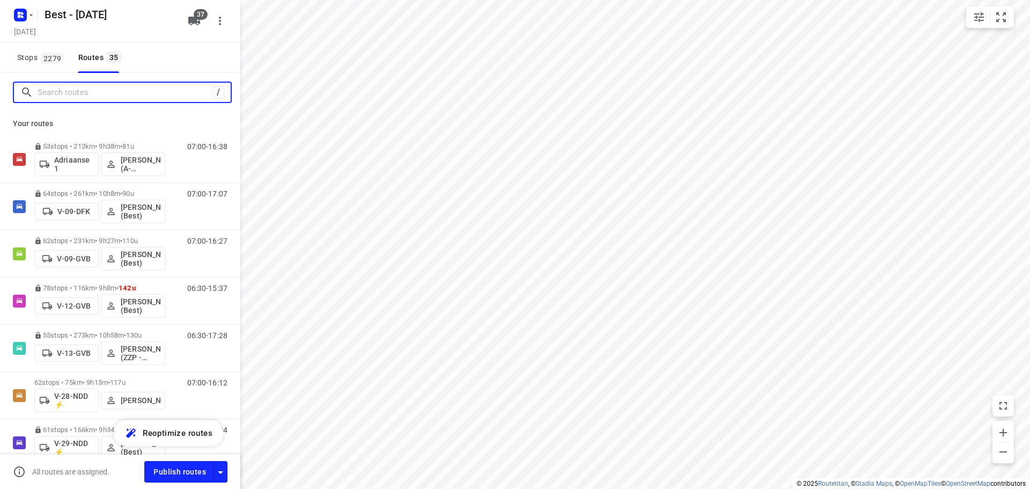
click at [77, 88] on input "Search routes" at bounding box center [125, 92] width 175 height 17
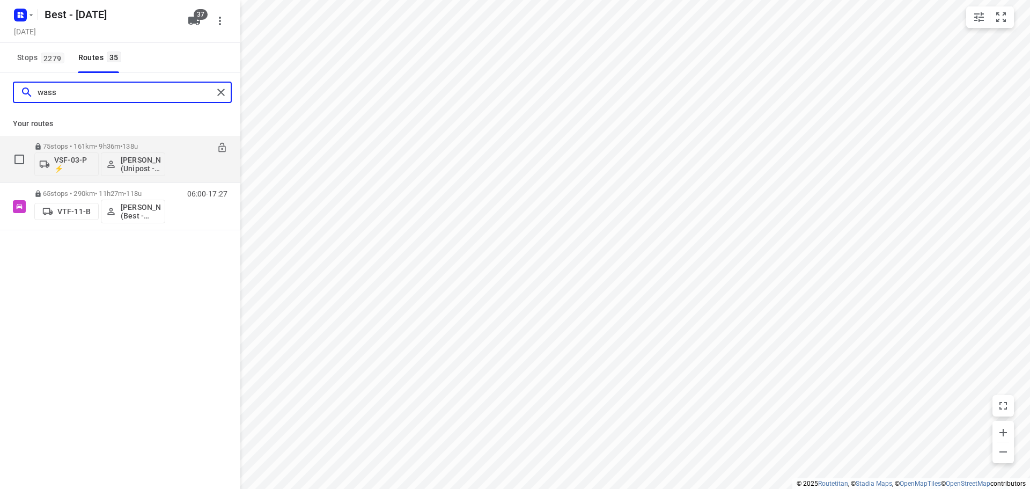
type input "wass"
click at [75, 174] on button "VSF-03-P ⚡" at bounding box center [66, 164] width 64 height 24
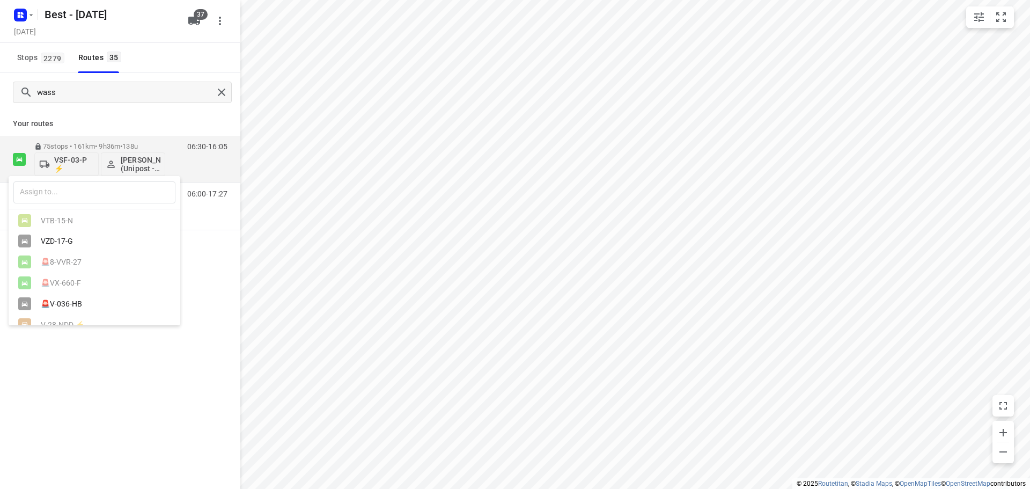
scroll to position [590, 0]
click at [68, 249] on div "VZD-17-G" at bounding box center [95, 238] width 172 height 21
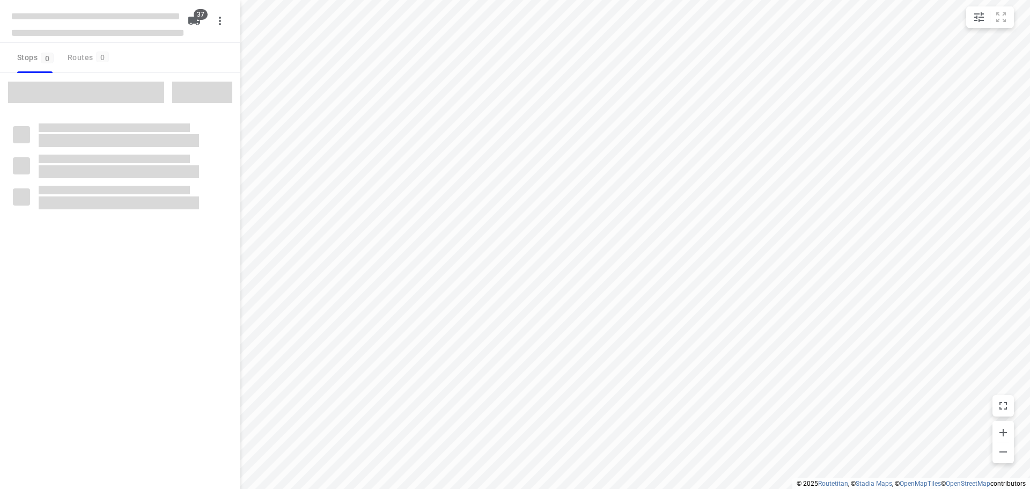
checkbox input "true"
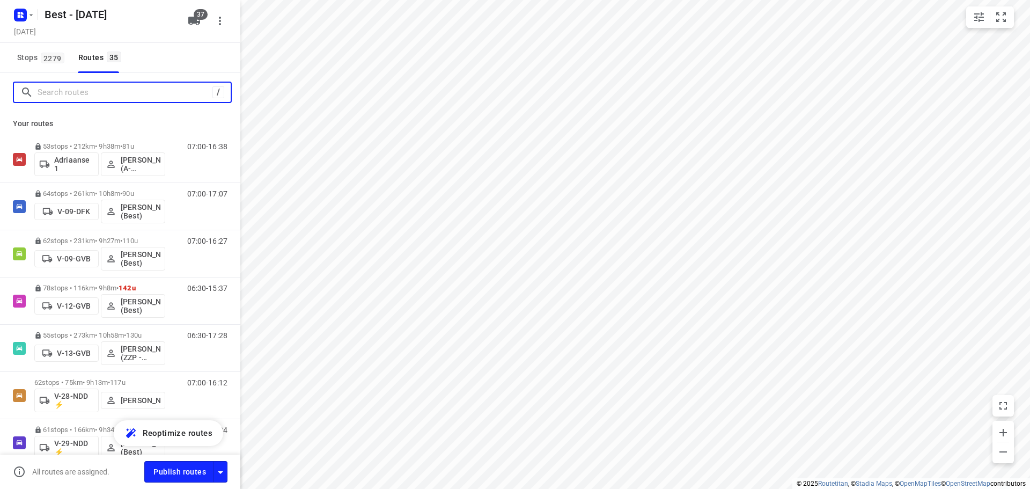
click at [83, 85] on input "Search routes" at bounding box center [125, 92] width 175 height 17
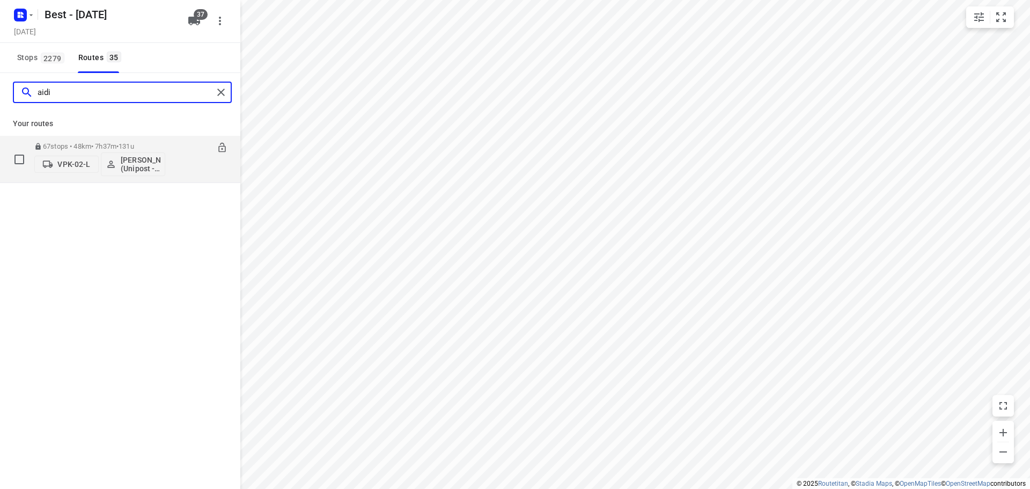
type input "aidi"
click at [78, 172] on button "VPK-02-L" at bounding box center [66, 164] width 64 height 17
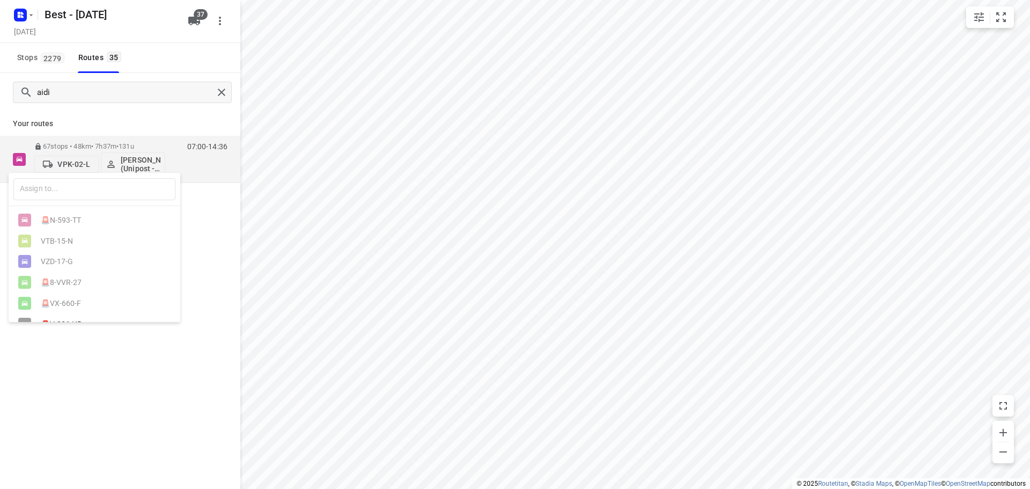
scroll to position [697, 0]
click at [72, 259] on div "VSF-03-P ⚡" at bounding box center [95, 265] width 172 height 21
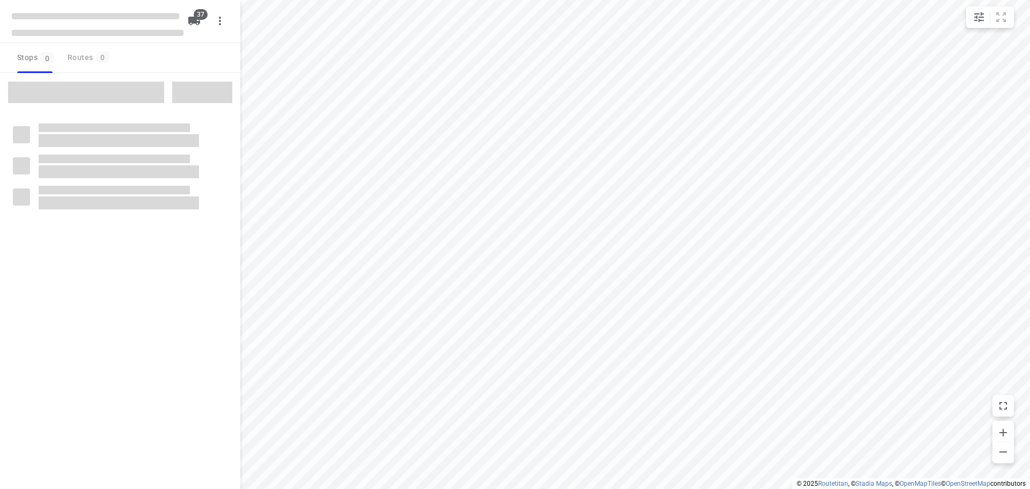
checkbox input "true"
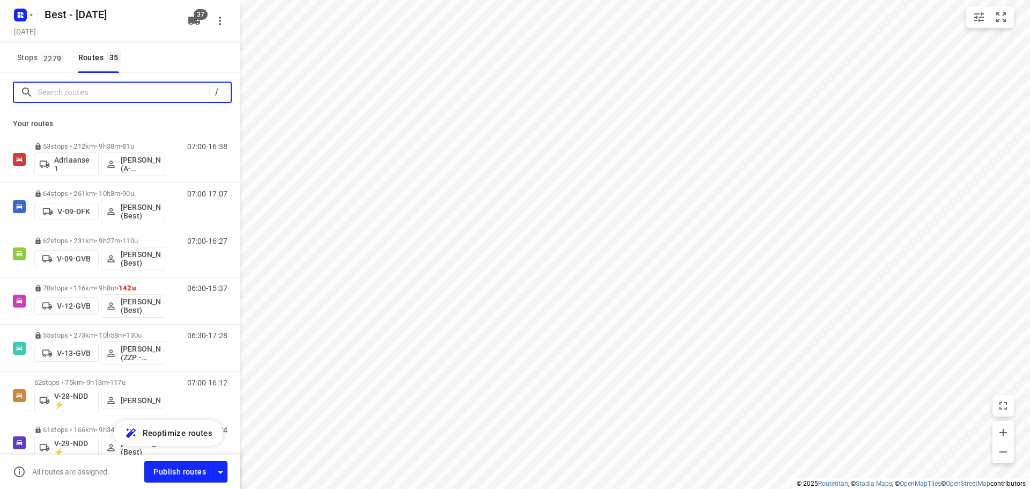
click at [120, 93] on input "Search routes" at bounding box center [124, 92] width 172 height 17
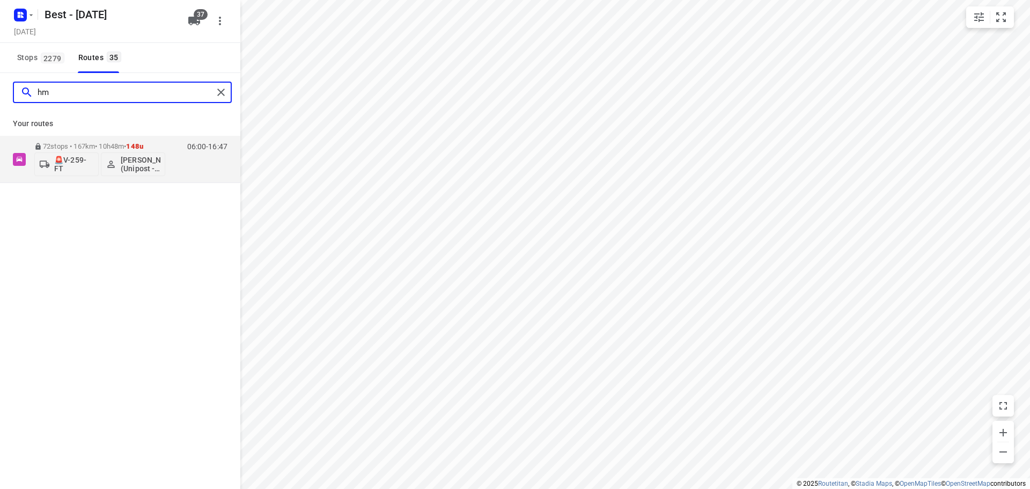
type input "h"
type input "wass"
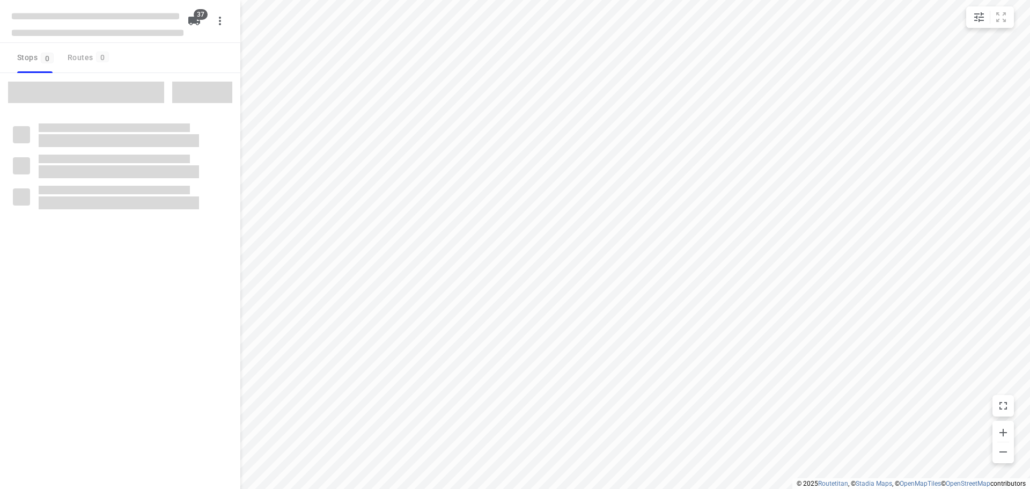
checkbox input "true"
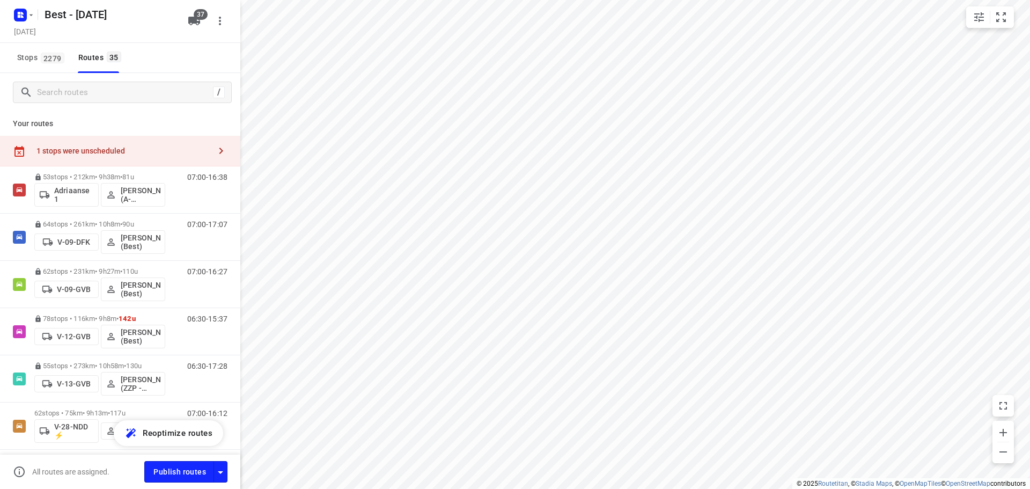
click at [177, 136] on div "1 stops were unscheduled" at bounding box center [120, 151] width 240 height 31
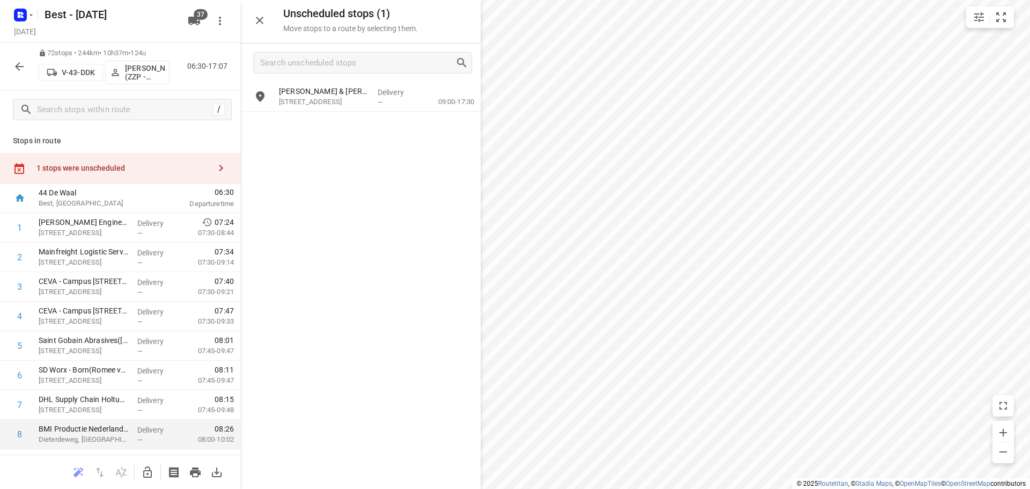
drag, startPoint x: 149, startPoint y: 461, endPoint x: 155, endPoint y: 445, distance: 16.6
click at [149, 461] on div at bounding box center [120, 471] width 240 height 34
click at [146, 466] on icon "button" at bounding box center [147, 471] width 9 height 11
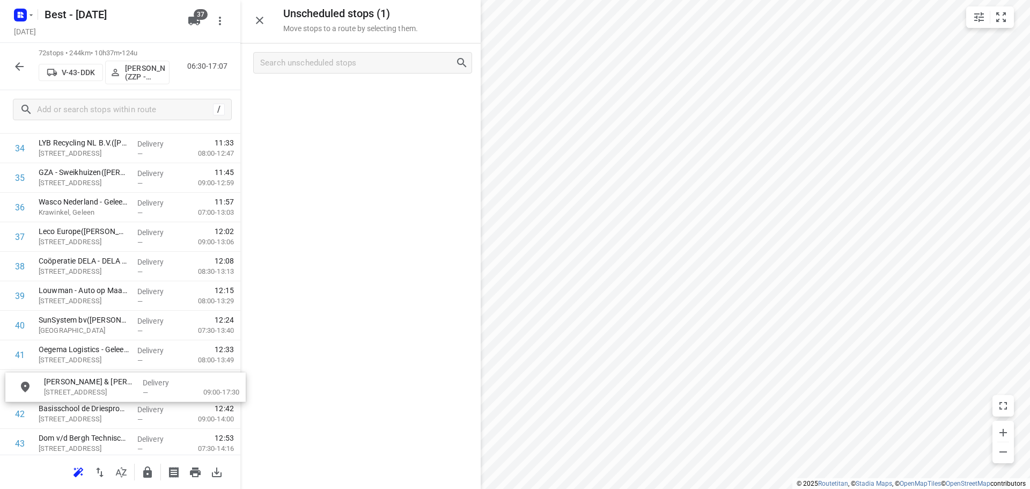
scroll to position [1054, 0]
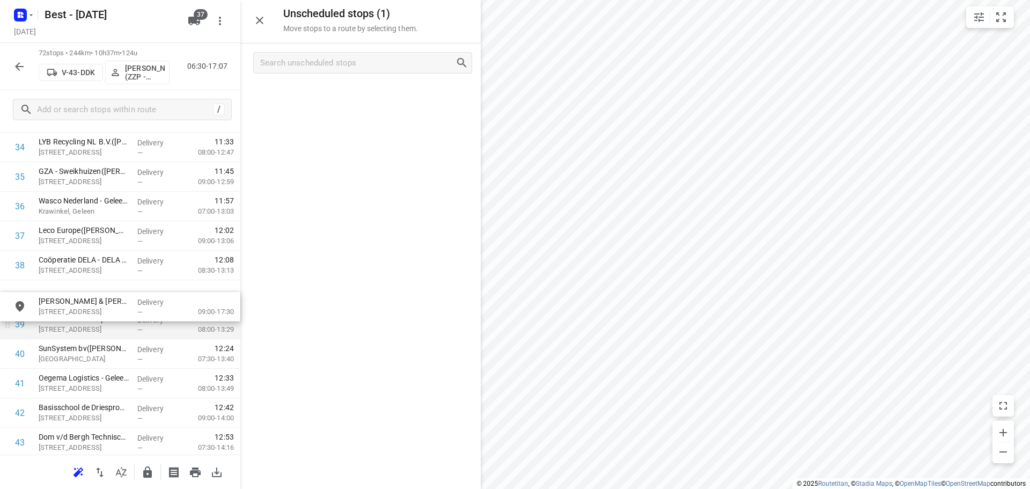
drag, startPoint x: 341, startPoint y: 106, endPoint x: 97, endPoint y: 312, distance: 319.8
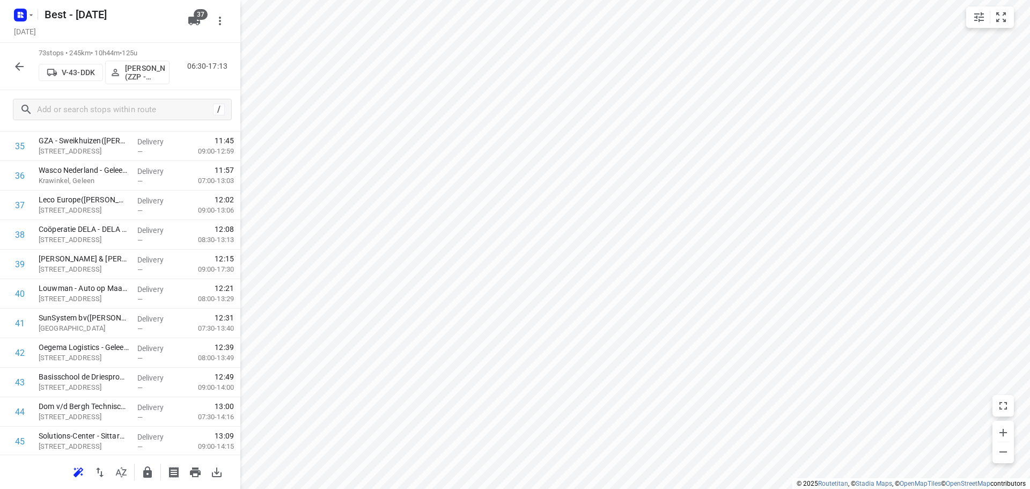
click at [8, 69] on div "73 stops • 245km • 10h44m • 125u V-43-DDK [PERSON_NAME] (ZZP - Best) 06:30-17:13" at bounding box center [120, 66] width 240 height 47
click at [26, 60] on button "button" at bounding box center [19, 66] width 21 height 21
